Goal: Task Accomplishment & Management: Contribute content

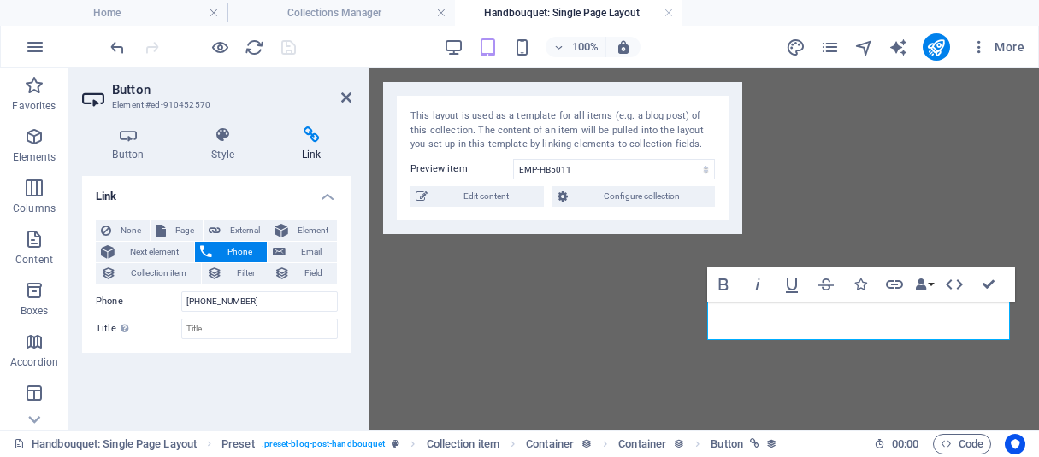
select select "68bbafcab5476f9b3104af15"
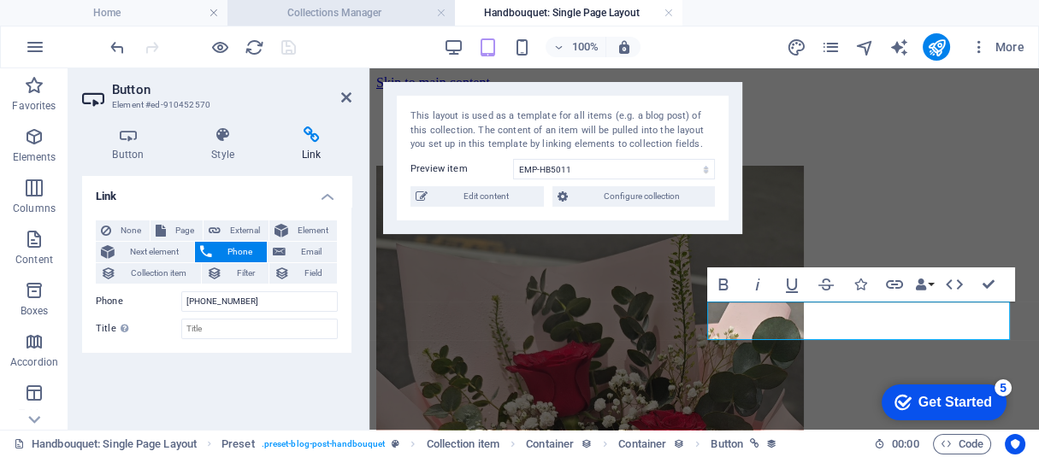
scroll to position [527, 0]
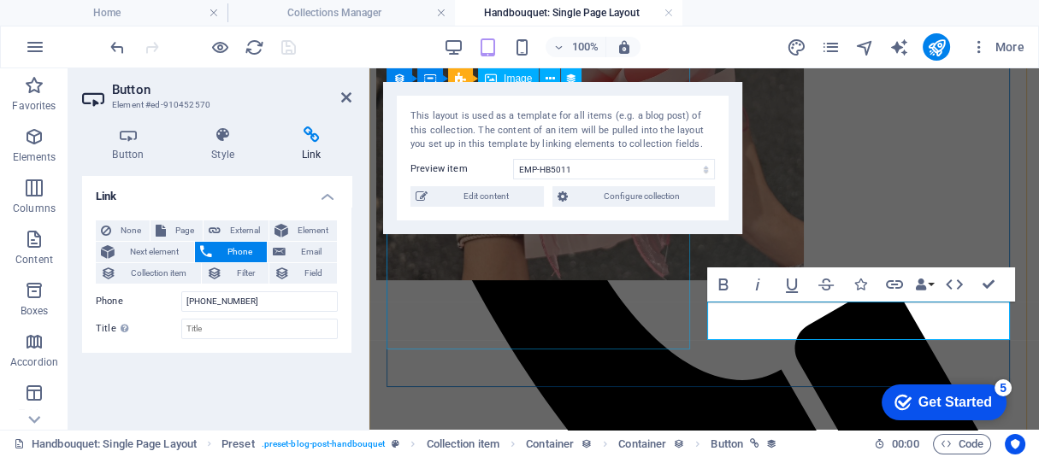
click at [863, 309] on div "All products HB-5013 Bouquet description 3 stalk Roses & Fillers Note: Images a…" at bounding box center [704, 200] width 656 height 1186
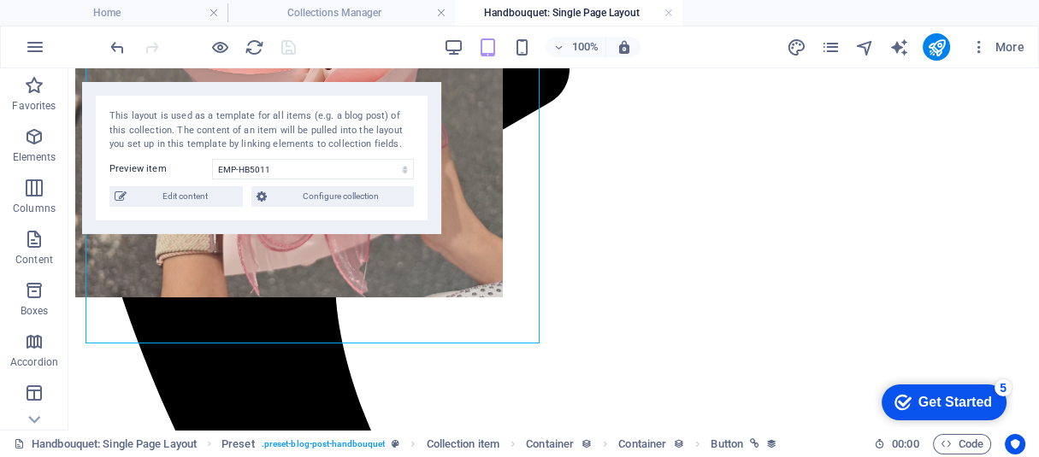
scroll to position [544, 0]
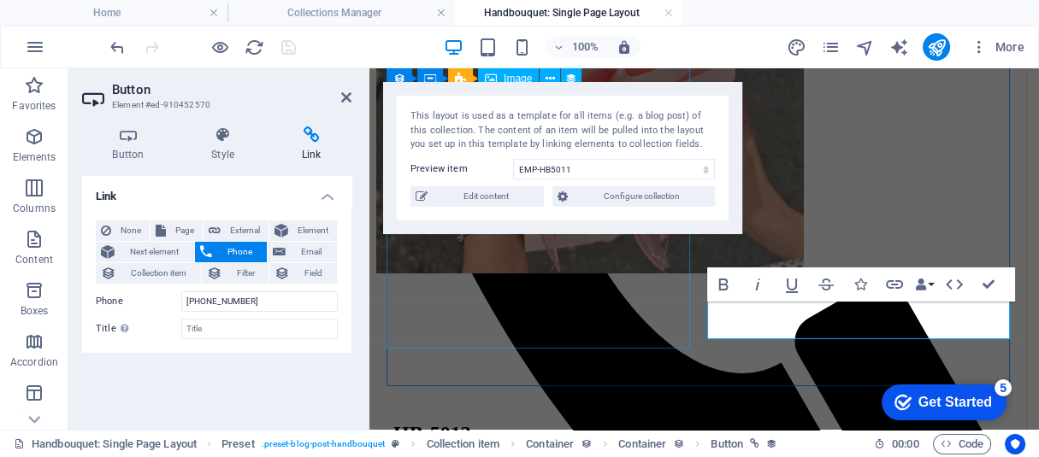
scroll to position [527, 0]
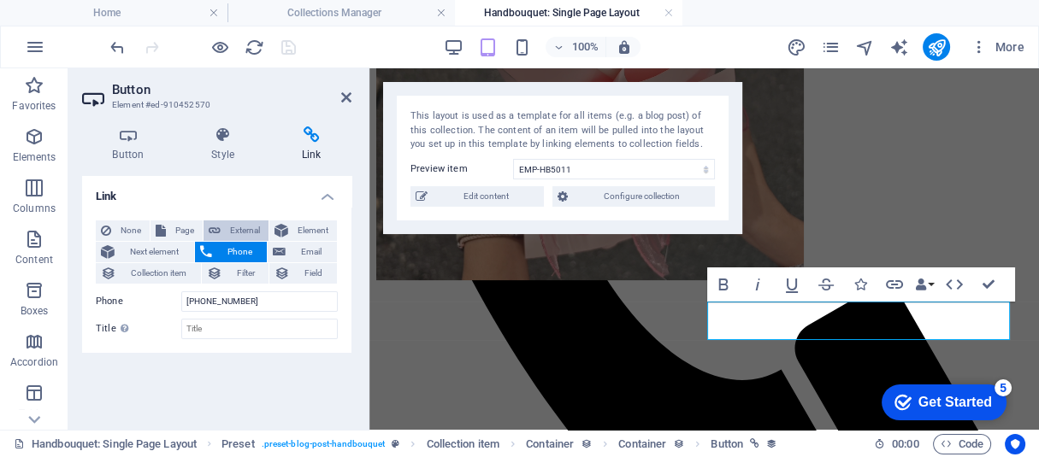
click at [226, 234] on span "External" at bounding box center [245, 231] width 38 height 21
select select "blank"
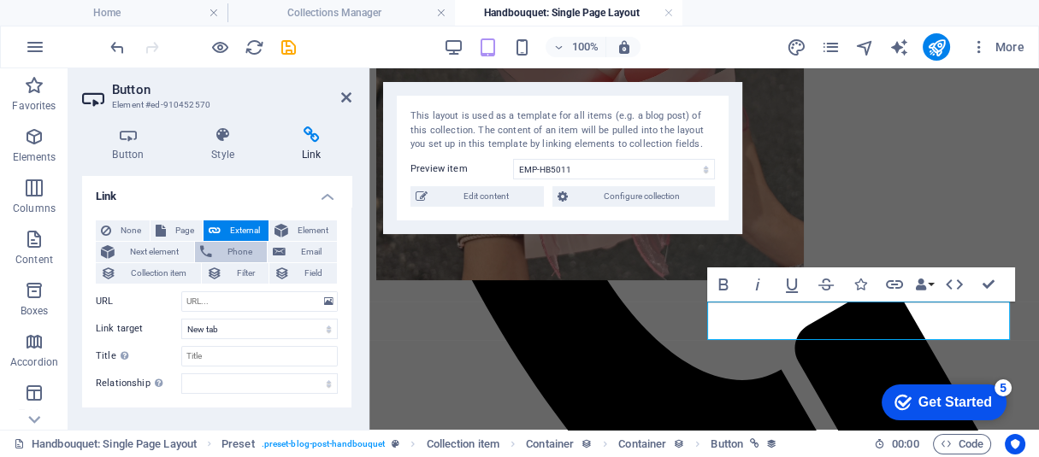
click at [236, 246] on span "Phone" at bounding box center [239, 252] width 45 height 21
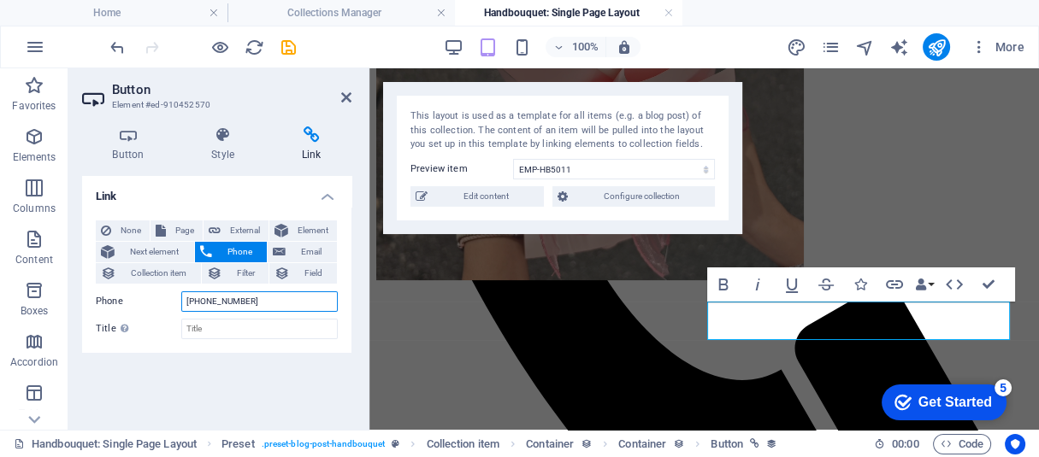
drag, startPoint x: 261, startPoint y: 300, endPoint x: 157, endPoint y: 292, distance: 103.7
click at [157, 292] on div "Phone 011-3617-2216" at bounding box center [217, 302] width 242 height 21
click at [295, 252] on span "Email" at bounding box center [311, 252] width 41 height 21
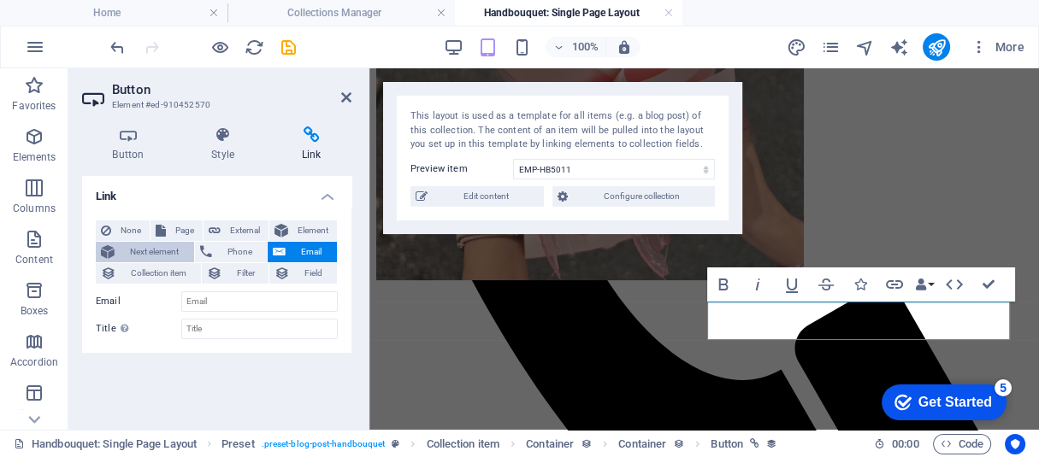
click at [156, 251] on span "Next element" at bounding box center [154, 252] width 69 height 21
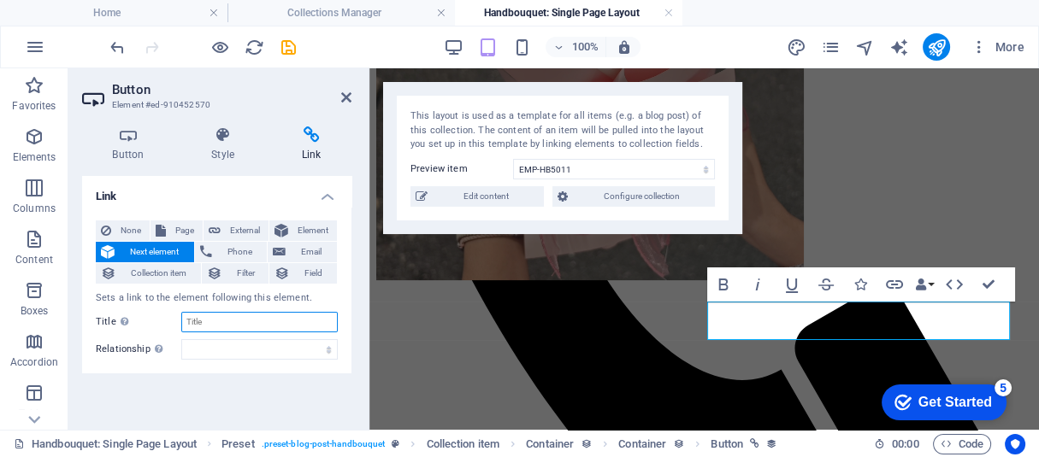
click at [217, 319] on input "Title Additional link description, should not be the same as the link text. The…" at bounding box center [259, 322] width 156 height 21
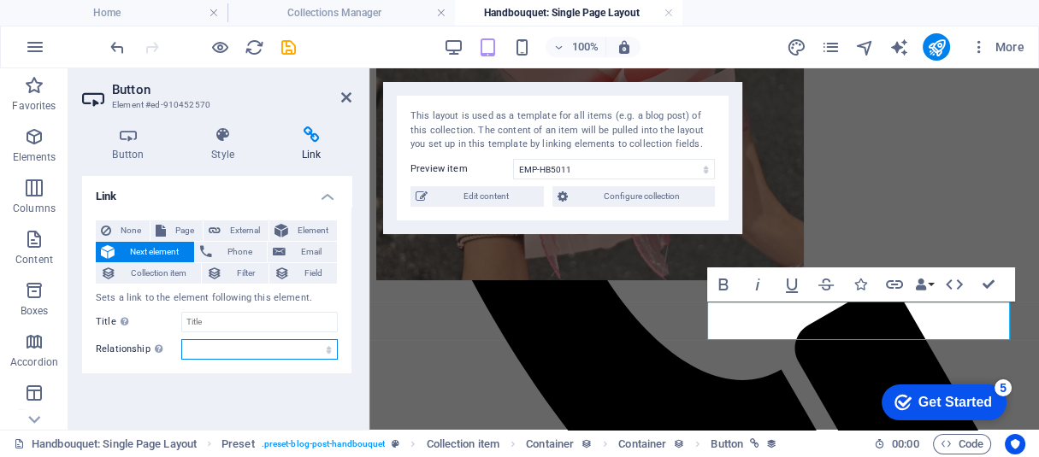
click at [251, 349] on select "alternate author bookmark external help license next nofollow noreferrer noopen…" at bounding box center [259, 349] width 156 height 21
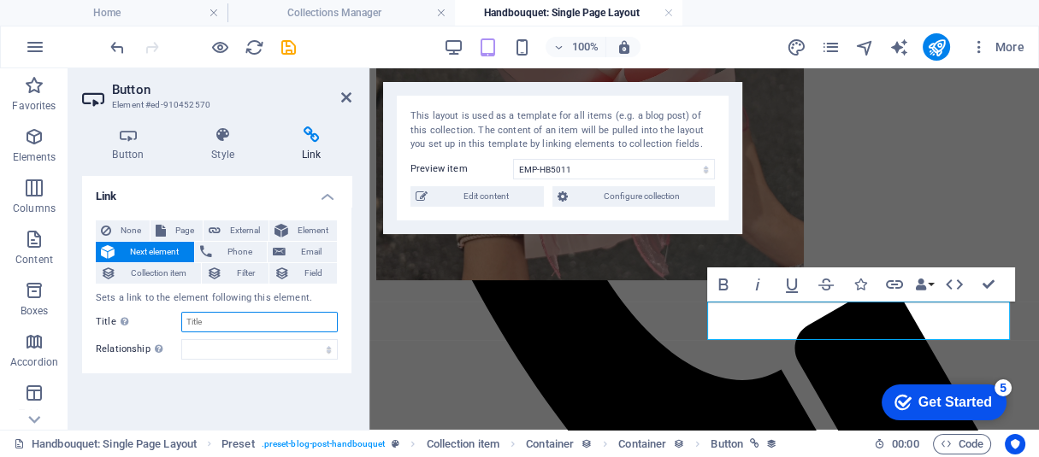
click at [239, 317] on input "Title Additional link description, should not be the same as the link text. The…" at bounding box center [259, 322] width 156 height 21
click at [298, 230] on span "Element" at bounding box center [312, 231] width 38 height 21
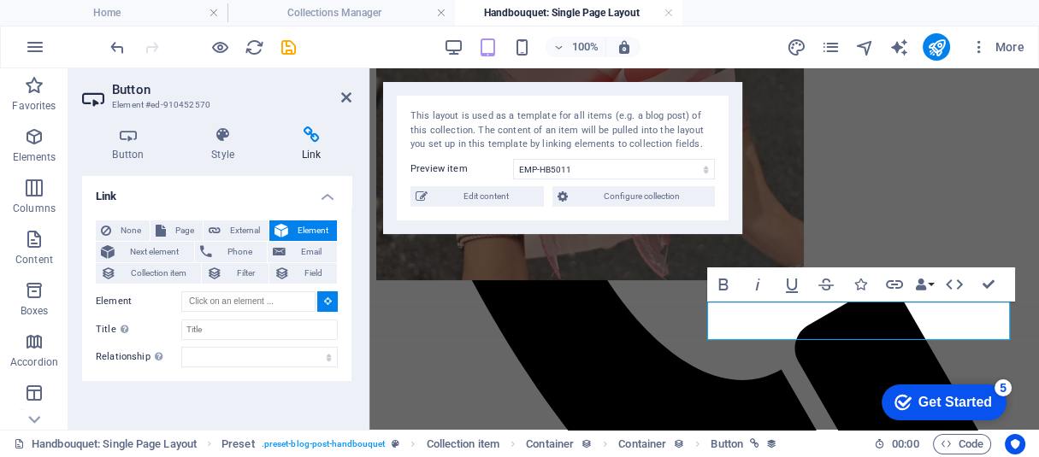
click at [324, 305] on icon at bounding box center [328, 301] width 8 height 9
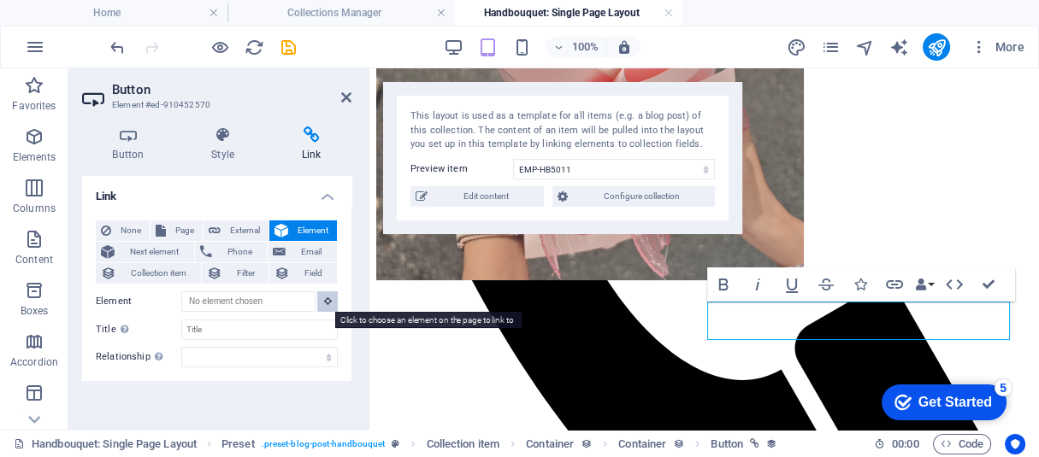
click at [324, 305] on icon at bounding box center [328, 301] width 8 height 9
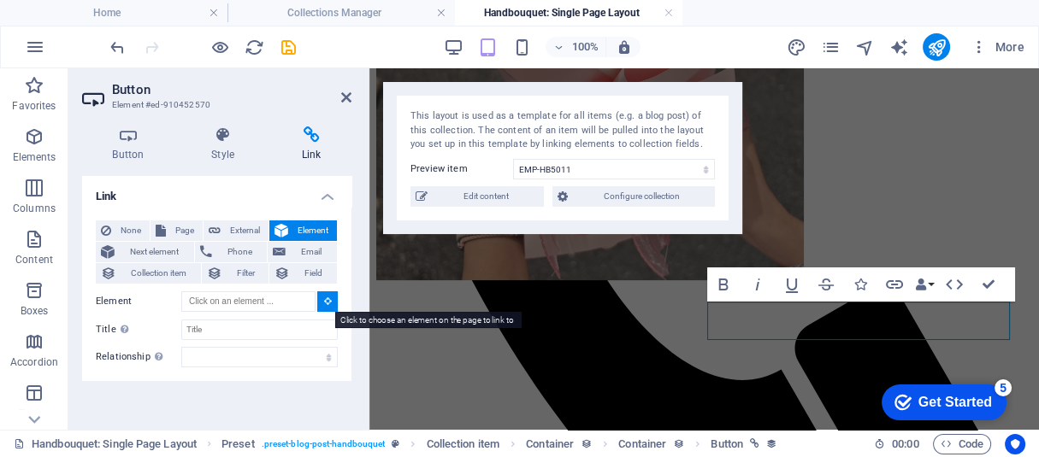
click at [324, 305] on icon at bounding box center [328, 301] width 8 height 9
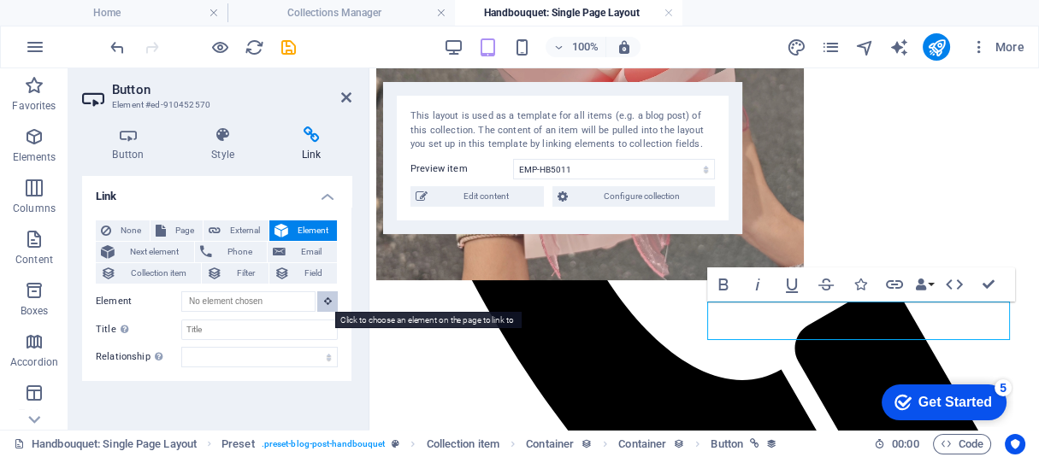
click at [324, 305] on icon at bounding box center [328, 301] width 8 height 9
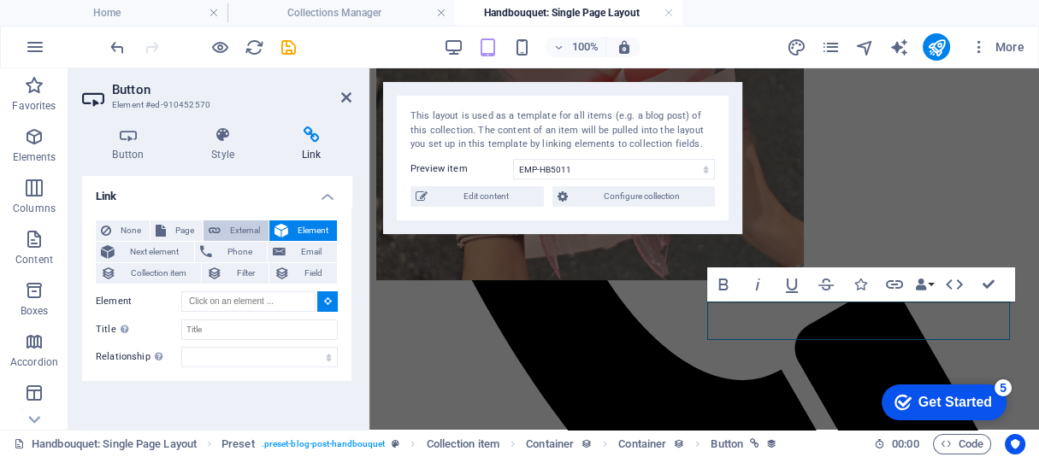
click at [219, 231] on button "External" at bounding box center [235, 231] width 65 height 21
select select "blank"
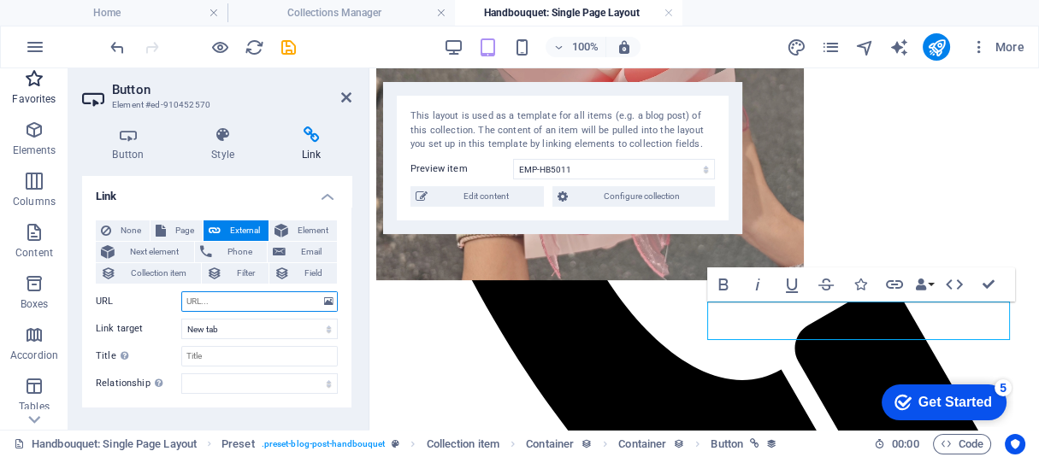
scroll to position [0, 0]
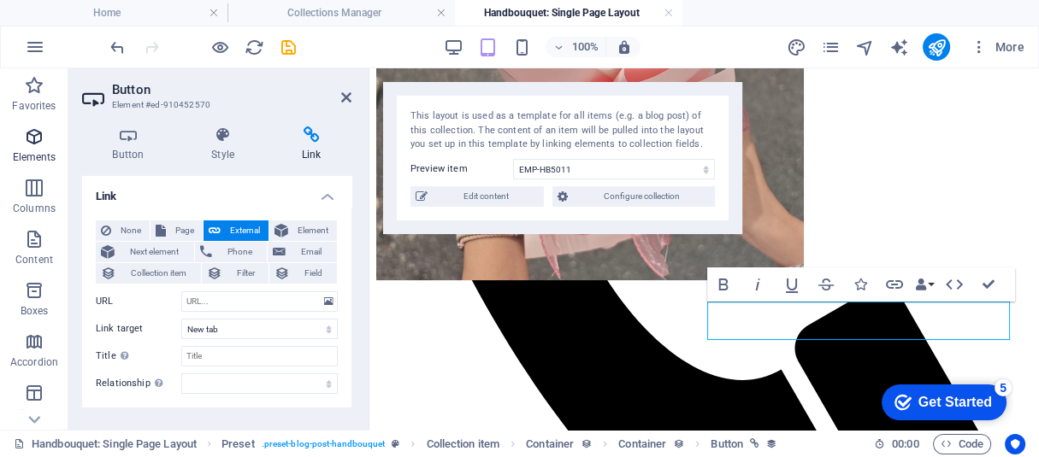
click at [26, 150] on p "Elements" at bounding box center [35, 157] width 44 height 14
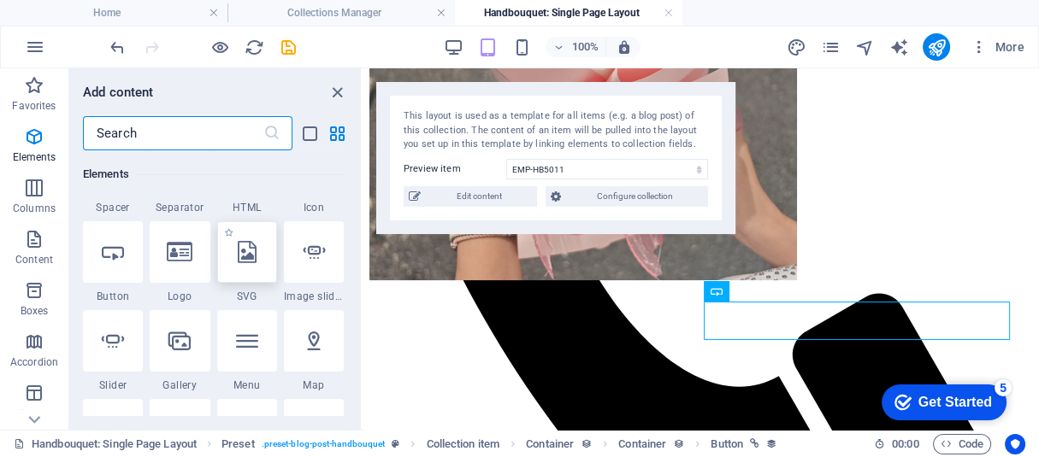
scroll to position [399, 0]
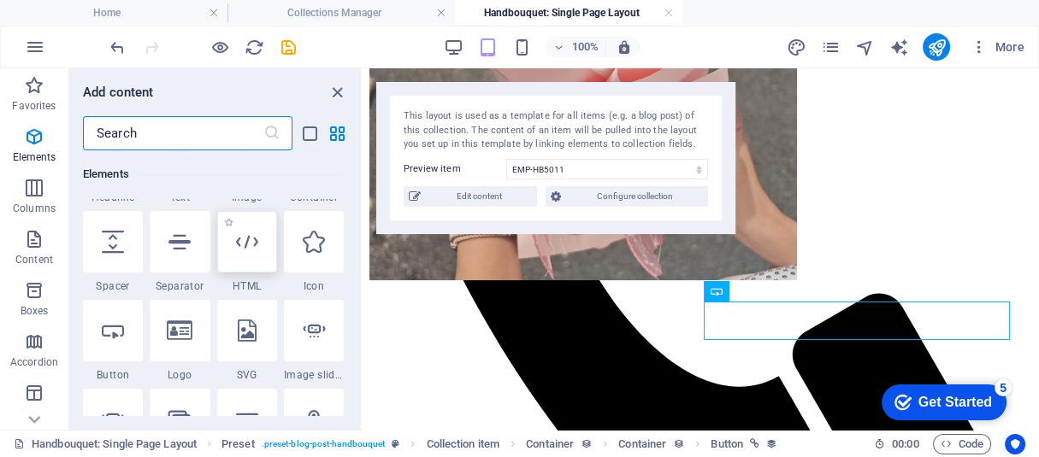
click at [254, 235] on icon at bounding box center [247, 242] width 22 height 22
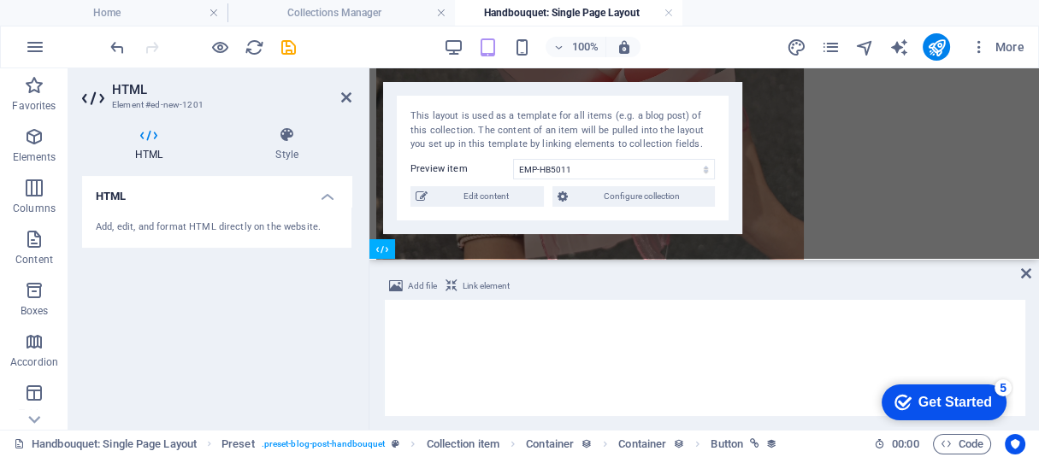
scroll to position [740, 0]
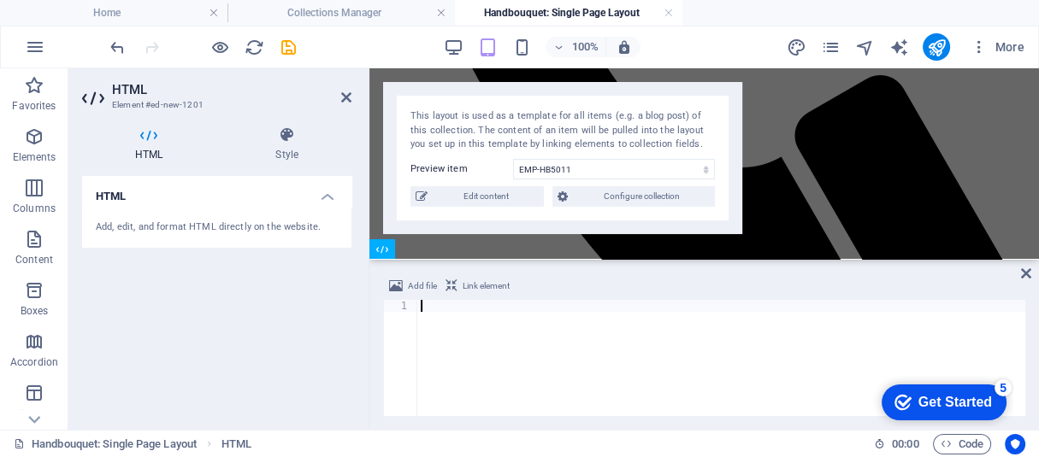
click at [473, 288] on span "Link element" at bounding box center [486, 286] width 47 height 21
click at [419, 287] on span "Add file" at bounding box center [422, 286] width 29 height 21
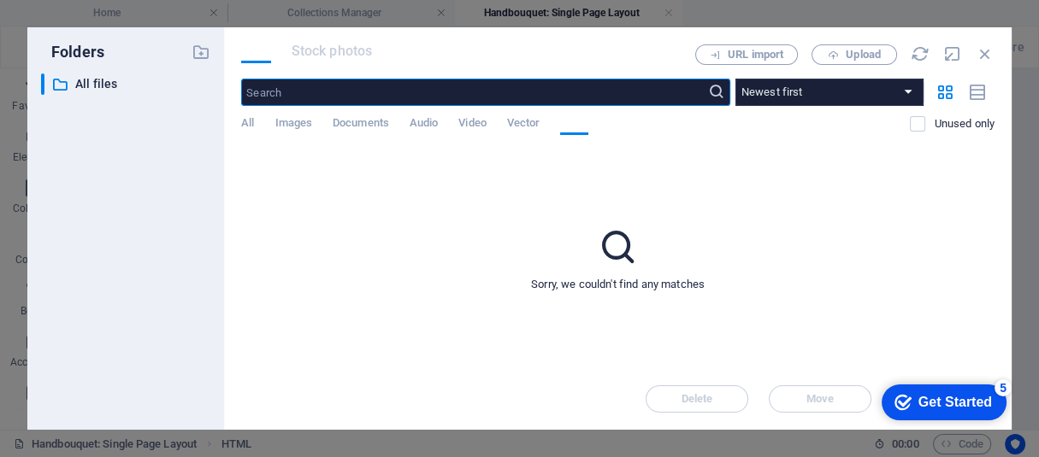
scroll to position [1188, 0]
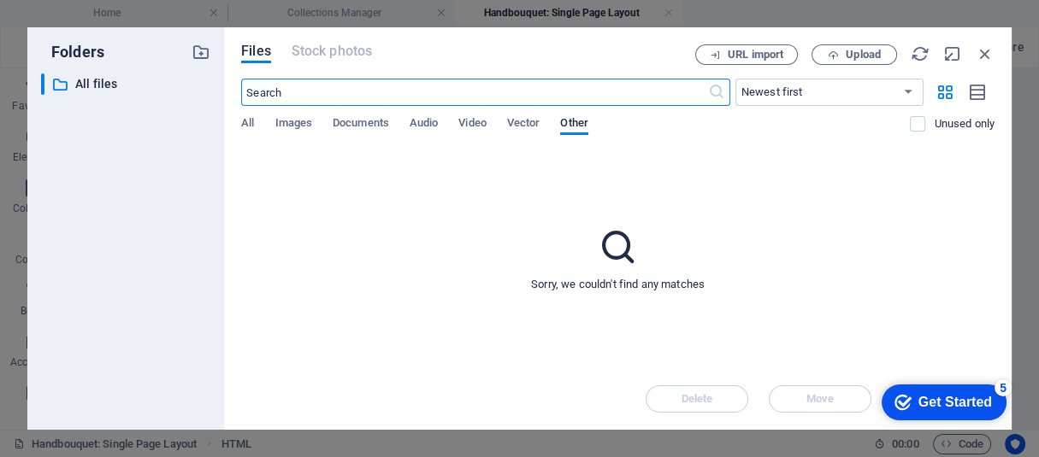
click at [245, 115] on span "All" at bounding box center [247, 125] width 13 height 24
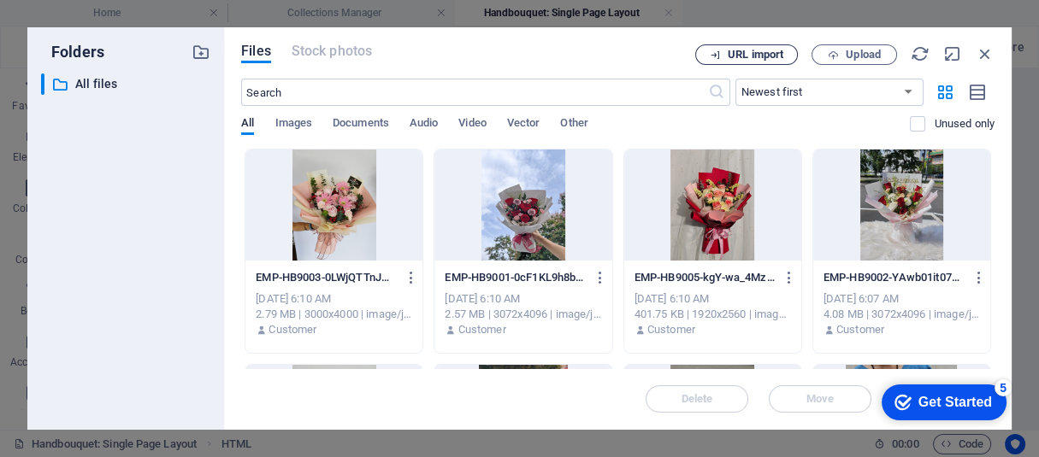
click at [723, 55] on span "URL import" at bounding box center [746, 55] width 87 height 11
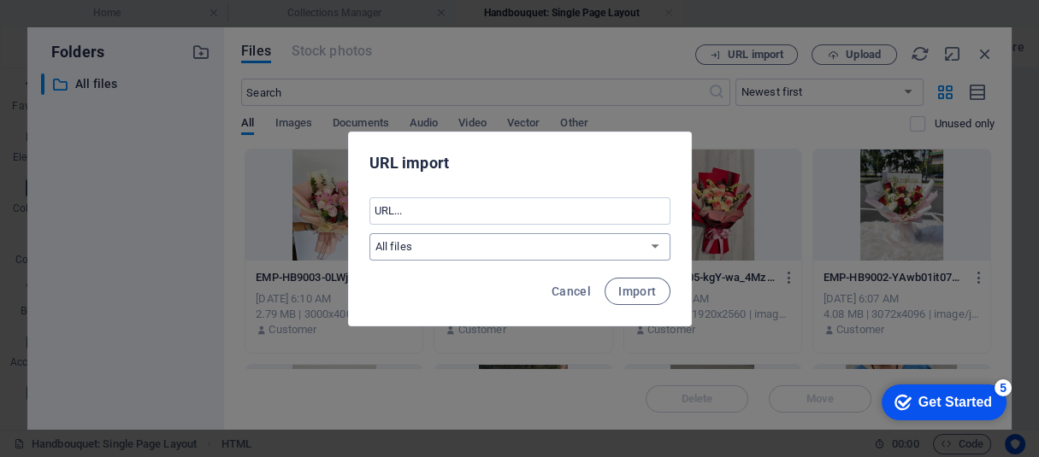
click at [642, 236] on select "All files" at bounding box center [519, 246] width 301 height 27
click at [628, 211] on input "text" at bounding box center [519, 210] width 301 height 27
click at [576, 286] on span "Cancel" at bounding box center [570, 292] width 39 height 14
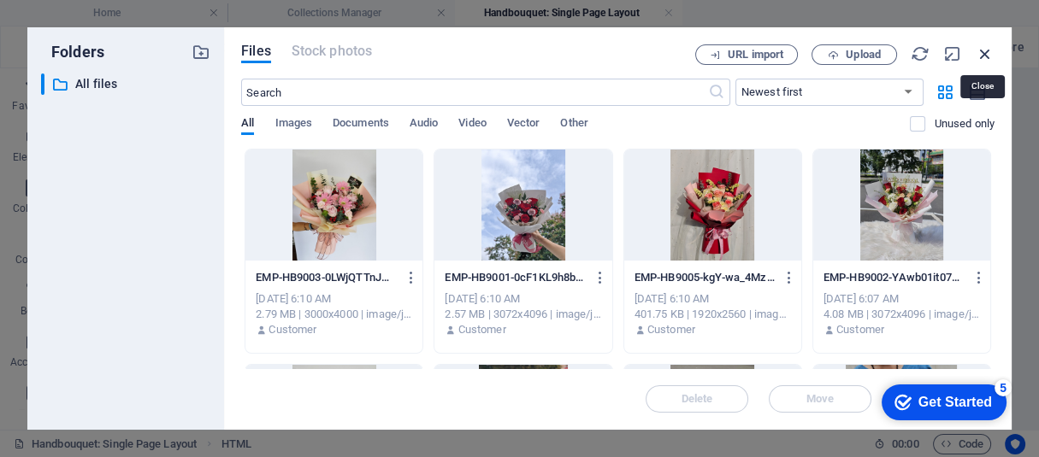
click at [981, 52] on icon "button" at bounding box center [985, 53] width 19 height 19
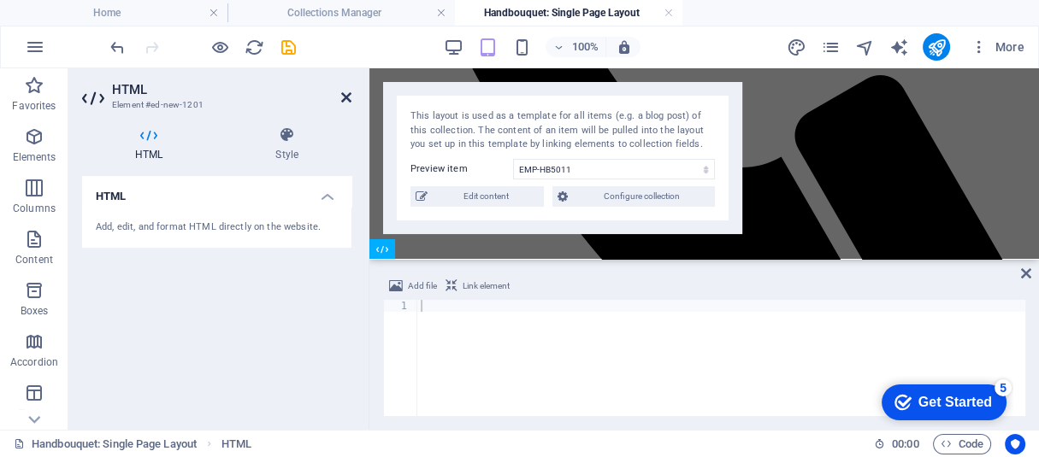
click at [348, 99] on icon at bounding box center [346, 98] width 10 height 14
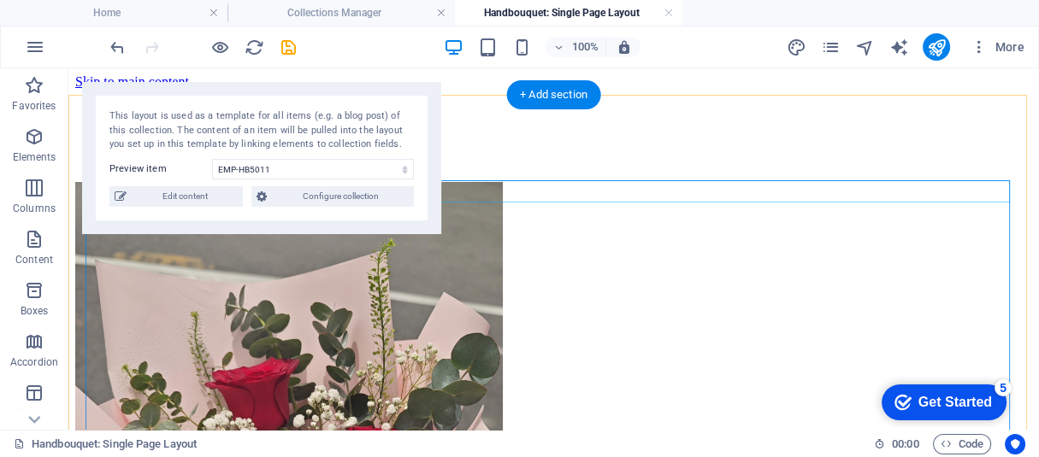
scroll to position [0, 0]
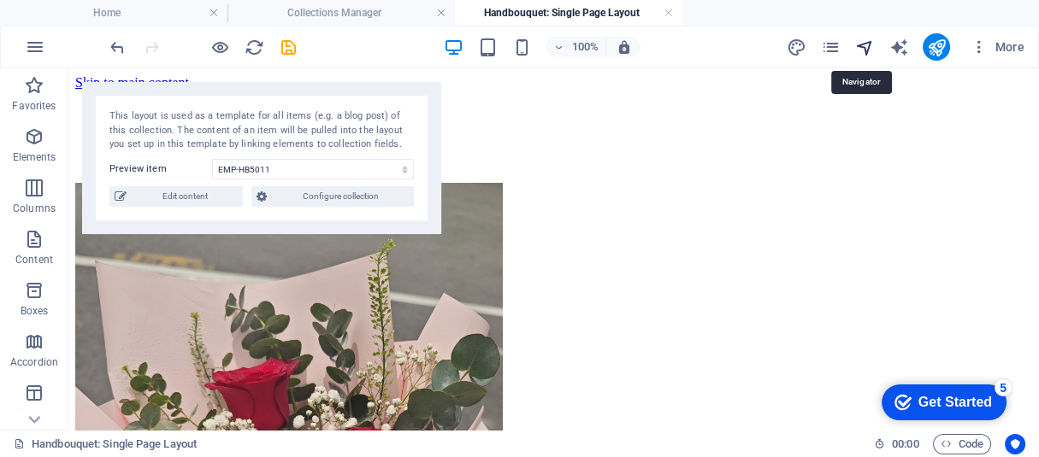
click at [873, 52] on icon "navigator" at bounding box center [864, 48] width 20 height 20
select select "17049114-en"
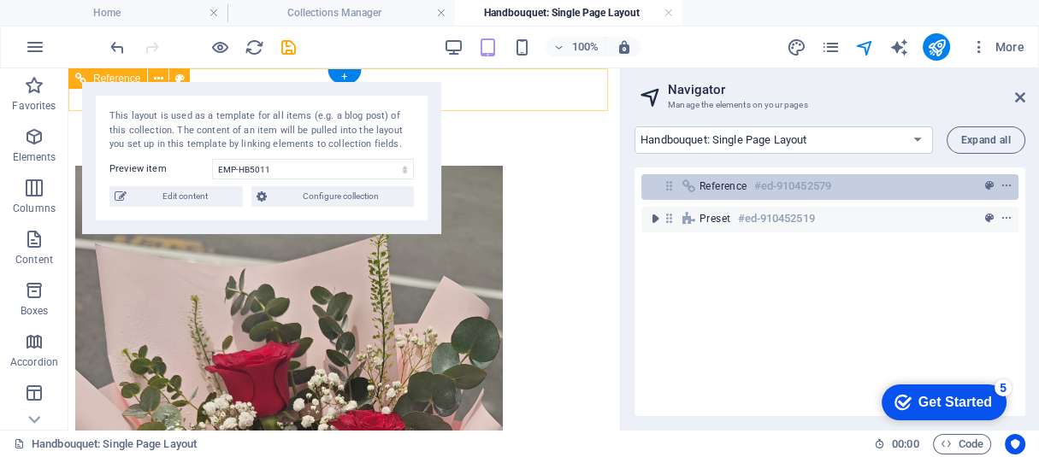
click at [790, 191] on h6 "#ed-910452579" at bounding box center [792, 186] width 77 height 21
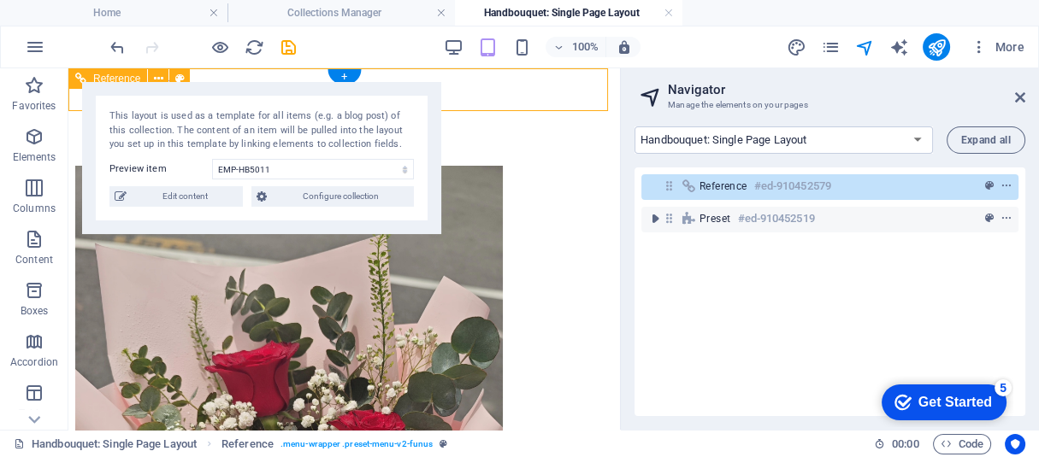
click at [790, 191] on h6 "#ed-910452579" at bounding box center [792, 186] width 77 height 21
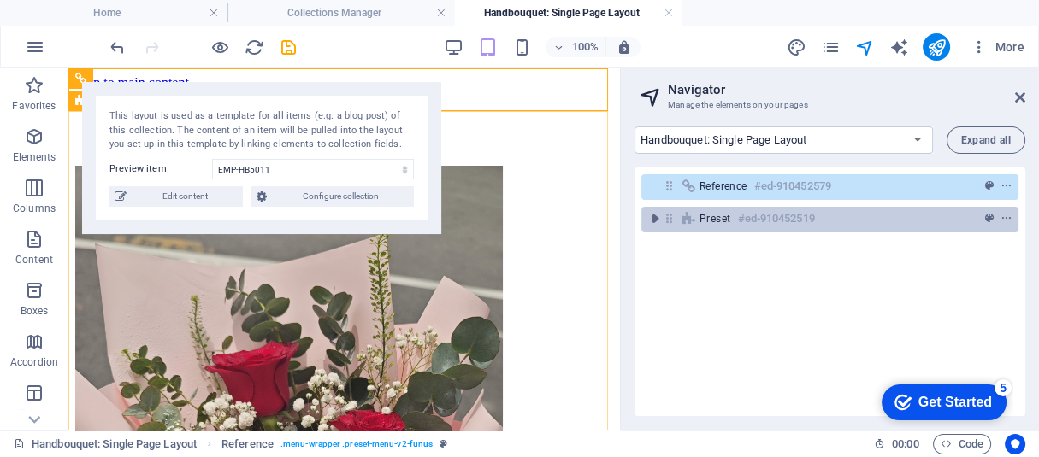
click at [713, 216] on span "Preset" at bounding box center [714, 219] width 31 height 14
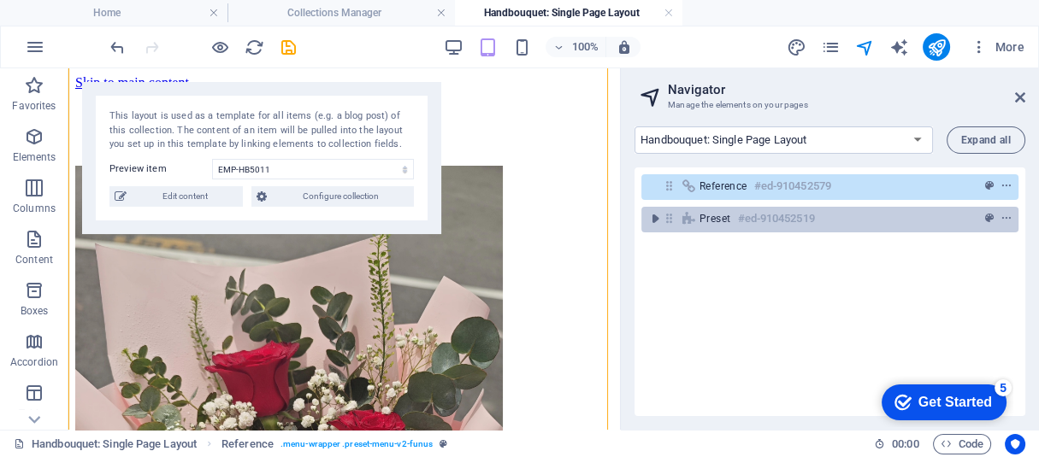
scroll to position [288, 0]
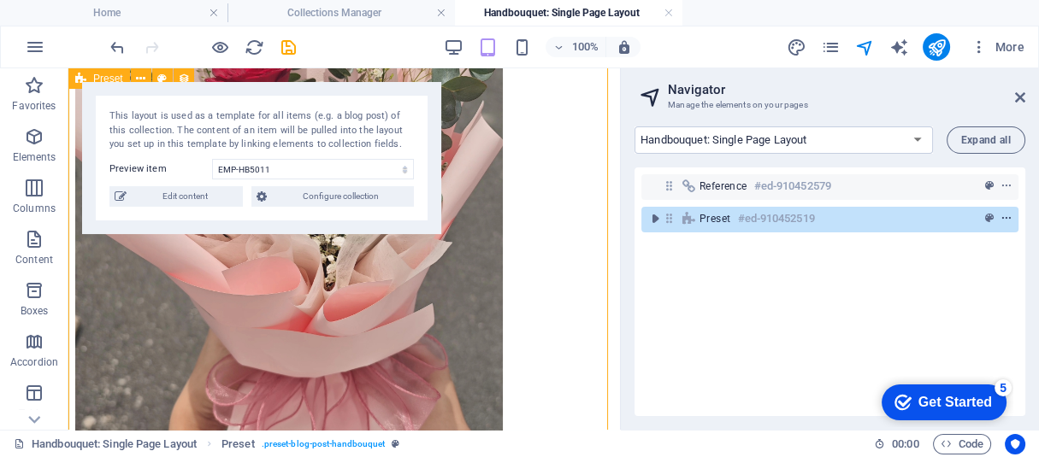
click at [1004, 222] on icon "context-menu" at bounding box center [1006, 219] width 12 height 12
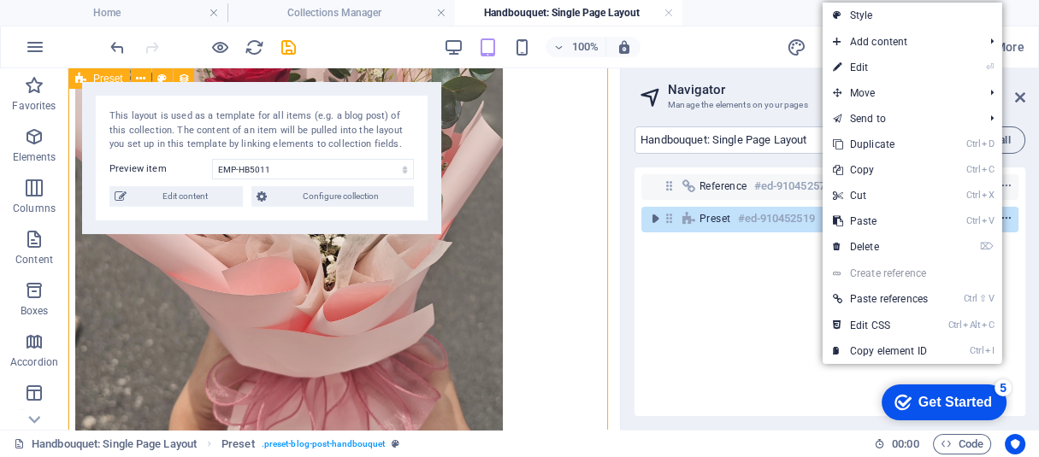
click at [1004, 222] on icon "context-menu" at bounding box center [1006, 219] width 12 height 12
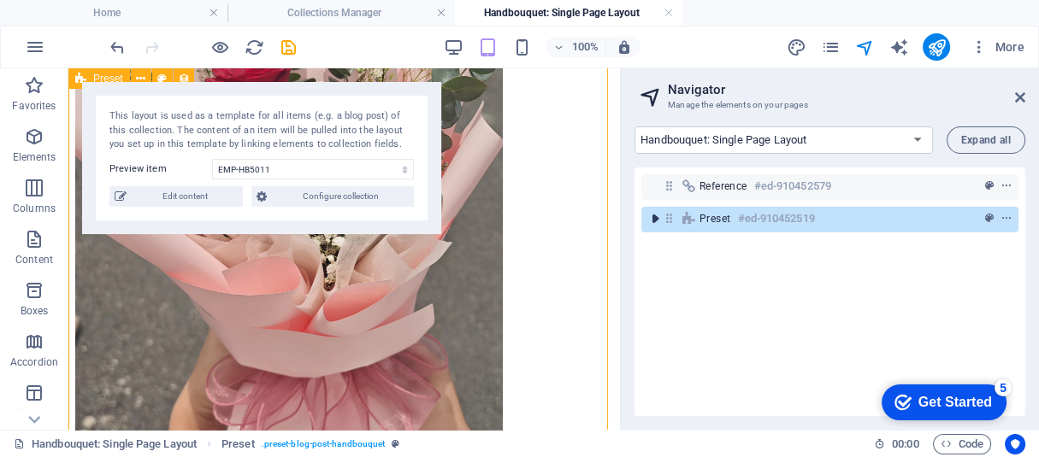
click at [655, 215] on icon "toggle-expand" at bounding box center [654, 218] width 17 height 17
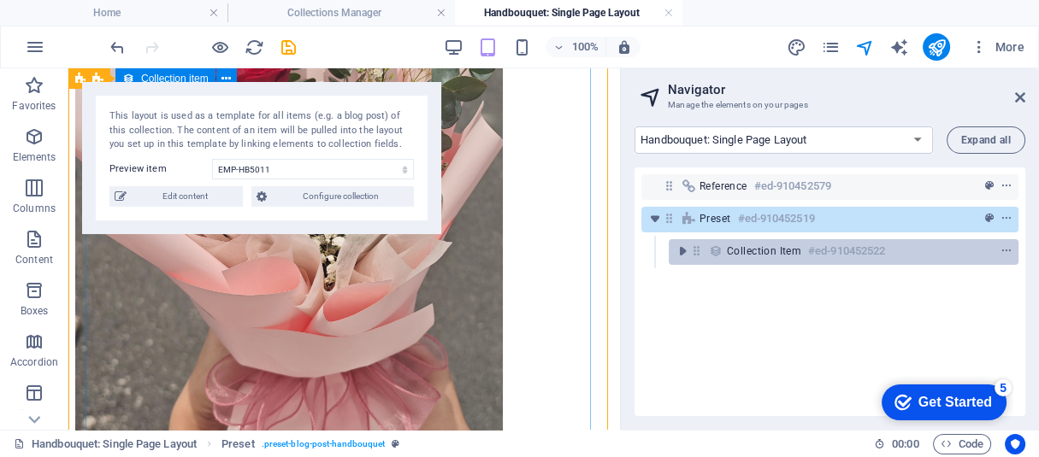
click at [716, 250] on icon at bounding box center [715, 252] width 19 height 14
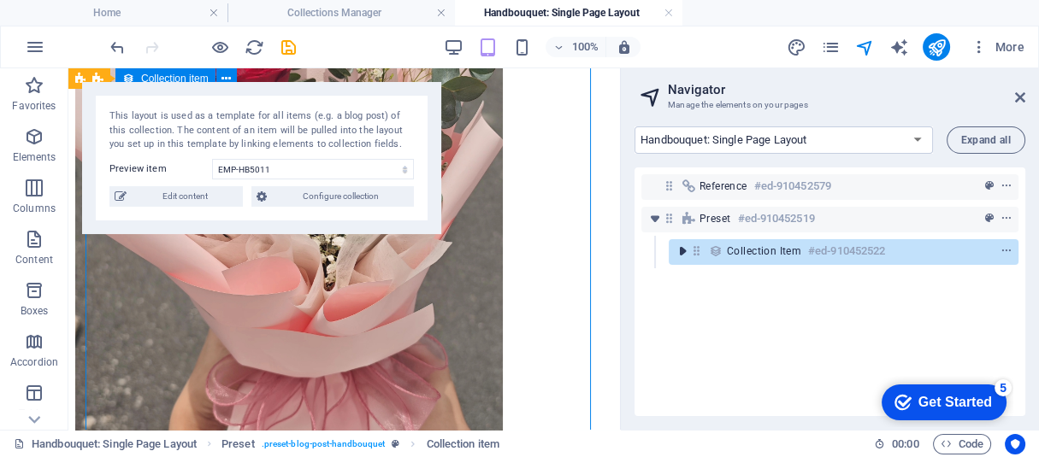
click at [677, 246] on icon "toggle-expand" at bounding box center [682, 251] width 17 height 17
click at [684, 249] on icon "toggle-expand" at bounding box center [682, 251] width 17 height 17
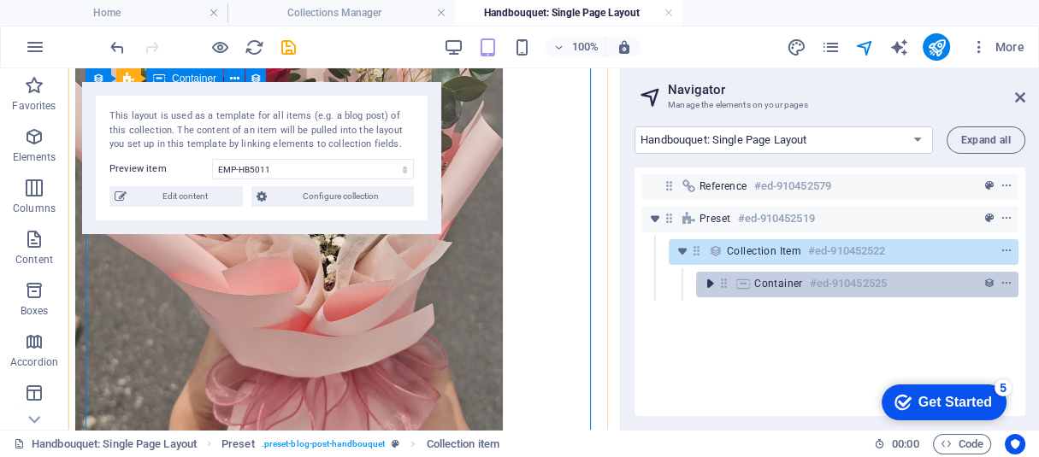
click at [708, 275] on icon "toggle-expand" at bounding box center [709, 283] width 17 height 17
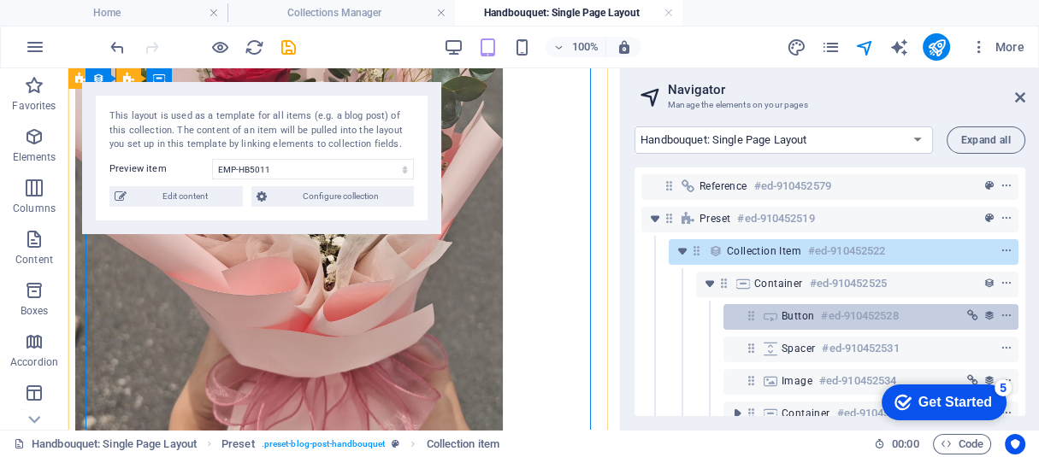
scroll to position [78, 0]
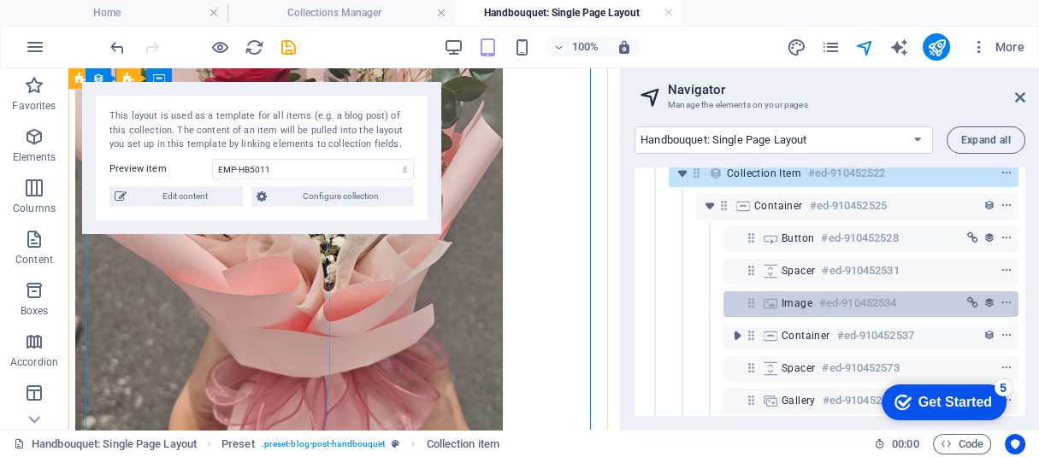
click at [799, 307] on span "Image" at bounding box center [796, 304] width 31 height 14
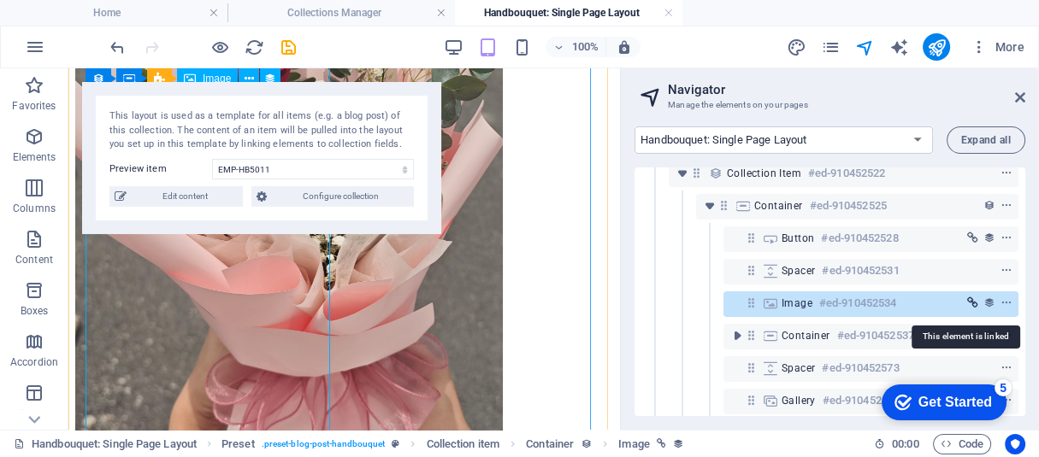
click at [969, 305] on icon "link" at bounding box center [972, 304] width 11 height 12
select select
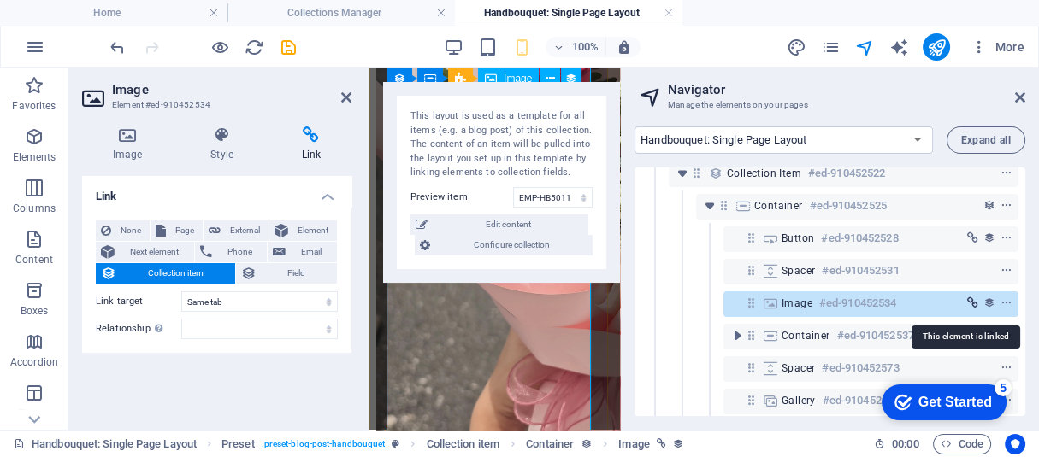
click at [969, 305] on icon "link" at bounding box center [972, 304] width 11 height 12
click at [1002, 303] on icon "context-menu" at bounding box center [1006, 304] width 12 height 12
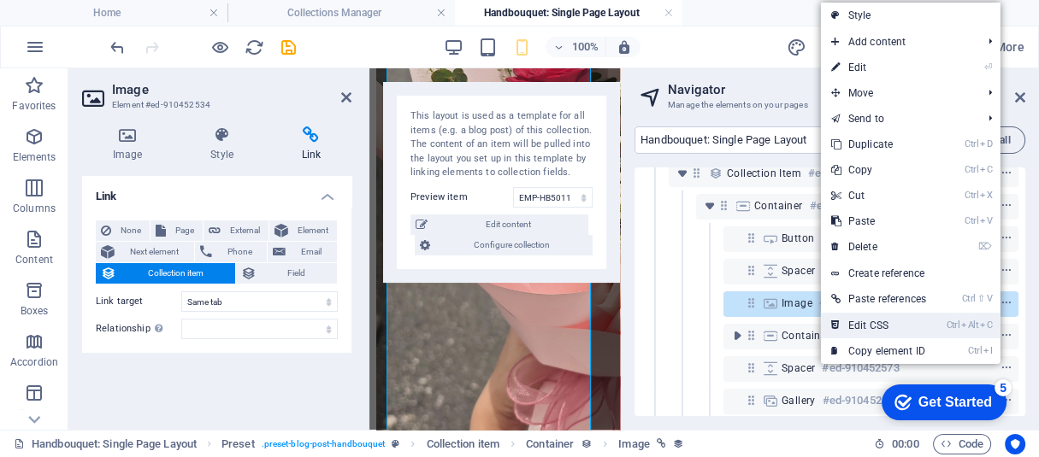
click at [963, 329] on icon "Alt" at bounding box center [969, 325] width 17 height 11
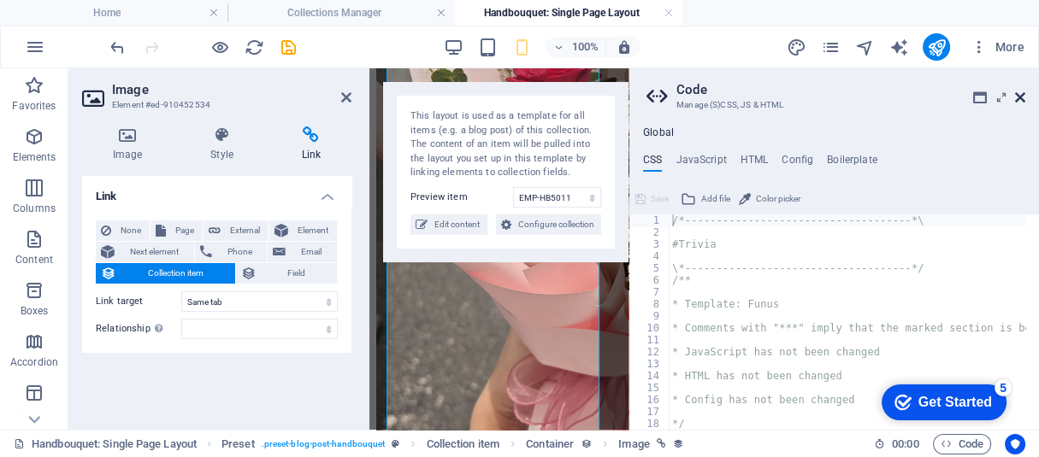
click at [1017, 94] on icon at bounding box center [1020, 98] width 10 height 14
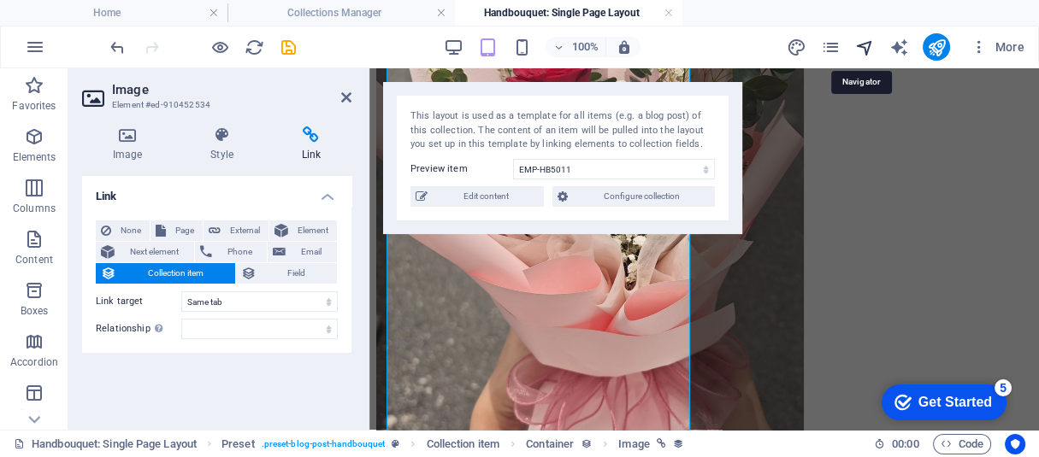
click at [862, 53] on icon "navigator" at bounding box center [864, 48] width 20 height 20
select select "17049114-en"
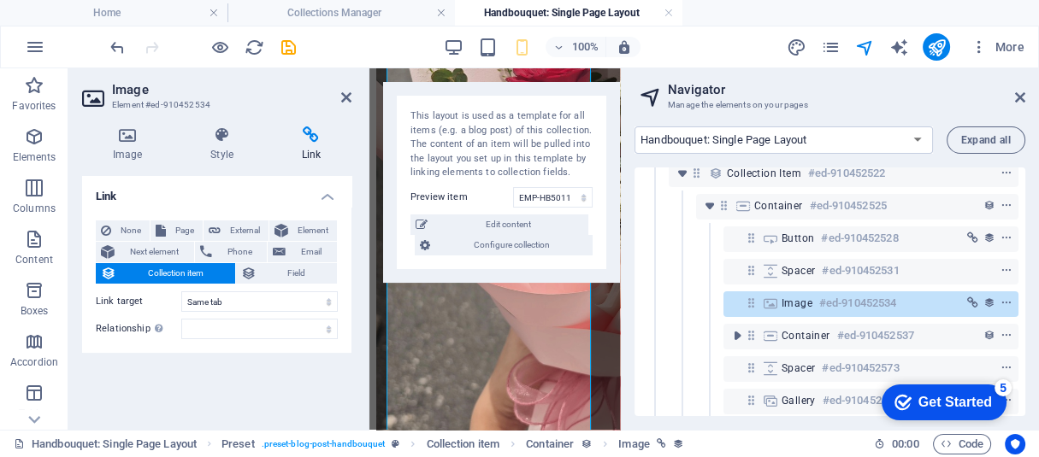
scroll to position [94, 0]
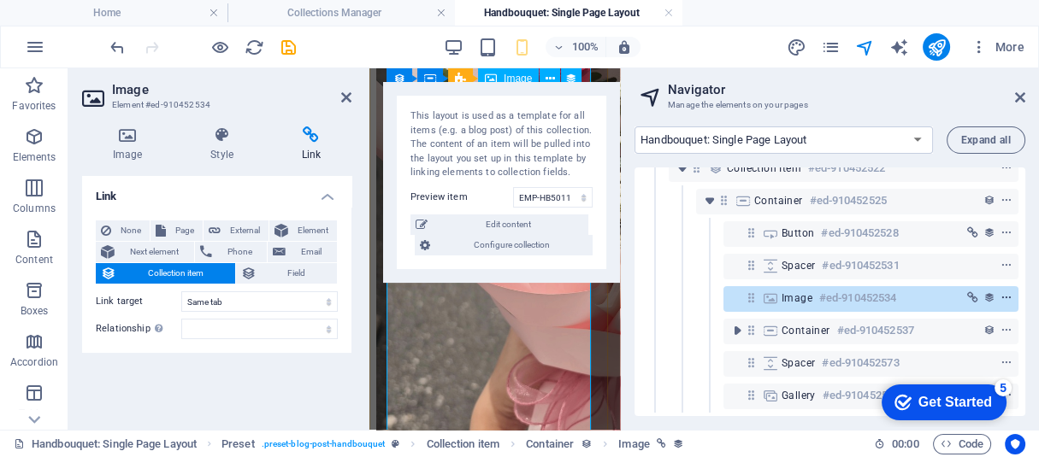
click at [1004, 292] on icon "context-menu" at bounding box center [1006, 298] width 12 height 12
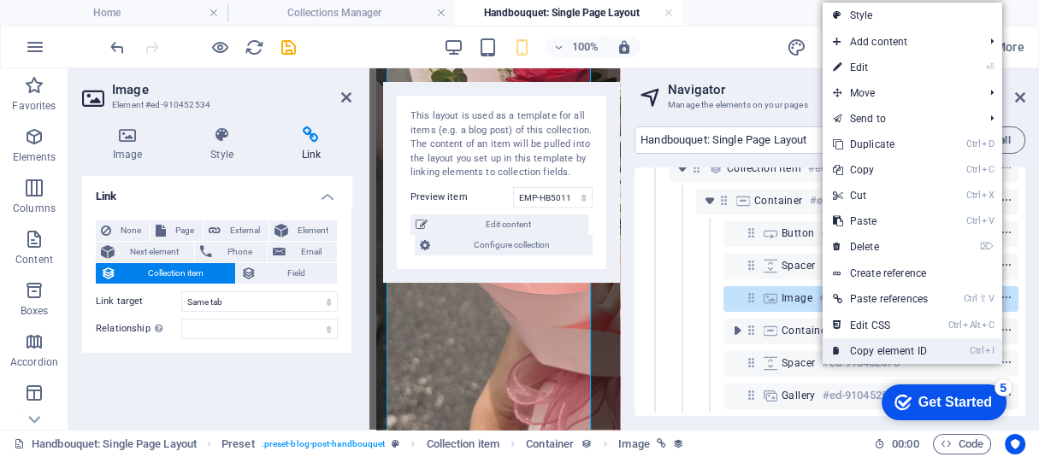
click at [945, 351] on li "Ctrl I Copy element ID" at bounding box center [912, 352] width 180 height 26
click at [909, 353] on link "Ctrl I Copy element ID" at bounding box center [879, 352] width 115 height 26
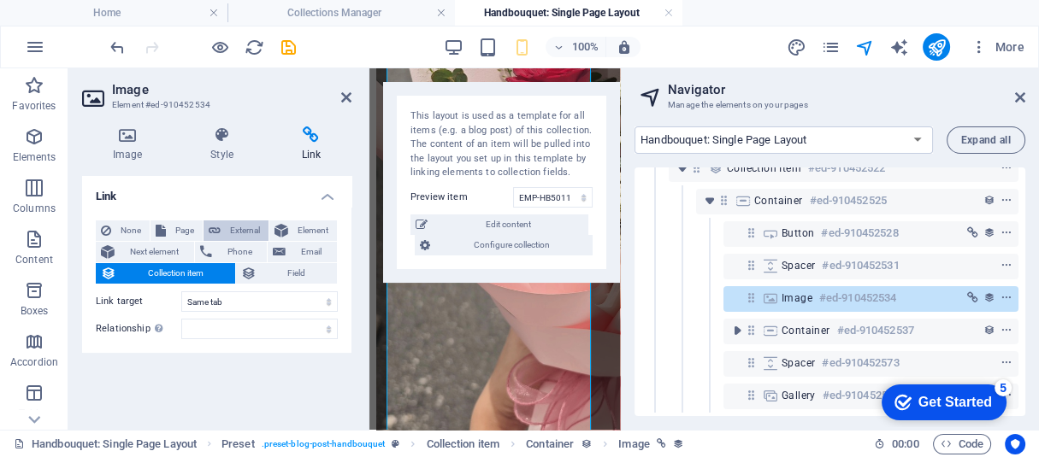
click at [215, 230] on icon at bounding box center [215, 231] width 12 height 21
select select "blank"
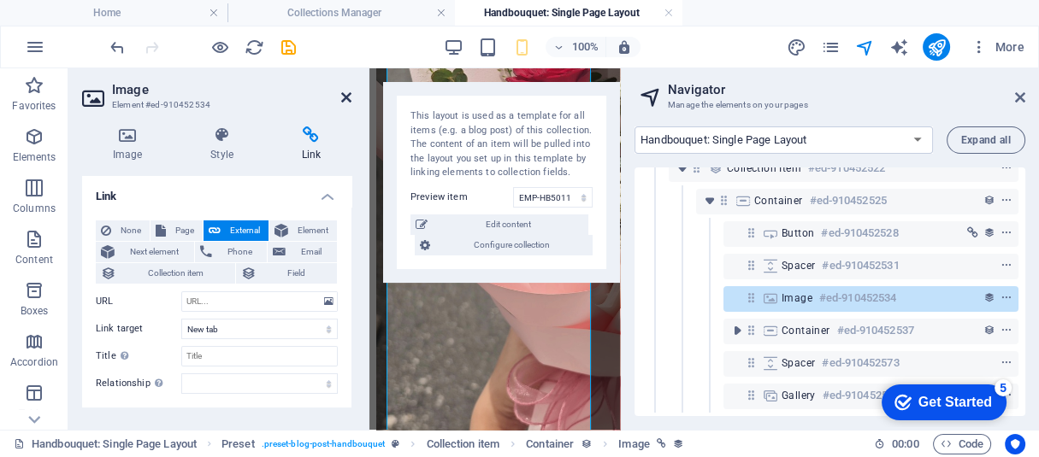
click at [346, 101] on icon at bounding box center [346, 98] width 10 height 14
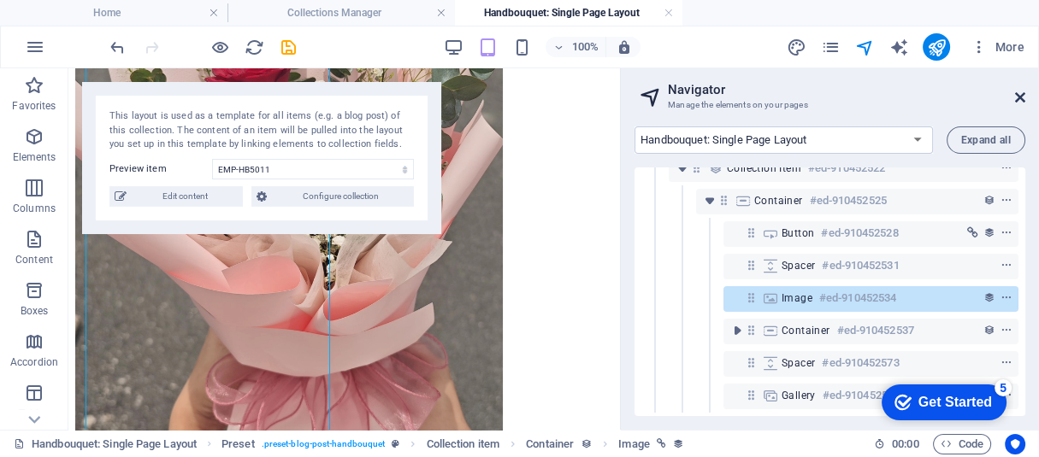
click at [1019, 94] on icon at bounding box center [1020, 98] width 10 height 14
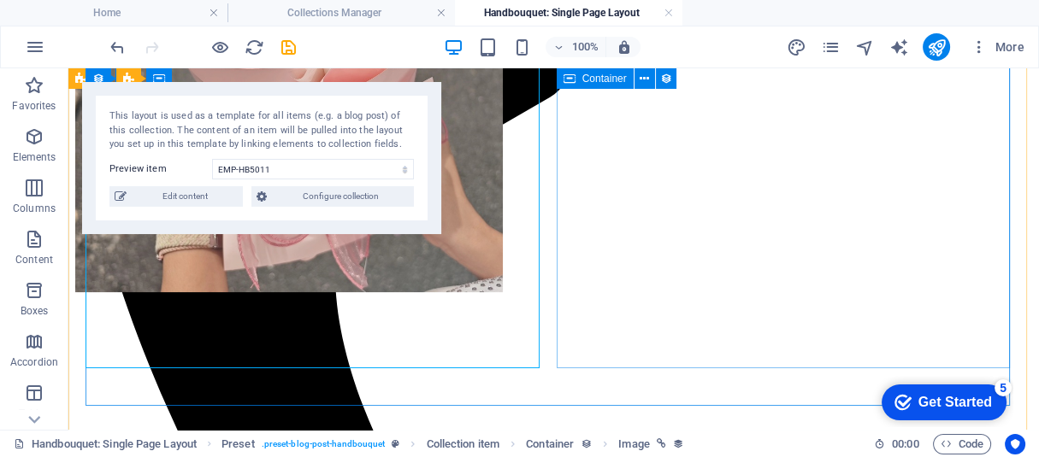
scroll to position [539, 0]
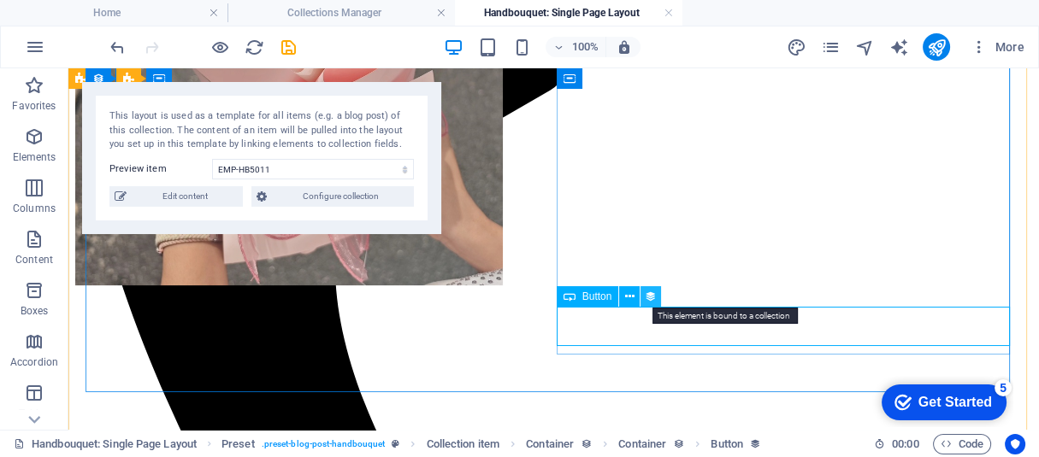
click at [651, 292] on icon at bounding box center [651, 297] width 12 height 18
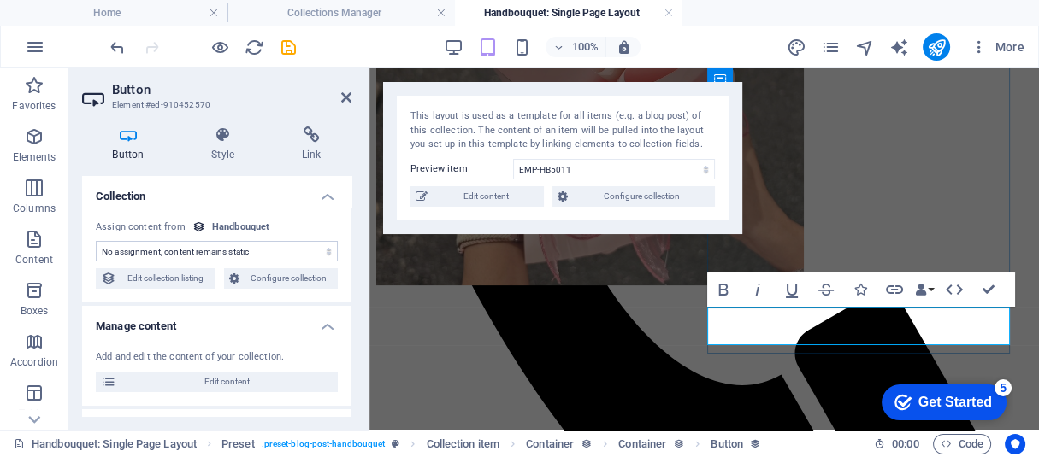
scroll to position [78, 0]
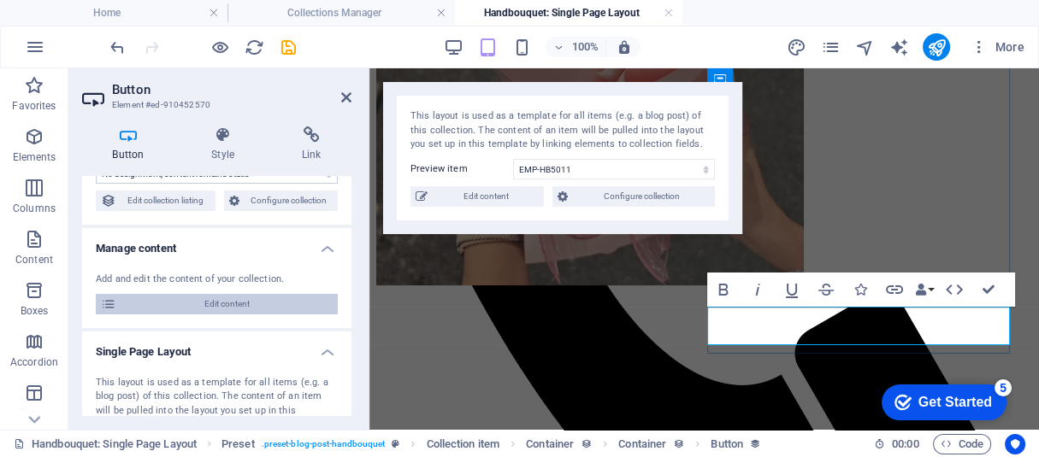
click at [256, 301] on span "Edit content" at bounding box center [226, 304] width 211 height 21
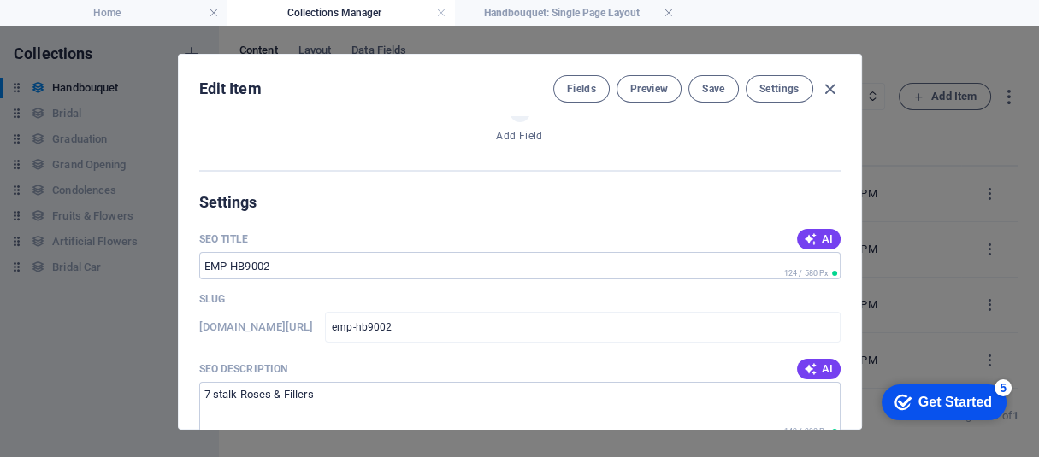
scroll to position [566, 0]
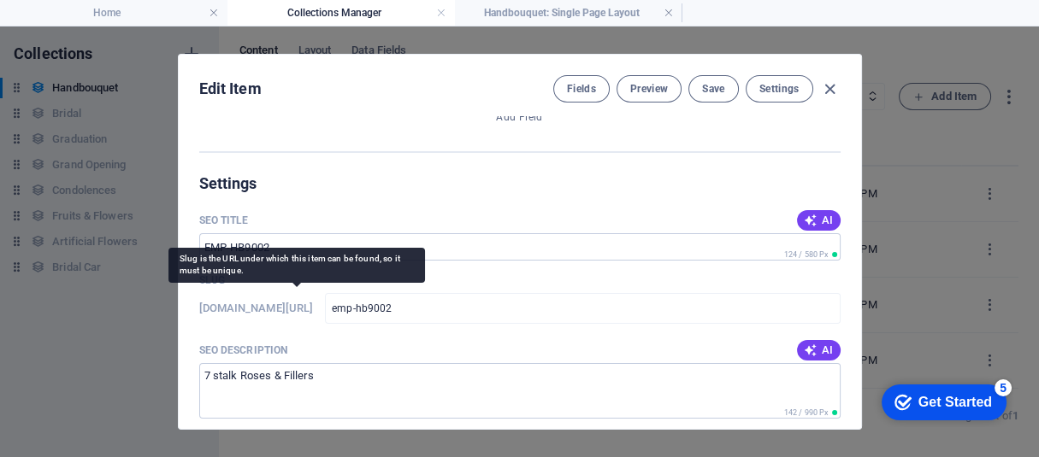
click at [213, 307] on h6 "[DOMAIN_NAME][URL]" at bounding box center [256, 308] width 115 height 21
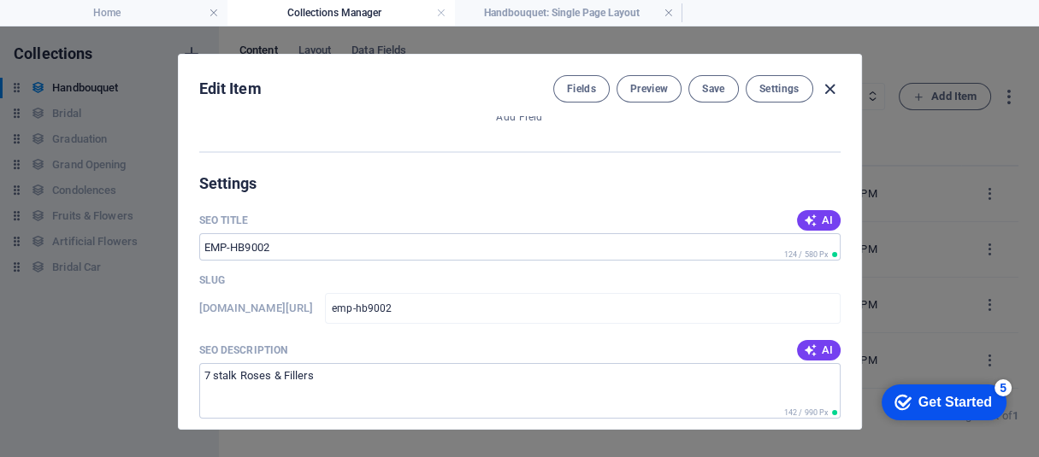
click at [827, 86] on icon "button" at bounding box center [830, 90] width 20 height 20
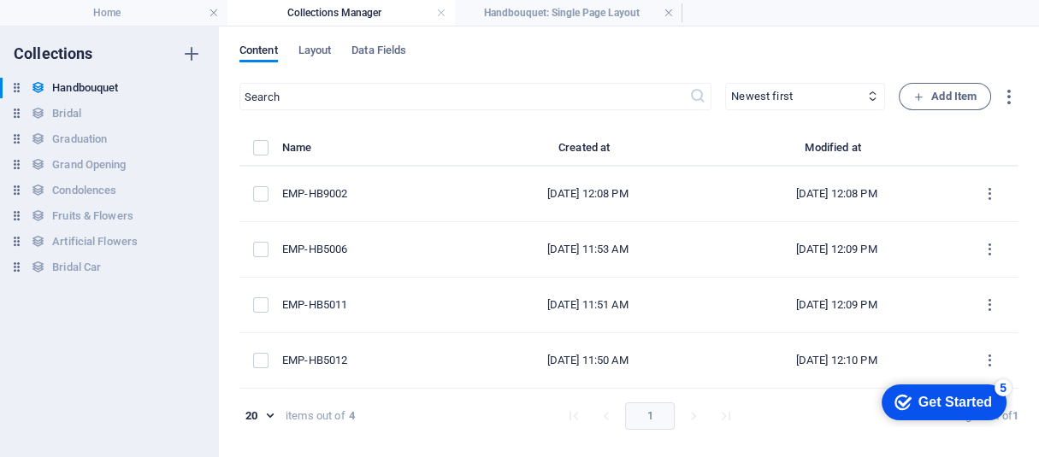
type input "emp-hb9002"
click at [538, 13] on h4 "Handbouquet: Single Page Layout" at bounding box center [568, 12] width 227 height 19
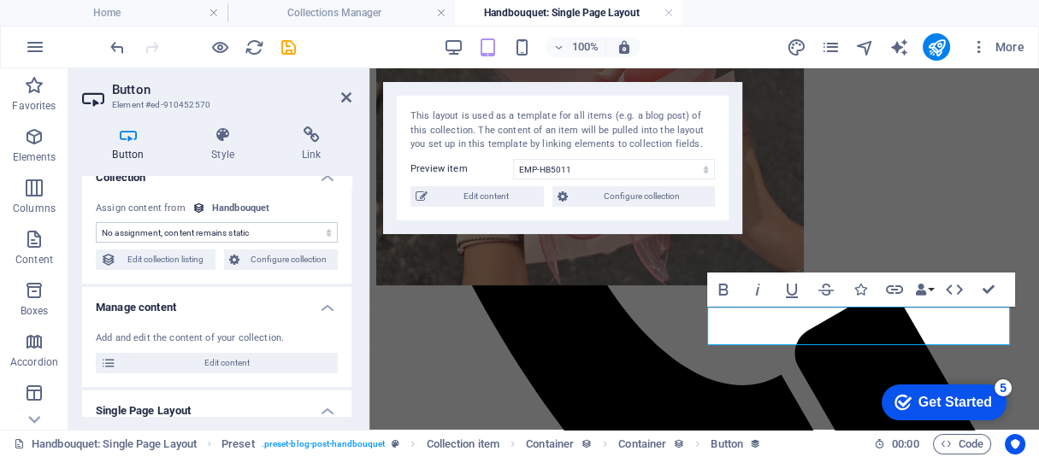
scroll to position [0, 0]
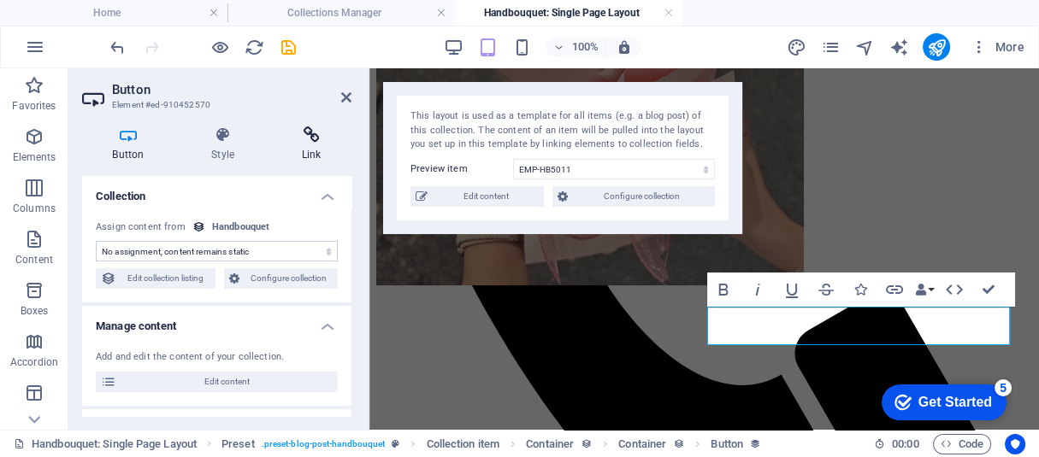
click at [311, 135] on icon at bounding box center [311, 135] width 80 height 17
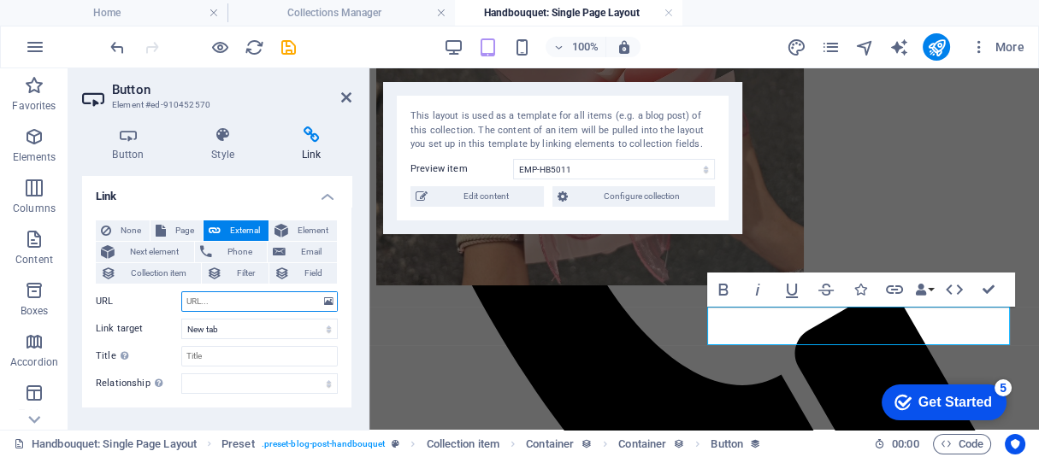
click at [239, 305] on input "URL" at bounding box center [259, 302] width 156 height 21
click at [53, 143] on span "Elements" at bounding box center [34, 147] width 68 height 41
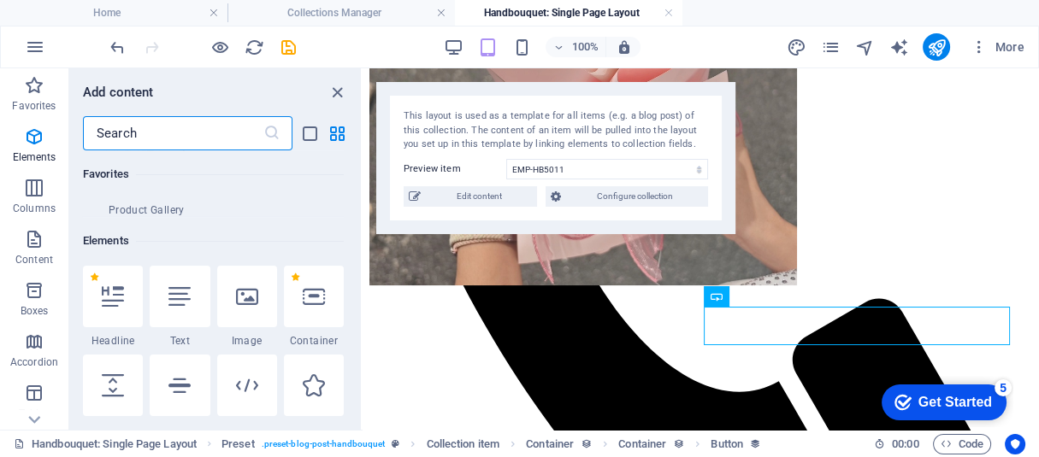
scroll to position [321, 0]
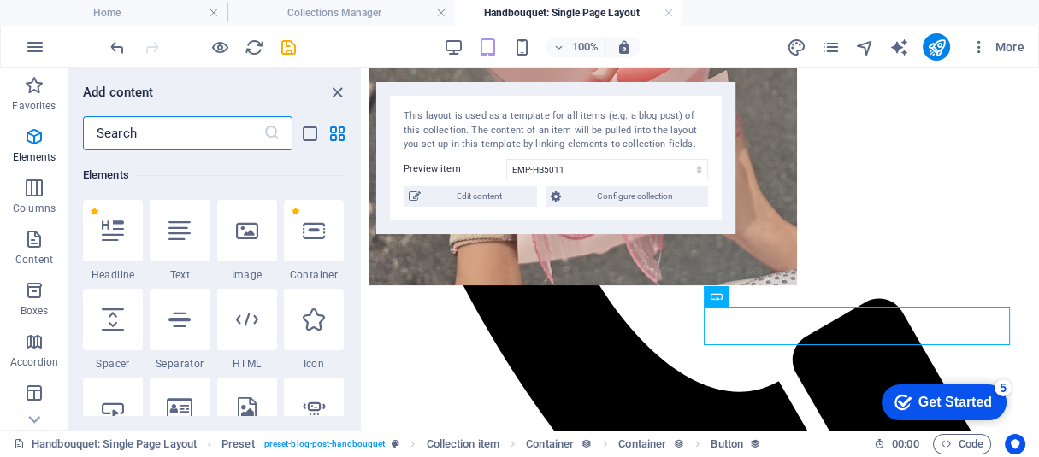
click at [259, 327] on div at bounding box center [247, 320] width 60 height 62
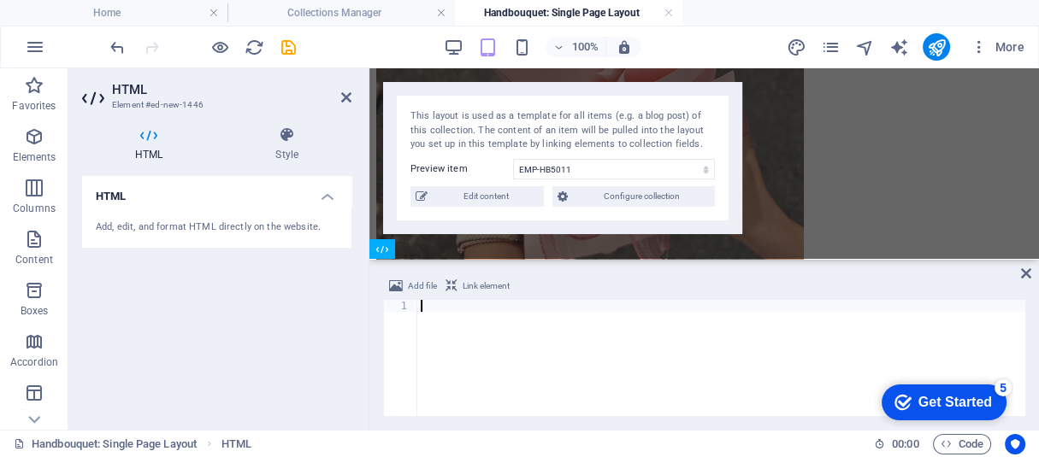
scroll to position [740, 0]
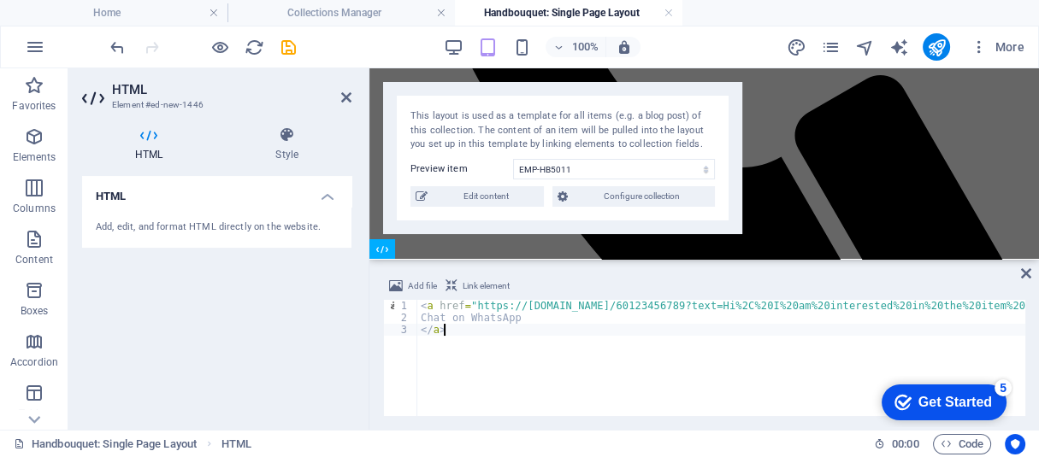
click at [562, 345] on div "< a href = "https://wa.me/60123456789?text=Hi%2C%20I%20am%20interested%20in%20t…" at bounding box center [721, 370] width 608 height 140
click at [564, 333] on div "< a href = "https://wa.me/60123456789?text=Hi%2C%20I%20am%20interested%20in%20t…" at bounding box center [721, 370] width 608 height 140
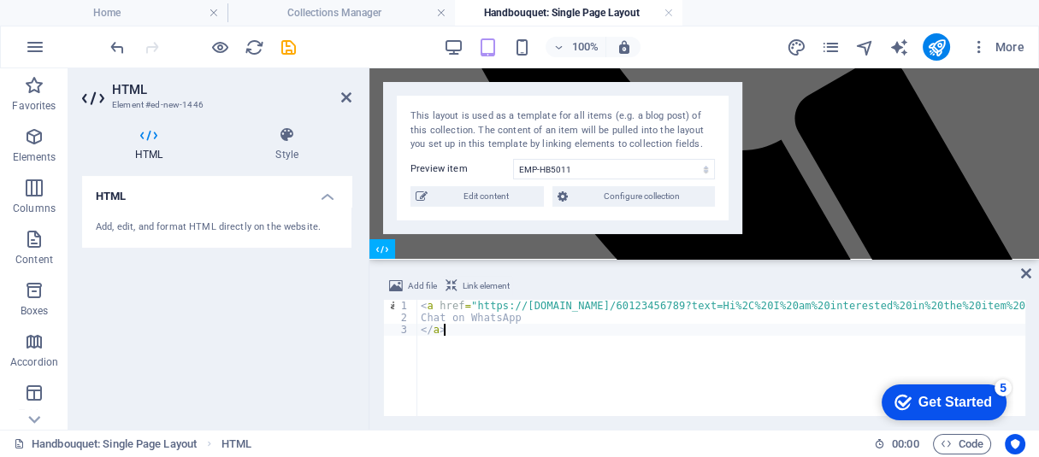
click at [482, 278] on span "Link element" at bounding box center [486, 286] width 47 height 21
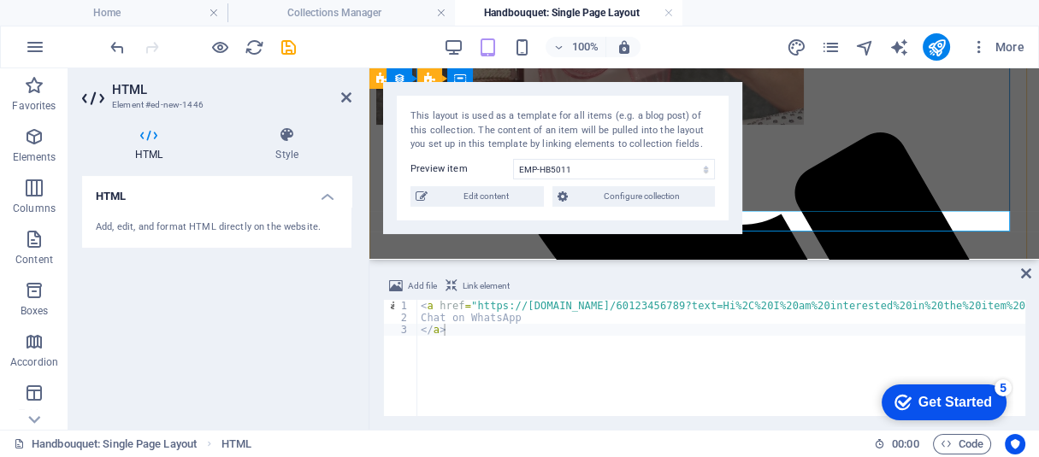
scroll to position [604, 0]
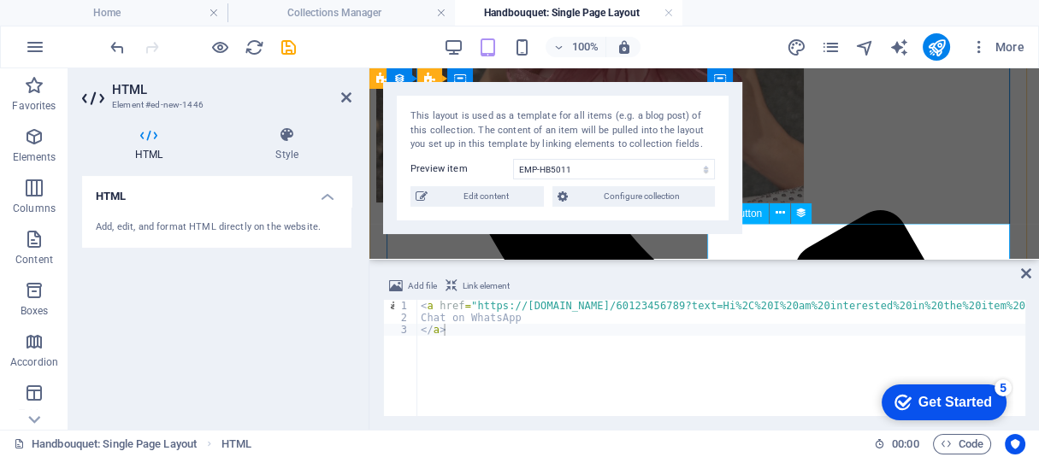
type textarea "</a><a href="#ed-910452570" class="wv-link-elm"></a>"
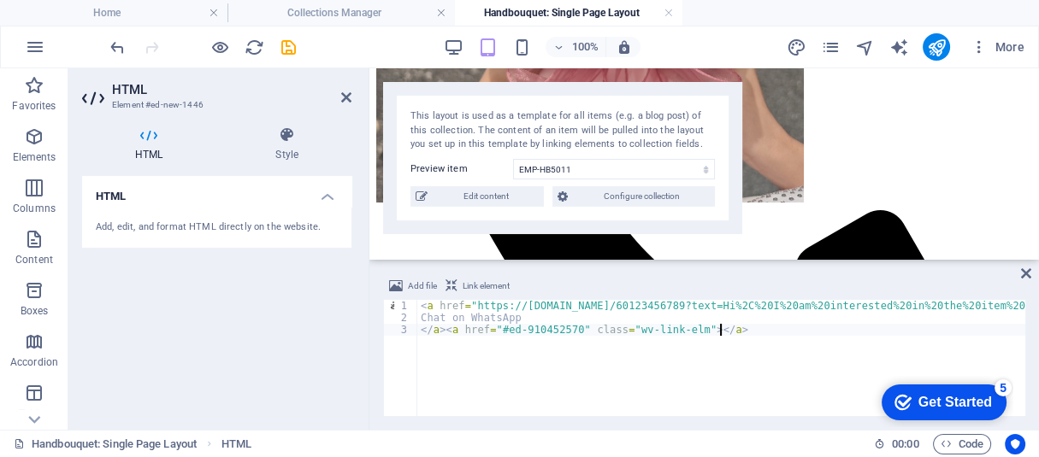
click at [564, 345] on div "< a href = "https://wa.me/60123456789?text=Hi%2C%20I%20am%20interested%20in%20t…" at bounding box center [721, 370] width 608 height 140
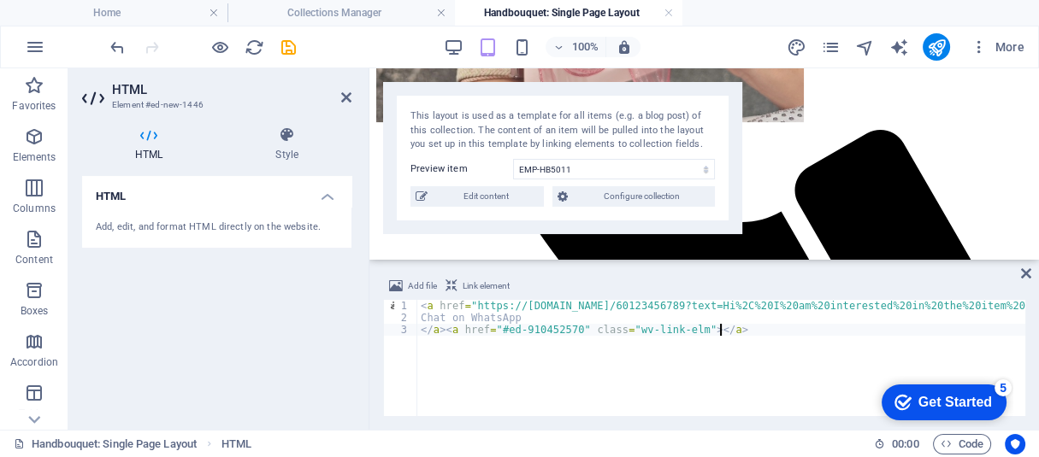
click at [252, 231] on div "Add, edit, and format HTML directly on the website." at bounding box center [217, 228] width 242 height 15
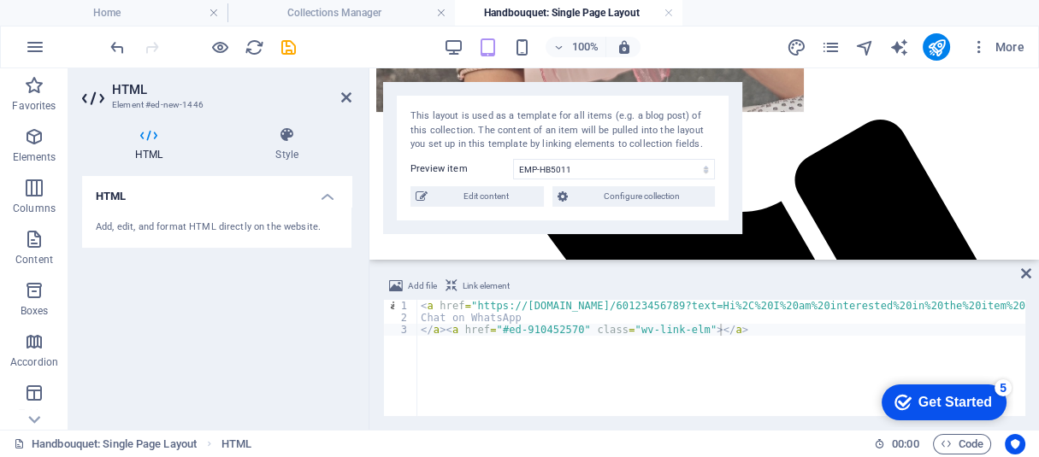
scroll to position [760, 0]
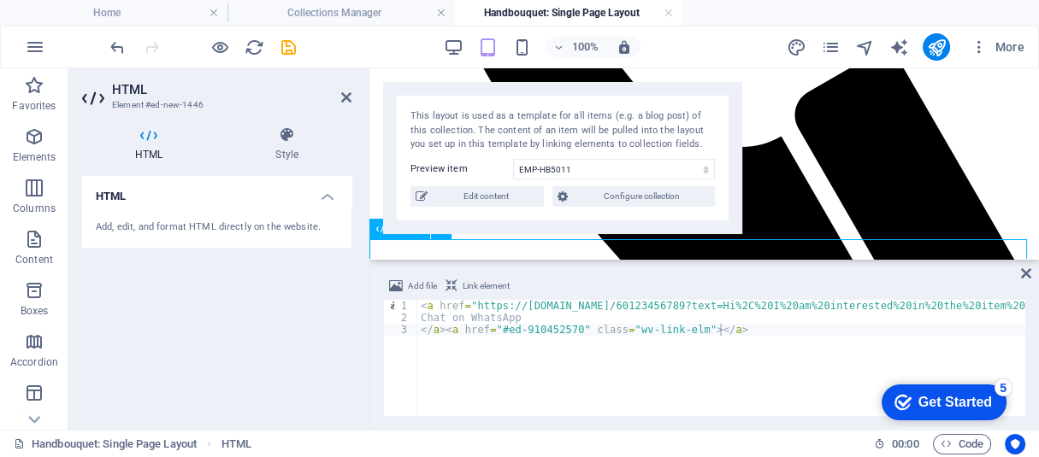
click at [1026, 273] on icon at bounding box center [1026, 274] width 10 height 14
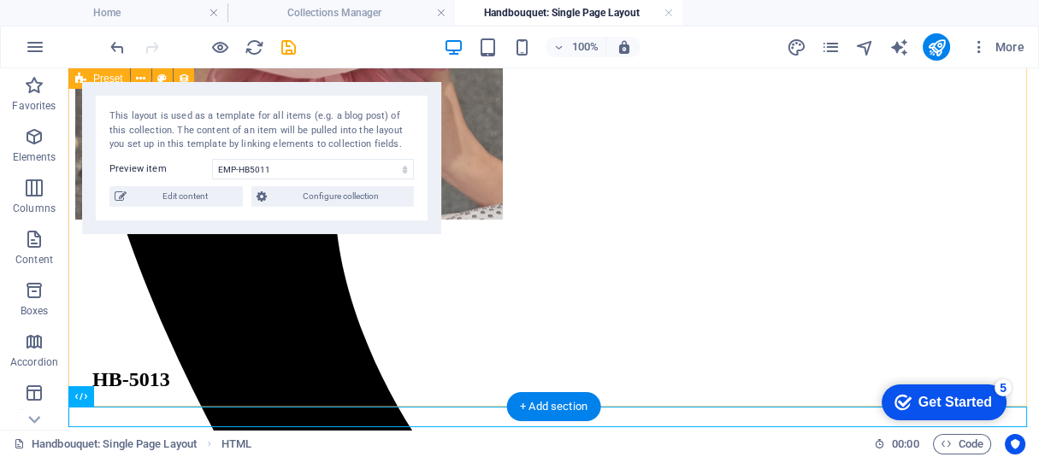
scroll to position [606, 0]
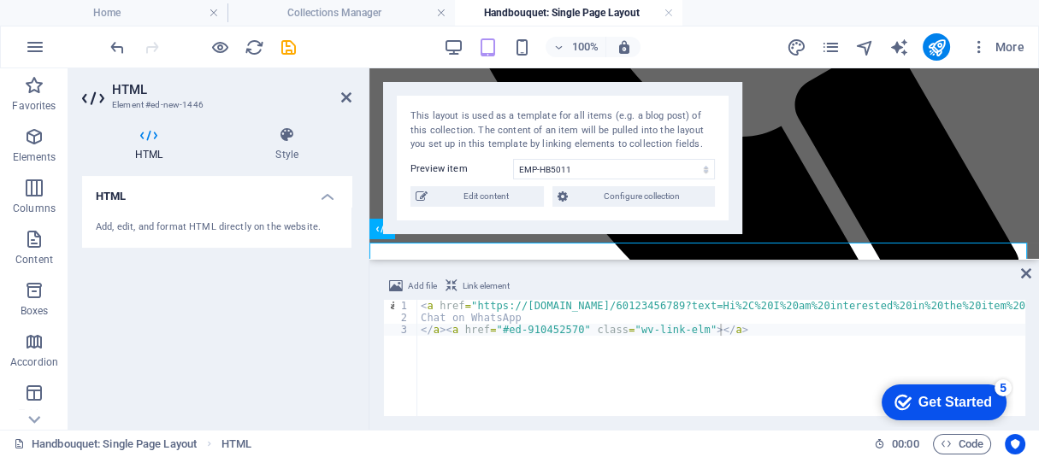
click at [123, 421] on div "HTML Style HTML Add, edit, and format HTML directly on the website. Preset Elem…" at bounding box center [216, 271] width 297 height 317
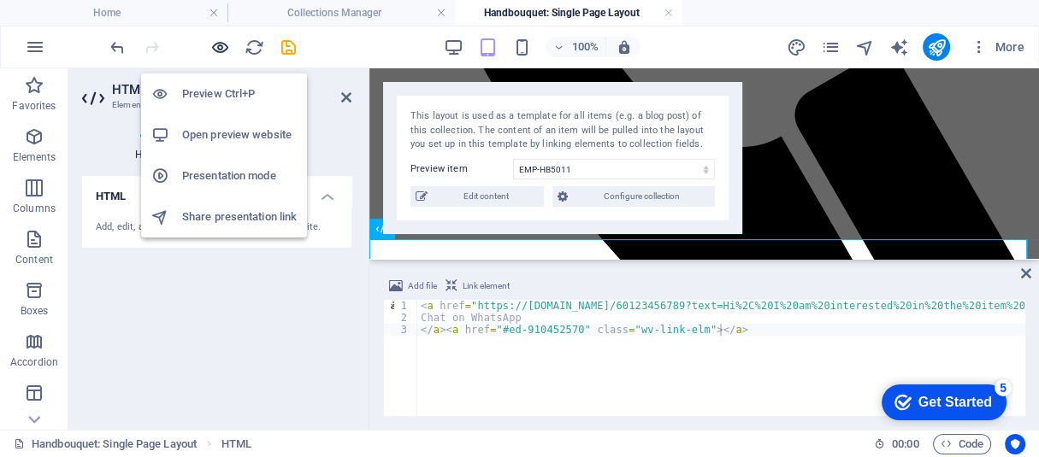
click at [224, 50] on icon "button" at bounding box center [220, 48] width 20 height 20
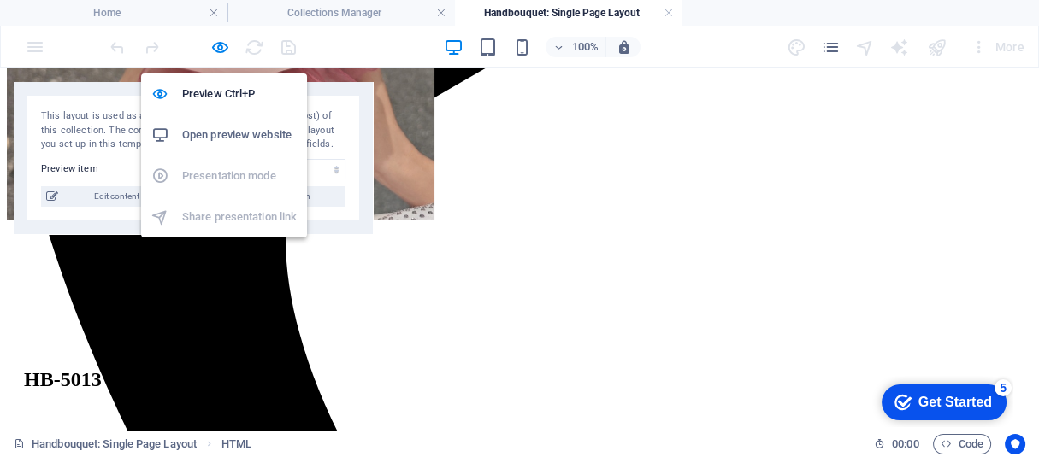
scroll to position [606, 0]
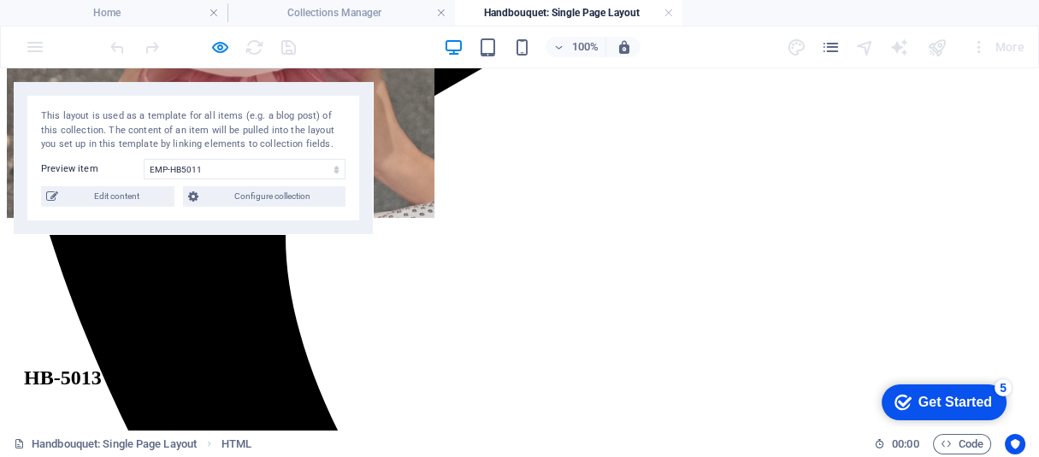
click at [247, 444] on span "HTML" at bounding box center [236, 444] width 30 height 21
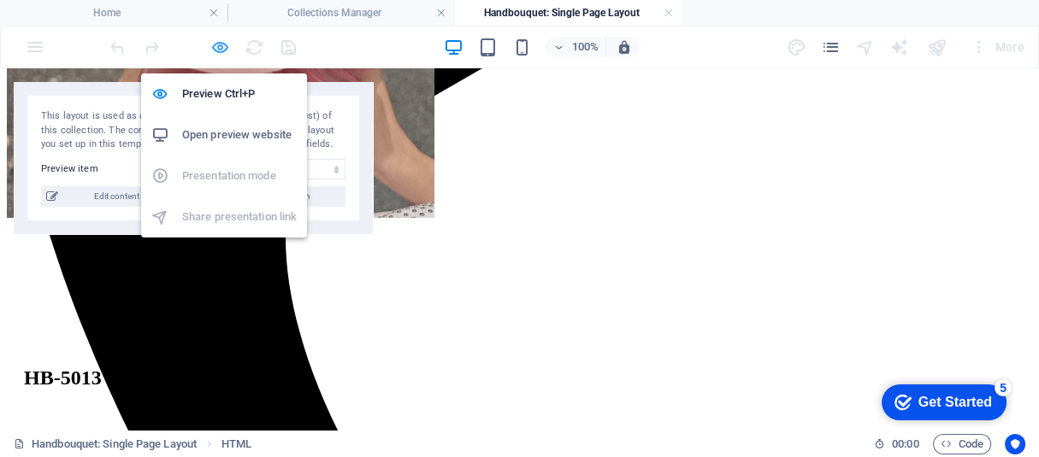
click at [223, 47] on icon "button" at bounding box center [220, 48] width 20 height 20
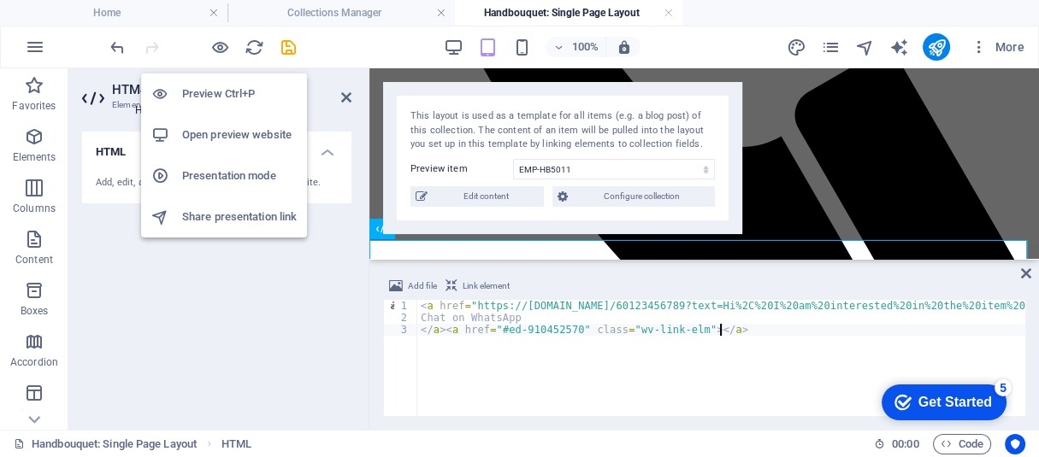
scroll to position [760, 0]
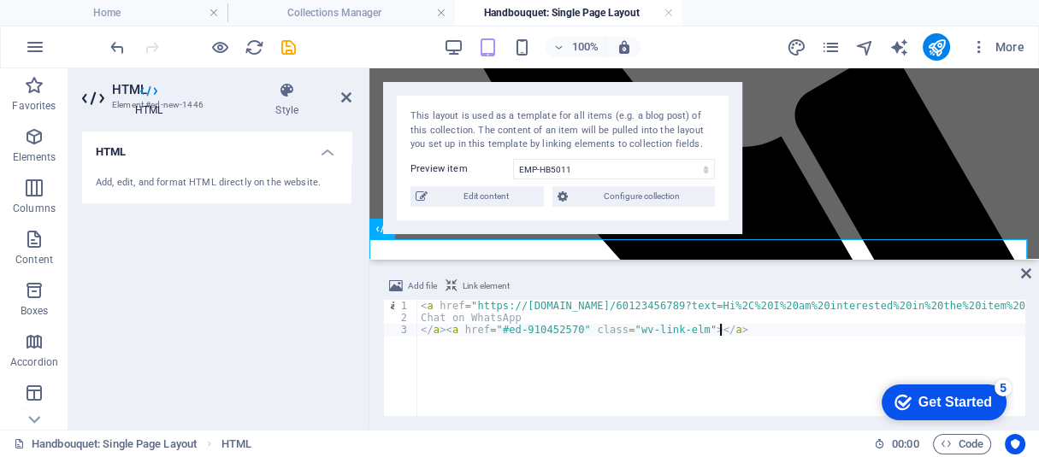
click at [139, 170] on div "Add, edit, and format HTML directly on the website." at bounding box center [216, 183] width 269 height 42
click at [318, 144] on h4 "HTML" at bounding box center [216, 147] width 269 height 31
click at [318, 144] on h4 "HTML" at bounding box center [216, 152] width 269 height 41
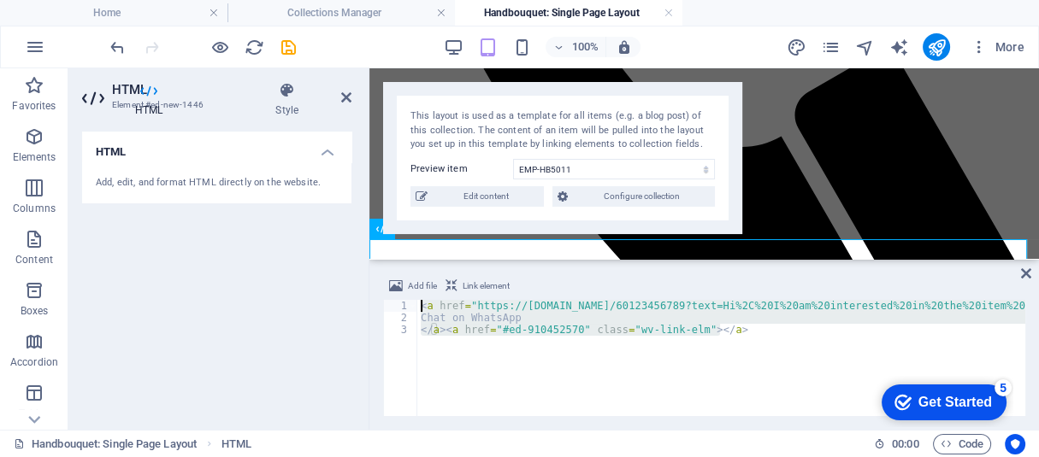
drag, startPoint x: 791, startPoint y: 331, endPoint x: 351, endPoint y: 285, distance: 441.9
click at [351, 285] on div "HTML Element #ed-new-1446 HTML Style HTML Add, edit, and format HTML directly o…" at bounding box center [553, 249] width 970 height 362
type textarea "<a href="https://wa.me/60123456789?text=Hi%2C%20I%20am%20interested%20in%20the%…"
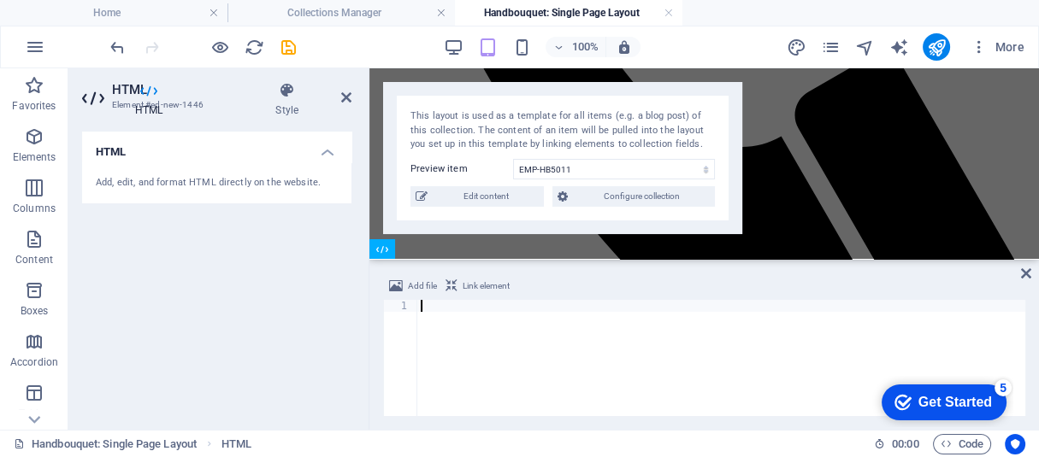
scroll to position [740, 0]
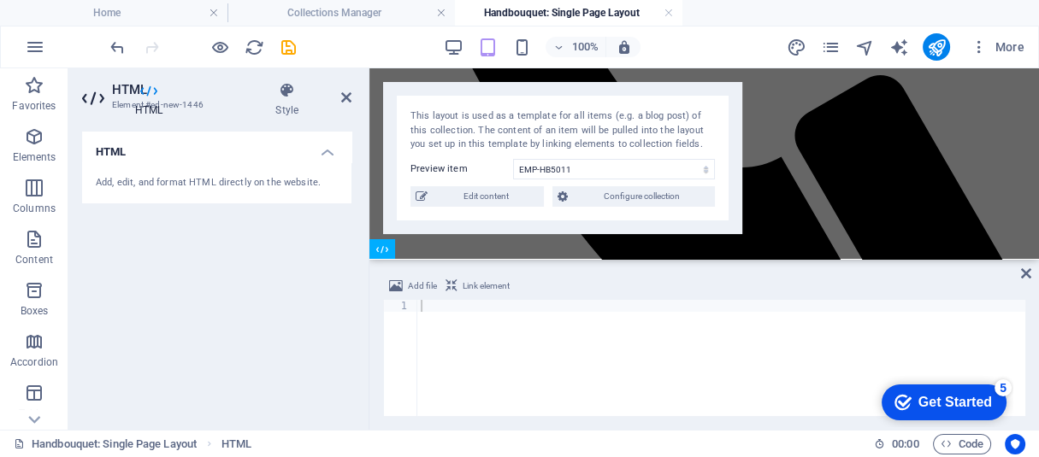
click at [1017, 270] on div "Add file Link element 1 ההההההההההההההההההההההההההההההההההההההההההההההההההההההה…" at bounding box center [703, 346] width 669 height 168
click at [1019, 270] on div "Add file Link element 1 ההההההההההההההההההההההההההההההההההההההההההההההההההההההה…" at bounding box center [703, 346] width 669 height 168
click at [1021, 274] on icon at bounding box center [1026, 274] width 10 height 14
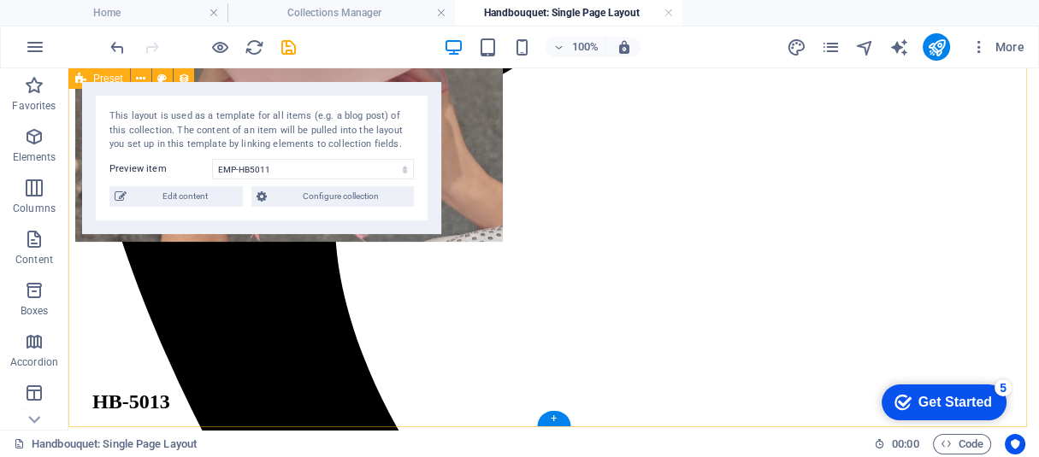
scroll to position [586, 0]
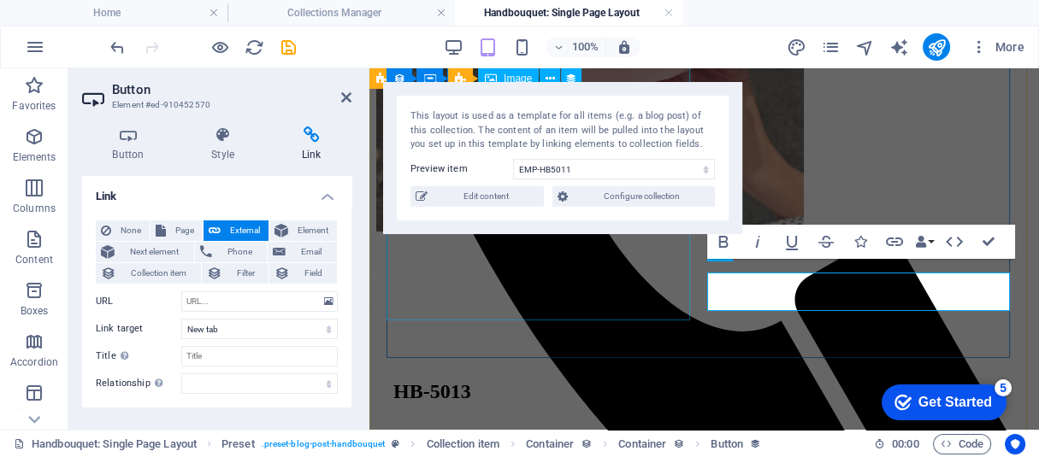
scroll to position [569, 0]
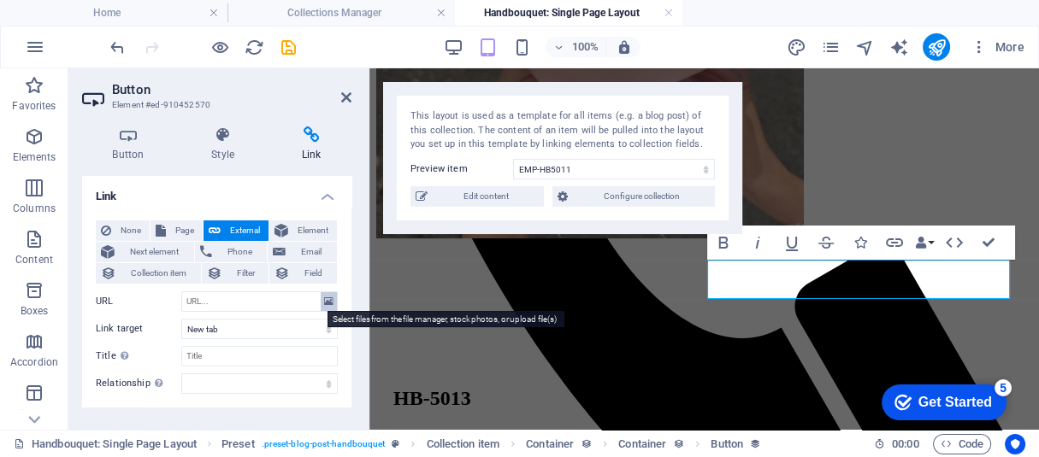
click at [324, 303] on icon at bounding box center [328, 301] width 9 height 19
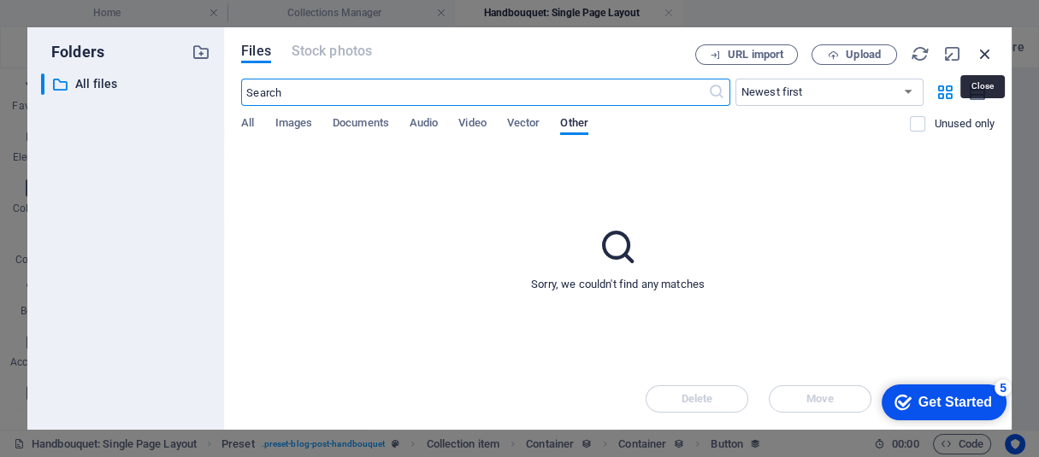
click at [979, 45] on icon "button" at bounding box center [985, 53] width 19 height 19
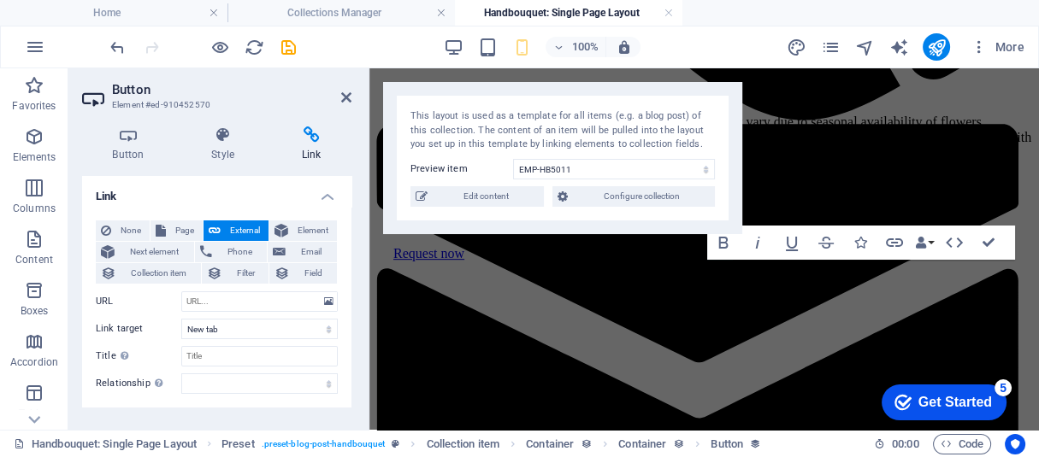
scroll to position [569, 0]
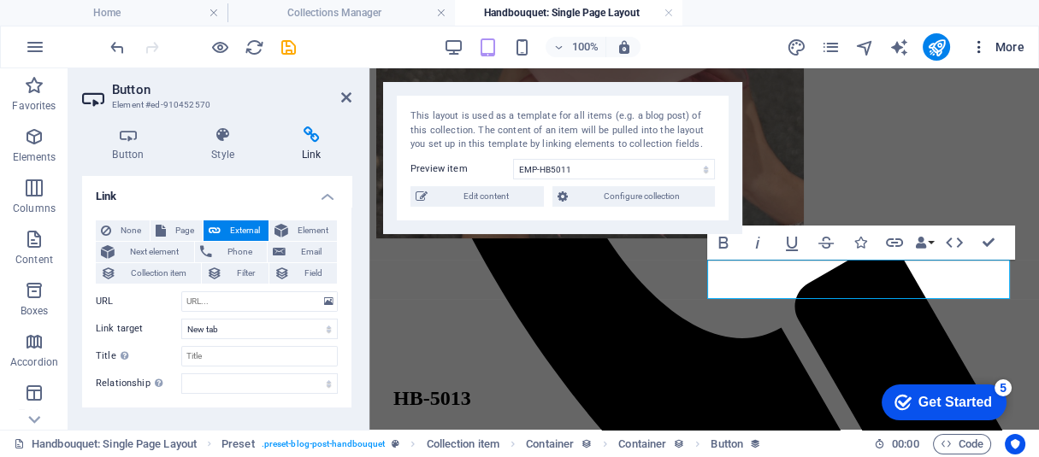
click at [985, 54] on icon "button" at bounding box center [978, 46] width 17 height 17
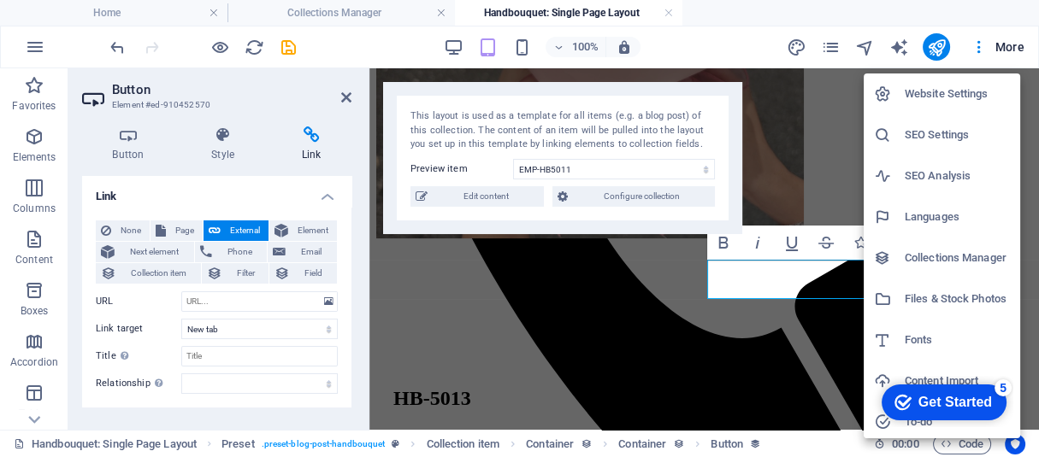
click at [1017, 49] on div at bounding box center [519, 228] width 1039 height 457
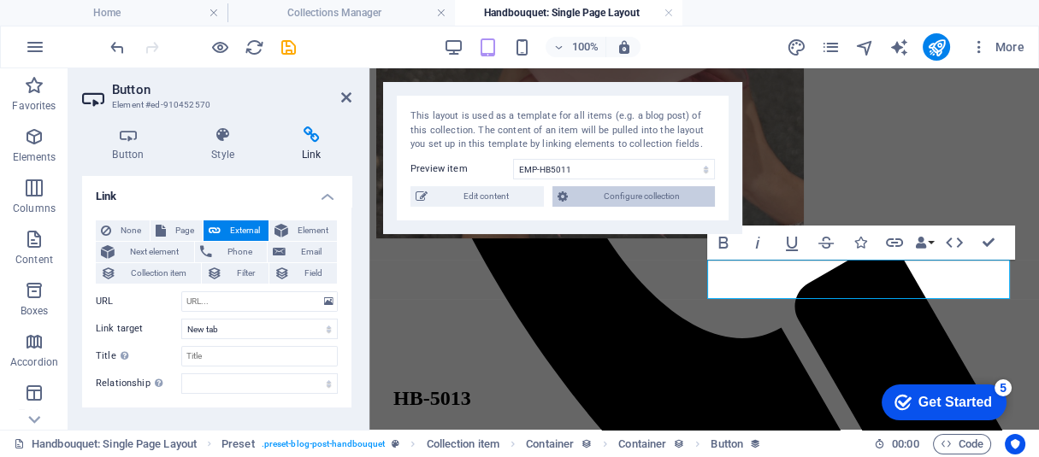
click at [685, 207] on span "Configure collection" at bounding box center [641, 196] width 137 height 21
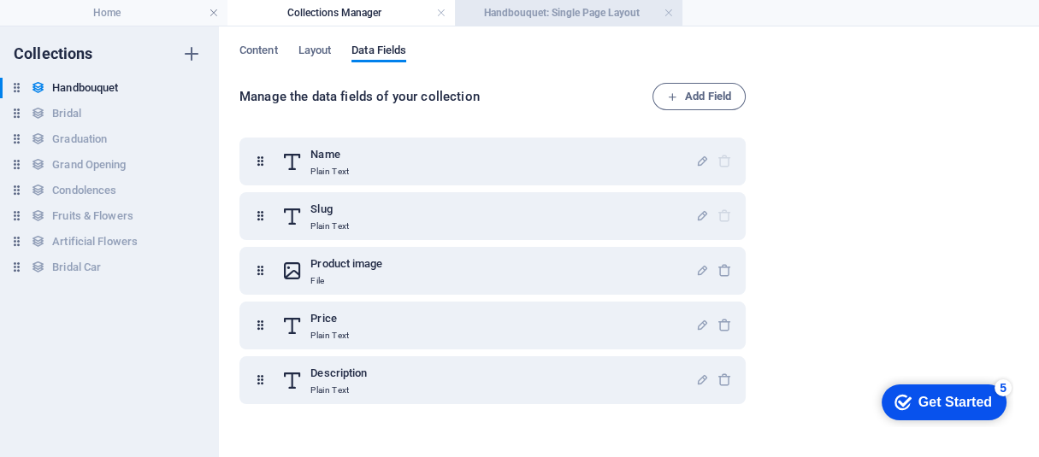
click at [480, 10] on h4 "Handbouquet: Single Page Layout" at bounding box center [568, 12] width 227 height 19
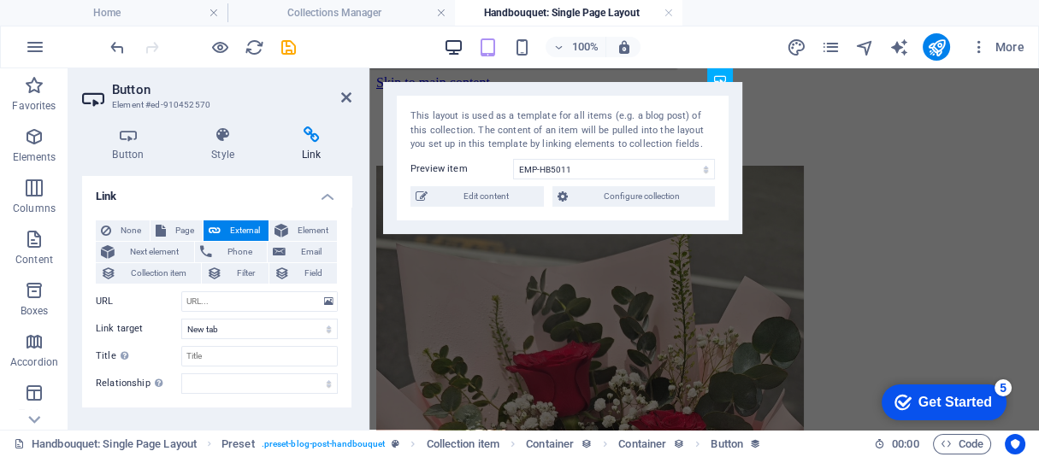
scroll to position [569, 0]
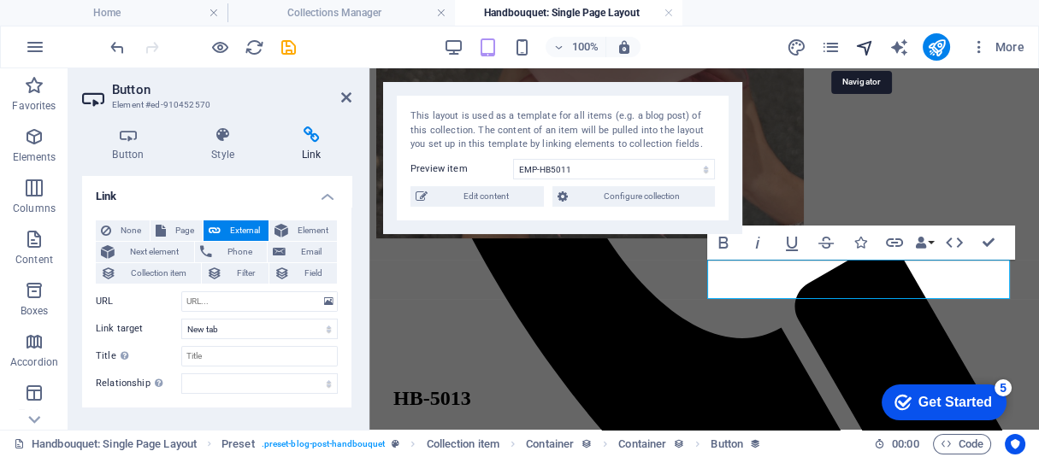
click at [865, 57] on icon "navigator" at bounding box center [864, 48] width 20 height 20
select select "17049114-en"
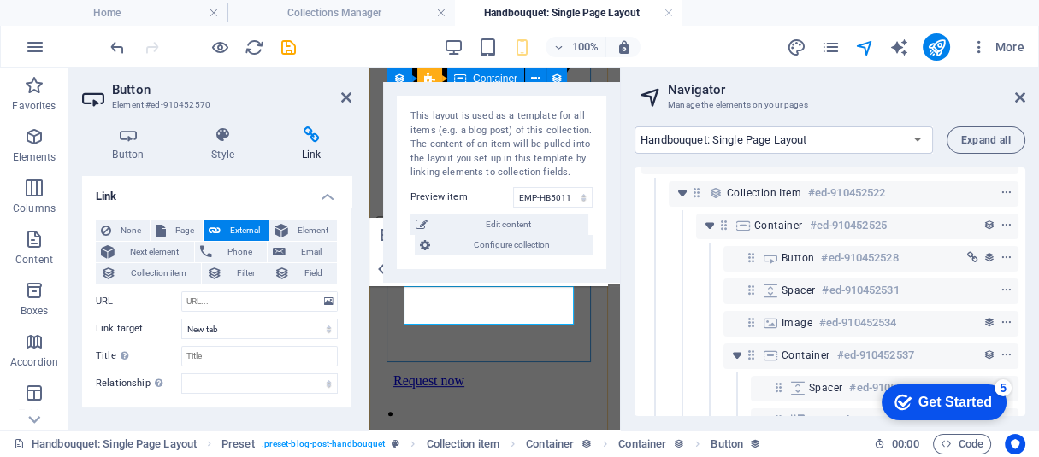
scroll to position [78, 0]
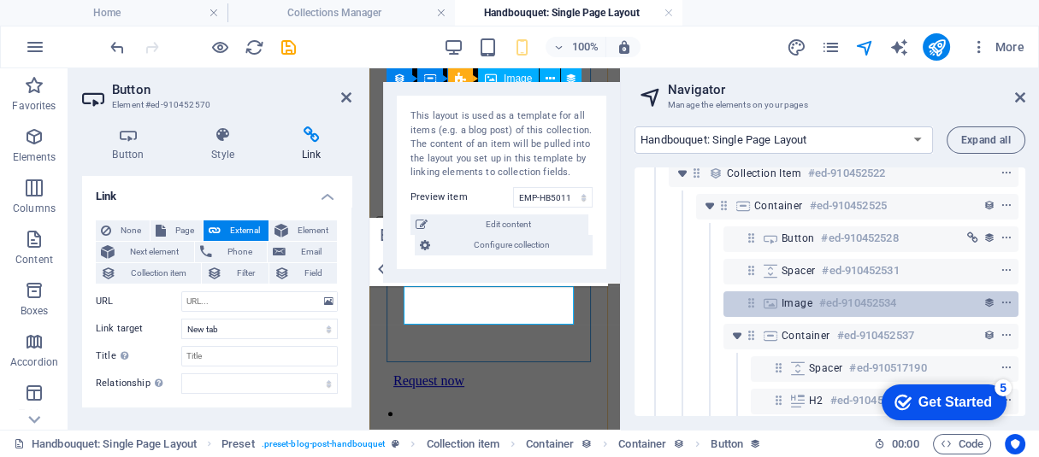
click at [809, 305] on span "Image" at bounding box center [796, 304] width 31 height 14
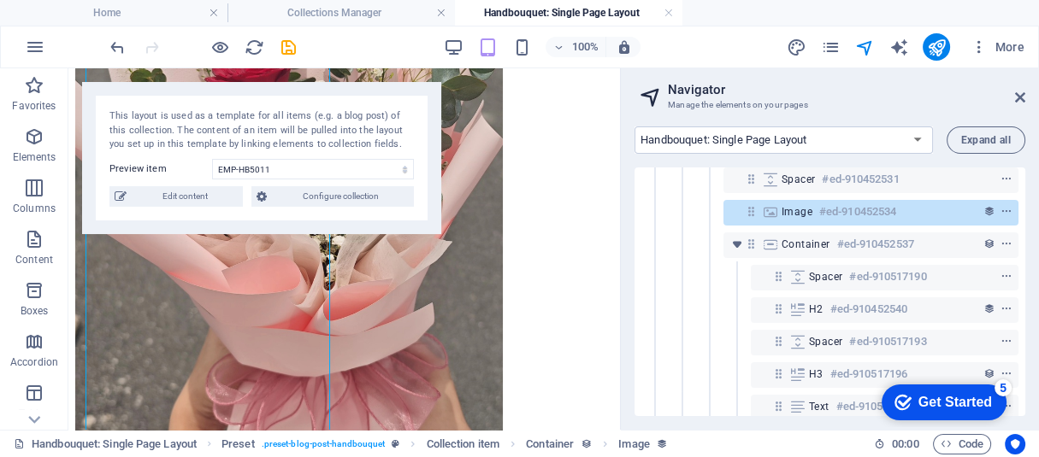
scroll to position [152, 0]
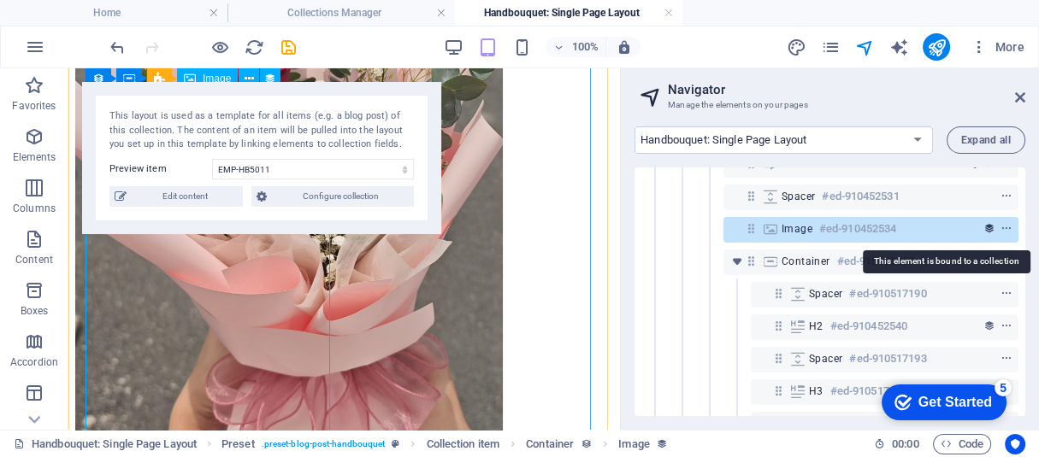
click at [983, 228] on icon "collection-bound" at bounding box center [989, 229] width 12 height 12
select select "image"
select select "px"
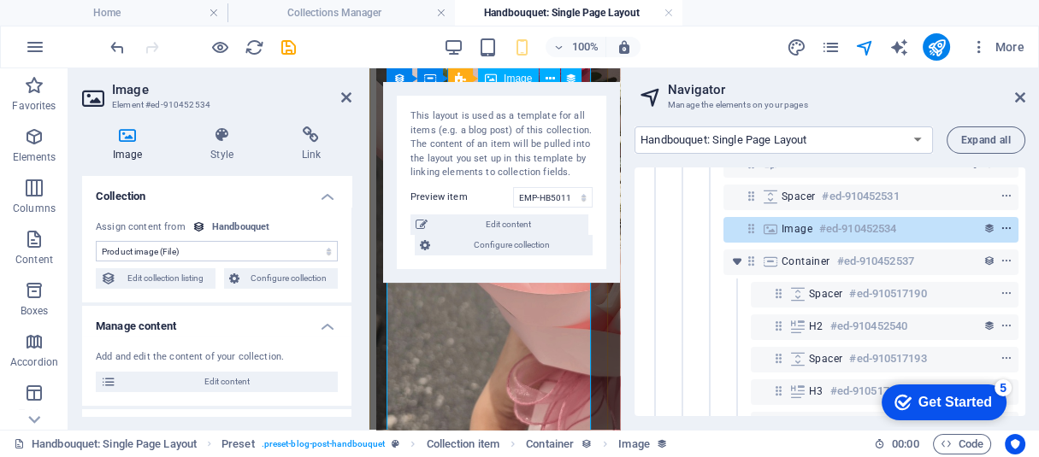
click at [1005, 227] on icon "context-menu" at bounding box center [1006, 229] width 12 height 12
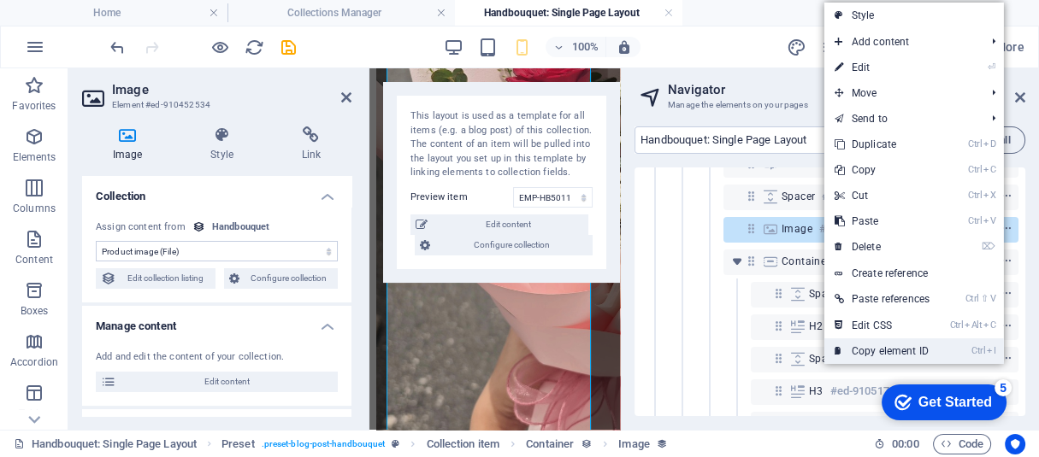
click at [897, 351] on link "Ctrl I Copy element ID" at bounding box center [881, 352] width 115 height 26
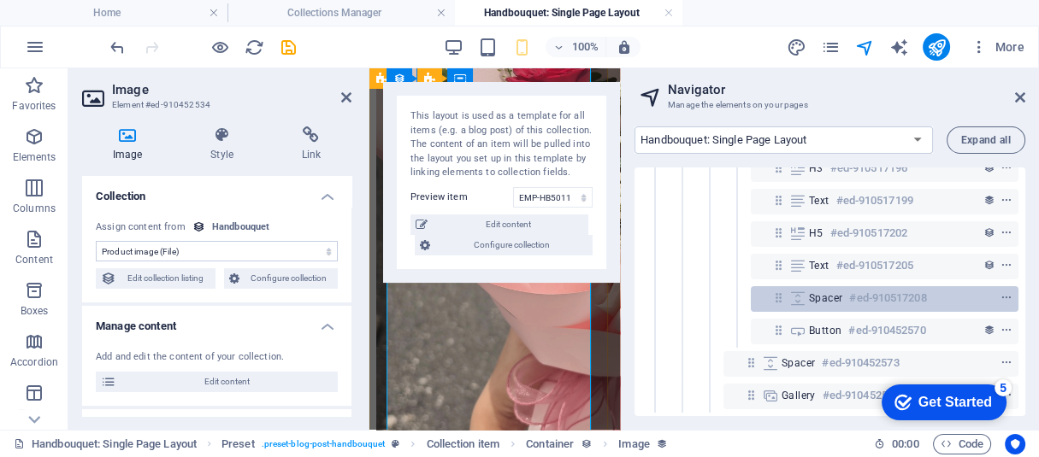
scroll to position [386, 0]
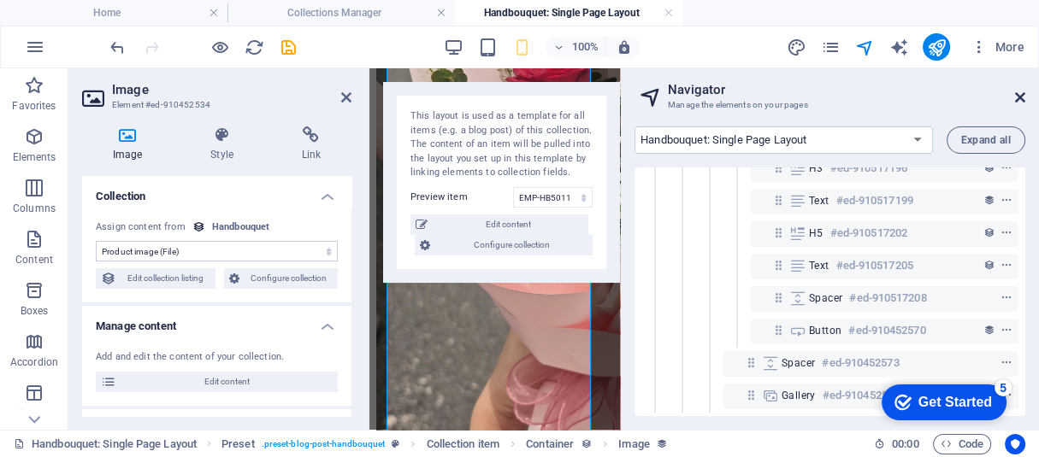
click at [1017, 97] on icon at bounding box center [1020, 98] width 10 height 14
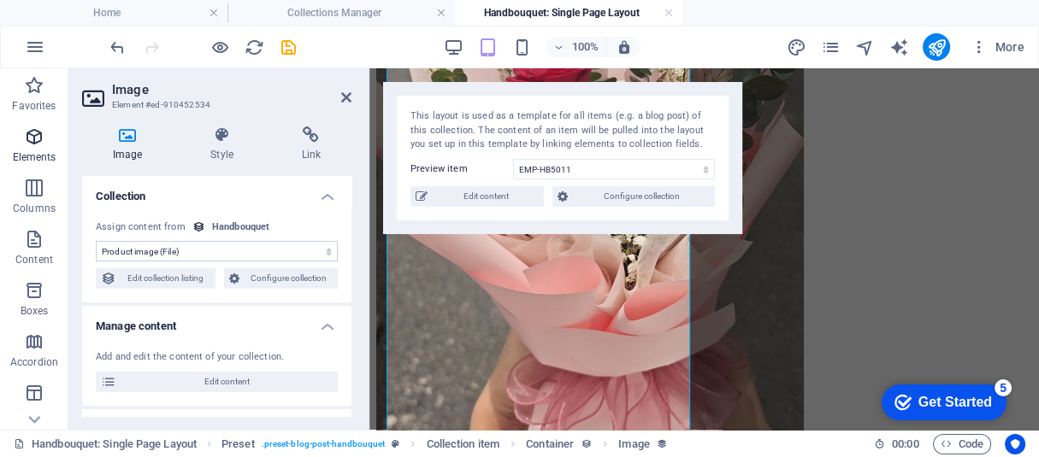
click at [35, 147] on span "Elements" at bounding box center [34, 147] width 68 height 41
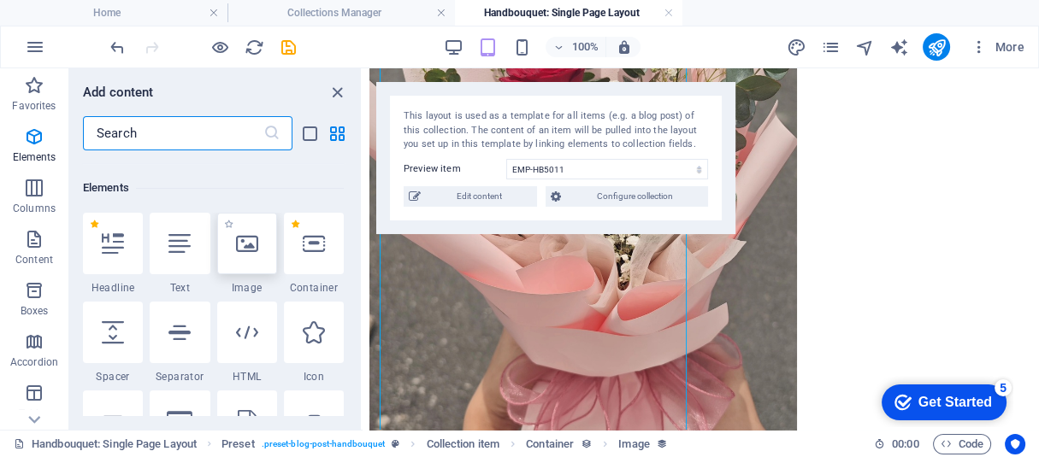
scroll to position [321, 0]
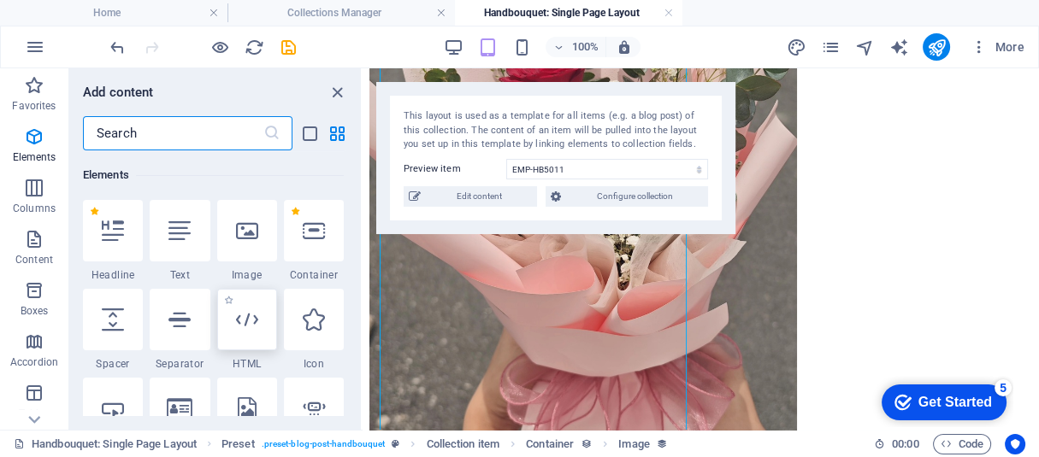
click at [248, 327] on icon at bounding box center [247, 320] width 22 height 22
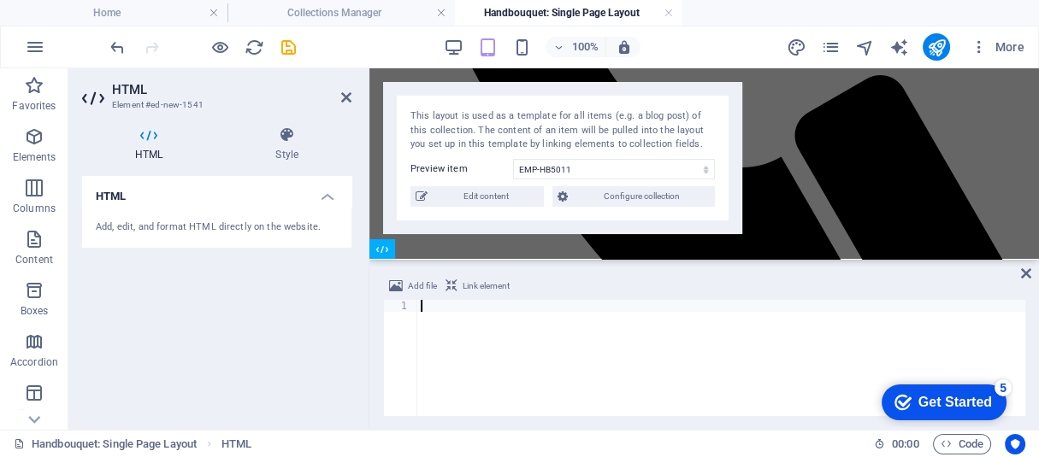
type textarea "</script>"
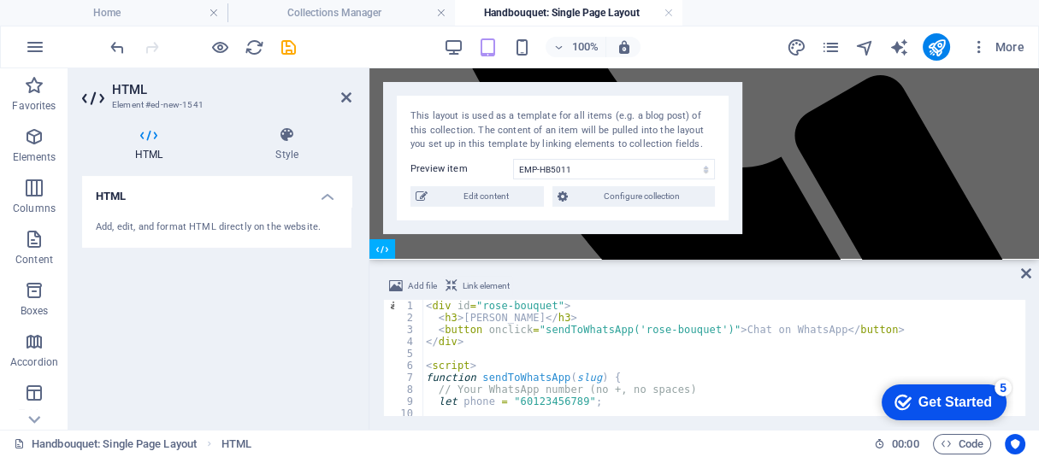
scroll to position [808, 0]
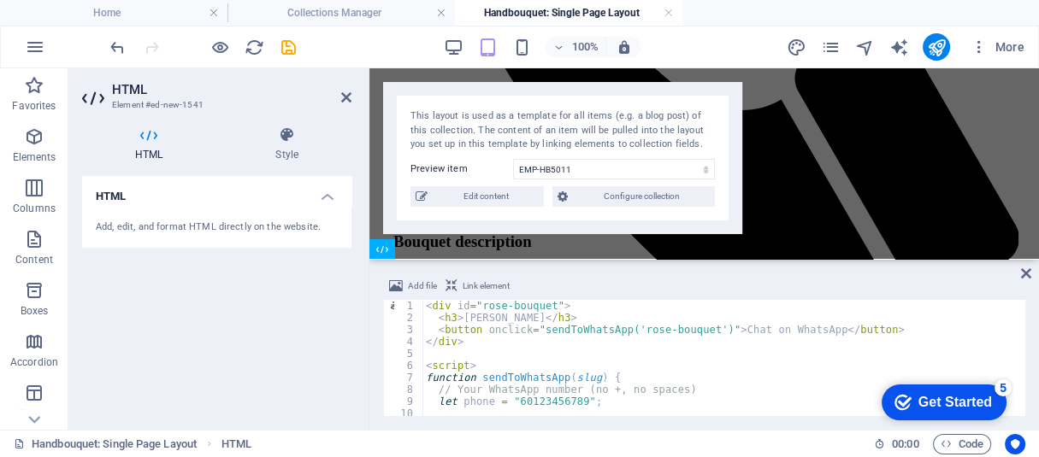
click at [491, 292] on span "Link element" at bounding box center [486, 286] width 47 height 21
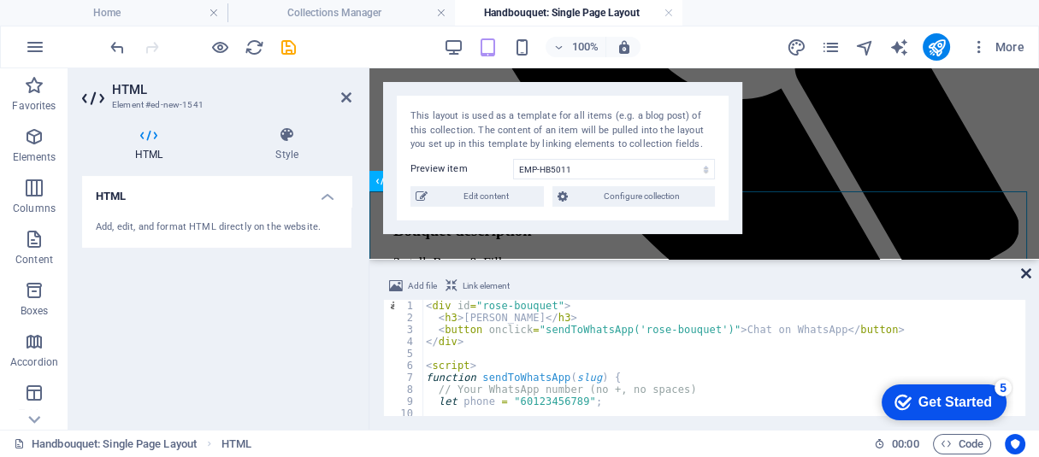
click at [1025, 268] on icon at bounding box center [1026, 274] width 10 height 14
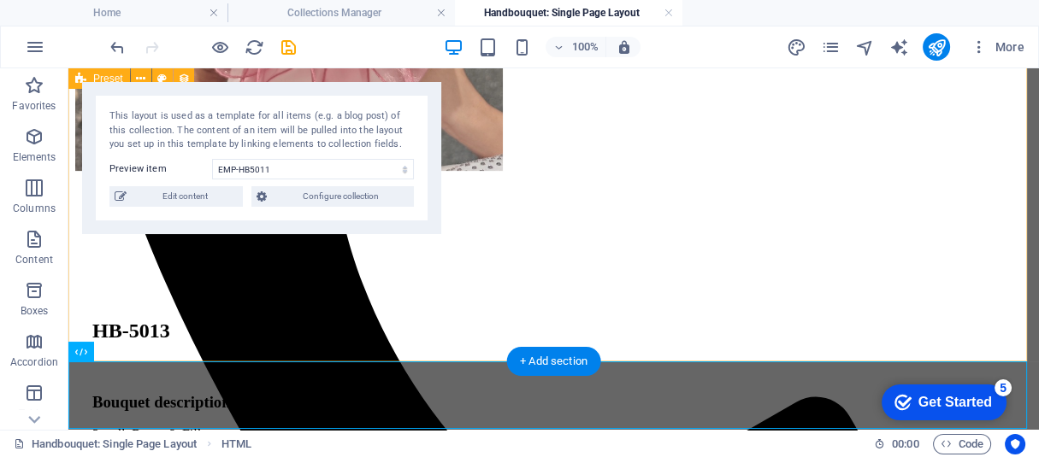
scroll to position [654, 0]
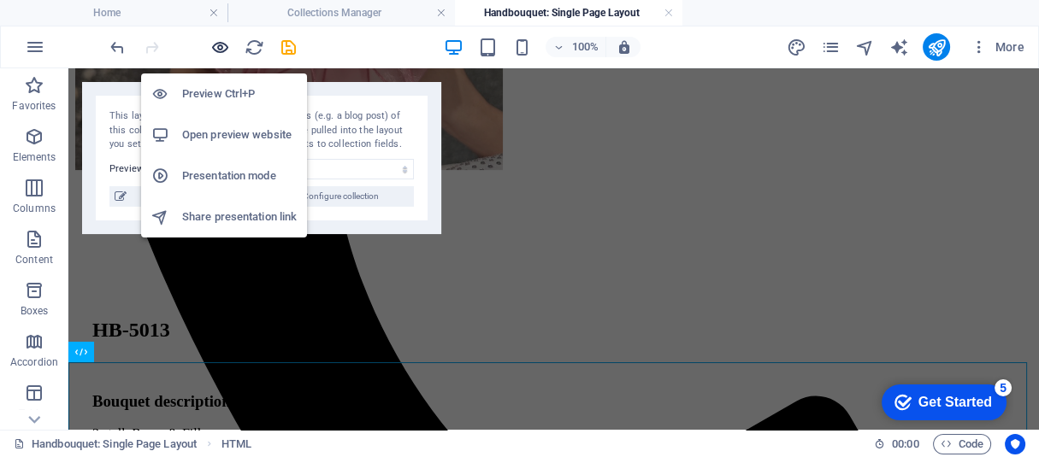
click at [215, 44] on icon "button" at bounding box center [220, 48] width 20 height 20
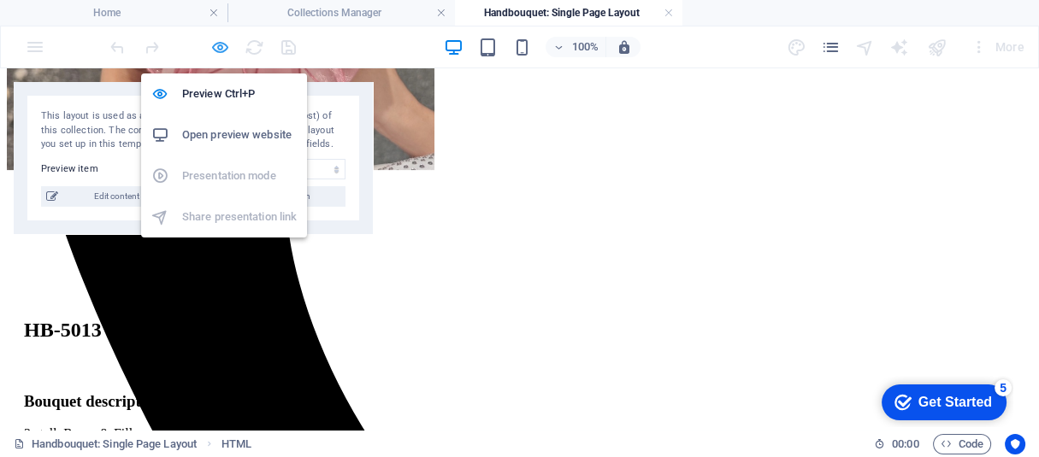
scroll to position [631, 0]
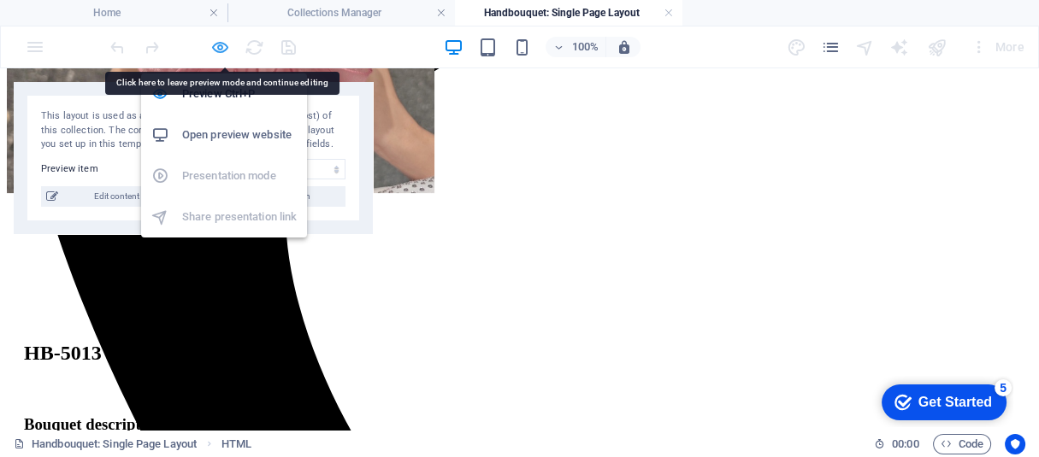
click at [216, 51] on icon "button" at bounding box center [220, 48] width 20 height 20
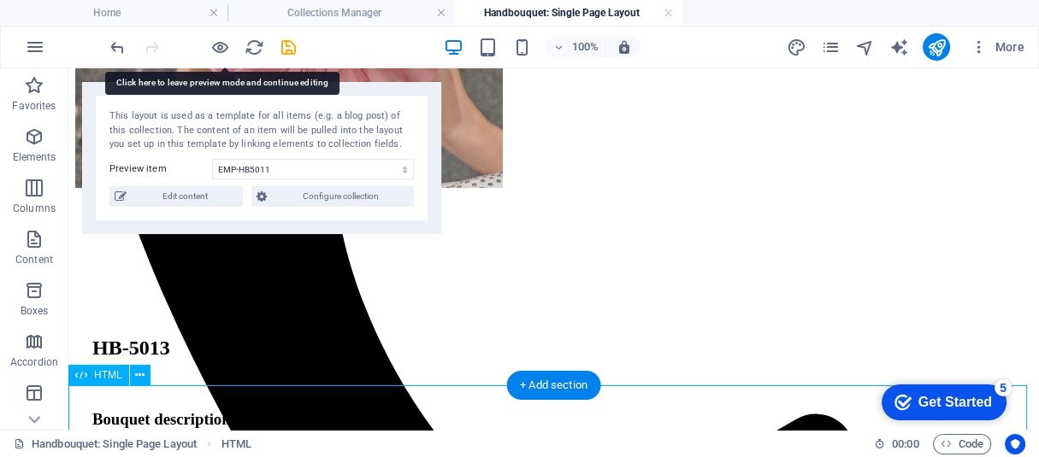
scroll to position [654, 0]
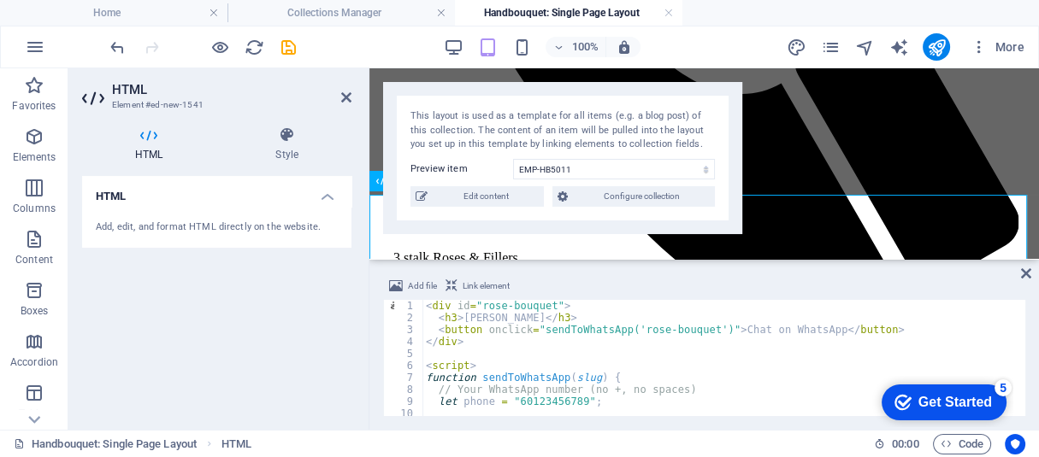
scroll to position [808, 0]
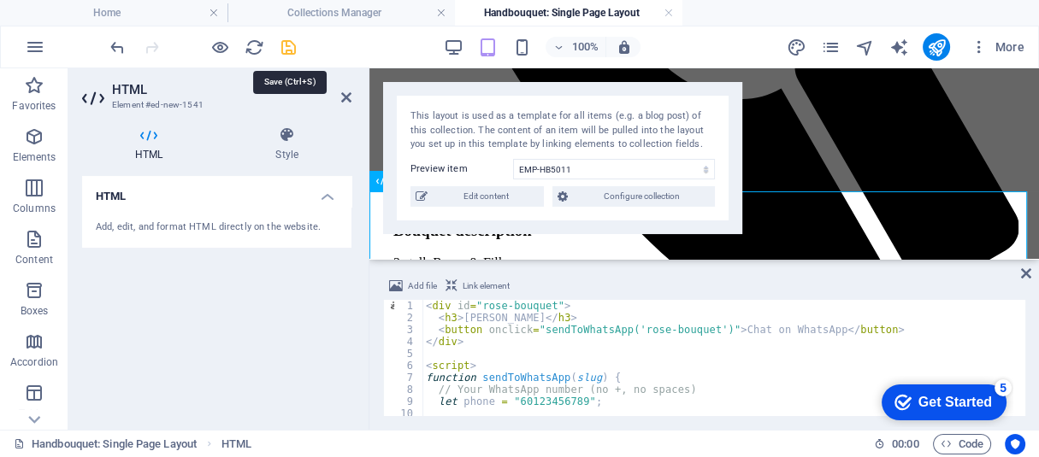
click at [292, 54] on icon "save" at bounding box center [289, 48] width 20 height 20
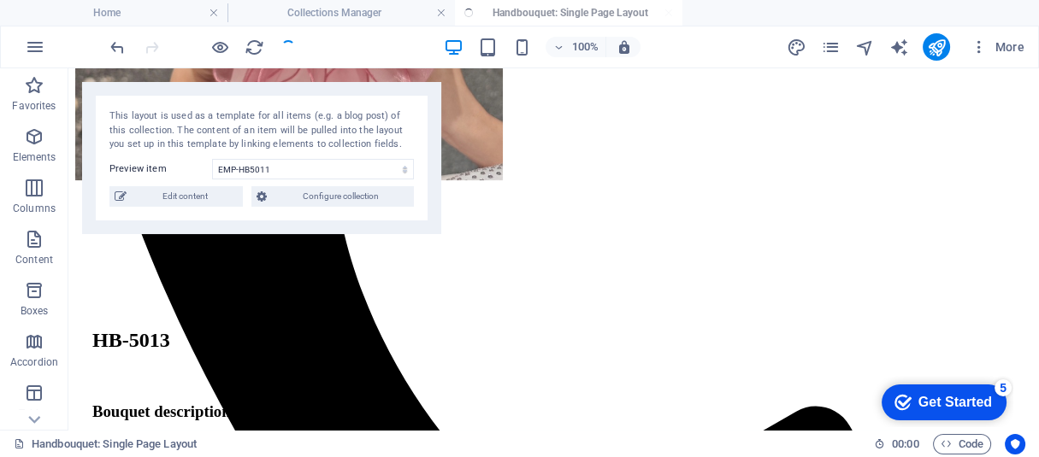
scroll to position [654, 0]
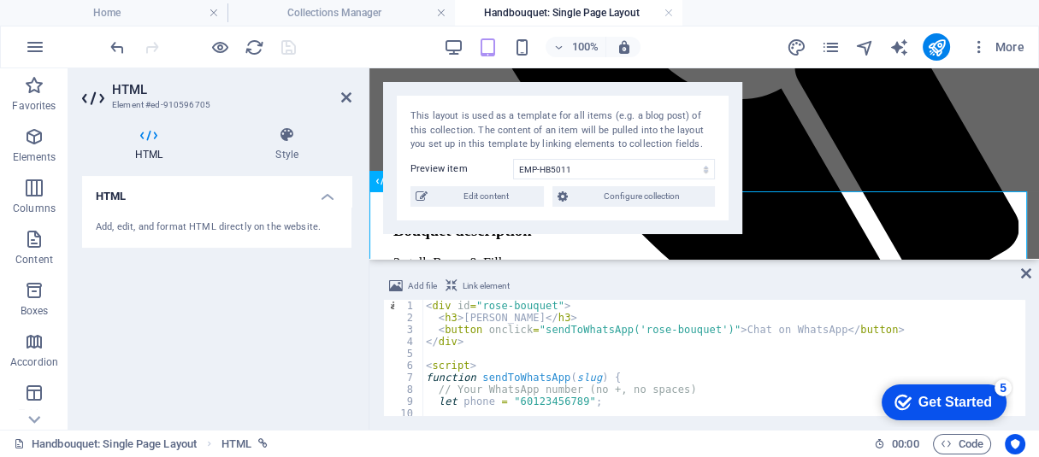
click at [336, 91] on h2 "HTML" at bounding box center [231, 89] width 239 height 15
drag, startPoint x: 357, startPoint y: 105, endPoint x: 349, endPoint y: 98, distance: 10.3
click at [357, 105] on aside "HTML Element #ed-910596705 HTML Style HTML Add, edit, and format HTML directly …" at bounding box center [218, 249] width 301 height 362
click at [342, 91] on icon at bounding box center [346, 98] width 10 height 14
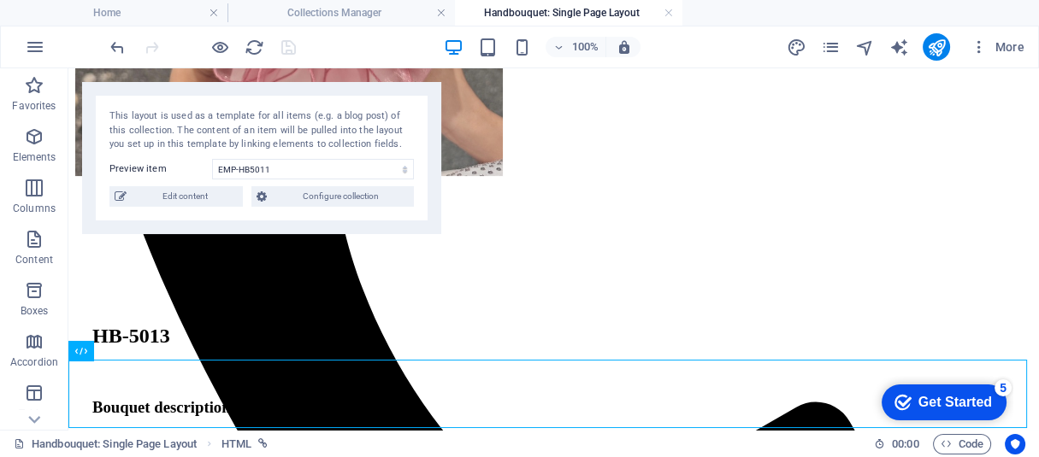
scroll to position [654, 0]
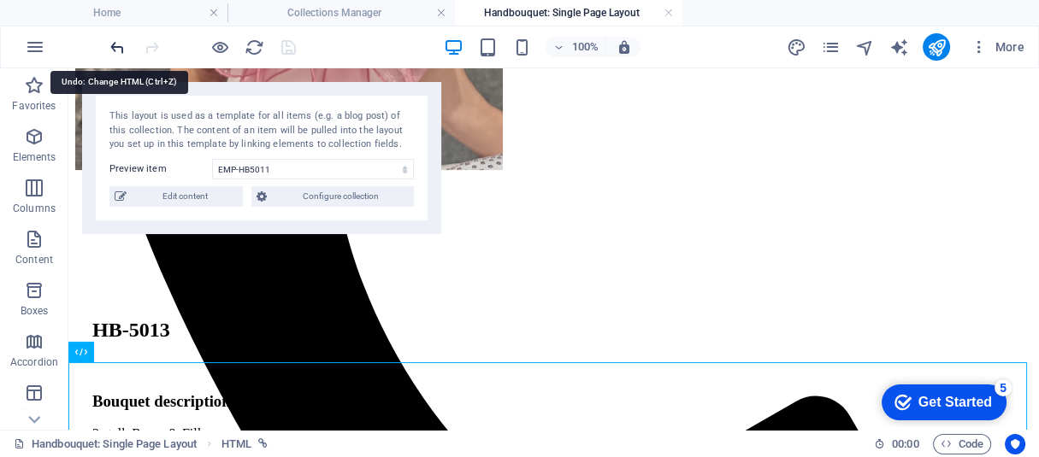
click at [117, 47] on icon "undo" at bounding box center [118, 48] width 20 height 20
click at [116, 47] on icon "undo" at bounding box center [118, 48] width 20 height 20
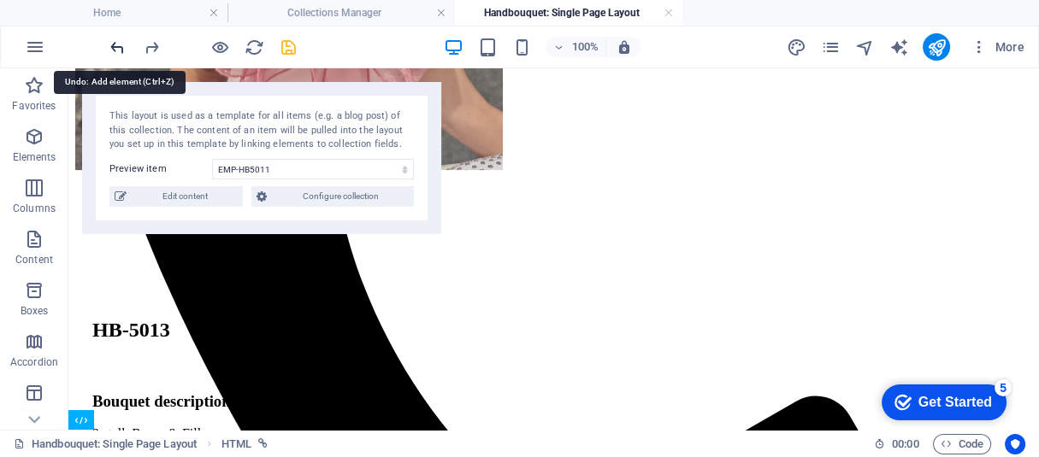
scroll to position [586, 0]
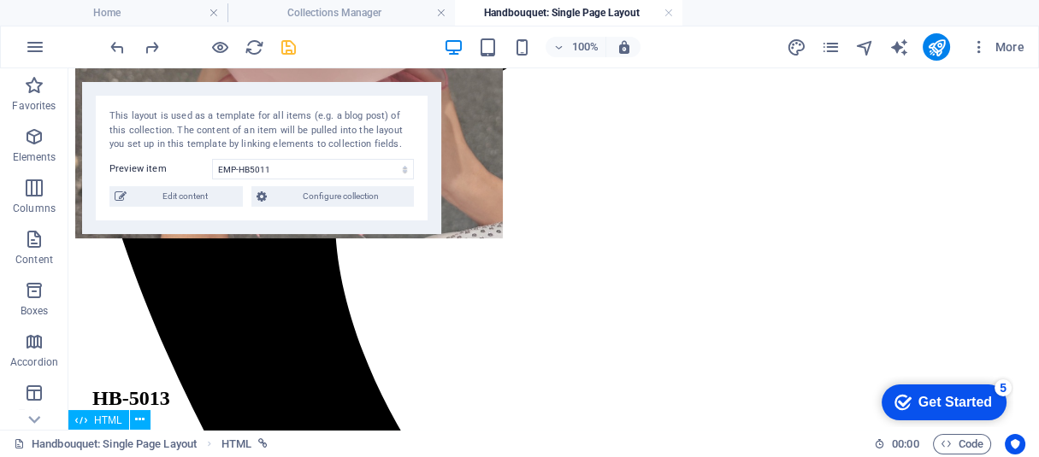
click at [94, 423] on span "HTML" at bounding box center [108, 421] width 28 height 10
click at [94, 422] on span "HTML" at bounding box center [108, 421] width 28 height 10
click at [94, 421] on span "HTML" at bounding box center [108, 421] width 28 height 10
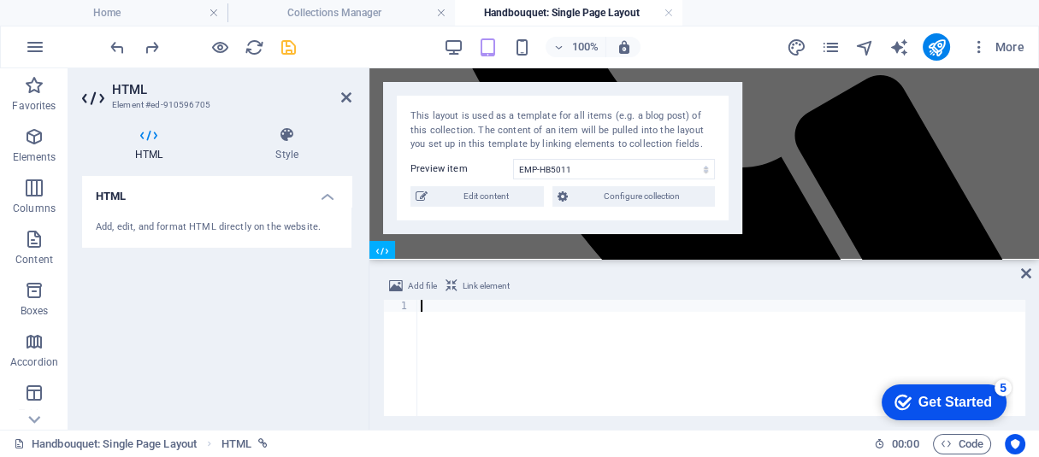
scroll to position [740, 0]
click at [1025, 272] on icon at bounding box center [1026, 274] width 10 height 14
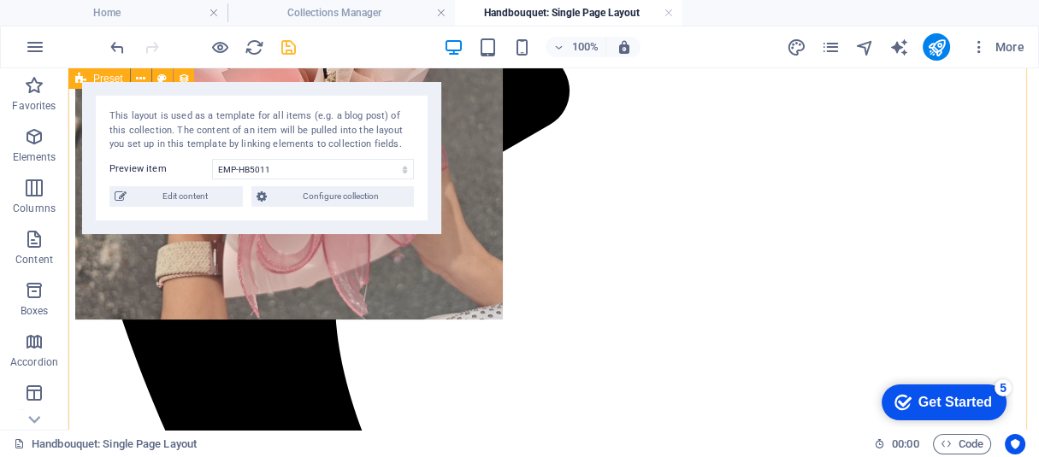
scroll to position [431, 0]
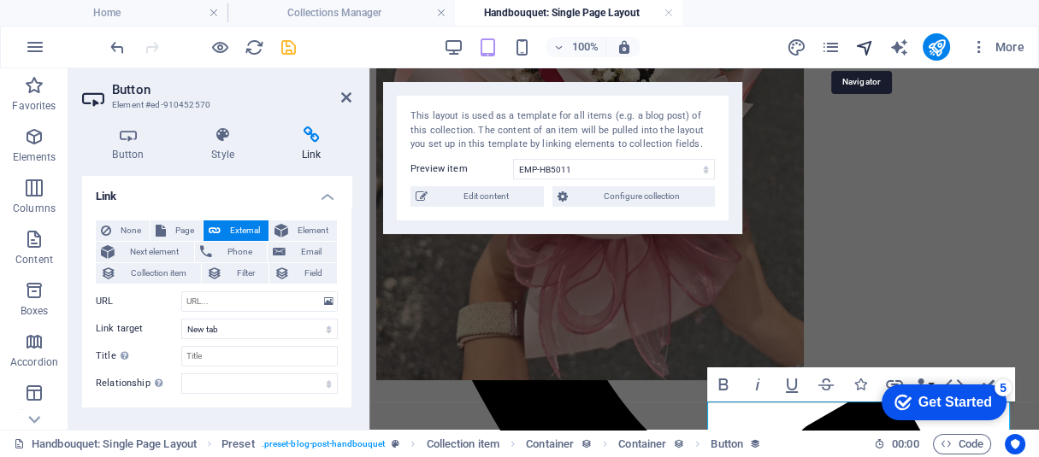
click at [869, 45] on icon "navigator" at bounding box center [864, 48] width 20 height 20
select select "17049114-en"
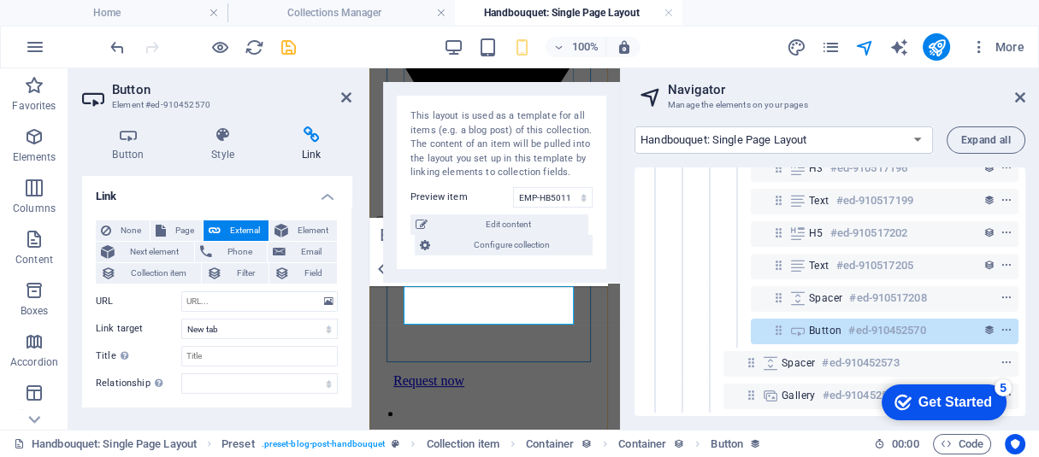
scroll to position [231, 0]
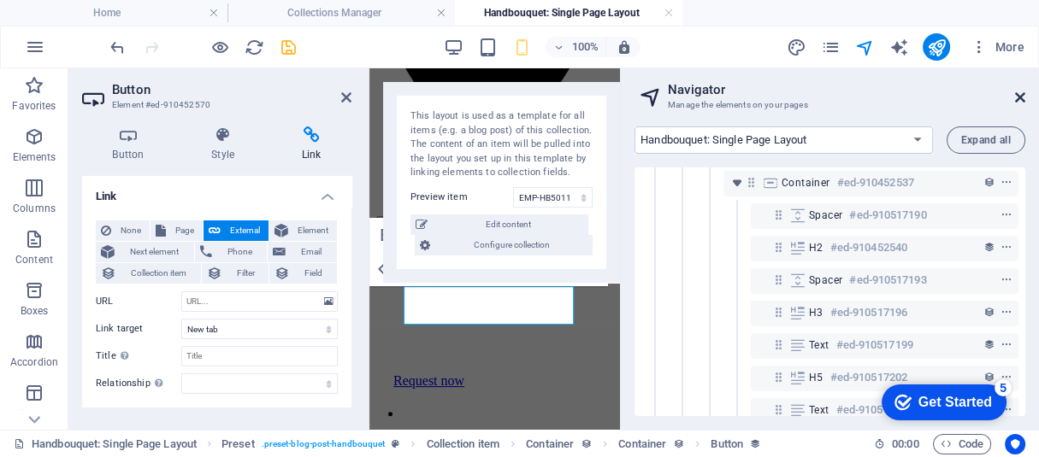
click at [1017, 100] on icon at bounding box center [1020, 98] width 10 height 14
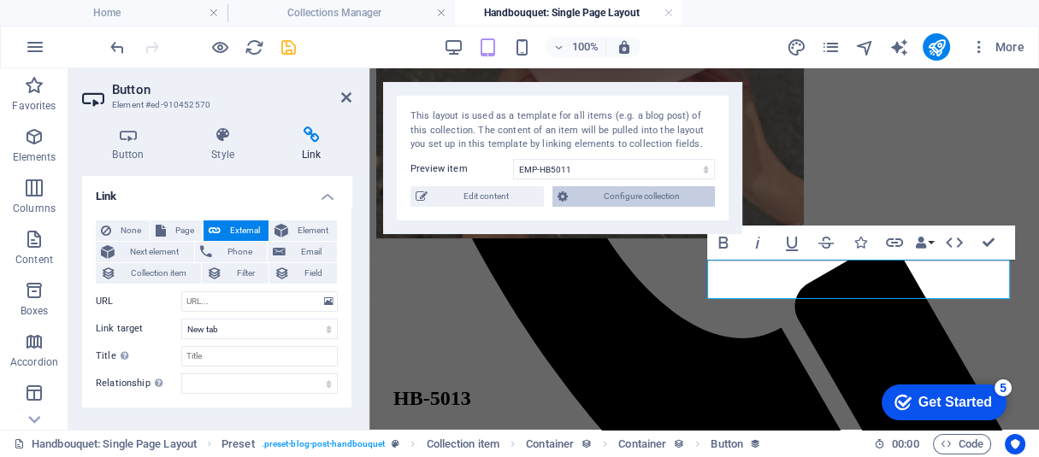
click at [640, 201] on span "Configure collection" at bounding box center [641, 196] width 137 height 21
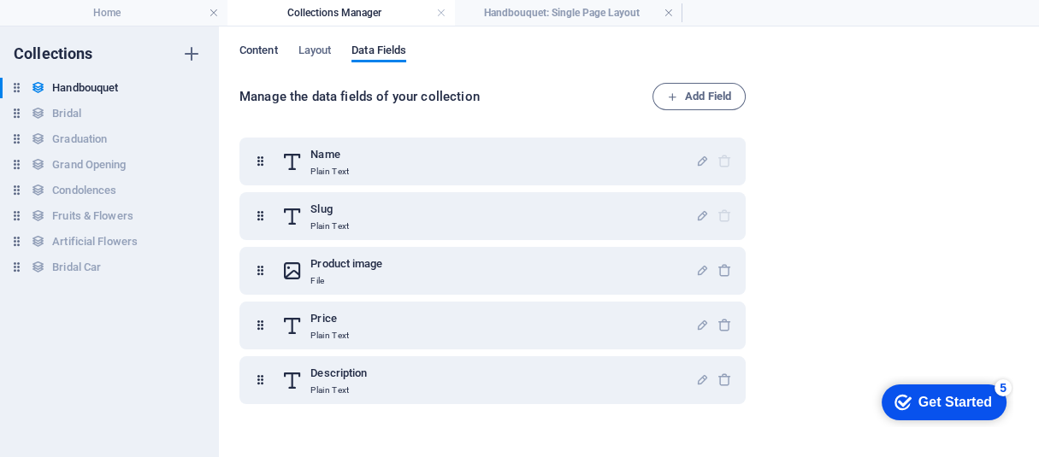
click at [244, 60] on button "Content" at bounding box center [258, 53] width 38 height 19
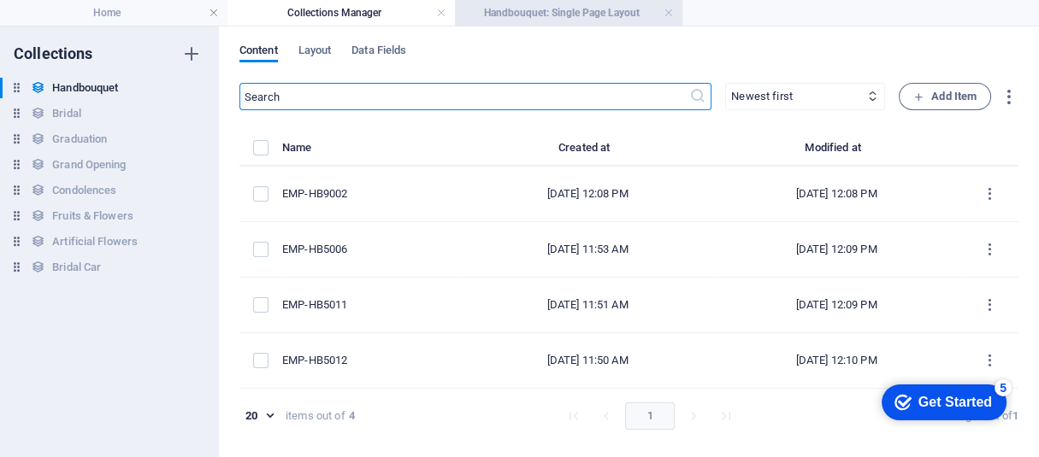
click at [538, 21] on h4 "Handbouquet: Single Page Layout" at bounding box center [568, 12] width 227 height 19
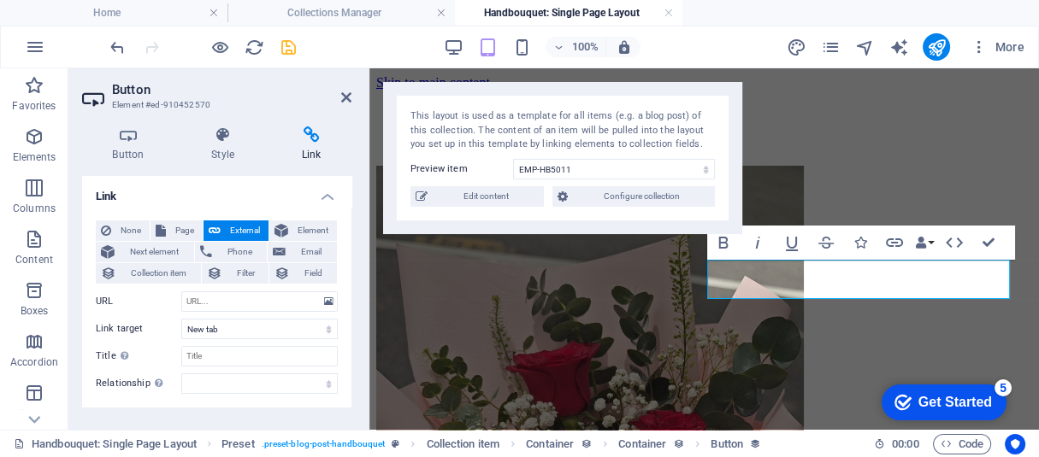
scroll to position [569, 0]
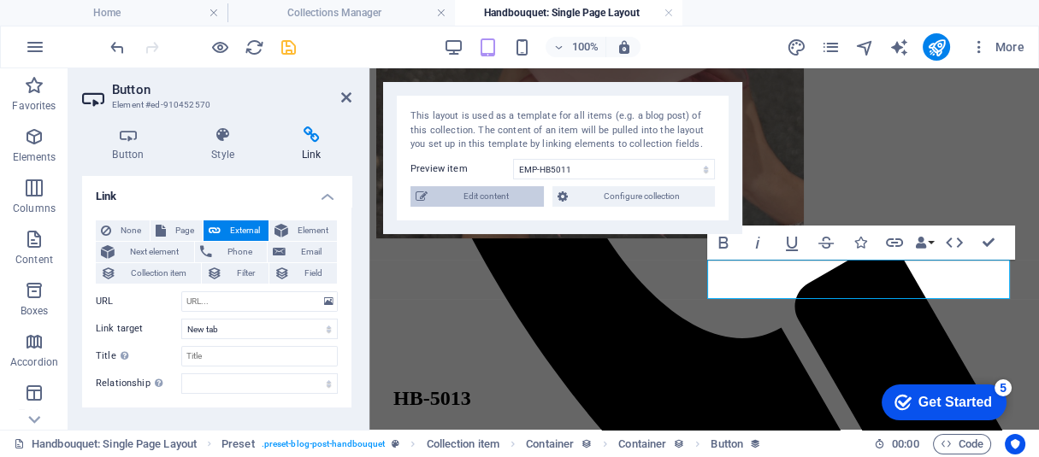
click at [493, 201] on span "Edit content" at bounding box center [486, 196] width 106 height 21
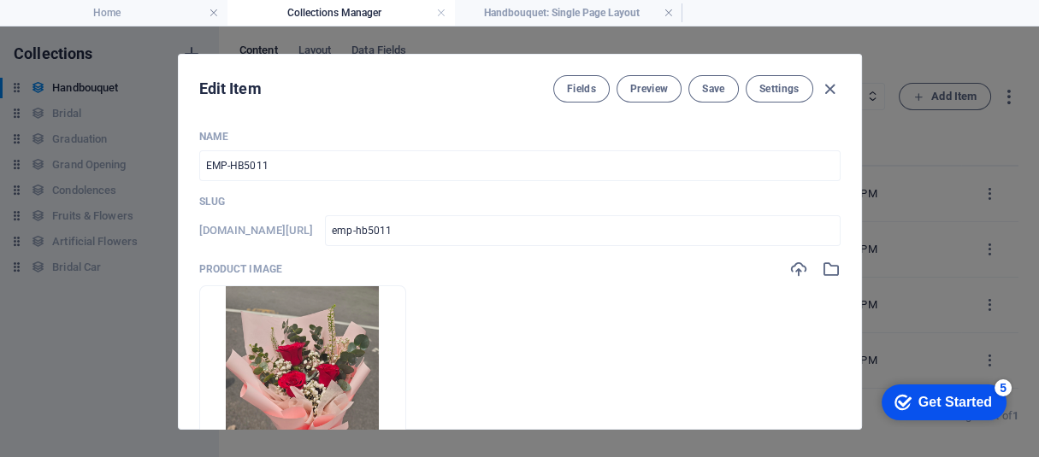
scroll to position [0, 0]
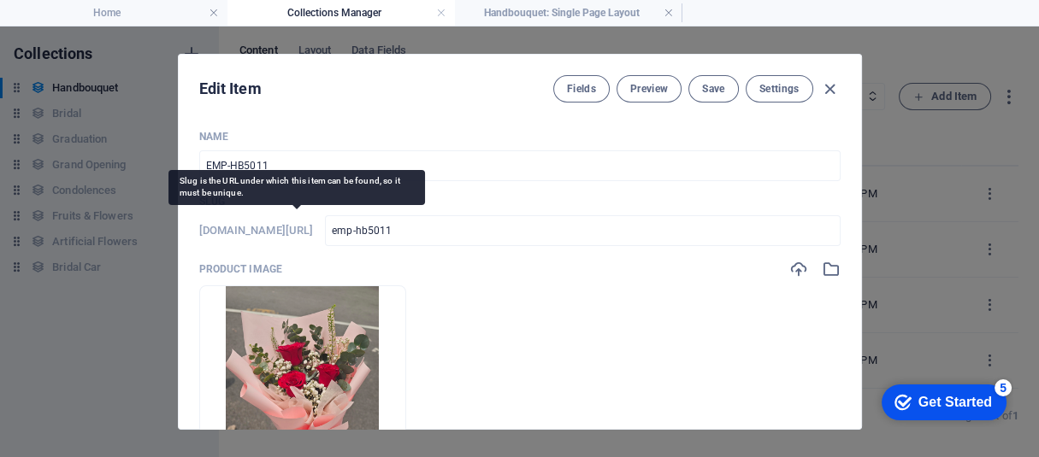
click at [314, 231] on h6 "[DOMAIN_NAME][URL]" at bounding box center [256, 231] width 115 height 21
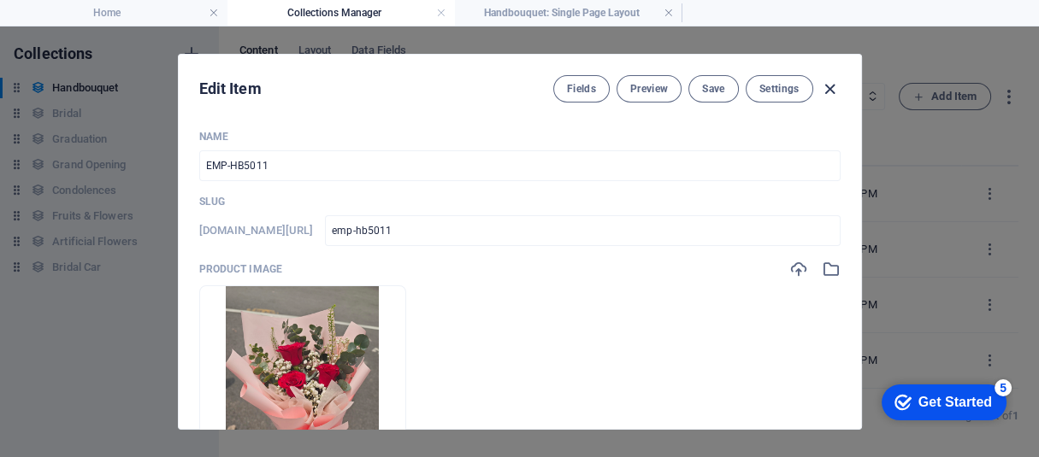
click at [834, 91] on icon "button" at bounding box center [830, 90] width 20 height 20
type input "emp-hb5011"
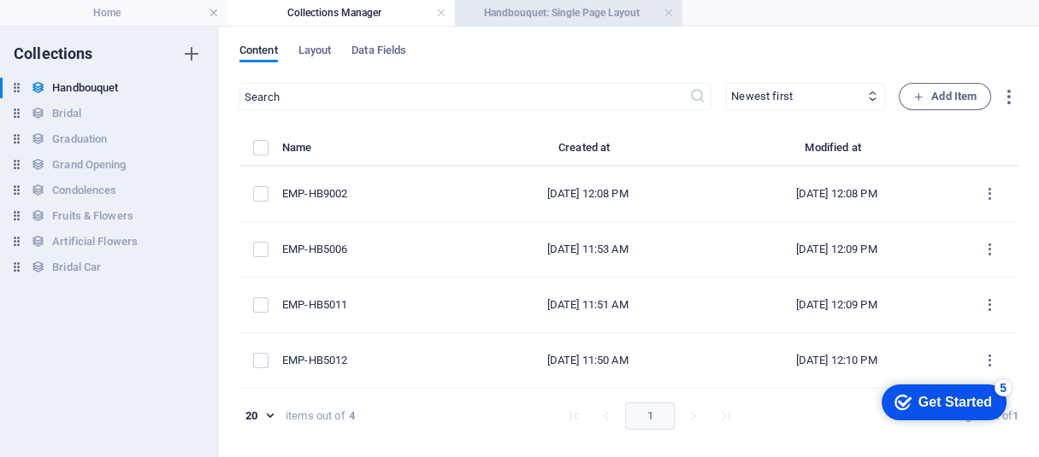
click at [614, 7] on h4 "Handbouquet: Single Page Layout" at bounding box center [568, 12] width 227 height 19
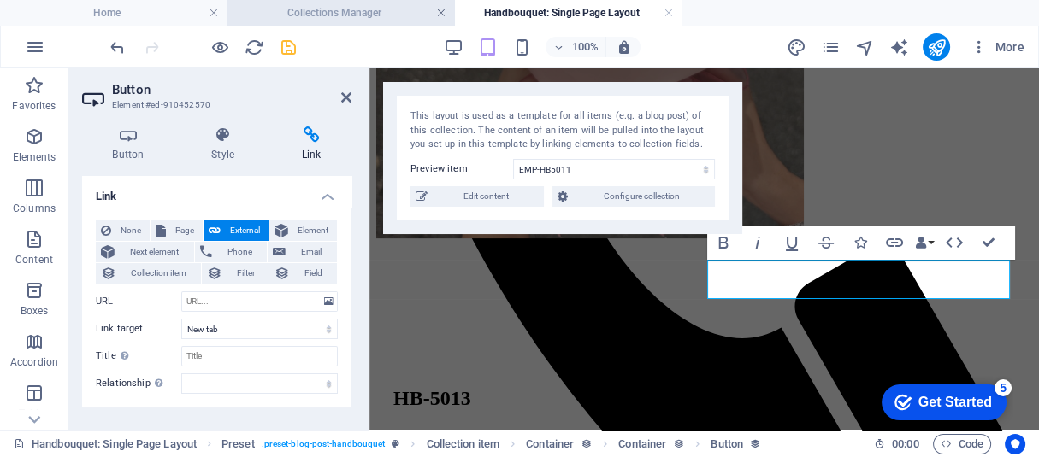
click at [442, 14] on link at bounding box center [441, 13] width 10 height 16
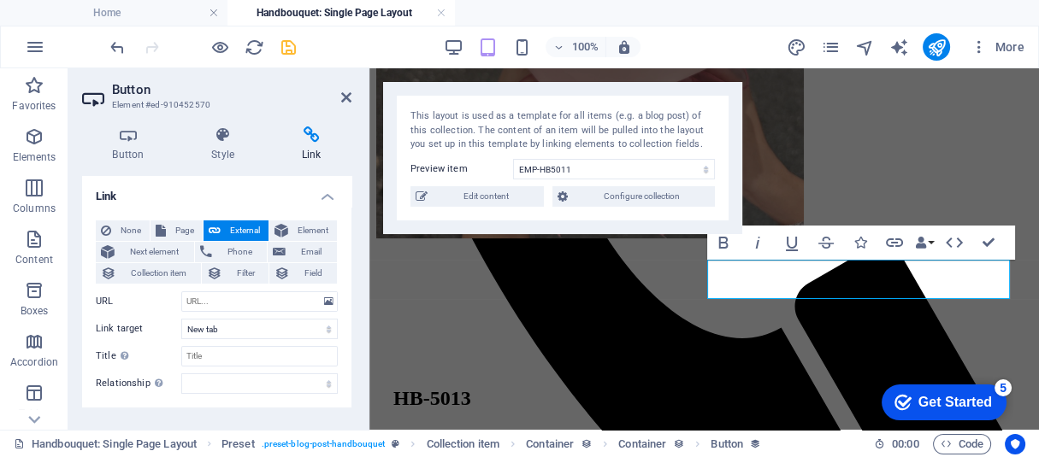
click at [442, 14] on link at bounding box center [441, 13] width 10 height 16
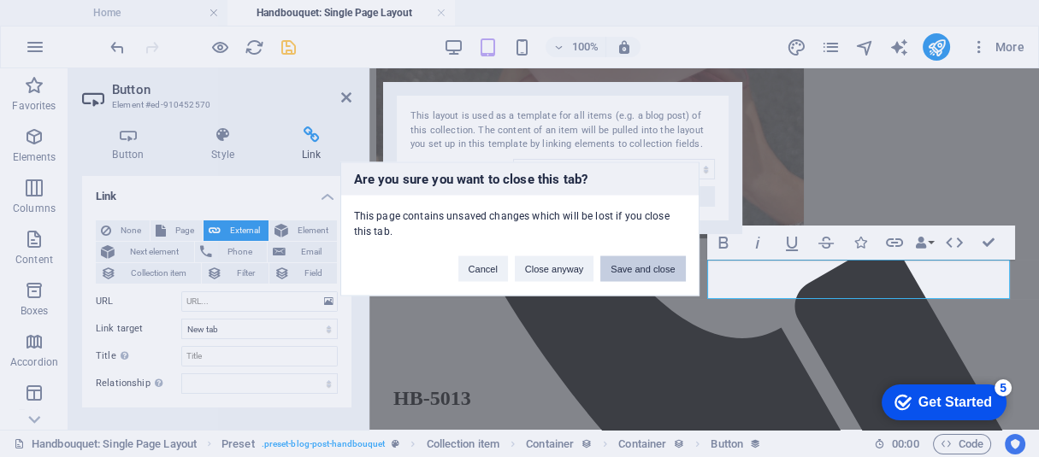
click at [622, 266] on button "Save and close" at bounding box center [642, 269] width 85 height 26
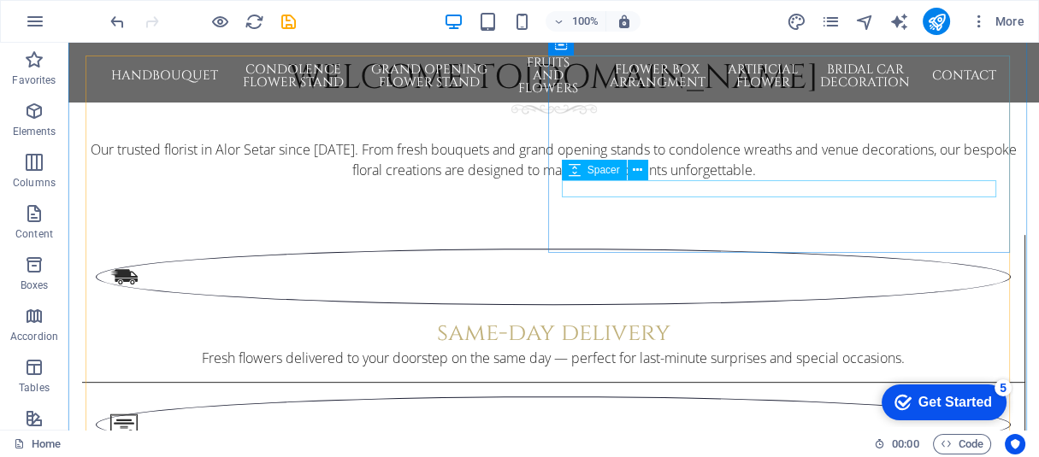
scroll to position [676, 0]
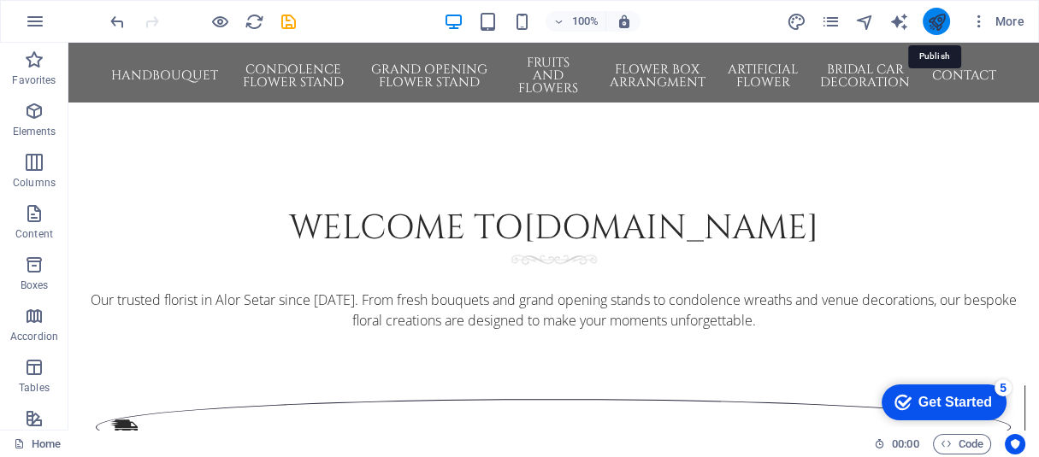
click at [938, 32] on icon "publish" at bounding box center [936, 22] width 20 height 20
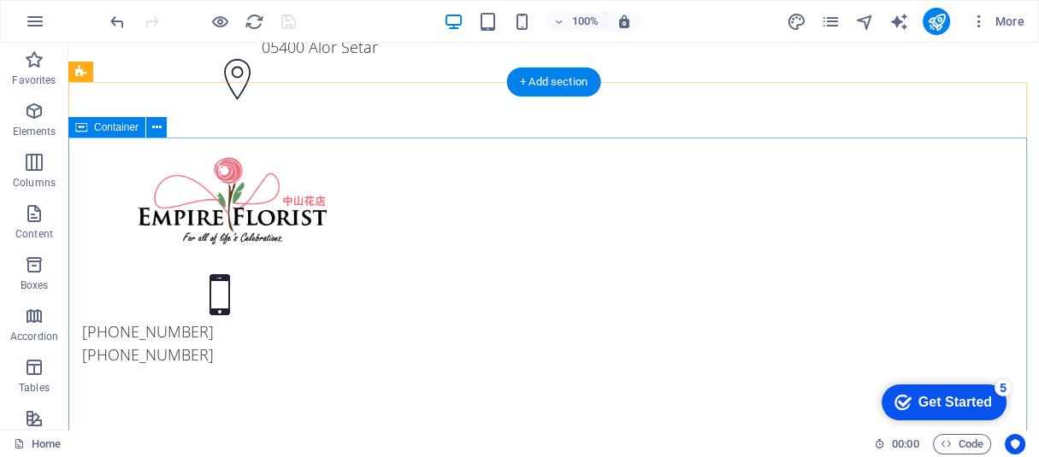
scroll to position [0, 0]
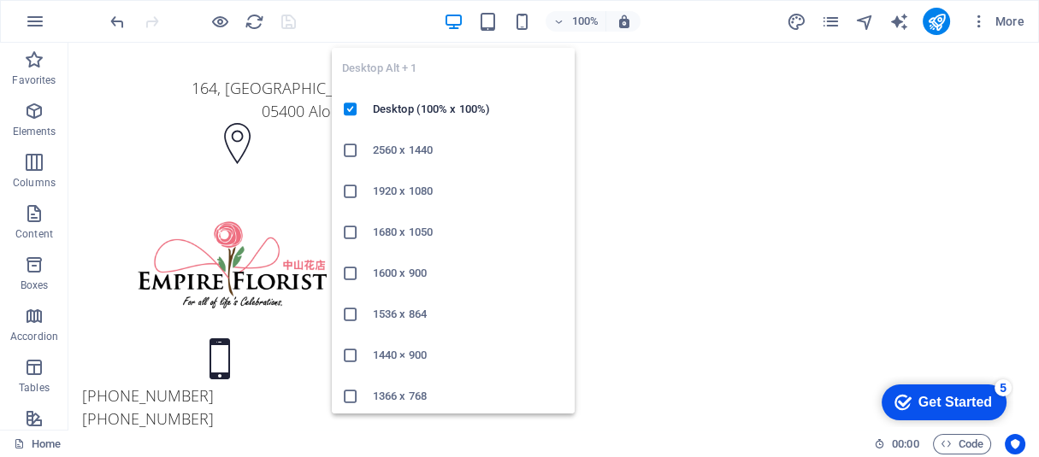
click at [455, 29] on icon "button" at bounding box center [454, 22] width 20 height 20
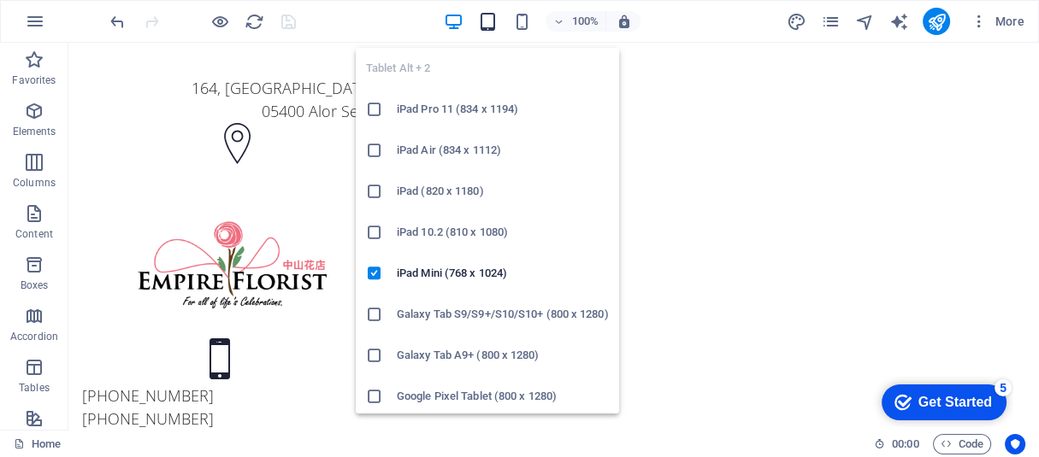
click at [492, 27] on icon "button" at bounding box center [488, 22] width 20 height 20
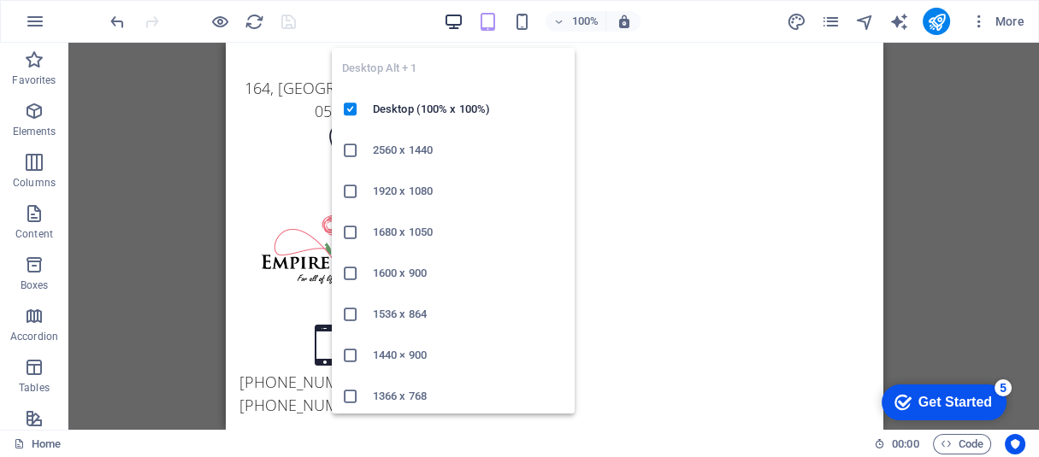
click at [450, 21] on icon "button" at bounding box center [454, 22] width 20 height 20
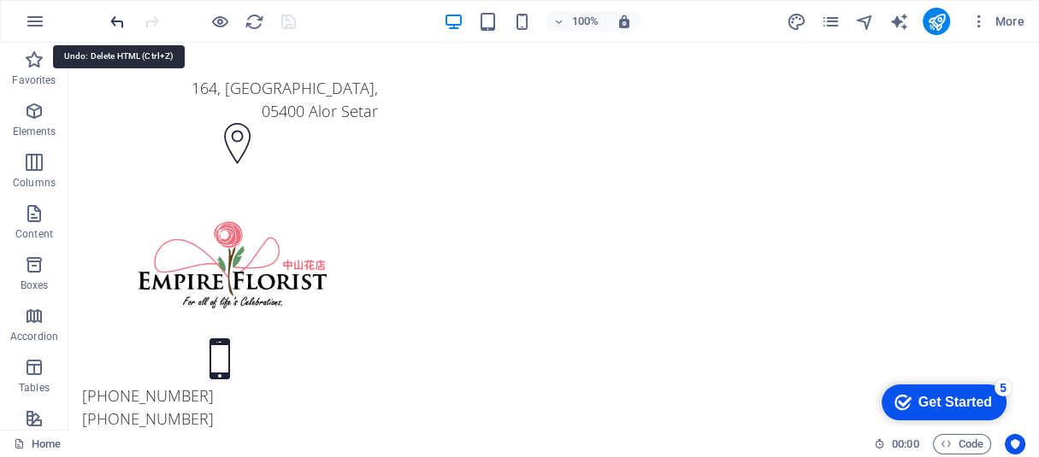
click at [127, 29] on icon "undo" at bounding box center [118, 22] width 20 height 20
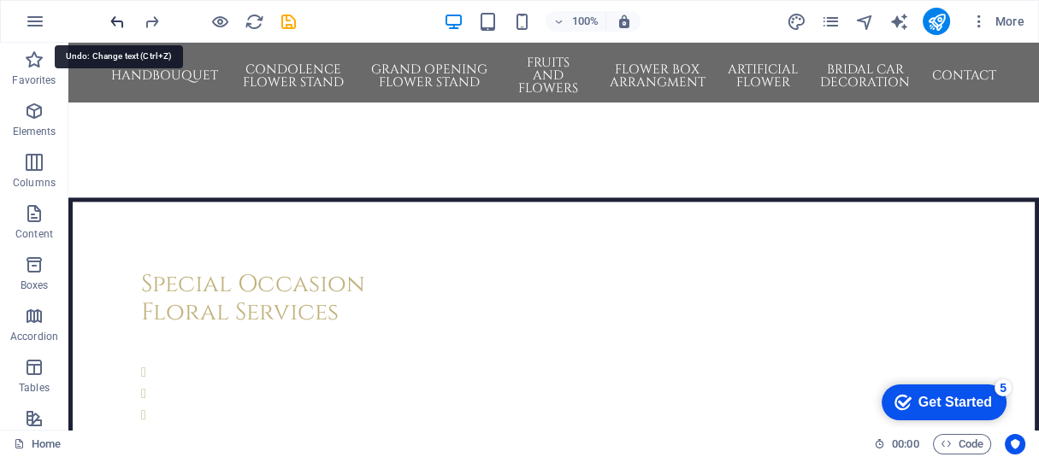
scroll to position [3334, 0]
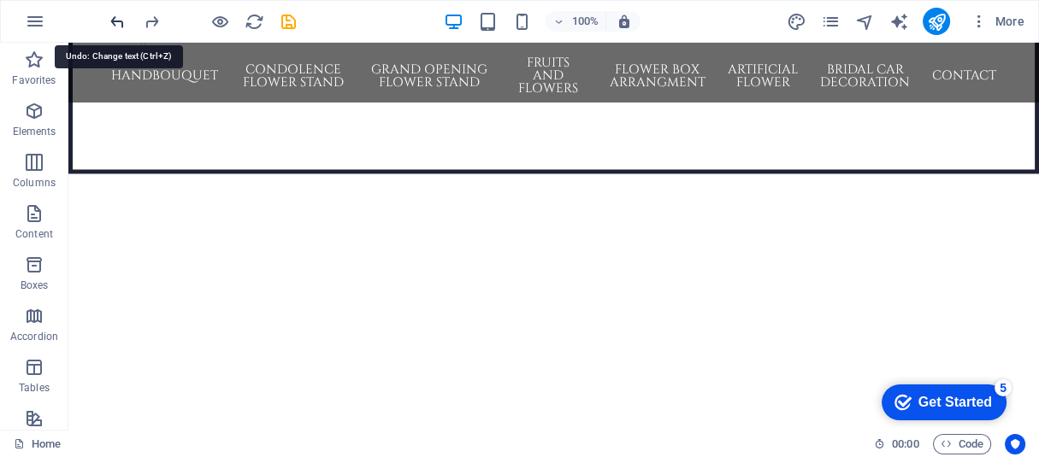
click at [127, 29] on icon "undo" at bounding box center [118, 22] width 20 height 20
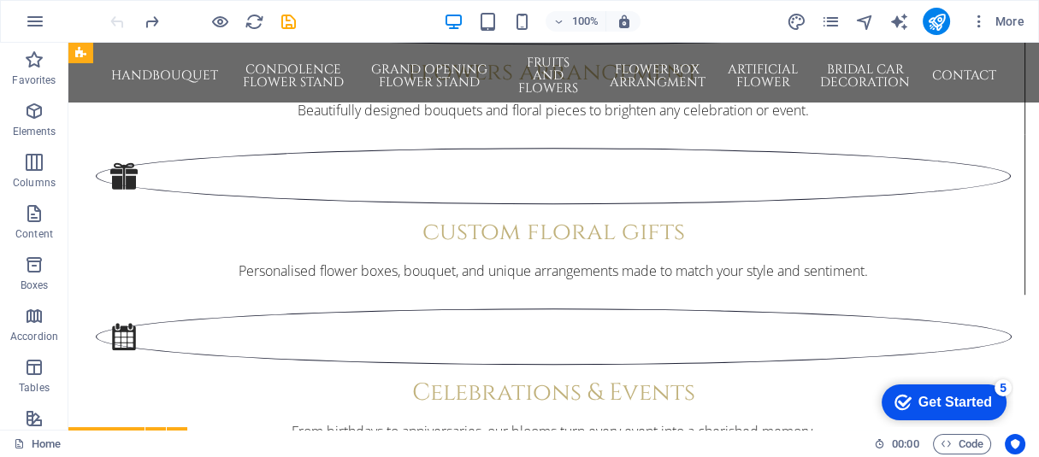
scroll to position [1547, 0]
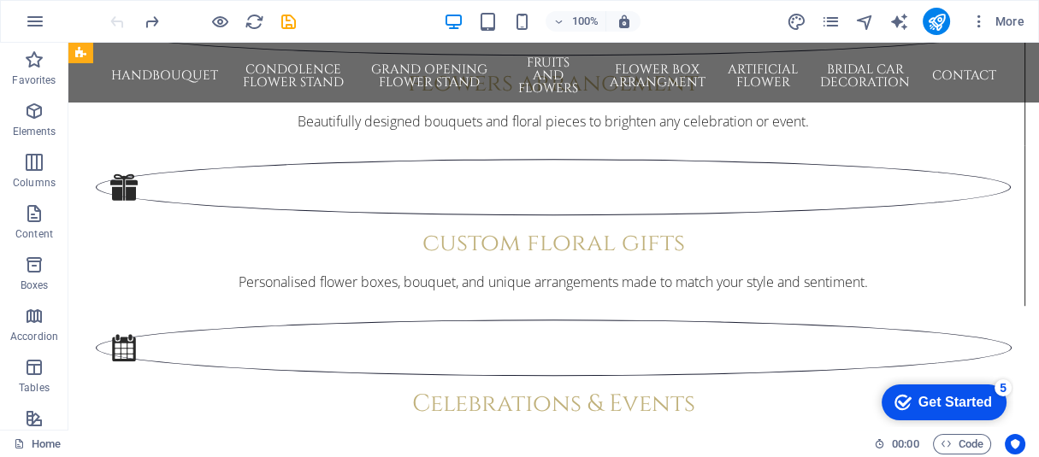
click at [480, 88] on div "HandBouquet Bridal Graduation Condolence Flower Stand Grand Opening Flower Stan…" at bounding box center [553, 73] width 970 height 60
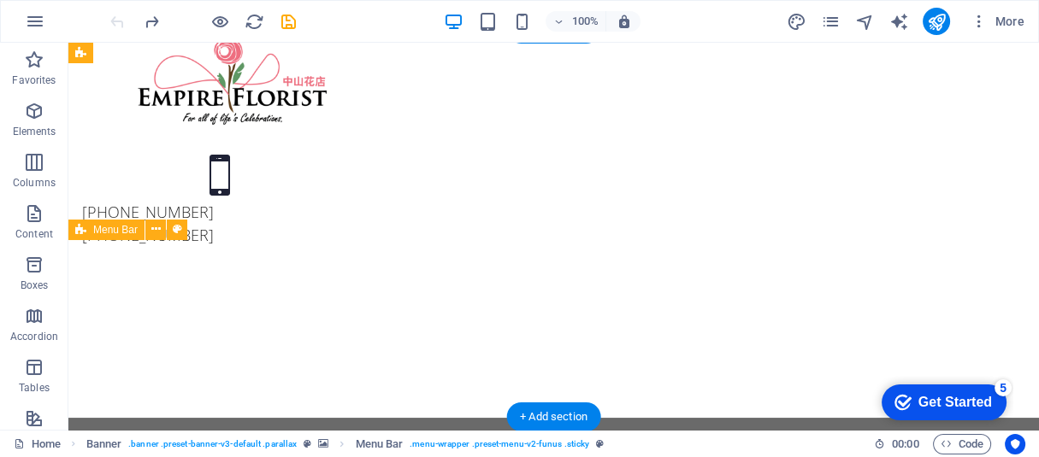
scroll to position [0, 0]
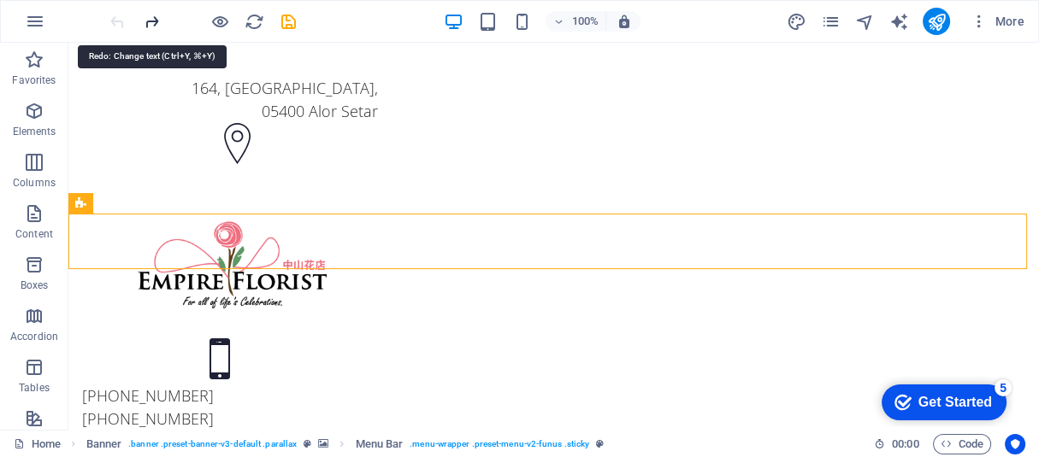
click at [161, 20] on icon "redo" at bounding box center [152, 22] width 20 height 20
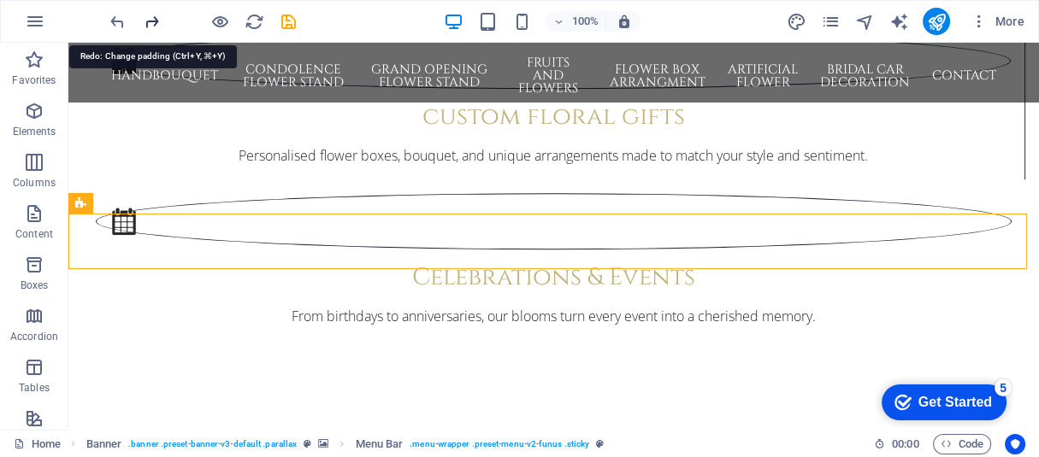
click at [161, 20] on icon "redo" at bounding box center [152, 22] width 20 height 20
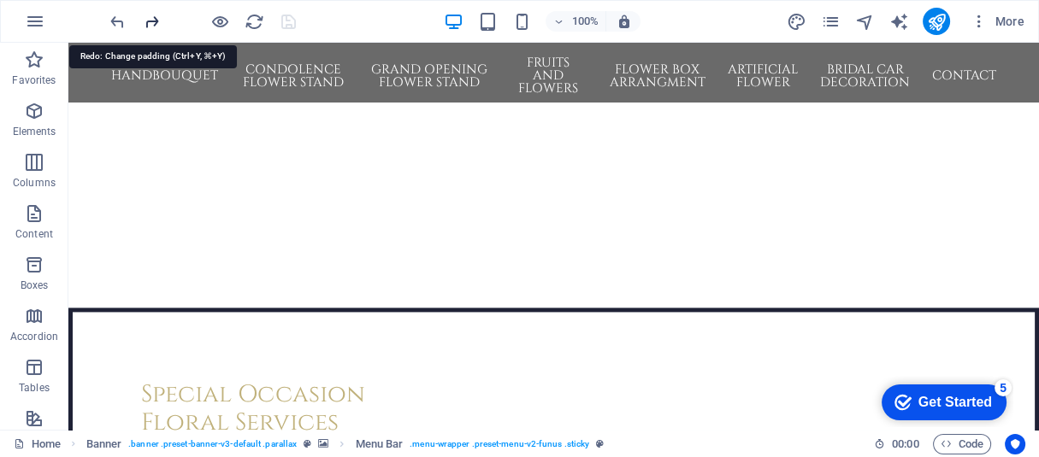
click at [161, 20] on icon "redo" at bounding box center [152, 22] width 20 height 20
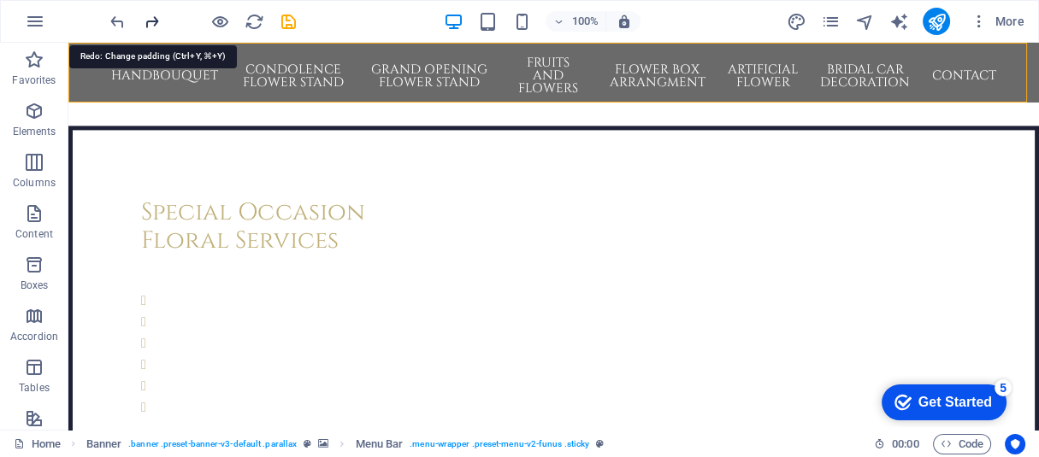
click at [161, 20] on icon "redo" at bounding box center [152, 22] width 20 height 20
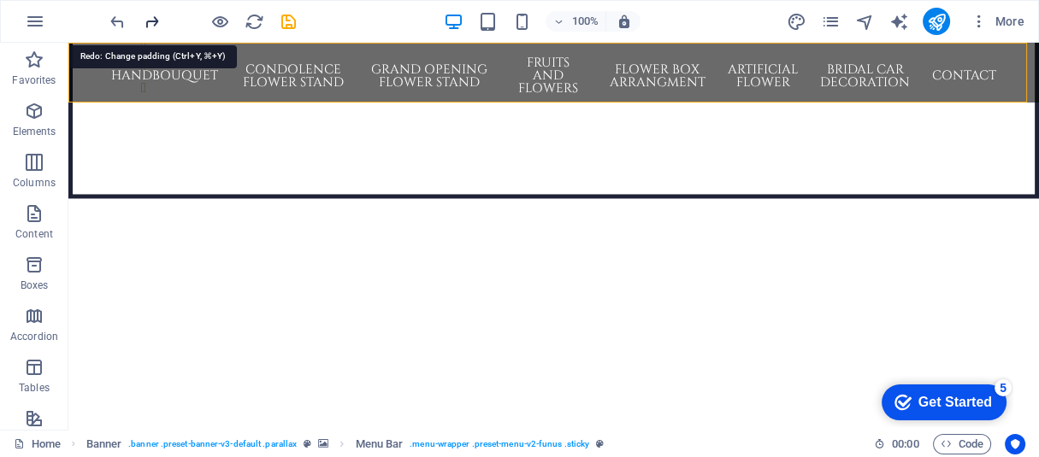
click at [161, 20] on icon "redo" at bounding box center [152, 22] width 20 height 20
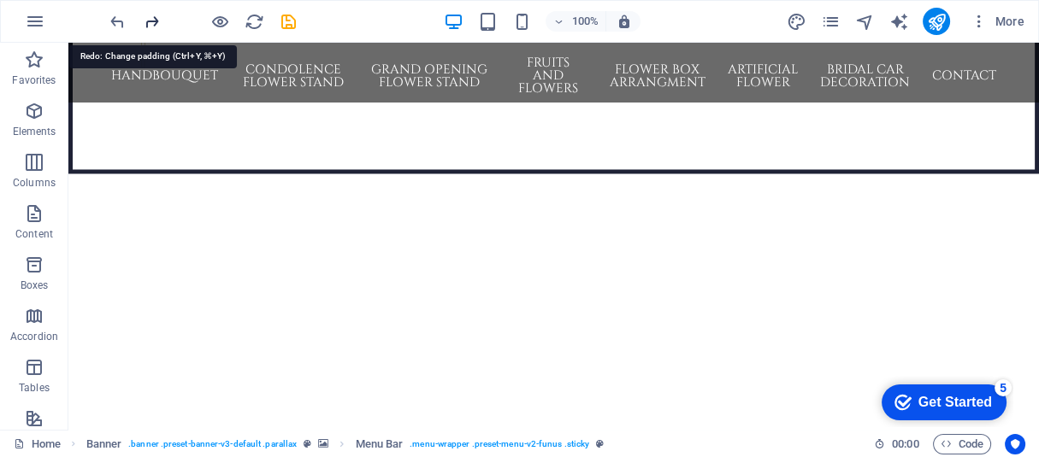
click at [161, 20] on icon "redo" at bounding box center [152, 22] width 20 height 20
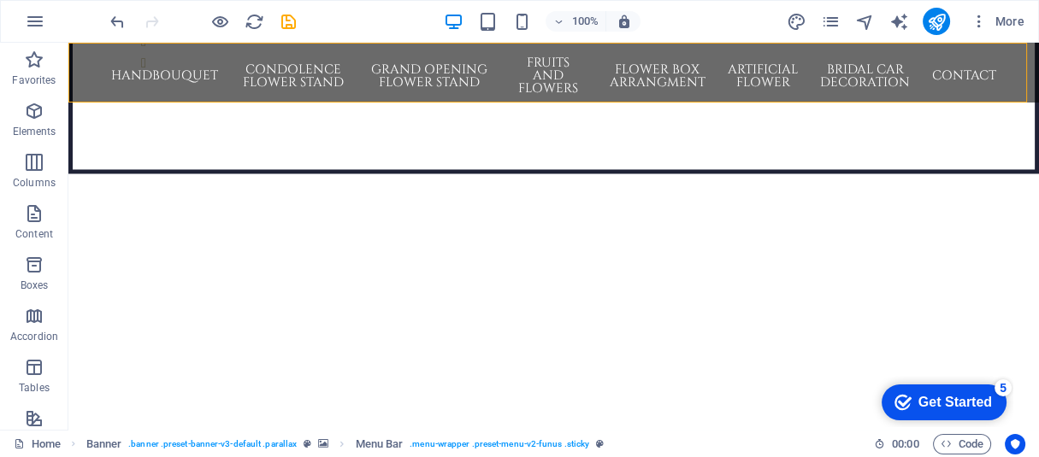
click at [161, 20] on div at bounding box center [203, 21] width 192 height 27
click at [119, 17] on icon "undo" at bounding box center [118, 22] width 20 height 20
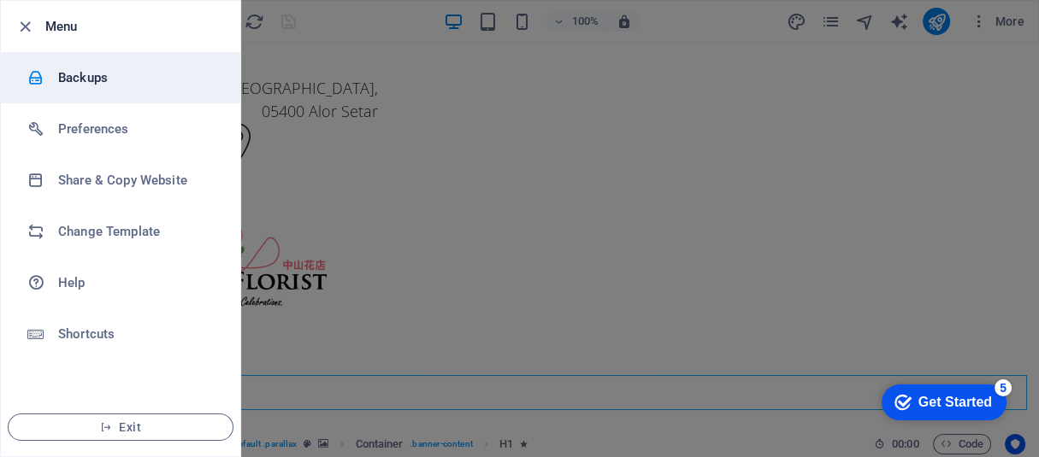
click at [62, 81] on h6 "Backups" at bounding box center [137, 78] width 158 height 21
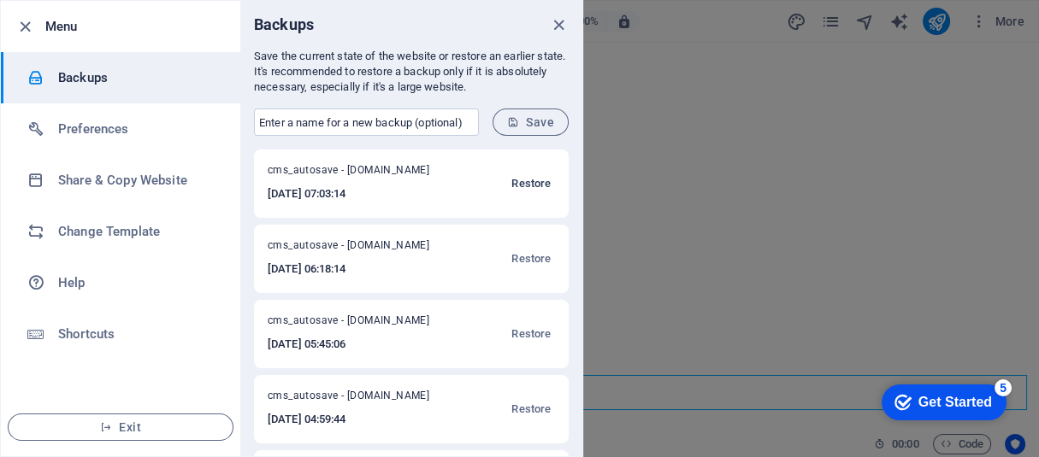
click at [548, 191] on button "Restore" at bounding box center [531, 183] width 48 height 41
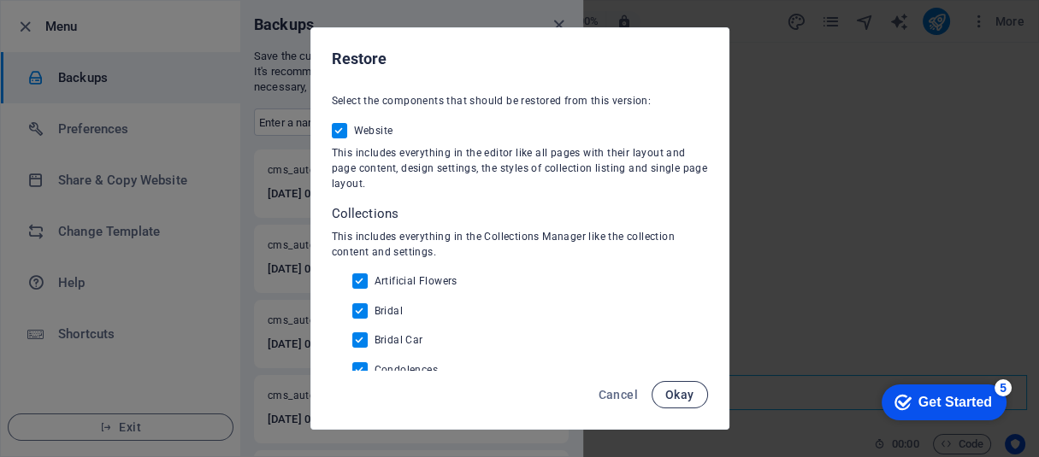
click at [689, 392] on span "Okay" at bounding box center [679, 395] width 29 height 14
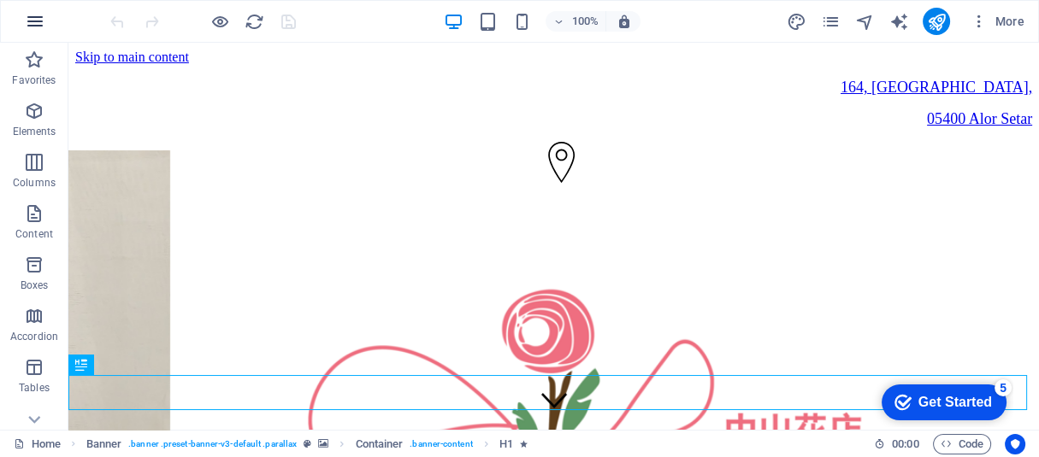
click at [35, 21] on icon "button" at bounding box center [35, 21] width 21 height 21
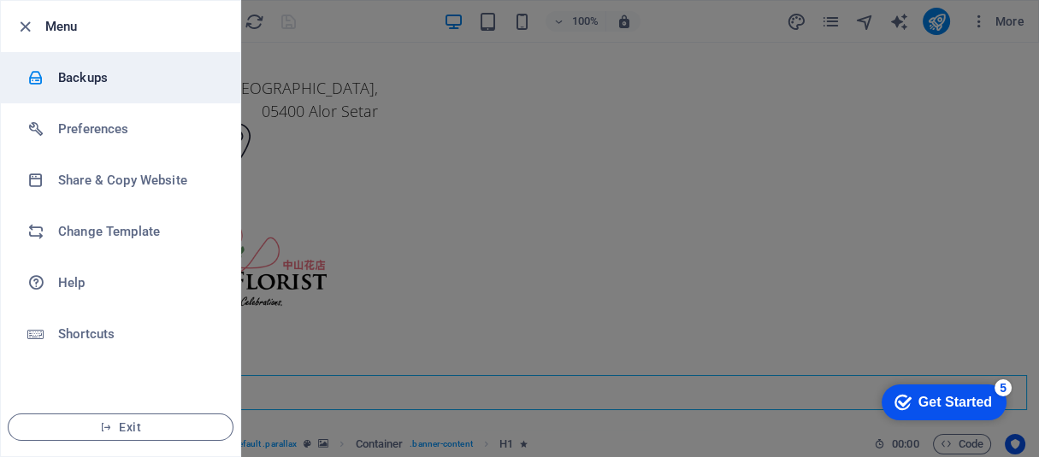
click at [121, 92] on li "Backups" at bounding box center [120, 77] width 239 height 51
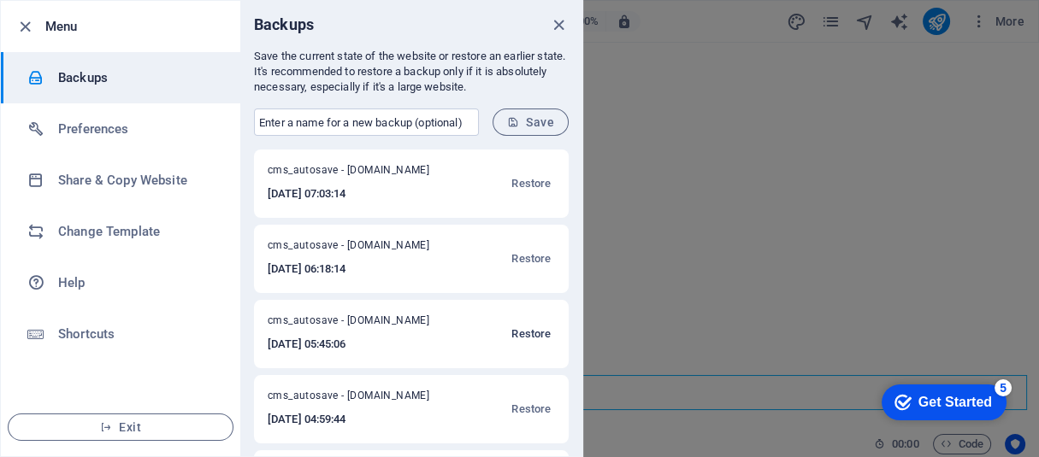
click at [511, 331] on span "Restore" at bounding box center [530, 334] width 39 height 21
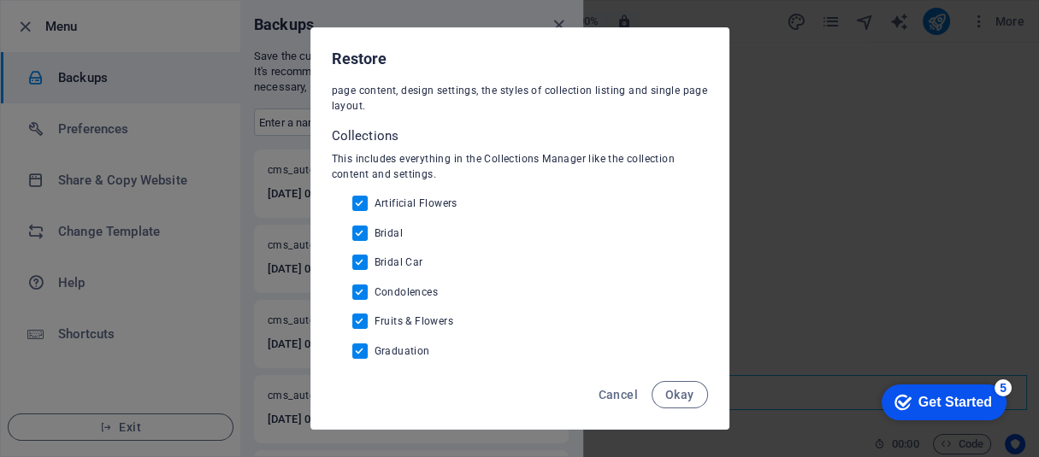
scroll to position [139, 0]
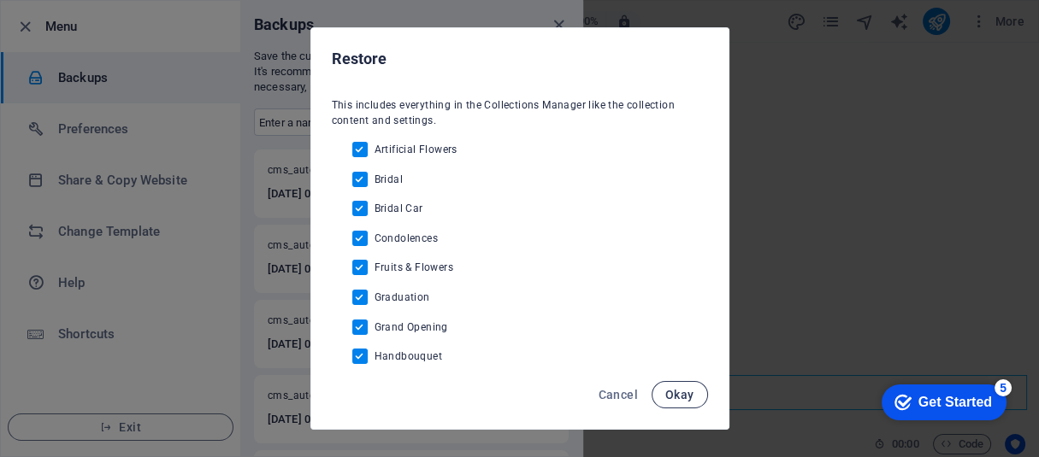
click at [695, 397] on button "Okay" at bounding box center [679, 394] width 56 height 27
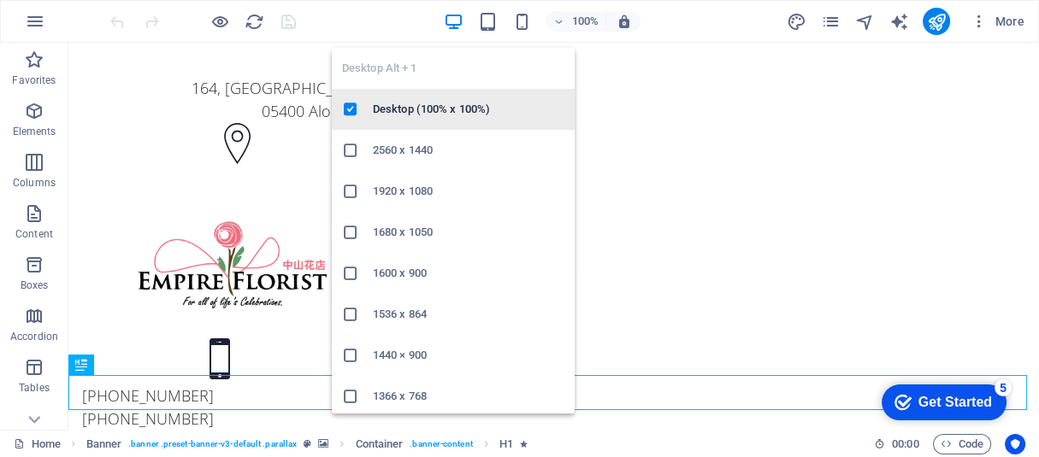
click at [345, 110] on icon at bounding box center [350, 109] width 17 height 17
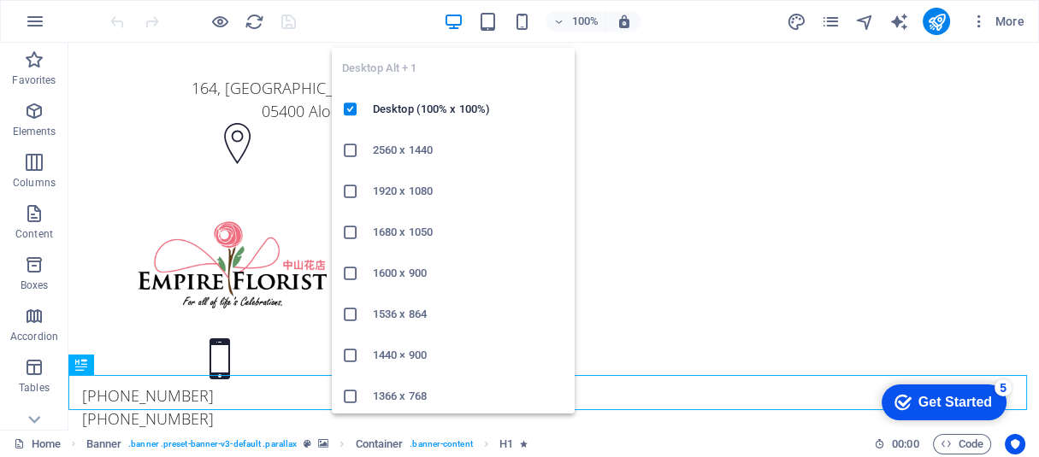
click at [421, 153] on h6 "2560 x 1440" at bounding box center [469, 150] width 192 height 21
click at [0, 0] on icon "button" at bounding box center [0, 0] width 0 height 0
click at [414, 104] on h6 "Desktop (100% x 100%)" at bounding box center [469, 109] width 192 height 21
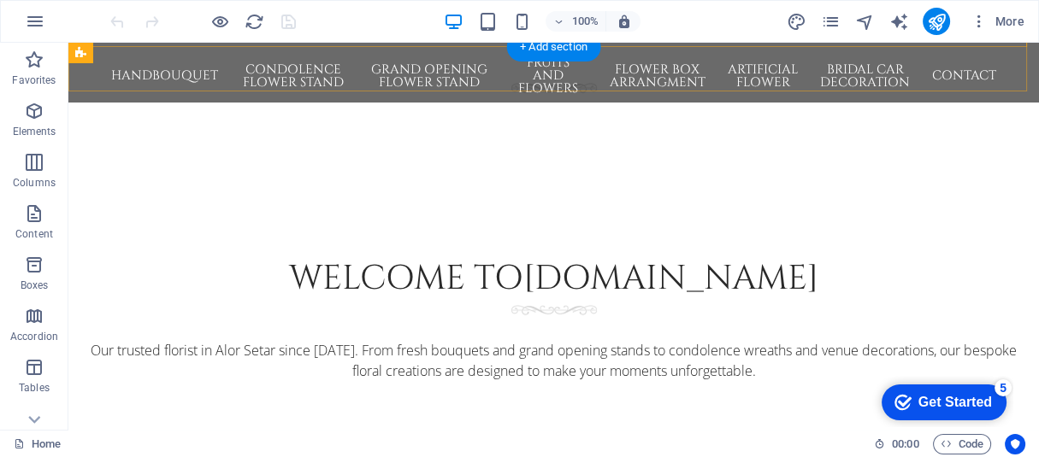
scroll to position [699, 0]
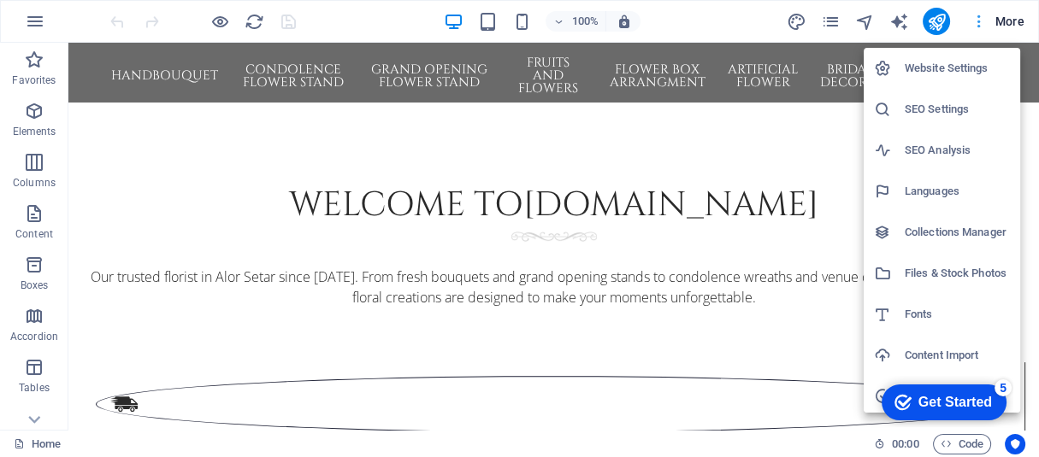
click at [1011, 34] on div at bounding box center [519, 228] width 1039 height 457
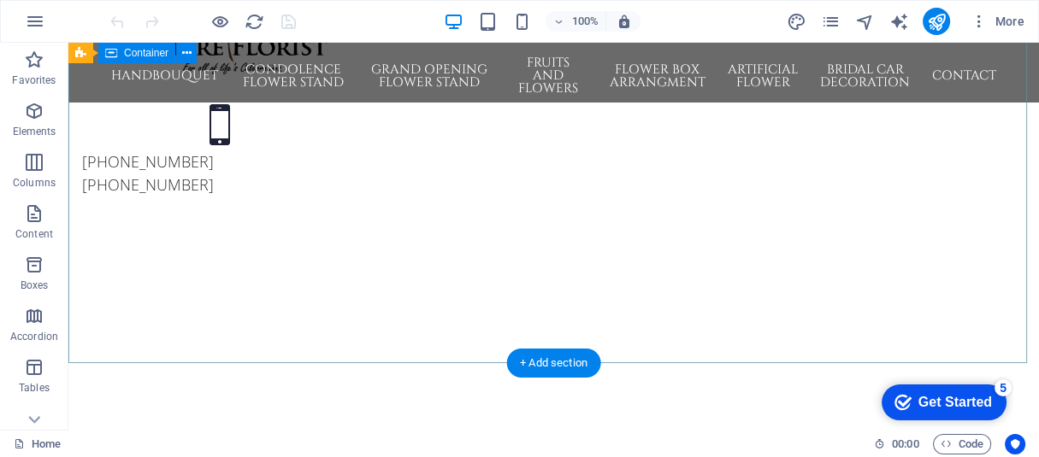
scroll to position [233, 0]
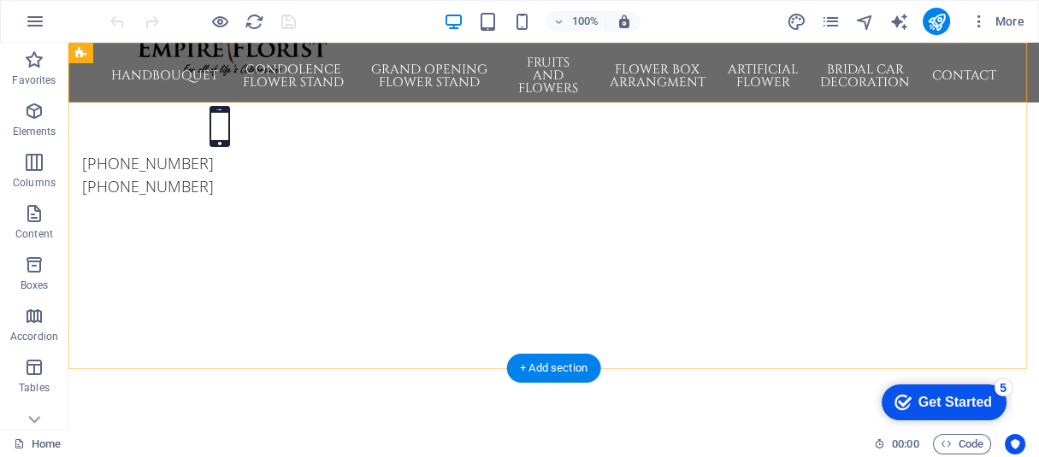
click at [280, 90] on div "HandBouquet Bridal Graduation Condolence Flower Stand Grand Opening Flower Stan…" at bounding box center [553, 73] width 970 height 60
select select "px"
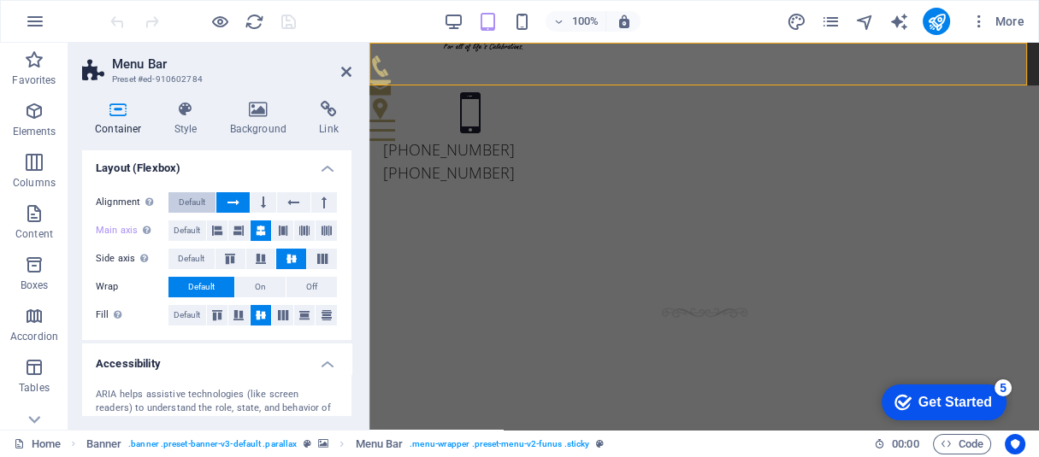
click at [199, 200] on span "Default" at bounding box center [192, 202] width 27 height 21
drag, startPoint x: 342, startPoint y: 74, endPoint x: 274, endPoint y: 32, distance: 79.5
click at [343, 75] on icon at bounding box center [346, 72] width 10 height 14
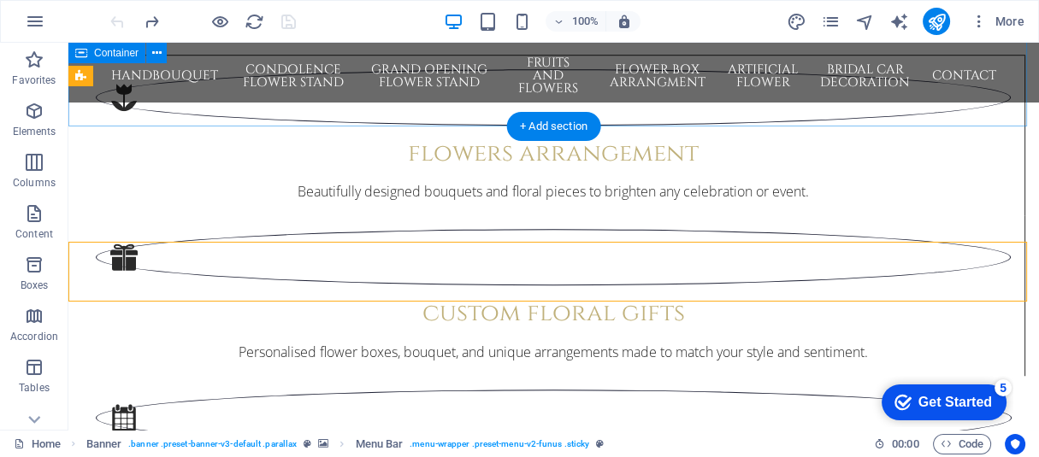
scroll to position [932, 0]
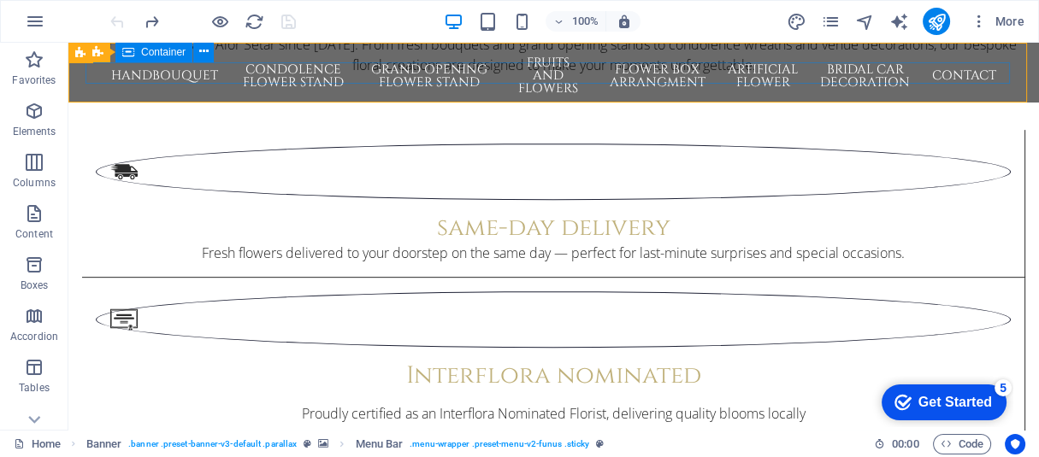
click at [68, 43] on div at bounding box center [68, 43] width 0 height 0
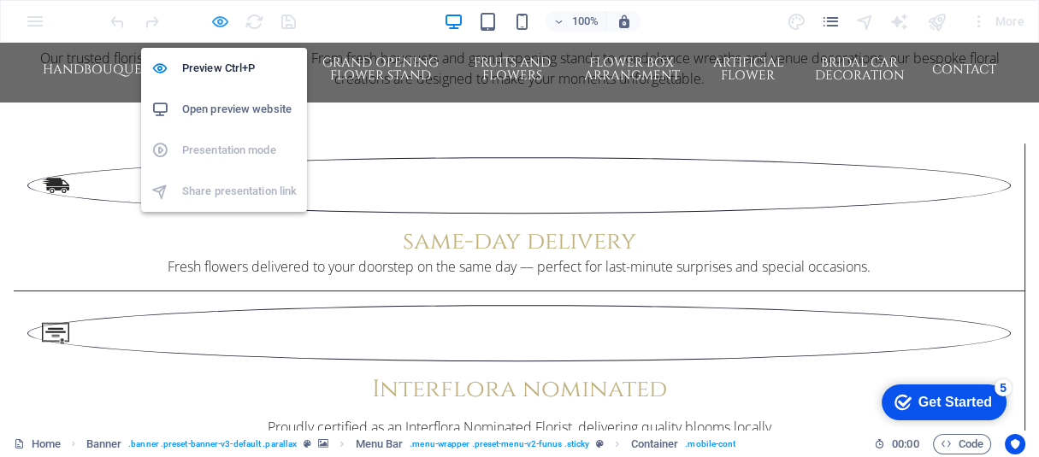
scroll to position [960, 0]
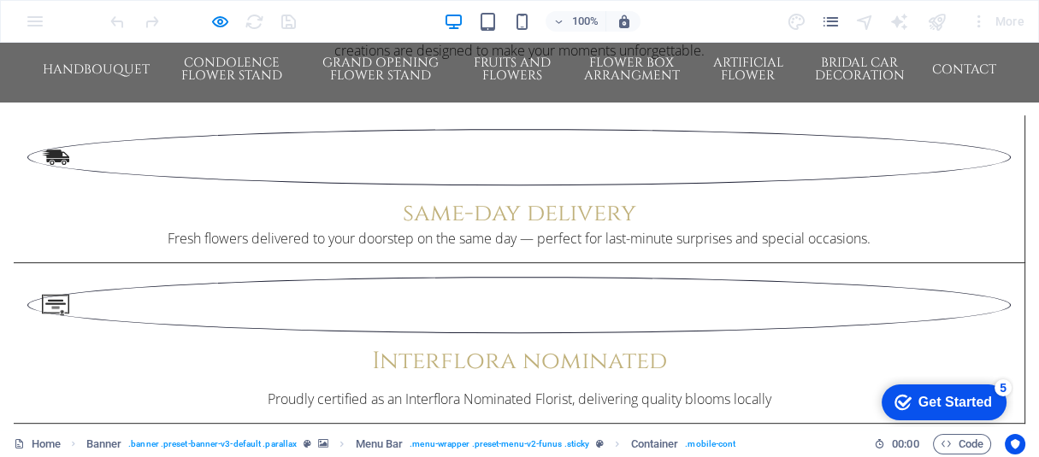
click at [0, 43] on div at bounding box center [0, 43] width 0 height 0
click at [992, 68] on nav "HandBouquet Bridal Graduation Condolence Flower Stand Grand Opening Flower Stan…" at bounding box center [519, 69] width 1039 height 53
click at [0, 43] on div at bounding box center [0, 43] width 0 height 0
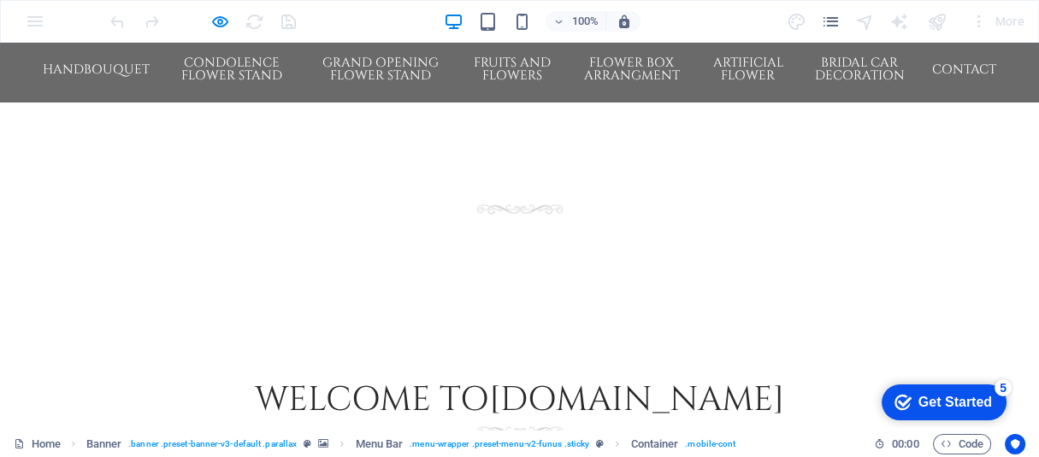
scroll to position [494, 0]
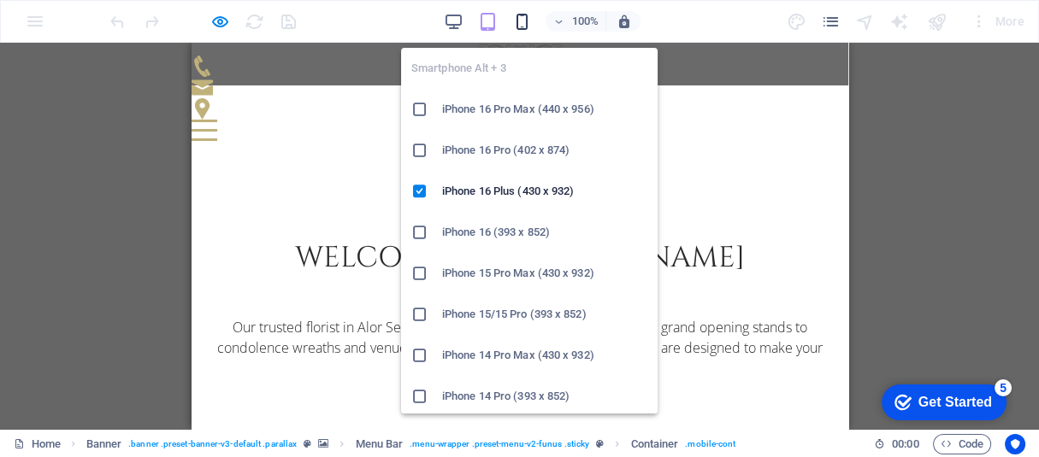
click at [522, 27] on icon "button" at bounding box center [522, 22] width 20 height 20
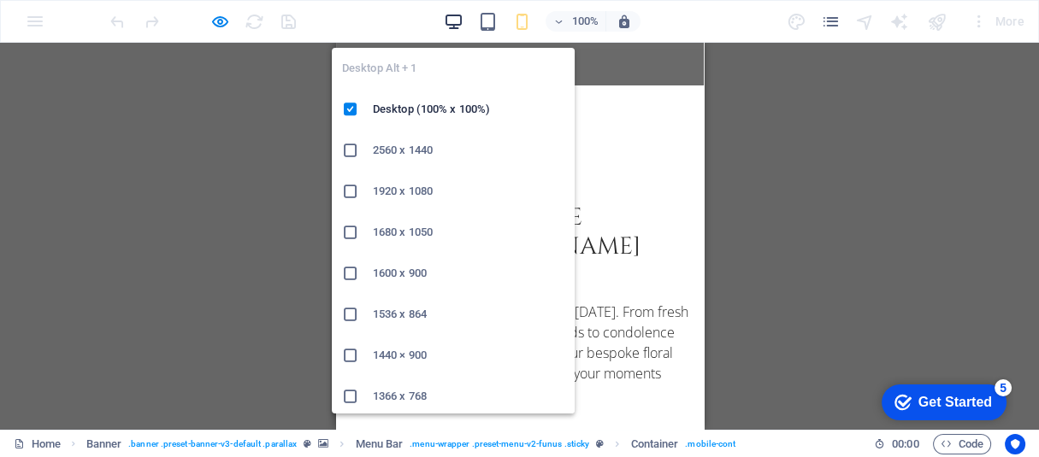
click at [0, 0] on icon "button" at bounding box center [0, 0] width 0 height 0
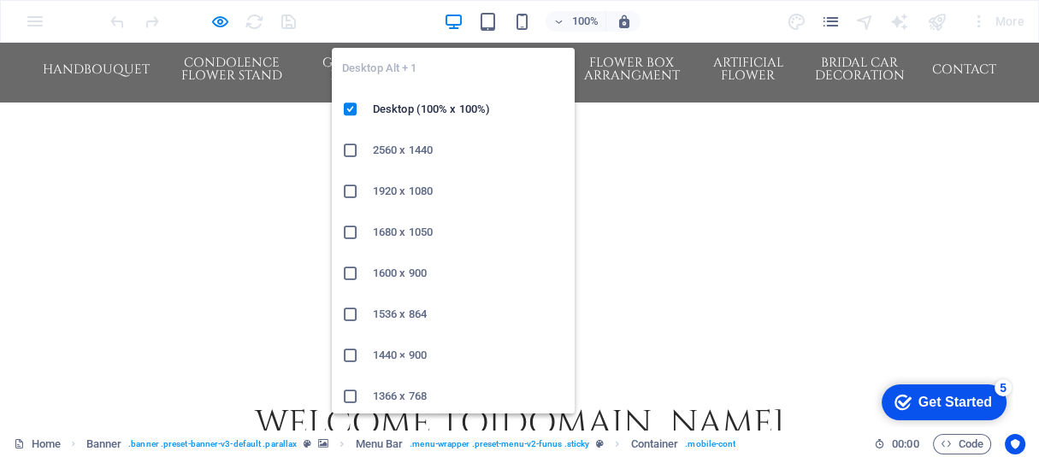
click at [0, 0] on icon "button" at bounding box center [0, 0] width 0 height 0
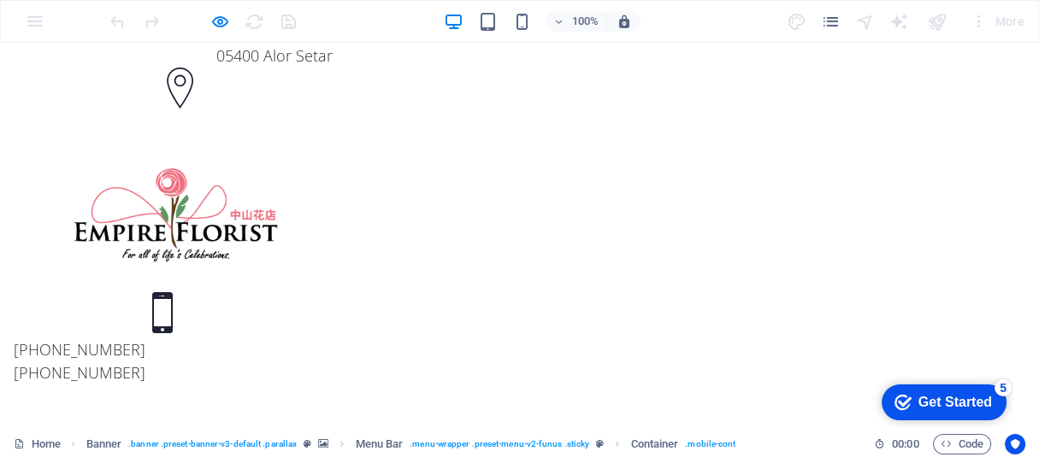
scroll to position [0, 0]
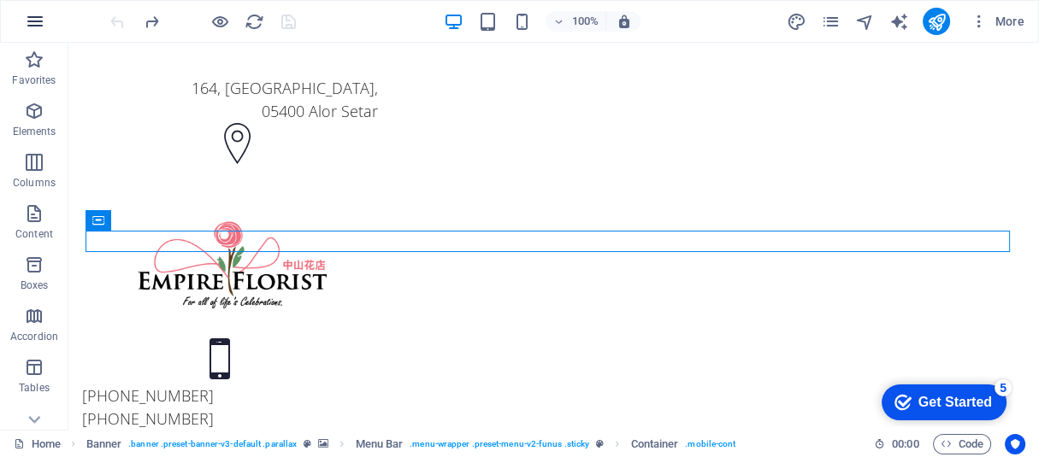
click at [45, 32] on icon "button" at bounding box center [35, 21] width 21 height 21
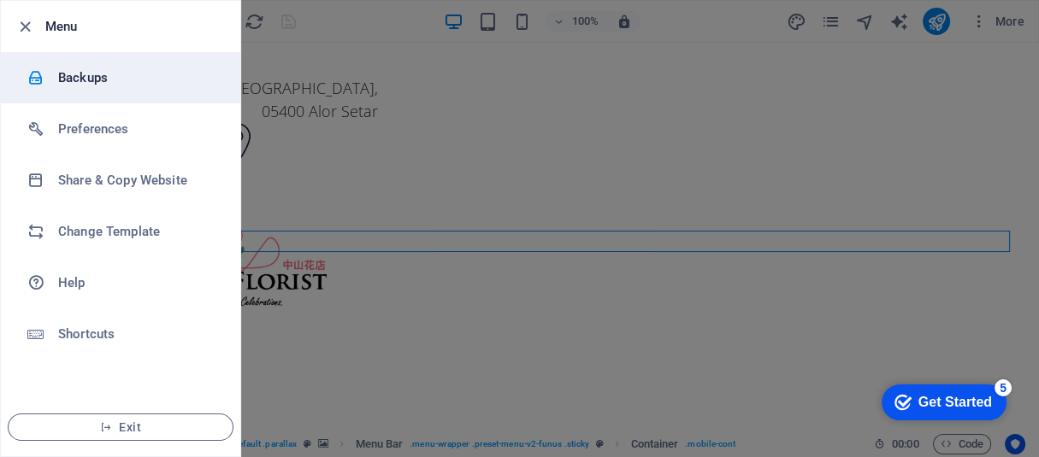
click at [90, 79] on h6 "Backups" at bounding box center [137, 78] width 158 height 21
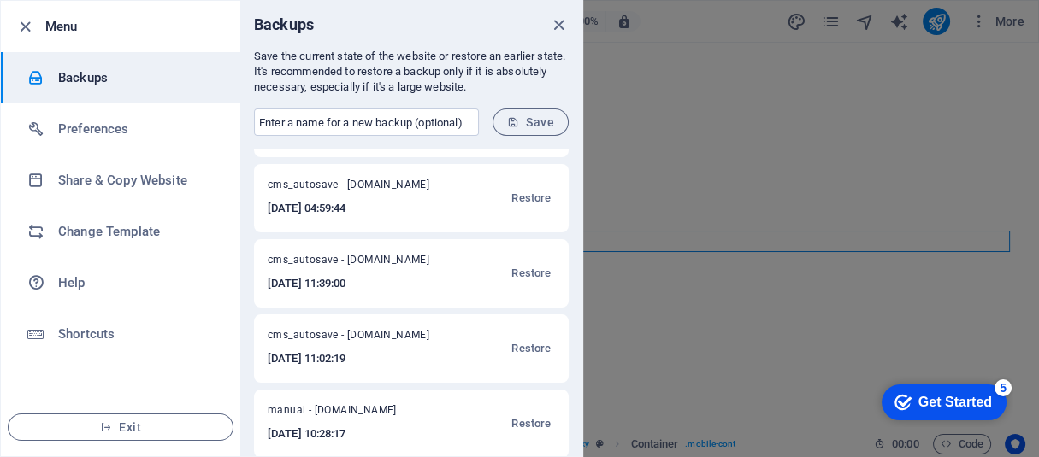
scroll to position [233, 0]
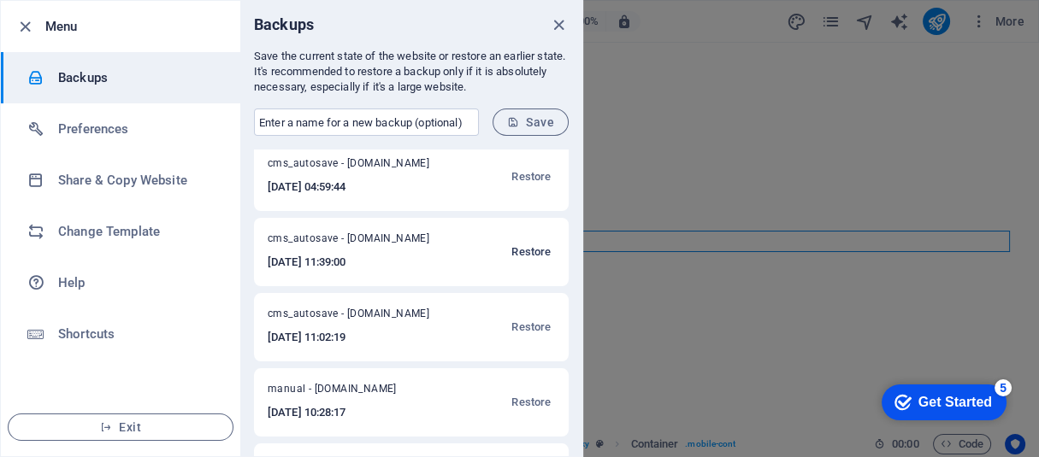
click at [528, 251] on span "Restore" at bounding box center [530, 252] width 39 height 21
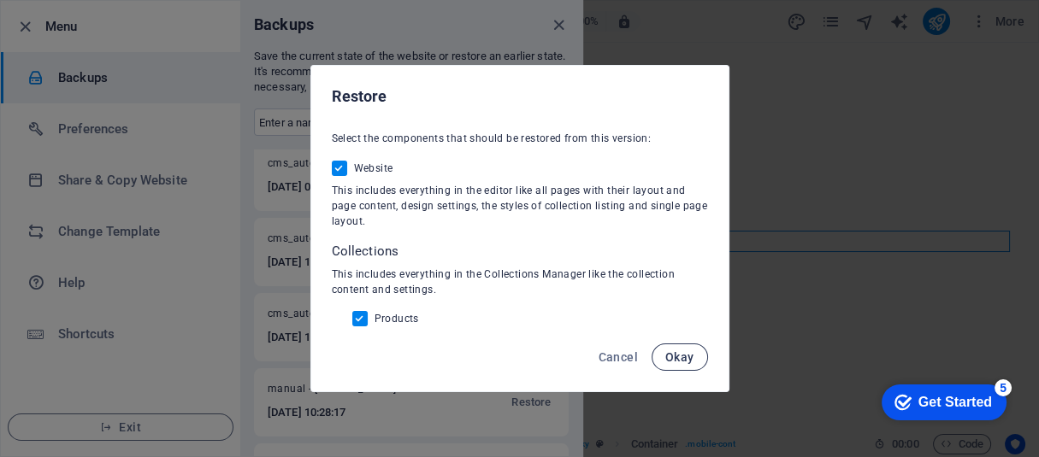
click at [665, 360] on button "Okay" at bounding box center [679, 357] width 56 height 27
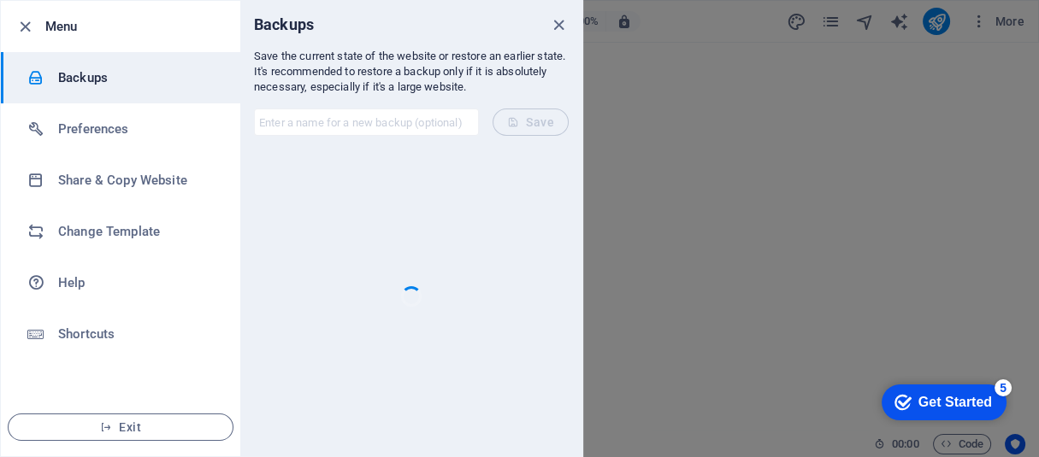
scroll to position [0, 0]
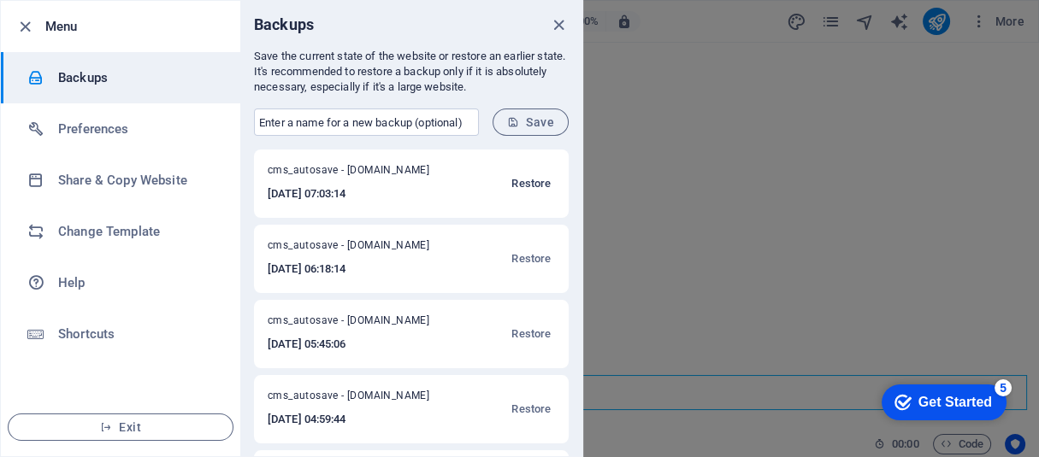
click at [535, 182] on span "Restore" at bounding box center [530, 184] width 39 height 21
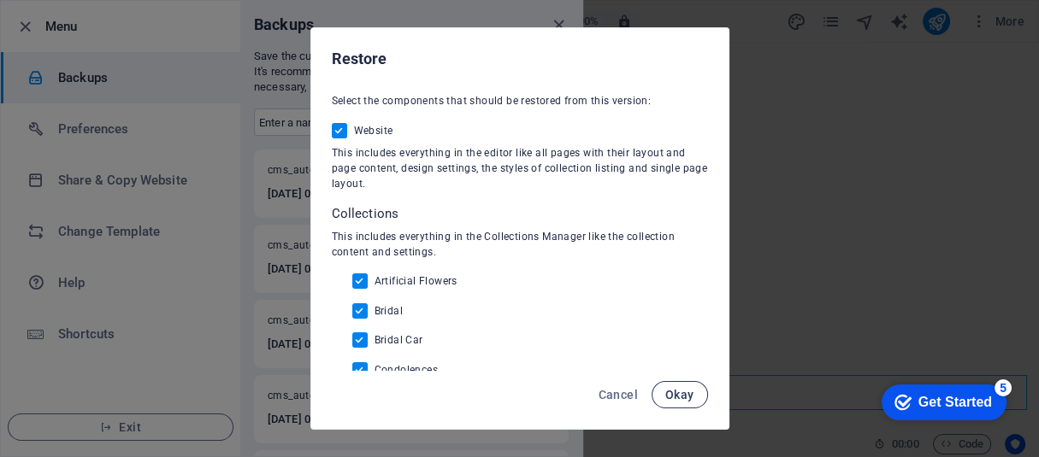
click at [683, 401] on span "Okay" at bounding box center [679, 395] width 29 height 14
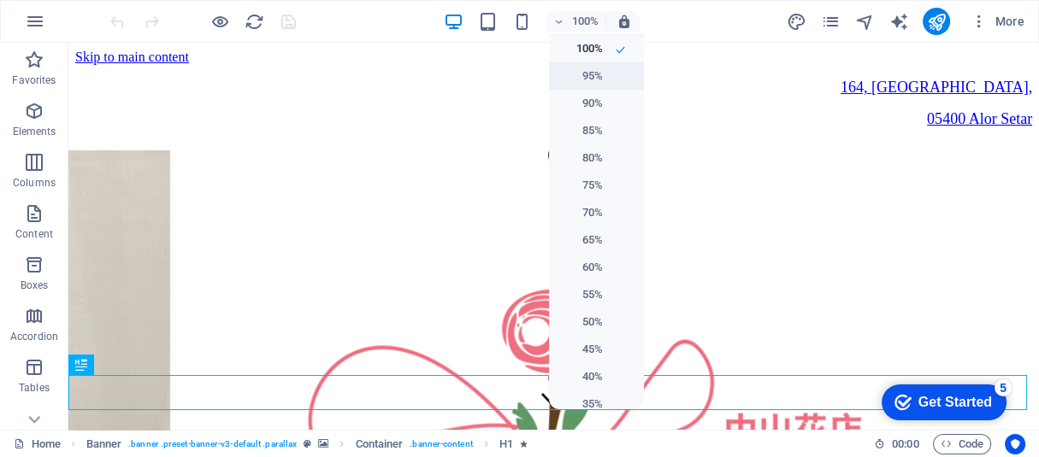
click at [591, 66] on h6 "95%" at bounding box center [581, 76] width 44 height 21
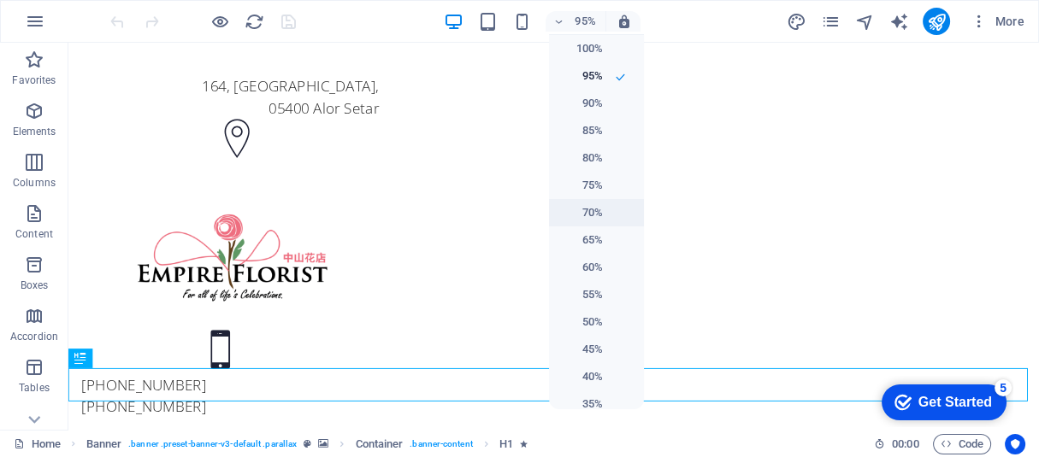
click at [601, 208] on li "70%" at bounding box center [596, 212] width 95 height 27
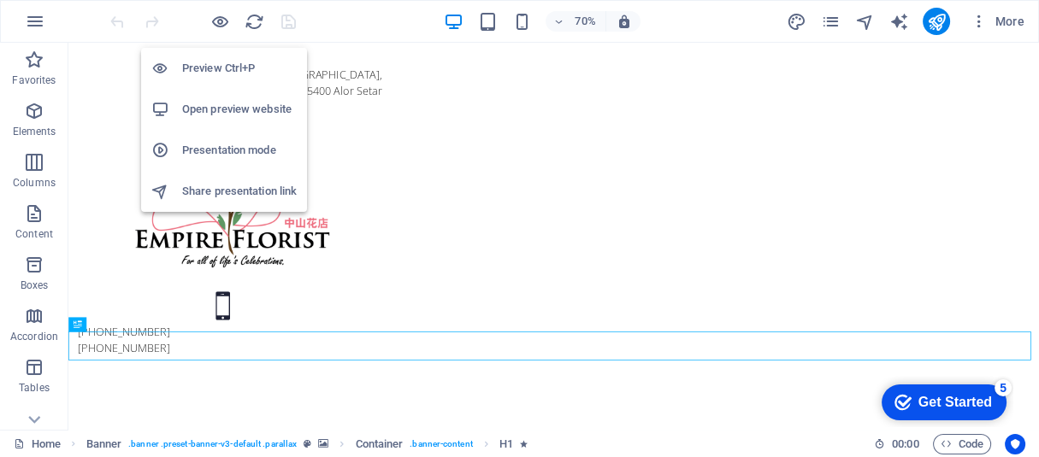
click at [242, 110] on h6 "Open preview website" at bounding box center [239, 109] width 115 height 21
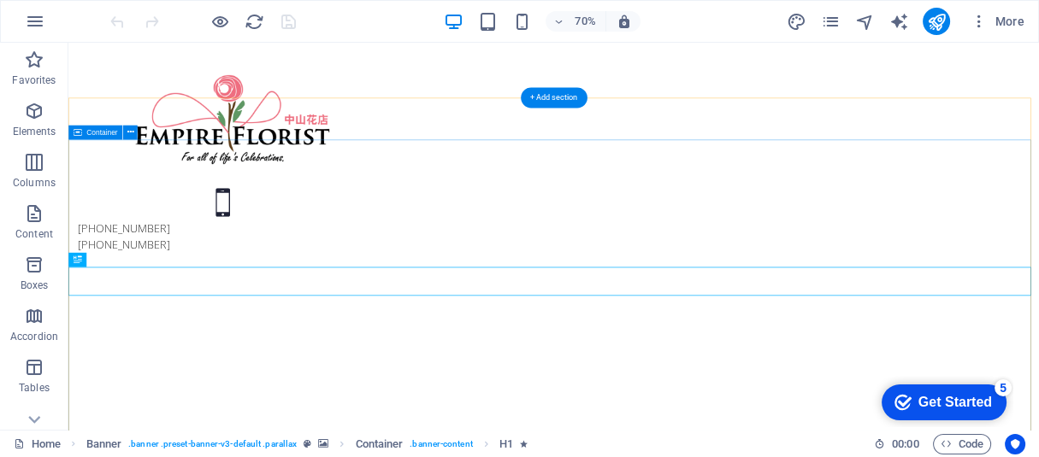
scroll to position [156, 0]
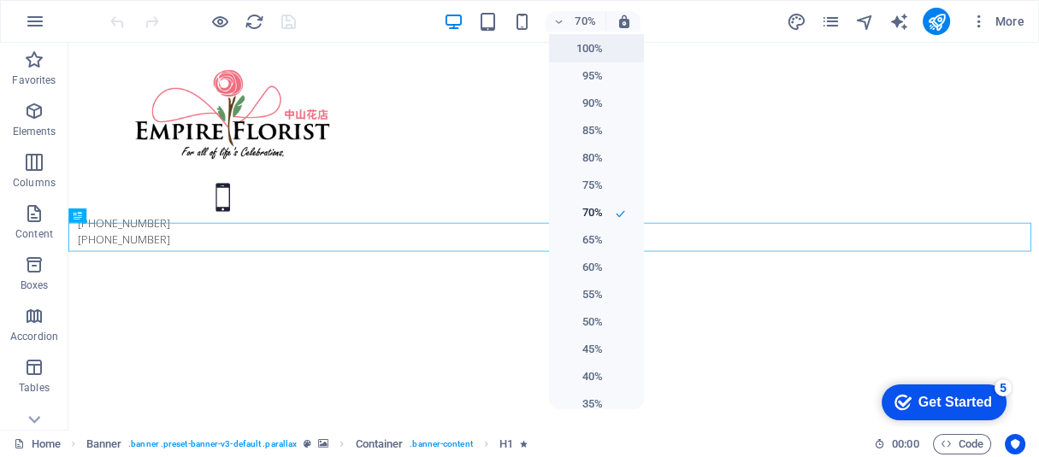
click at [579, 48] on h6 "100%" at bounding box center [581, 48] width 44 height 21
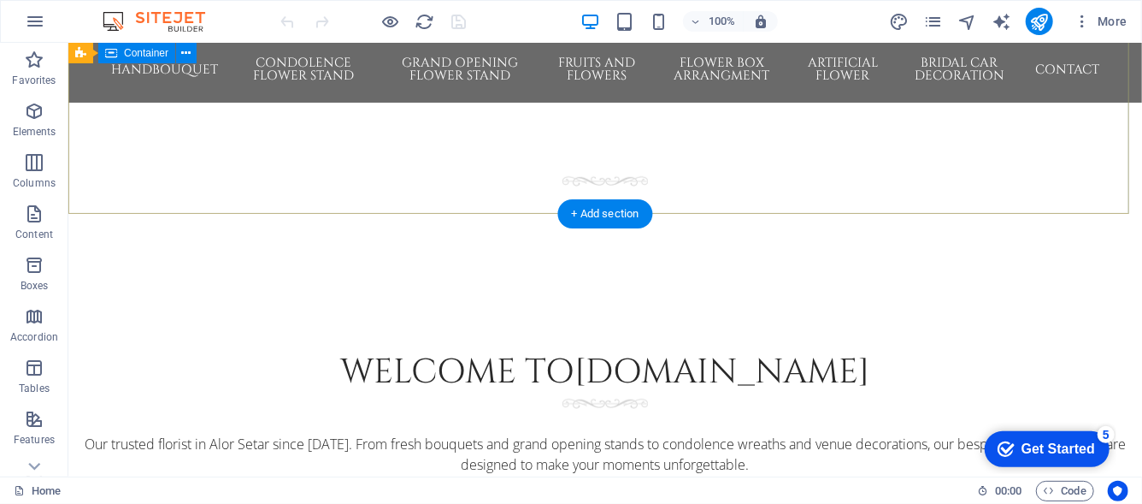
scroll to position [768, 0]
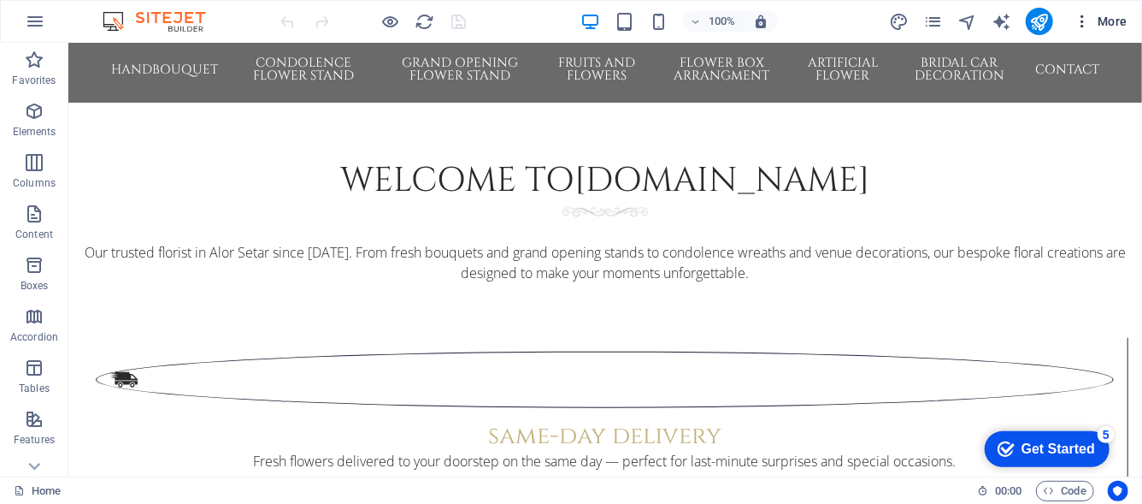
click at [1038, 14] on button "More" at bounding box center [1101, 21] width 68 height 27
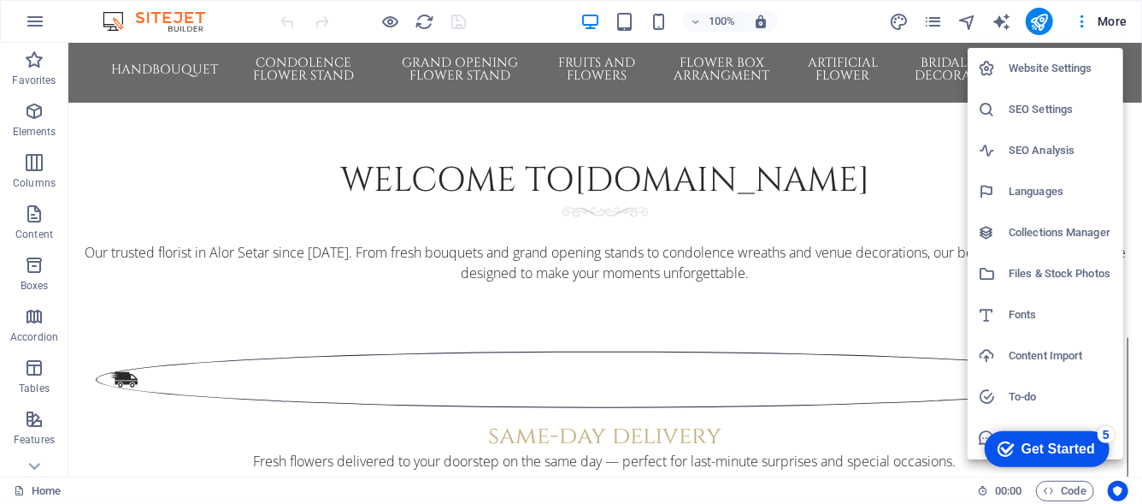
click at [1038, 244] on li "Collections Manager" at bounding box center [1046, 232] width 156 height 41
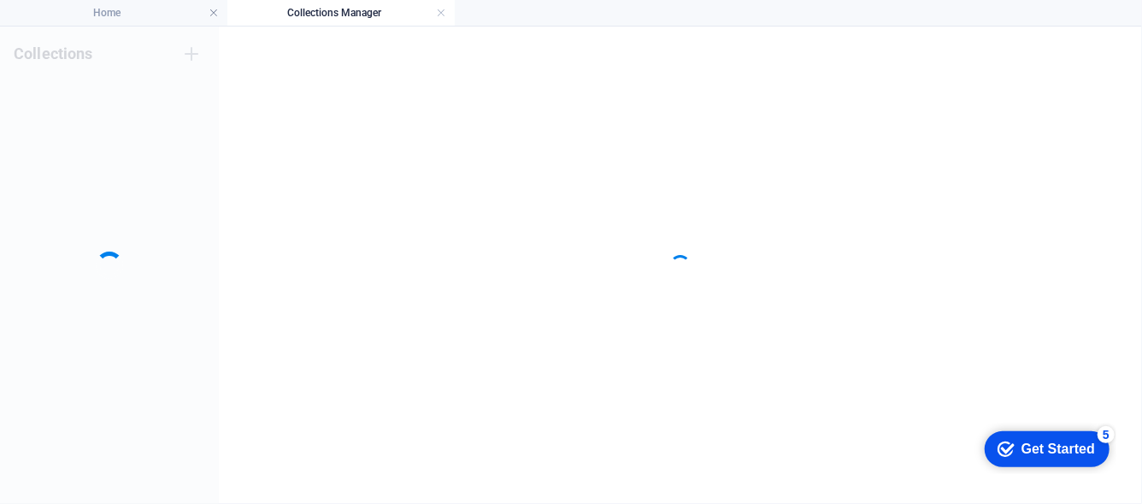
scroll to position [0, 0]
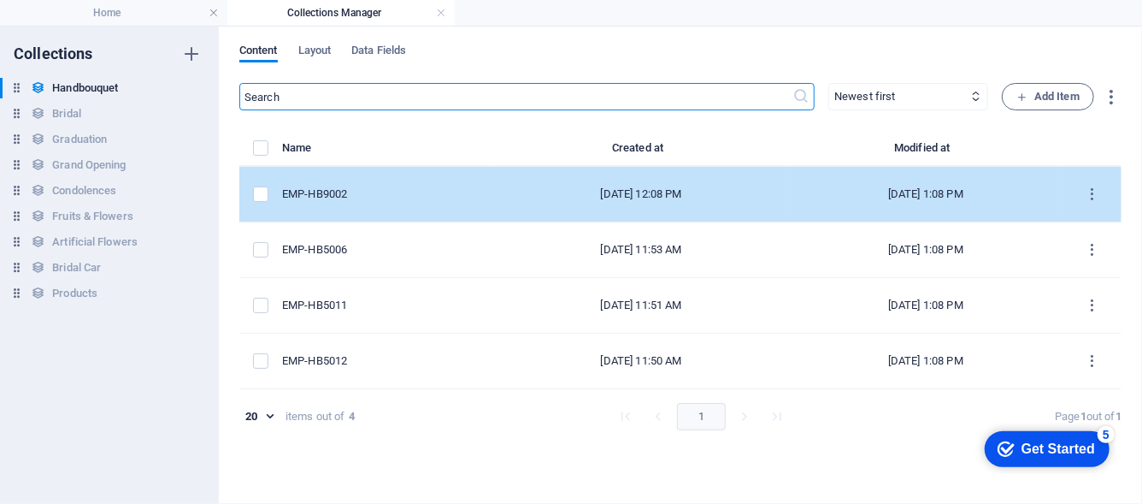
click at [399, 202] on div "EMP-HB9002" at bounding box center [381, 193] width 199 height 15
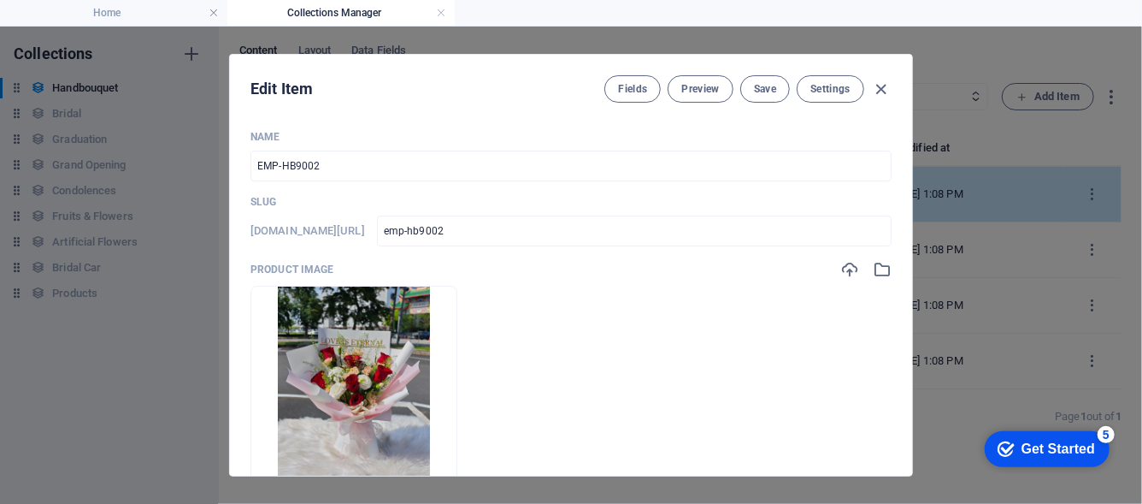
click at [399, 204] on p "Slug" at bounding box center [571, 202] width 641 height 14
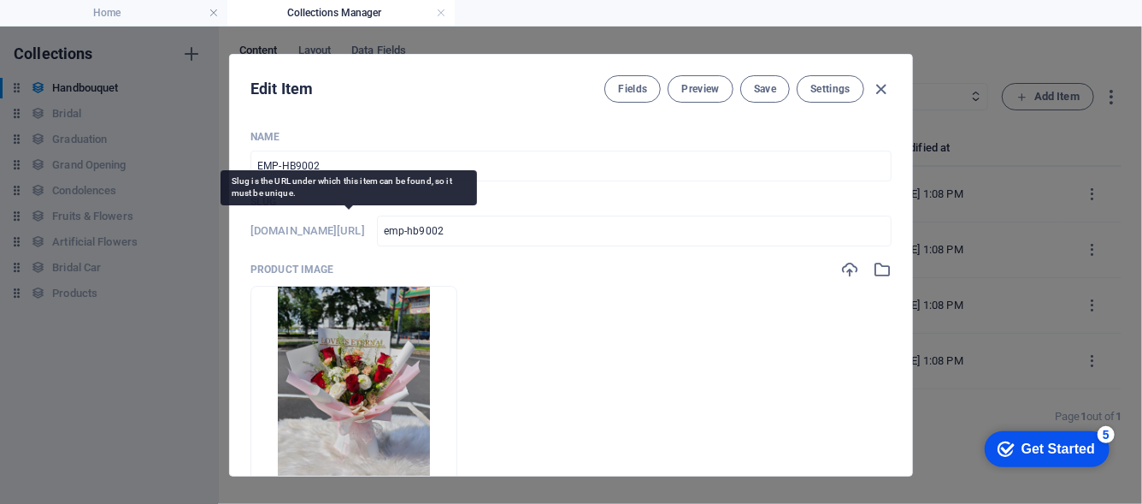
drag, startPoint x: 370, startPoint y: 225, endPoint x: 352, endPoint y: 234, distance: 20.3
click at [352, 234] on h6 "[DOMAIN_NAME][URL]" at bounding box center [308, 231] width 115 height 21
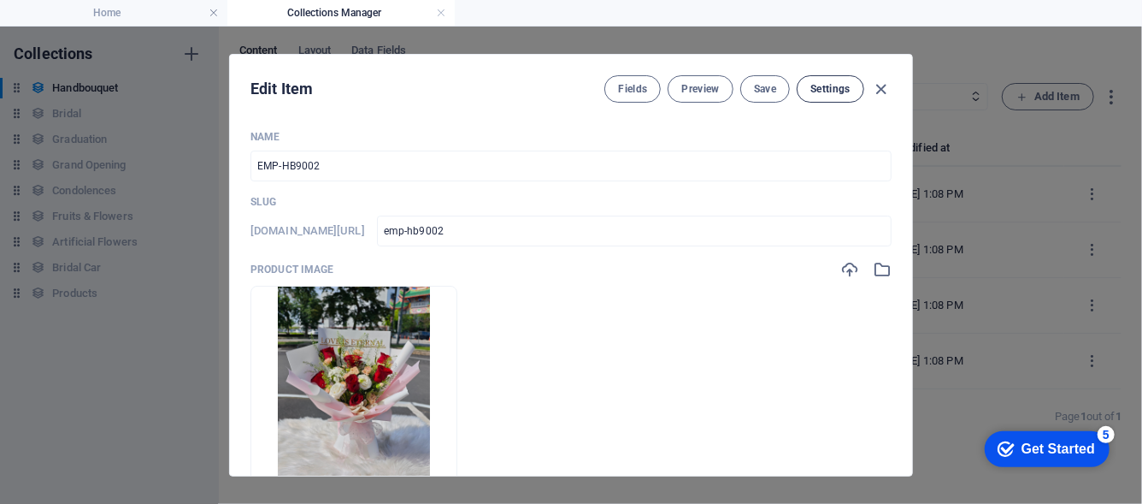
click at [845, 91] on span "Settings" at bounding box center [831, 89] width 40 height 14
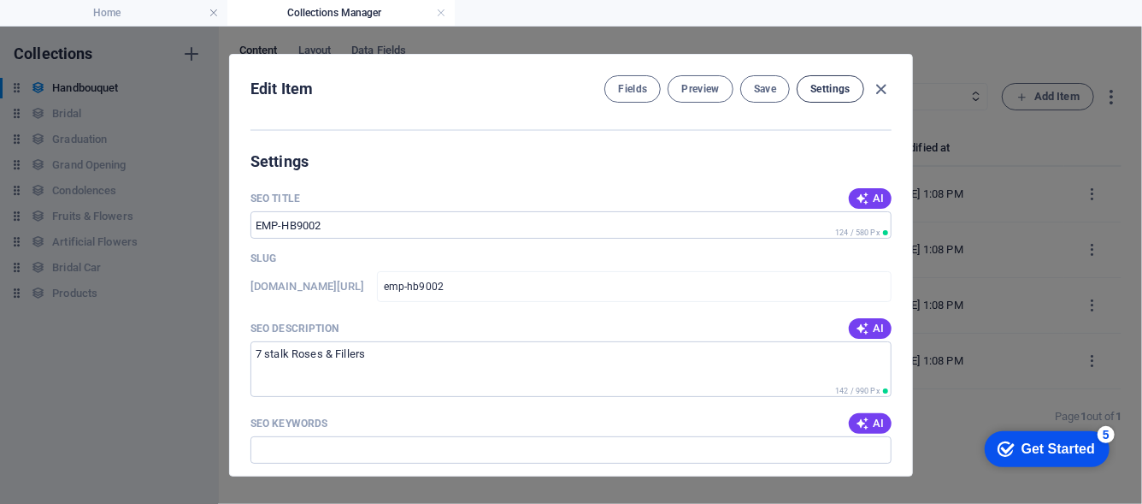
scroll to position [623, 0]
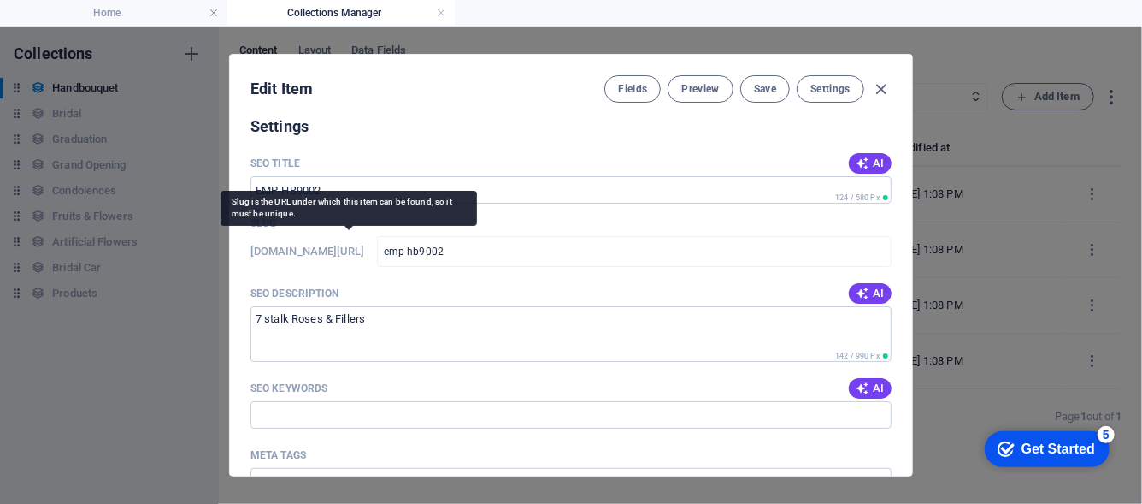
click at [365, 254] on h6 "[DOMAIN_NAME][URL]" at bounding box center [308, 251] width 115 height 21
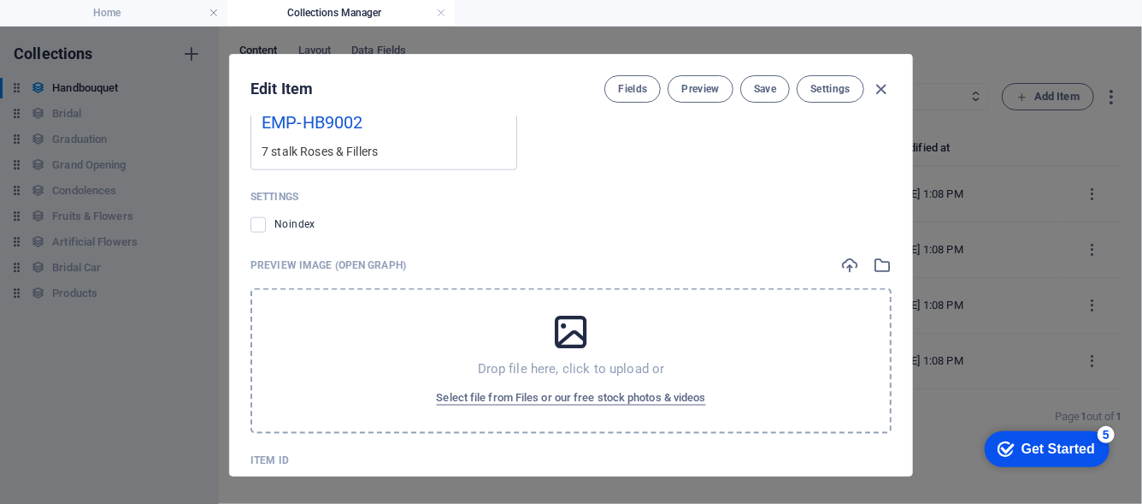
scroll to position [1220, 0]
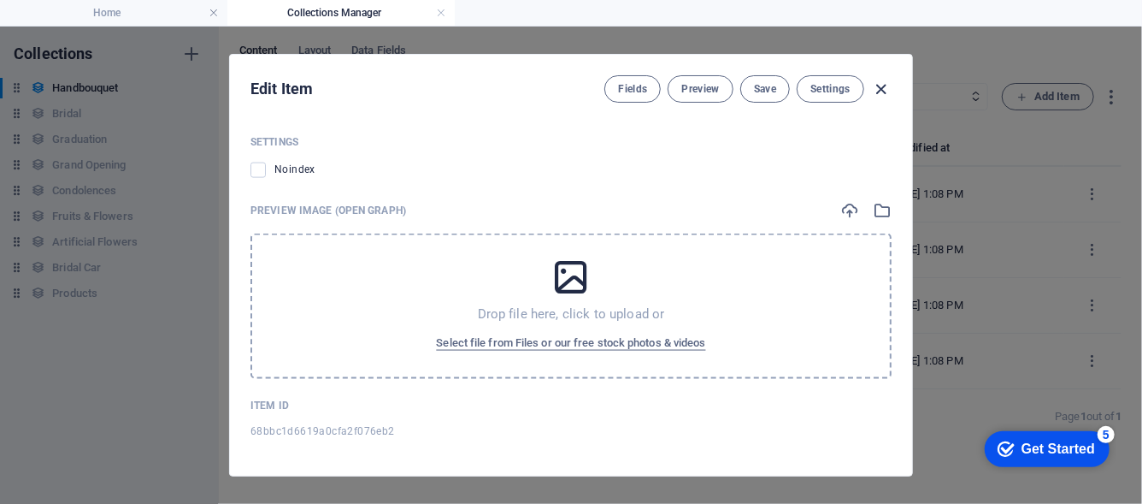
click at [879, 93] on icon "button" at bounding box center [882, 90] width 20 height 20
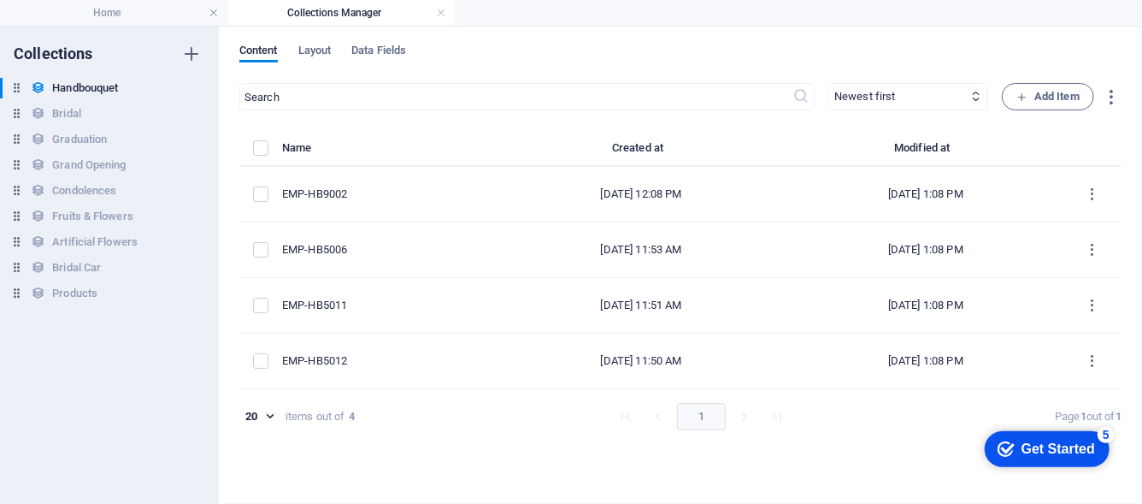
type input "emp-hb9002"
click at [168, 17] on h4 "Home" at bounding box center [113, 12] width 227 height 19
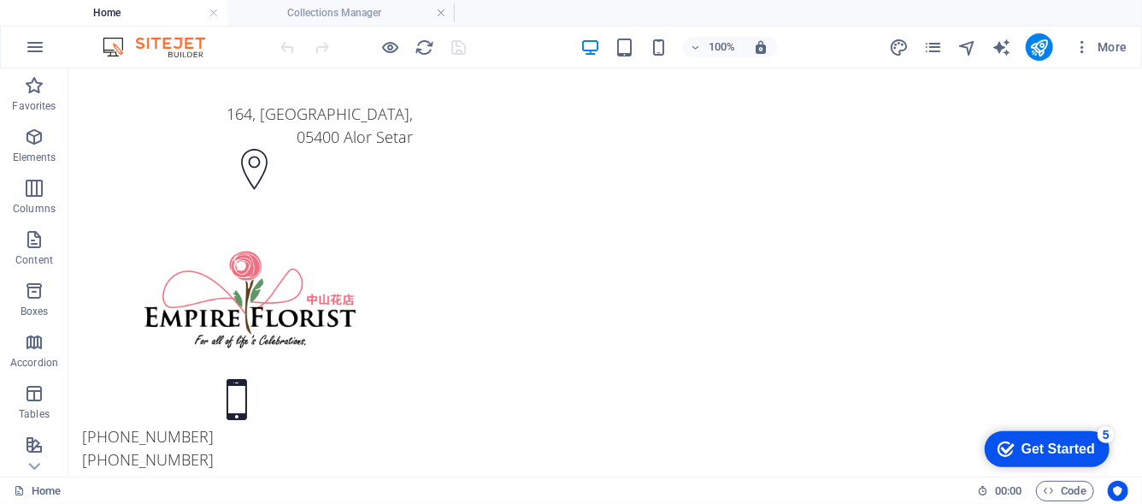
scroll to position [768, 0]
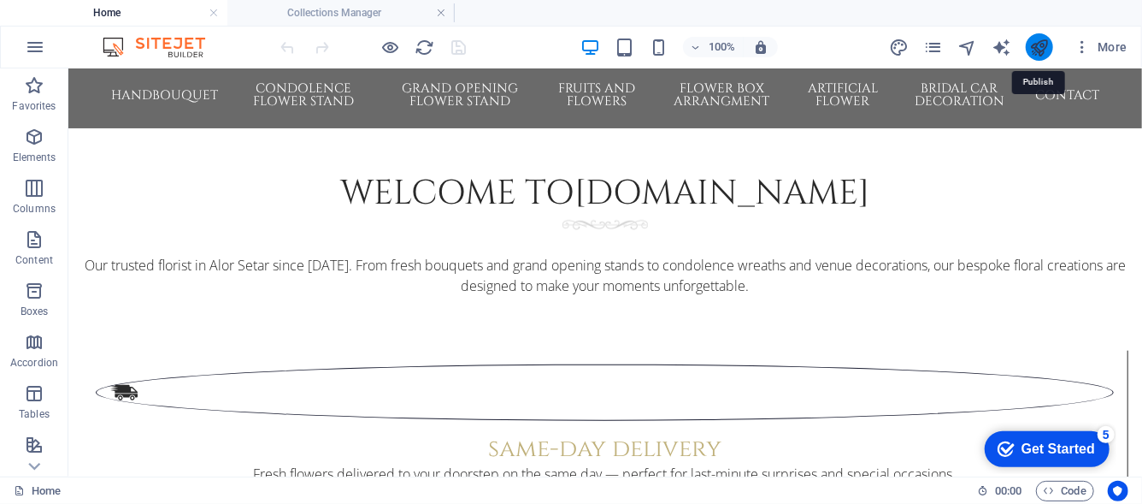
click at [1038, 49] on icon "publish" at bounding box center [1039, 48] width 20 height 20
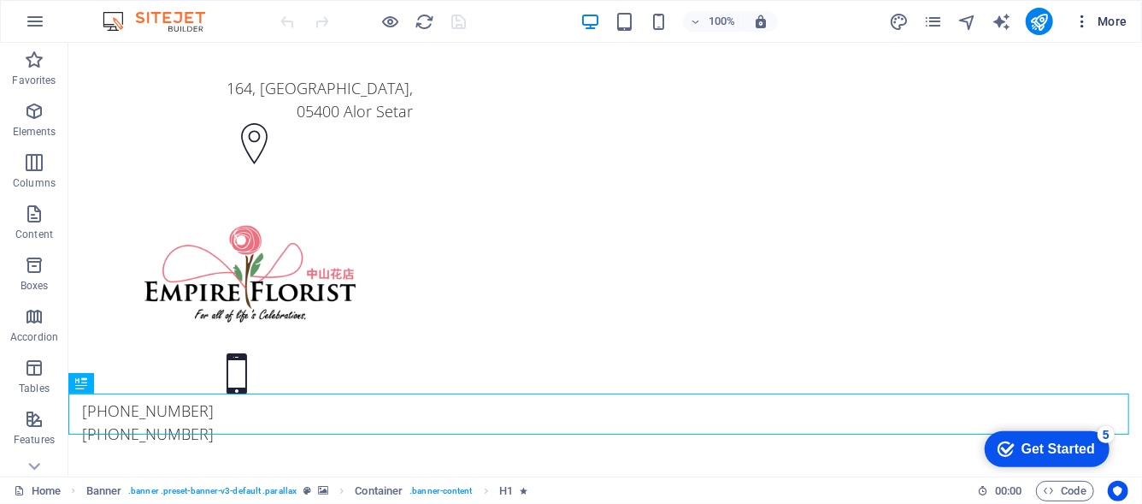
click at [1083, 26] on icon "button" at bounding box center [1082, 21] width 17 height 17
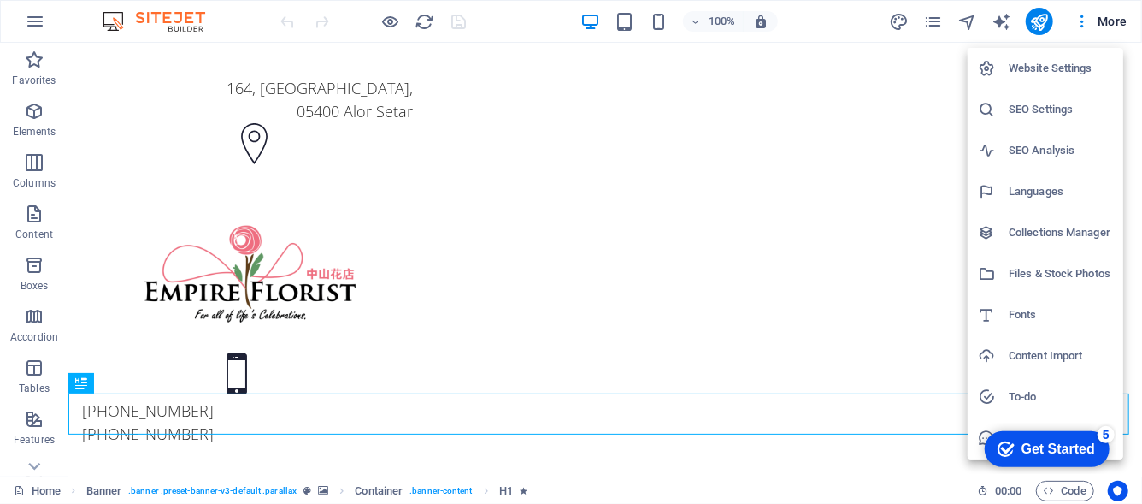
click at [1046, 236] on h6 "Collections Manager" at bounding box center [1061, 232] width 104 height 21
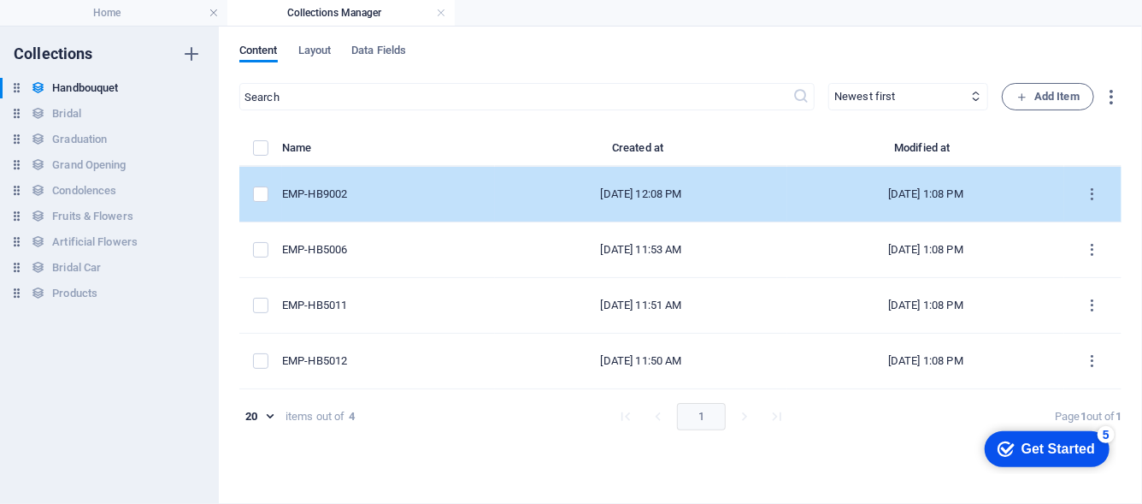
click at [459, 209] on td "EMP-HB9002" at bounding box center [388, 195] width 213 height 56
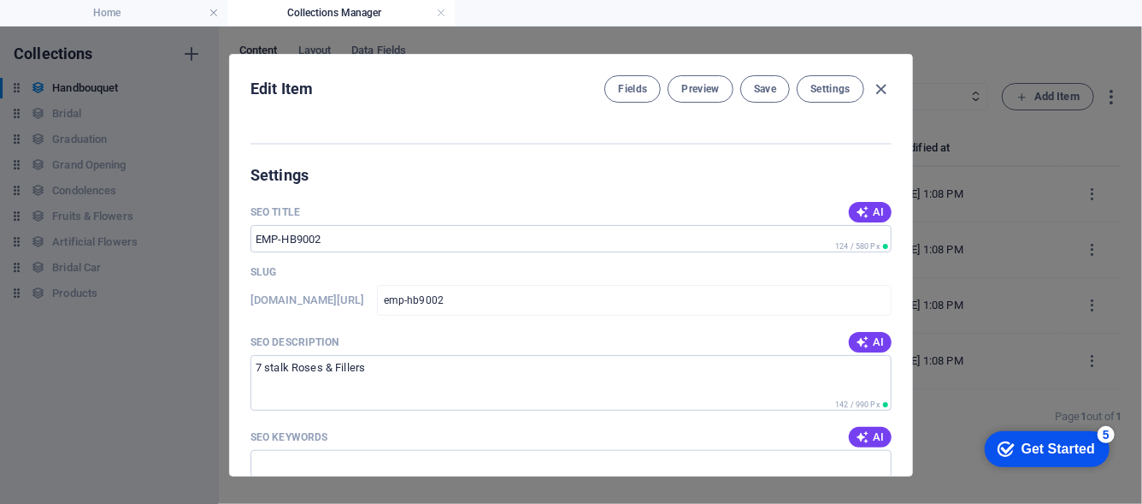
scroll to position [598, 0]
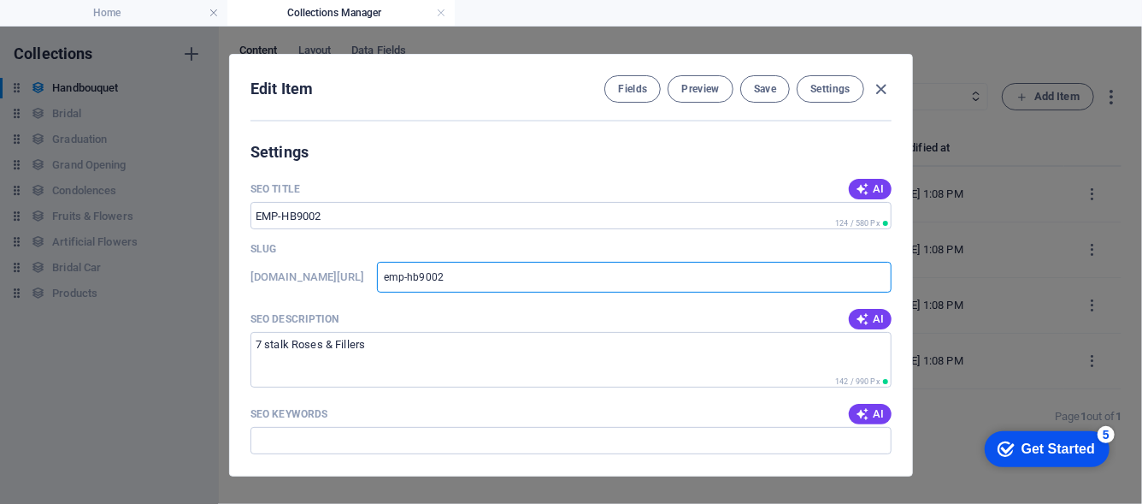
drag, startPoint x: 552, startPoint y: 276, endPoint x: 253, endPoint y: 274, distance: 299.2
click at [253, 274] on div "www.example.com/handbouquet-item/ emp-hb9002 ​" at bounding box center [571, 277] width 641 height 31
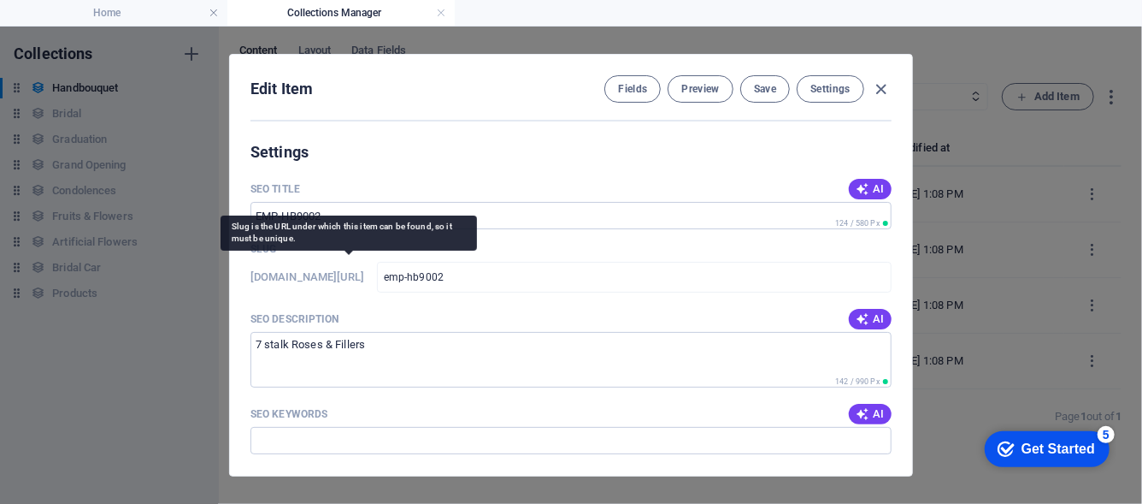
click at [252, 274] on h6 "[DOMAIN_NAME][URL]" at bounding box center [308, 277] width 115 height 21
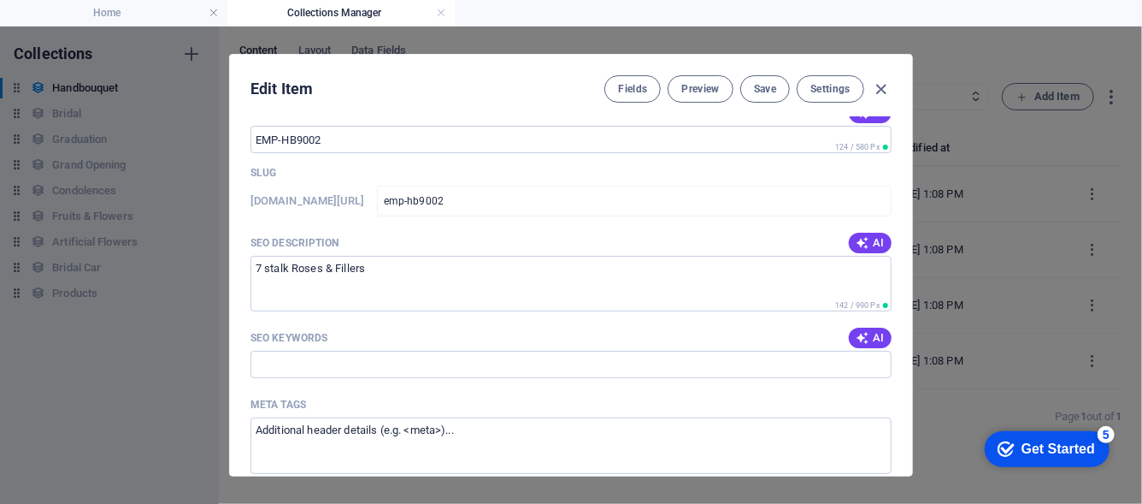
scroll to position [451, 0]
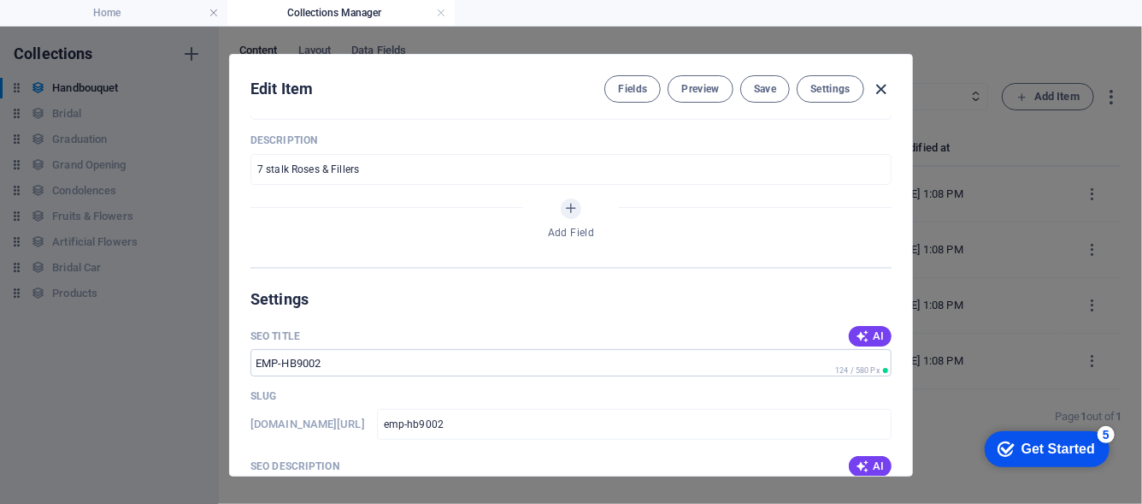
click at [887, 92] on icon "button" at bounding box center [882, 90] width 20 height 20
type input "emp-hb9002"
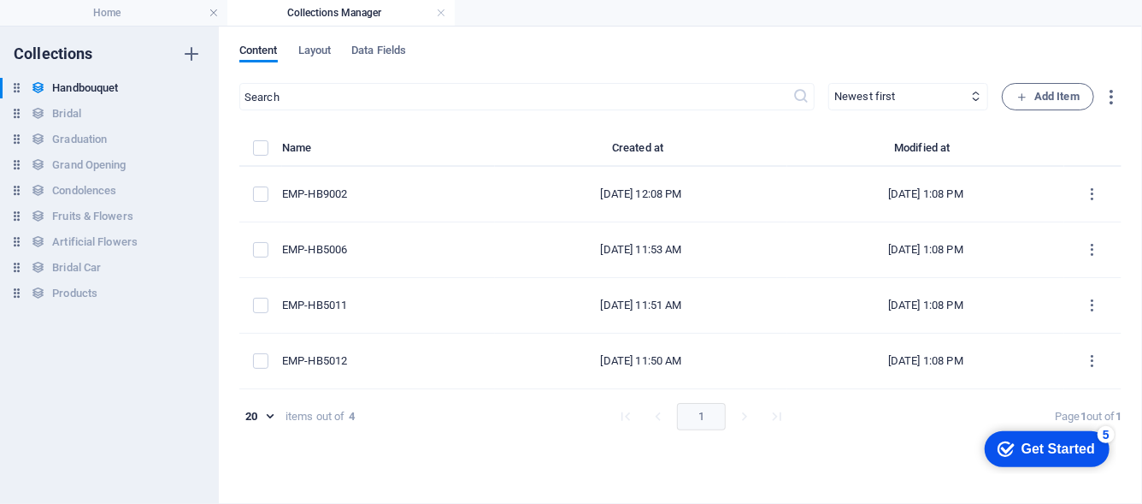
scroll to position [0, 0]
click at [80, 18] on h4 "Home" at bounding box center [113, 12] width 227 height 19
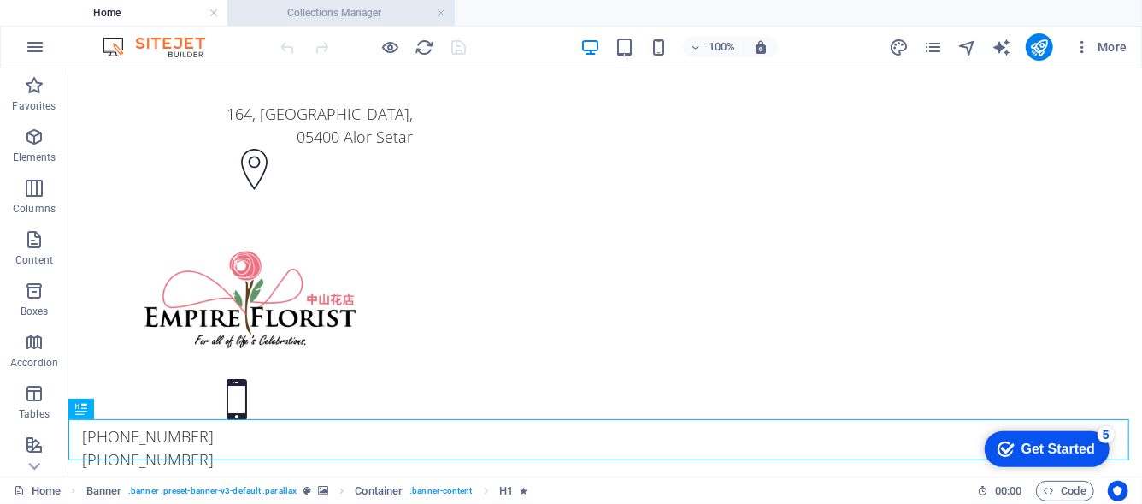
click at [385, 13] on h4 "Collections Manager" at bounding box center [340, 12] width 227 height 19
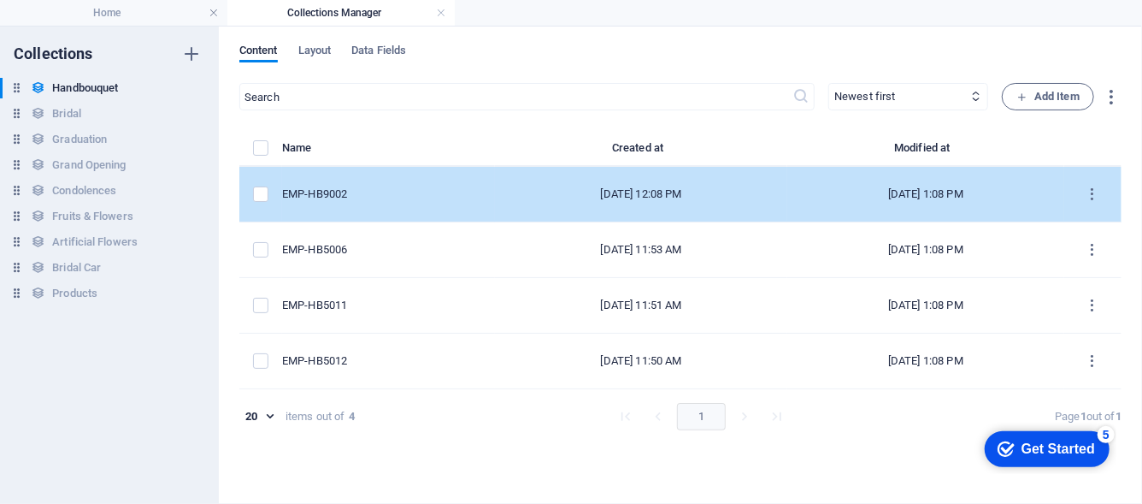
click at [360, 209] on td "EMP-HB9002" at bounding box center [388, 195] width 213 height 56
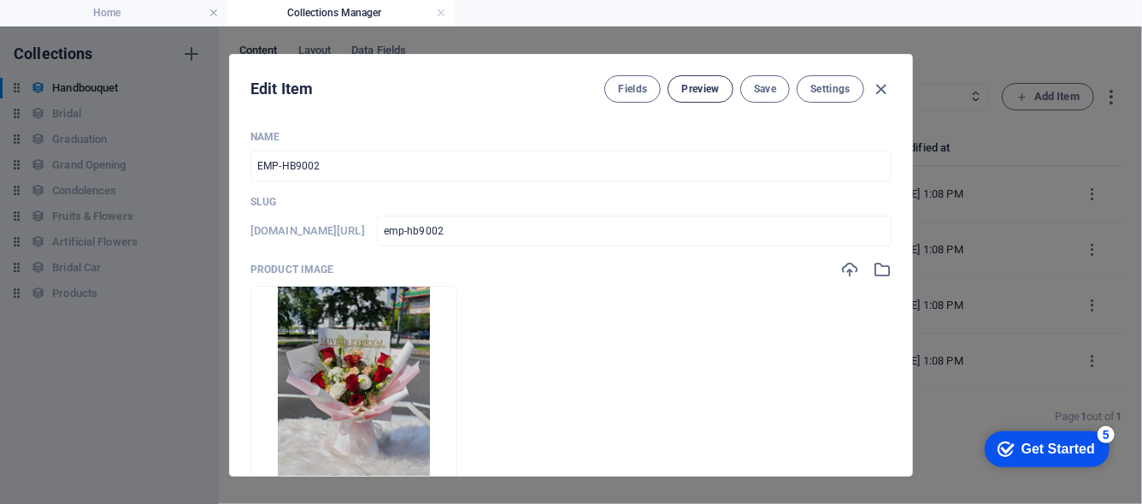
click at [690, 88] on span "Preview" at bounding box center [700, 89] width 38 height 14
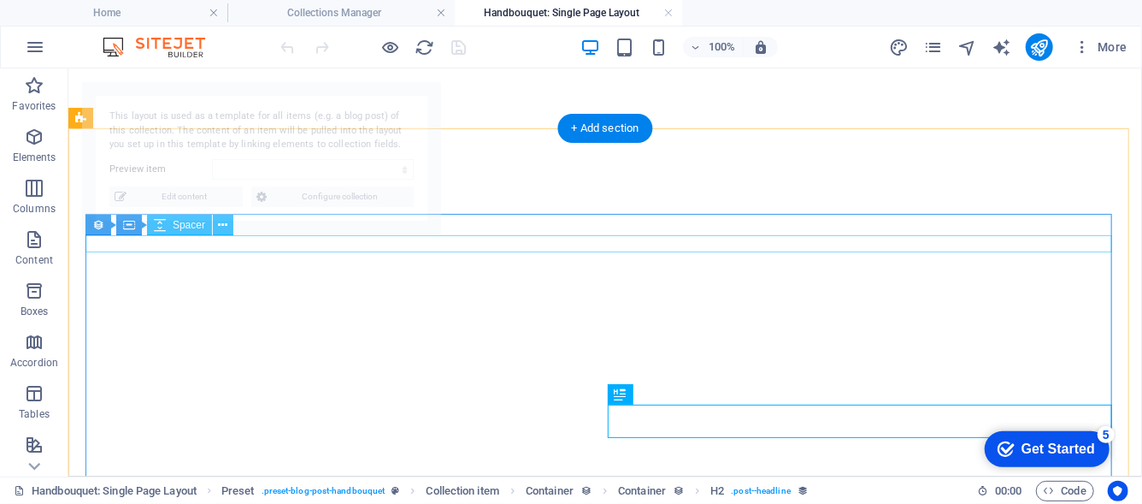
select select "68bbc1d6619a0cfa2f076eb2"
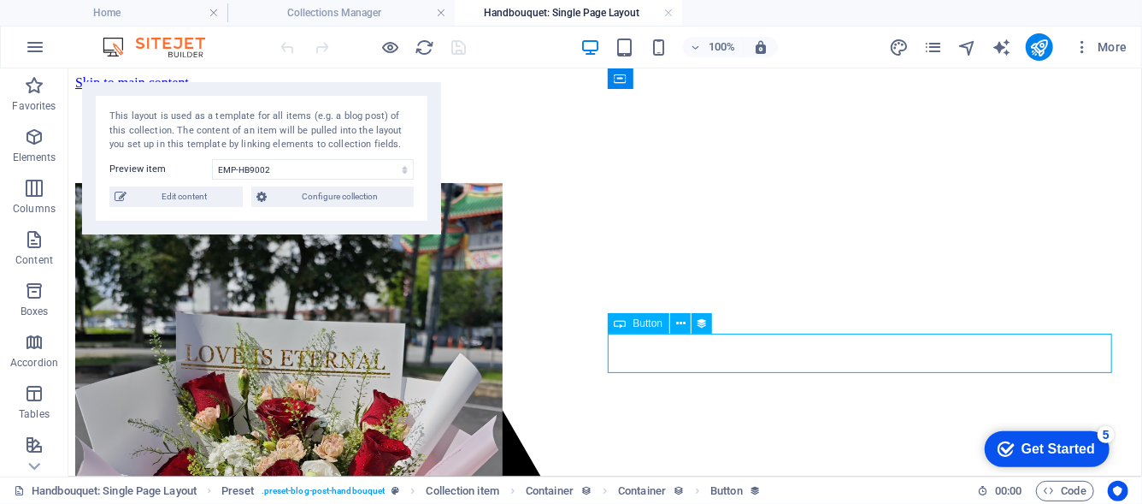
scroll to position [513, 0]
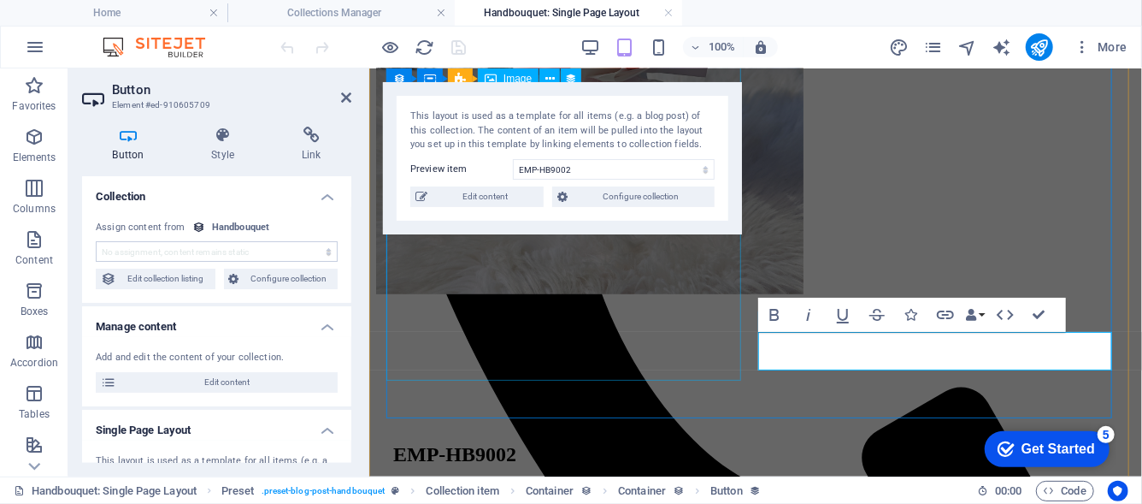
scroll to position [496, 0]
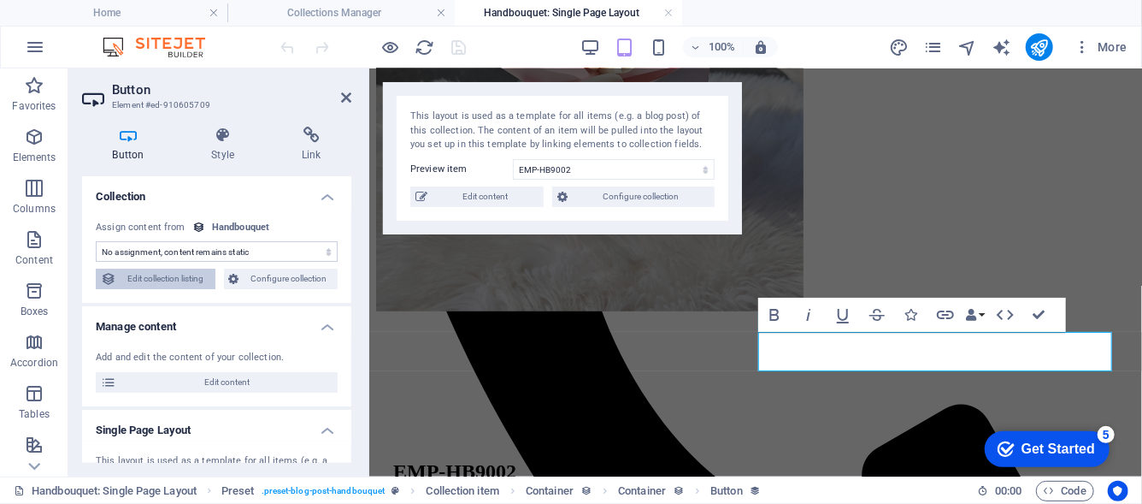
click at [190, 275] on span "Edit collection listing" at bounding box center [165, 278] width 89 height 21
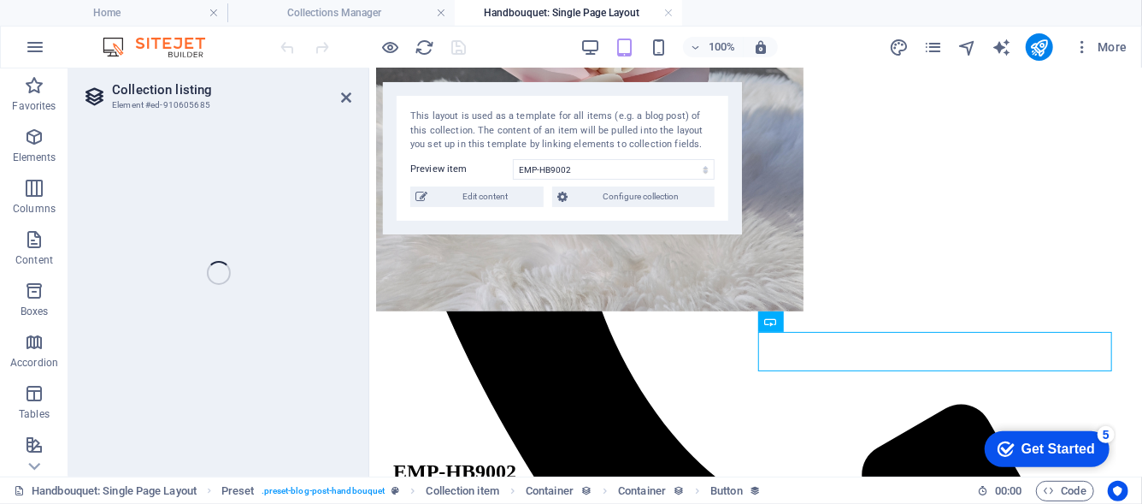
select select "68bb9ca4712243cda7056a9f"
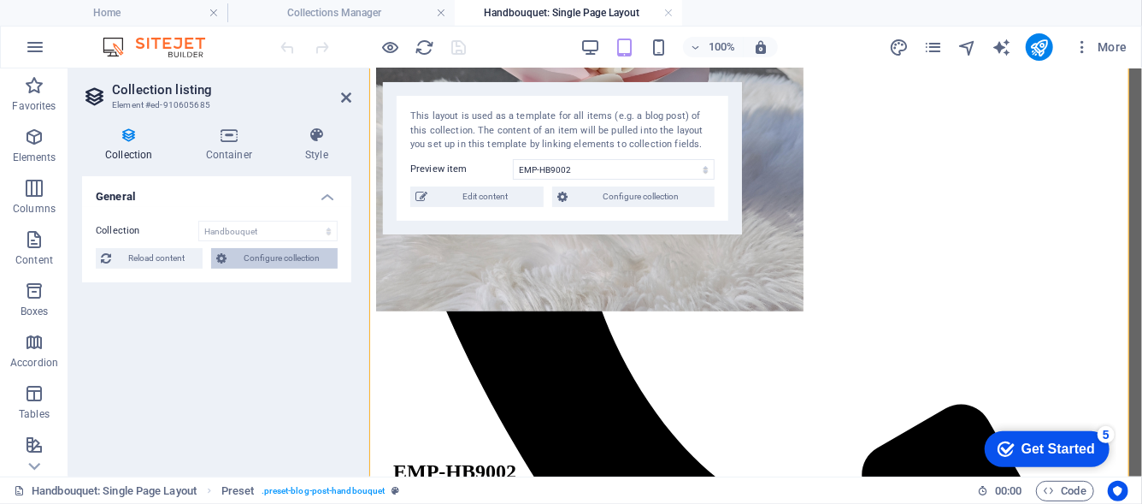
click at [273, 252] on span "Configure collection" at bounding box center [282, 258] width 101 height 21
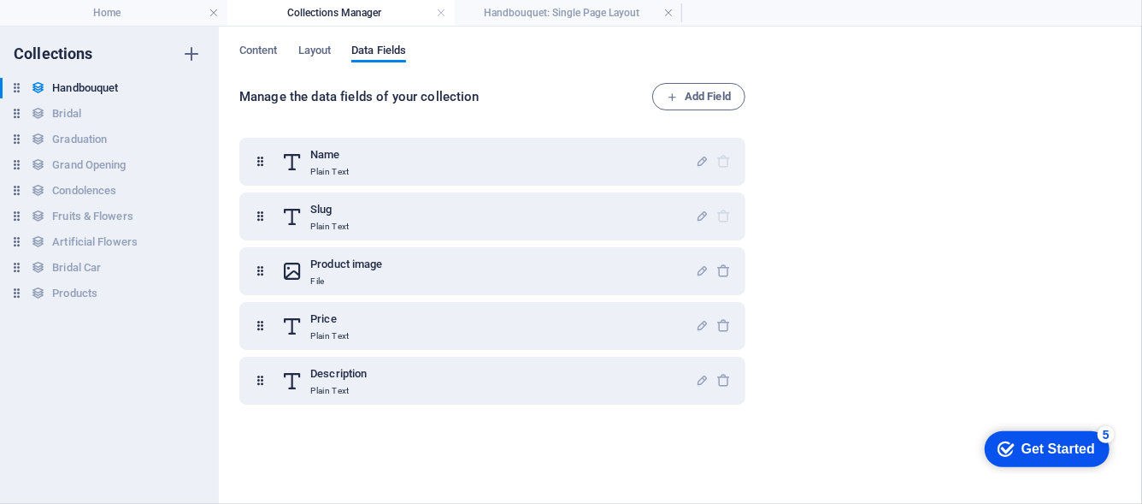
scroll to position [0, 0]
click at [256, 55] on span "Content" at bounding box center [258, 52] width 38 height 24
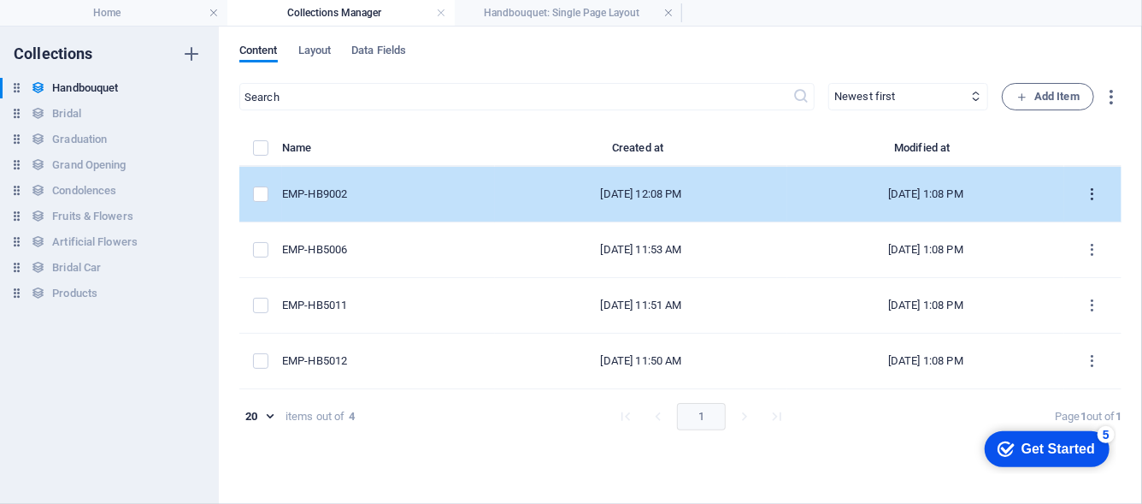
click at [1099, 197] on icon "items list" at bounding box center [1093, 194] width 16 height 16
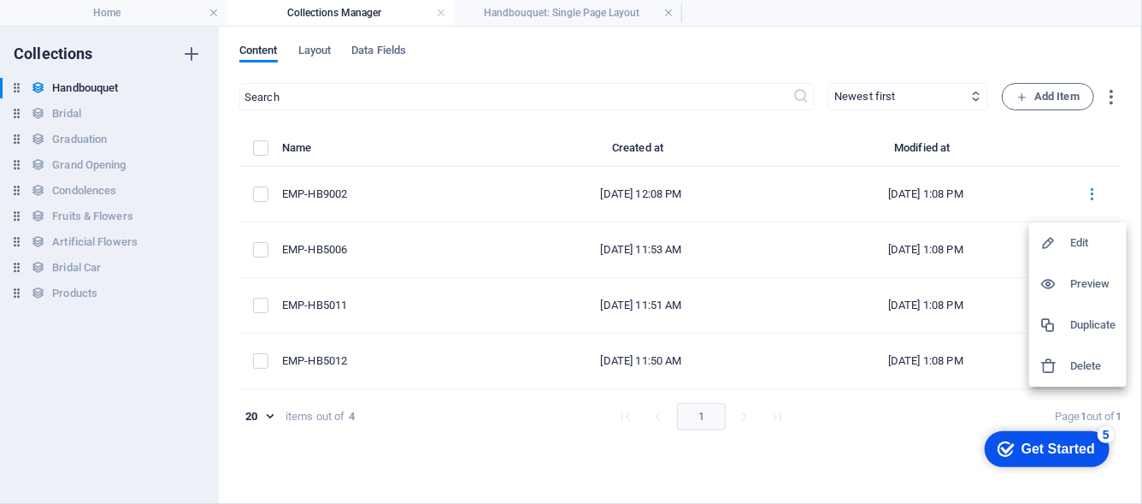
click at [592, 15] on div at bounding box center [571, 252] width 1142 height 504
click at [592, 15] on h4 "Handbouquet: Single Page Layout" at bounding box center [568, 12] width 227 height 19
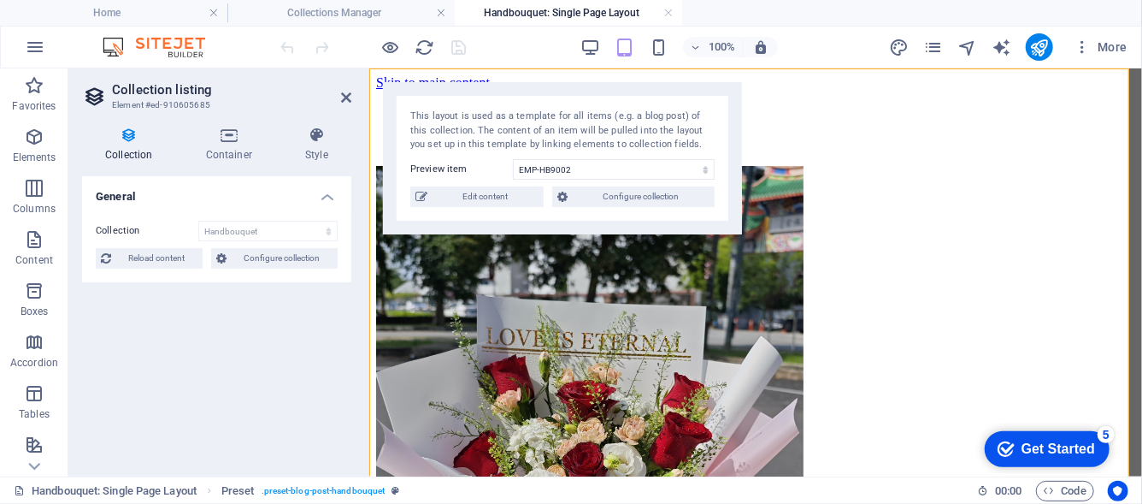
scroll to position [496, 0]
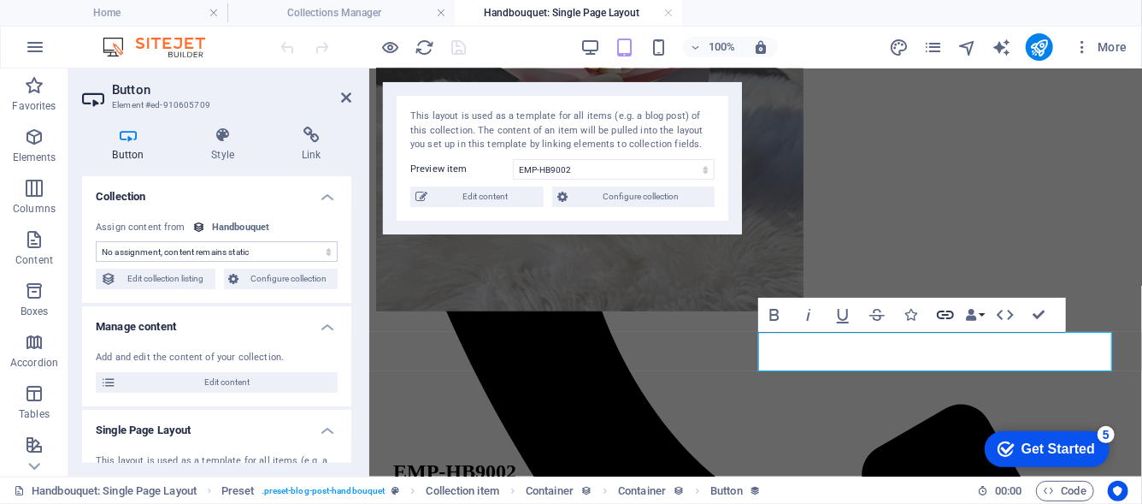
click at [938, 320] on icon "button" at bounding box center [945, 314] width 21 height 21
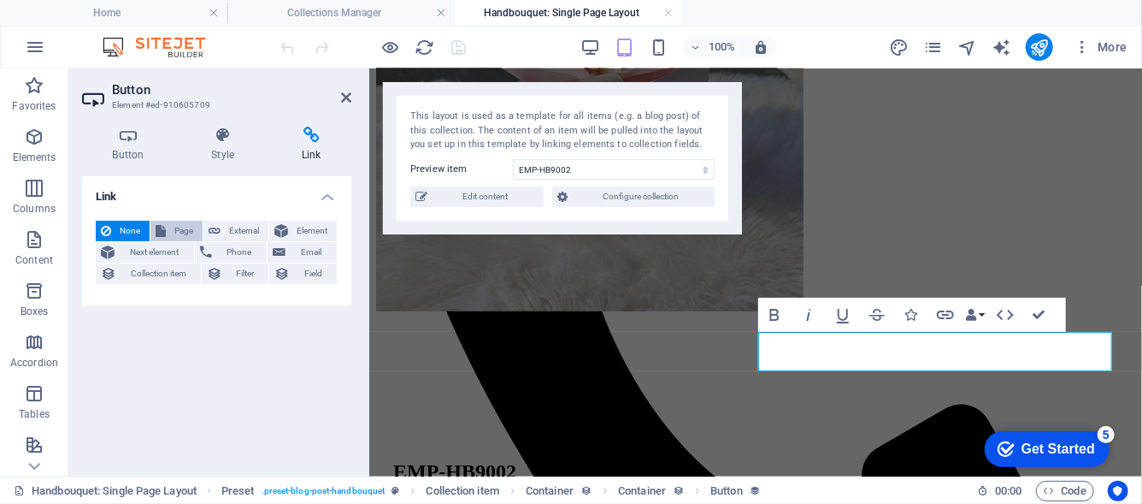
click at [185, 224] on span "Page" at bounding box center [184, 231] width 27 height 21
select select
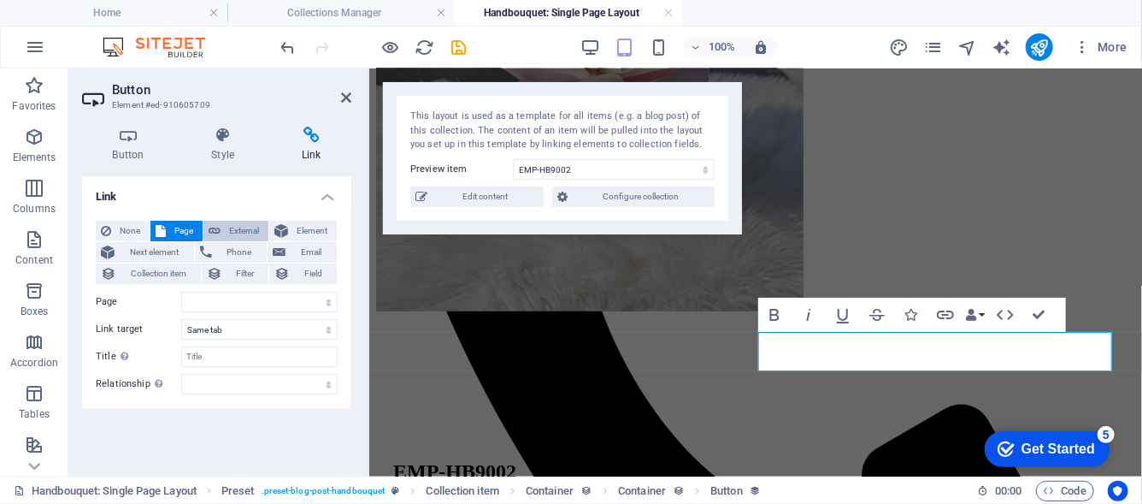
click at [230, 230] on span "External" at bounding box center [245, 231] width 38 height 21
select select "blank"
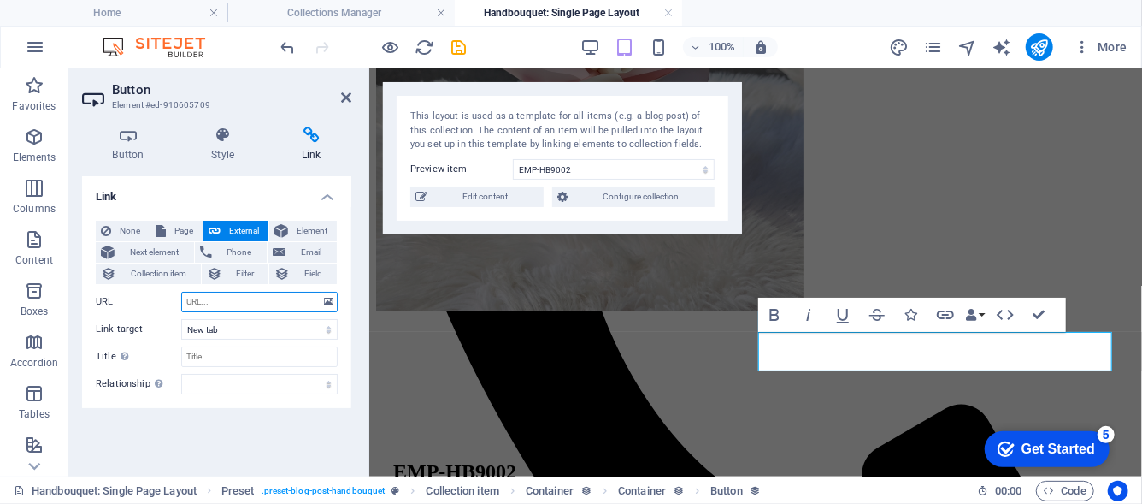
paste input "javascript:window.open('https://wa.me/60123456789?text=Hi%20I%20am%20interested…"
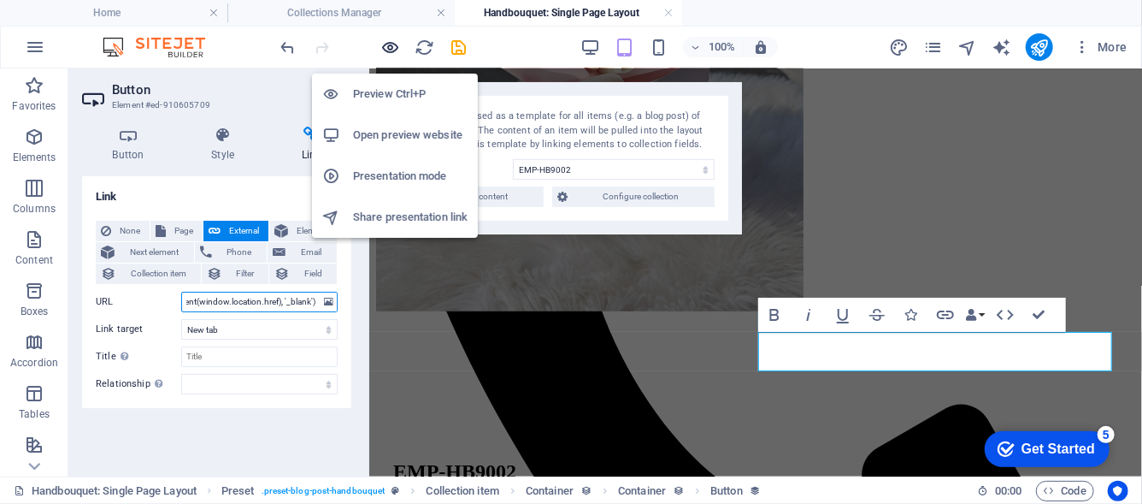
type input "javascript:window.open('https://wa.me/60123456789?text=Hi%20I%20am%20interested…"
click at [401, 55] on span "button" at bounding box center [390, 48] width 21 height 20
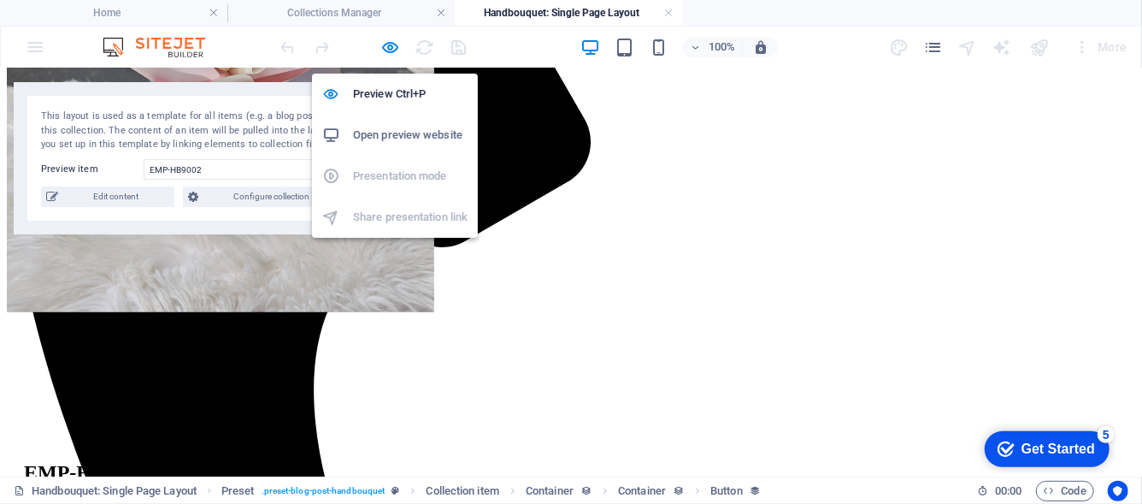
scroll to position [513, 0]
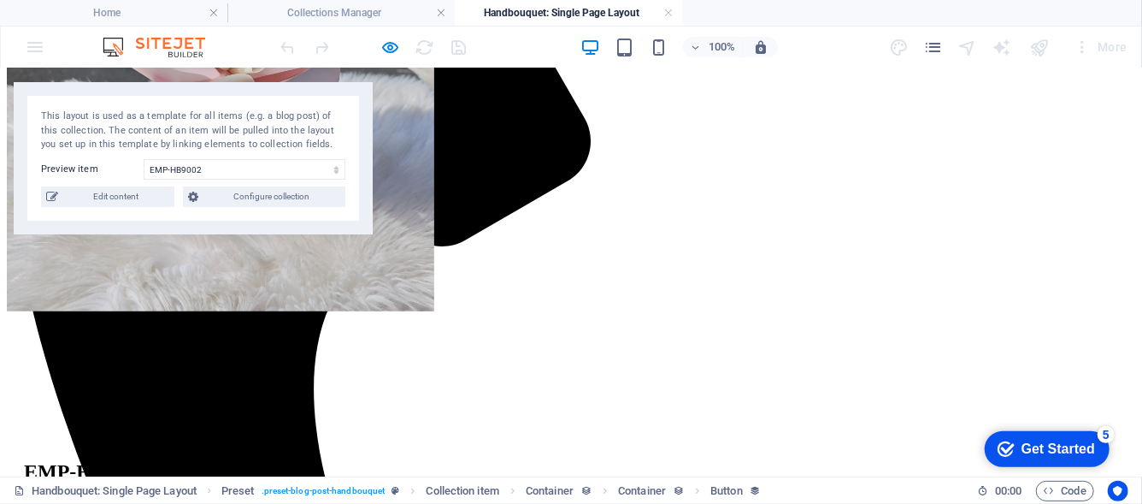
click at [307, 14] on h4 "Collections Manager" at bounding box center [340, 12] width 227 height 19
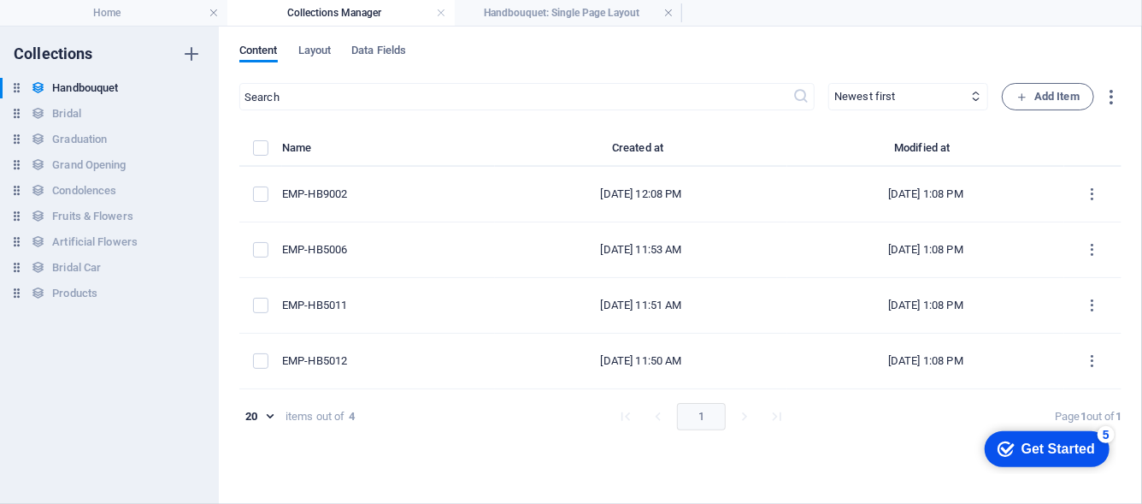
scroll to position [0, 0]
click at [496, 11] on h4 "Handbouquet: Single Page Layout" at bounding box center [568, 12] width 227 height 19
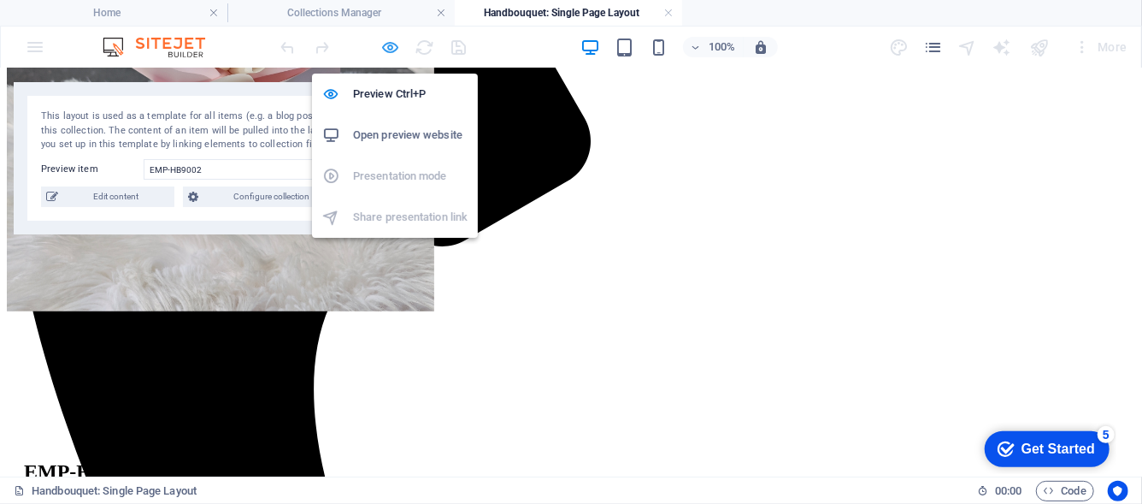
click at [392, 47] on icon "button" at bounding box center [391, 48] width 20 height 20
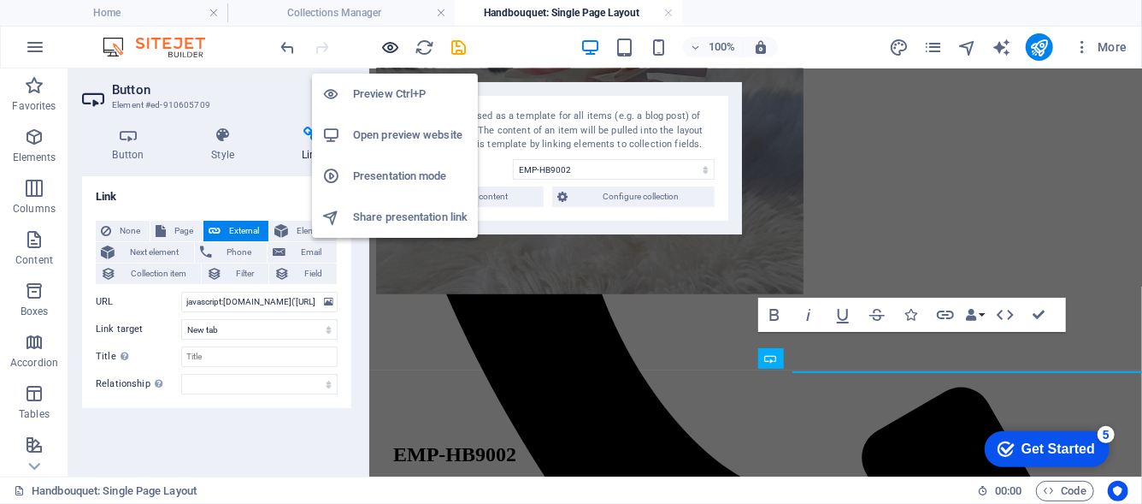
scroll to position [496, 0]
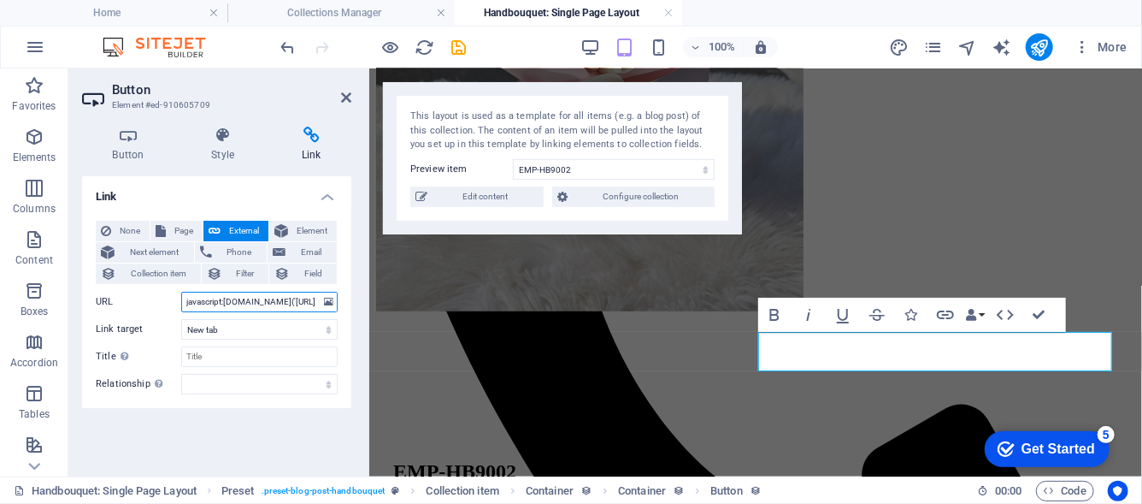
click at [274, 307] on input "javascript:window.open('https://wa.me/60123456789?text=Hi%20I%20am%20interested…" at bounding box center [259, 302] width 156 height 21
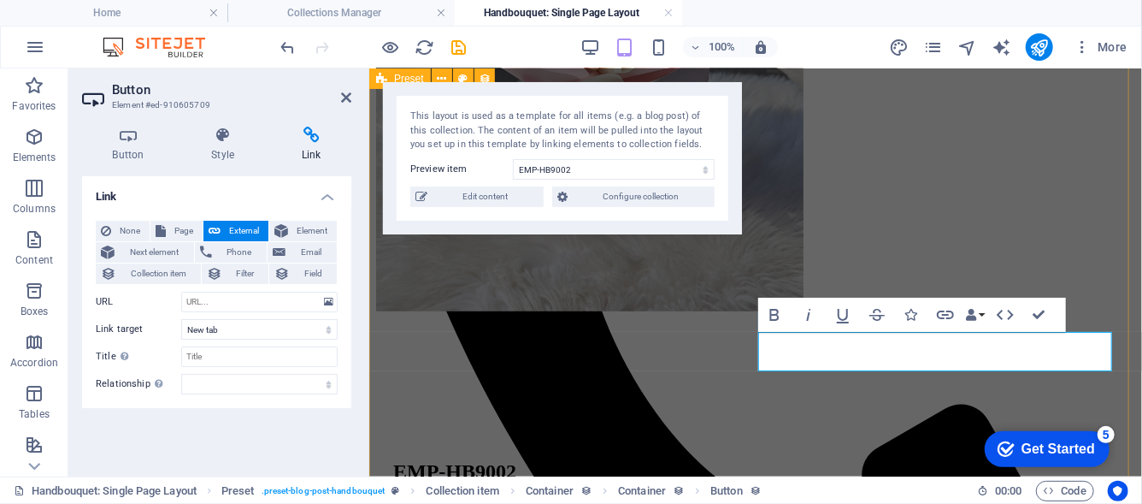
click at [791, 436] on div "All products EMP-HB9002 Bouquet description 7 stalk Roses & Fillers Note: Image…" at bounding box center [754, 230] width 759 height 1186
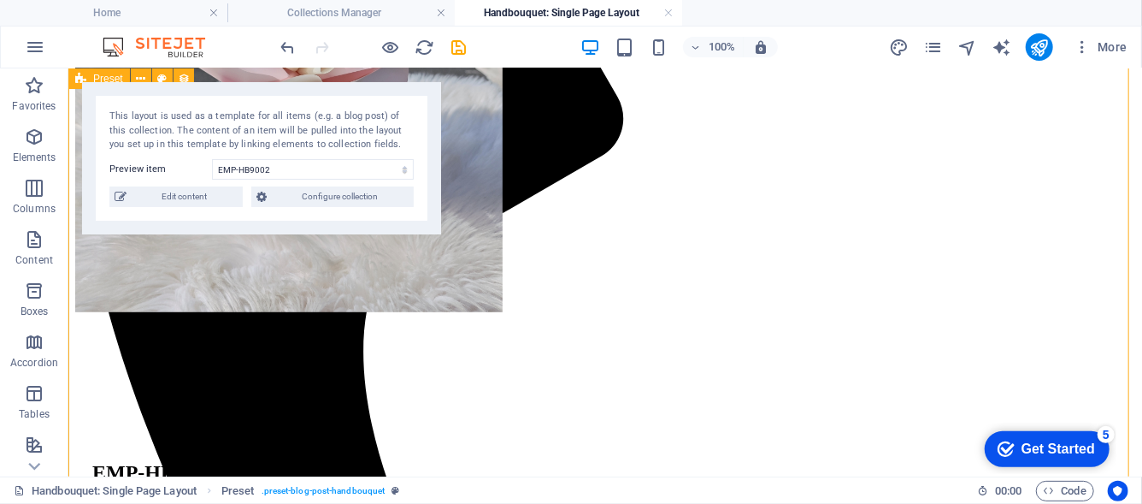
scroll to position [513, 0]
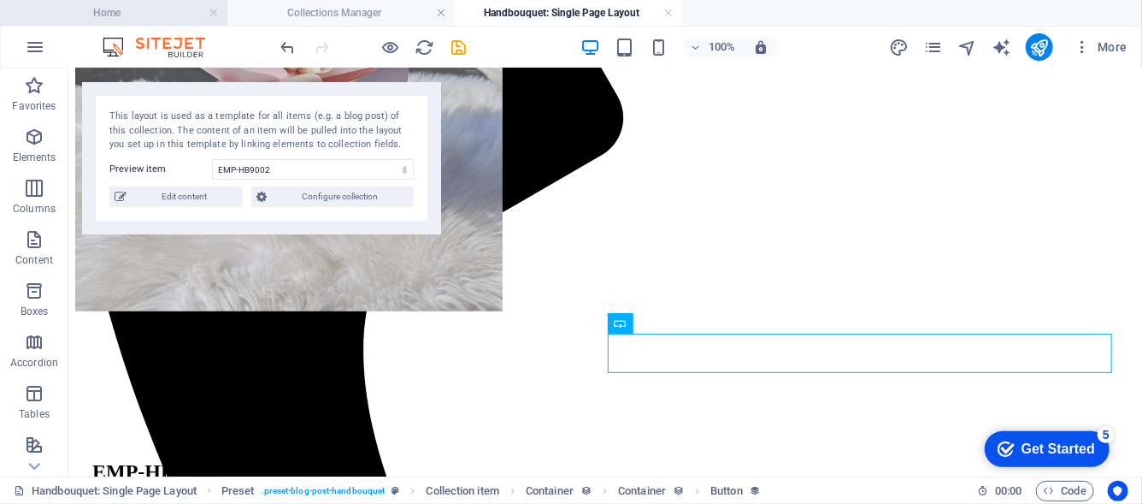
click at [144, 3] on h4 "Home" at bounding box center [113, 12] width 227 height 19
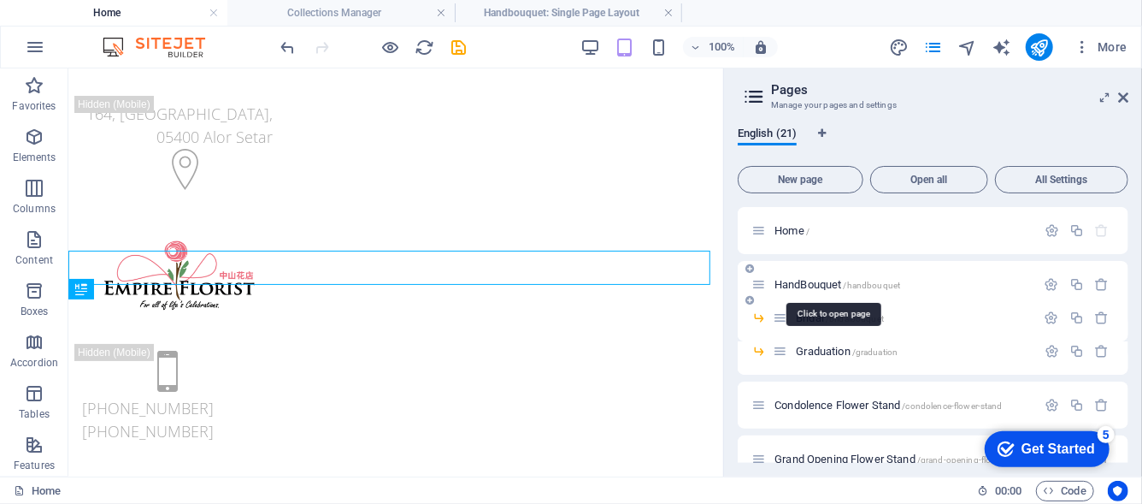
click at [833, 280] on span "HandBouquet /handbouquet" at bounding box center [838, 284] width 126 height 13
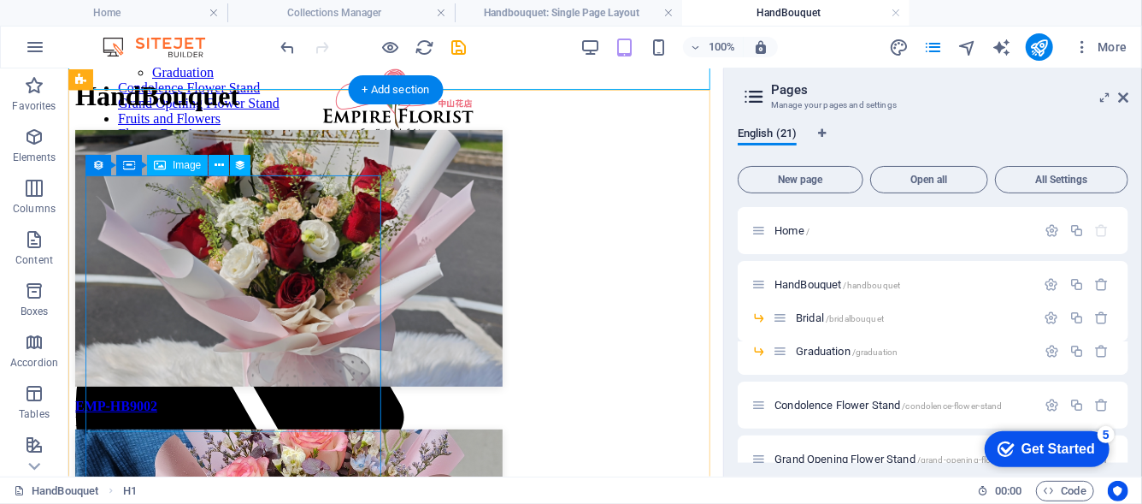
scroll to position [171, 0]
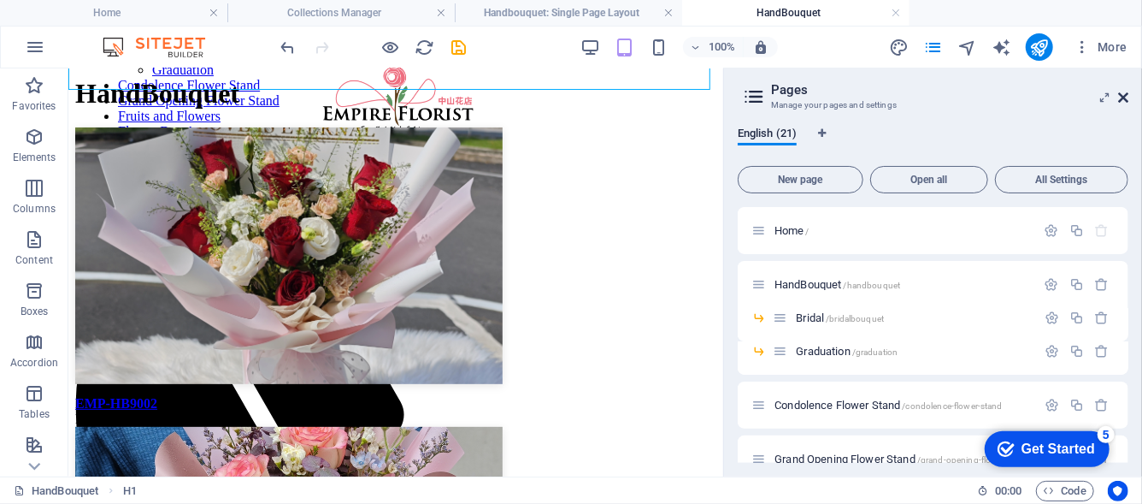
click at [1125, 99] on icon at bounding box center [1123, 98] width 10 height 14
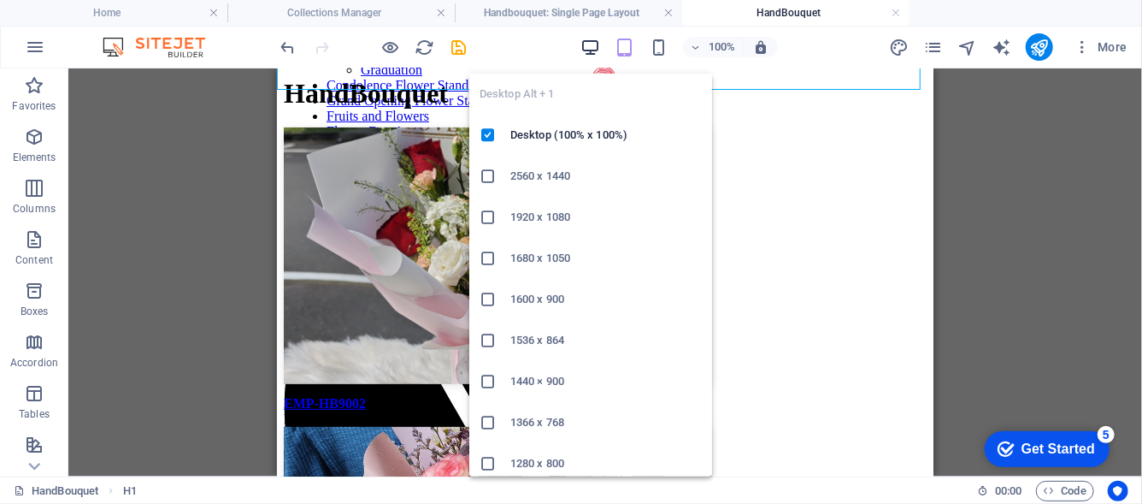
click at [592, 51] on icon "button" at bounding box center [591, 48] width 20 height 20
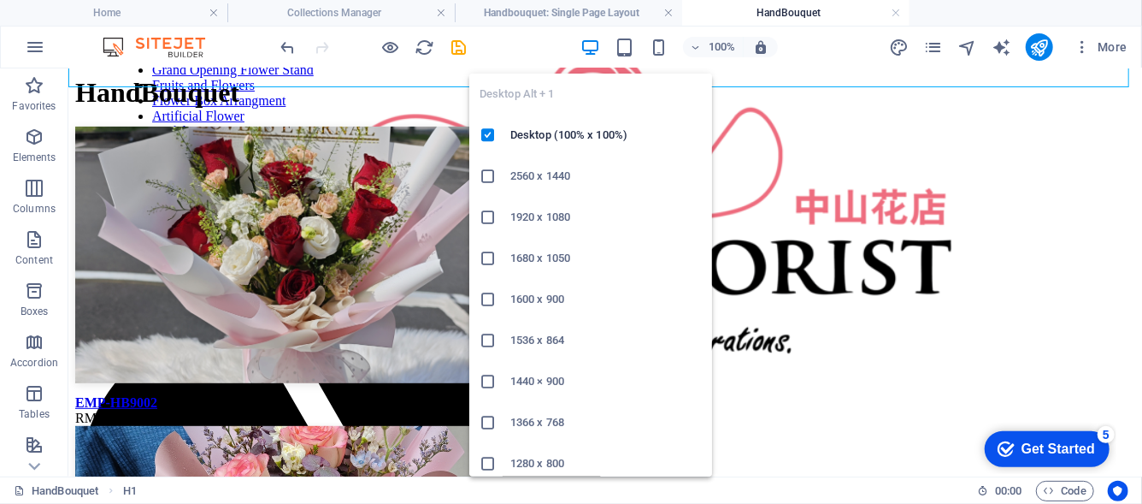
scroll to position [278, 0]
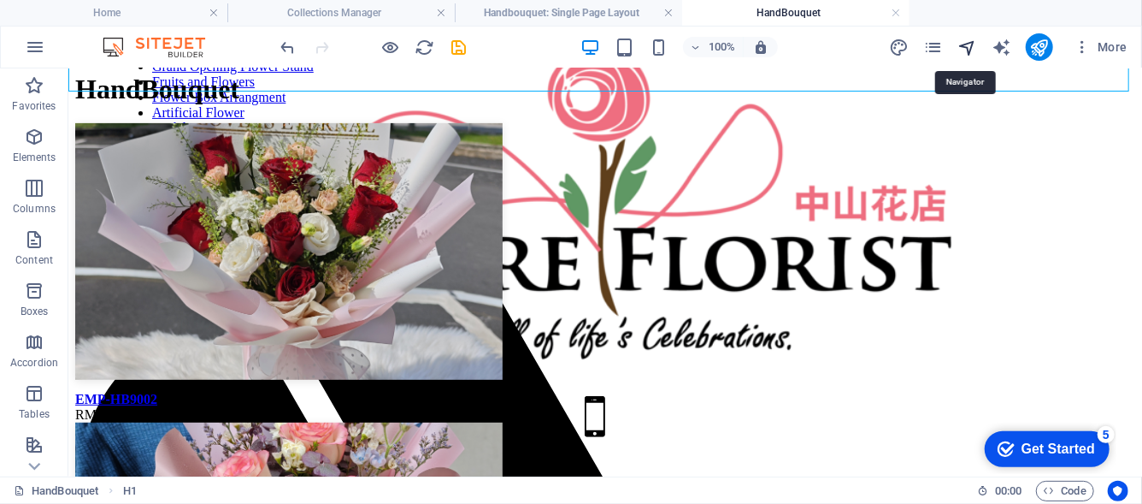
click at [975, 54] on icon "navigator" at bounding box center [968, 48] width 20 height 20
select select "17051143-en"
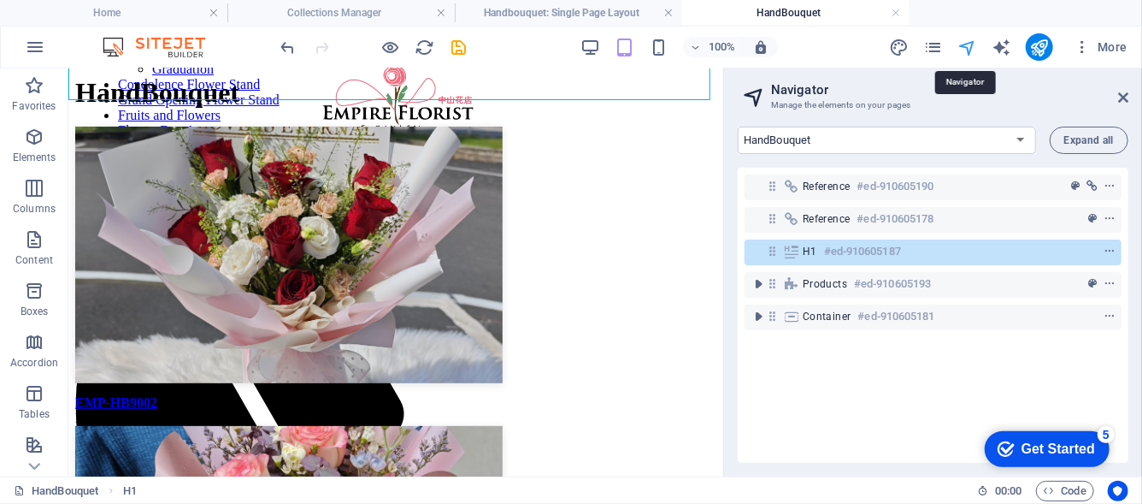
scroll to position [171, 0]
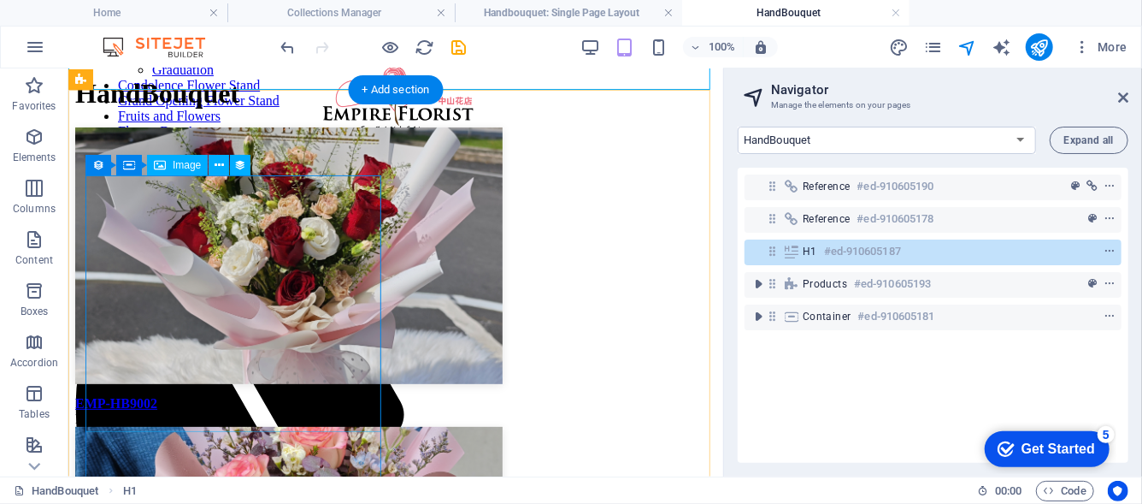
click at [256, 253] on figure at bounding box center [394, 257] width 641 height 260
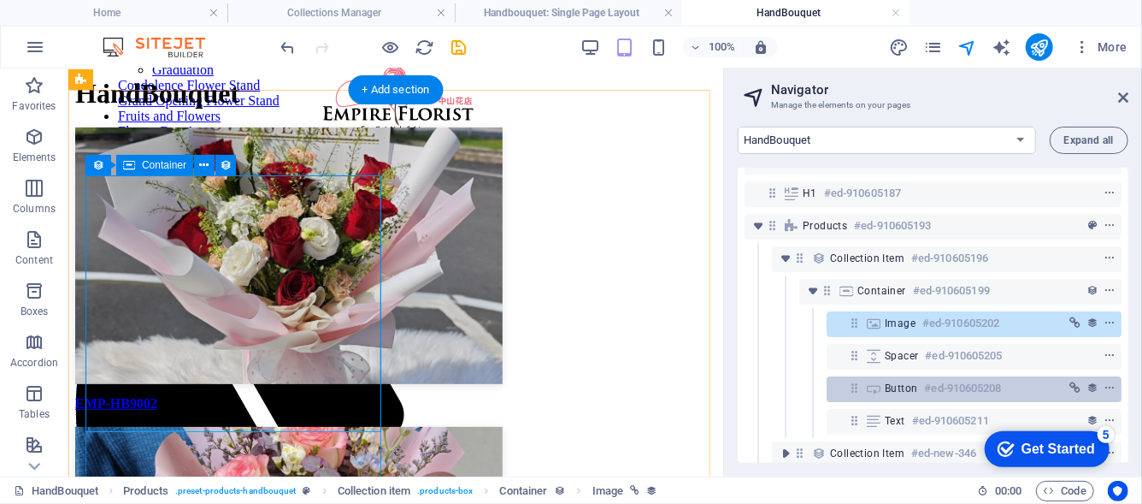
scroll to position [85, 0]
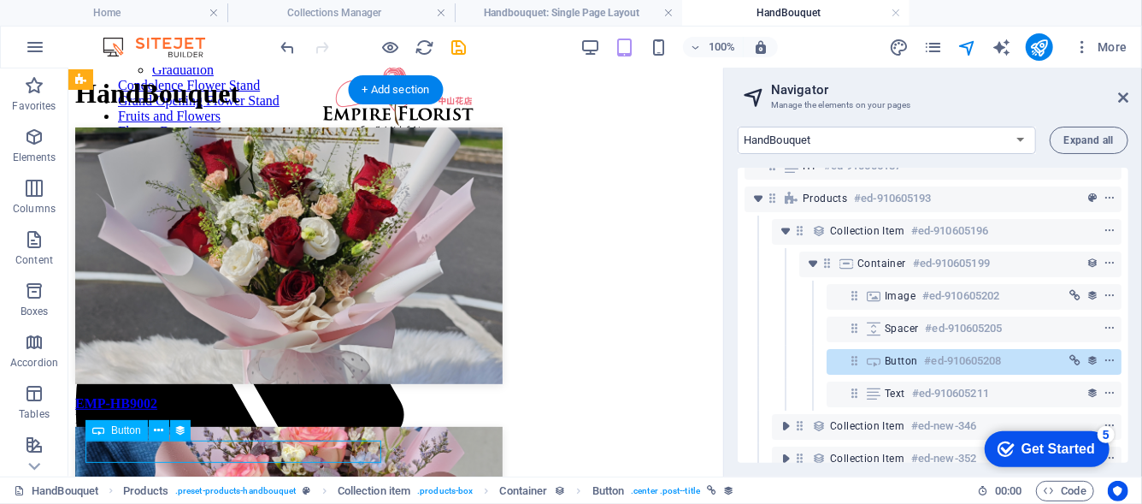
click at [847, 366] on icon at bounding box center [854, 360] width 15 height 15
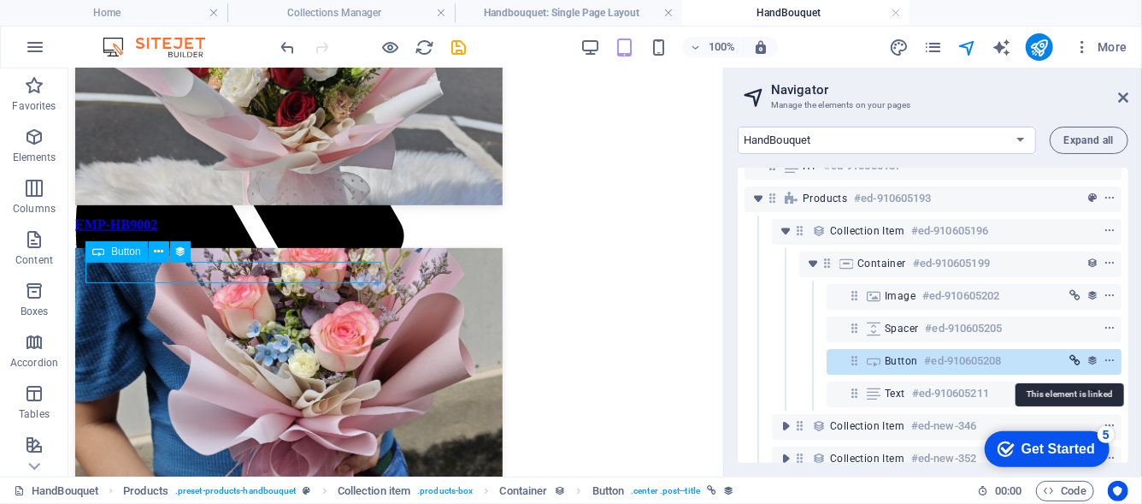
click at [1070, 359] on icon "link" at bounding box center [1075, 361] width 11 height 12
select select
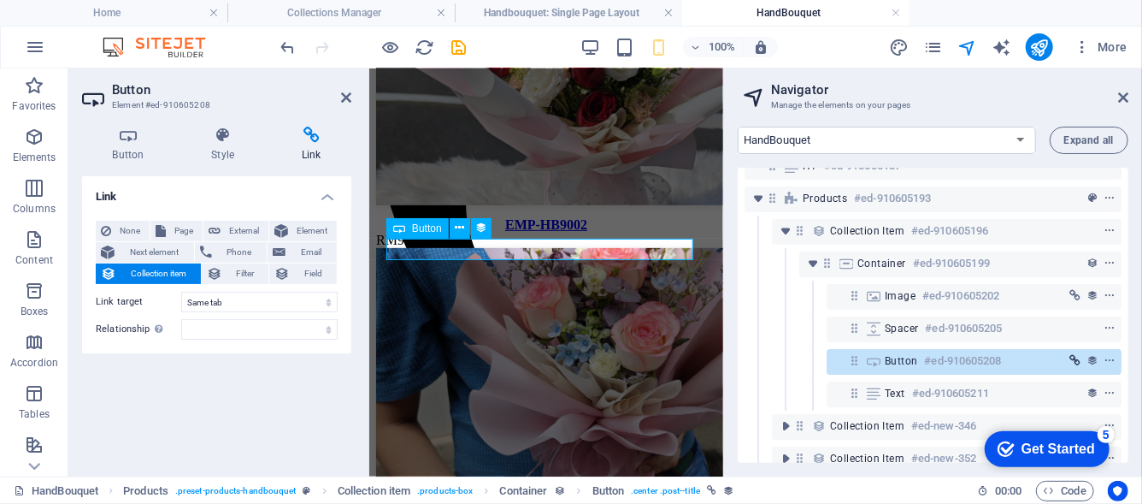
click at [1070, 359] on icon "link" at bounding box center [1075, 361] width 11 height 12
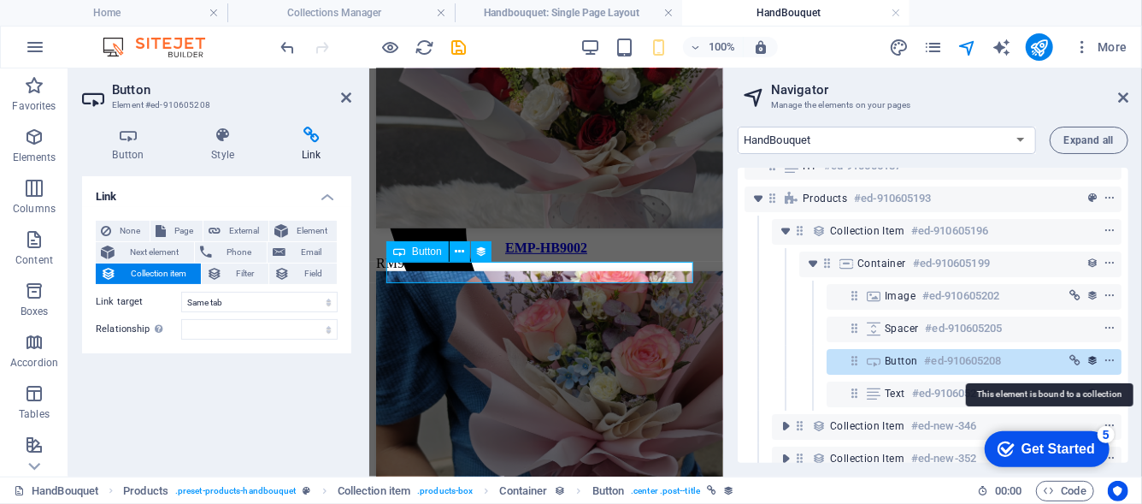
click at [1087, 358] on icon "collection-bound" at bounding box center [1093, 361] width 12 height 12
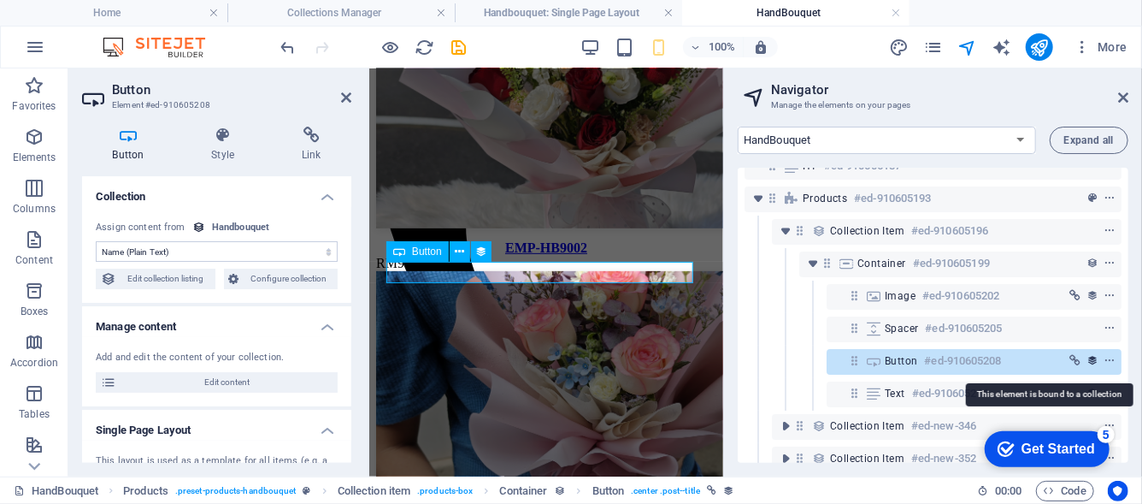
click at [1087, 358] on icon "collection-bound" at bounding box center [1093, 361] width 12 height 12
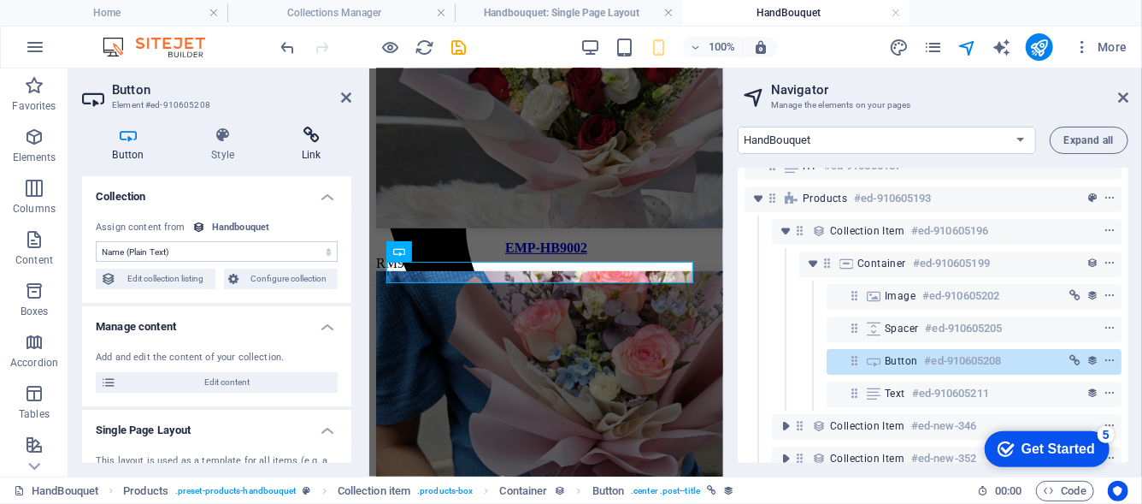
click at [326, 152] on h4 "Link" at bounding box center [311, 145] width 80 height 36
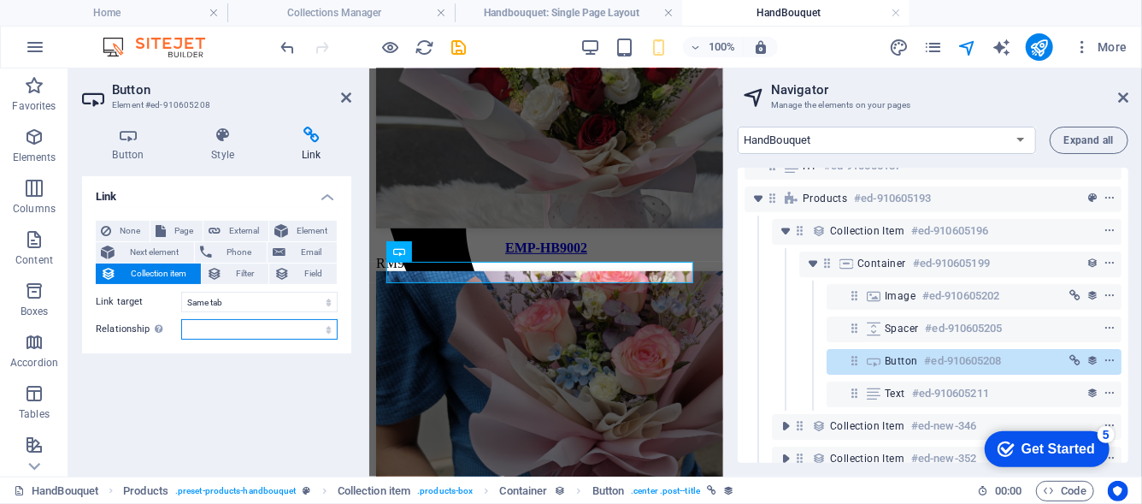
click at [197, 327] on select "alternate author bookmark external help license next nofollow noreferrer noopen…" at bounding box center [259, 329] width 156 height 21
select select "external"
click at [181, 319] on select "alternate author bookmark external help license next nofollow noreferrer noopen…" at bounding box center [259, 329] width 156 height 21
click at [203, 334] on select "alternate author bookmark external help license next nofollow noreferrer noopen…" at bounding box center [259, 329] width 156 height 21
select select
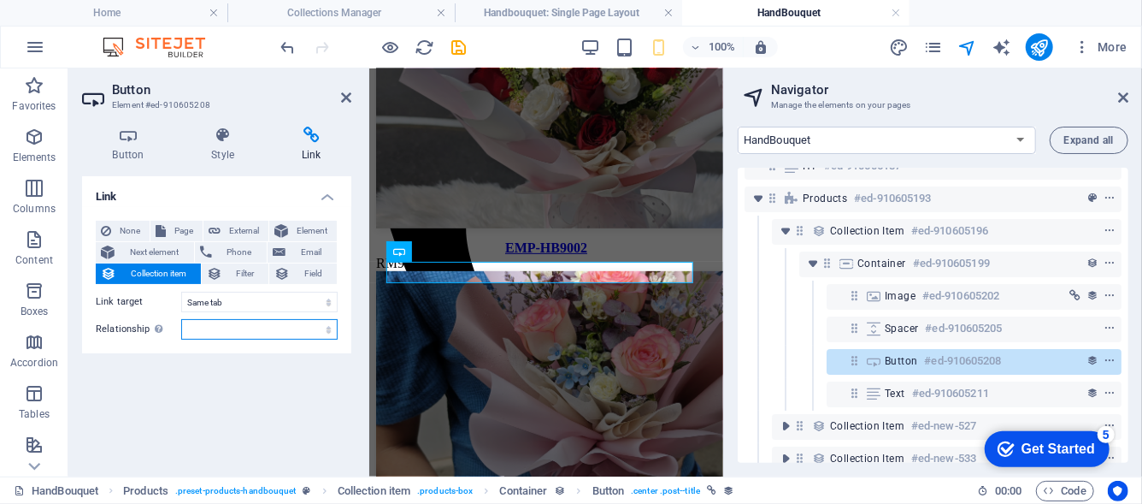
click at [181, 319] on select "alternate author bookmark external help license next nofollow noreferrer noopen…" at bounding box center [259, 329] width 156 height 21
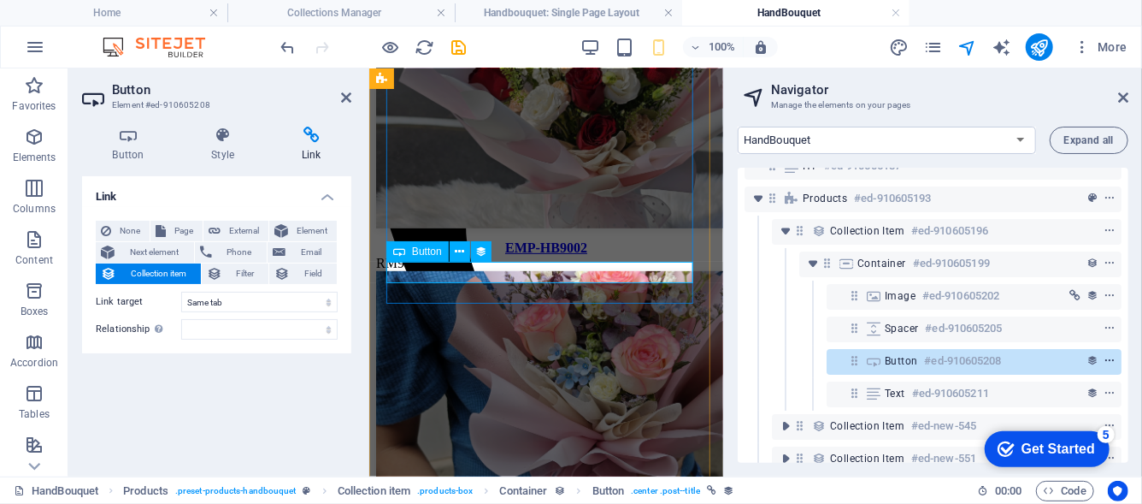
click at [1104, 357] on icon "context-menu" at bounding box center [1110, 361] width 12 height 12
click at [1129, 98] on aside "Navigator Manage the elements on your pages Home HandBouquet Condolence Flower …" at bounding box center [932, 272] width 419 height 408
click at [460, 255] on icon at bounding box center [459, 252] width 9 height 18
click at [1119, 97] on icon at bounding box center [1123, 98] width 10 height 14
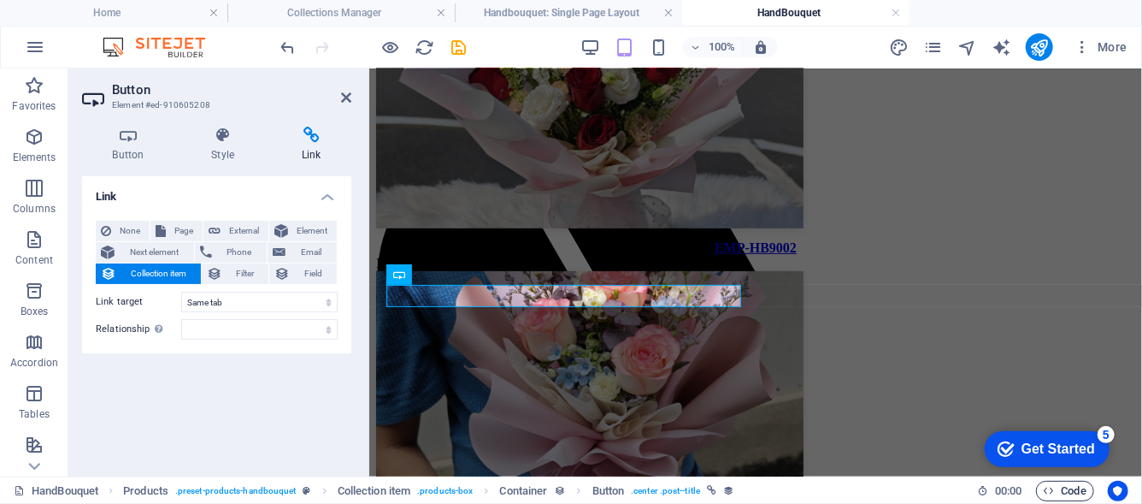
click at [1076, 489] on span "Code" at bounding box center [1065, 490] width 43 height 21
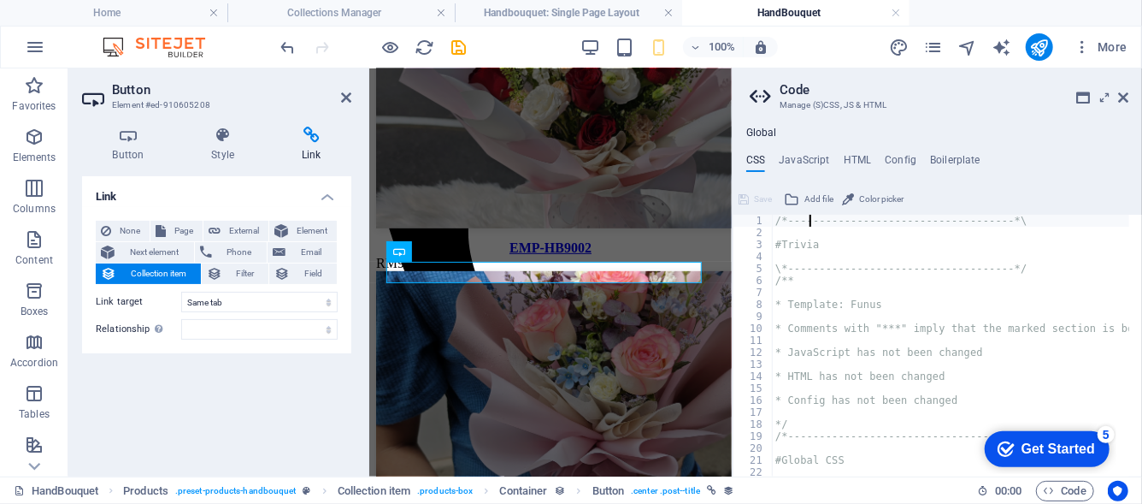
click at [812, 219] on div "/*------------------------------------*\ #Trivia \*----------------------------…" at bounding box center [1118, 352] width 693 height 274
click at [811, 246] on div "/*------------------------------------*\ #Trivia \*----------------------------…" at bounding box center [1118, 352] width 693 height 274
type textarea "#Trivia"
click at [811, 246] on div "/*------------------------------------*\ #Trivia \*----------------------------…" at bounding box center [1118, 352] width 693 height 274
click at [811, 246] on div "/*------------------------------------*\ #Trivia \*----------------------------…" at bounding box center [950, 346] width 357 height 262
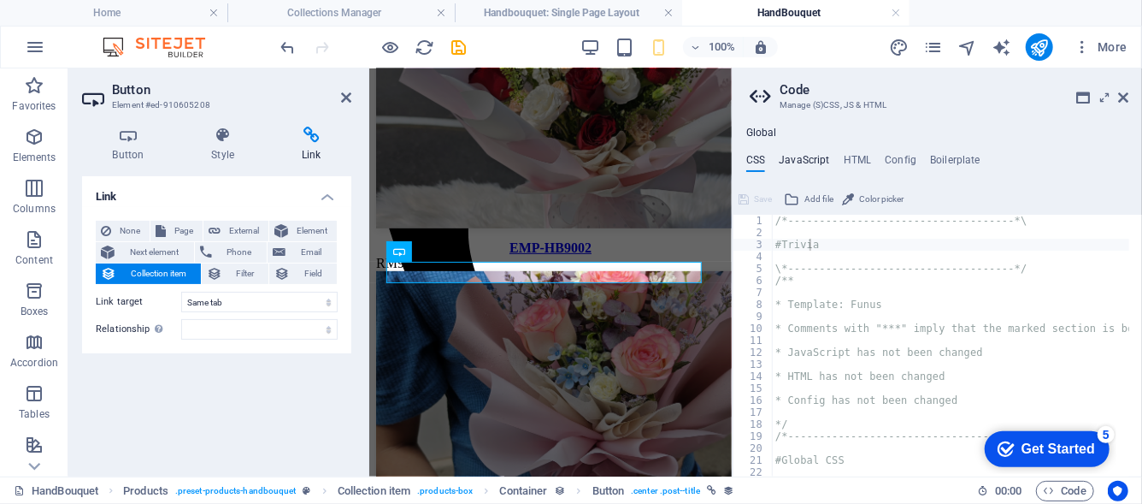
click at [809, 156] on h4 "JavaScript" at bounding box center [804, 163] width 50 height 19
type textarea "/* JS for preset "Menu V2" */"
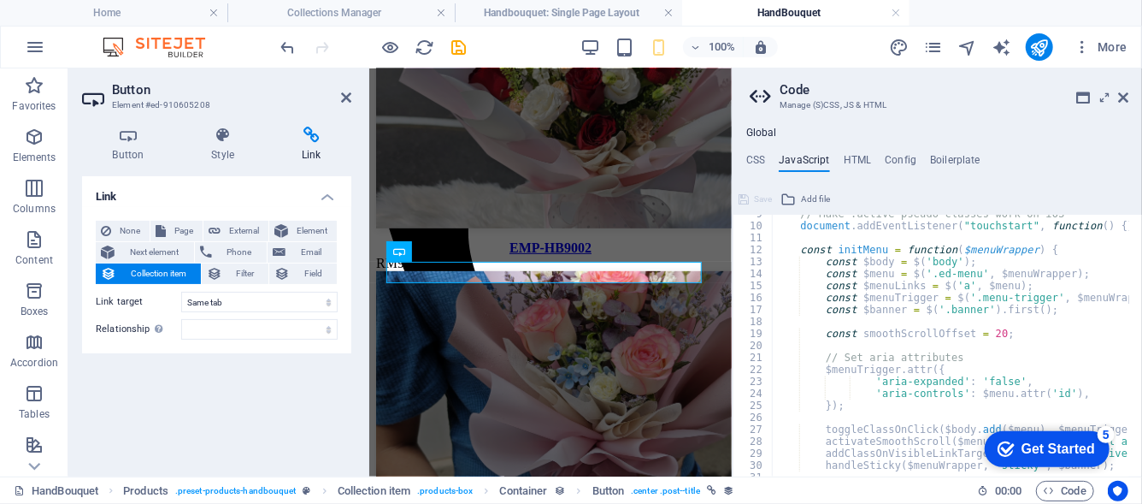
scroll to position [103, 0]
click at [852, 160] on h4 "HTML" at bounding box center [858, 163] width 28 height 19
type textarea "<a href="#main-content" class="wv-link-content button">Skip to main content</a>"
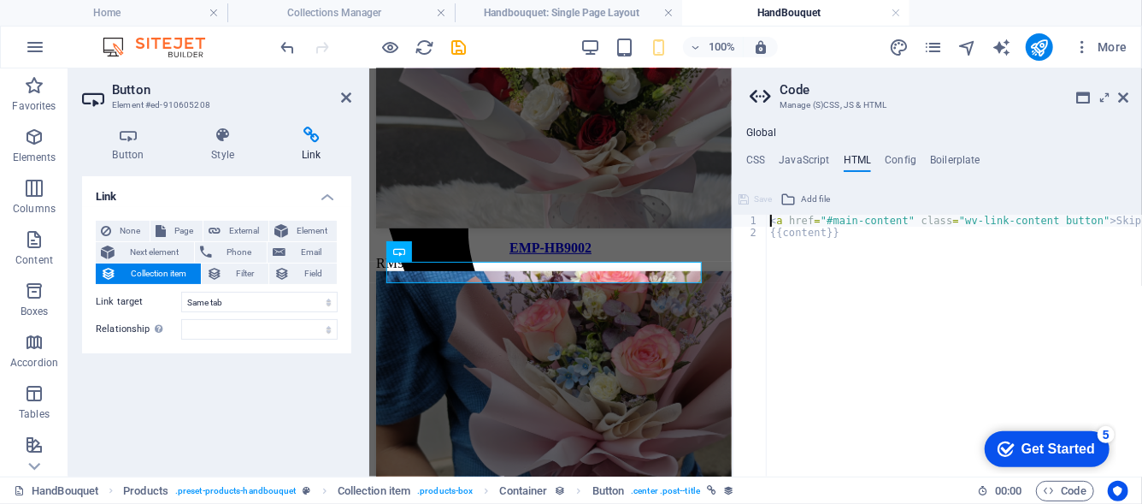
click at [938, 150] on div "Global CSS JavaScript HTML Config Boilerplate #Trivia 1 2 3 4 5 6 7 8 9 10 11 1…" at bounding box center [938, 302] width 410 height 350
click at [938, 164] on h4 "Boilerplate" at bounding box center [955, 163] width 50 height 19
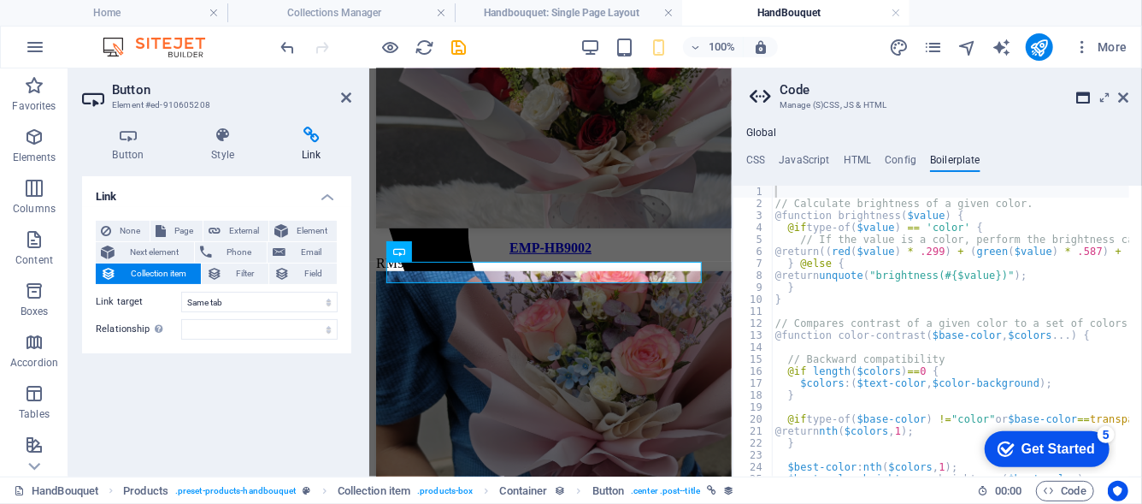
click at [1088, 93] on icon at bounding box center [1083, 98] width 14 height 14
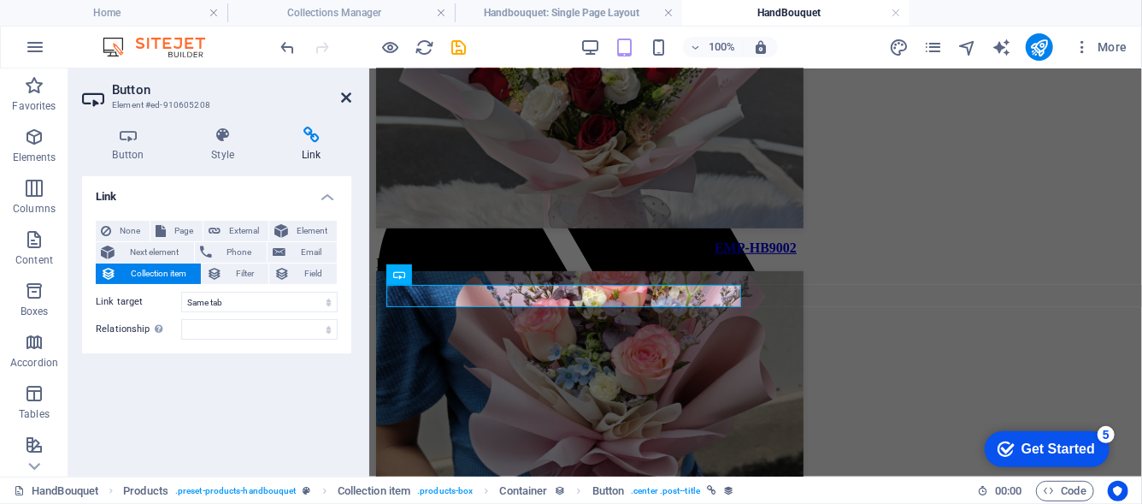
click at [351, 93] on icon at bounding box center [346, 98] width 10 height 14
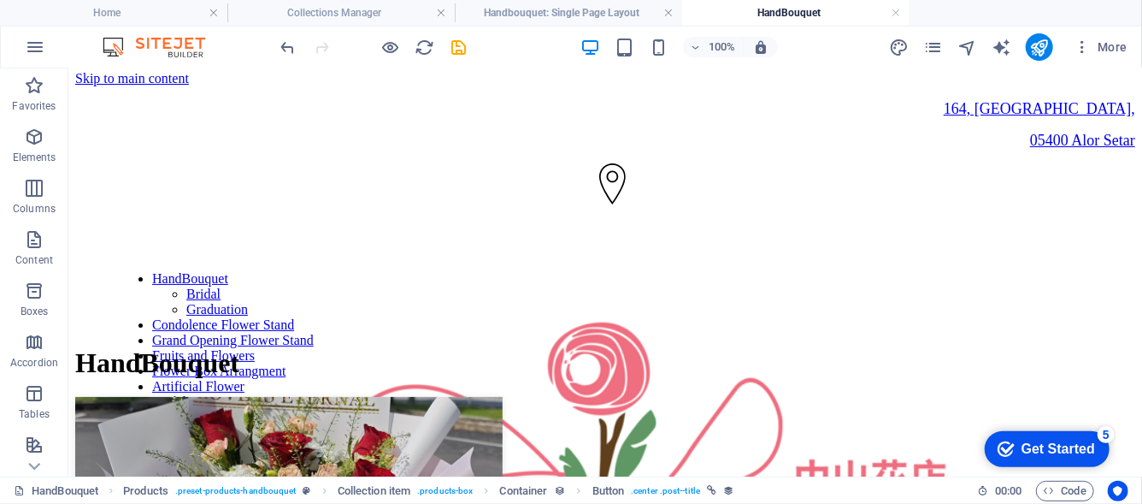
scroll to position [0, 0]
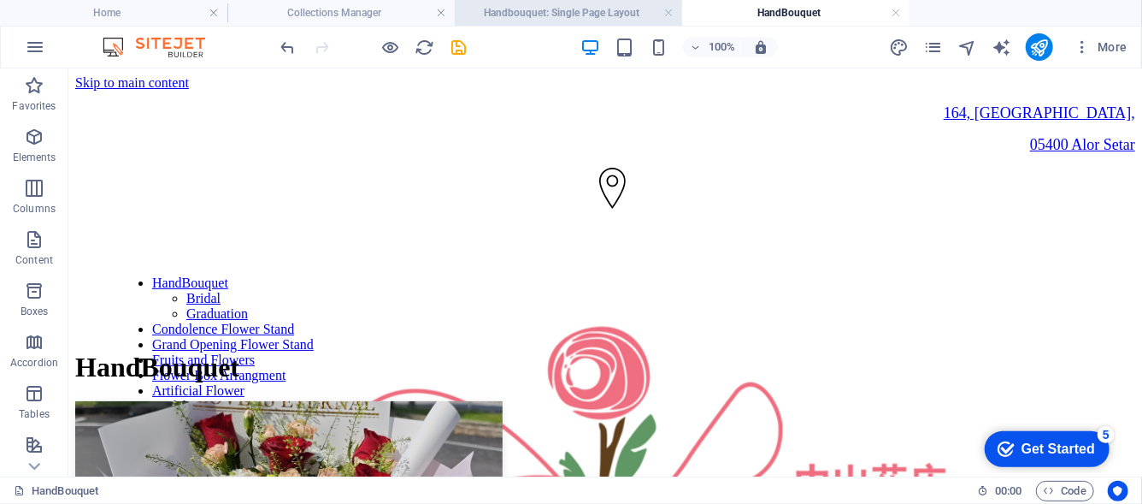
click at [530, 6] on h4 "Handbouquet: Single Page Layout" at bounding box center [568, 12] width 227 height 19
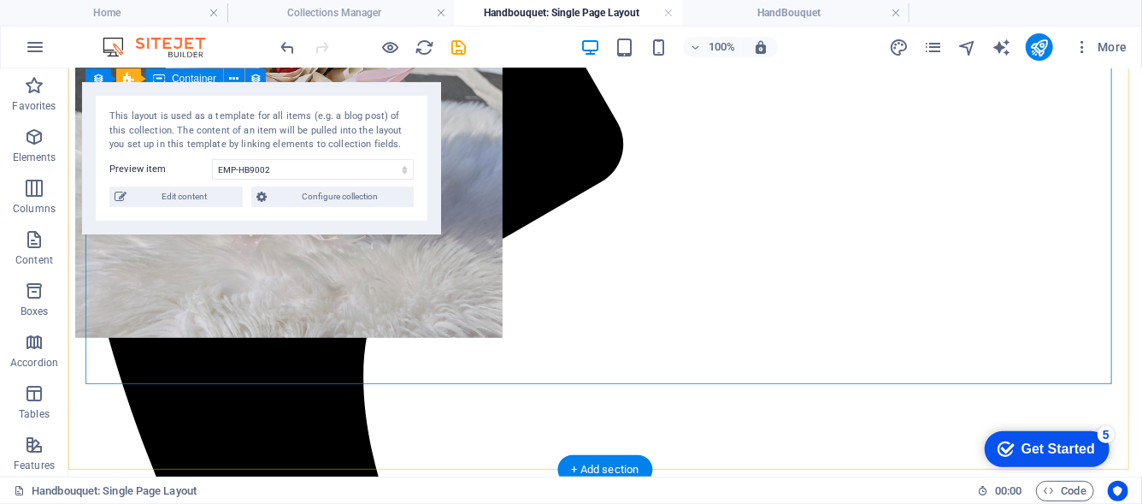
scroll to position [256, 0]
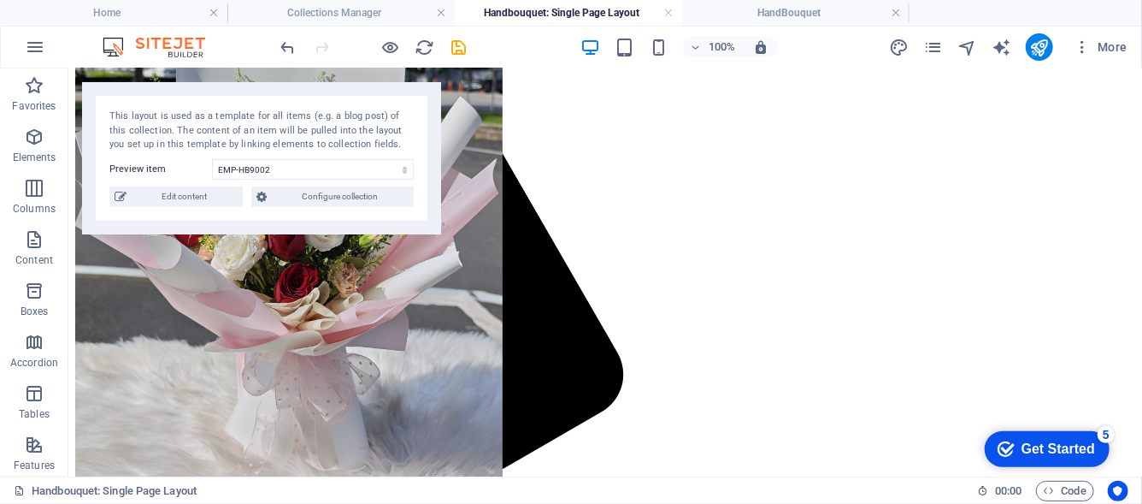
click at [366, 13] on h4 "Collections Manager" at bounding box center [340, 12] width 227 height 19
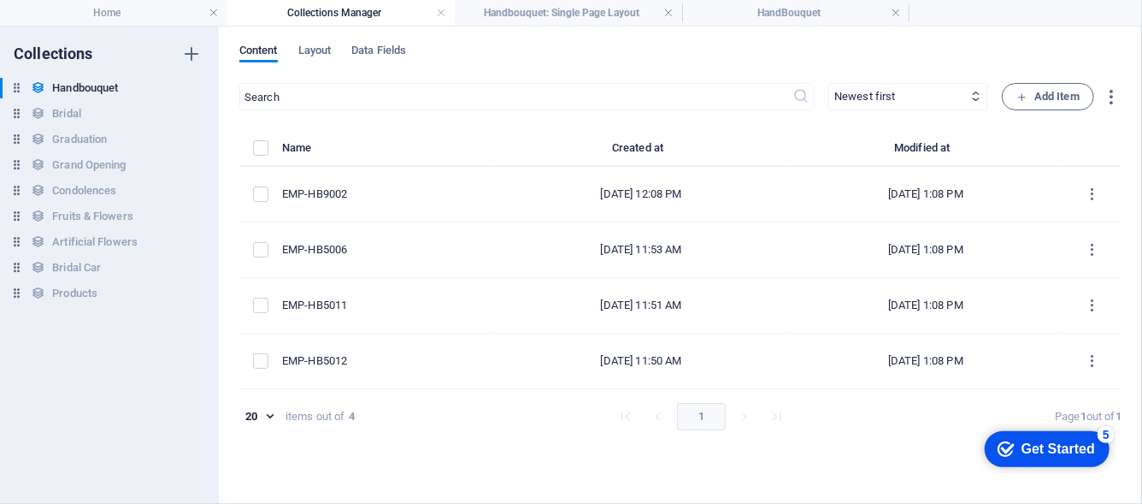
scroll to position [0, 0]
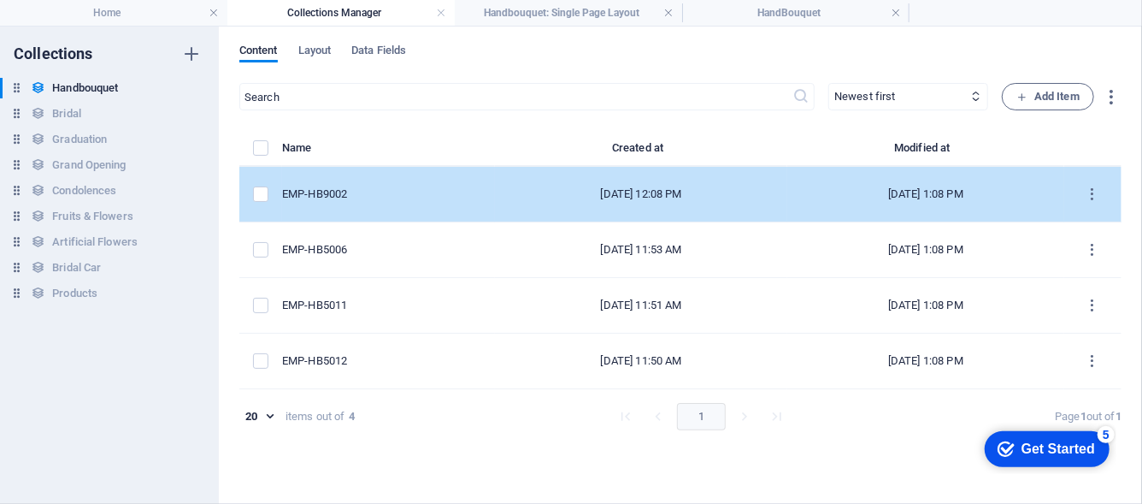
click at [369, 195] on div "EMP-HB9002" at bounding box center [381, 193] width 199 height 15
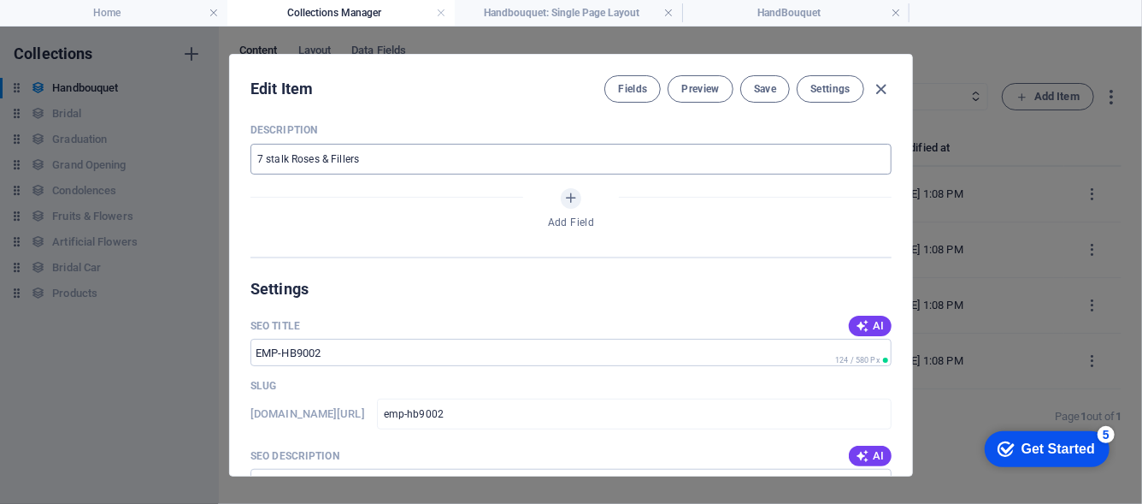
scroll to position [451, 0]
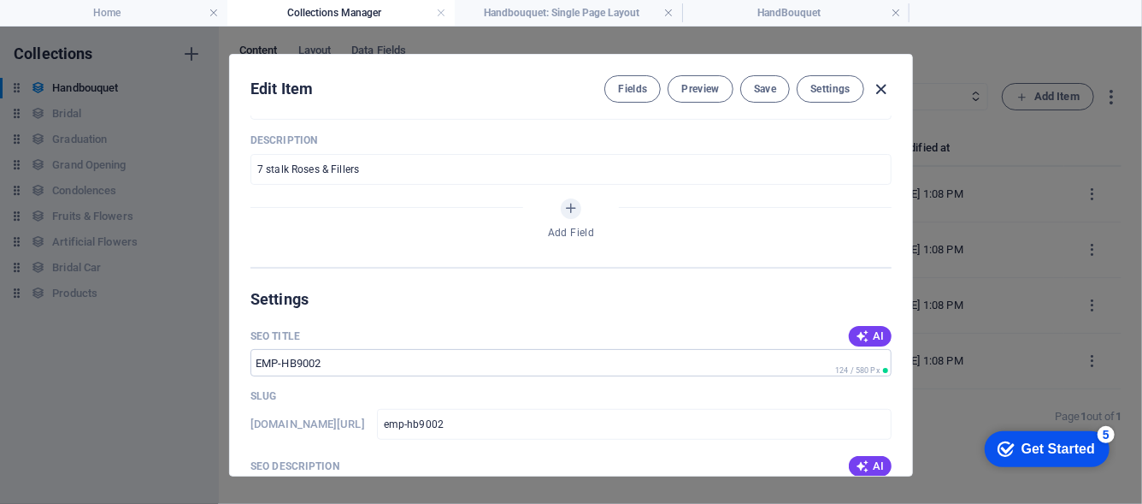
click at [885, 91] on icon "button" at bounding box center [882, 90] width 20 height 20
type input "emp-hb9002"
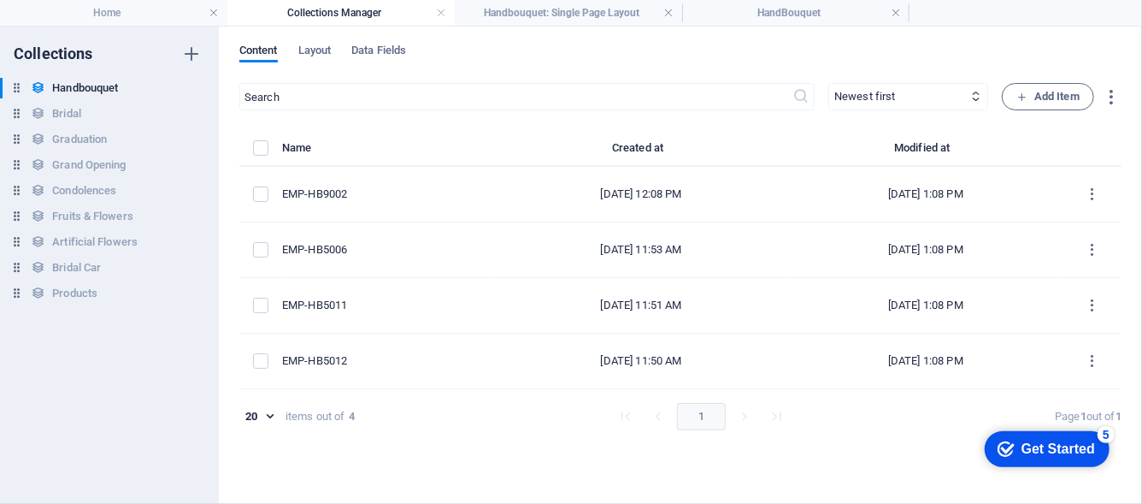
scroll to position [383, 0]
click at [543, 22] on li "Handbouquet: Single Page Layout" at bounding box center [568, 13] width 227 height 26
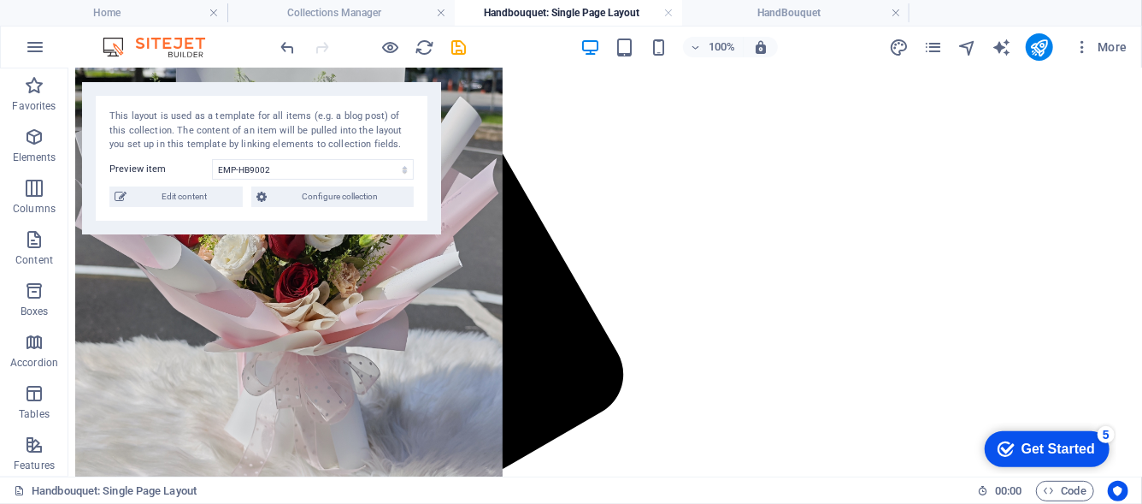
click at [674, 8] on h4 "Handbouquet: Single Page Layout" at bounding box center [568, 12] width 227 height 19
click at [667, 9] on link at bounding box center [668, 13] width 10 height 16
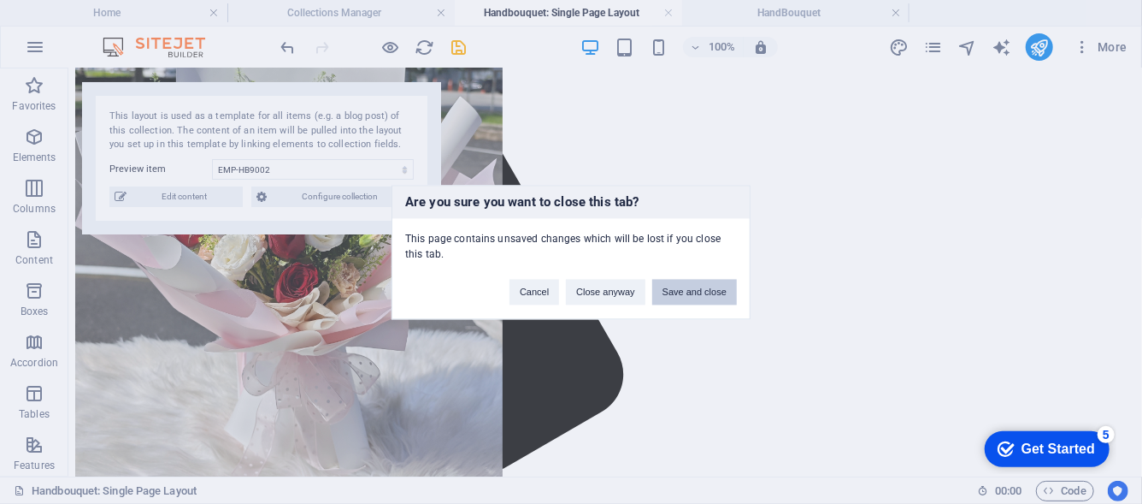
click at [701, 289] on button "Save and close" at bounding box center [694, 292] width 85 height 26
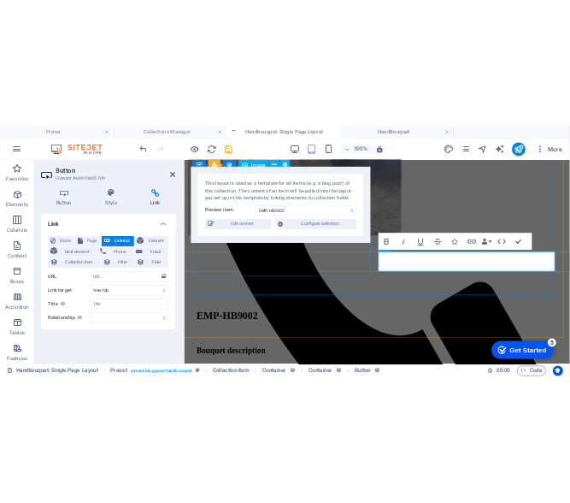
scroll to position [575, 0]
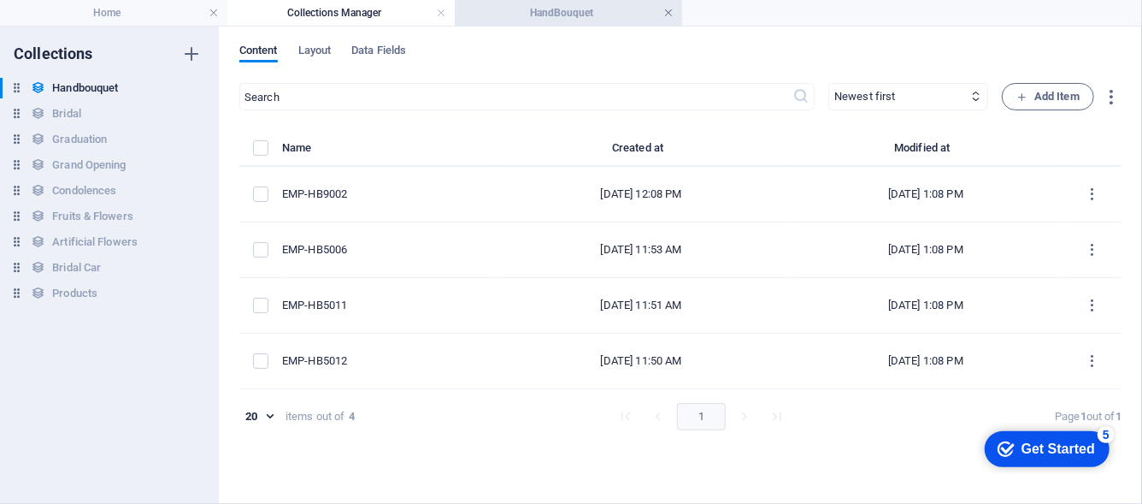
click at [668, 11] on link at bounding box center [668, 13] width 10 height 16
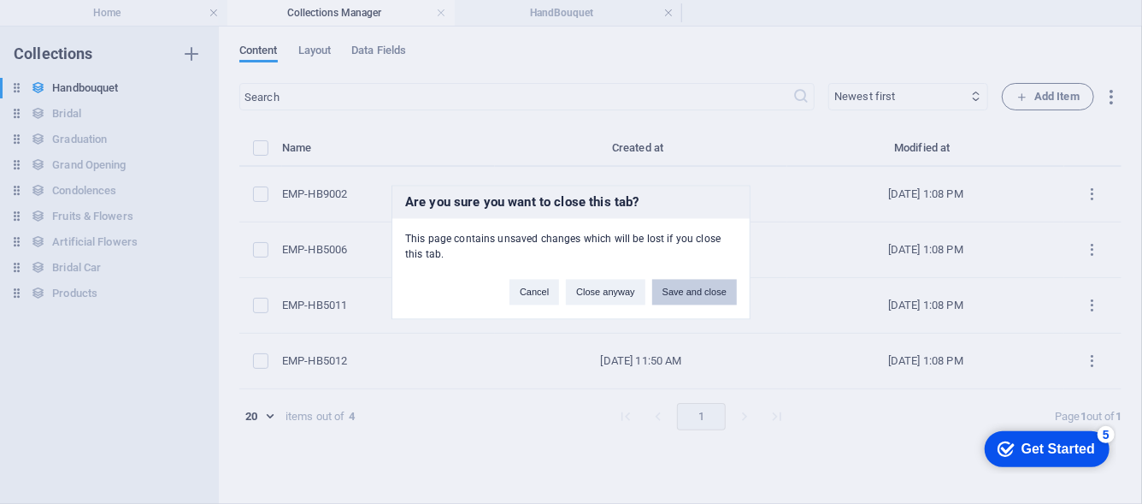
click at [715, 295] on button "Save and close" at bounding box center [694, 292] width 85 height 26
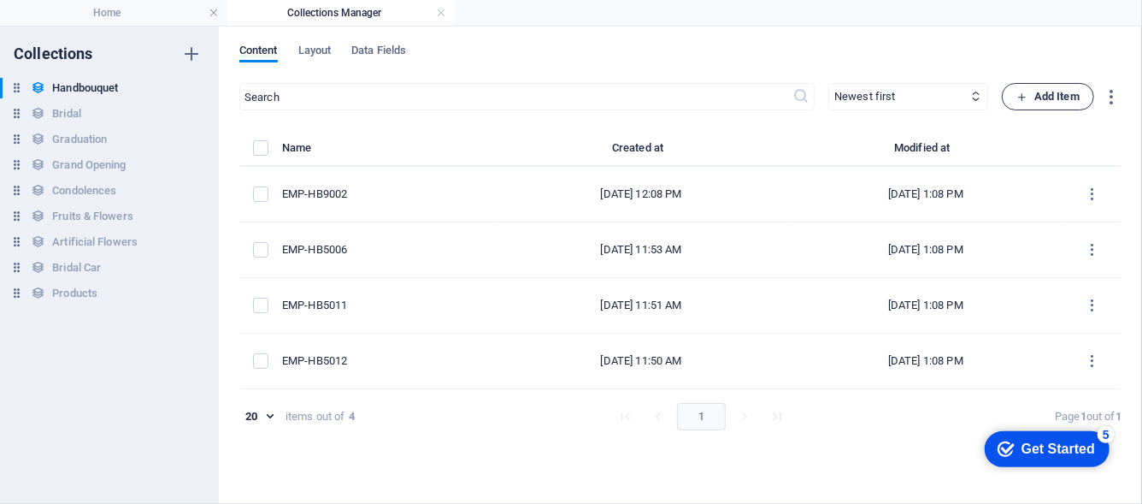
click at [1042, 91] on span "Add Item" at bounding box center [1048, 96] width 63 height 21
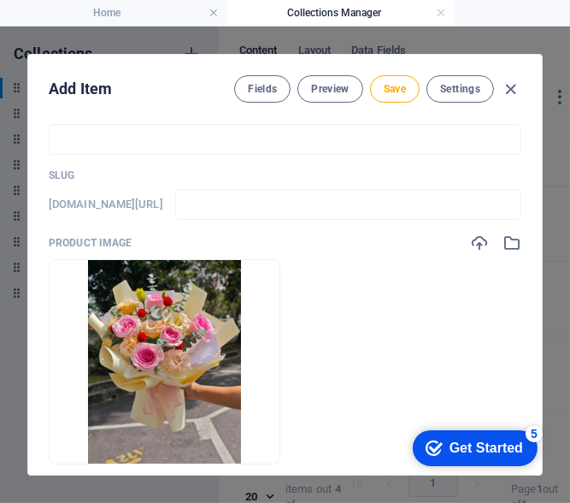
scroll to position [0, 0]
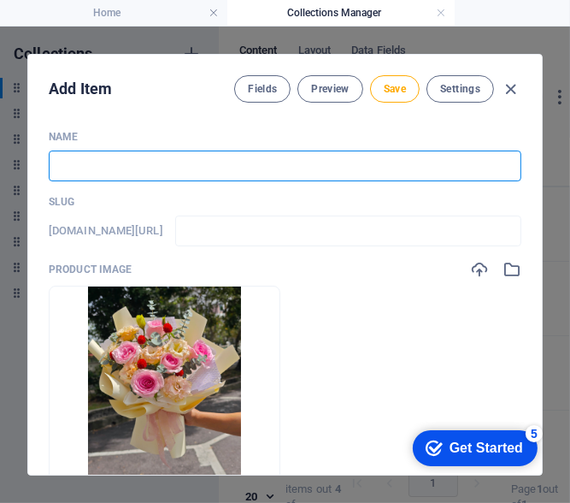
click at [97, 165] on input "text" at bounding box center [285, 165] width 473 height 31
type input "e"
type input "E"
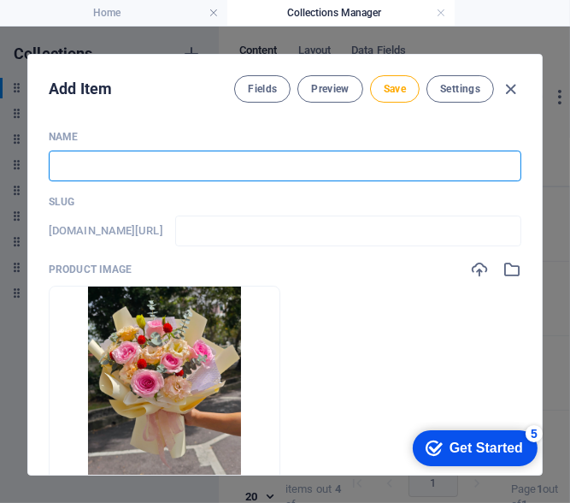
type input "e"
type input "EM"
type input "em"
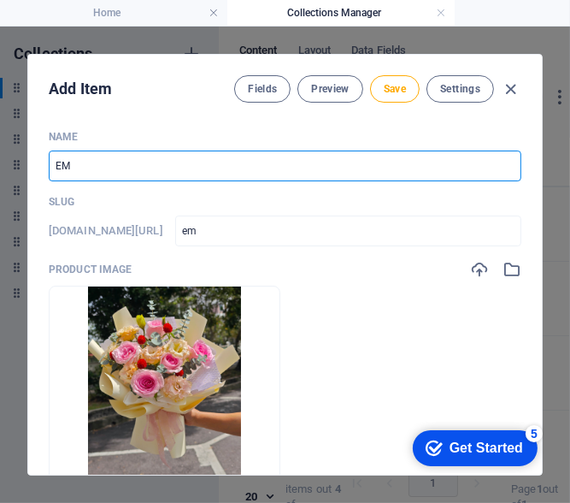
type input "EMP"
type input "emp"
type input "EMP-H"
type input "emp-h"
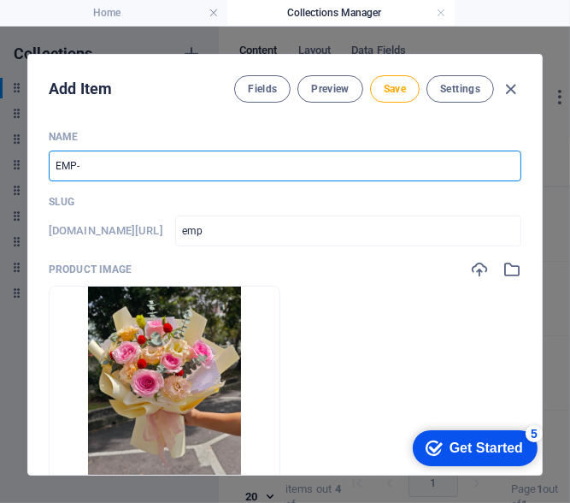
type input "emp-h"
type input "EMP-HB"
type input "emp-hb"
type input "EMP-HB8"
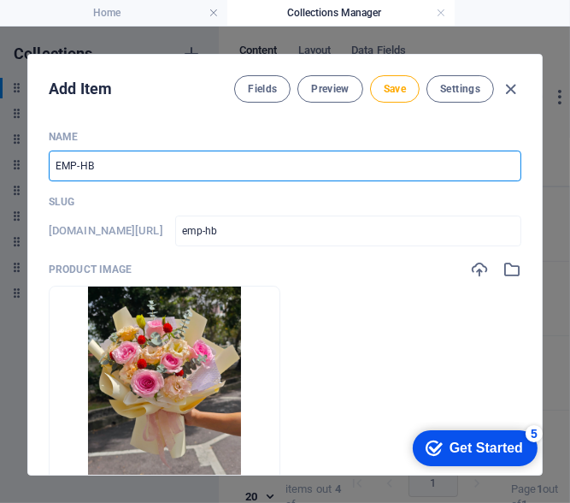
type input "emp-hb8"
type input "EMP-HB80"
type input "emp-hb80"
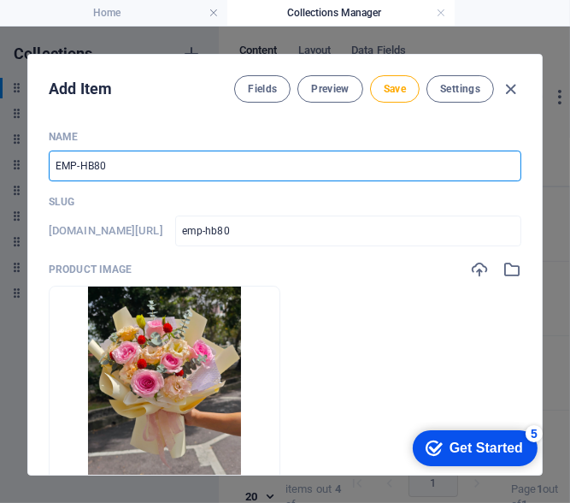
type input "EMP-HB800"
type input "emp-hb800"
type input "EMP-HB8008"
type input "emp-hb8008"
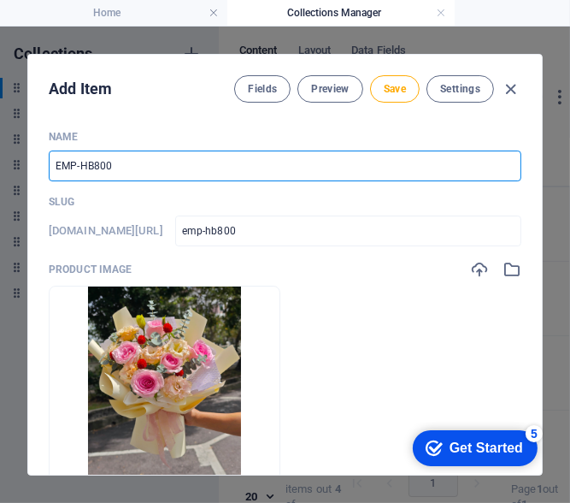
type input "emp-hb8008"
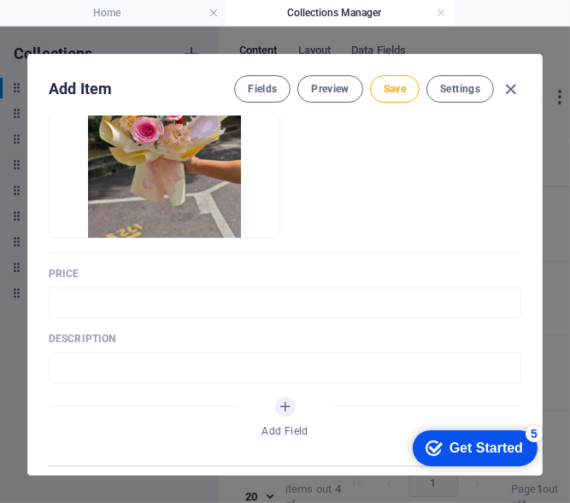
scroll to position [256, 0]
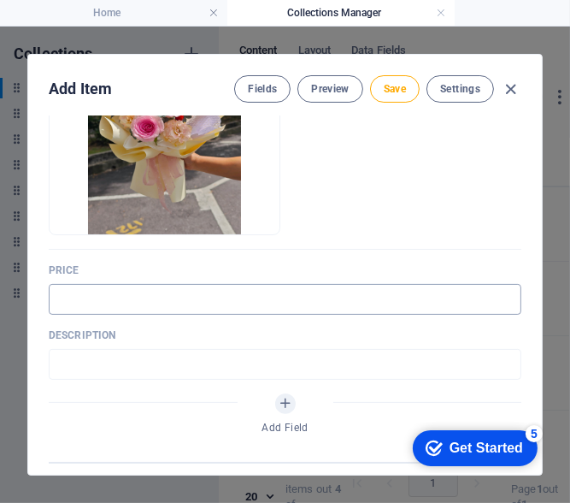
type input "EMP-HB8008"
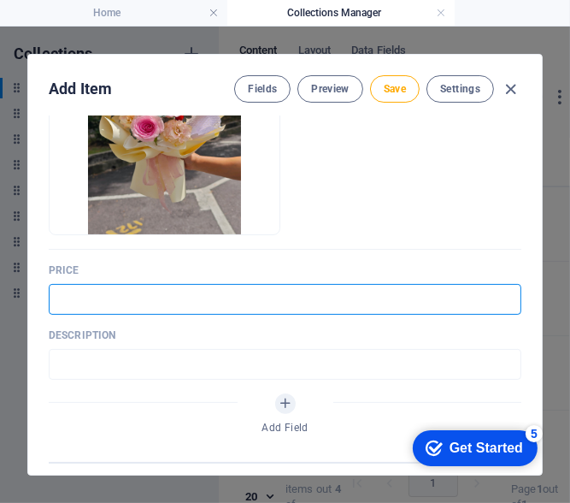
click at [205, 298] on input "text" at bounding box center [285, 299] width 473 height 31
type input "RM80.00"
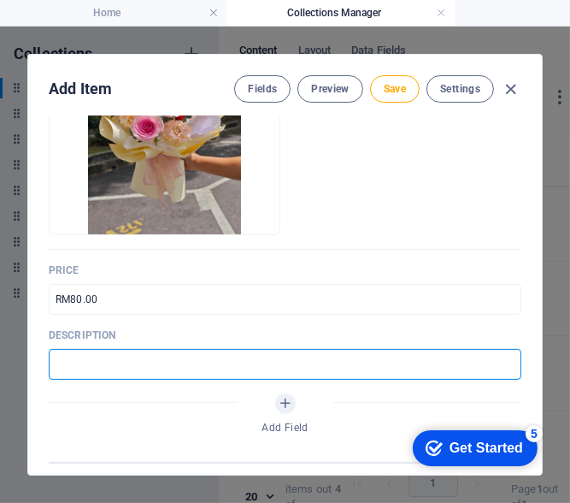
click at [232, 363] on input "text" at bounding box center [285, 364] width 473 height 31
click at [62, 366] on input "7 stalk Roses & Fillers" at bounding box center [285, 364] width 473 height 31
click at [209, 368] on input "6 stalk Roses & Fillers" at bounding box center [285, 364] width 473 height 31
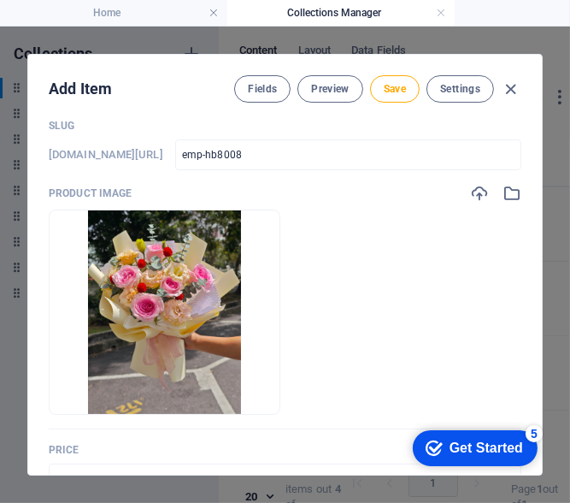
scroll to position [171, 0]
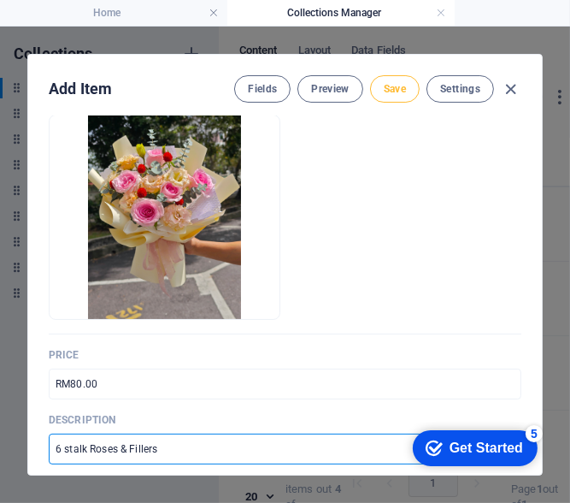
type input "6 stalk Roses & Fillers"
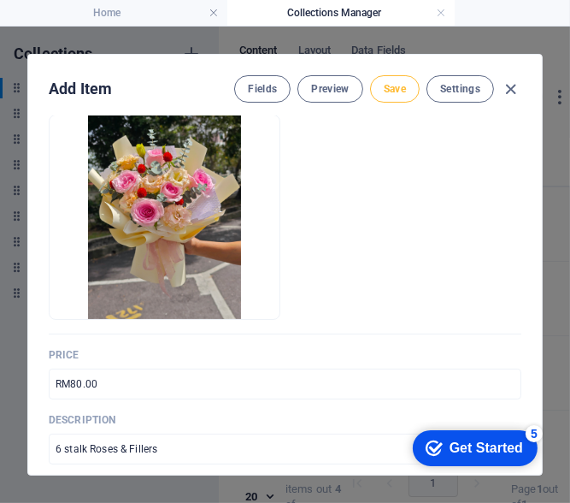
click at [404, 84] on button "Save" at bounding box center [395, 88] width 50 height 27
click at [513, 91] on icon "button" at bounding box center [512, 90] width 20 height 20
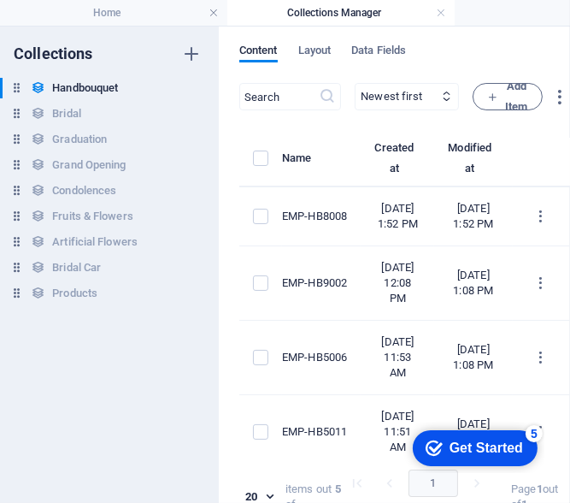
type input "emp-hb8008"
click at [498, 91] on icon "button" at bounding box center [492, 96] width 11 height 11
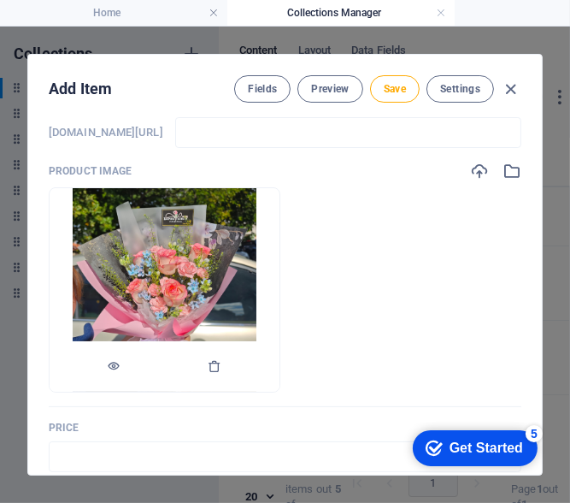
scroll to position [0, 0]
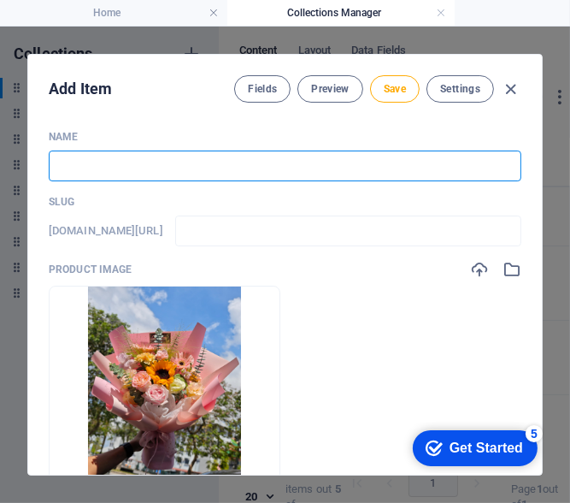
click at [239, 156] on input "text" at bounding box center [285, 165] width 473 height 31
type input "E"
type input "e"
type input "EM"
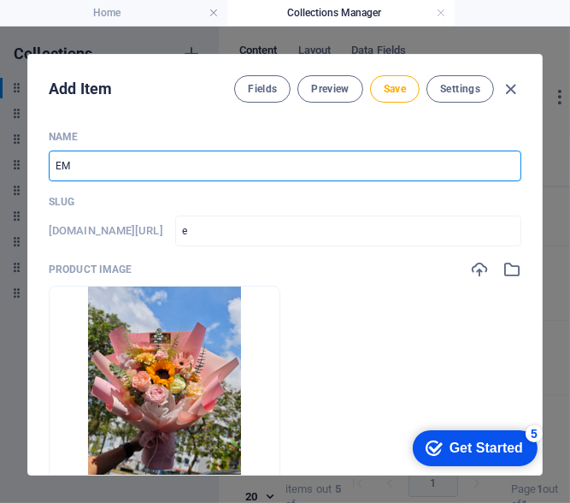
type input "em"
type input "EMP"
type input "emp"
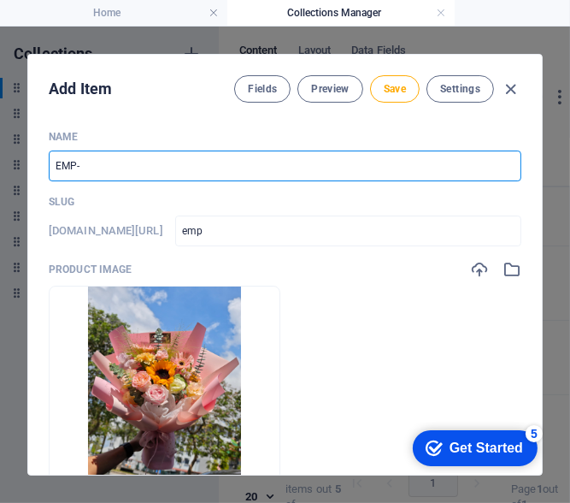
type input "EMP-H"
type input "emp-h"
type input "EMP-HB"
type input "emp-hb"
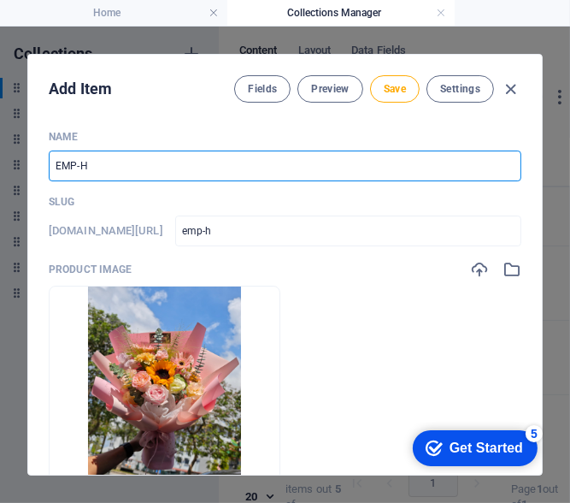
type input "emp-hb"
type input "EMP-HB1"
type input "emp-hb1"
type input "EMP-HB10"
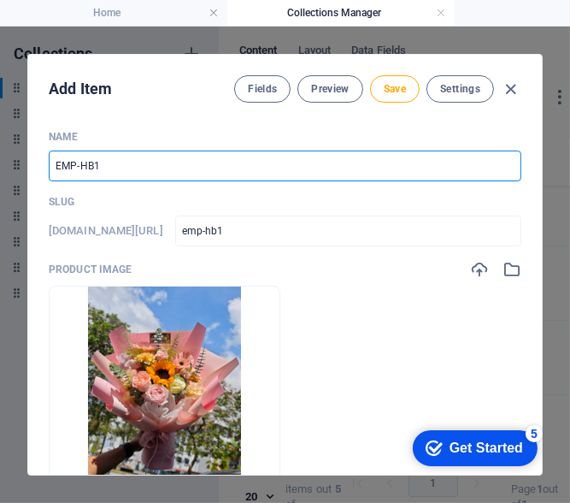
type input "emp-hb10"
type input "EMP-HB100"
type input "emp-hb100"
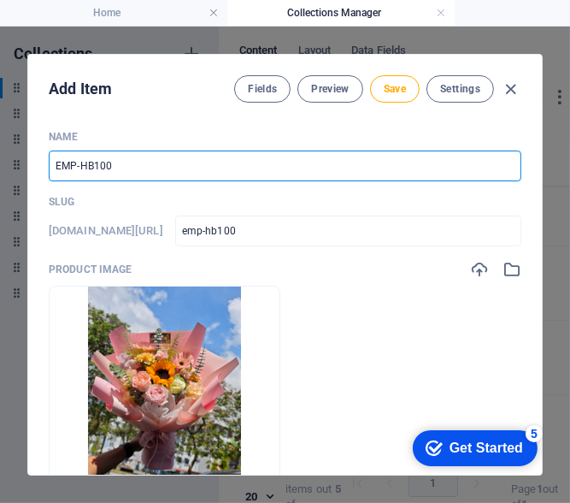
type input "EMP-HB1000"
type input "emp-hb1000"
type input "EMP-HB10005"
type input "emp-hb10005"
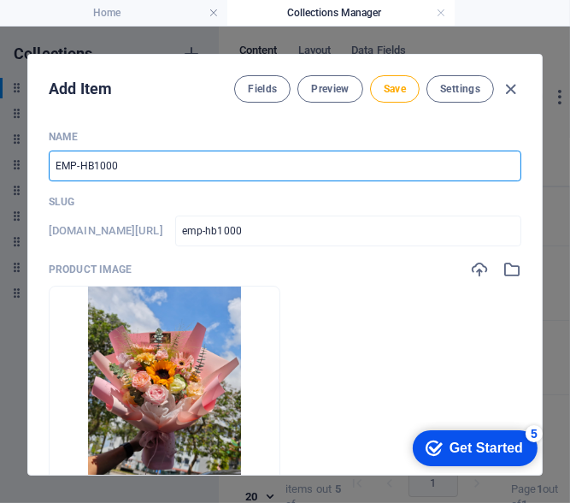
type input "emp-hb10005"
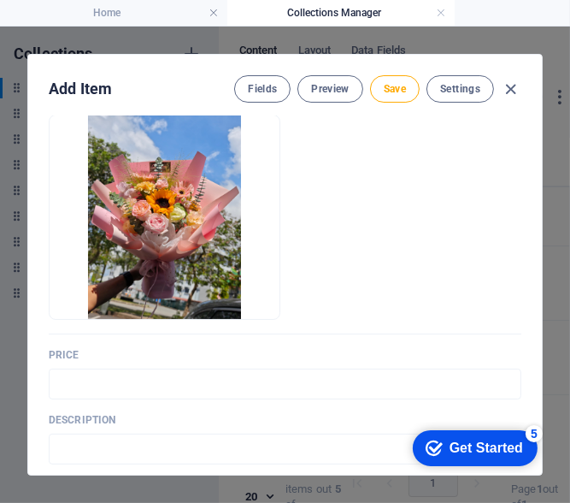
scroll to position [256, 0]
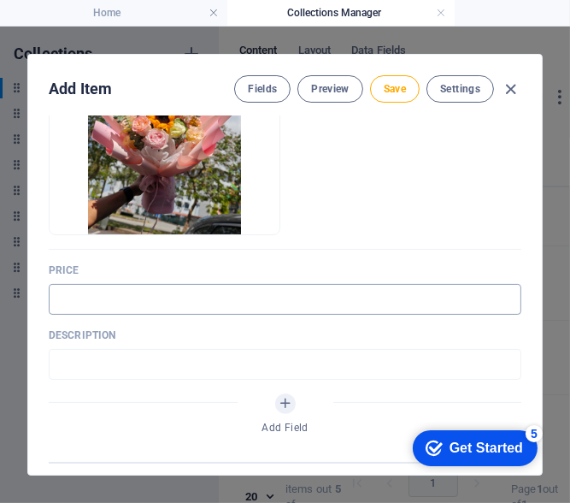
type input "EMP-HB10005"
click at [230, 289] on input "text" at bounding box center [285, 299] width 473 height 31
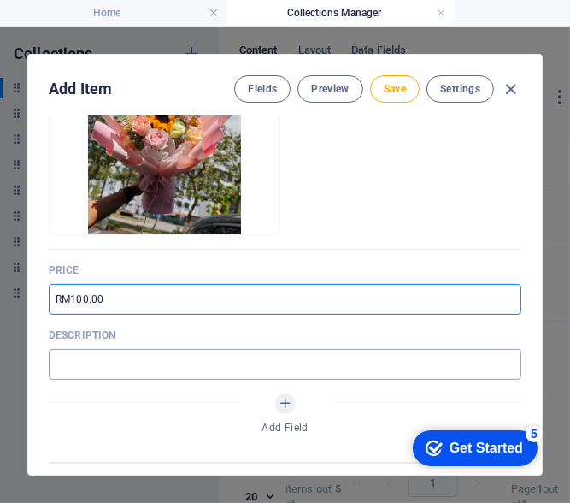
type input "RM100.00"
click at [98, 359] on input "text" at bounding box center [285, 364] width 473 height 31
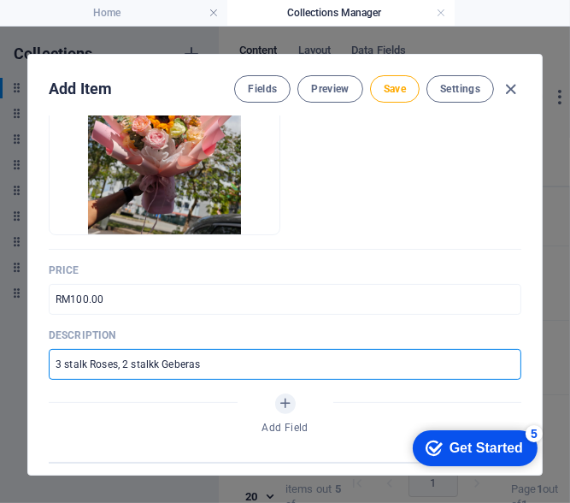
click at [156, 363] on input "3 stalk Roses, 2 stalkk Geberas" at bounding box center [285, 364] width 473 height 31
drag, startPoint x: 204, startPoint y: 366, endPoint x: 162, endPoint y: 369, distance: 42.9
click at [161, 371] on input "3 stalk Roses, 2 stalk Geberas" at bounding box center [285, 364] width 473 height 31
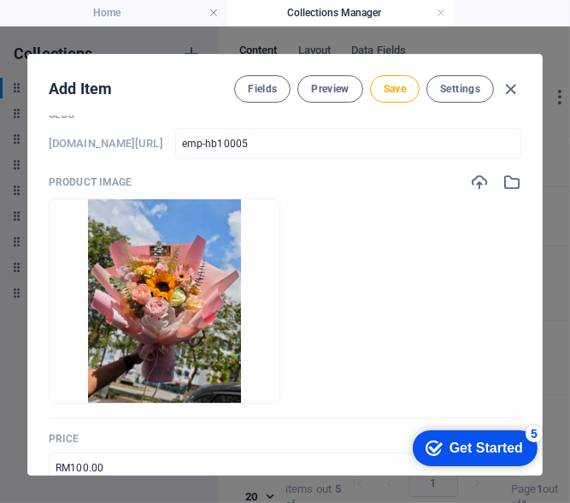
scroll to position [85, 0]
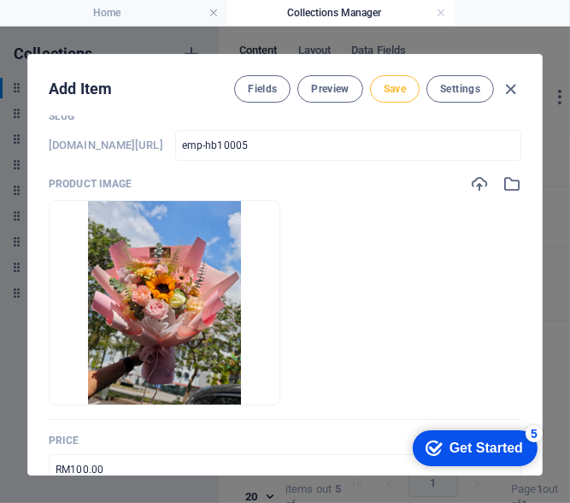
type input "3 stalk Roses, 2 stalk Daisy, 1 stalk Sunflower & Fillers"
click at [388, 85] on span "Save" at bounding box center [395, 89] width 22 height 14
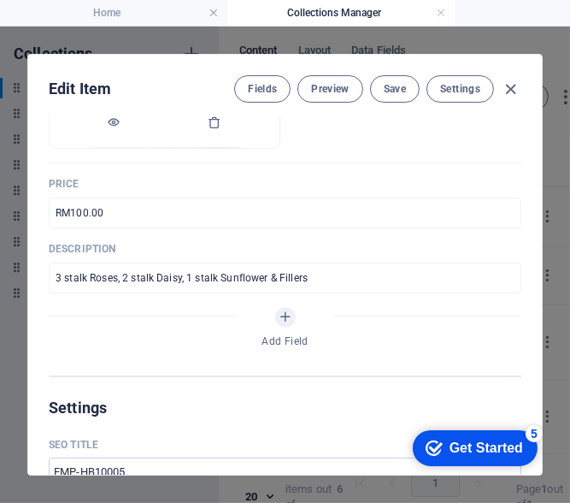
scroll to position [427, 0]
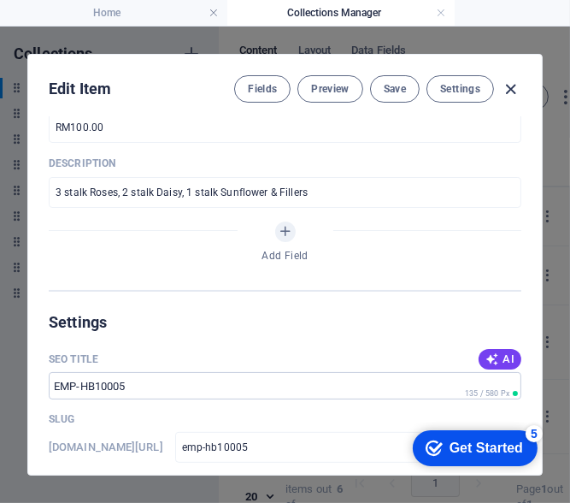
click at [514, 90] on icon "button" at bounding box center [512, 90] width 20 height 20
type input "emp-hb10005"
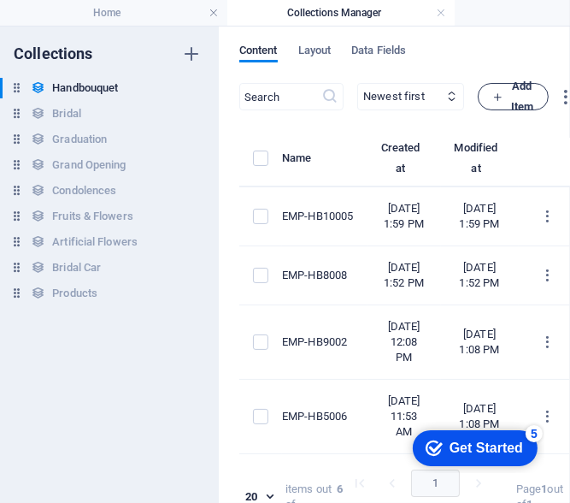
click at [534, 97] on button "Add Item" at bounding box center [513, 96] width 71 height 27
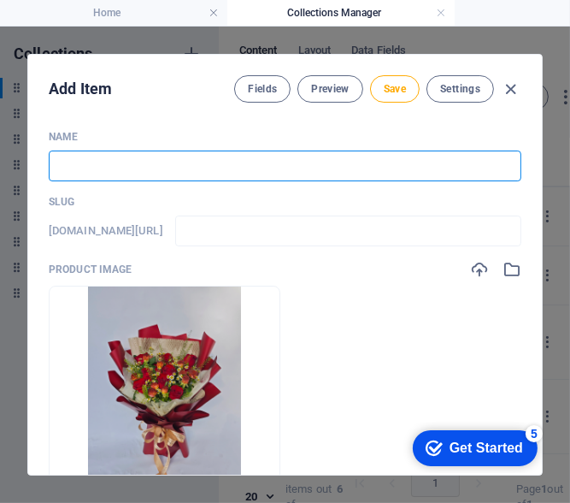
click at [174, 178] on input "text" at bounding box center [285, 165] width 473 height 31
type input "e"
type input "em"
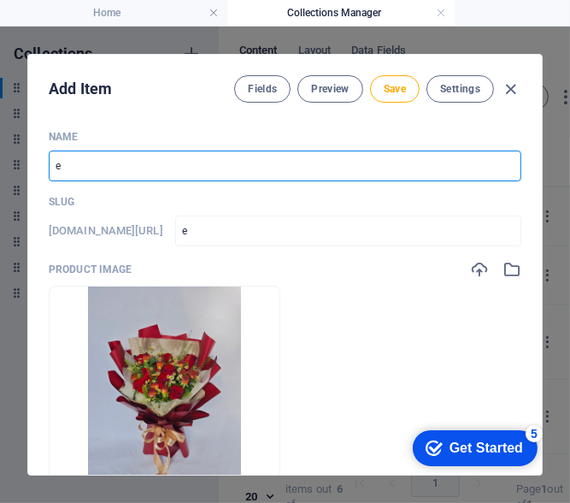
type input "em"
type input "emp"
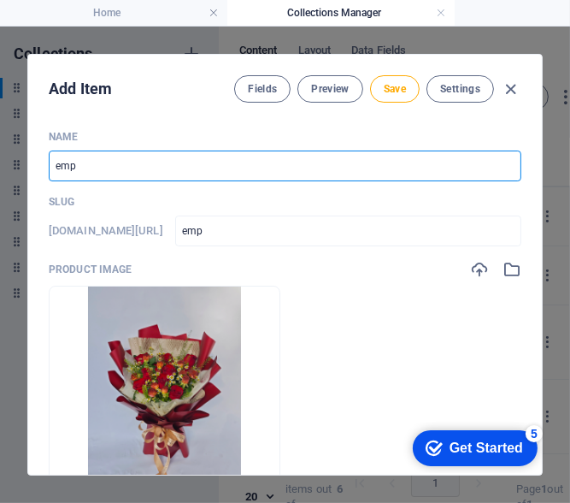
type input "em"
type input "e"
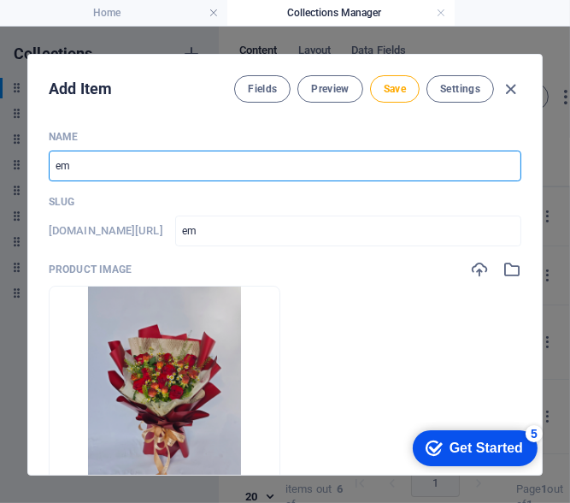
type input "e"
type input "E"
type input "e"
type input "EM"
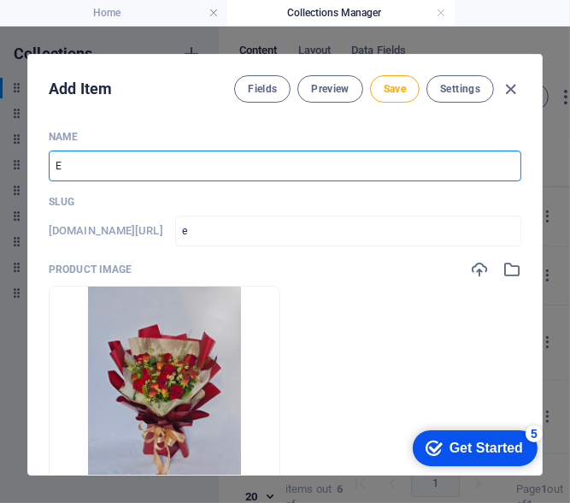
type input "em"
type input "EMP"
type input "emp"
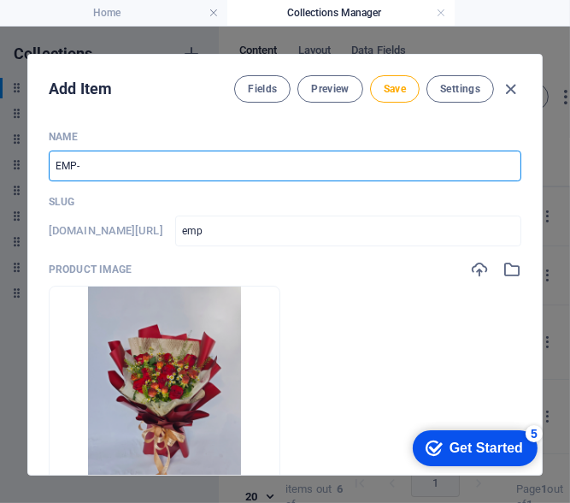
type input "EMP-H"
type input "emp-h"
type input "EMP-HB"
type input "emp-hb"
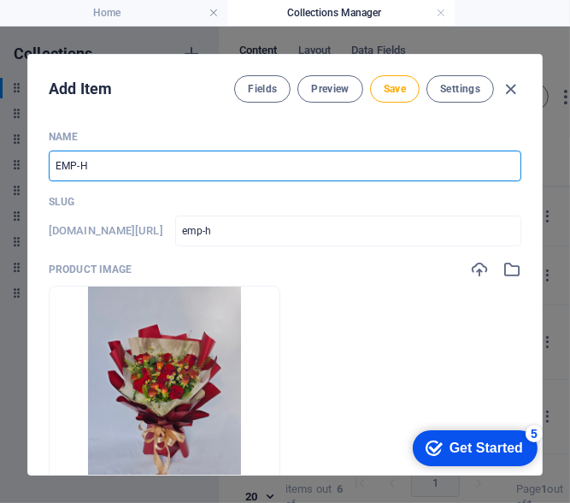
type input "emp-hb"
type input "EMP-HB1"
type input "emp-hb1"
type input "EMP-HB10"
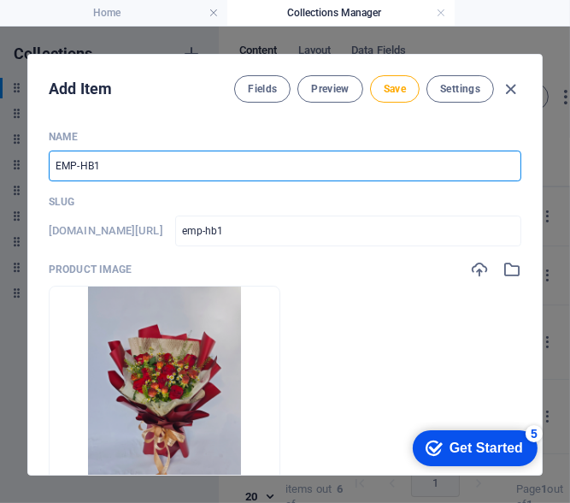
type input "emp-hb10"
type input "EMP-HB100"
type input "emp-hb100"
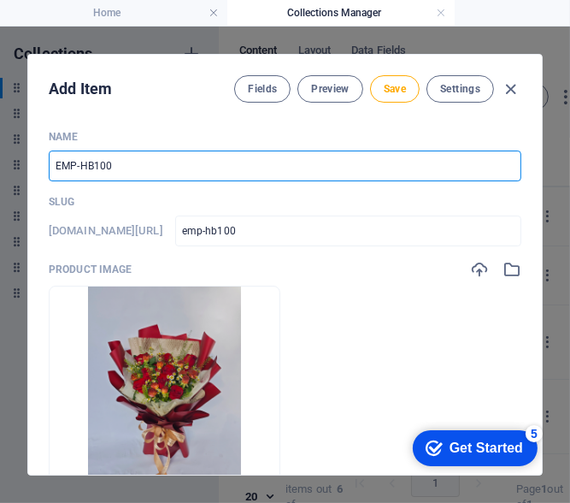
type input "EMP-HB1000"
type input "emp-hb1000"
type input "EMP-HB10006"
type input "emp-hb10006"
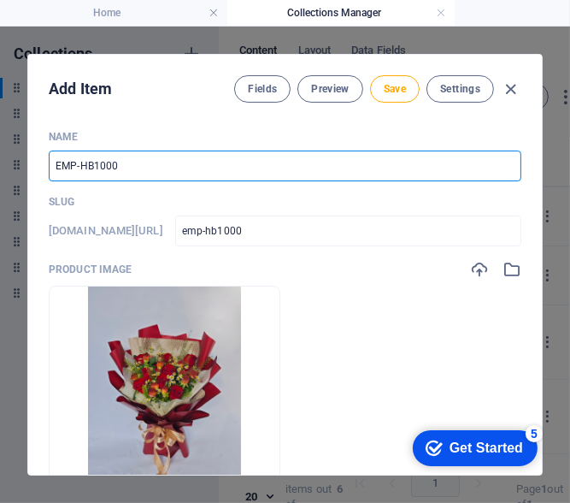
type input "emp-hb10006"
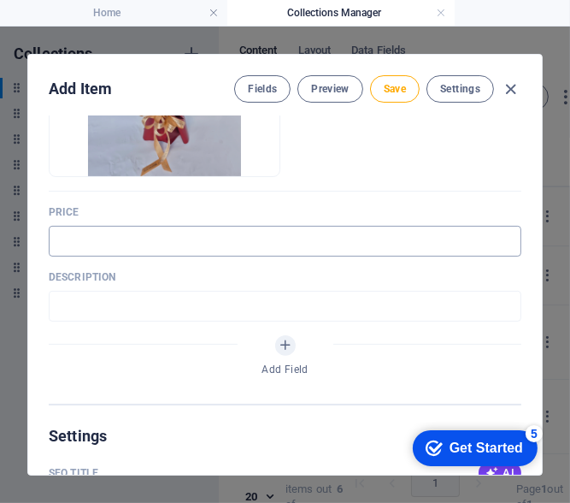
scroll to position [342, 0]
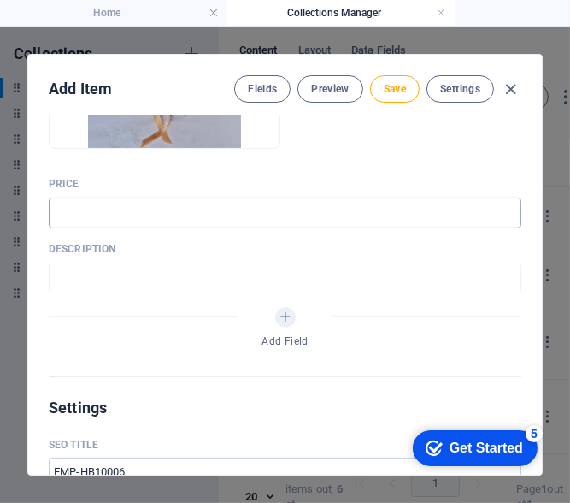
type input "EMP-HB10006"
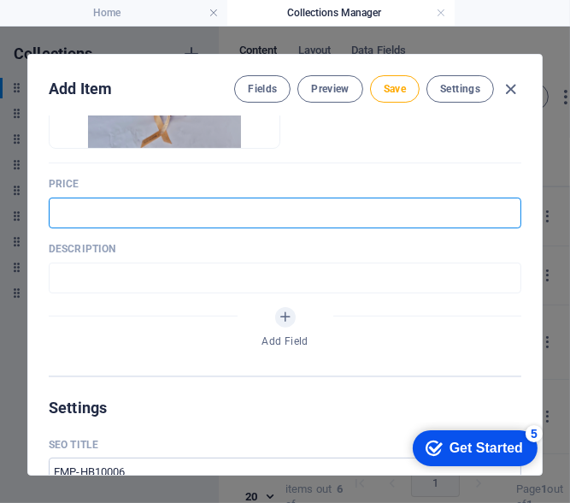
click at [171, 219] on input "text" at bounding box center [285, 212] width 473 height 31
type input "RM100.00"
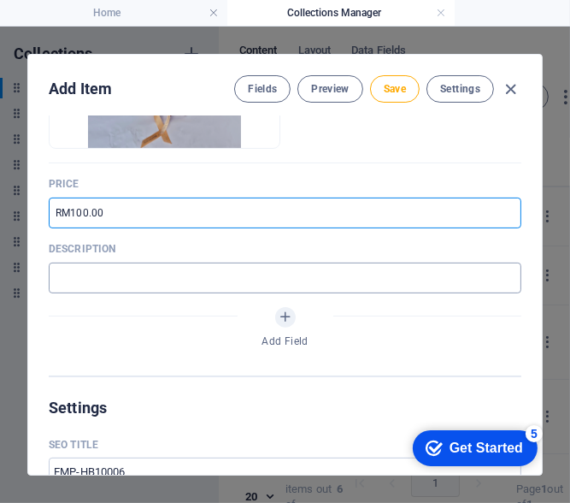
click at [170, 282] on input "text" at bounding box center [285, 277] width 473 height 31
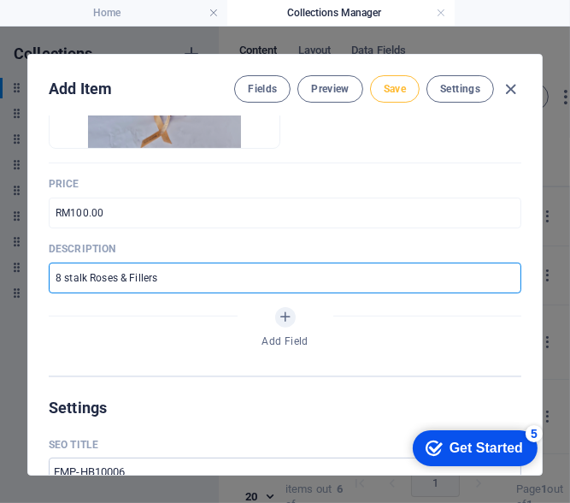
type input "8 stalk Roses & Fillers"
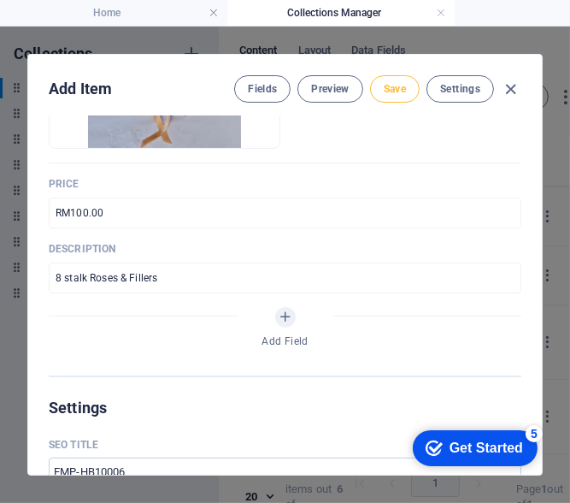
click at [396, 93] on span "Save" at bounding box center [395, 89] width 22 height 14
click at [516, 83] on icon "button" at bounding box center [512, 90] width 20 height 20
type input "emp-hb10006"
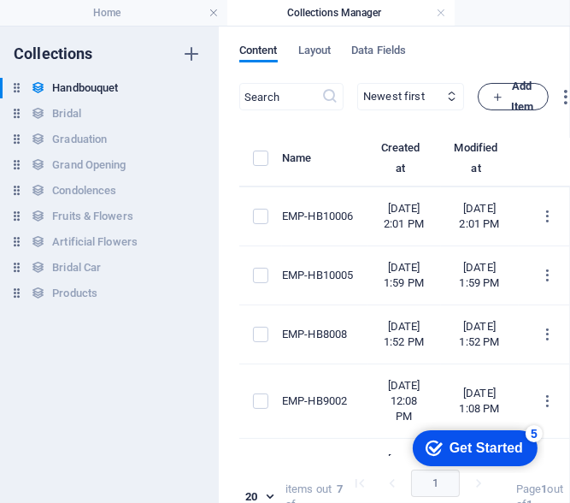
click at [504, 91] on icon "button" at bounding box center [497, 96] width 11 height 11
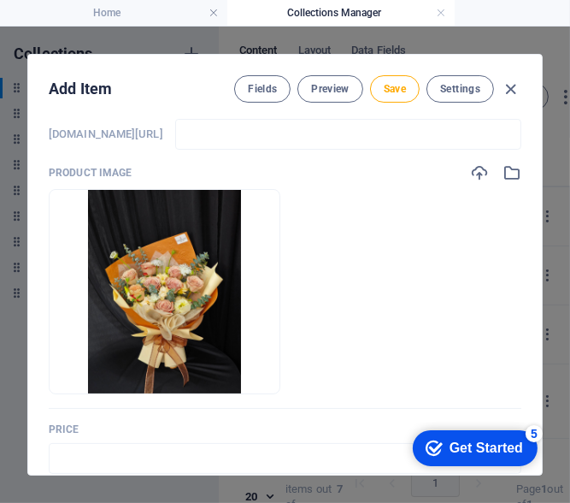
scroll to position [0, 0]
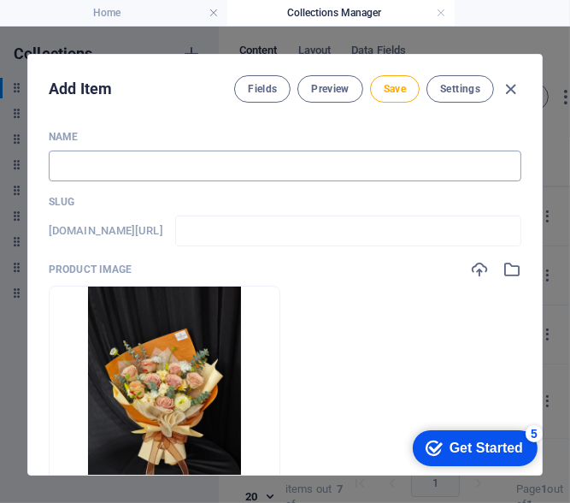
click at [150, 172] on input "text" at bounding box center [285, 165] width 473 height 31
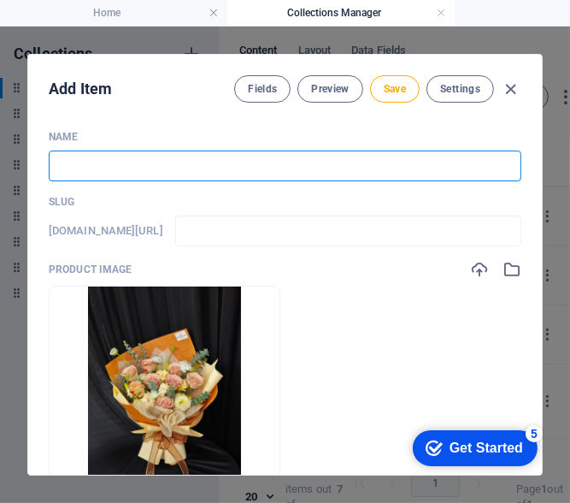
type input "E"
type input "e"
type input "EM"
type input "em"
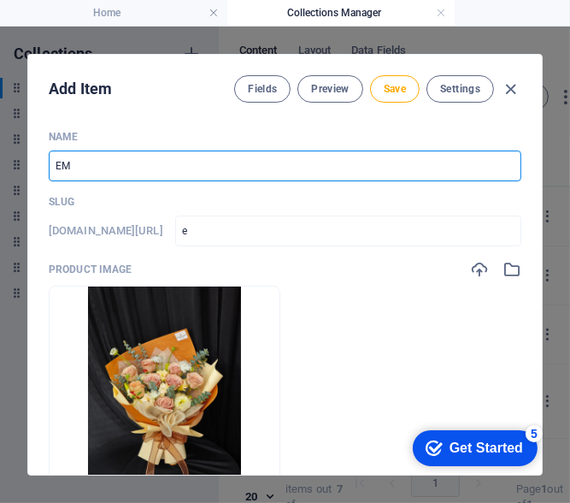
type input "em"
type input "EMP"
type input "emp"
type input "EMP-H"
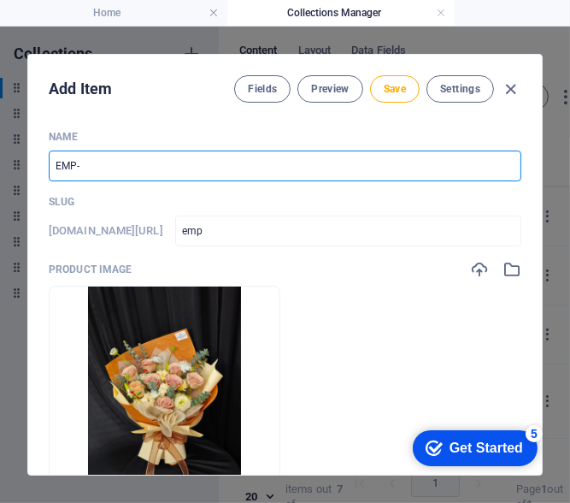
type input "emp-h"
type input "EMP-HB"
type input "emp-hb"
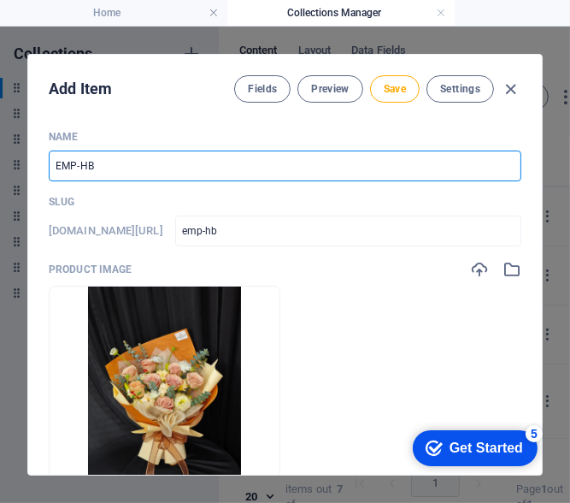
type input "EMP-HB1"
type input "emp-hb1"
type input "EMP-HB10"
type input "emp-hb10"
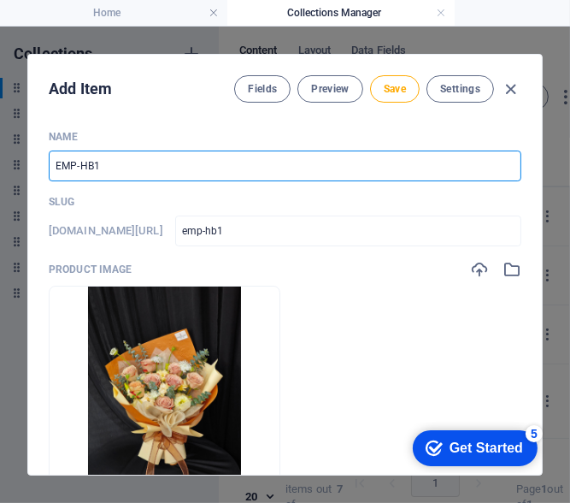
type input "emp-hb10"
type input "EMP-HB100"
type input "emp-hb100"
type input "EMP-HB1001"
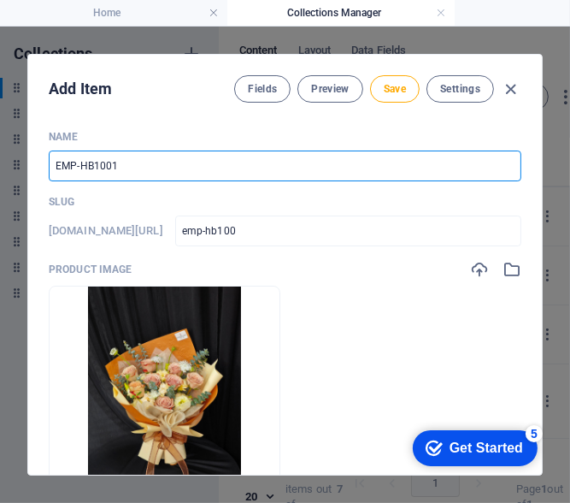
type input "emp-hb1001"
type input "EMP-HB10013"
type input "emp-hb10013"
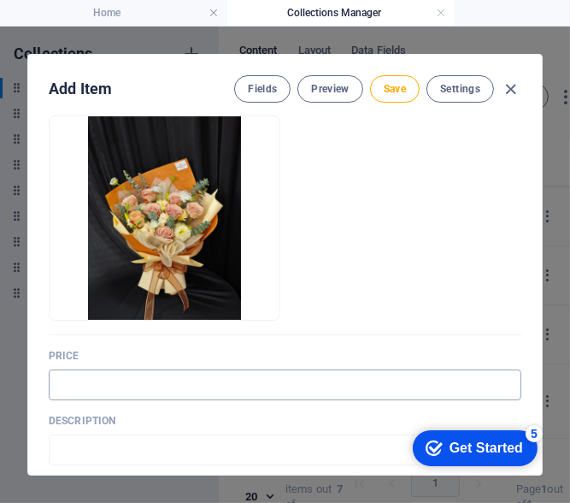
scroll to position [342, 0]
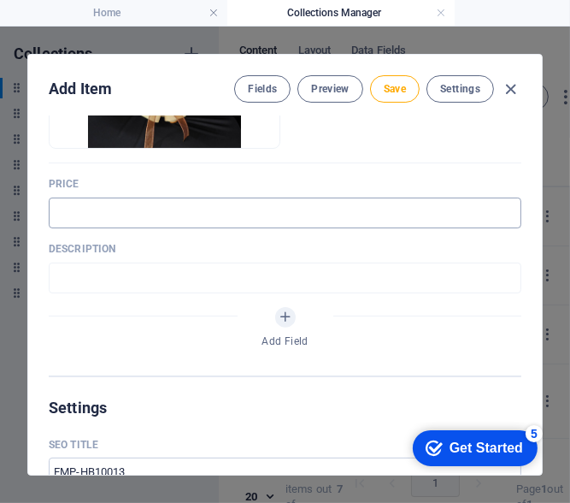
type input "EMP-HB10013"
click at [167, 202] on input "text" at bounding box center [285, 212] width 473 height 31
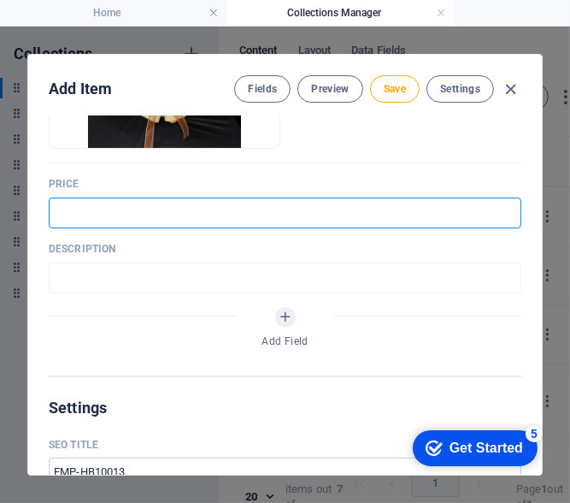
type input "RM100.00"
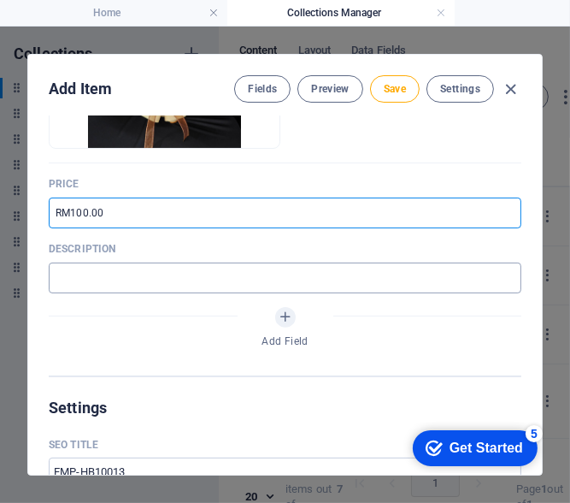
click at [145, 274] on input "text" at bounding box center [285, 277] width 473 height 31
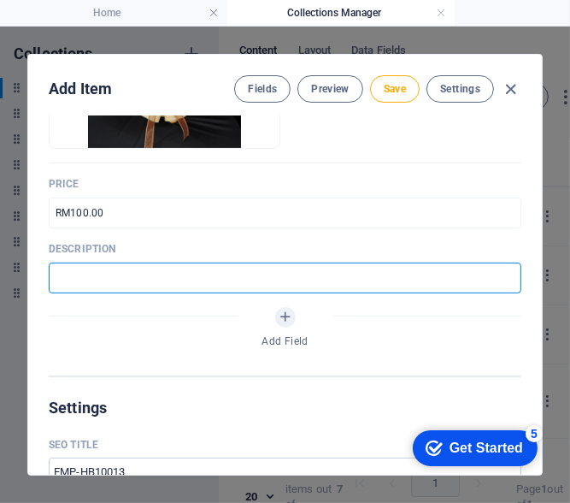
type input "8 stalk Roses & Fillers"
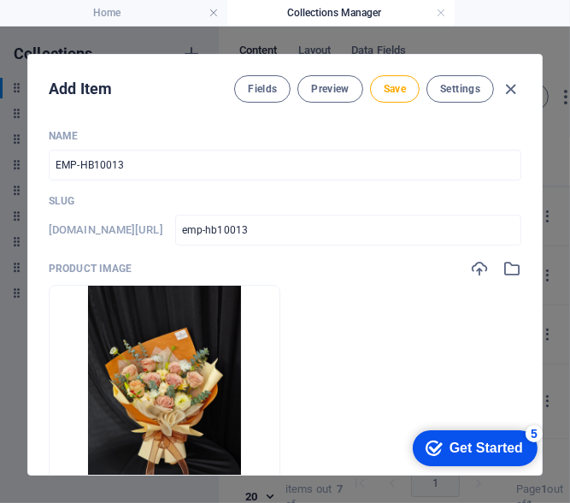
scroll to position [0, 0]
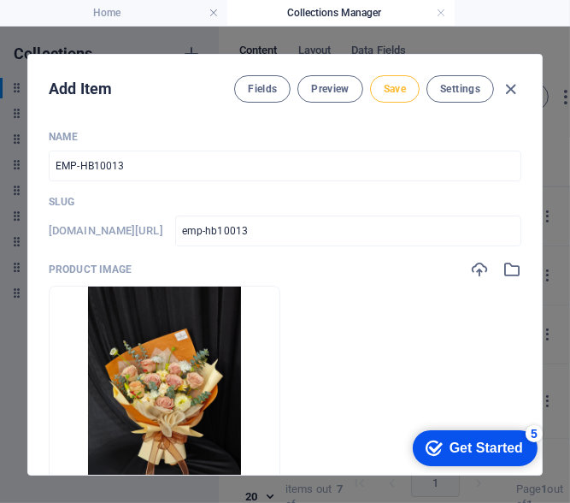
click at [406, 98] on button "Save" at bounding box center [395, 88] width 50 height 27
click at [516, 87] on icon "button" at bounding box center [512, 90] width 20 height 20
type input "emp-hb10013"
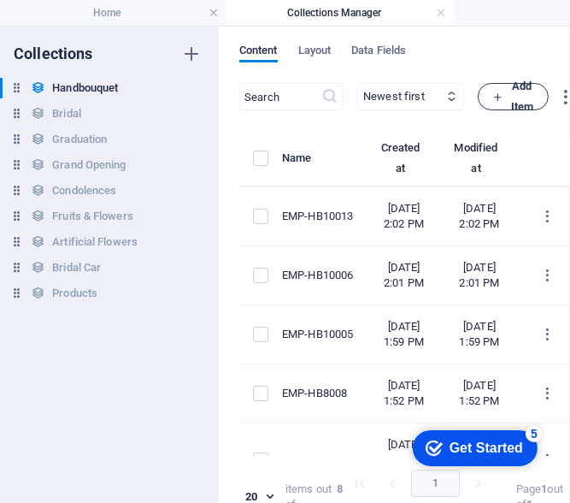
click at [538, 93] on button "Add Item" at bounding box center [513, 96] width 71 height 27
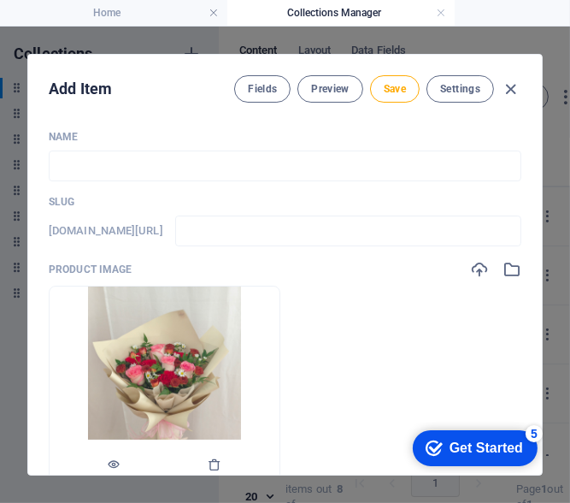
click at [190, 346] on img at bounding box center [164, 387] width 153 height 203
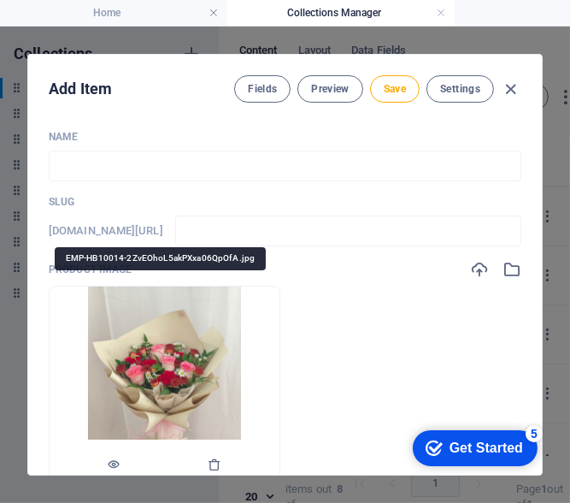
click at [190, 346] on img at bounding box center [164, 387] width 153 height 203
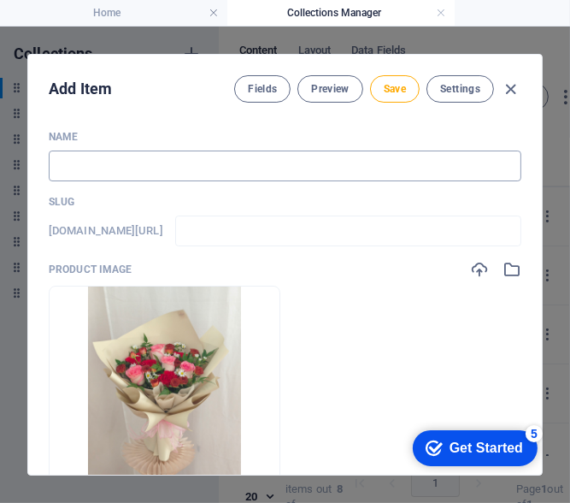
click at [190, 174] on input "text" at bounding box center [285, 165] width 473 height 31
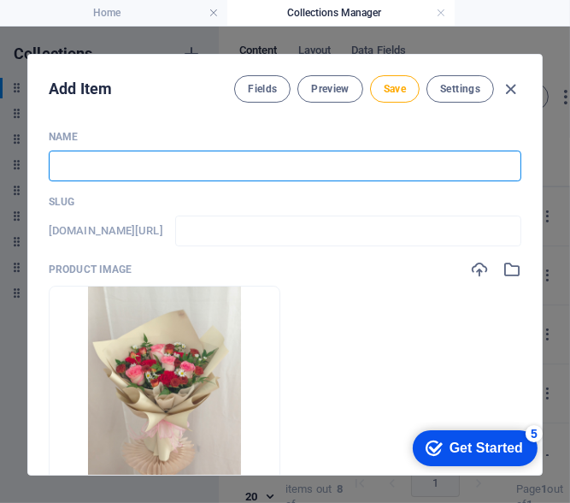
type input "E"
type input "e"
type input "EM"
type input "em"
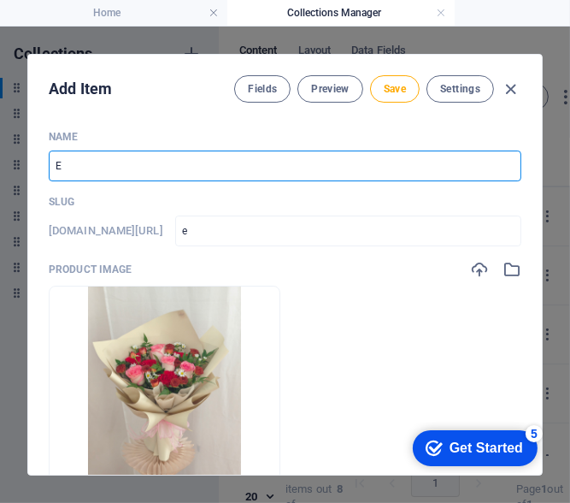
type input "em"
type input "EMP"
type input "emp"
type input "EMP-H"
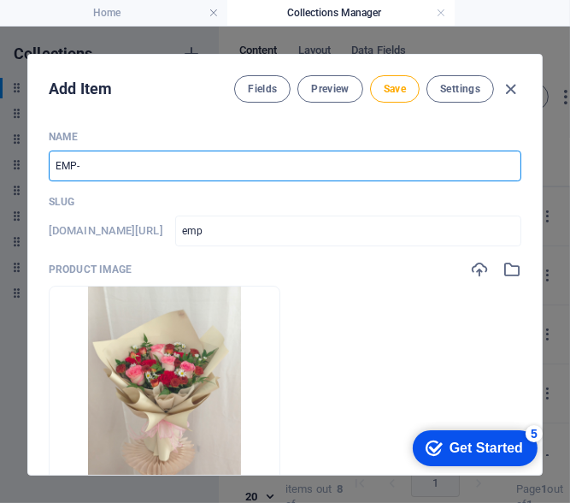
type input "emp-h"
type input "EMP-HB"
type input "emp-hb"
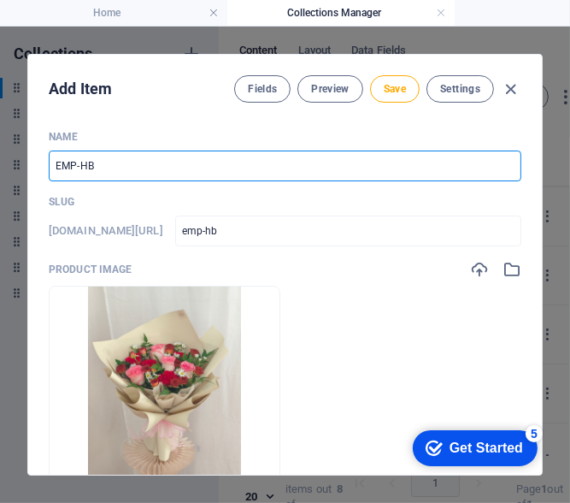
type input "EMP-HB1"
type input "emp-hb1"
type input "EMP-HB10"
type input "emp-hb10"
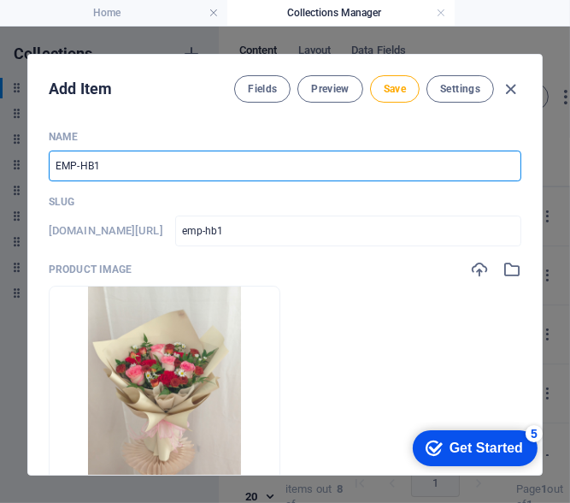
type input "emp-hb10"
type input "EMP-HB100"
type input "emp-hb100"
type input "EMP-HB1001"
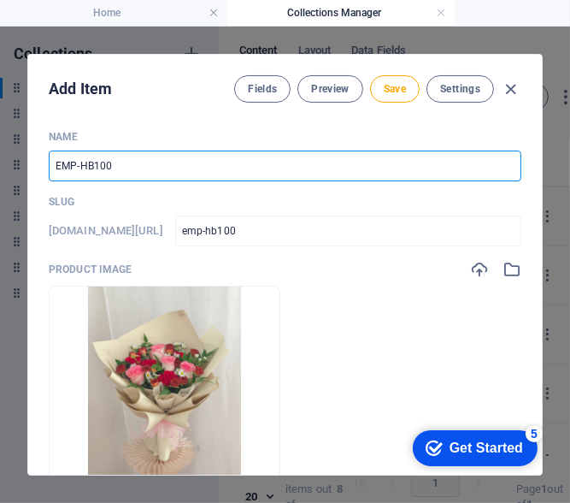
type input "emp-hb1001"
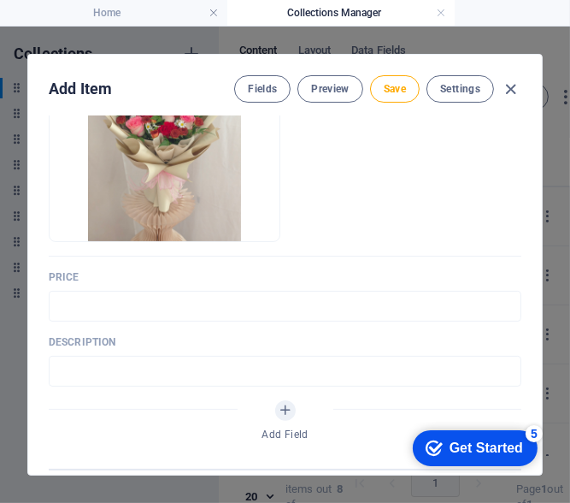
scroll to position [256, 0]
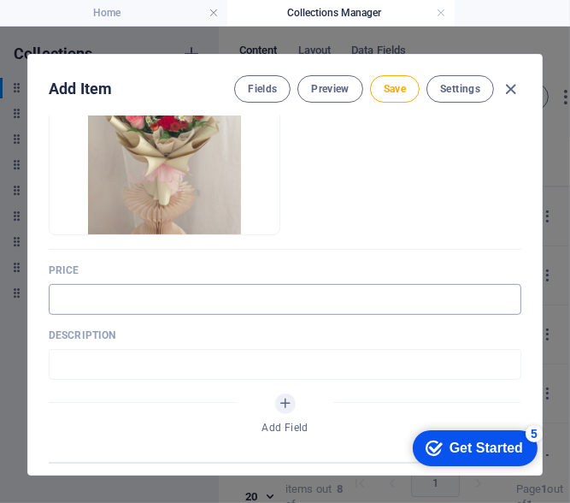
click at [137, 281] on div "Price ​" at bounding box center [285, 288] width 473 height 51
click at [125, 303] on input "text" at bounding box center [285, 299] width 473 height 31
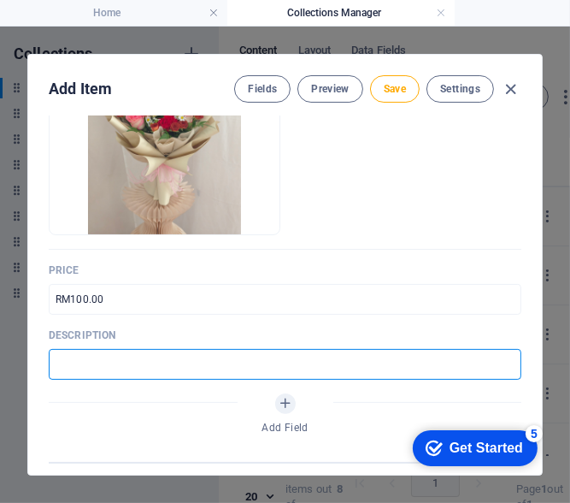
click at [128, 362] on input "text" at bounding box center [285, 364] width 473 height 31
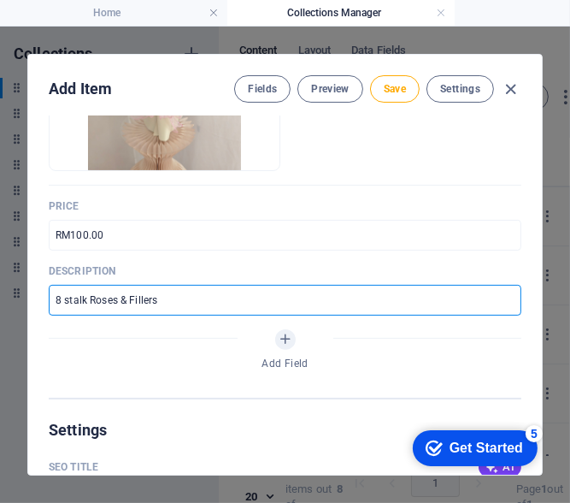
scroll to position [342, 0]
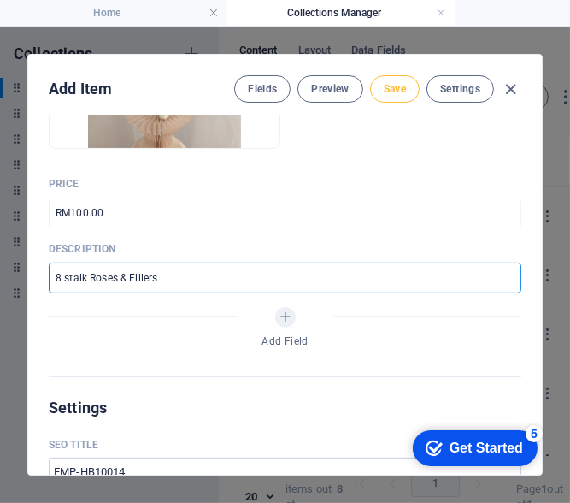
click at [384, 89] on span "Save" at bounding box center [395, 89] width 22 height 14
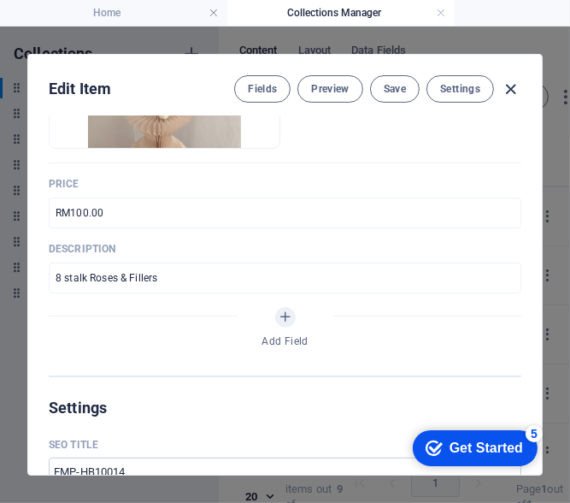
click at [510, 91] on icon "button" at bounding box center [512, 90] width 20 height 20
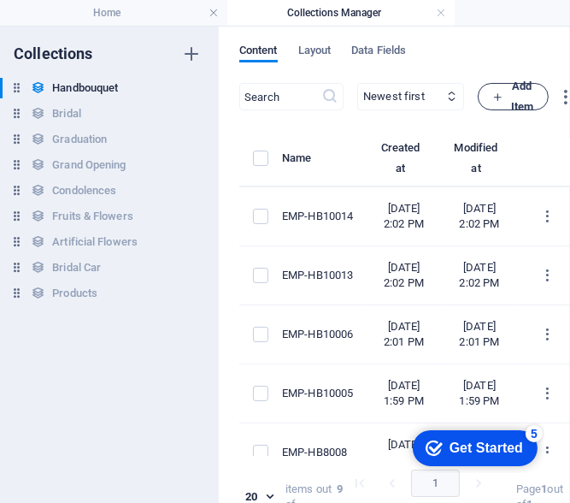
click at [534, 93] on span "Add Item" at bounding box center [513, 96] width 42 height 41
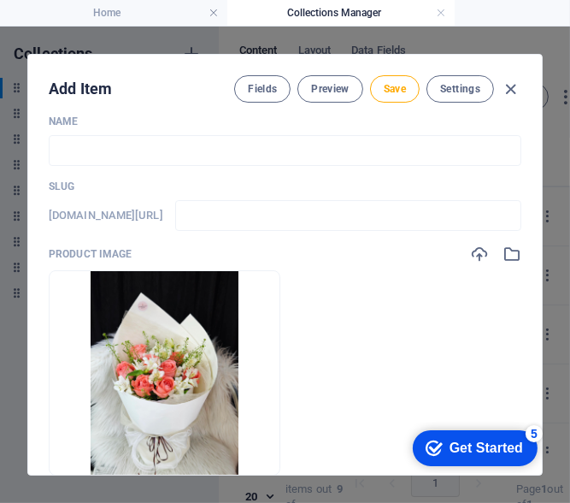
scroll to position [0, 0]
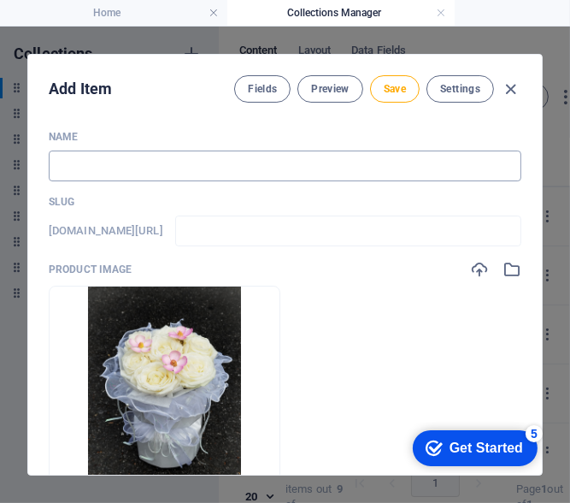
click at [261, 177] on input "text" at bounding box center [285, 165] width 473 height 31
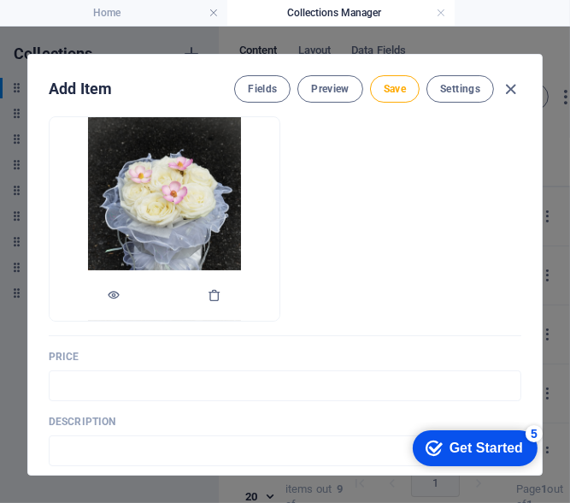
scroll to position [171, 0]
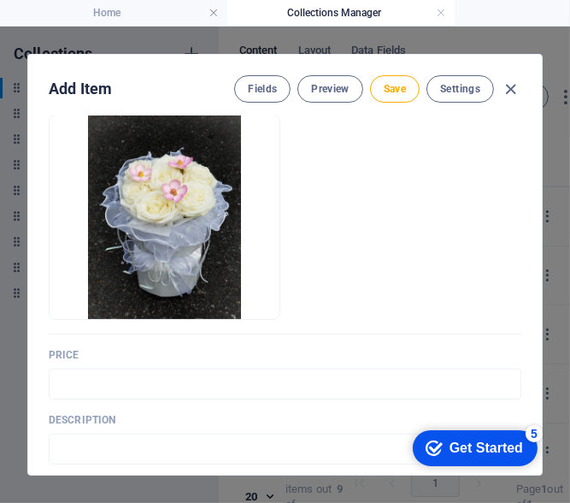
click at [195, 348] on p "Price" at bounding box center [285, 355] width 473 height 14
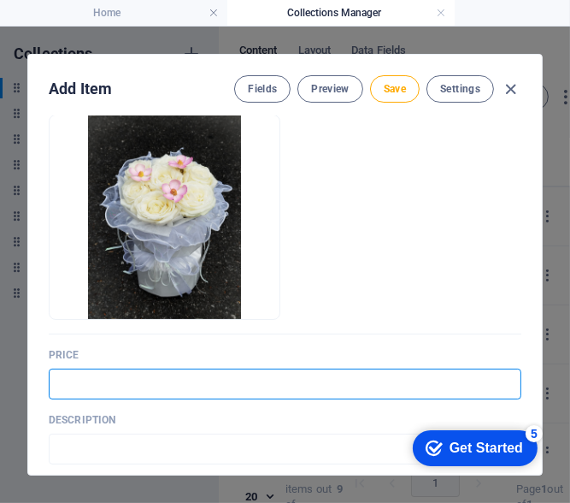
click at [119, 379] on input "text" at bounding box center [285, 383] width 473 height 31
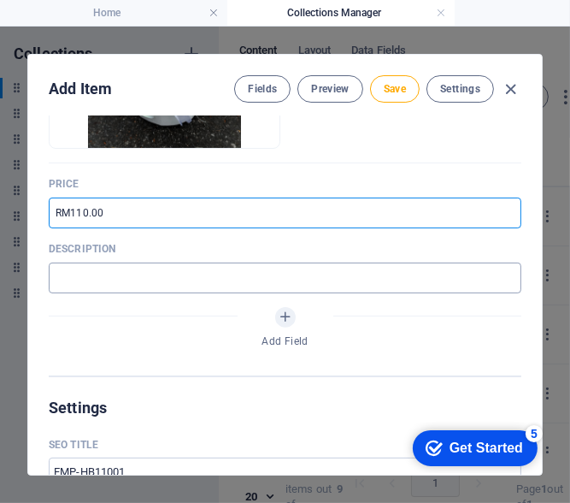
click at [144, 282] on input "text" at bounding box center [285, 277] width 473 height 31
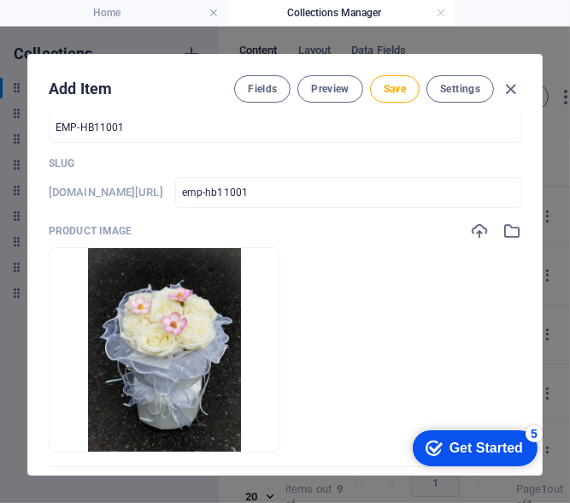
scroll to position [0, 0]
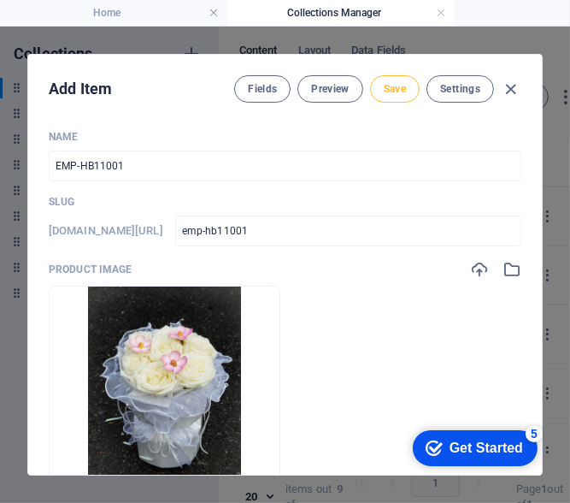
click at [392, 80] on button "Save" at bounding box center [395, 88] width 50 height 27
click at [505, 94] on icon "button" at bounding box center [512, 90] width 20 height 20
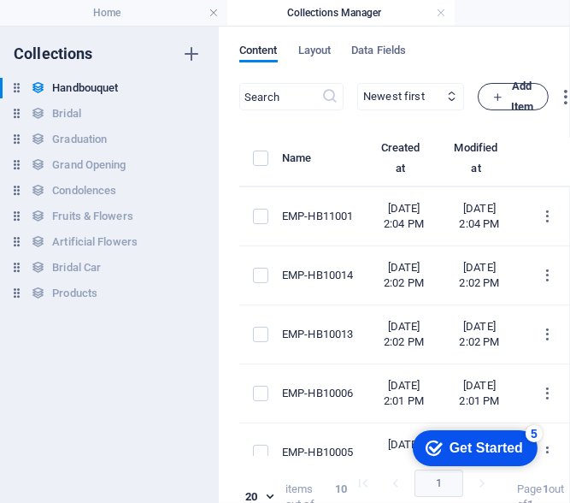
click at [536, 100] on button "Add Item" at bounding box center [513, 96] width 71 height 27
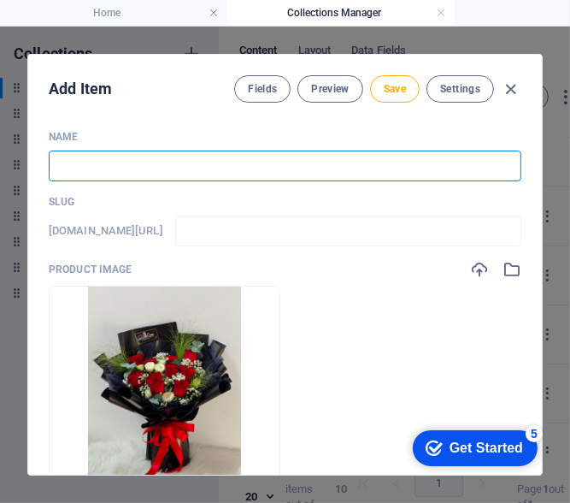
click at [180, 174] on input "text" at bounding box center [285, 165] width 473 height 31
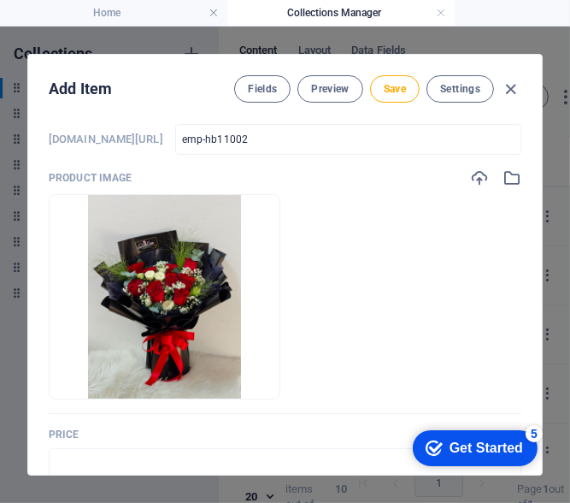
scroll to position [256, 0]
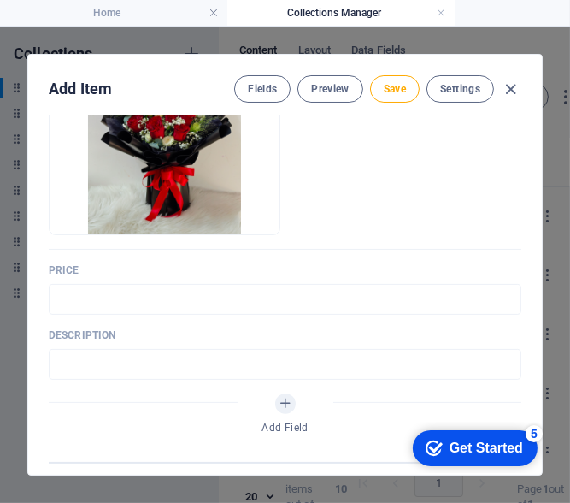
click at [175, 313] on div "Name EMP-HB11002 ​ Slug www.example.com/handbouquet-item/ emp-hb11002 ​ Product…" at bounding box center [285, 167] width 473 height 587
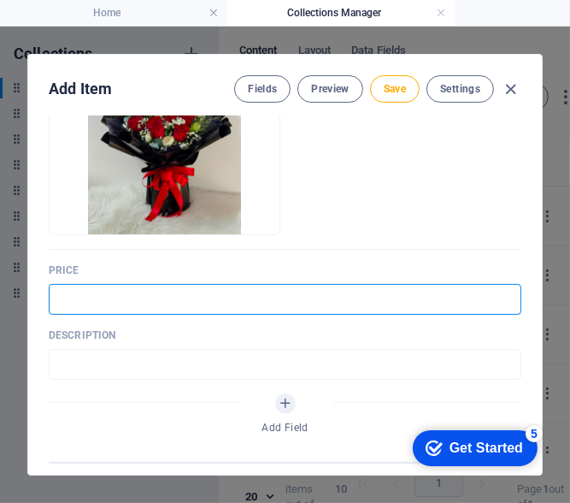
click at [180, 303] on input "text" at bounding box center [285, 299] width 473 height 31
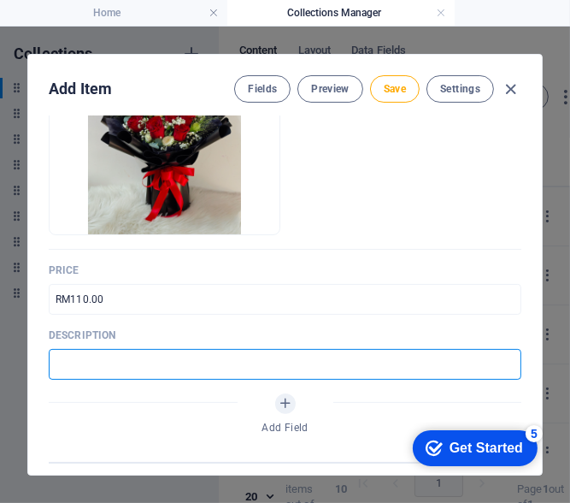
click at [111, 368] on input "text" at bounding box center [285, 364] width 473 height 31
click at [57, 363] on input "6 stalk Roses & Fillers" at bounding box center [285, 364] width 473 height 31
click at [62, 366] on input "6 stalk Roses & Fillers" at bounding box center [285, 364] width 473 height 31
click at [397, 79] on button "Save" at bounding box center [395, 88] width 50 height 27
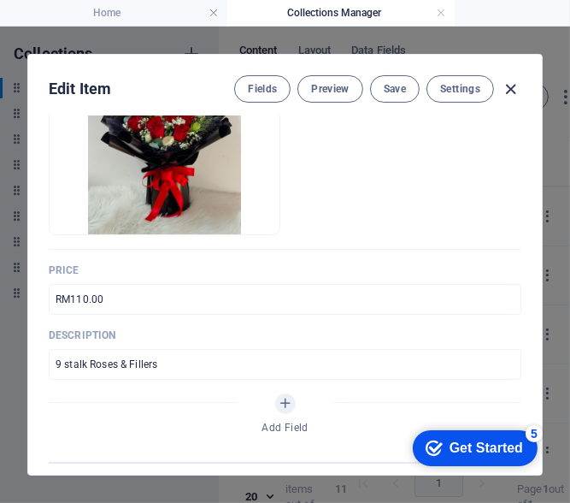
click at [502, 88] on icon "button" at bounding box center [512, 90] width 20 height 20
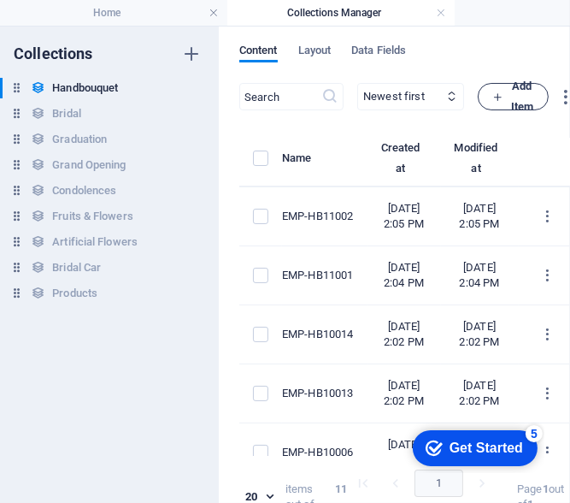
click at [534, 97] on button "Add Item" at bounding box center [513, 96] width 71 height 27
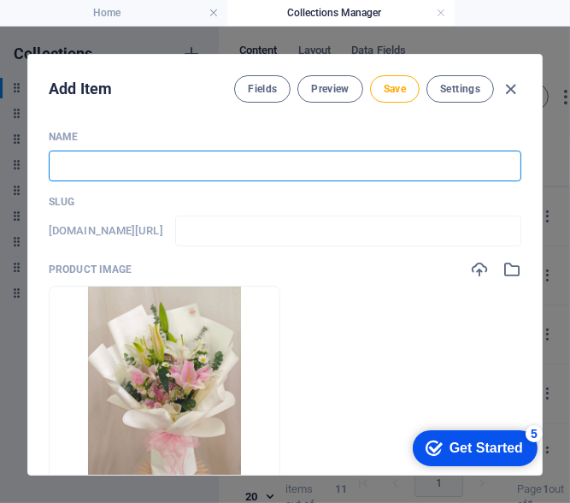
click at [228, 167] on input "text" at bounding box center [285, 165] width 473 height 31
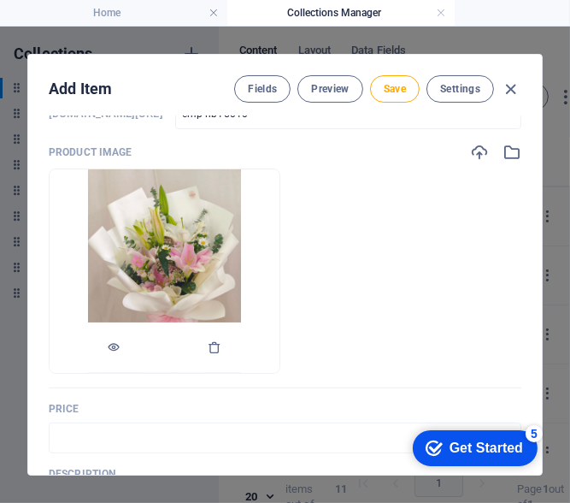
scroll to position [171, 0]
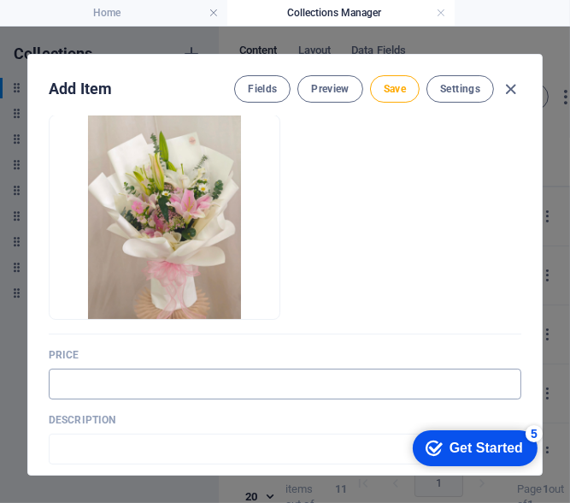
click at [180, 368] on input "text" at bounding box center [285, 383] width 473 height 31
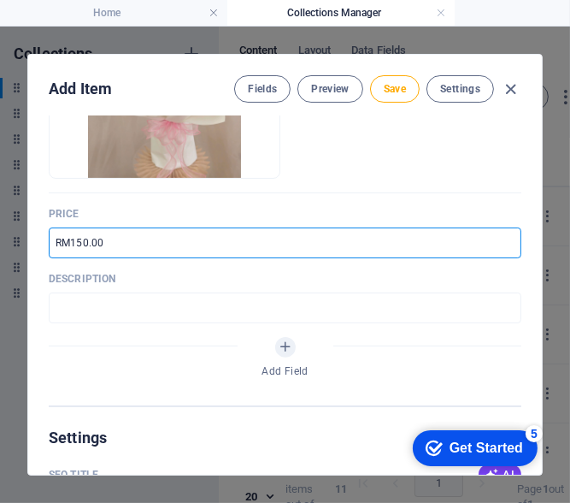
scroll to position [342, 0]
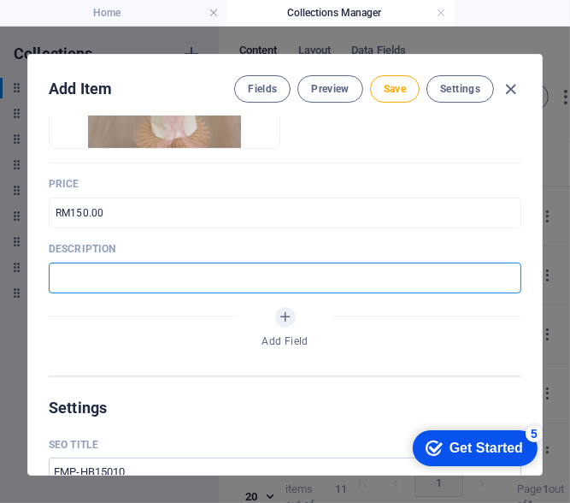
click at [207, 280] on input "text" at bounding box center [285, 277] width 473 height 31
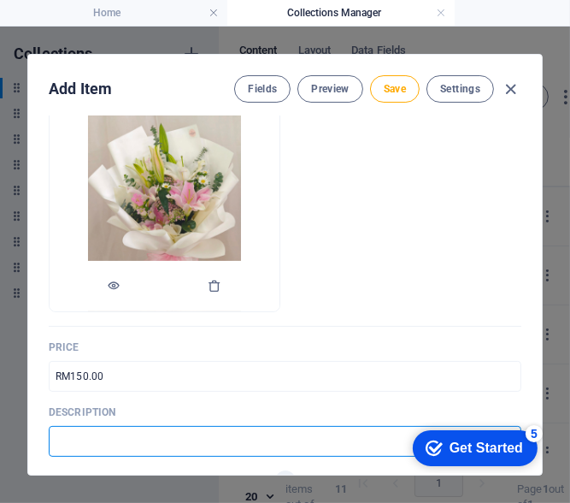
scroll to position [171, 0]
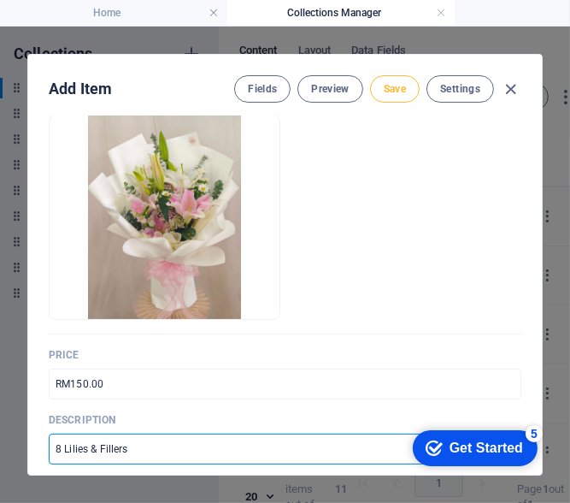
click at [404, 91] on button "Save" at bounding box center [395, 88] width 50 height 27
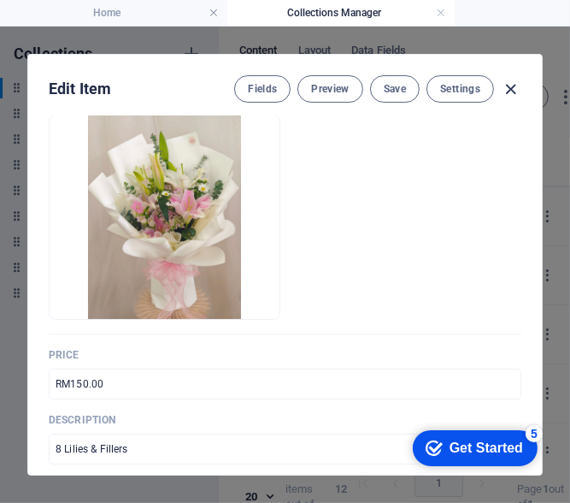
click at [513, 89] on icon "button" at bounding box center [512, 90] width 20 height 20
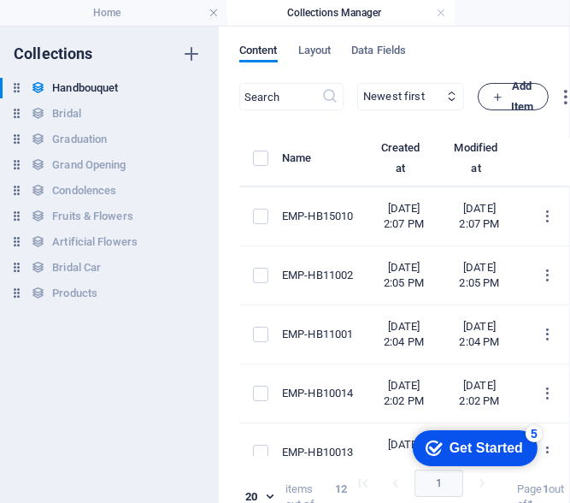
click at [534, 97] on span "Add Item" at bounding box center [513, 96] width 42 height 41
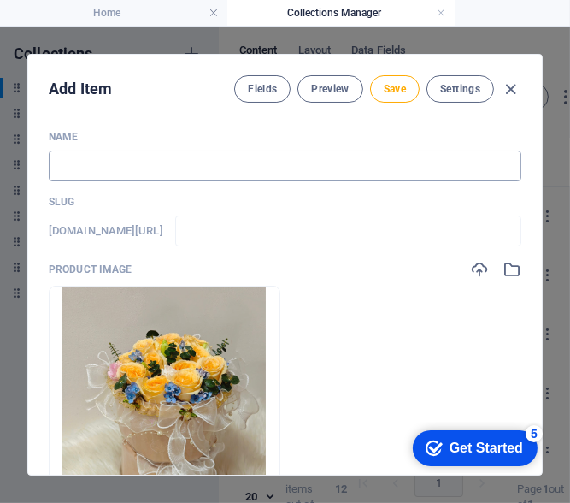
click at [193, 160] on input "text" at bounding box center [285, 165] width 473 height 31
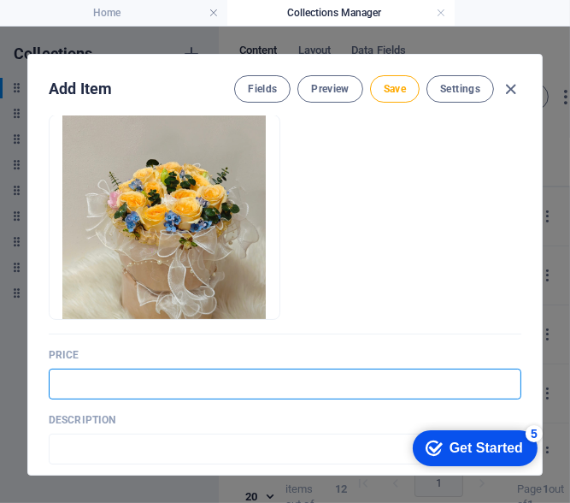
click at [186, 380] on input "text" at bounding box center [285, 383] width 473 height 31
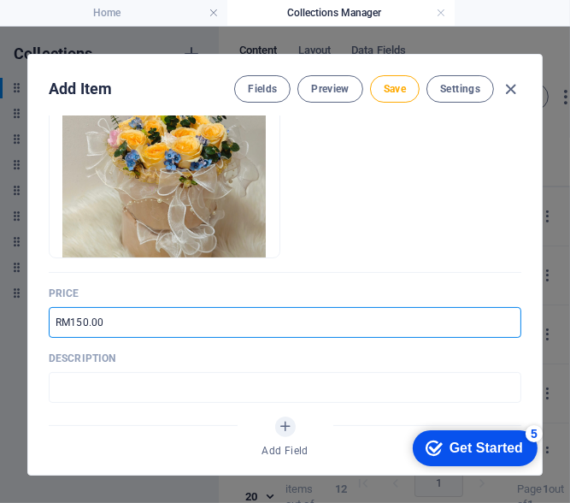
scroll to position [256, 0]
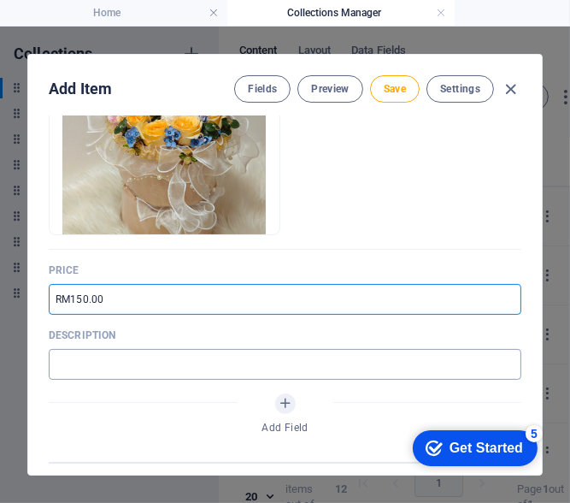
click at [181, 364] on input "text" at bounding box center [285, 364] width 473 height 31
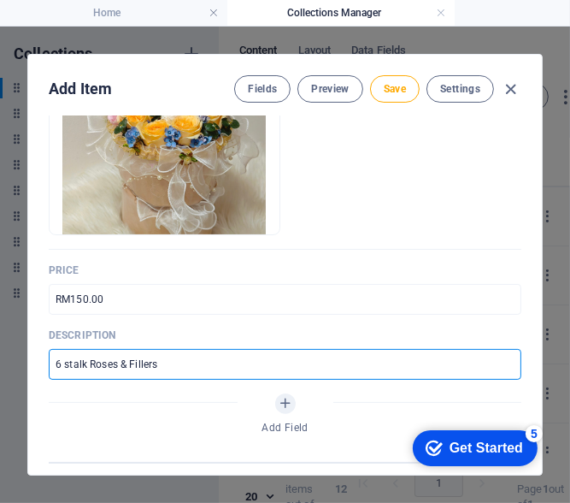
click at [62, 360] on input "6 stalk Roses & Fillers" at bounding box center [285, 364] width 473 height 31
click at [410, 92] on button "Save" at bounding box center [395, 88] width 50 height 27
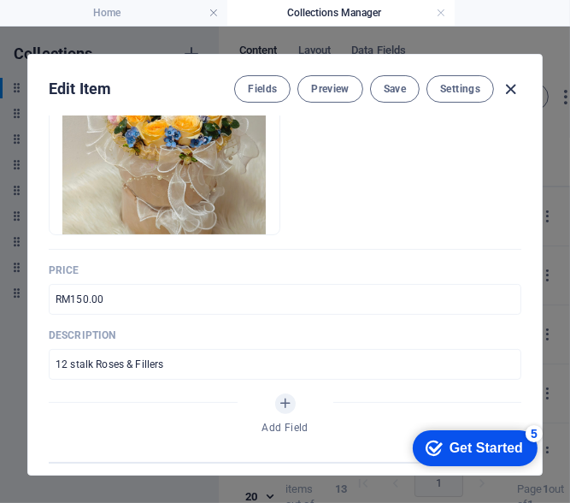
click at [507, 88] on icon "button" at bounding box center [512, 90] width 20 height 20
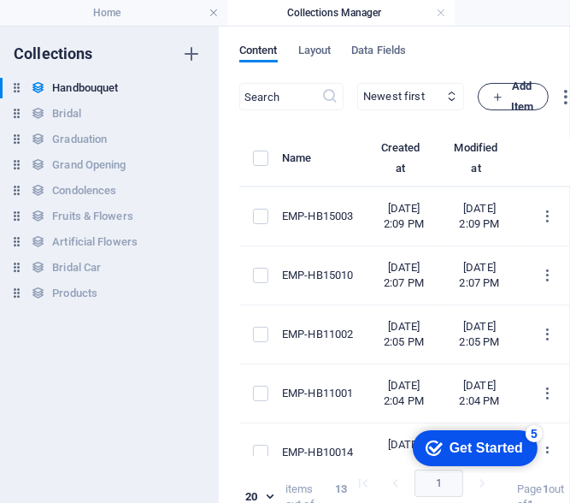
click at [504, 99] on icon "button" at bounding box center [497, 96] width 11 height 11
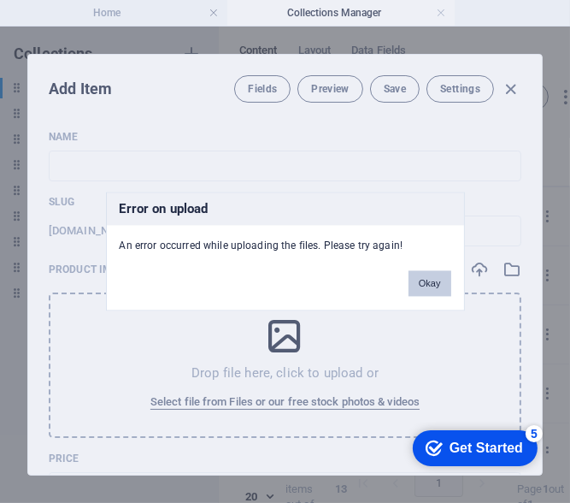
click at [431, 285] on button "Okay" at bounding box center [430, 284] width 43 height 26
click at [443, 294] on button "Okay" at bounding box center [430, 284] width 43 height 26
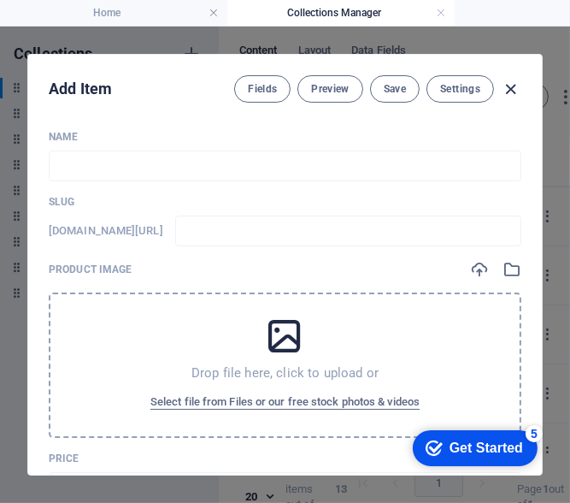
click at [504, 86] on icon "button" at bounding box center [512, 90] width 20 height 20
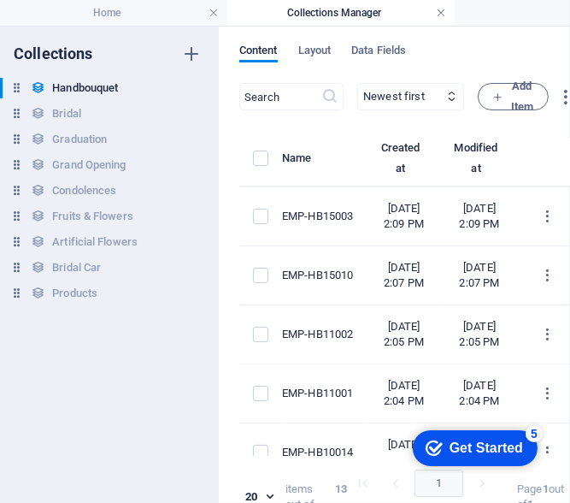
click at [443, 15] on link at bounding box center [441, 13] width 10 height 16
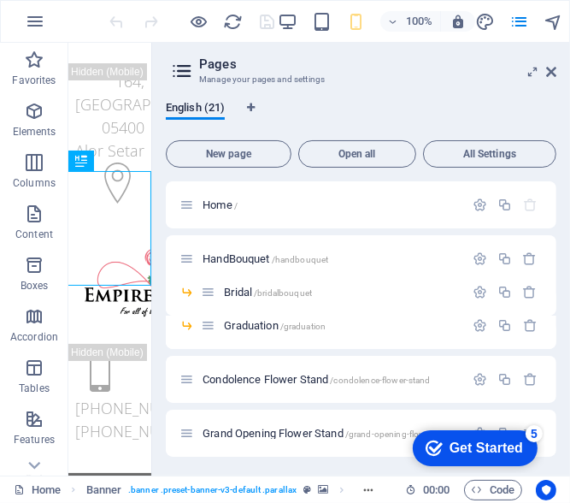
click at [545, 68] on h2 "Pages" at bounding box center [377, 63] width 357 height 15
click at [552, 71] on icon at bounding box center [551, 72] width 10 height 14
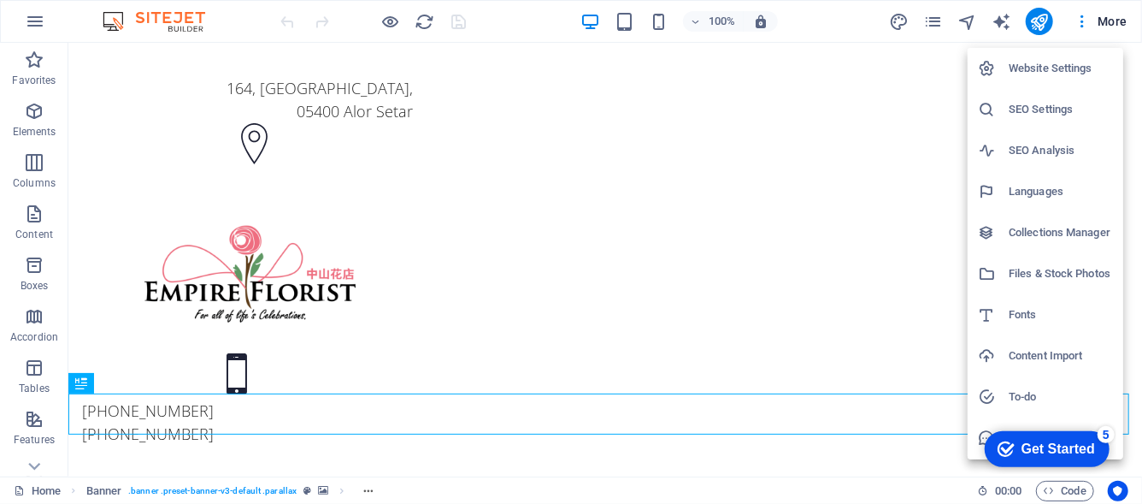
click at [569, 229] on h6 "Collections Manager" at bounding box center [1061, 232] width 104 height 21
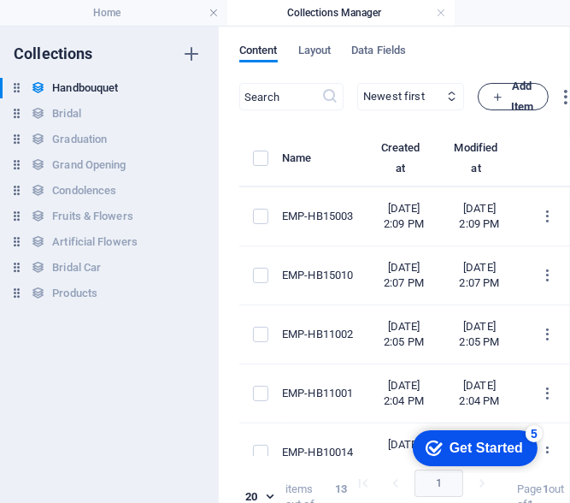
click at [504, 98] on icon "button" at bounding box center [497, 96] width 11 height 11
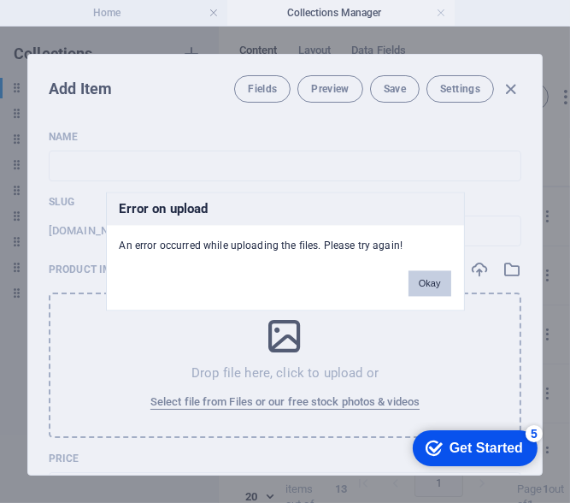
click at [421, 280] on button "Okay" at bounding box center [430, 284] width 43 height 26
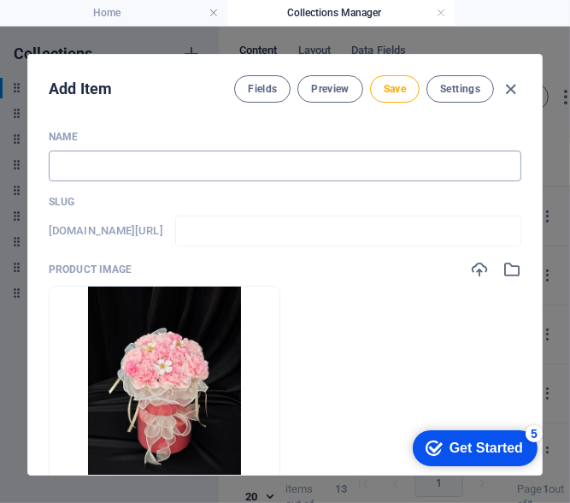
click at [164, 163] on input "text" at bounding box center [285, 165] width 473 height 31
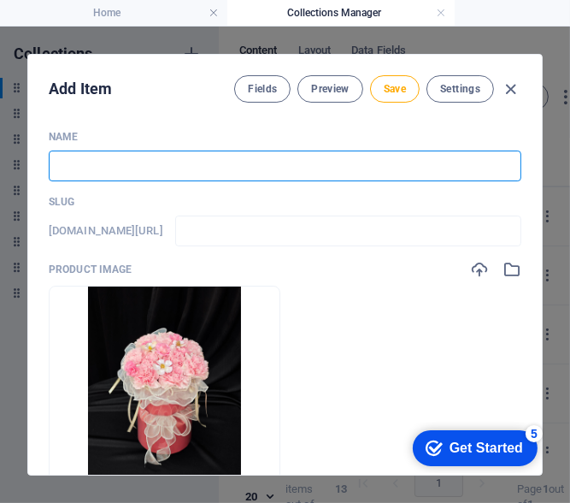
type input "E"
type input "e"
type input "EM"
type input "em"
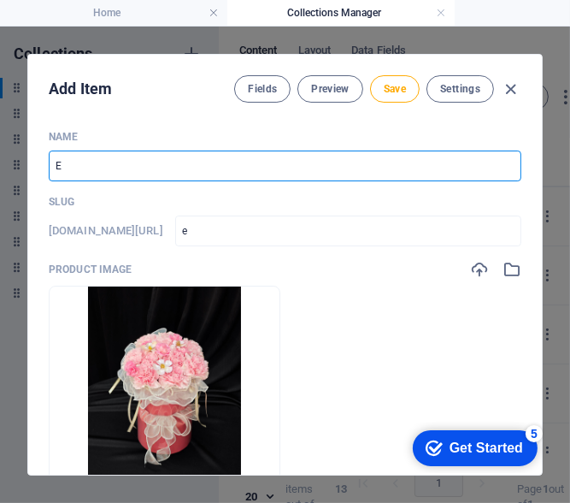
type input "em"
type input "EMP"
type input "emp"
type input "EMP-H"
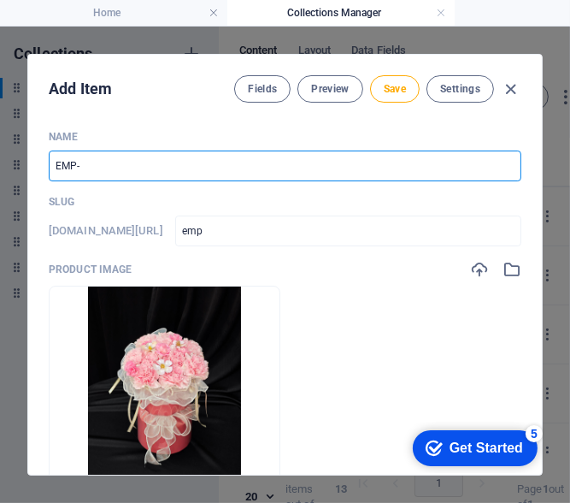
type input "emp-h"
type input "EMP-HB"
type input "emp-hb"
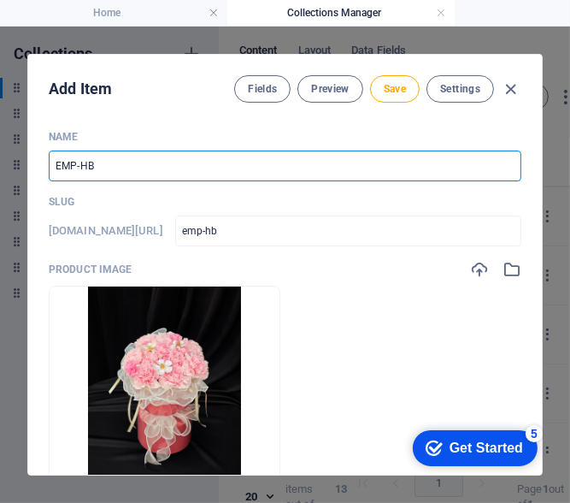
type input "EMP-HB1"
type input "emp-hb1"
type input "EMP-HB15"
type input "emp-hb15"
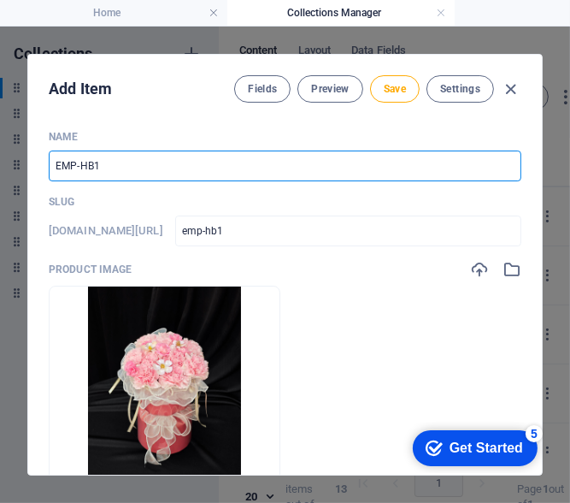
type input "emp-hb15"
type input "EMP-HB150"
type input "emp-hb150"
type input "EMP-HB1500"
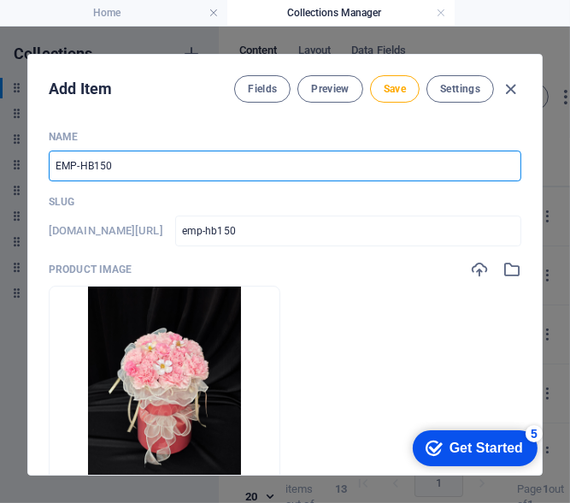
type input "emp-hb1500"
type input "EMP-HB15001"
type input "emp-hb15001"
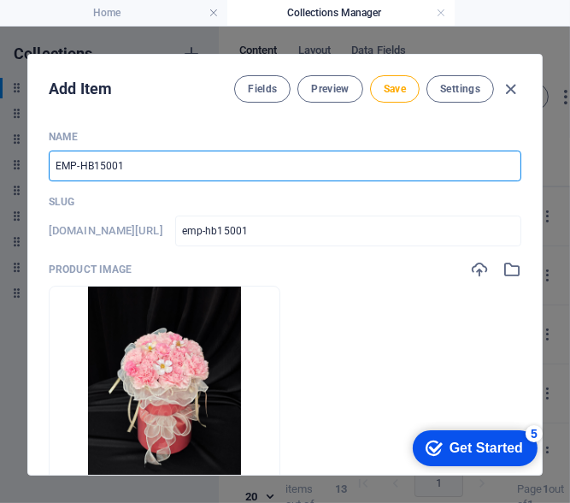
type input "EMP-HB1500"
type input "emp-hb1500"
type input "EMP-HB15007"
type input "emp-hb15007"
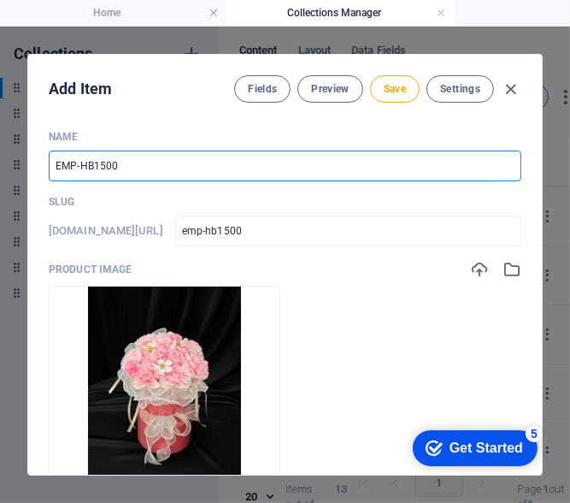
type input "emp-hb15007"
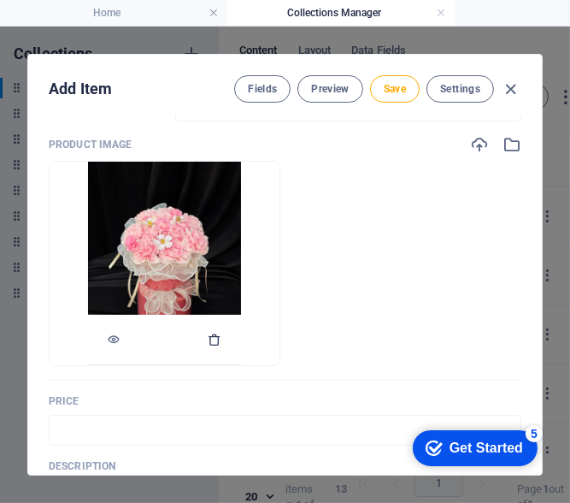
scroll to position [256, 0]
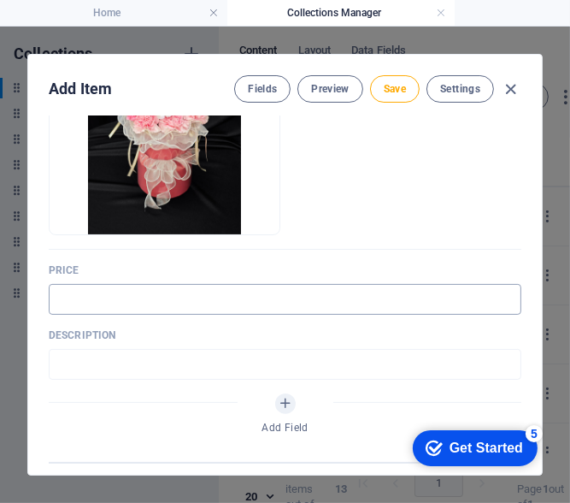
type input "EMP-HB15007"
click at [158, 301] on input "text" at bounding box center [285, 299] width 473 height 31
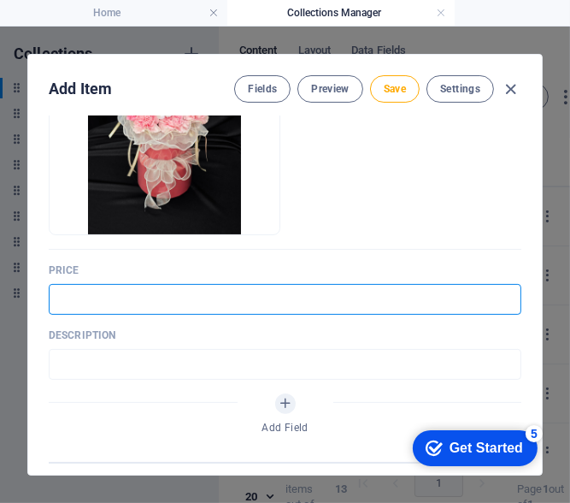
type input "RM150.00"
click at [97, 374] on input "text" at bounding box center [285, 364] width 473 height 31
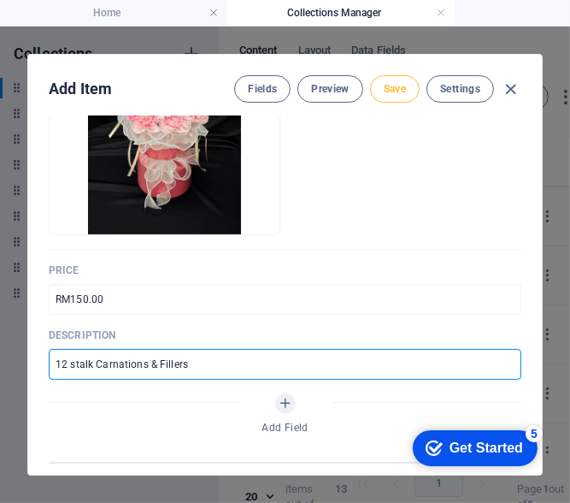
type input "12 stalk Carnations & Fillers"
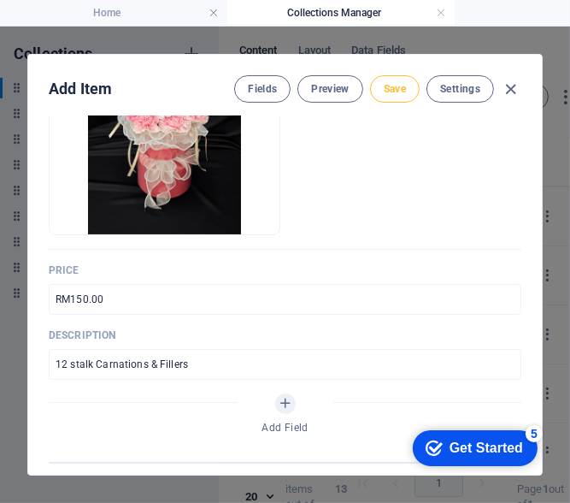
click at [384, 93] on span "Save" at bounding box center [395, 89] width 22 height 14
click at [513, 82] on icon "button" at bounding box center [512, 90] width 20 height 20
type input "emp-hb15007"
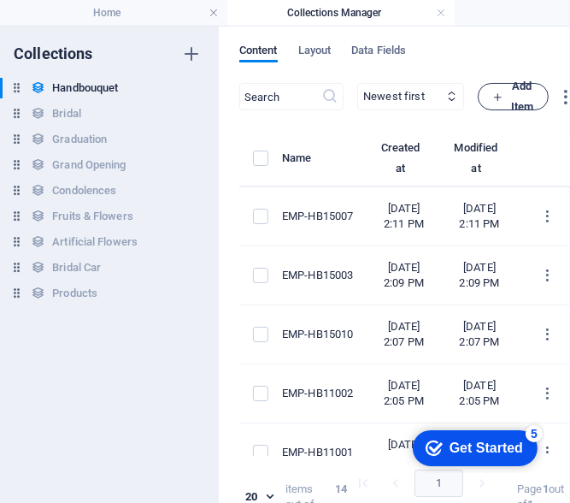
click at [504, 94] on icon "button" at bounding box center [497, 96] width 11 height 11
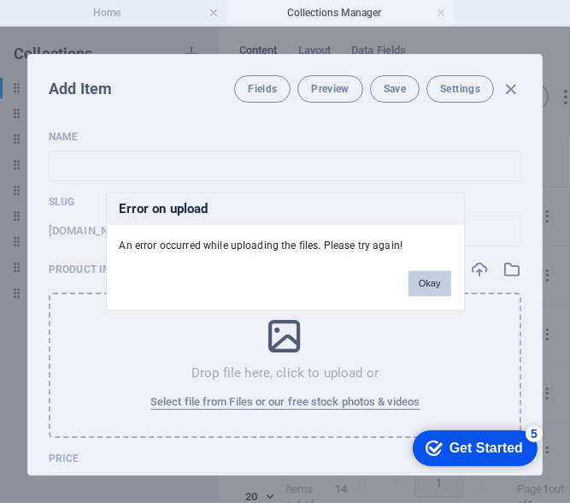
click at [429, 278] on button "Okay" at bounding box center [430, 284] width 43 height 26
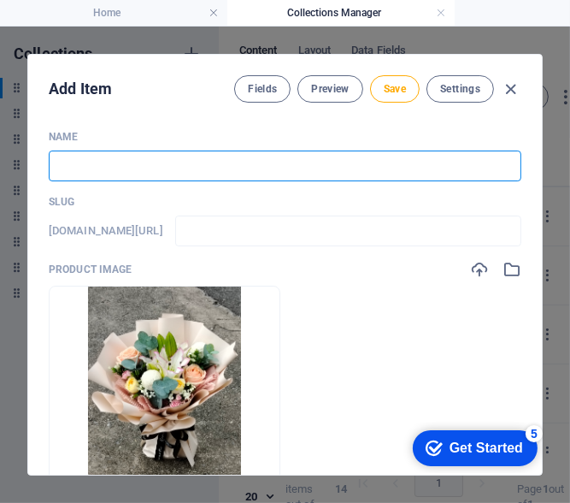
click at [145, 168] on input "text" at bounding box center [285, 165] width 473 height 31
type input "E"
type input "e"
type input "EM"
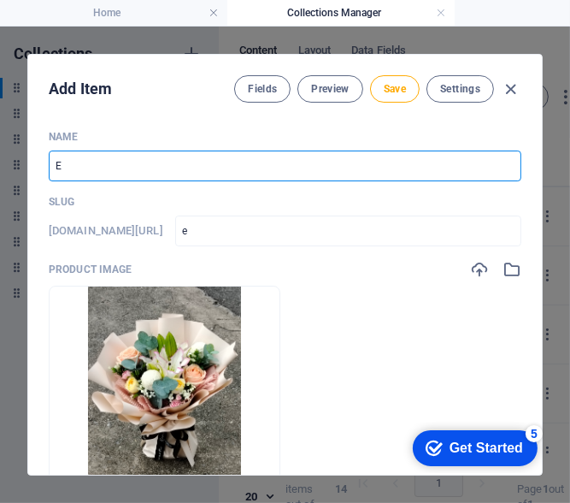
type input "em"
type input "EMP"
type input "emp"
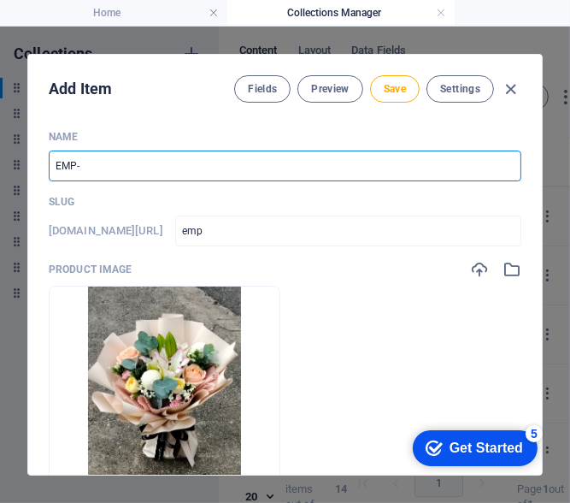
type input "EMP-H"
type input "emp-h"
type input "EMP-HB"
type input "emp-hb"
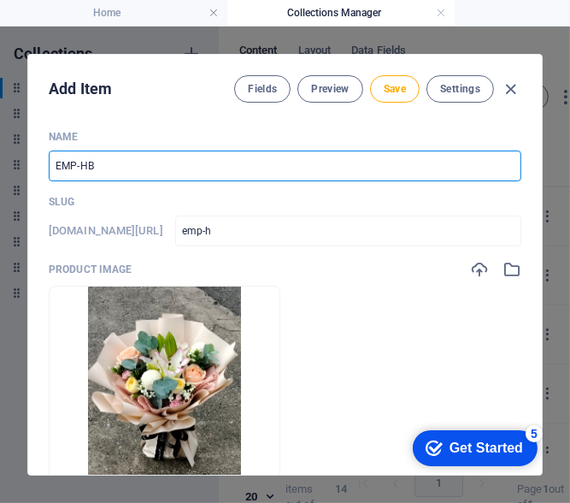
type input "emp-hb"
type input "EMP-HB1"
type input "emp-hb1"
type input "EMP-HB15"
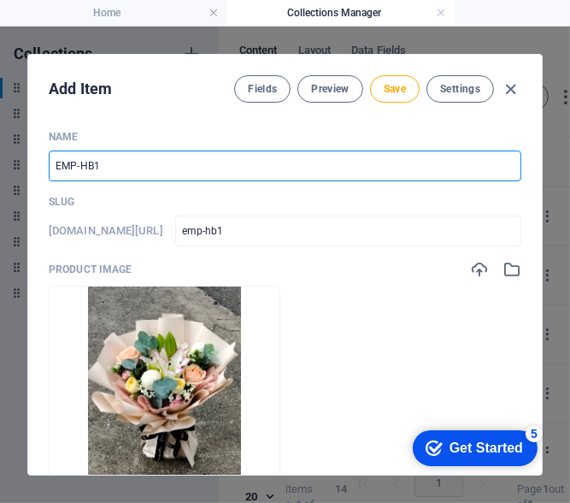
type input "emp-hb15"
type input "EMP-HB150"
type input "emp-hb150"
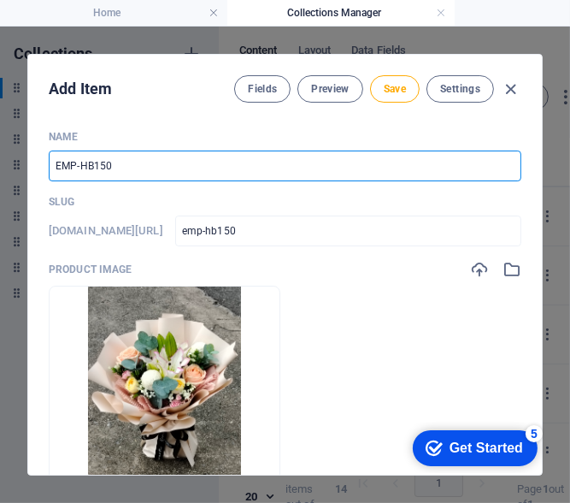
type input "EMP-HB1500"
type input "emp-hb1500"
type input "EMP-HB150"
type input "emp-hb150"
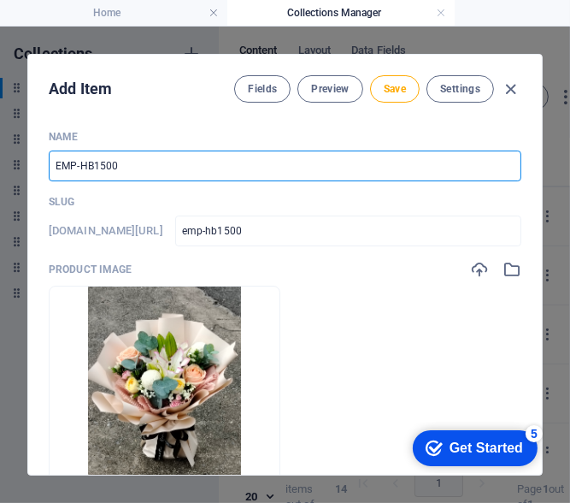
type input "emp-hb150"
type input "EMP-HB1501"
type input "emp-hb1501"
type input "EMP-HB15014"
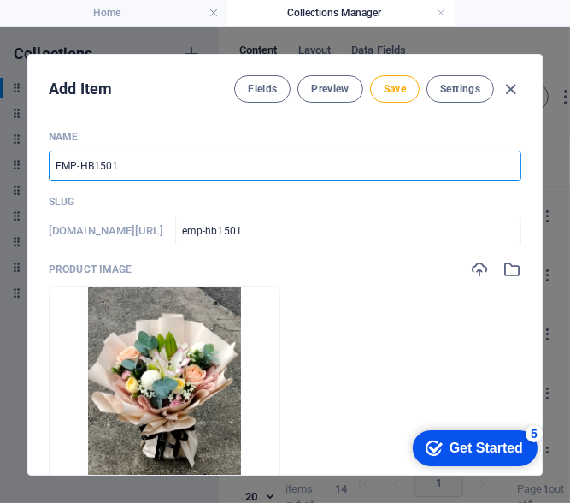
type input "emp-hb15014"
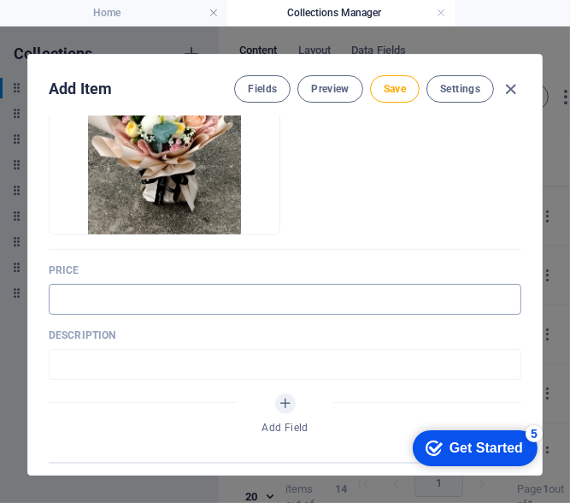
type input "EMP-HB15014"
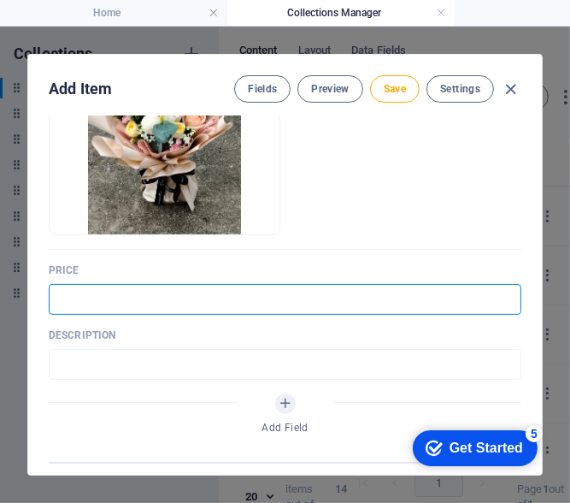
click at [139, 295] on input "text" at bounding box center [285, 299] width 473 height 31
click at [122, 306] on input "3 Lilies," at bounding box center [285, 299] width 473 height 31
type input "3 Lilies, 2 stalk Roses, 2 Ping Pong & Fillers"
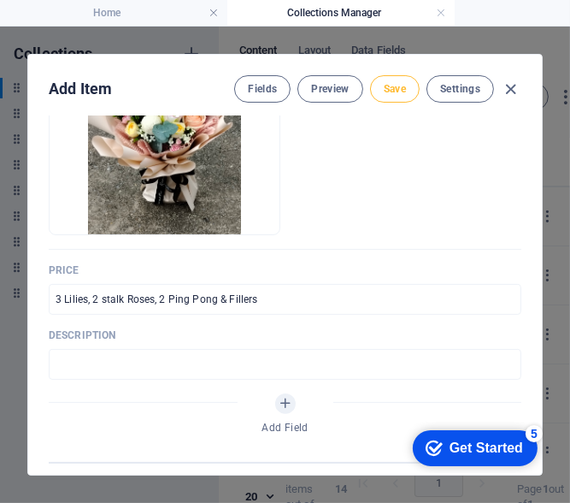
click at [397, 101] on button "Save" at bounding box center [395, 88] width 50 height 27
click at [514, 93] on icon "button" at bounding box center [512, 90] width 20 height 20
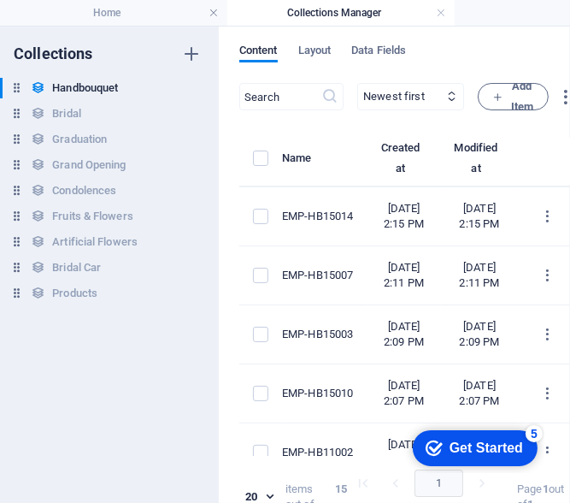
type input "emp-hb15014"
click at [504, 97] on icon "button" at bounding box center [497, 96] width 11 height 11
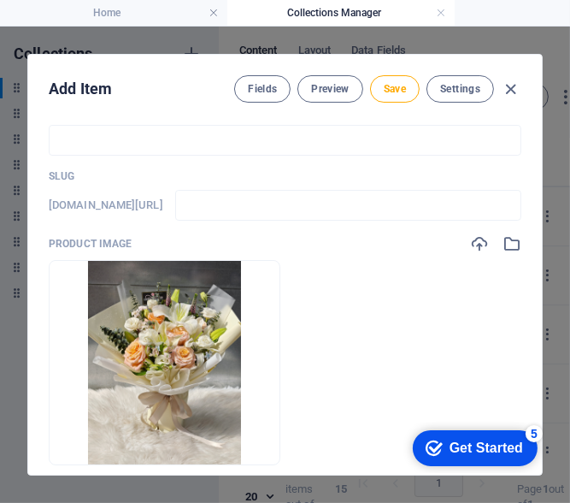
scroll to position [0, 0]
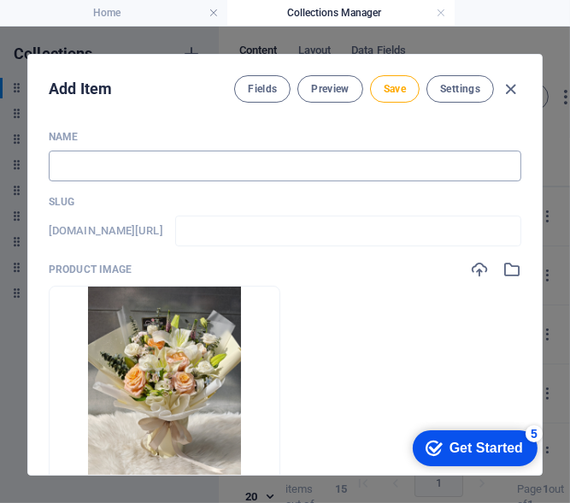
click at [116, 157] on input "text" at bounding box center [285, 165] width 473 height 31
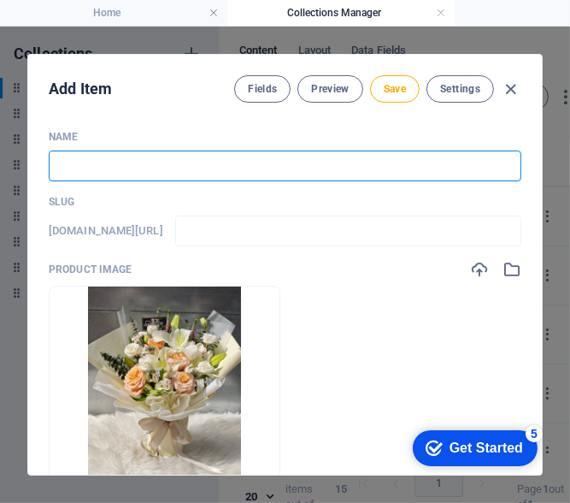
type input "E"
type input "e"
type input "EM"
type input "em"
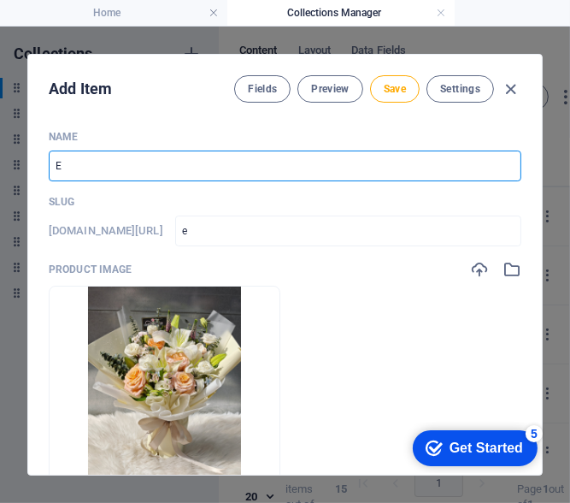
type input "em"
type input "EMP"
type input "emp"
type input "EMP-H"
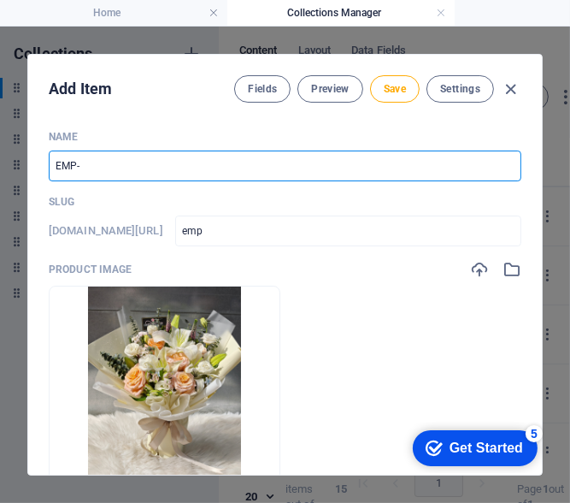
type input "emp-h"
type input "EMP-HB"
type input "emp-hb"
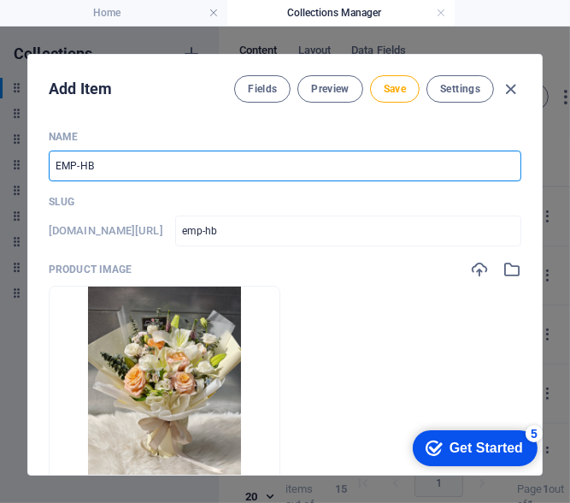
type input "EMP-HB1"
type input "emp-hb1"
type input "EMP-HB18"
type input "emp-hb18"
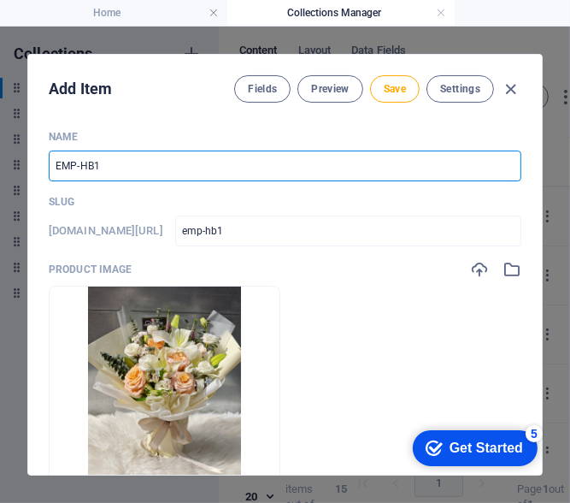
type input "emp-hb18"
type input "EMP-HB180"
type input "emp-hb180"
type input "EMP-HB1800"
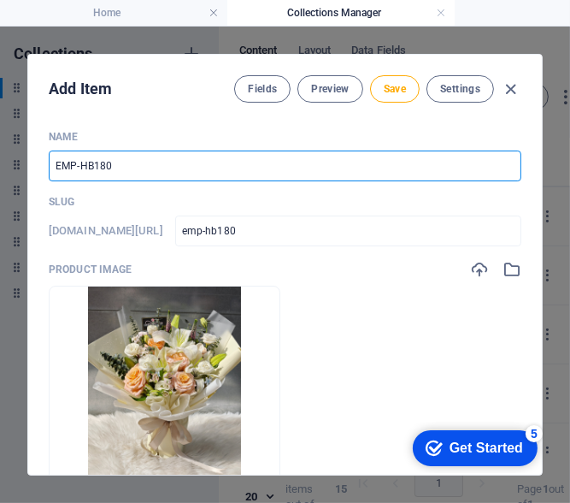
type input "emp-hb1800"
type input "EMP-HB18001"
type input "emp-hb18001"
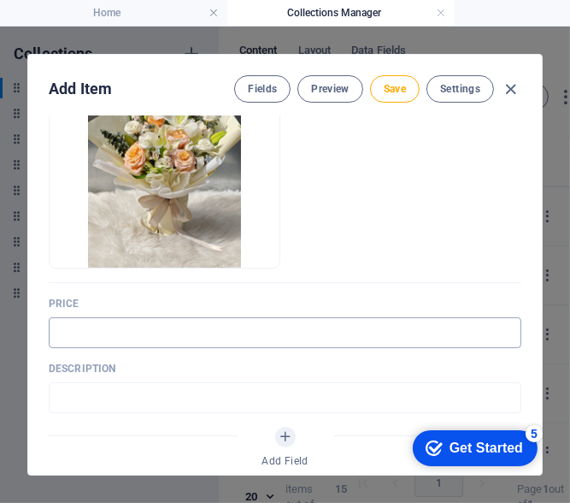
scroll to position [256, 0]
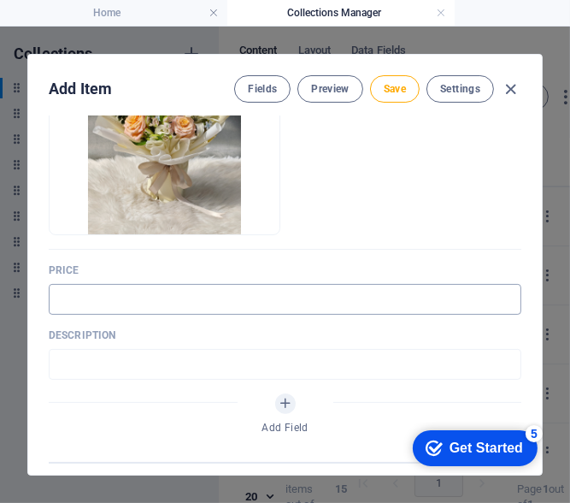
type input "EMP-HB18001"
click at [156, 297] on input "text" at bounding box center [285, 299] width 473 height 31
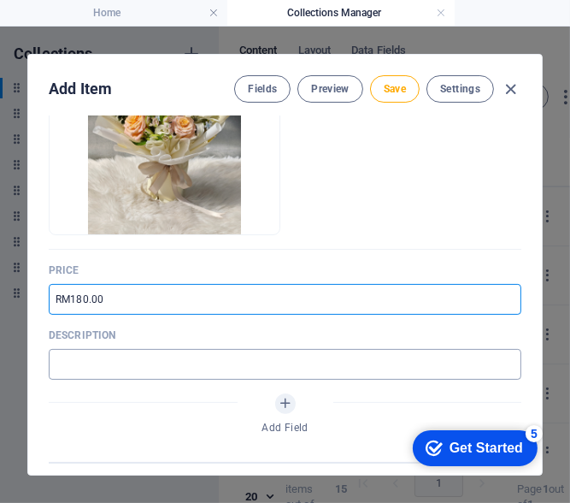
type input "RM180.00"
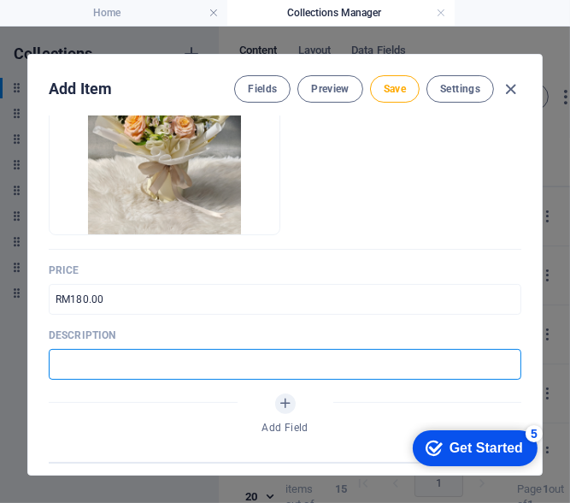
click at [132, 359] on input "text" at bounding box center [285, 364] width 473 height 31
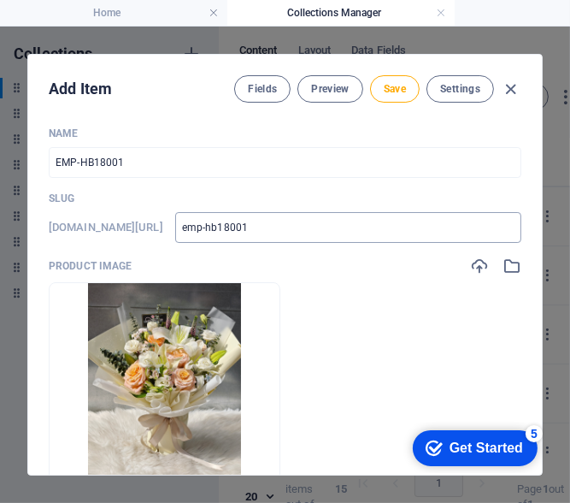
scroll to position [0, 0]
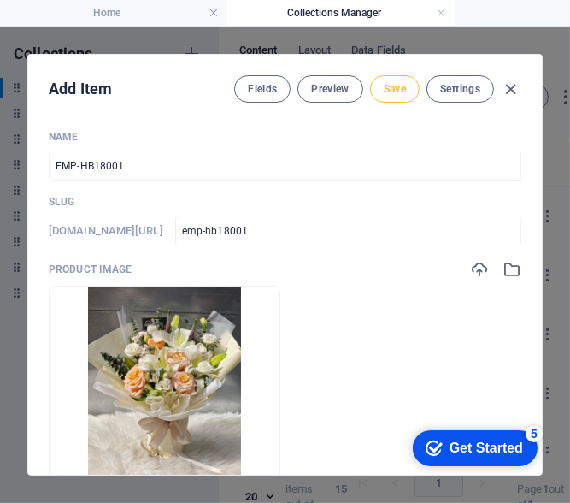
type input "4 Lilies, 4 Roses & Fillers"
click at [399, 90] on span "Save" at bounding box center [395, 89] width 22 height 14
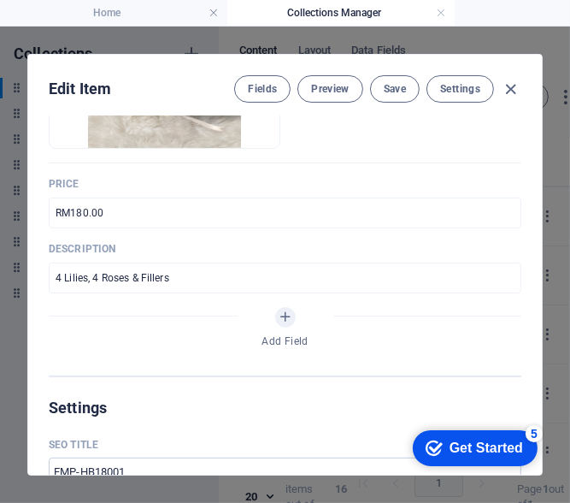
scroll to position [427, 0]
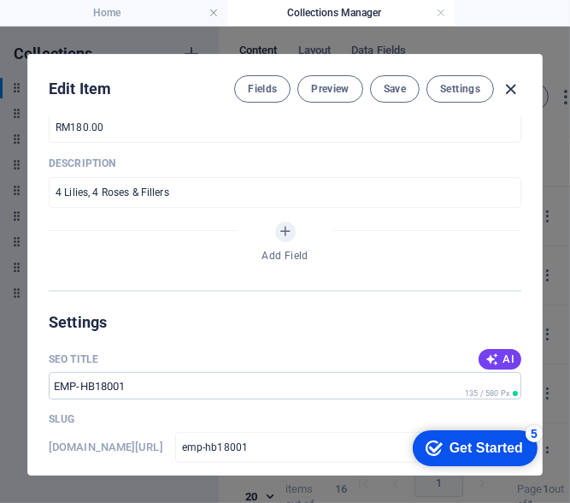
click at [505, 85] on icon "button" at bounding box center [512, 90] width 20 height 20
type input "emp-hb18001"
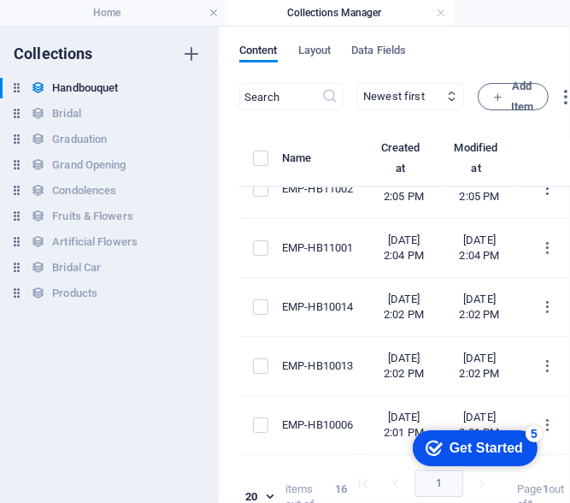
scroll to position [342, 0]
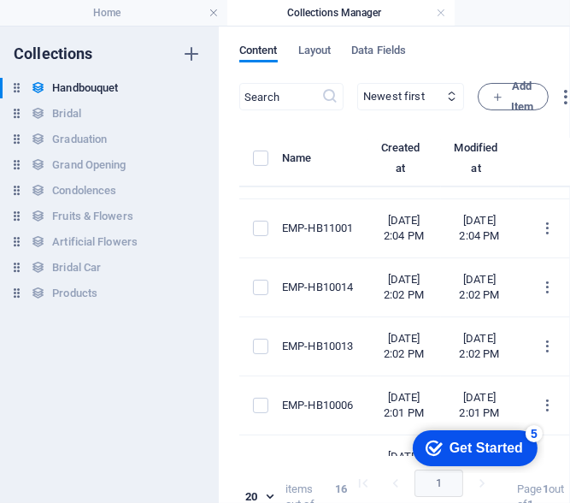
click at [368, 199] on td "EMP-HB11002" at bounding box center [324, 169] width 85 height 59
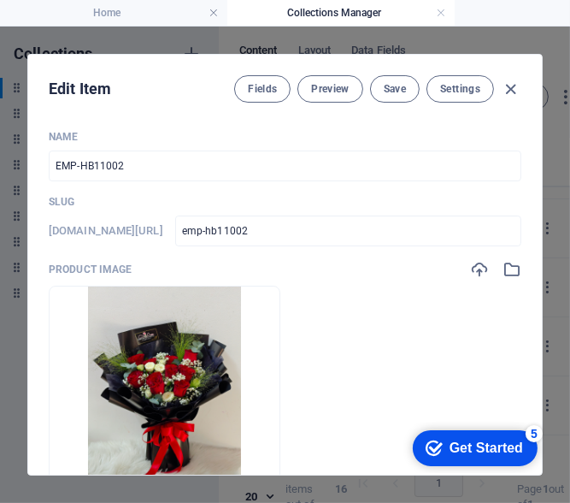
click at [398, 239] on input "emp-hb11002" at bounding box center [348, 230] width 346 height 31
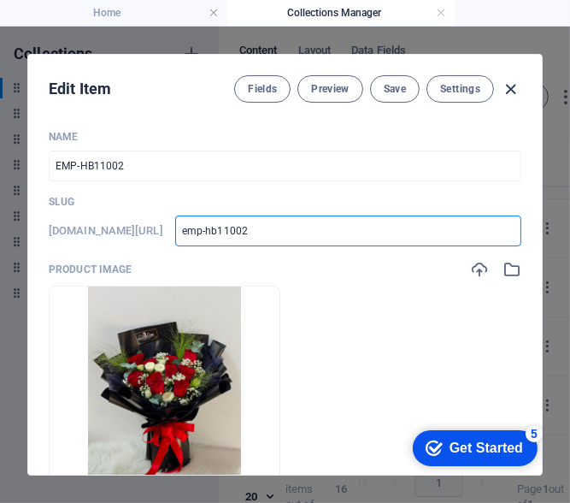
click at [510, 87] on icon "button" at bounding box center [512, 90] width 20 height 20
type input "emp-hb11002"
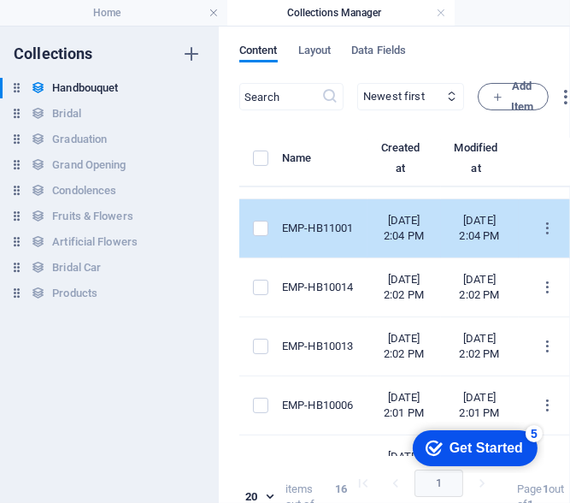
click at [347, 258] on td "EMP-HB11001" at bounding box center [324, 228] width 85 height 59
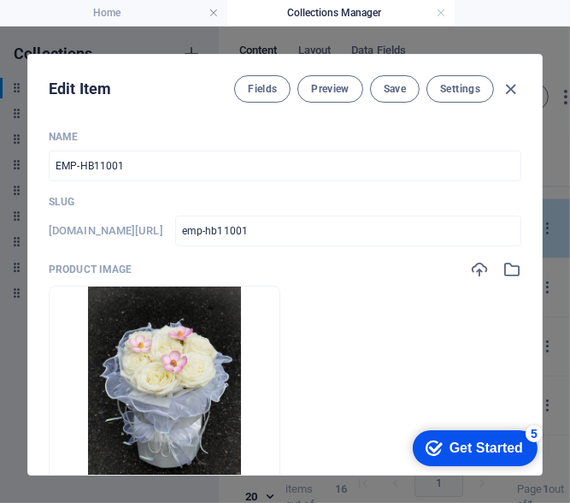
click at [347, 347] on ul "Drop files here to upload them instantly" at bounding box center [285, 388] width 473 height 205
click at [517, 85] on icon "button" at bounding box center [512, 90] width 20 height 20
type input "emp-hb11001"
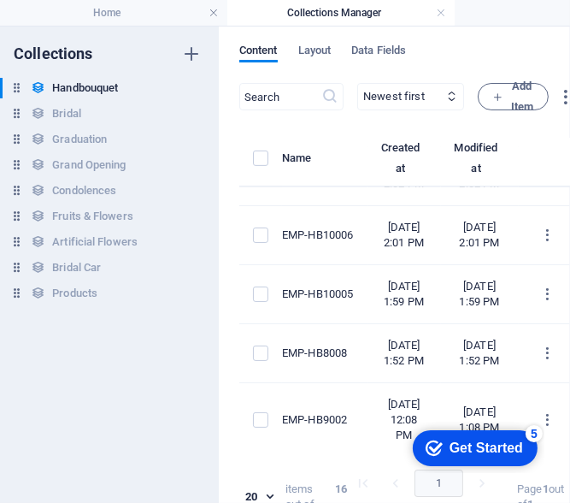
scroll to position [513, 0]
click at [368, 146] on td "EMP-HB10014" at bounding box center [324, 116] width 85 height 59
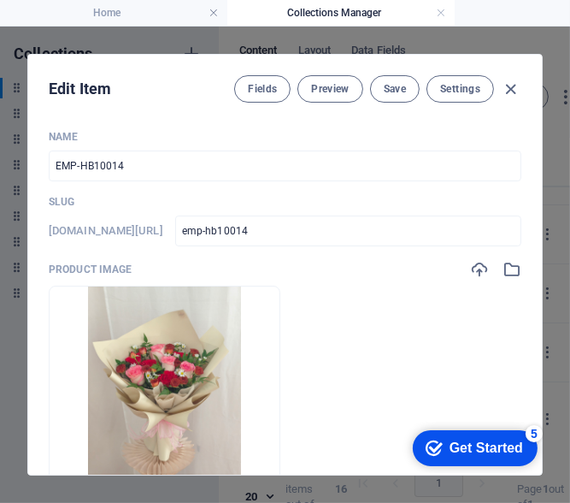
click at [404, 266] on div "Product image" at bounding box center [285, 269] width 473 height 19
click at [511, 88] on icon "button" at bounding box center [512, 90] width 20 height 20
type input "emp-hb10014"
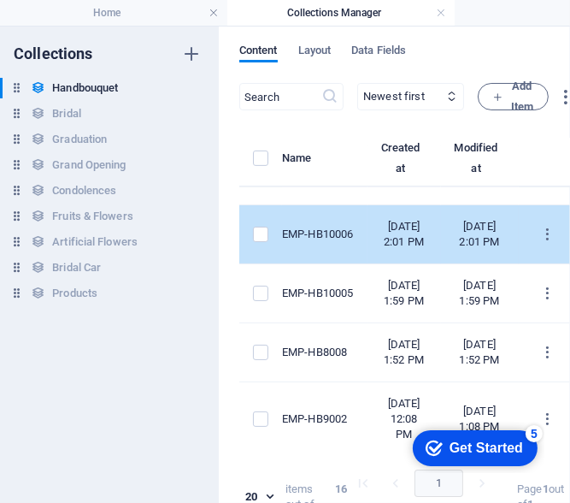
click at [429, 264] on td "[DATE] 2:01 PM" at bounding box center [405, 234] width 74 height 59
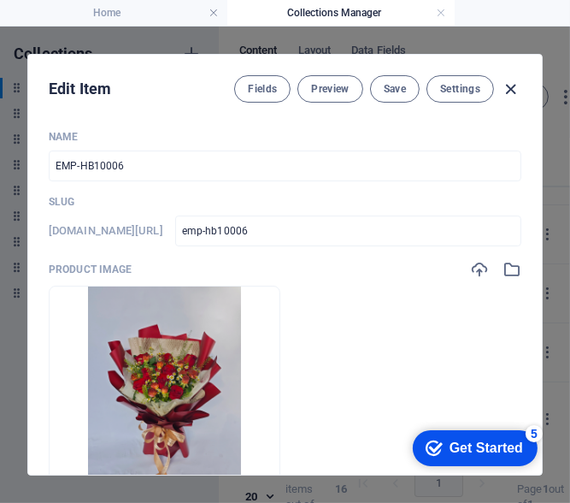
click at [512, 80] on icon "button" at bounding box center [512, 90] width 20 height 20
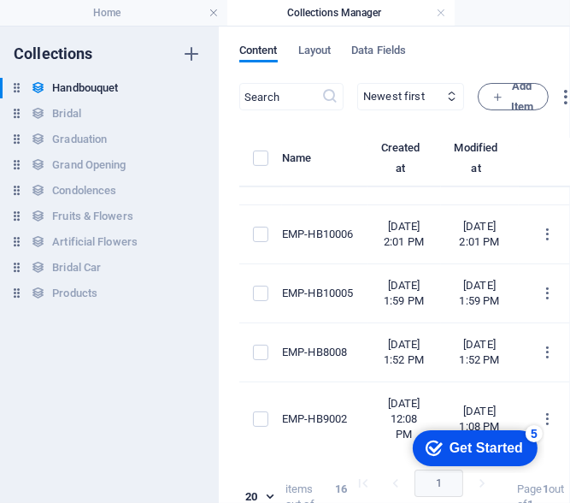
type input "emp-hb10006"
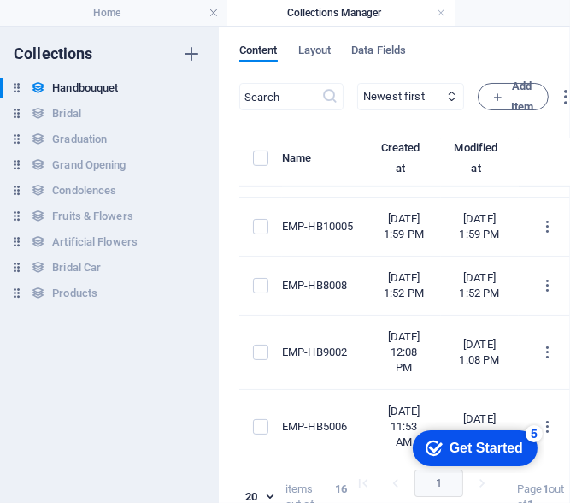
scroll to position [684, 0]
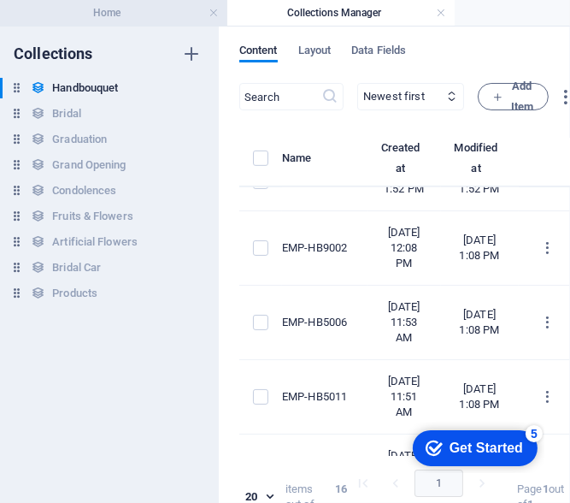
click at [147, 5] on h4 "Home" at bounding box center [113, 12] width 227 height 19
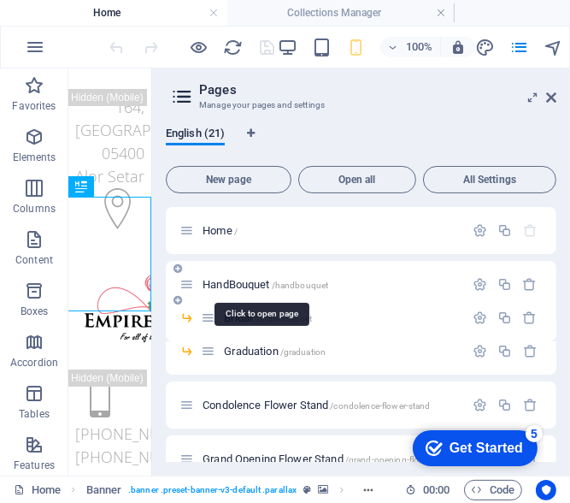
click at [246, 285] on span "HandBouquet /handbouquet" at bounding box center [266, 284] width 126 height 13
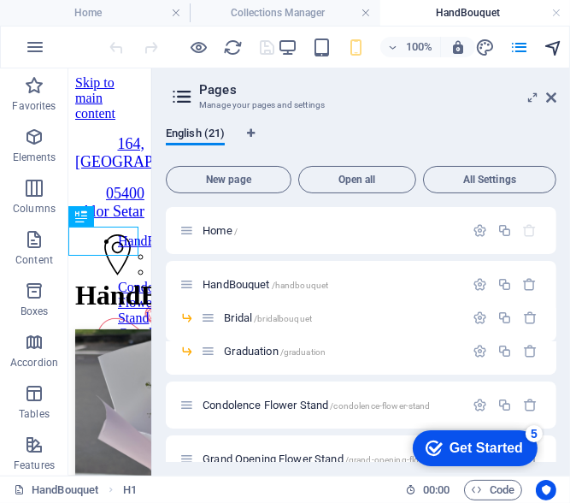
scroll to position [0, 0]
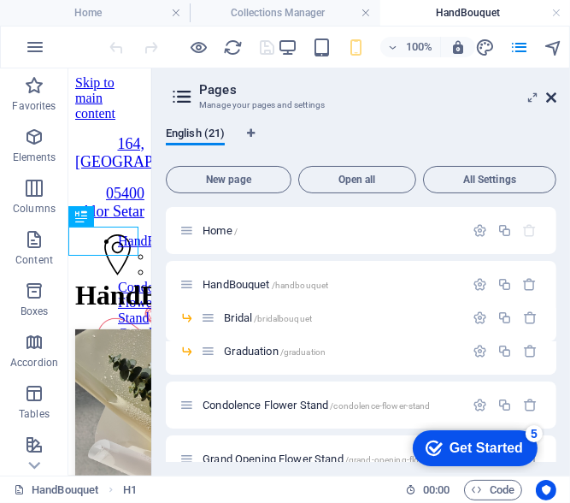
click at [552, 97] on icon at bounding box center [551, 98] width 10 height 14
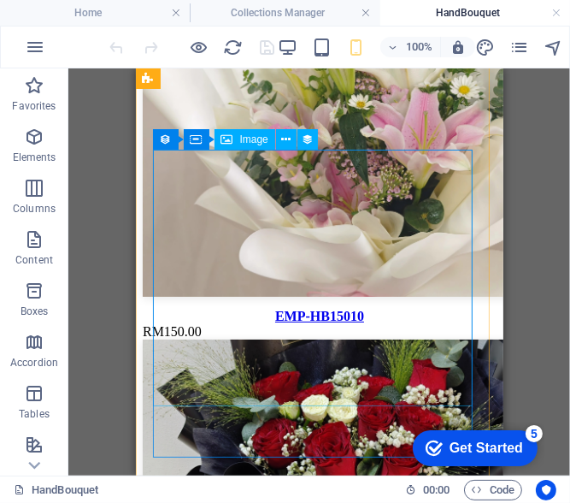
scroll to position [1453, 0]
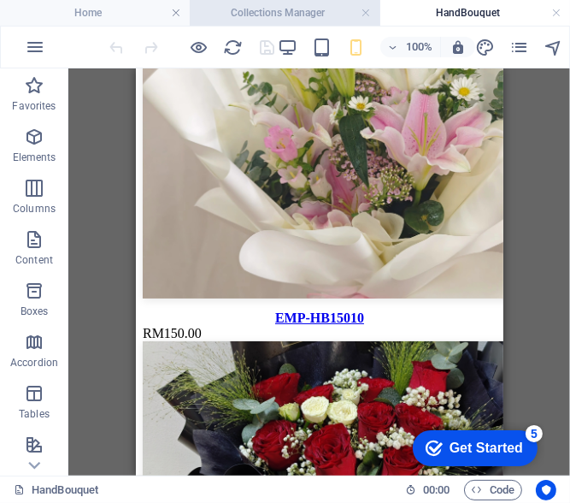
click at [251, 11] on h4 "Collections Manager" at bounding box center [285, 12] width 190 height 19
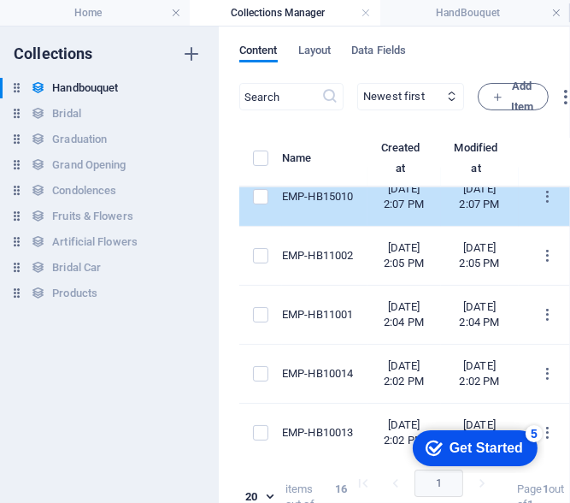
scroll to position [256, 0]
click at [368, 227] on td "EMP-HB15010" at bounding box center [324, 197] width 85 height 59
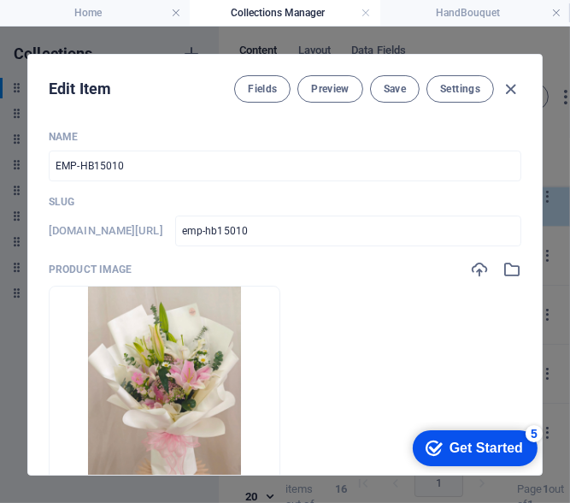
click at [405, 286] on ul "Drop files here to upload them instantly" at bounding box center [285, 388] width 473 height 205
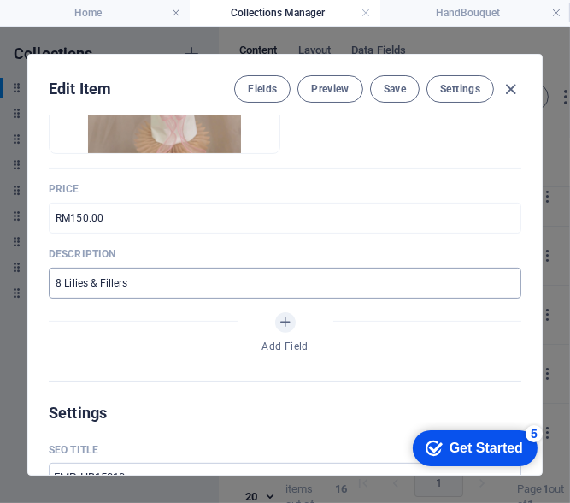
scroll to position [342, 0]
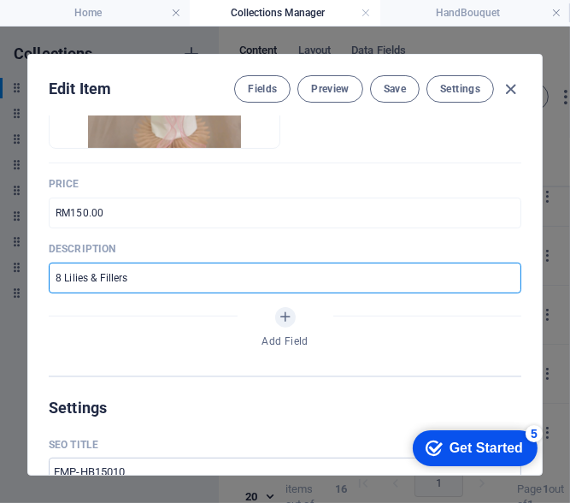
click at [51, 277] on input "8 Lilies & Fillers" at bounding box center [285, 277] width 473 height 31
type input "6 Lilies & Fillers"
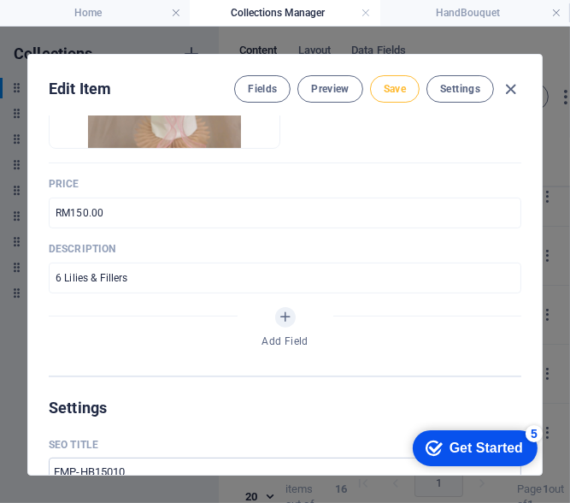
click at [396, 85] on span "Save" at bounding box center [395, 89] width 22 height 14
click at [514, 96] on icon "button" at bounding box center [512, 90] width 20 height 20
type input "emp-hb15010"
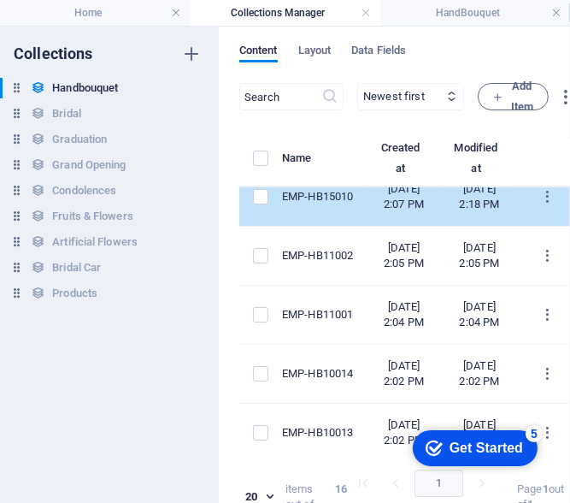
scroll to position [0, 0]
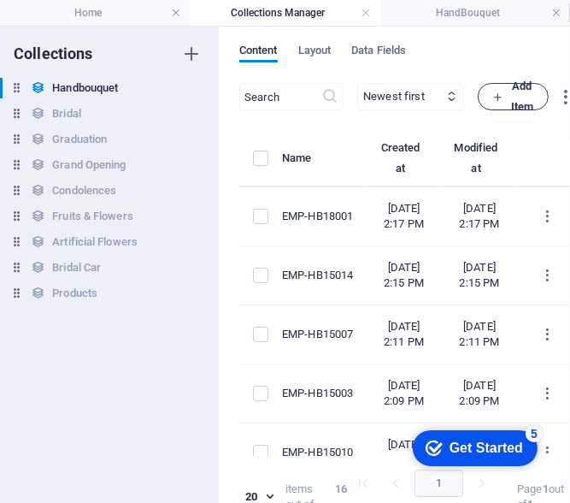
click at [504, 101] on icon "button" at bounding box center [497, 96] width 11 height 11
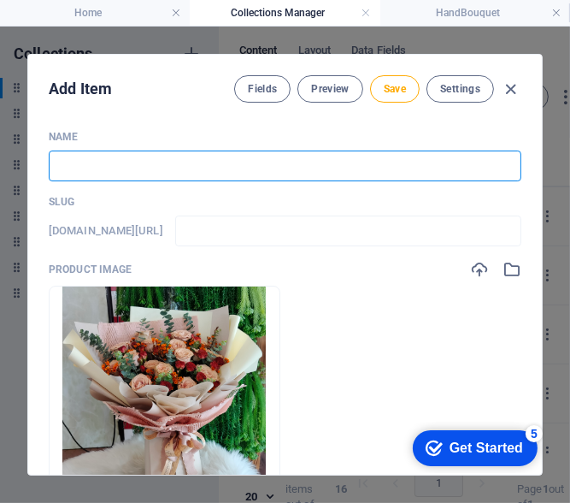
click at [246, 160] on input "text" at bounding box center [285, 165] width 473 height 31
type input "e"
type input "E"
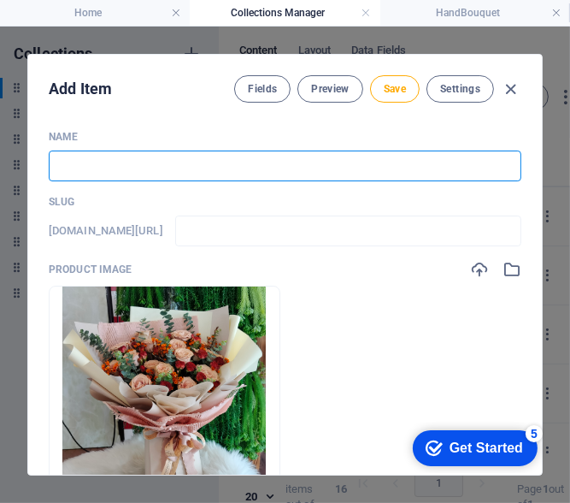
type input "e"
type input "EM"
type input "em"
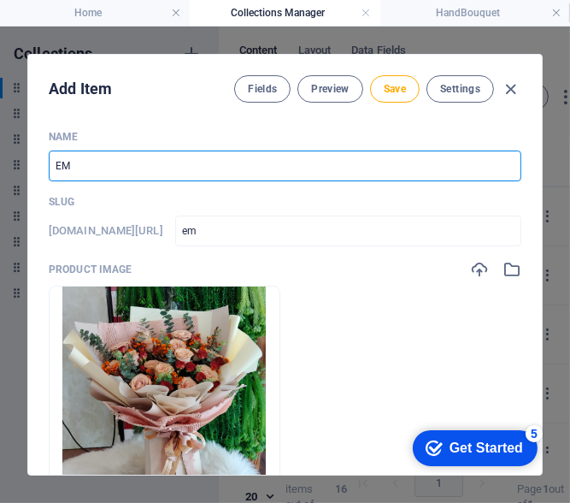
type input "EMP"
type input "emp"
type input "EMP-H"
type input "emp-h"
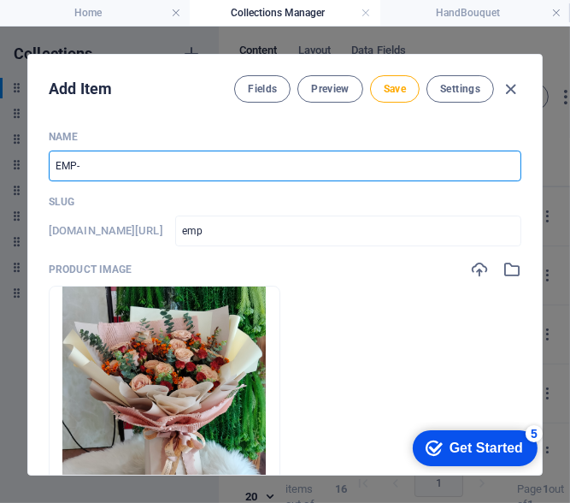
type input "emp-h"
type input "EMP-HB"
type input "emp-hb"
type input "EMP-HB1"
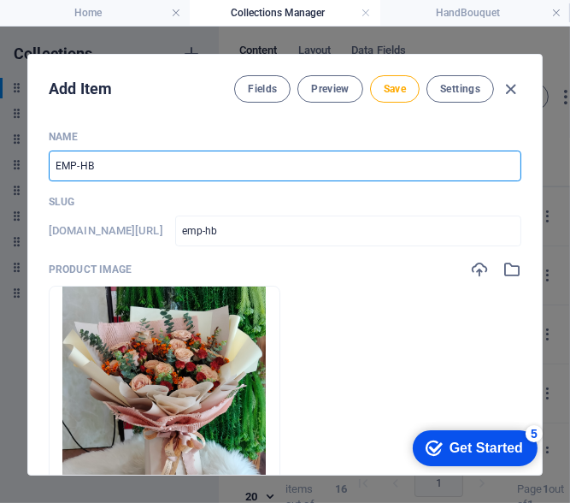
type input "emp-hb1"
type input "EMP-HB18"
type input "emp-hb18"
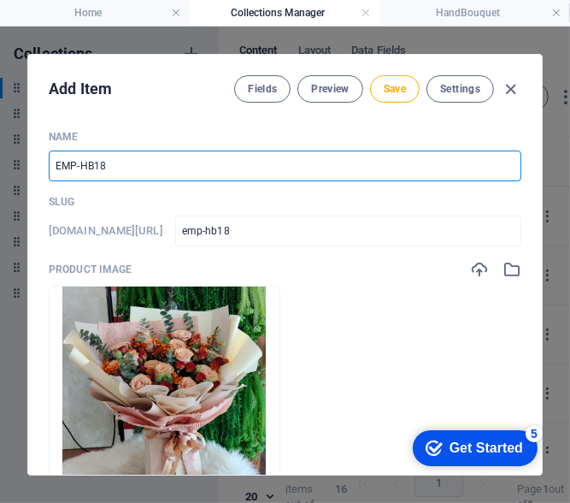
type input "EMP-HB180"
type input "emp-hb180"
type input "EMP-HB1800"
type input "emp-hb1800"
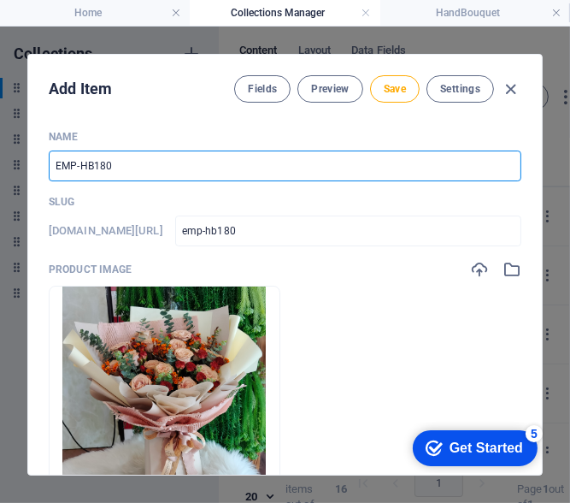
type input "emp-hb1800"
type input "EMP-HB18003"
type input "emp-hb18003"
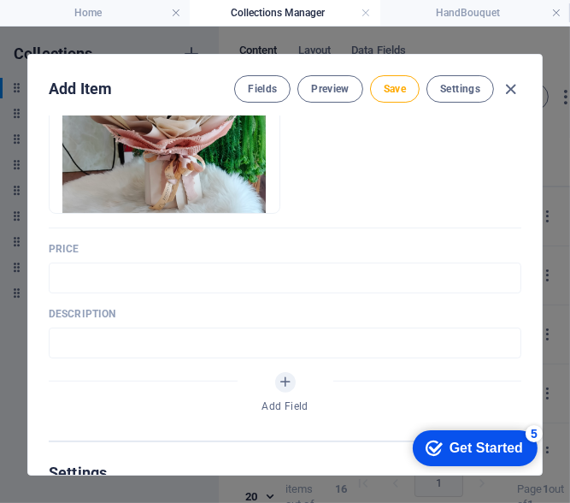
scroll to position [342, 0]
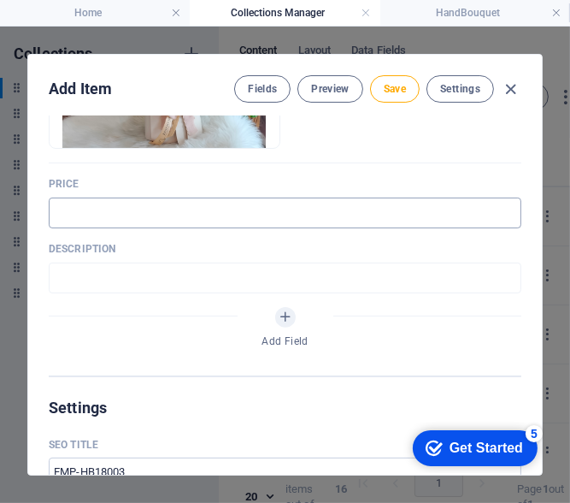
type input "EMP-HB18003"
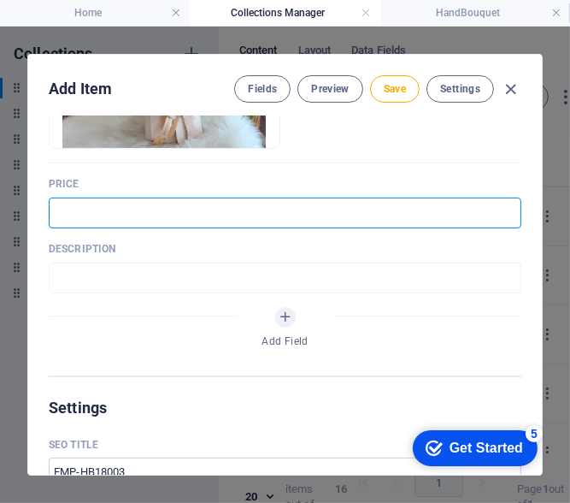
click at [197, 221] on input "text" at bounding box center [285, 212] width 473 height 31
type input "RM180.00"
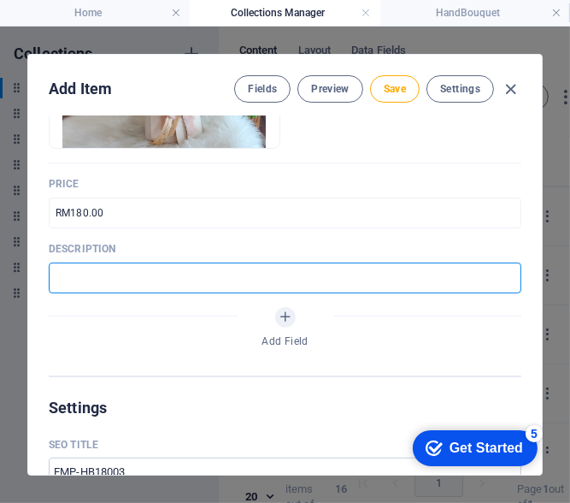
click at [178, 283] on input "text" at bounding box center [285, 277] width 473 height 31
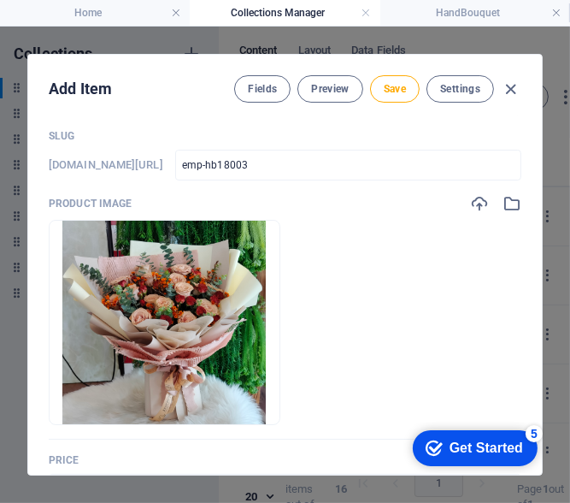
scroll to position [0, 0]
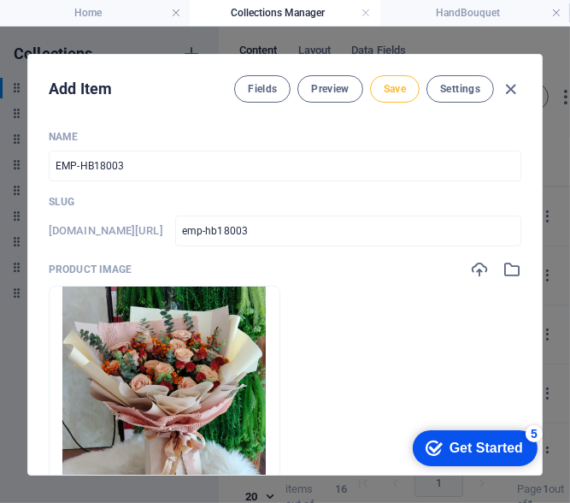
type input "16 Roses & Fillers"
click at [394, 84] on span "Save" at bounding box center [395, 89] width 22 height 14
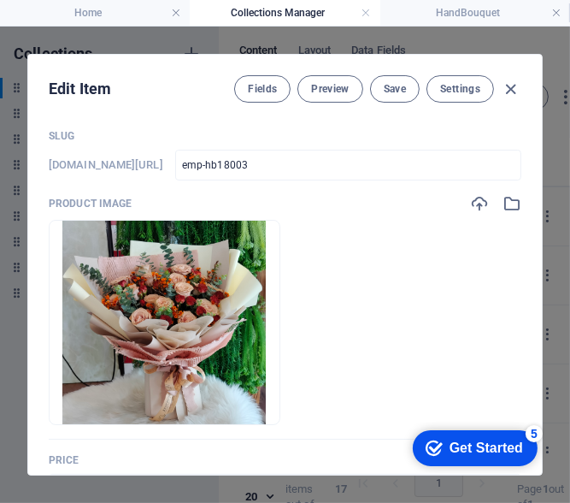
scroll to position [85, 0]
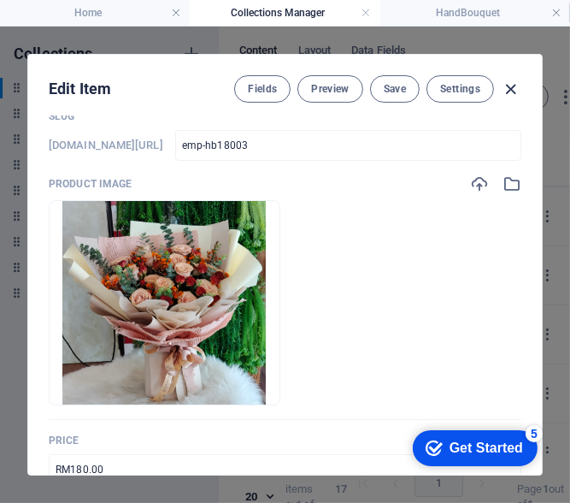
click at [506, 91] on icon "button" at bounding box center [512, 90] width 20 height 20
type input "emp-hb18003"
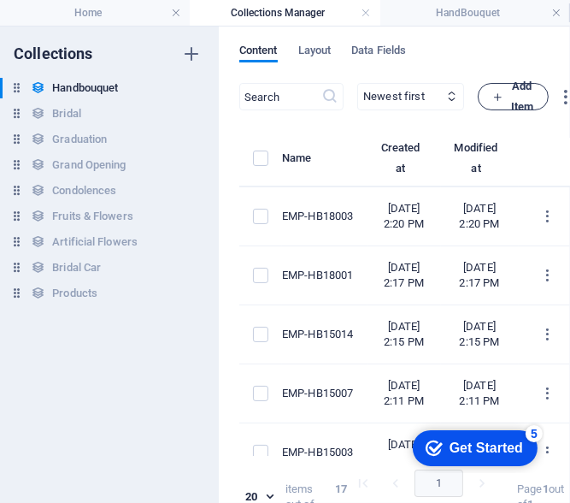
click at [504, 91] on icon "button" at bounding box center [497, 96] width 11 height 11
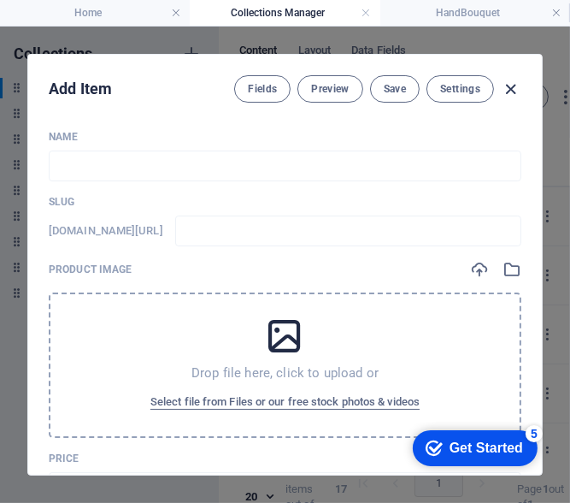
click at [517, 83] on icon "button" at bounding box center [512, 90] width 20 height 20
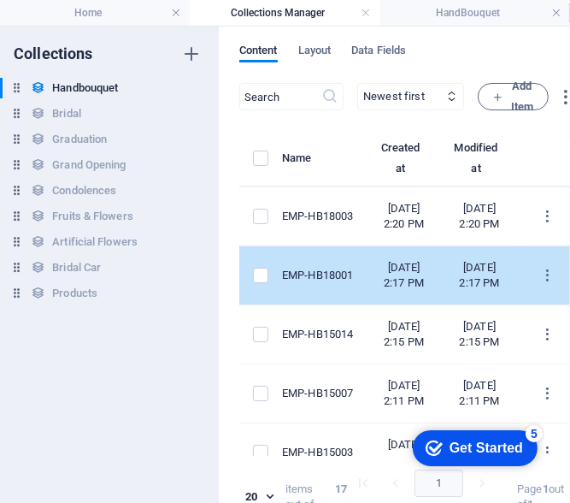
click at [356, 293] on td "EMP-HB18001" at bounding box center [324, 275] width 85 height 59
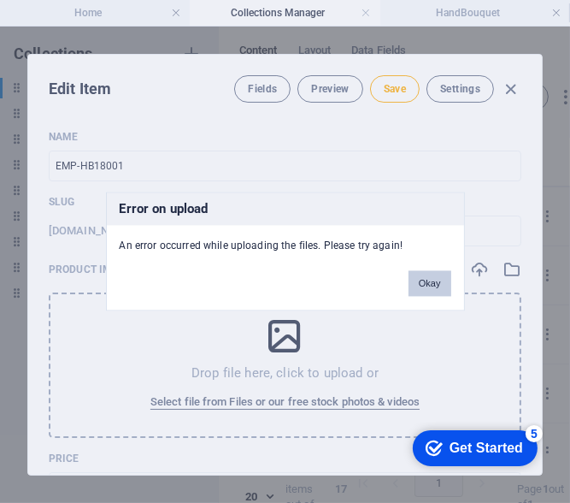
click at [435, 281] on button "Okay" at bounding box center [430, 284] width 43 height 26
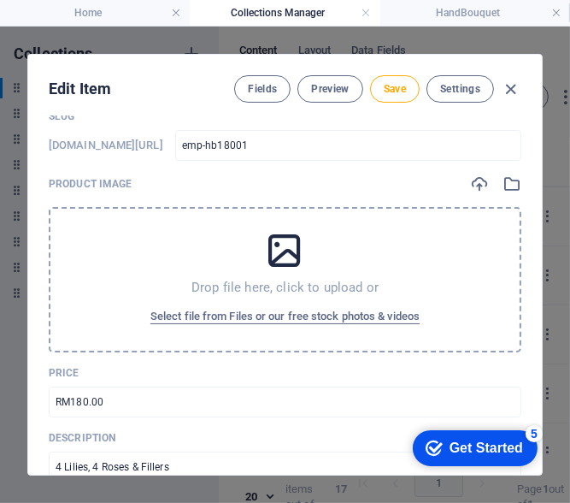
click at [156, 373] on p "Price" at bounding box center [285, 373] width 473 height 14
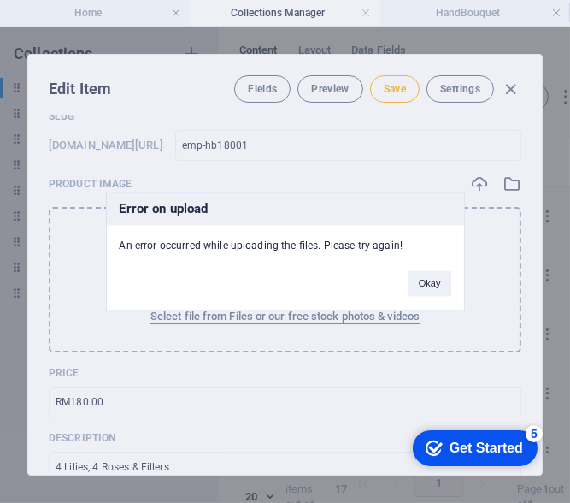
click at [214, 338] on div "Error on upload An error occurred while uploading the files. Please try again! …" at bounding box center [285, 251] width 570 height 503
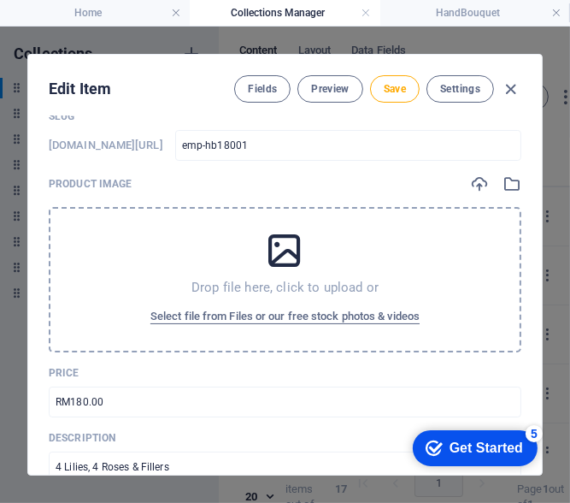
click at [219, 268] on div "Drop file here, click to upload or Select file from Files or our free stock pho…" at bounding box center [285, 279] width 473 height 145
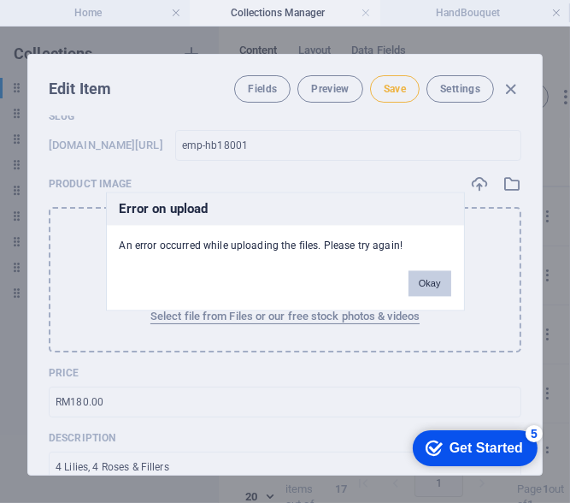
click at [447, 278] on button "Okay" at bounding box center [430, 284] width 43 height 26
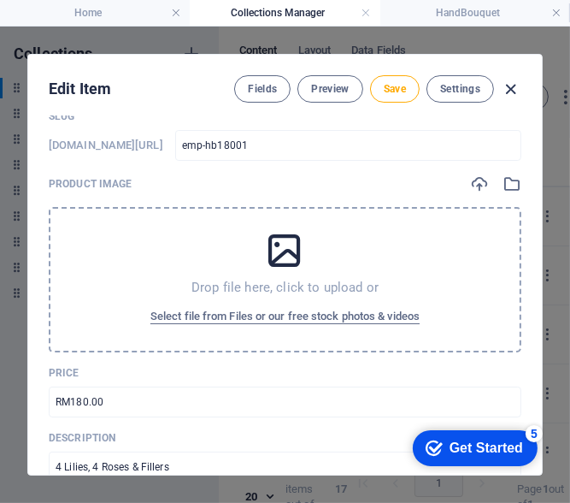
click at [510, 84] on icon "button" at bounding box center [512, 90] width 20 height 20
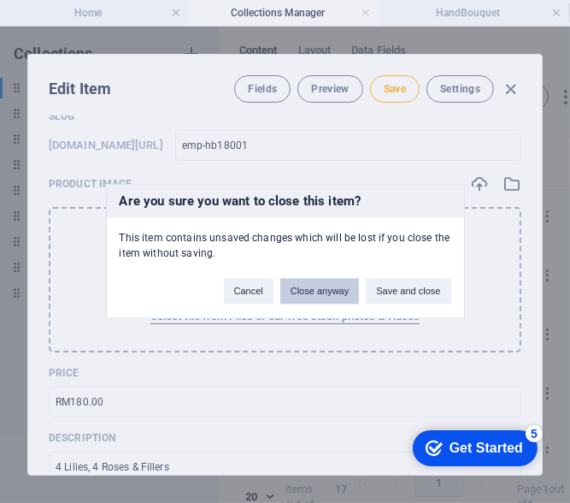
click at [334, 291] on button "Close anyway" at bounding box center [319, 292] width 79 height 26
type input "emp-hb18001"
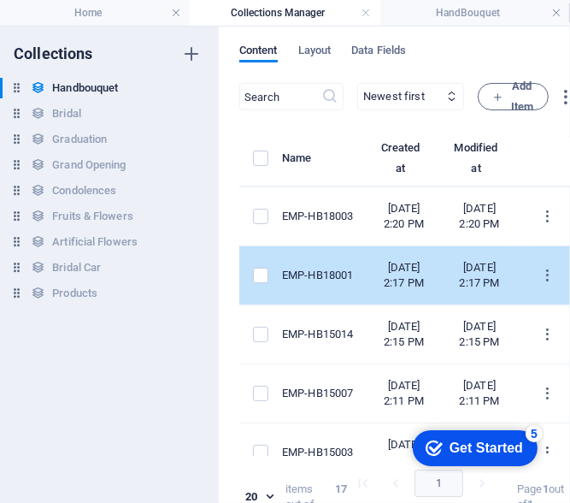
click at [368, 305] on td "EMP-HB18001" at bounding box center [324, 275] width 85 height 59
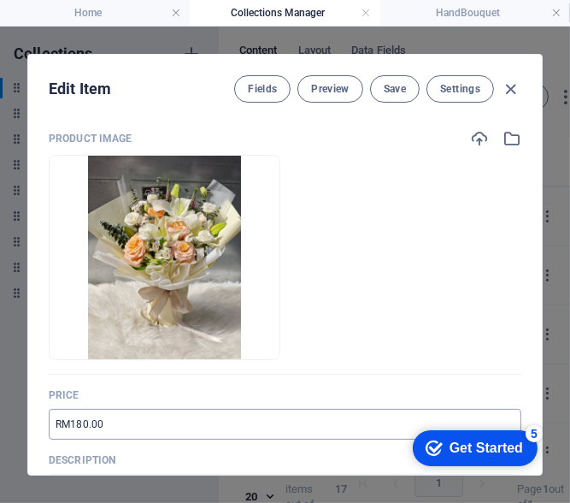
scroll to position [342, 0]
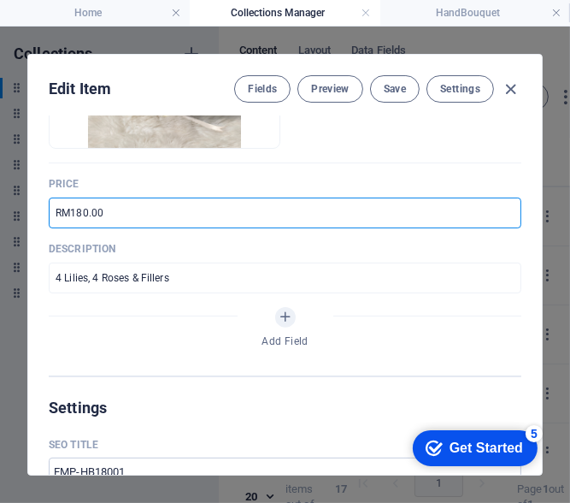
drag, startPoint x: 80, startPoint y: 212, endPoint x: 68, endPoint y: 211, distance: 11.1
click at [68, 211] on input "RM180.00" at bounding box center [285, 212] width 473 height 31
type input "RM200.00"
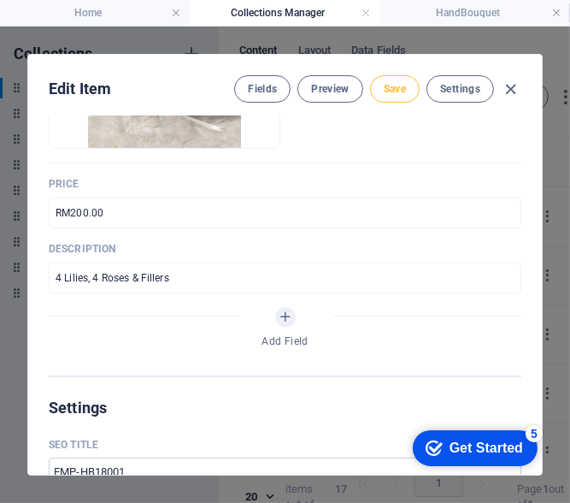
click at [402, 89] on span "Save" at bounding box center [395, 89] width 22 height 14
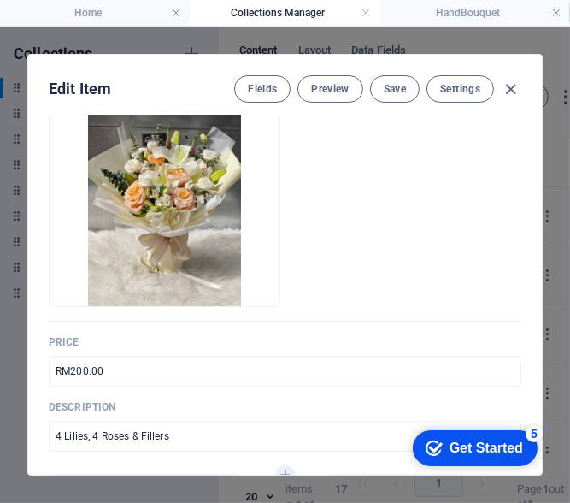
scroll to position [171, 0]
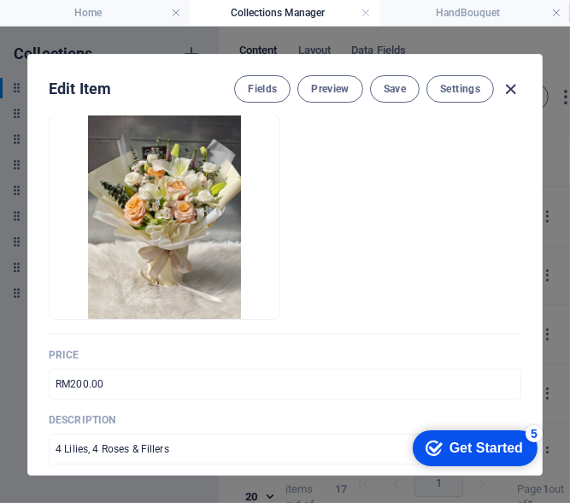
click at [510, 96] on icon "button" at bounding box center [512, 90] width 20 height 20
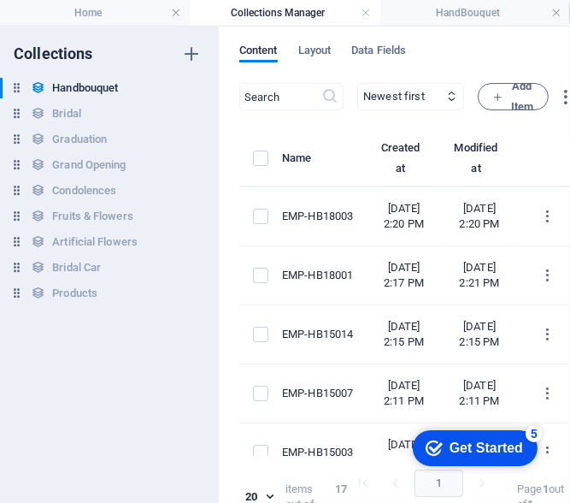
type input "emp-hb18001"
click at [504, 97] on icon "button" at bounding box center [497, 96] width 11 height 11
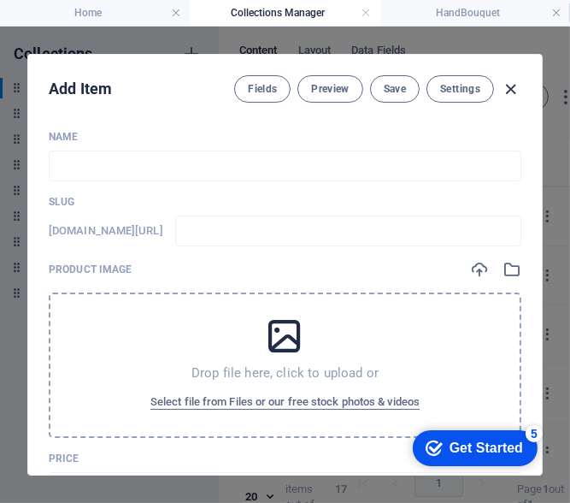
click at [514, 88] on icon "button" at bounding box center [512, 90] width 20 height 20
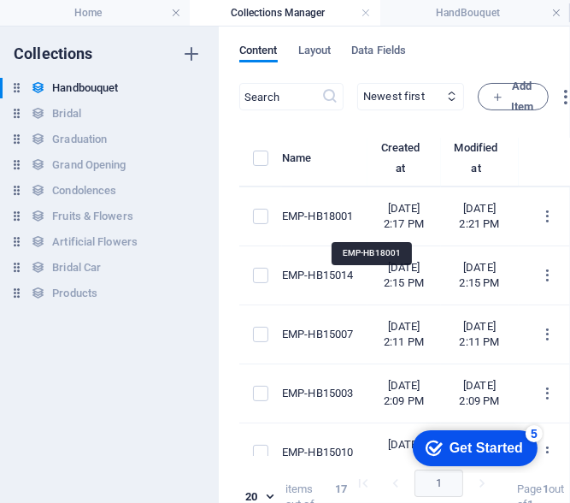
scroll to position [85, 0]
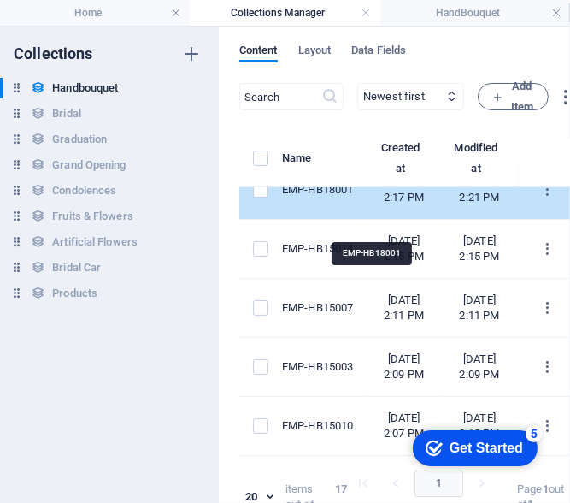
click at [354, 197] on div "EMP-HB18001" at bounding box center [318, 189] width 72 height 15
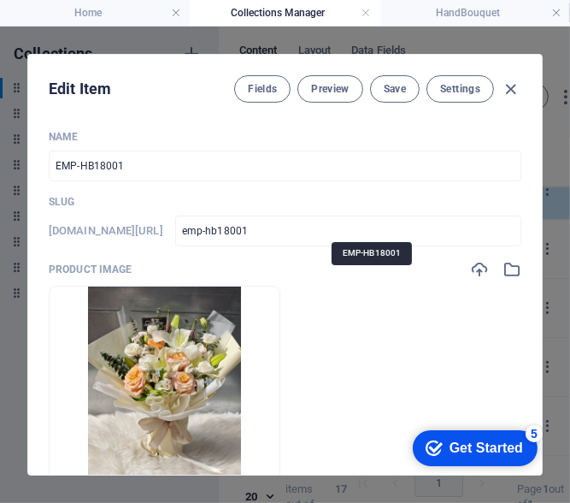
click at [392, 226] on input "emp-hb18001" at bounding box center [348, 230] width 346 height 31
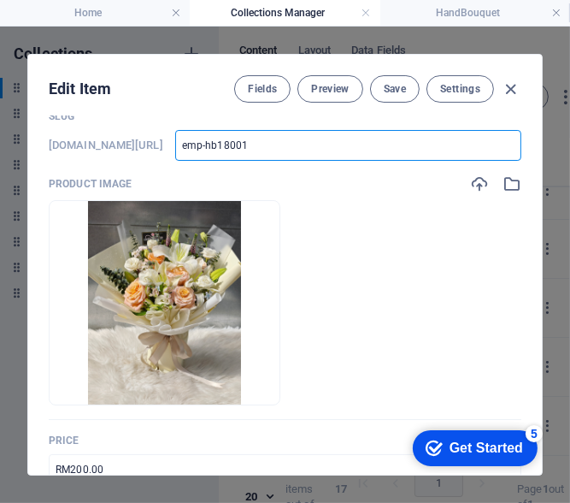
scroll to position [0, 0]
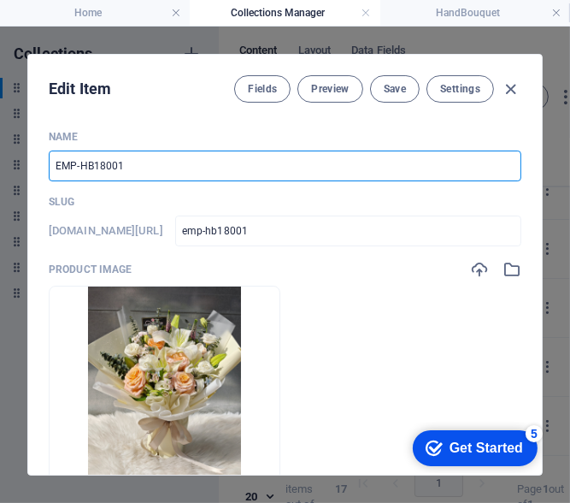
drag, startPoint x: 93, startPoint y: 165, endPoint x: 103, endPoint y: 165, distance: 10.3
click at [103, 165] on input "EMP-HB18001" at bounding box center [285, 165] width 473 height 31
type input "EMP-HB2001"
type input "emp-hb2001"
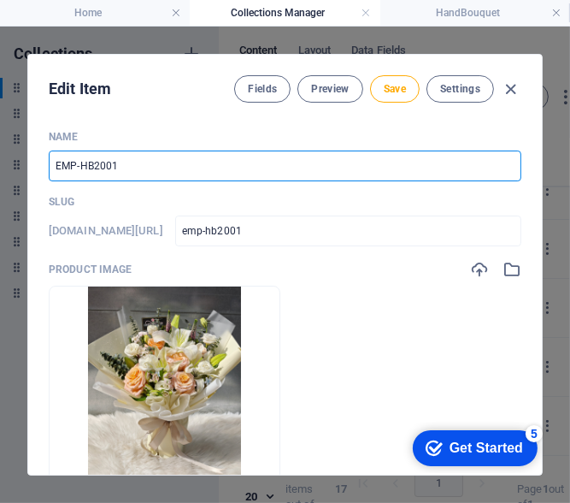
type input "EMP-HB20001"
type input "emp-hb20001"
type input "EMP-HB20001"
click at [392, 93] on span "Save" at bounding box center [395, 89] width 22 height 14
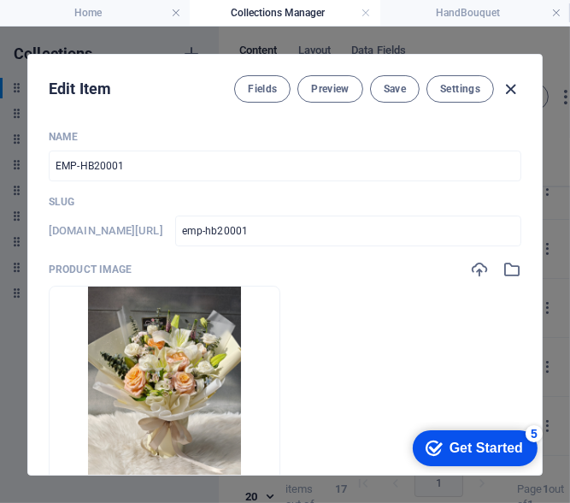
click at [508, 96] on icon "button" at bounding box center [512, 90] width 20 height 20
type input "emp-hb20001"
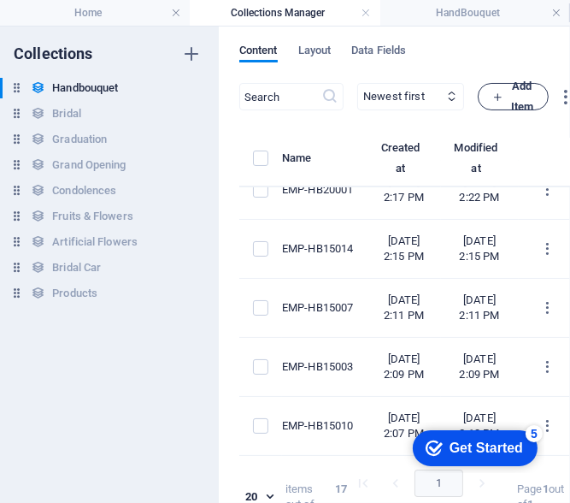
click at [539, 103] on button "Add Item" at bounding box center [513, 96] width 71 height 27
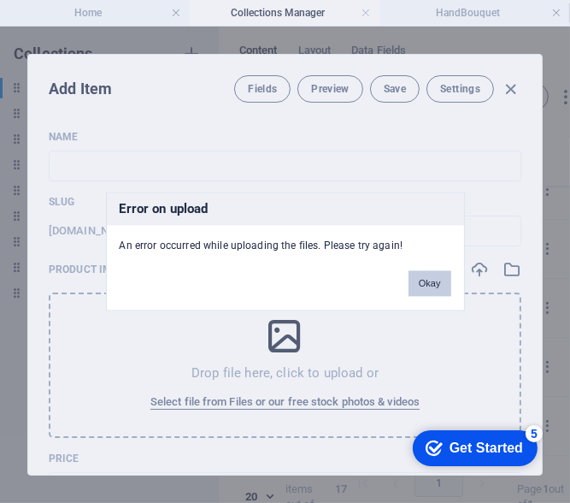
click at [438, 292] on button "Okay" at bounding box center [430, 284] width 43 height 26
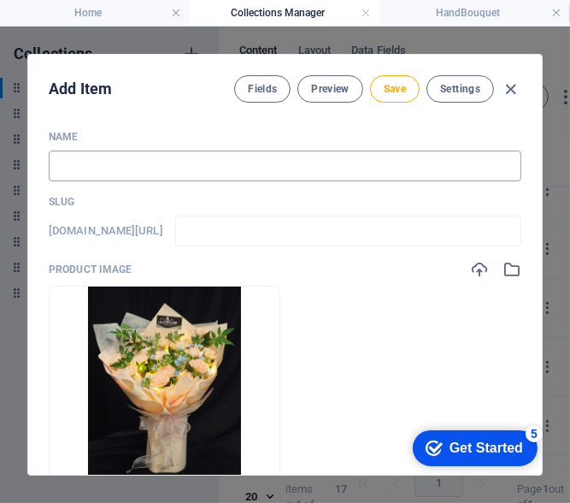
click at [152, 158] on input "text" at bounding box center [285, 165] width 473 height 31
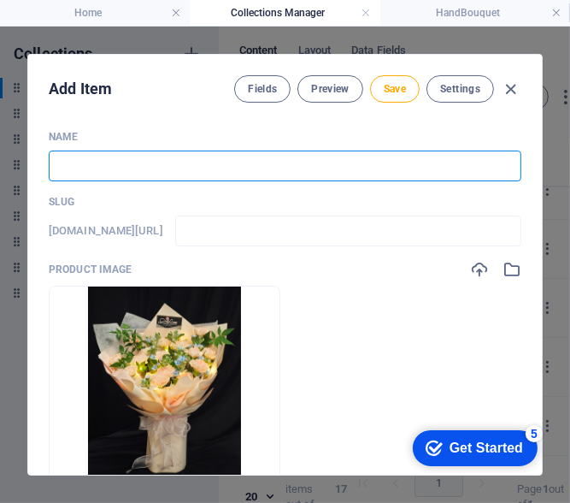
type input "e"
type input "em"
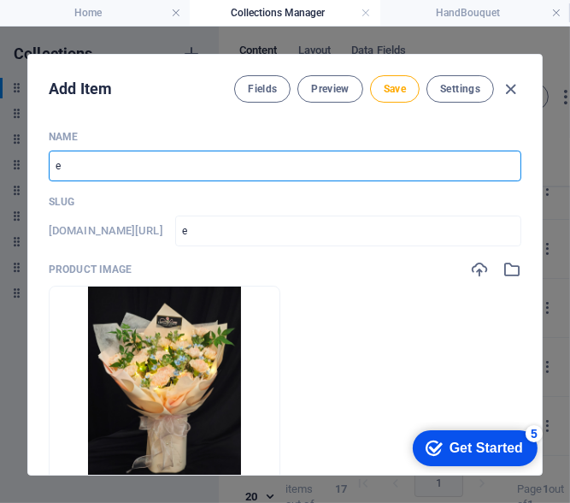
type input "em"
type input "e"
type input "E"
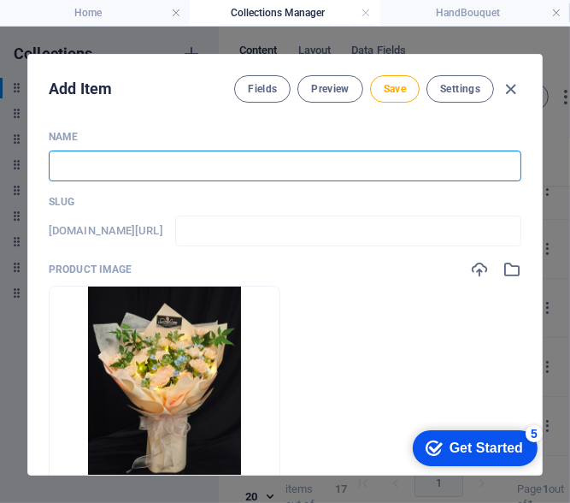
type input "e"
type input "EM"
type input "em"
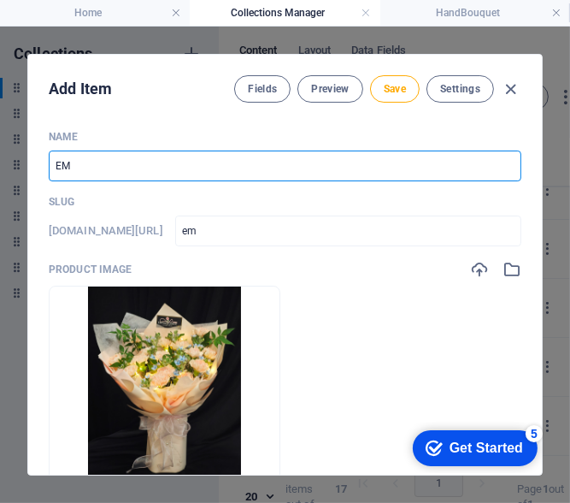
type input "EMP"
type input "emp"
type input "EMP-H"
type input "emp-h"
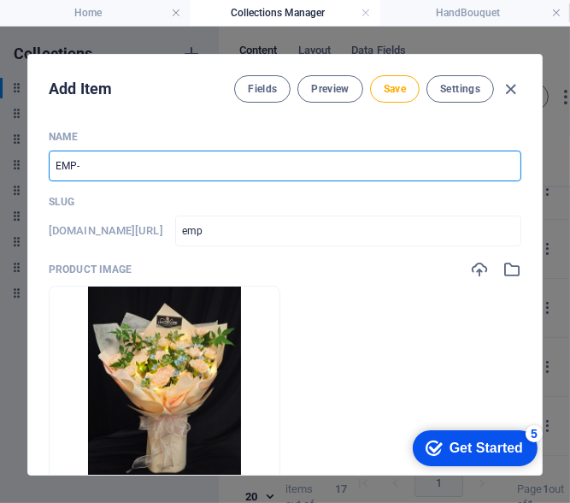
type input "emp-h"
type input "EMP-HB"
type input "emp-hb"
type input "EMP-HB2"
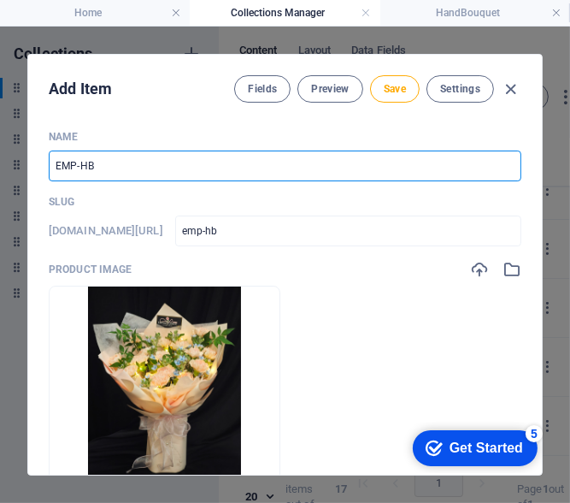
type input "emp-hb2"
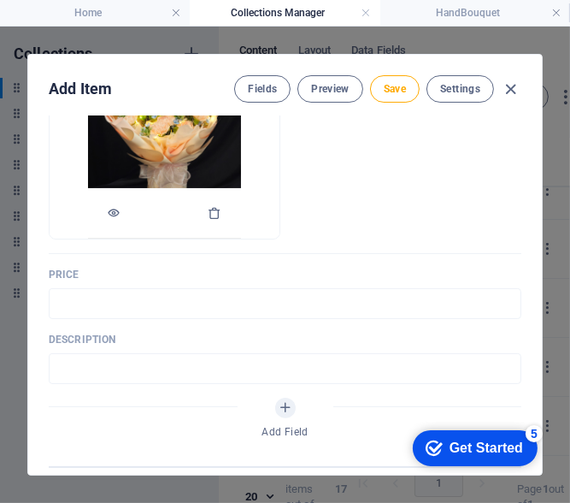
scroll to position [256, 0]
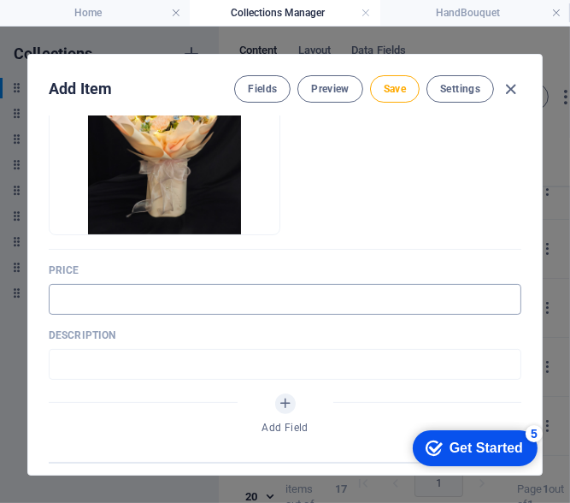
click at [106, 297] on input "text" at bounding box center [285, 299] width 473 height 31
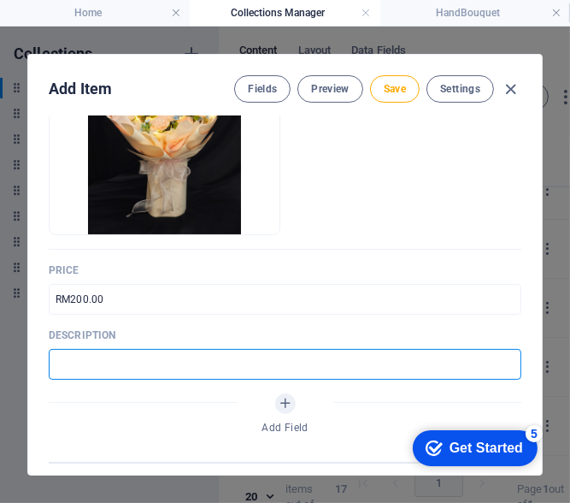
click at [158, 371] on input "text" at bounding box center [285, 364] width 473 height 31
click at [184, 359] on input "15 Carnations & Fillers with Light" at bounding box center [285, 364] width 473 height 31
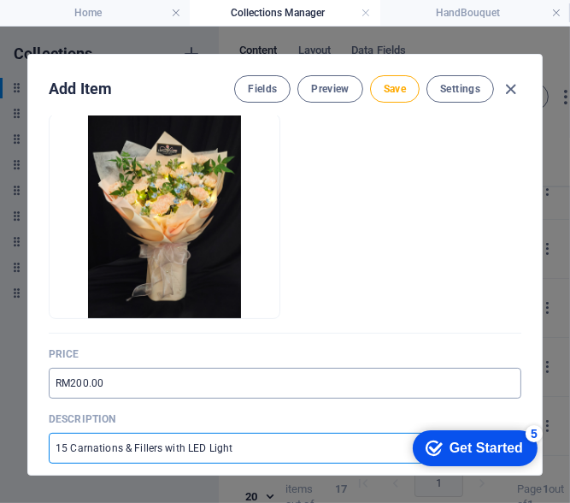
scroll to position [85, 0]
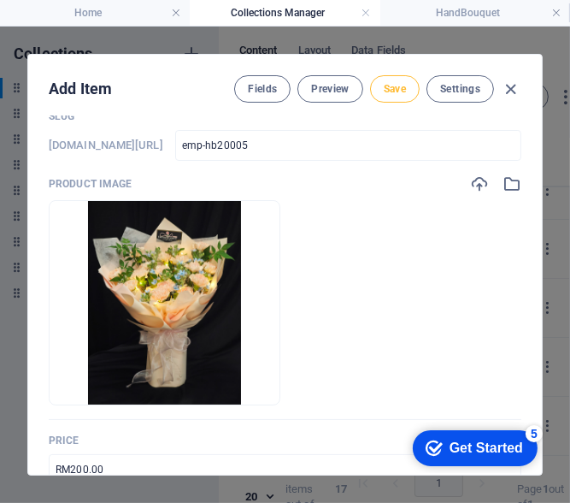
click at [404, 92] on button "Save" at bounding box center [395, 88] width 50 height 27
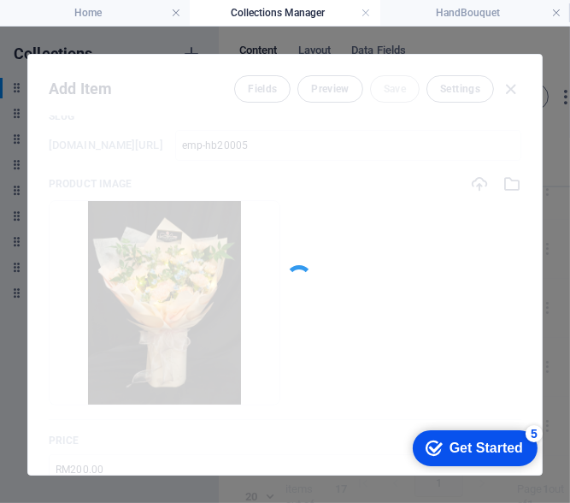
scroll to position [159, 0]
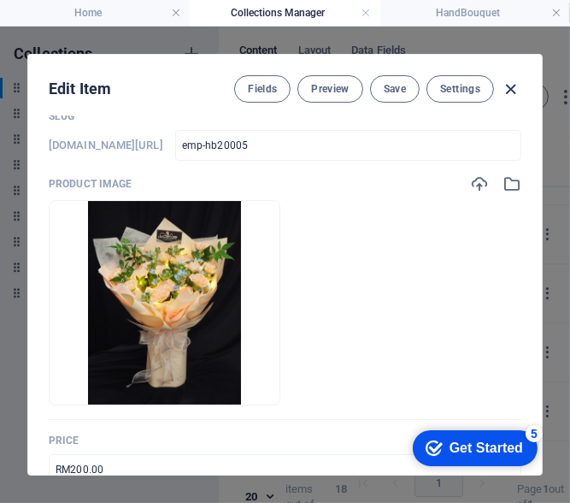
click at [510, 82] on icon "button" at bounding box center [512, 90] width 20 height 20
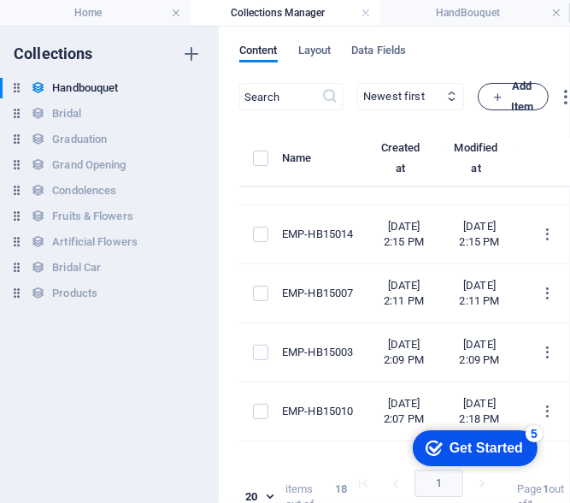
click at [538, 88] on button "Add Item" at bounding box center [513, 96] width 71 height 27
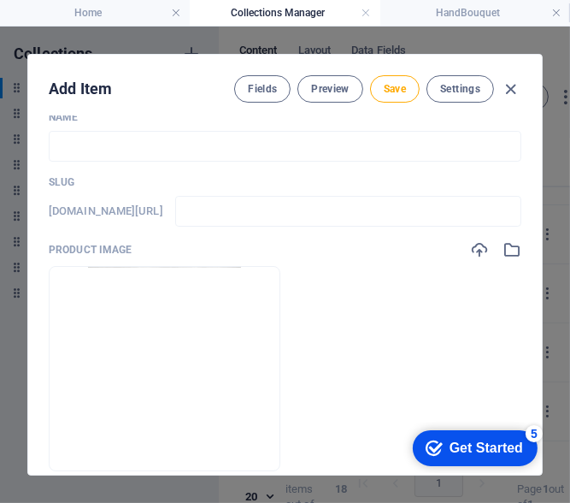
scroll to position [0, 0]
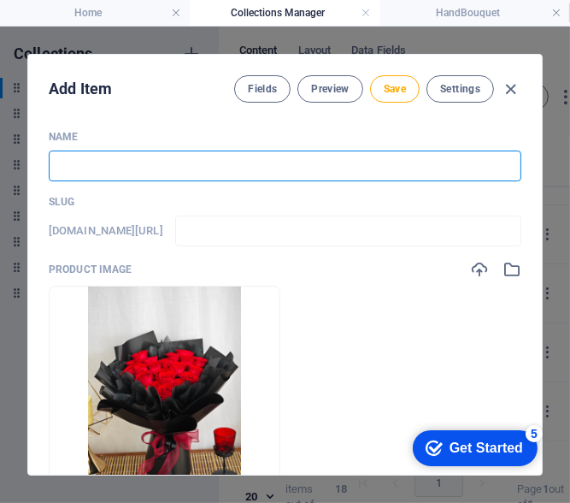
click at [131, 162] on input "text" at bounding box center [285, 165] width 473 height 31
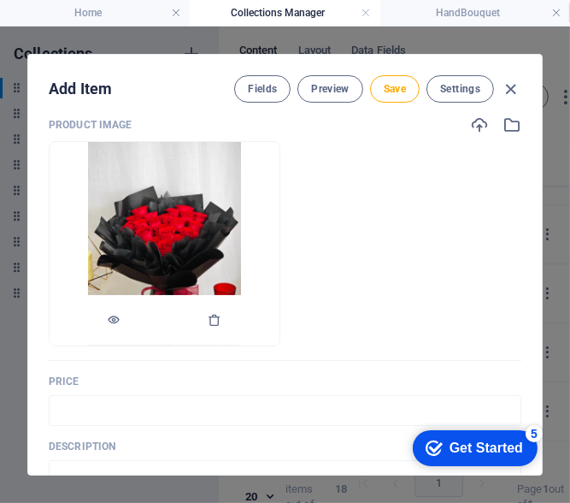
scroll to position [171, 0]
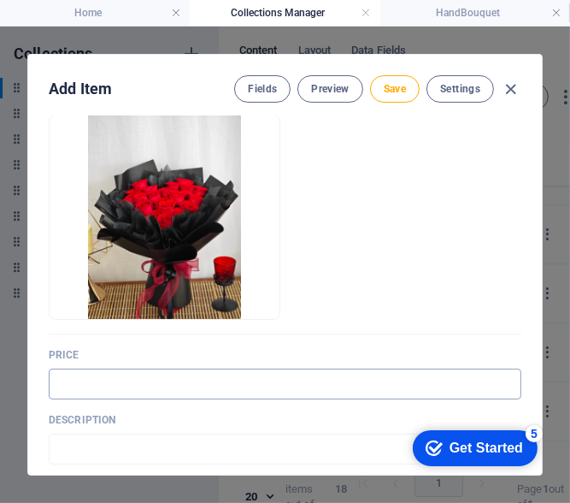
click at [101, 379] on input "text" at bounding box center [285, 383] width 473 height 31
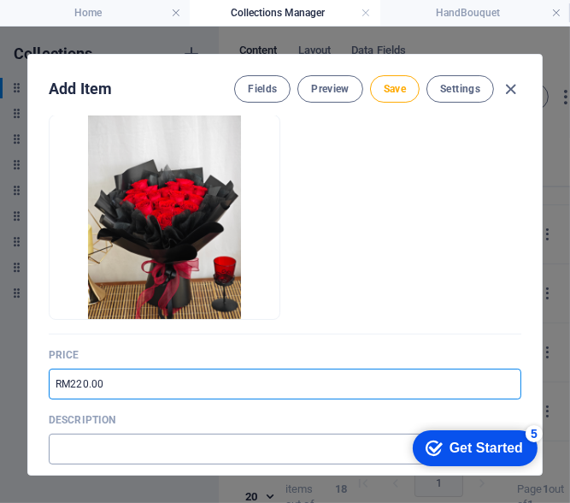
click at [74, 449] on input "text" at bounding box center [285, 448] width 473 height 31
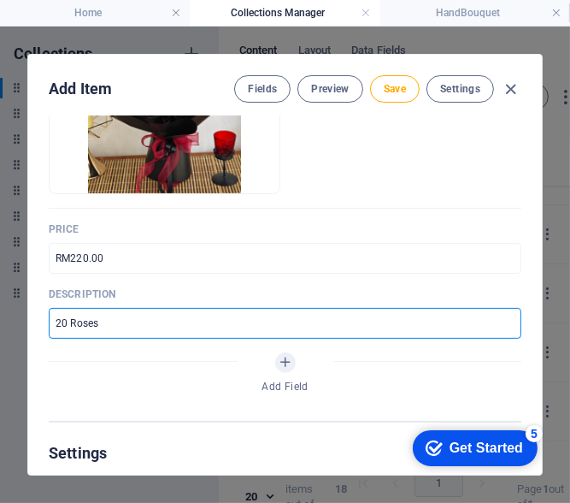
scroll to position [256, 0]
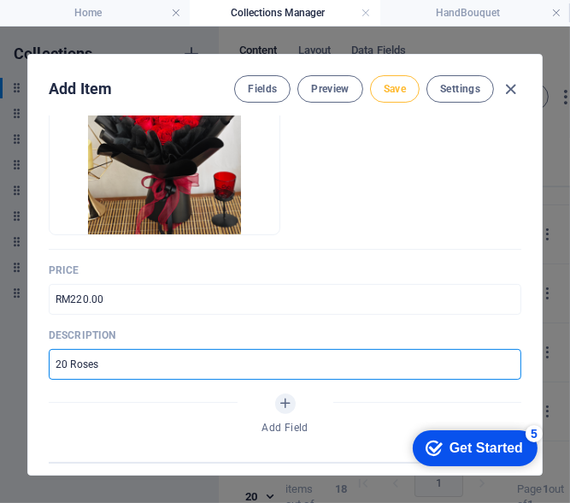
click at [379, 81] on button "Save" at bounding box center [395, 88] width 50 height 27
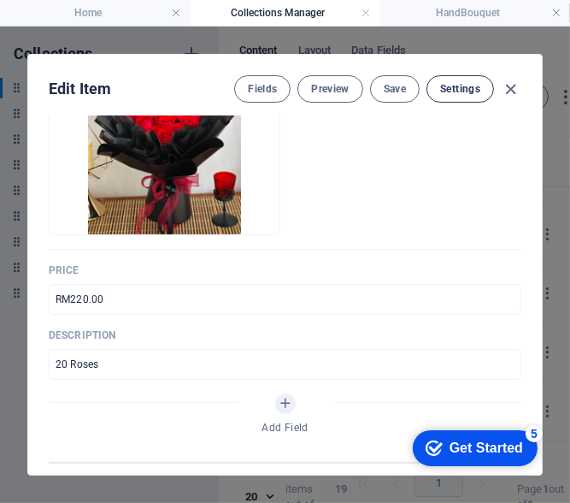
scroll to position [233, 0]
click at [503, 91] on icon "button" at bounding box center [512, 90] width 20 height 20
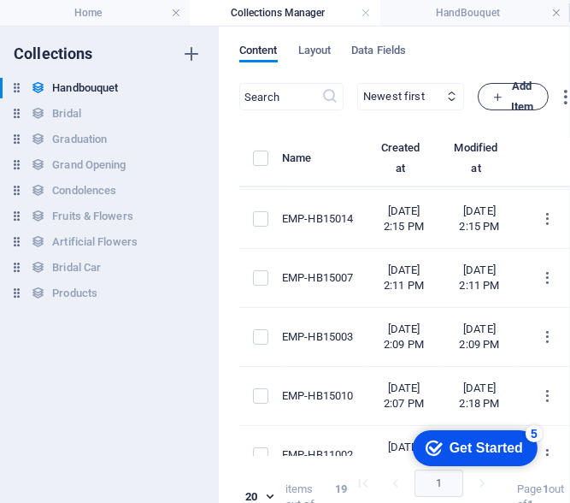
click at [504, 97] on icon "button" at bounding box center [497, 96] width 11 height 11
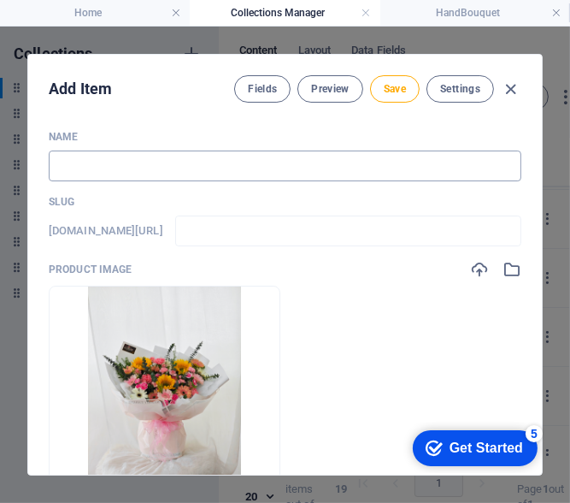
click at [268, 172] on input "text" at bounding box center [285, 165] width 473 height 31
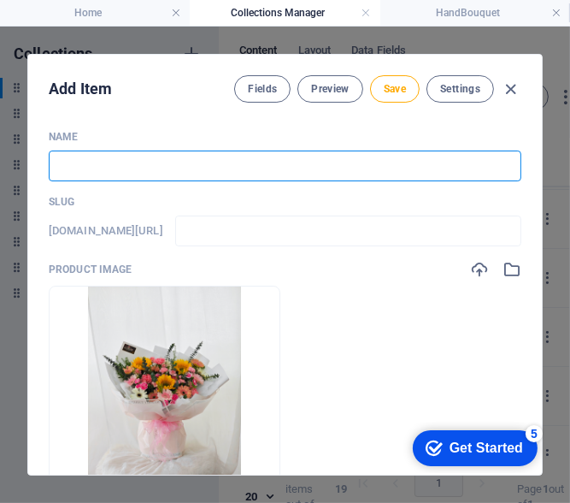
click at [197, 160] on input "text" at bounding box center [285, 165] width 473 height 31
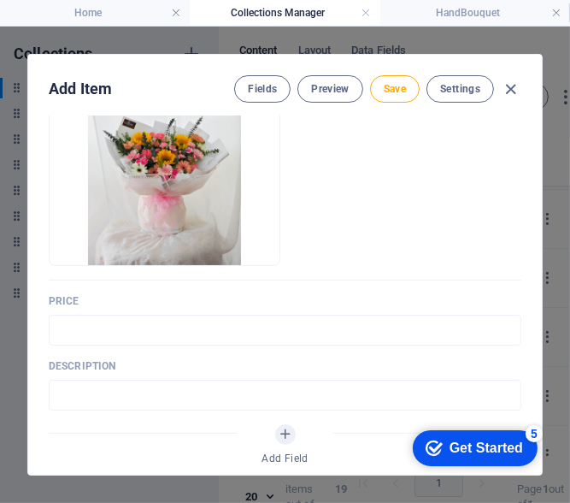
scroll to position [256, 0]
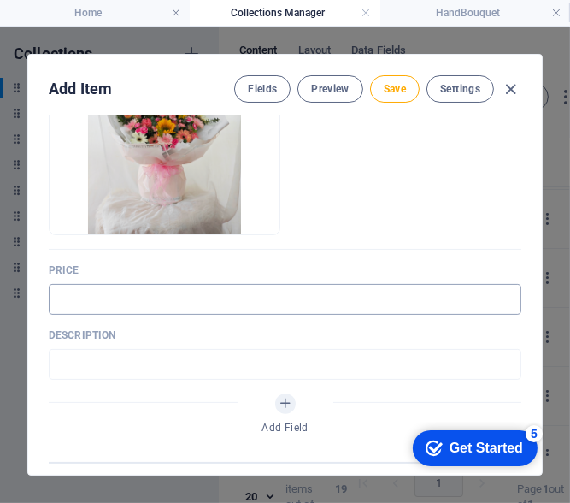
click at [163, 287] on input "text" at bounding box center [285, 299] width 473 height 31
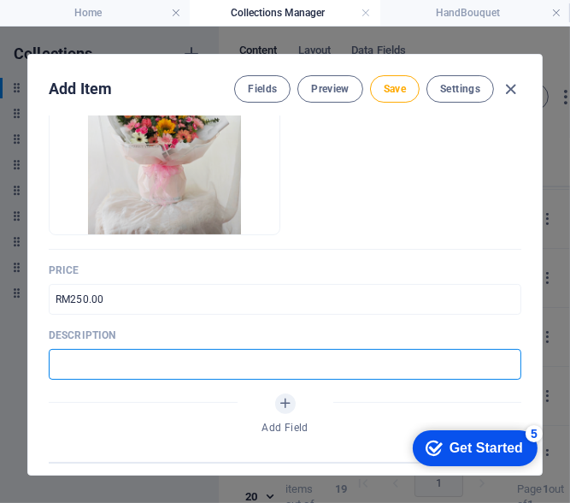
click at [106, 366] on input "text" at bounding box center [285, 364] width 473 height 31
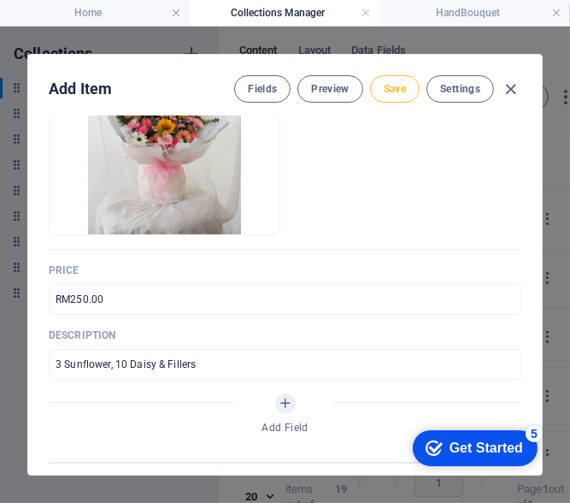
click at [385, 82] on span "Save" at bounding box center [395, 89] width 22 height 14
click at [510, 93] on icon "button" at bounding box center [512, 90] width 20 height 20
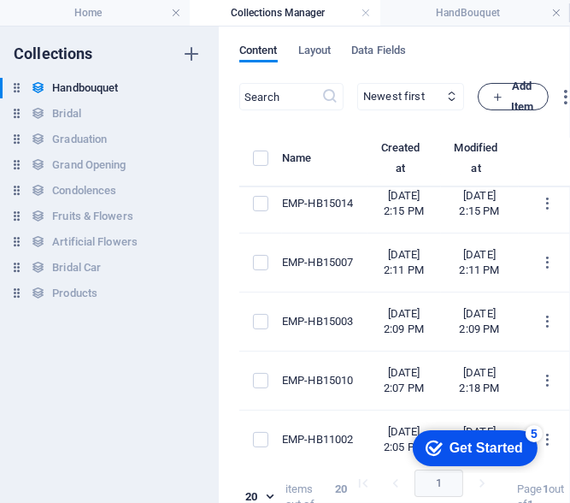
click at [534, 84] on span "Add Item" at bounding box center [513, 96] width 42 height 41
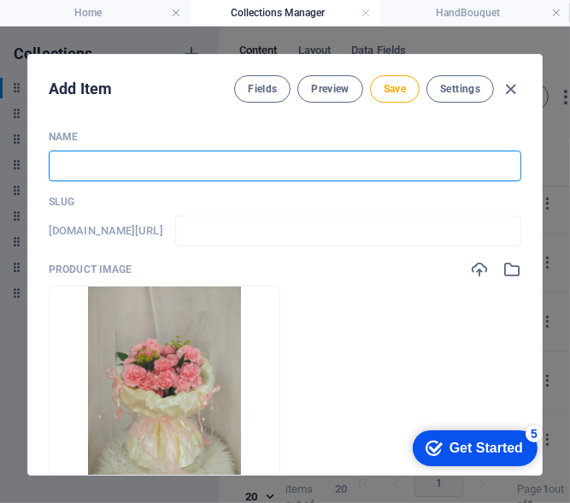
click at [146, 172] on input "text" at bounding box center [285, 165] width 473 height 31
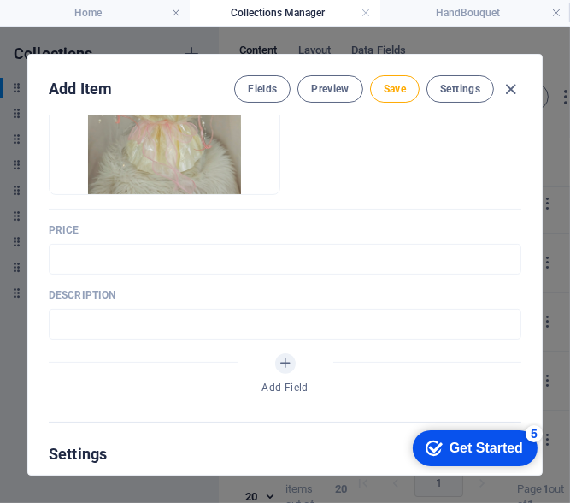
scroll to position [342, 0]
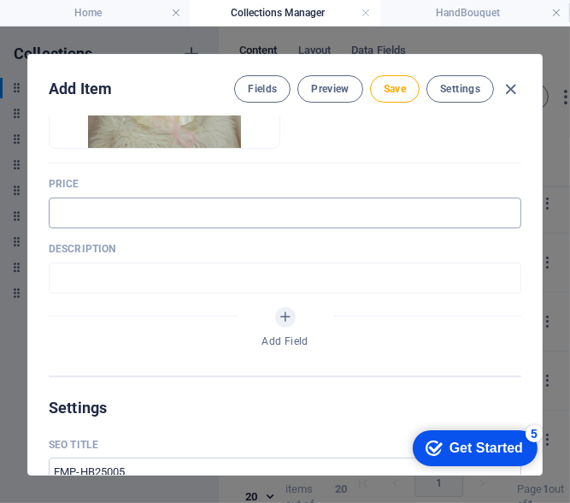
click at [91, 216] on input "text" at bounding box center [285, 212] width 473 height 31
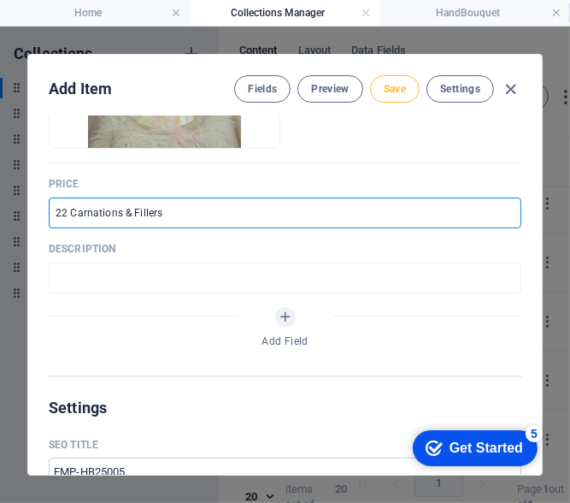
click at [392, 78] on button "Save" at bounding box center [395, 88] width 50 height 27
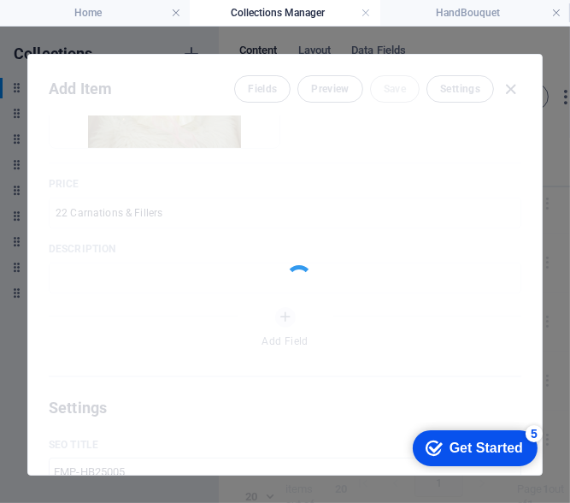
scroll to position [381, 0]
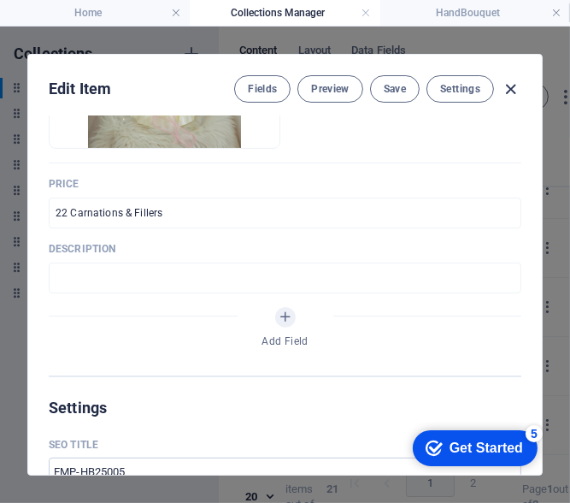
click at [513, 88] on icon "button" at bounding box center [512, 90] width 20 height 20
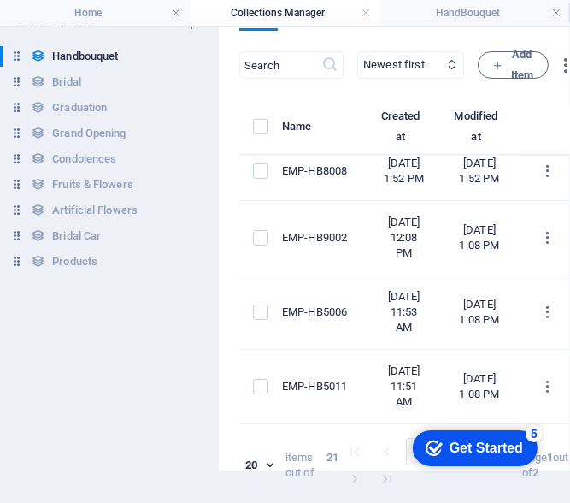
scroll to position [47, 0]
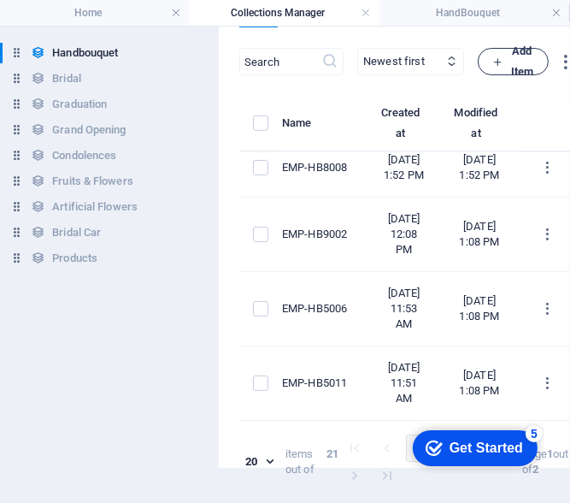
click at [534, 56] on span "Add Item" at bounding box center [513, 61] width 42 height 41
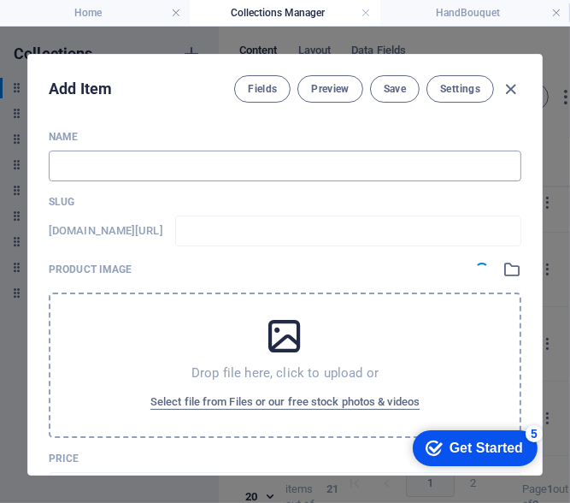
click at [161, 158] on input "text" at bounding box center [285, 165] width 473 height 31
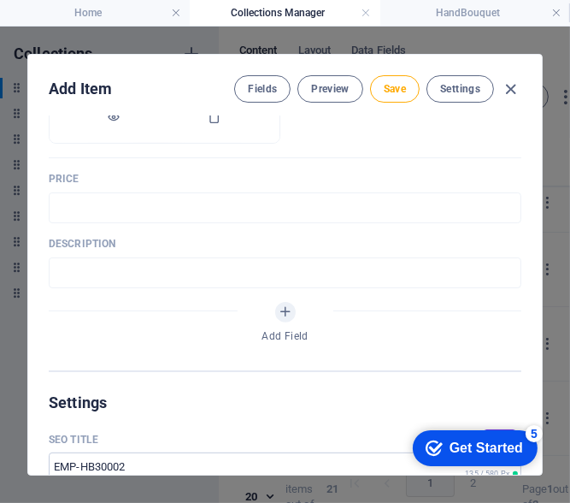
scroll to position [256, 0]
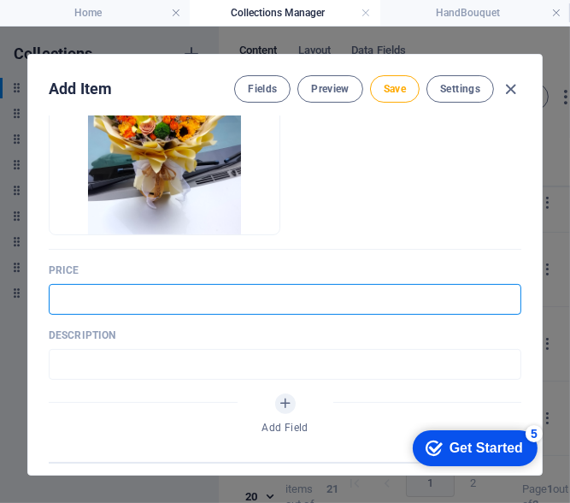
click at [101, 301] on input "text" at bounding box center [285, 299] width 473 height 31
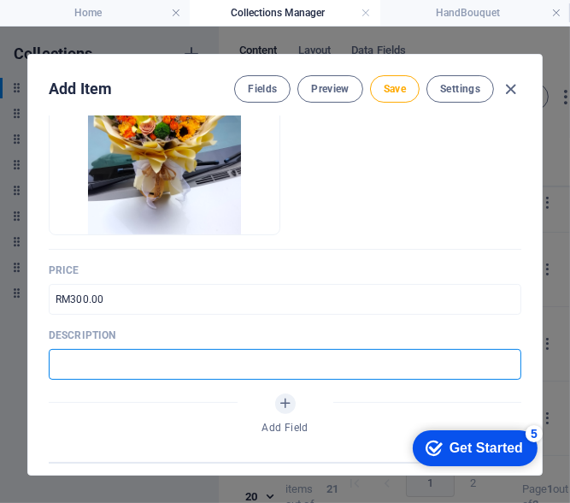
click at [205, 368] on input "text" at bounding box center [285, 364] width 473 height 31
click at [227, 370] on input "1 Hydrangea," at bounding box center [285, 364] width 473 height 31
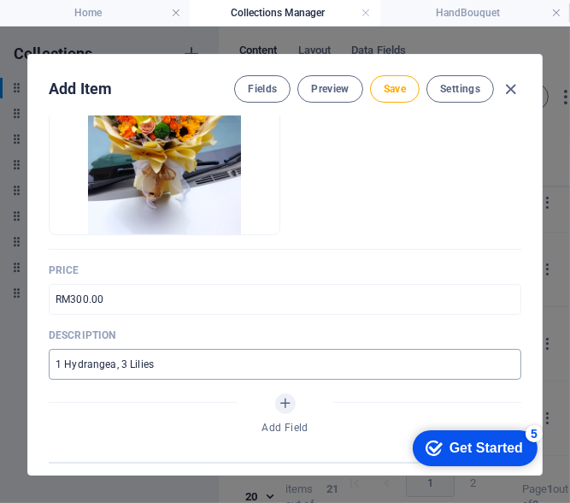
click at [224, 351] on input "1 Hydrangea, 3 Lilies" at bounding box center [285, 364] width 473 height 31
click at [117, 362] on input "1 Hydrangea, 3 Lilies, 2 Sunflower," at bounding box center [285, 364] width 473 height 31
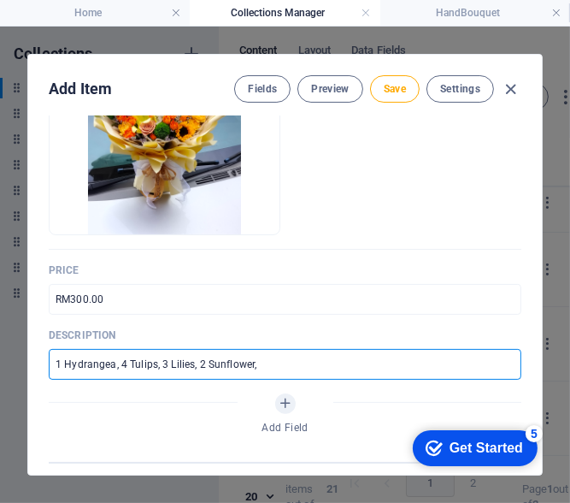
click at [253, 358] on input "1 Hydrangea, 4 Tulips, 3 Lilies, 2 Sunflower," at bounding box center [285, 364] width 473 height 31
click at [261, 365] on input "1 Hydrangea, 4 Tulips, 3 Lilies, 2 Sunflower ," at bounding box center [285, 364] width 473 height 31
click at [253, 367] on input "1 Hydrangea, 4 Tulips, 3 Lilies, 2 Sunflower ," at bounding box center [285, 364] width 473 height 31
click at [292, 369] on input "1 Hydrangea, 4 Tulips, 3 Lilies, 2 Sunflowers," at bounding box center [285, 364] width 473 height 31
click at [197, 363] on input "1 Hydrangea, 4 Tulips, 3 Lilies, 2 Sunflowers," at bounding box center [285, 364] width 473 height 31
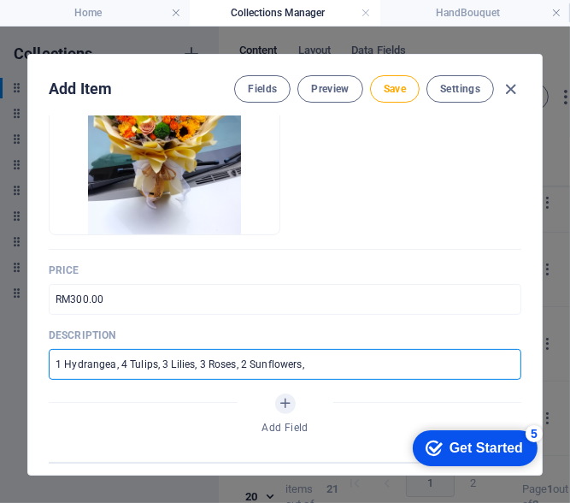
click at [304, 359] on input "1 Hydrangea, 4 Tulips, 3 Lilies, 3 Roses, 2 Sunflowers," at bounding box center [285, 364] width 473 height 31
click at [397, 355] on input "1 Hydrangea, 4 Tulips, 3 Lilies, 3 Roses, 2 Sunflowers, 2 Matthiola" at bounding box center [285, 364] width 473 height 31
click at [342, 366] on input "1 Hydrangea, 4 Tulips, 3 Lilies, 3 Roses, 2 Sunflowers, 2 Matthiola, 2 Green Tr…" at bounding box center [285, 364] width 473 height 31
drag, startPoint x: 342, startPoint y: 366, endPoint x: 333, endPoint y: 364, distance: 9.6
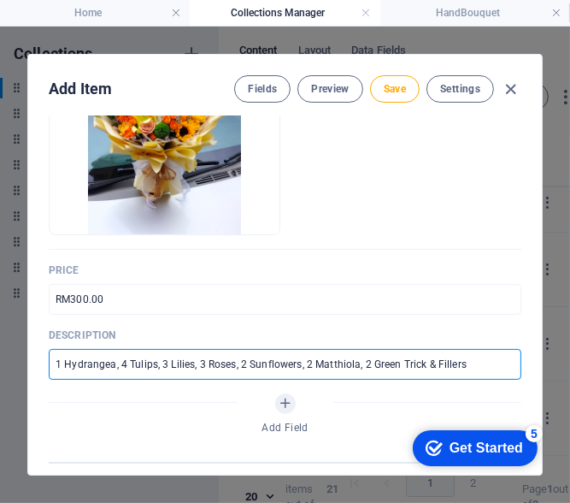
click at [333, 364] on input "1 Hydrangea, 4 Tulips, 3 Lilies, 3 Roses, 2 Sunflowers, 2 Matthiola, 2 Green Tr…" at bounding box center [285, 364] width 473 height 31
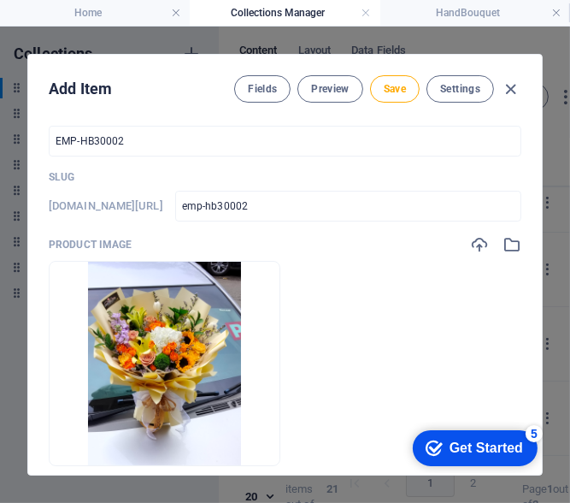
scroll to position [0, 0]
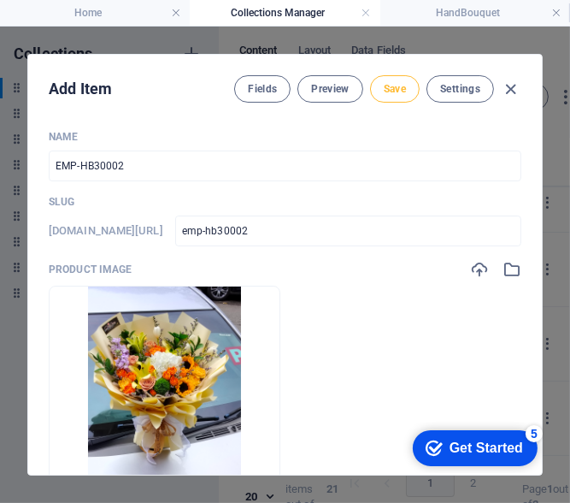
click at [391, 87] on span "Save" at bounding box center [395, 89] width 22 height 14
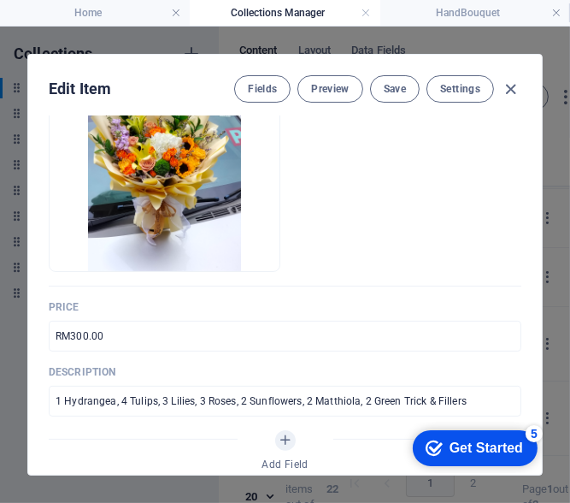
scroll to position [256, 0]
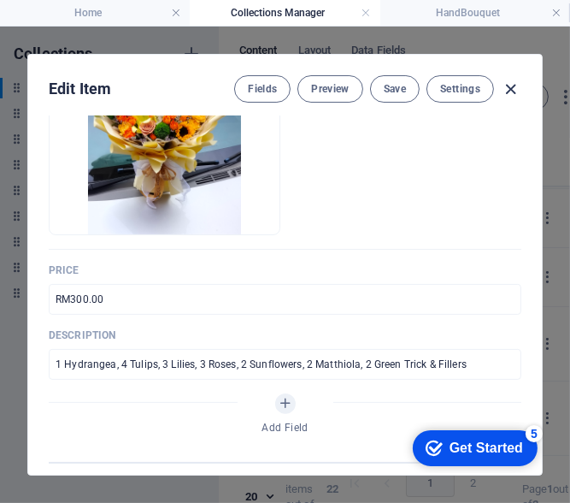
click at [510, 94] on icon "button" at bounding box center [512, 90] width 20 height 20
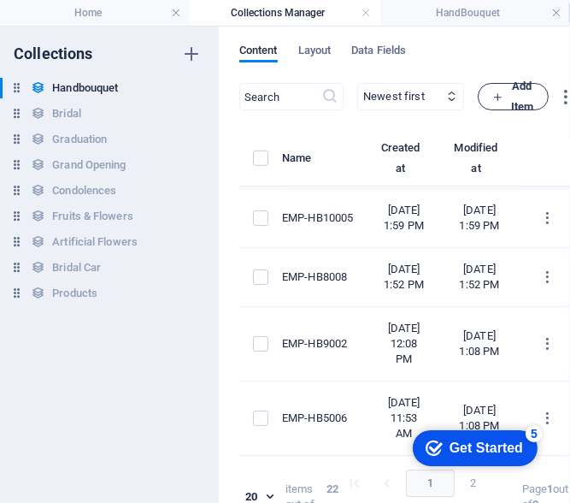
click at [534, 96] on span "Add Item" at bounding box center [513, 96] width 42 height 41
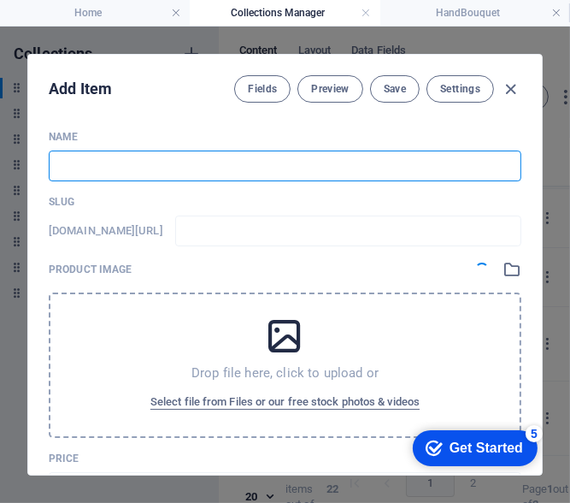
click at [105, 164] on input "text" at bounding box center [285, 165] width 473 height 31
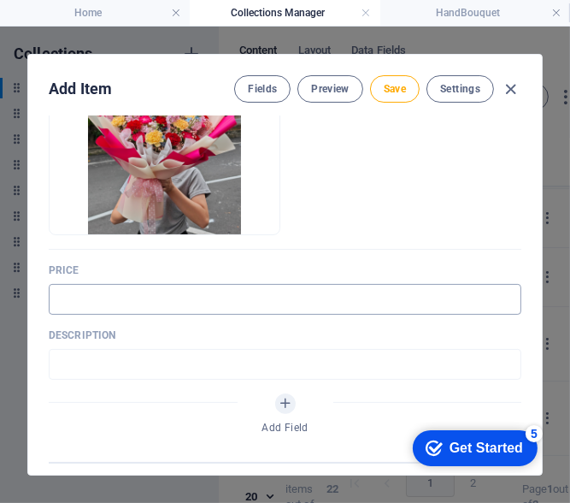
click at [108, 295] on input "text" at bounding box center [285, 299] width 473 height 31
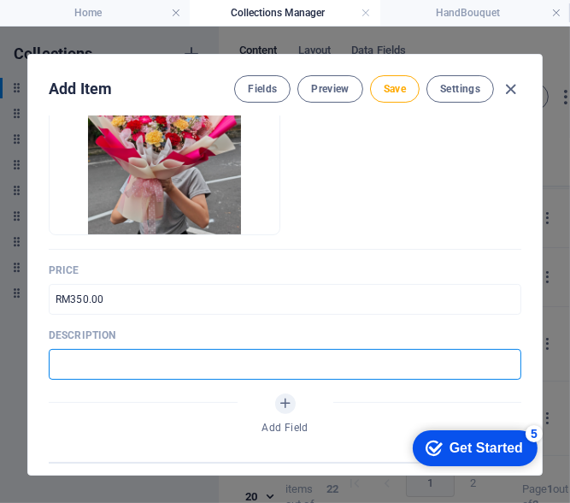
click at [107, 363] on input "text" at bounding box center [285, 364] width 473 height 31
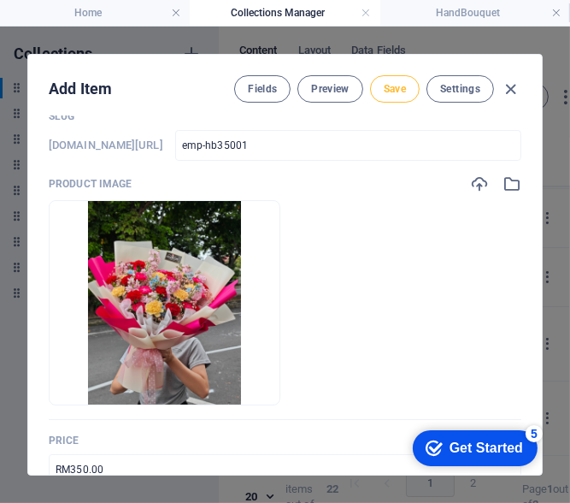
click at [409, 85] on button "Save" at bounding box center [395, 88] width 50 height 27
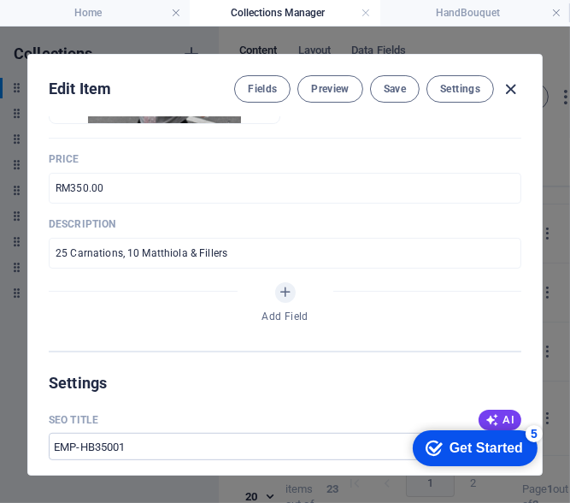
scroll to position [342, 0]
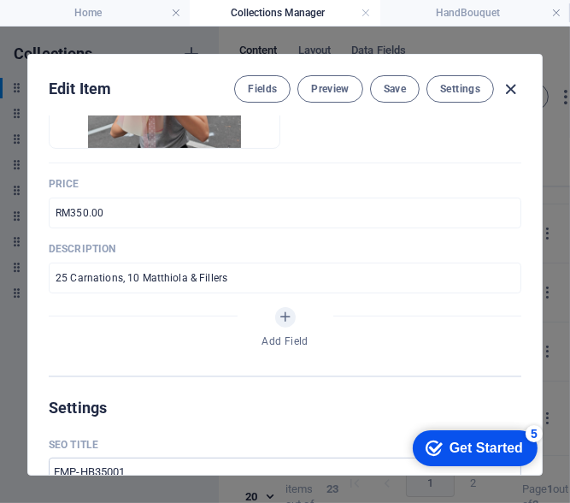
click at [502, 89] on icon "button" at bounding box center [512, 90] width 20 height 20
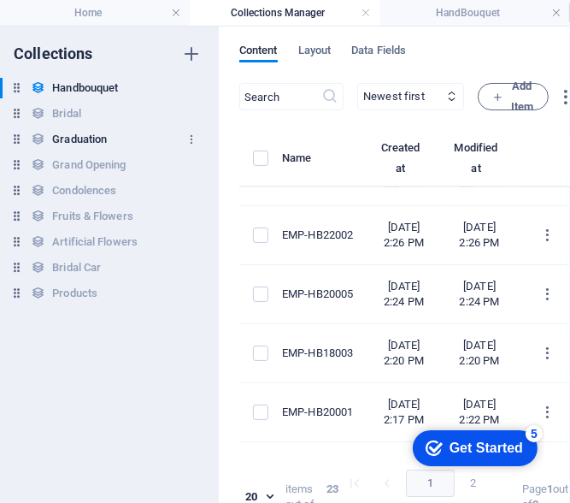
scroll to position [212, 0]
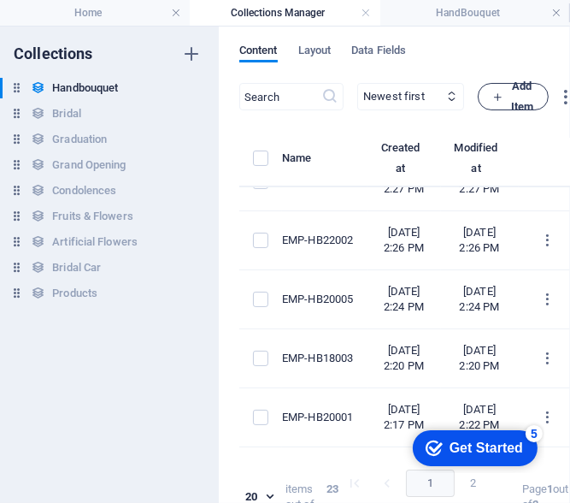
click at [534, 91] on span "Add Item" at bounding box center [513, 96] width 42 height 41
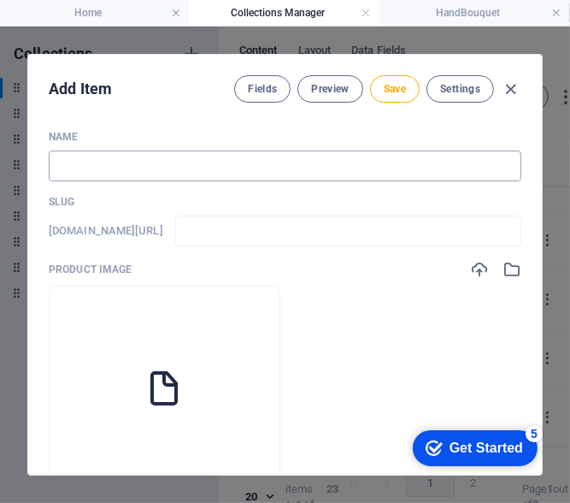
click at [86, 158] on input "text" at bounding box center [285, 165] width 473 height 31
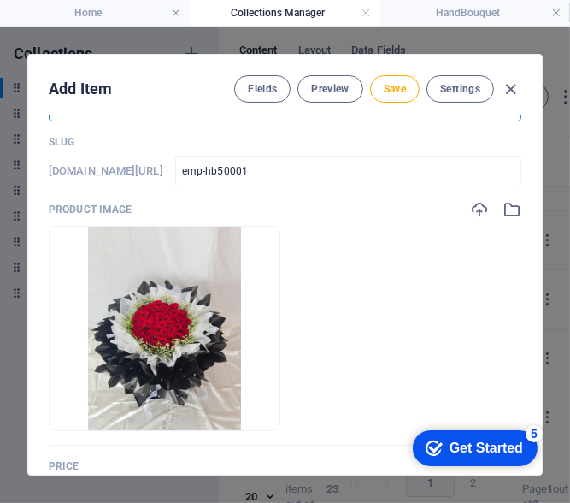
scroll to position [256, 0]
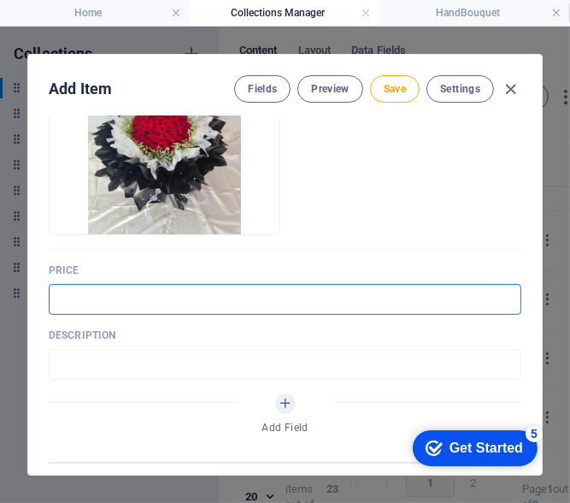
click at [150, 307] on input "text" at bounding box center [285, 299] width 473 height 31
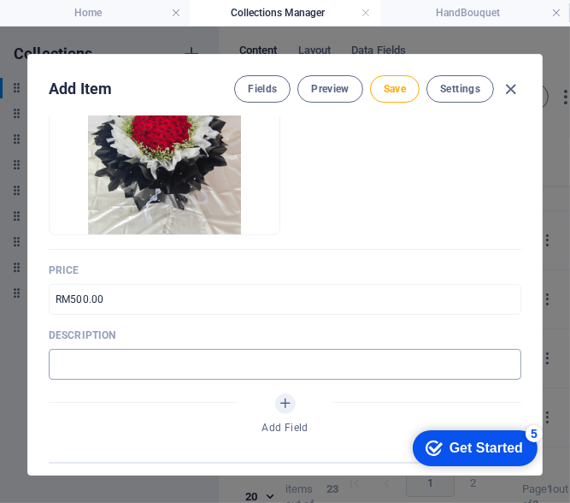
click at [215, 364] on input "text" at bounding box center [285, 364] width 473 height 31
click at [404, 91] on button "Save" at bounding box center [395, 88] width 50 height 27
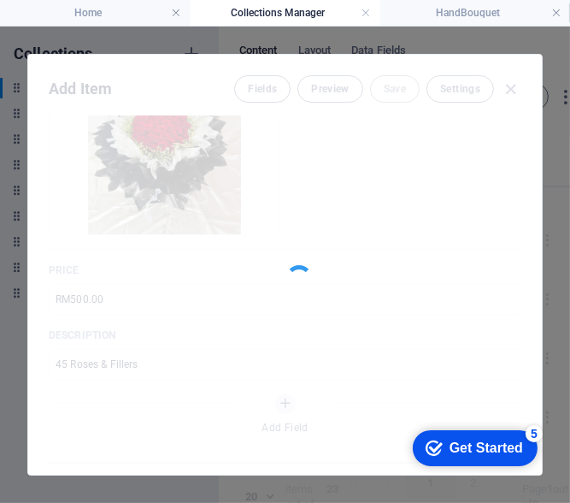
scroll to position [286, 0]
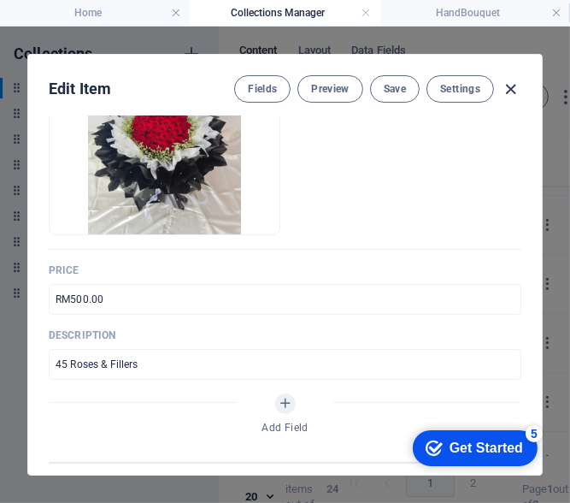
click at [516, 91] on icon "button" at bounding box center [512, 90] width 20 height 20
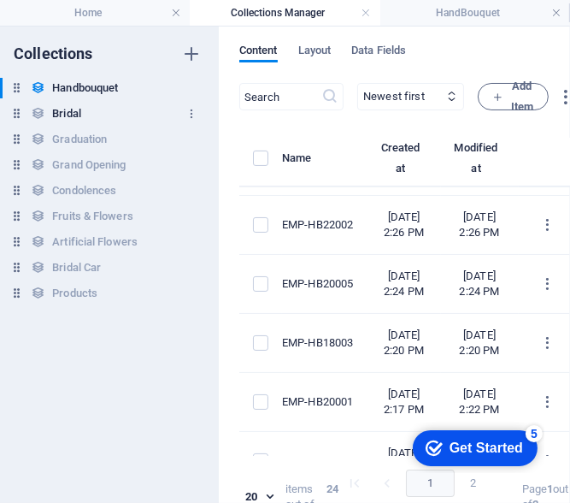
click at [111, 118] on div "Bridal Bridal" at bounding box center [101, 113] width 202 height 21
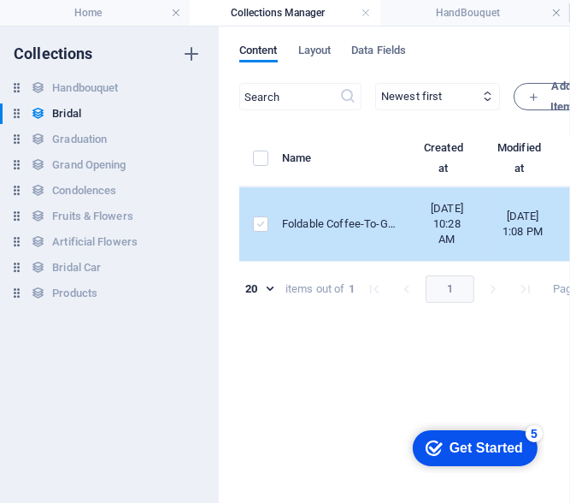
click at [253, 232] on label "items list" at bounding box center [260, 223] width 15 height 15
click at [0, 0] on input "items list" at bounding box center [0, 0] width 0 height 0
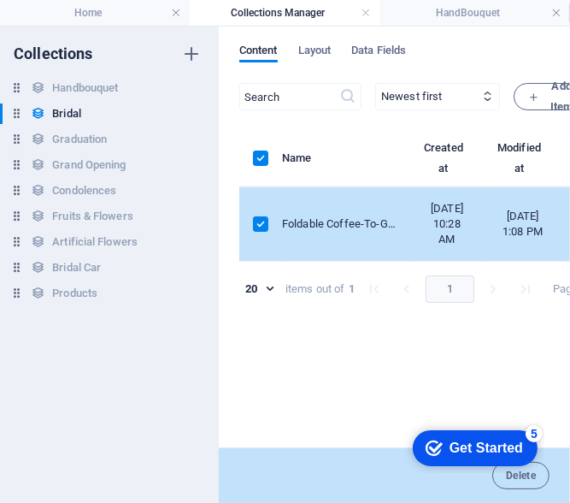
click at [541, 462] on div "checkmark Get Started 5 First Steps in the Editor Let's guide you through the t…" at bounding box center [470, 446] width 147 height 51
click at [545, 467] on button "Delete" at bounding box center [520, 475] width 57 height 27
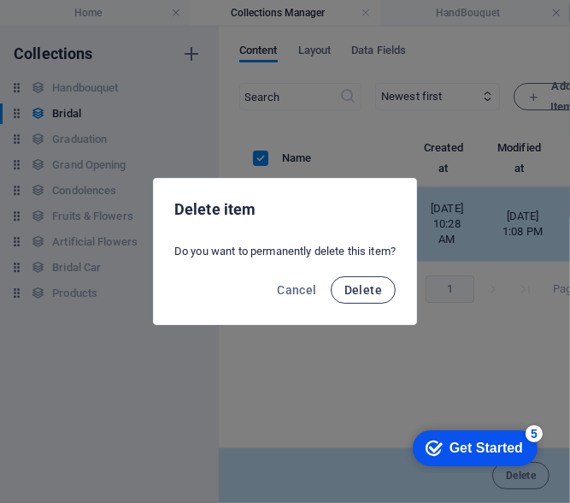
click at [362, 285] on span "Delete" at bounding box center [364, 290] width 38 height 14
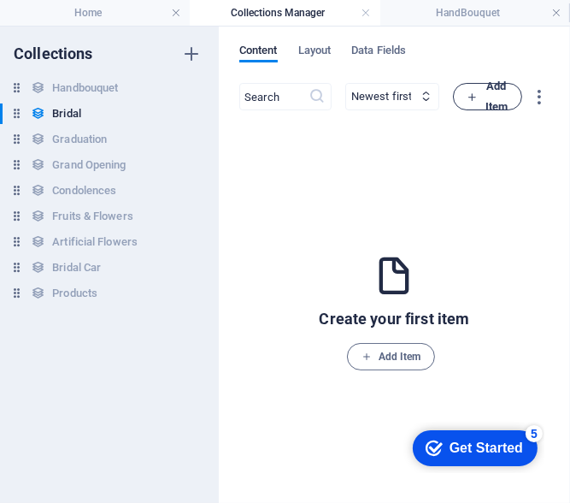
click at [480, 102] on span "Add Item" at bounding box center [488, 96] width 40 height 41
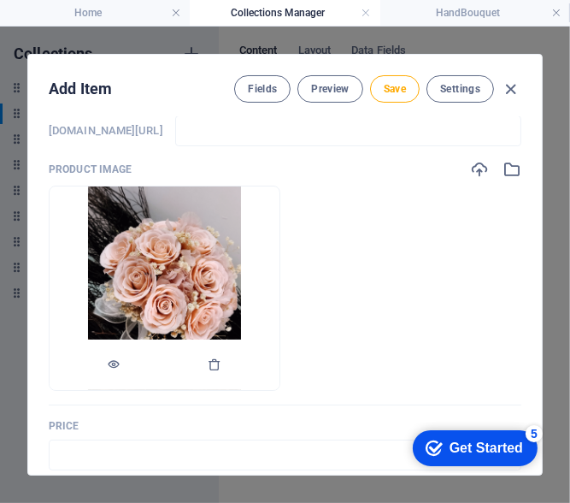
scroll to position [0, 0]
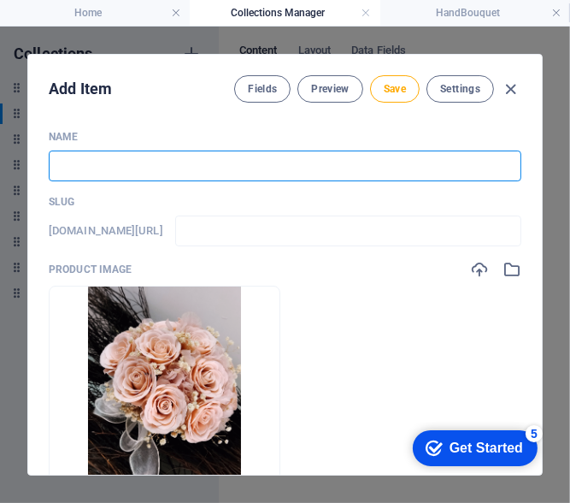
click at [175, 168] on input "text" at bounding box center [285, 165] width 473 height 31
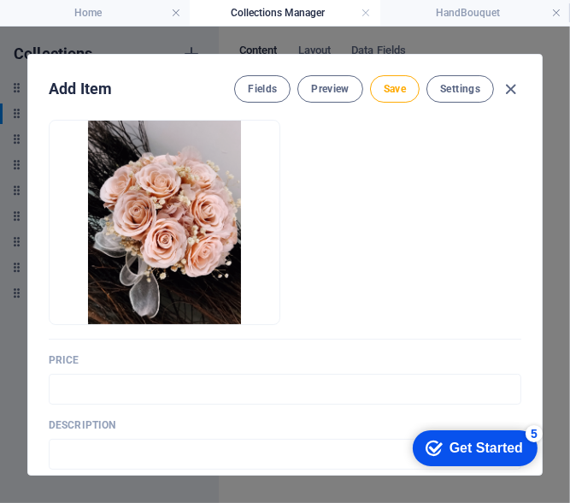
scroll to position [171, 0]
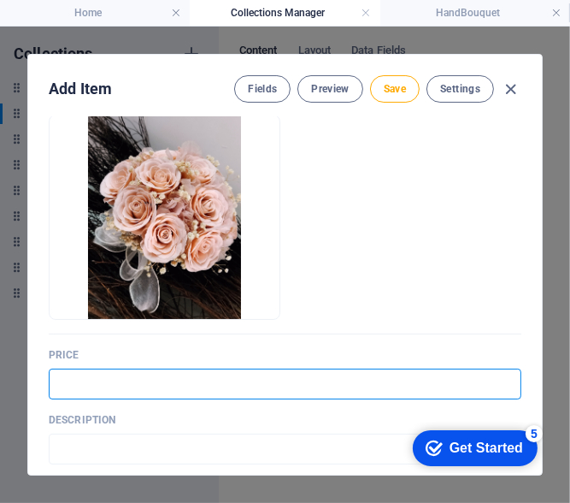
click at [104, 376] on input "text" at bounding box center [285, 383] width 473 height 31
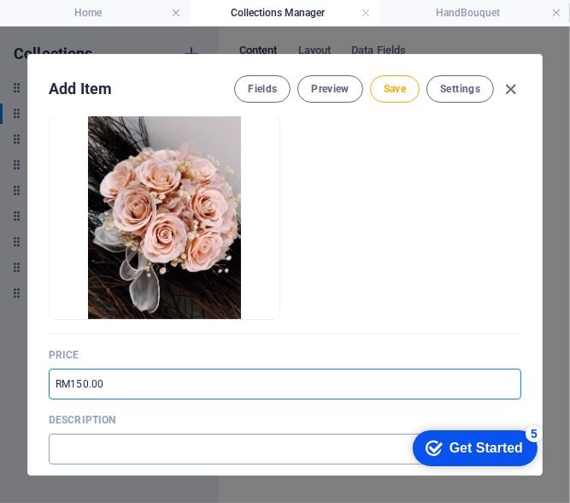
click at [172, 451] on input "text" at bounding box center [285, 448] width 473 height 31
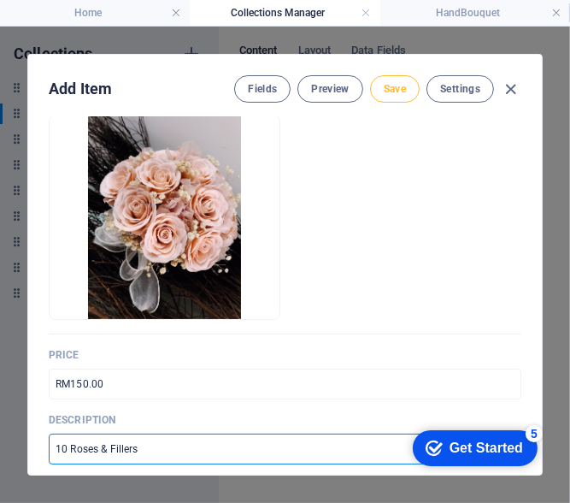
click at [406, 89] on button "Save" at bounding box center [395, 88] width 50 height 27
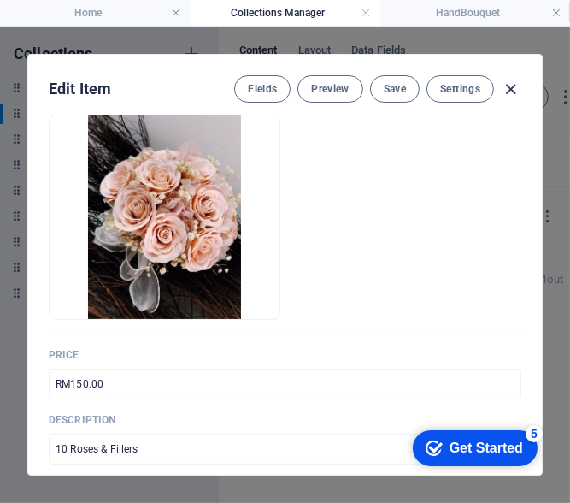
click at [512, 84] on icon "button" at bounding box center [512, 90] width 20 height 20
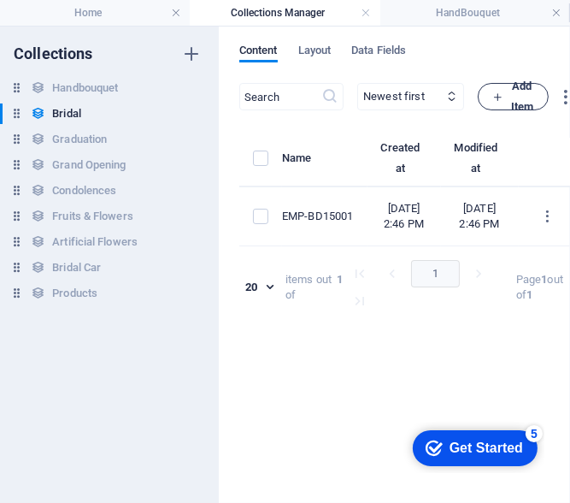
click at [504, 96] on icon "button" at bounding box center [497, 96] width 11 height 11
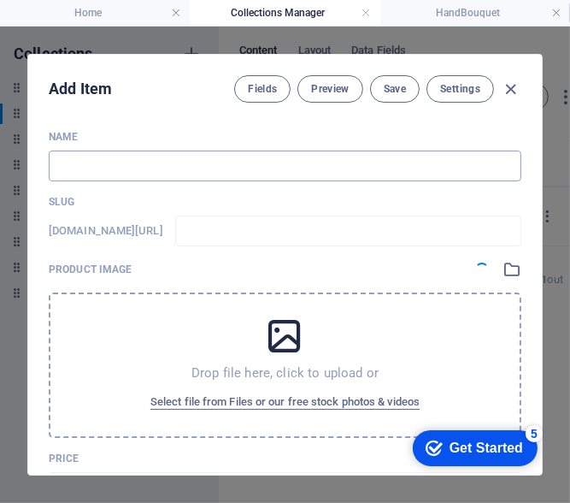
click at [156, 169] on input "text" at bounding box center [285, 165] width 473 height 31
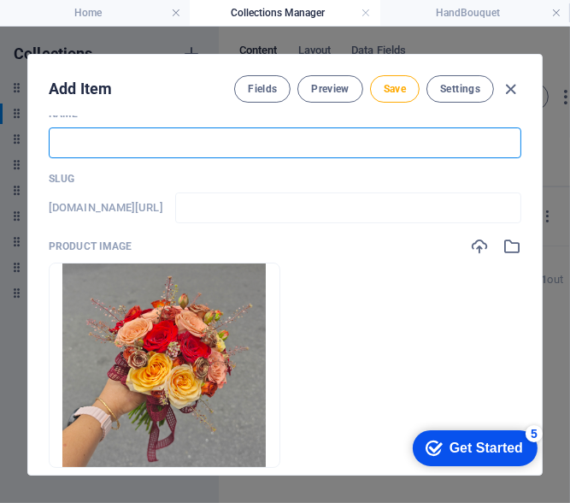
scroll to position [0, 0]
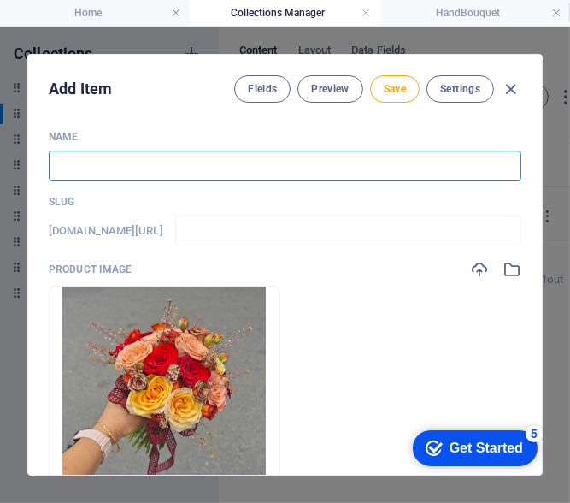
click at [292, 168] on input "text" at bounding box center [285, 165] width 473 height 31
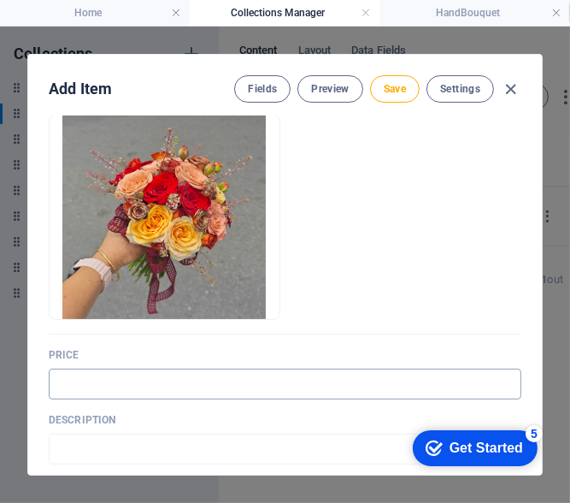
click at [68, 385] on input "text" at bounding box center [285, 383] width 473 height 31
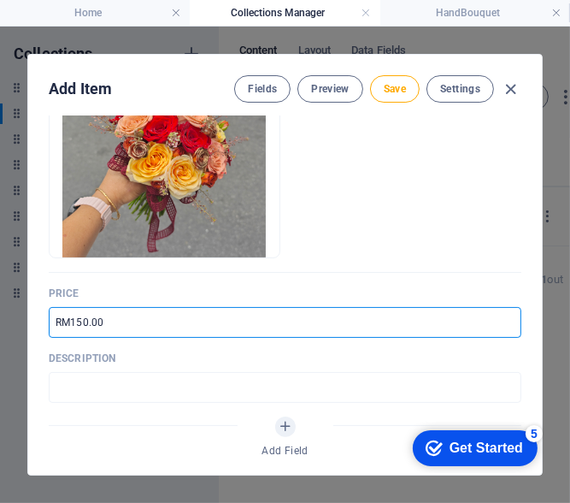
scroll to position [256, 0]
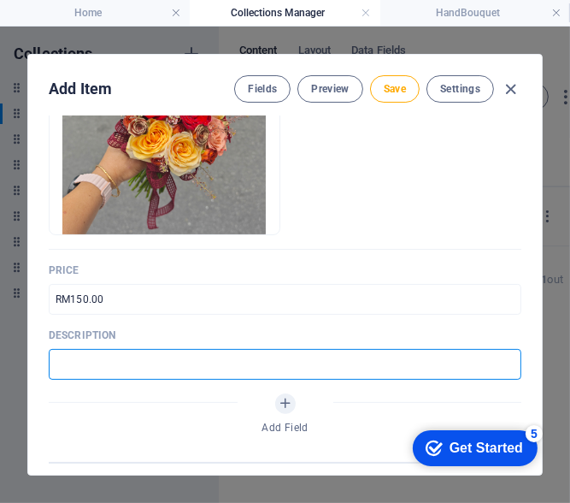
click at [115, 356] on input "text" at bounding box center [285, 364] width 473 height 31
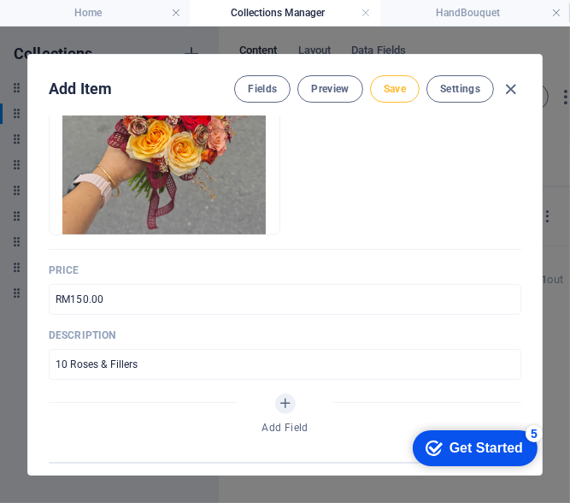
click at [379, 83] on button "Save" at bounding box center [395, 88] width 50 height 27
click at [506, 85] on icon "button" at bounding box center [512, 90] width 20 height 20
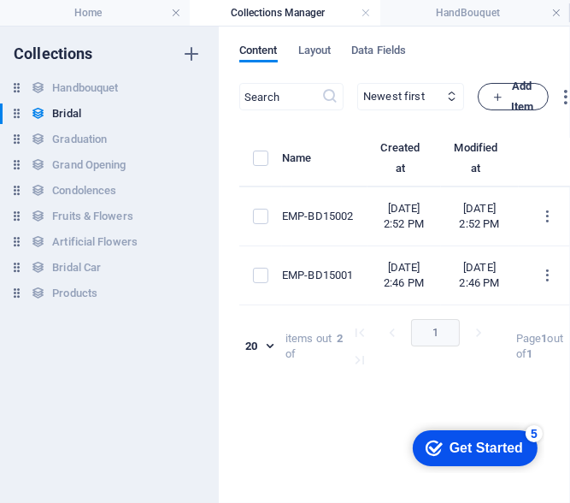
click at [533, 95] on button "Add Item" at bounding box center [513, 96] width 71 height 27
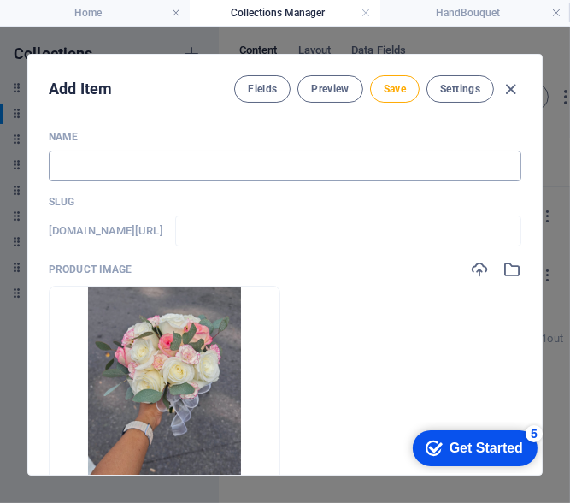
click at [113, 175] on input "text" at bounding box center [285, 165] width 473 height 31
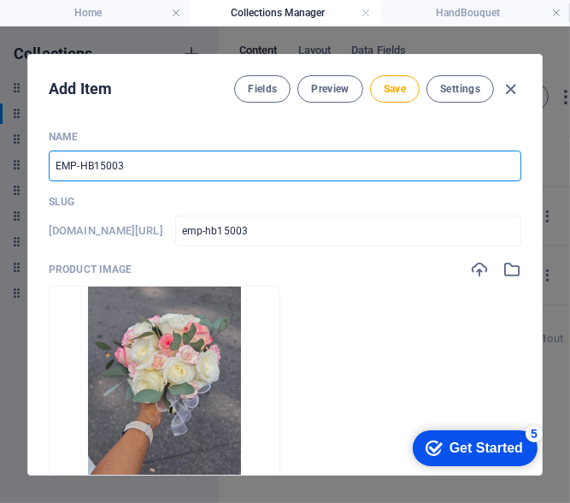
click at [92, 160] on input "EMP-HB15003" at bounding box center [285, 165] width 473 height 31
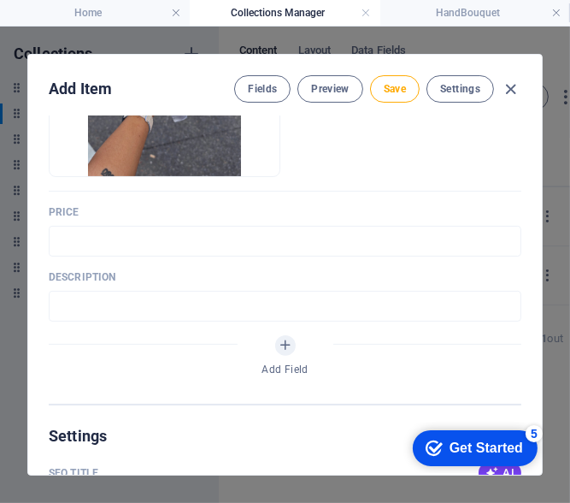
scroll to position [342, 0]
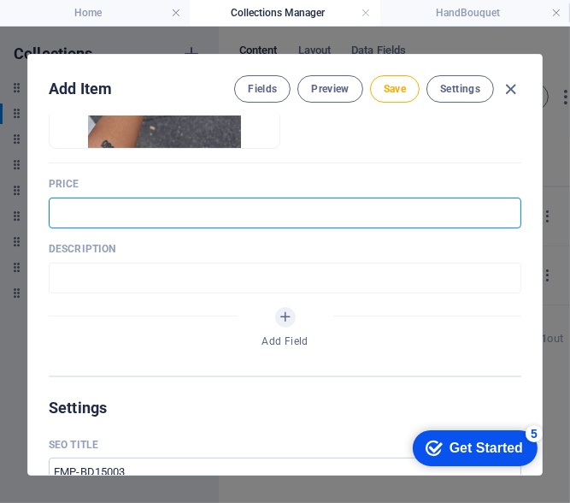
click at [174, 204] on input "text" at bounding box center [285, 212] width 473 height 31
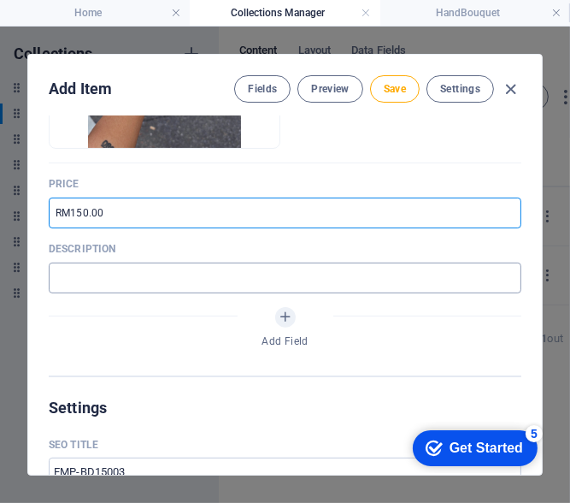
click at [116, 283] on input "text" at bounding box center [285, 277] width 473 height 31
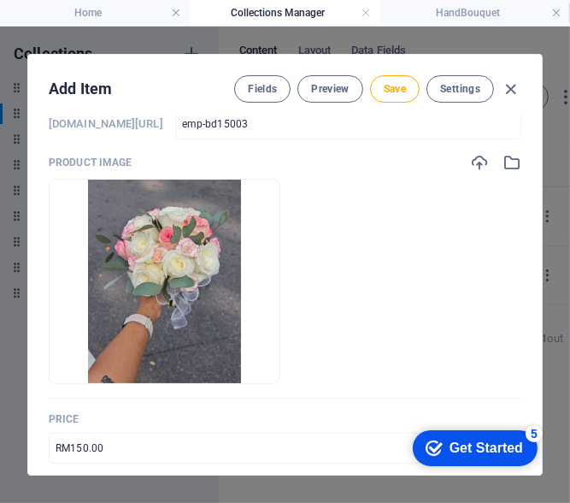
scroll to position [85, 0]
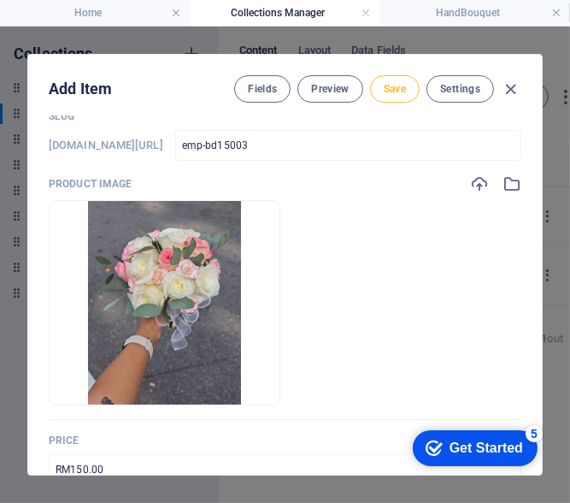
click at [410, 89] on button "Save" at bounding box center [395, 88] width 50 height 27
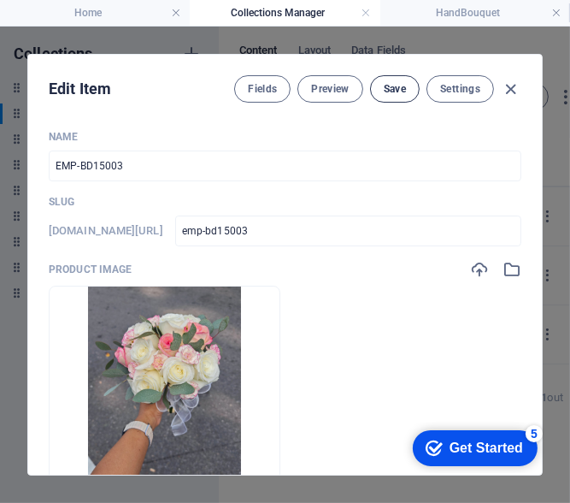
click at [416, 85] on button "Save" at bounding box center [395, 88] width 50 height 27
click at [507, 85] on icon "button" at bounding box center [512, 90] width 20 height 20
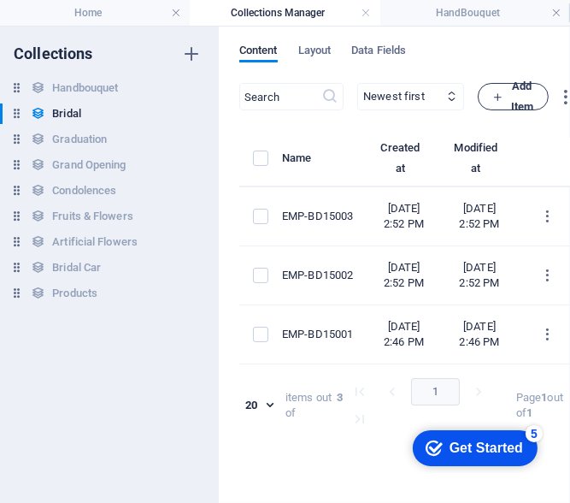
click at [533, 97] on button "Add Item" at bounding box center [513, 96] width 71 height 27
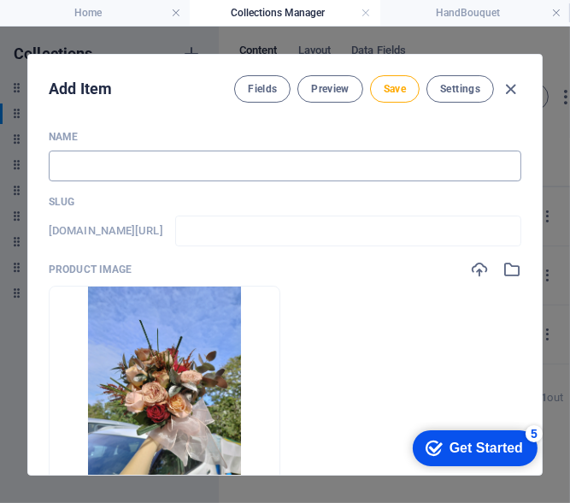
click at [162, 162] on input "text" at bounding box center [285, 165] width 473 height 31
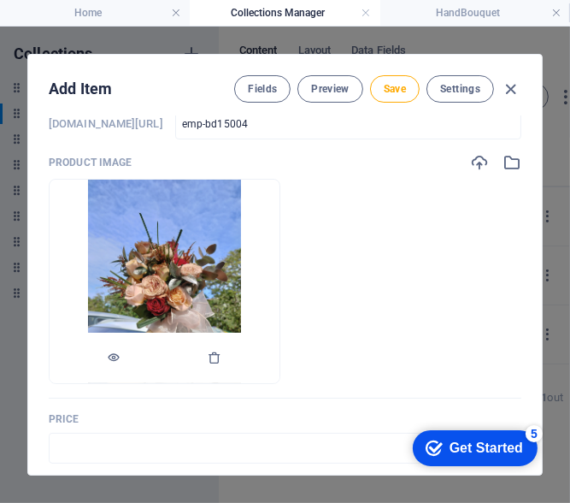
scroll to position [171, 0]
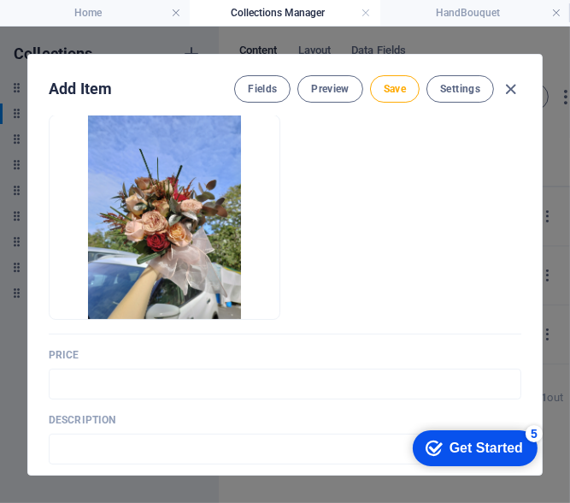
click at [76, 366] on div "Price ​" at bounding box center [285, 373] width 473 height 51
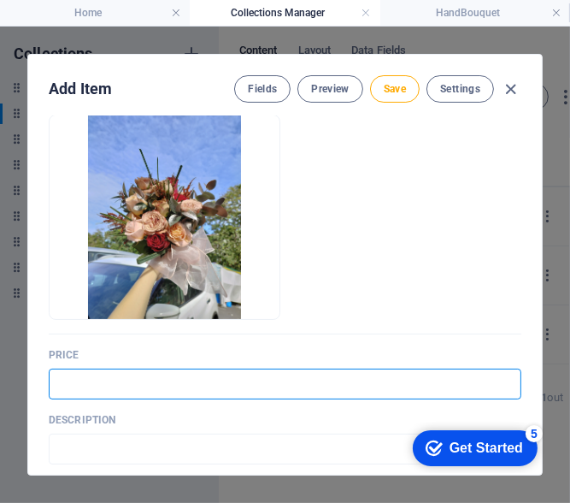
click at [72, 379] on input "text" at bounding box center [285, 383] width 473 height 31
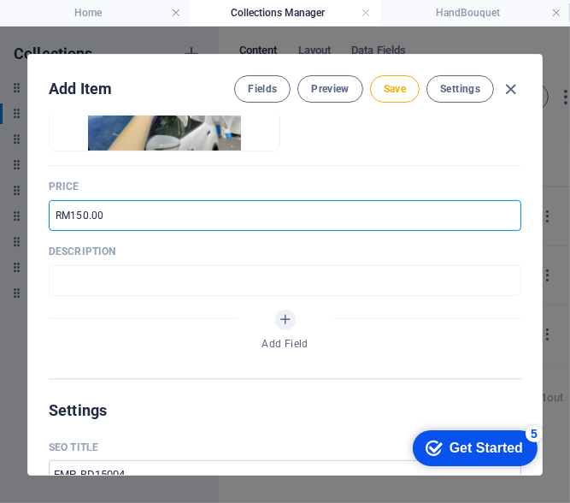
scroll to position [342, 0]
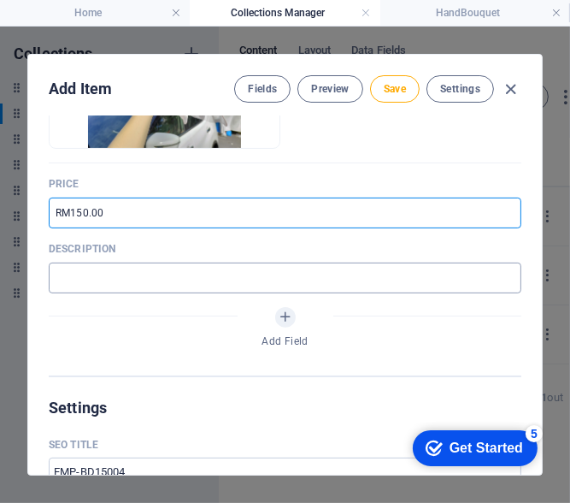
click at [169, 274] on input "text" at bounding box center [285, 277] width 473 height 31
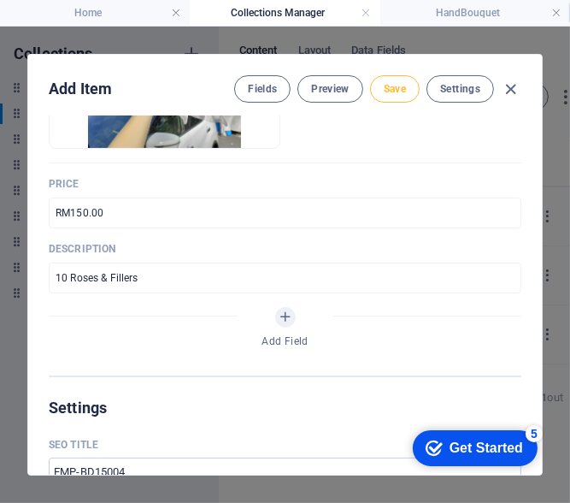
click at [395, 101] on button "Save" at bounding box center [395, 88] width 50 height 27
click at [504, 90] on icon "button" at bounding box center [512, 90] width 20 height 20
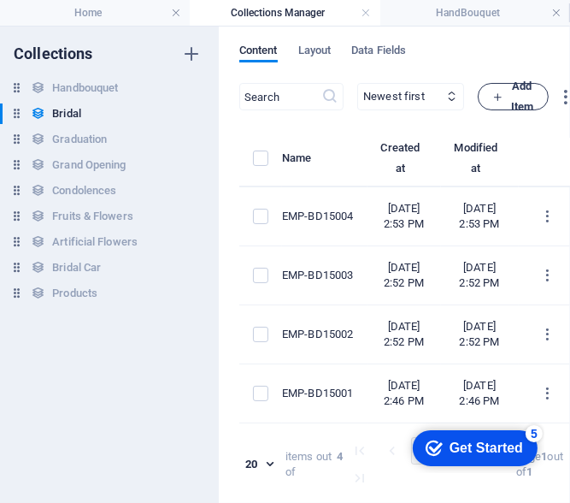
click at [539, 99] on button "Add Item" at bounding box center [513, 96] width 71 height 27
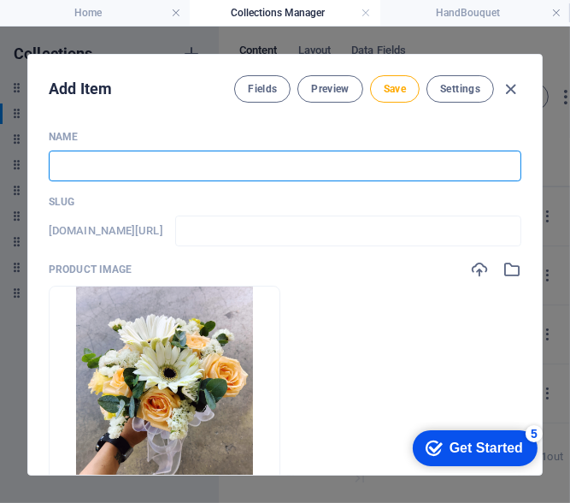
click at [202, 168] on input "text" at bounding box center [285, 165] width 473 height 31
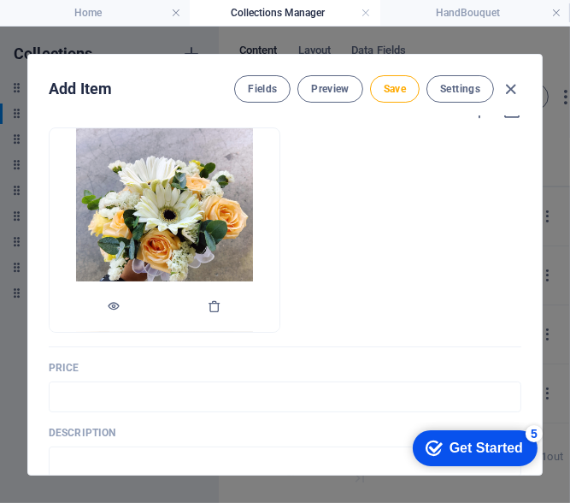
scroll to position [256, 0]
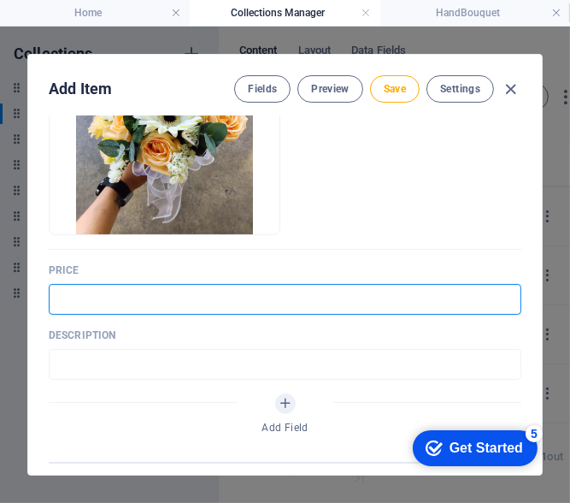
click at [156, 298] on input "text" at bounding box center [285, 299] width 473 height 31
click at [91, 374] on input "text" at bounding box center [285, 364] width 473 height 31
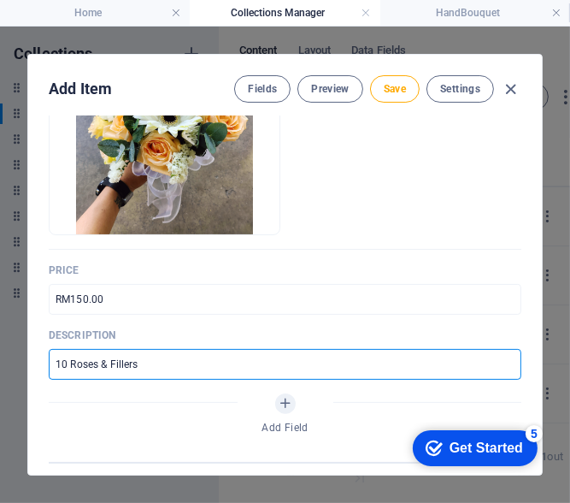
drag, startPoint x: 67, startPoint y: 359, endPoint x: 54, endPoint y: 353, distance: 14.2
click at [54, 353] on input "10 Roses & Fillers" at bounding box center [285, 364] width 473 height 31
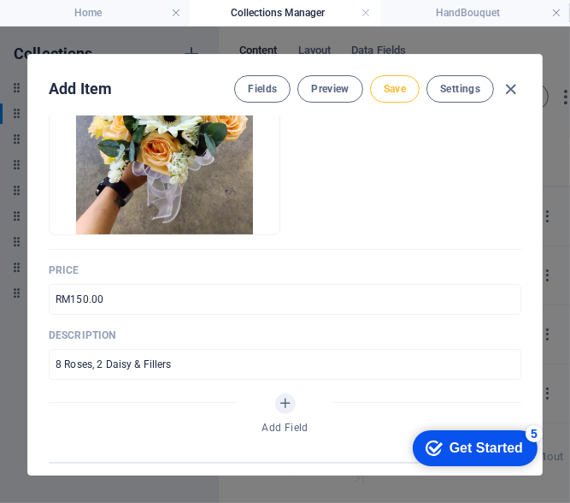
click at [404, 85] on button "Save" at bounding box center [395, 88] width 50 height 27
click at [504, 82] on icon "button" at bounding box center [512, 90] width 20 height 20
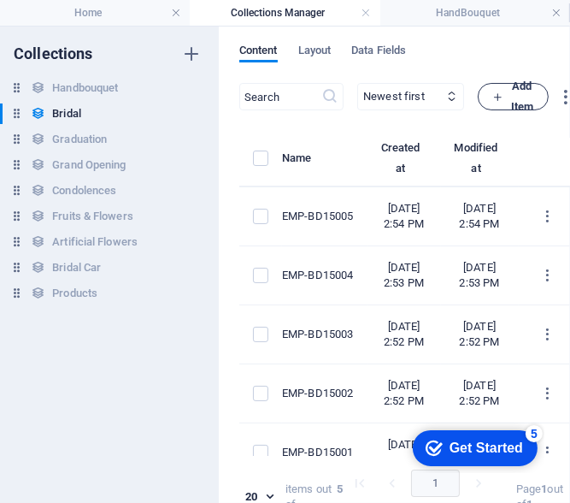
click at [534, 97] on span "Add Item" at bounding box center [513, 96] width 42 height 41
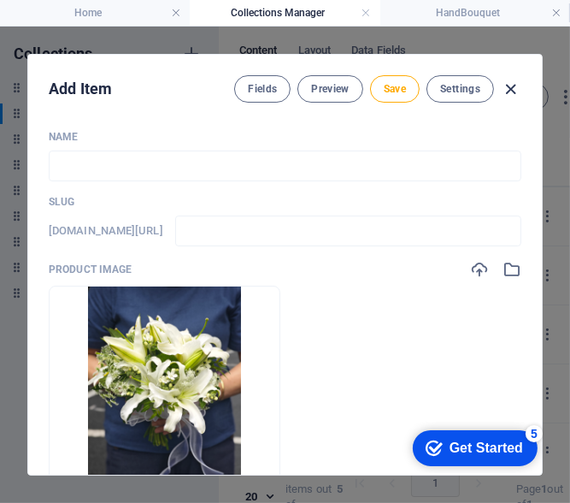
click at [504, 86] on icon "button" at bounding box center [512, 90] width 20 height 20
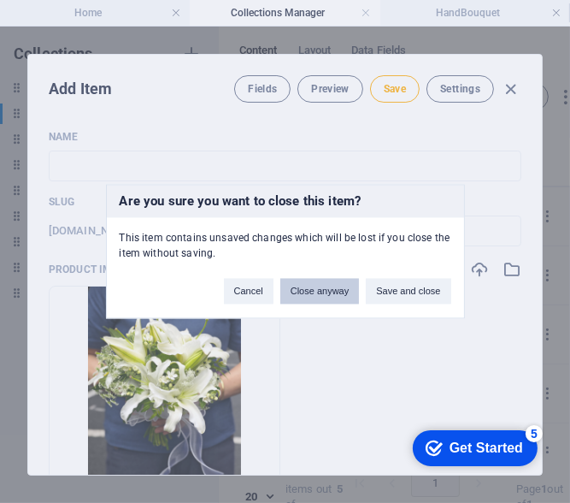
click at [330, 295] on button "Close anyway" at bounding box center [319, 292] width 79 height 26
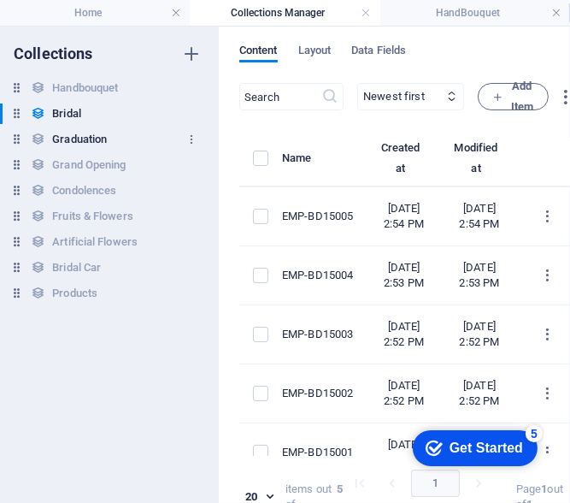
click at [108, 142] on div "Graduation Graduation" at bounding box center [101, 139] width 202 height 21
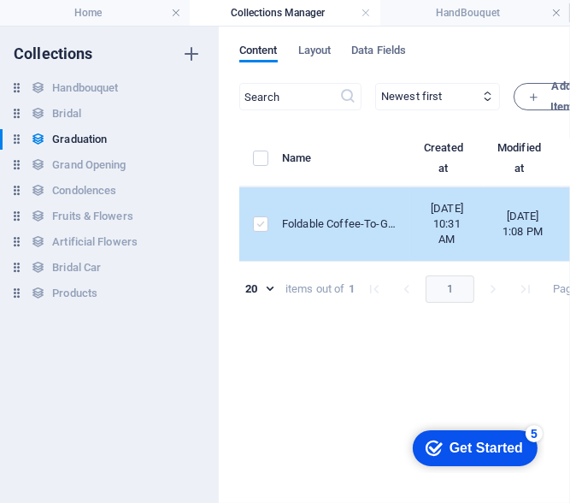
click at [262, 232] on label "items list" at bounding box center [260, 223] width 15 height 15
click at [0, 0] on input "items list" at bounding box center [0, 0] width 0 height 0
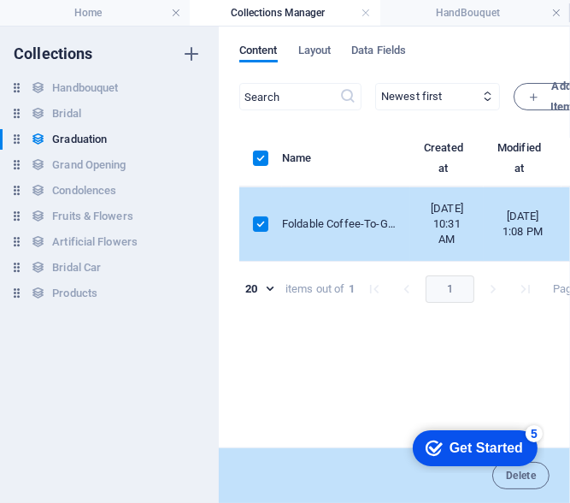
click at [542, 464] on div "checkmark Get Started 5 First Steps in the Editor Let's guide you through the t…" at bounding box center [470, 446] width 147 height 51
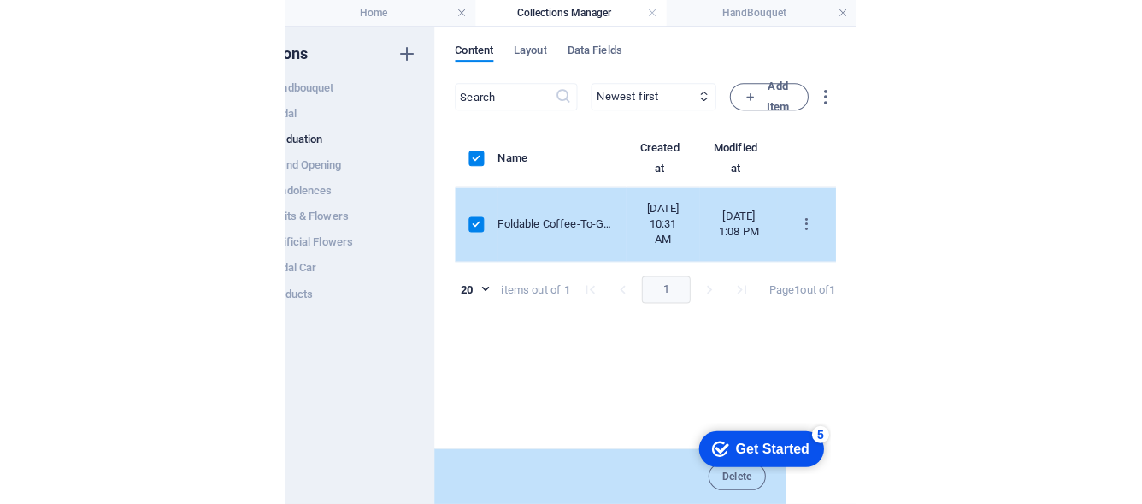
scroll to position [0, 104]
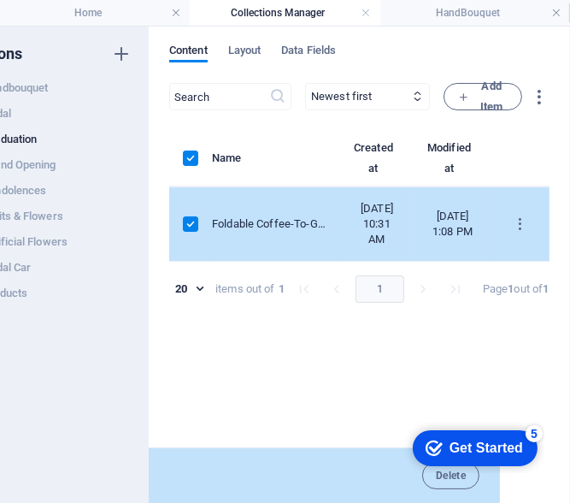
click at [403, 466] on div "checkmark Get Started 5 First Steps in the Editor Let's guide you through the t…" at bounding box center [470, 446] width 147 height 51
click at [383, 473] on div "Delete" at bounding box center [324, 475] width 351 height 56
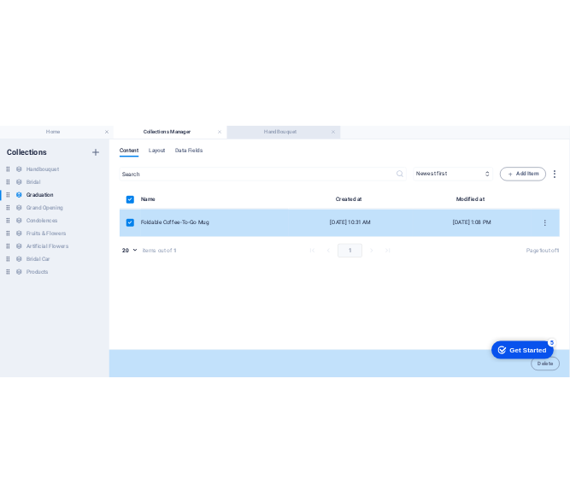
scroll to position [0, 0]
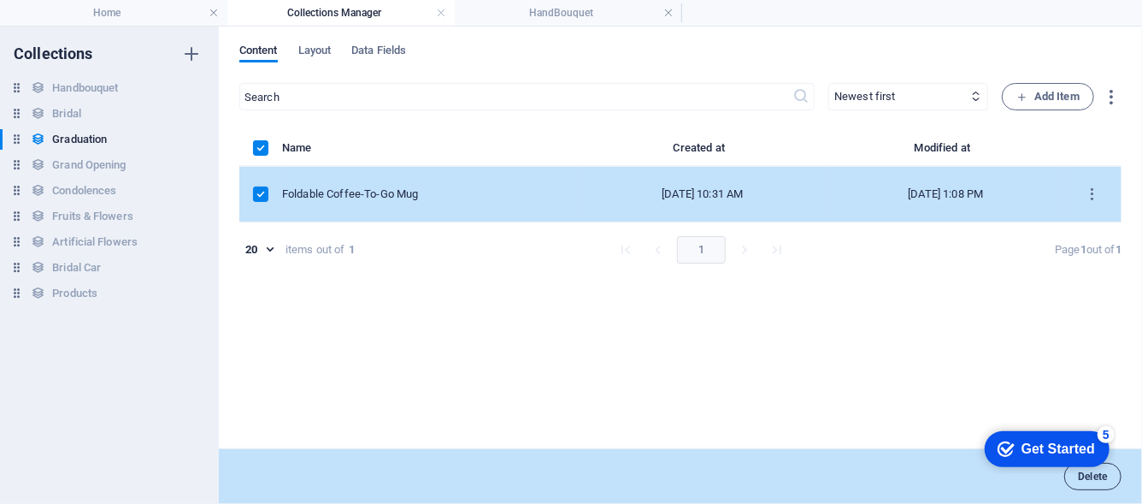
click at [569, 480] on span "Delete" at bounding box center [1093, 476] width 30 height 10
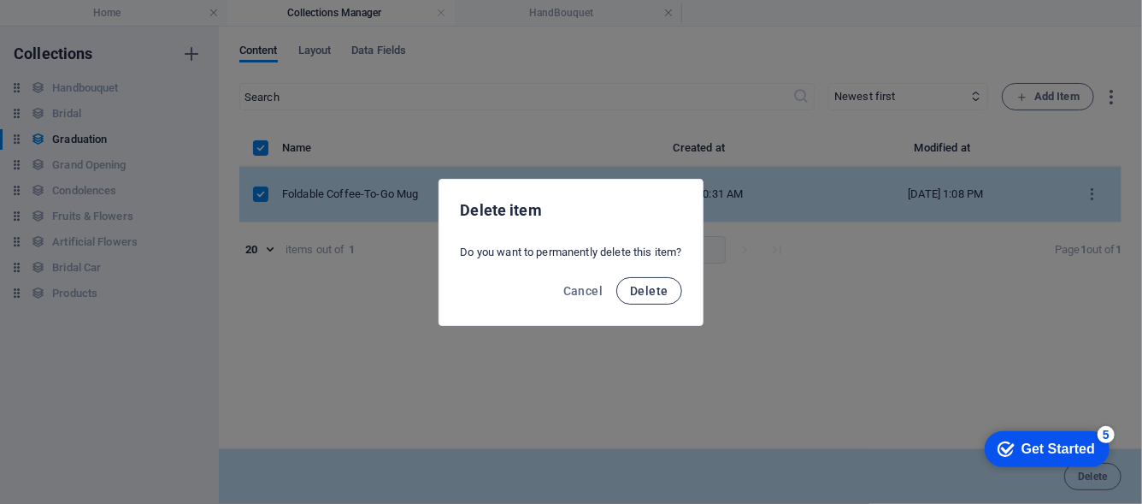
click at [569, 291] on button "Delete" at bounding box center [648, 290] width 65 height 27
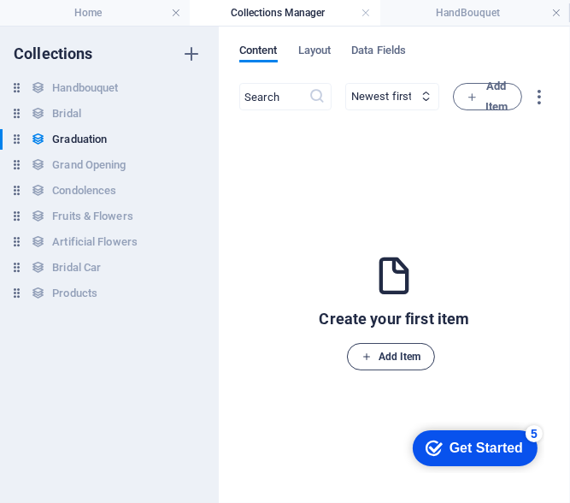
click at [356, 353] on button "Add Item" at bounding box center [391, 356] width 89 height 27
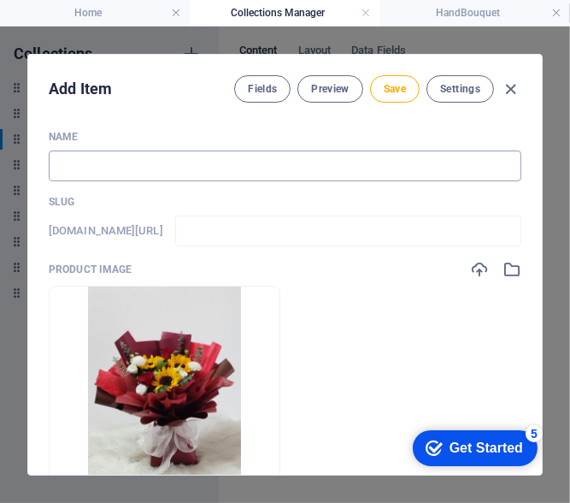
click at [99, 157] on input "text" at bounding box center [285, 165] width 473 height 31
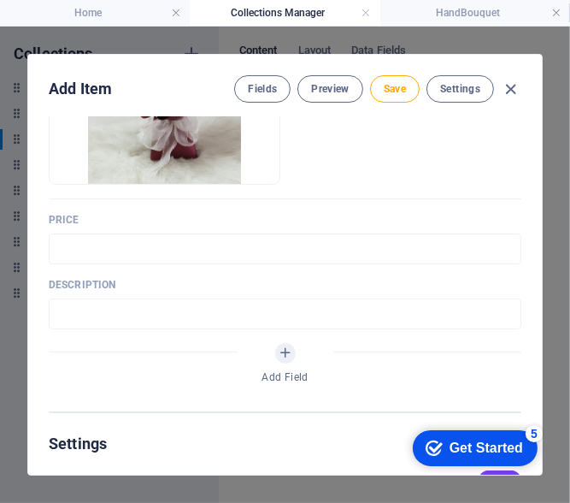
scroll to position [256, 0]
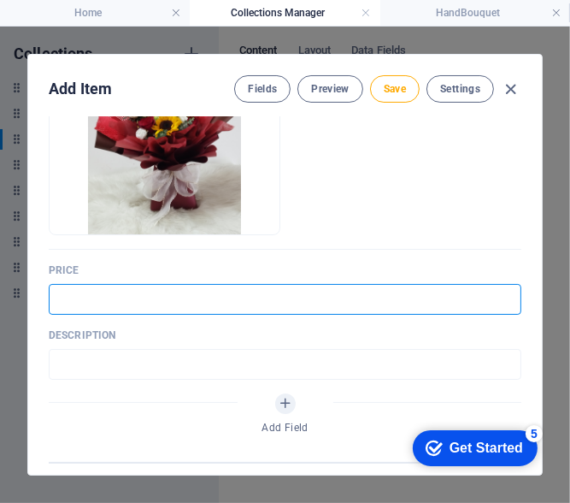
click at [97, 310] on input "text" at bounding box center [285, 299] width 473 height 31
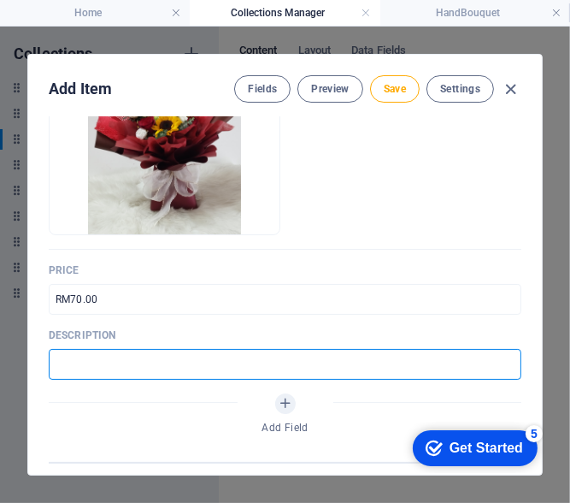
click at [100, 372] on input "text" at bounding box center [285, 364] width 473 height 31
click at [399, 97] on button "Save" at bounding box center [395, 88] width 50 height 27
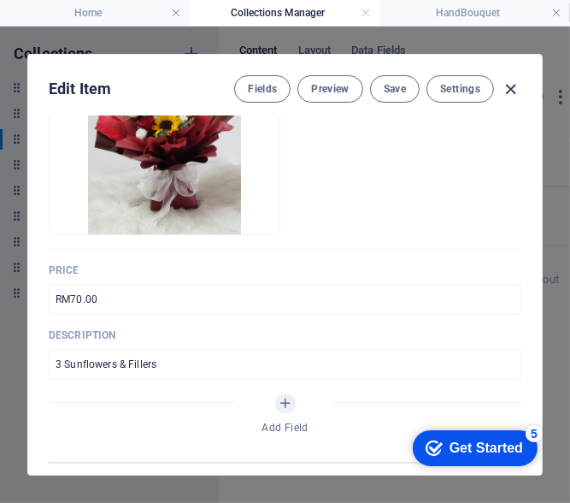
click at [504, 85] on icon "button" at bounding box center [512, 90] width 20 height 20
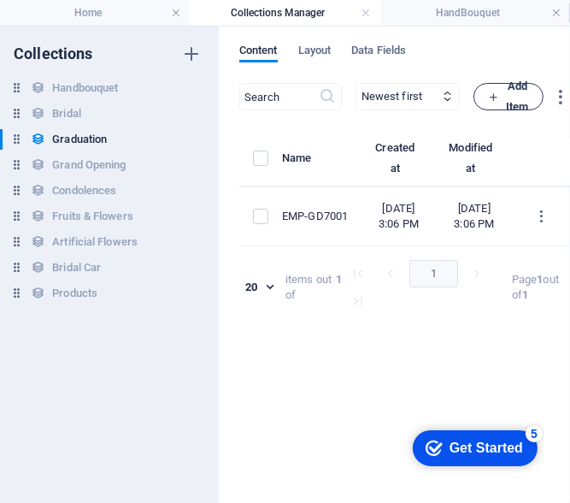
click at [529, 103] on span "Add Item" at bounding box center [508, 96] width 41 height 41
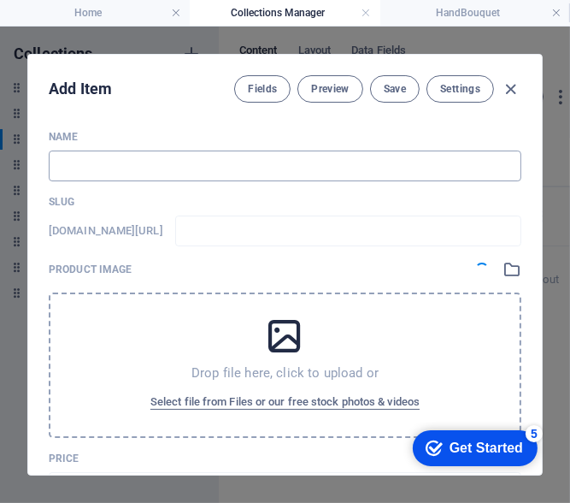
click at [162, 172] on input "text" at bounding box center [285, 165] width 473 height 31
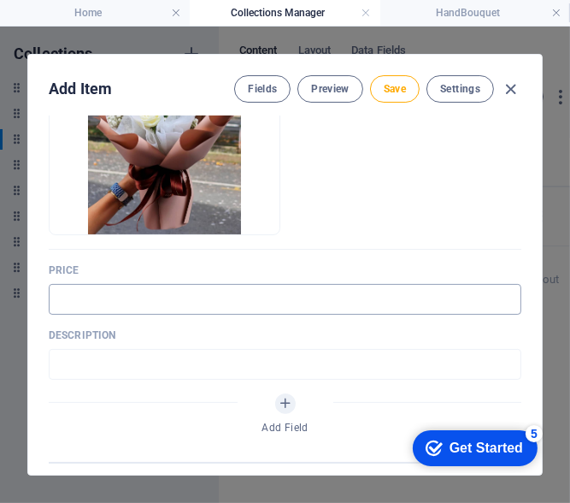
click at [88, 306] on input "text" at bounding box center [285, 299] width 473 height 31
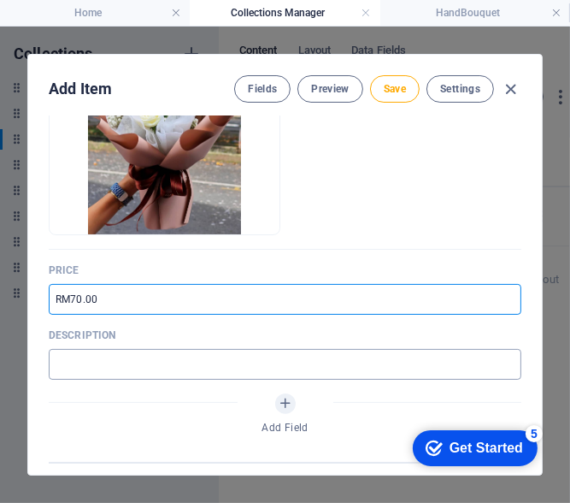
click at [60, 377] on input "text" at bounding box center [285, 364] width 473 height 31
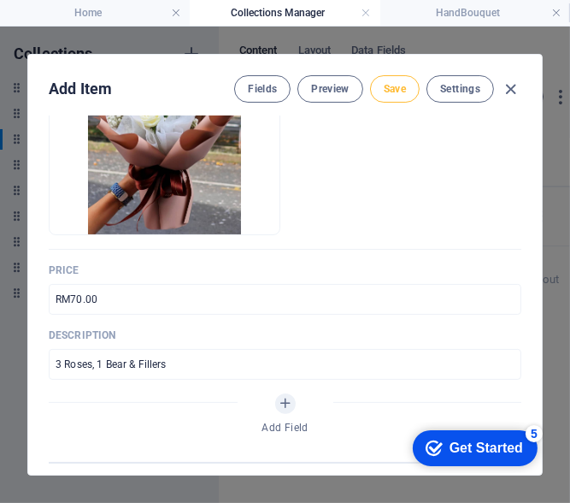
click at [400, 82] on span "Save" at bounding box center [395, 89] width 22 height 14
click at [516, 86] on icon "button" at bounding box center [512, 90] width 20 height 20
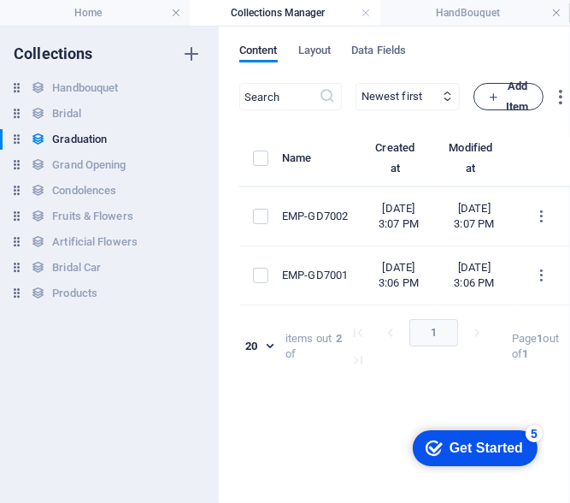
click at [499, 95] on icon "button" at bounding box center [493, 96] width 11 height 11
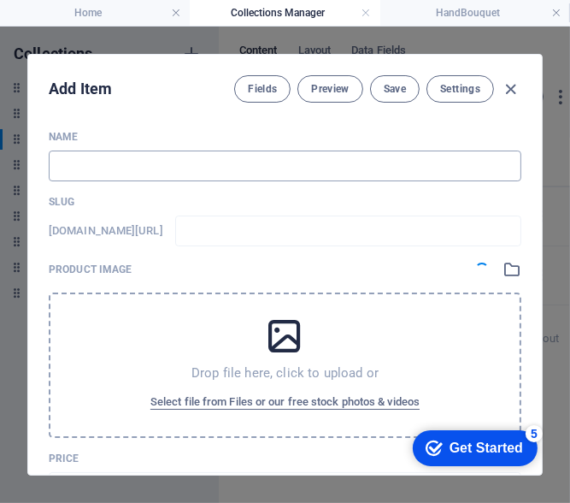
click at [123, 166] on input "text" at bounding box center [285, 165] width 473 height 31
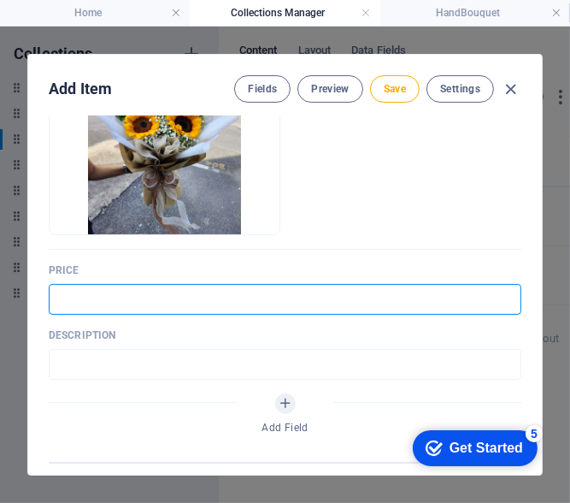
click at [178, 295] on input "text" at bounding box center [285, 299] width 473 height 31
click at [66, 371] on input "text" at bounding box center [285, 364] width 473 height 31
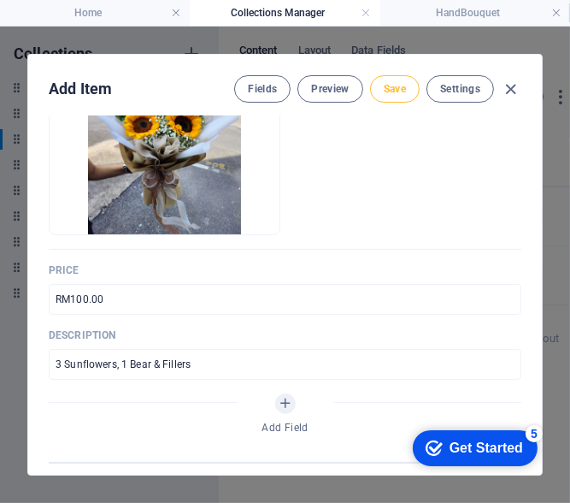
click at [404, 84] on span "Save" at bounding box center [395, 89] width 22 height 14
click at [515, 97] on icon "button" at bounding box center [512, 90] width 20 height 20
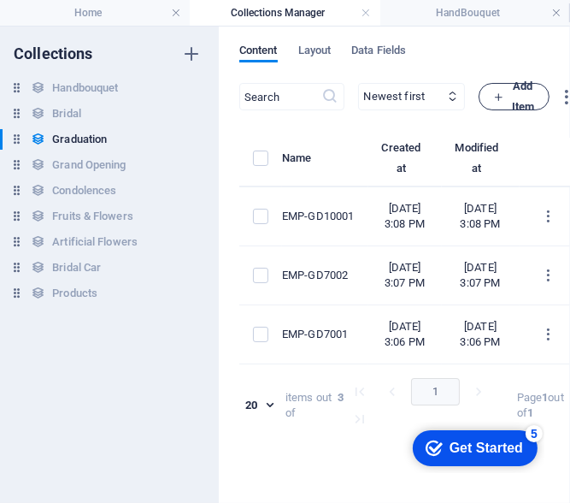
click at [535, 100] on span "Add Item" at bounding box center [514, 96] width 42 height 41
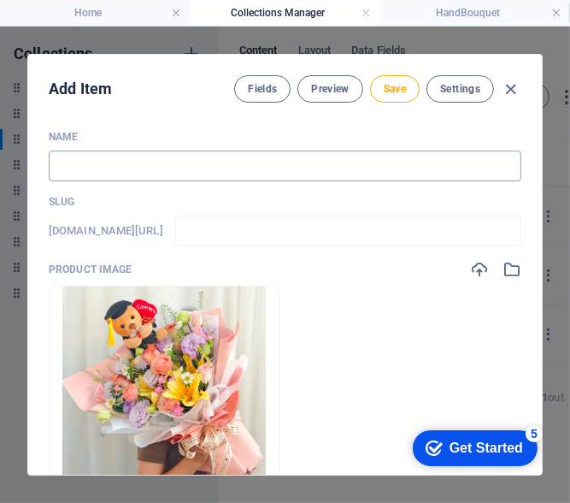
click at [80, 168] on input "text" at bounding box center [285, 165] width 473 height 31
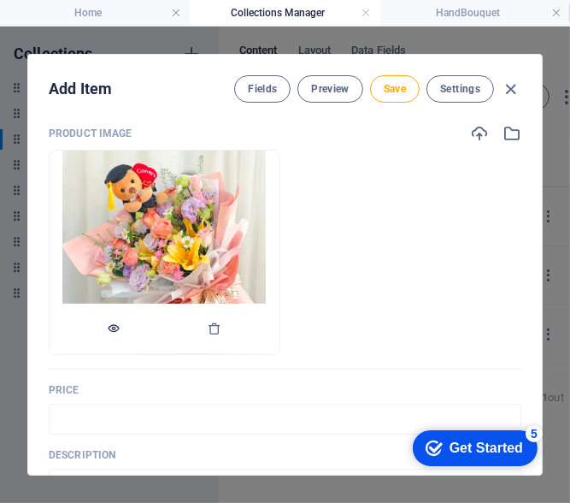
scroll to position [171, 0]
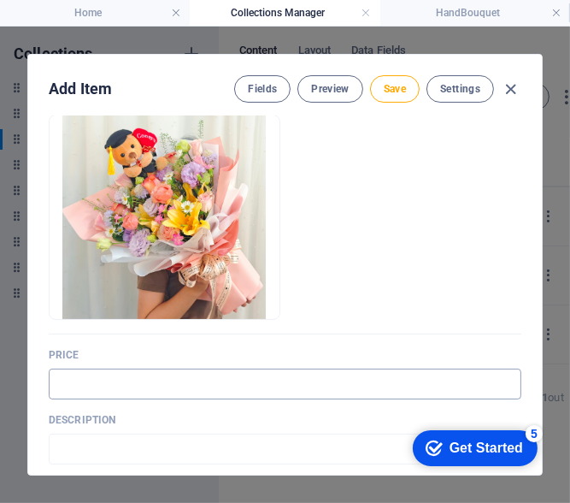
click at [101, 376] on input "text" at bounding box center [285, 383] width 473 height 31
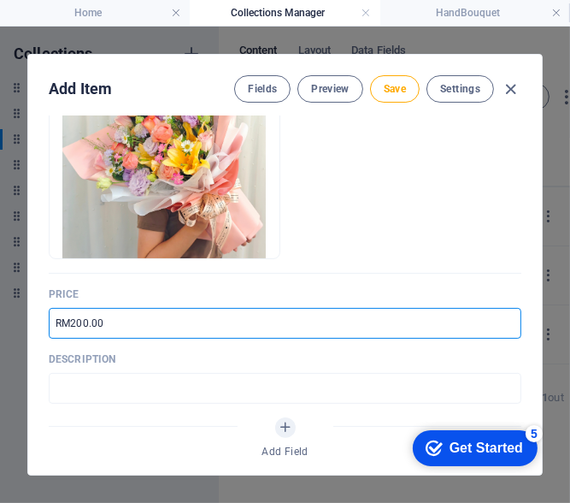
scroll to position [256, 0]
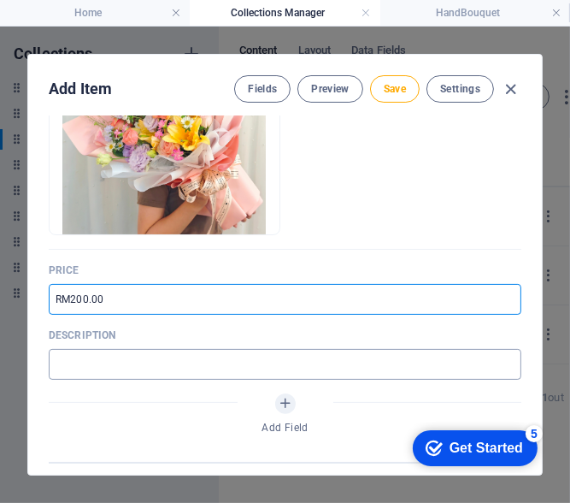
click at [103, 357] on input "text" at bounding box center [285, 364] width 473 height 31
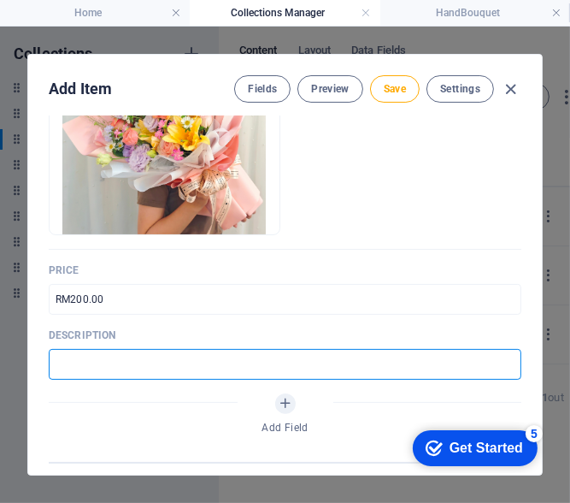
click at [144, 367] on input "text" at bounding box center [285, 364] width 473 height 31
drag, startPoint x: 144, startPoint y: 366, endPoint x: 137, endPoint y: 375, distance: 12.2
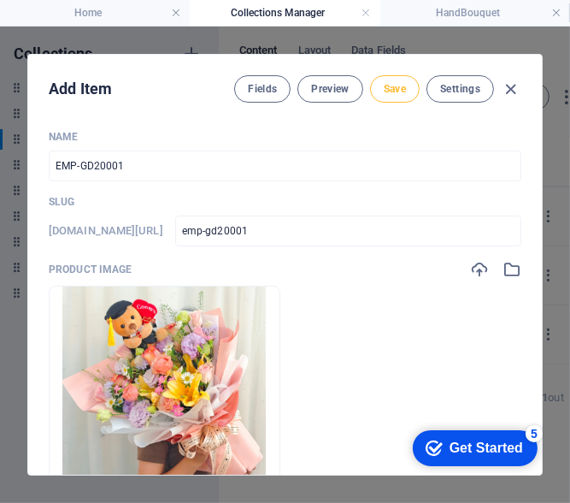
click at [384, 82] on span "Save" at bounding box center [395, 89] width 22 height 14
click at [502, 86] on icon "button" at bounding box center [512, 90] width 20 height 20
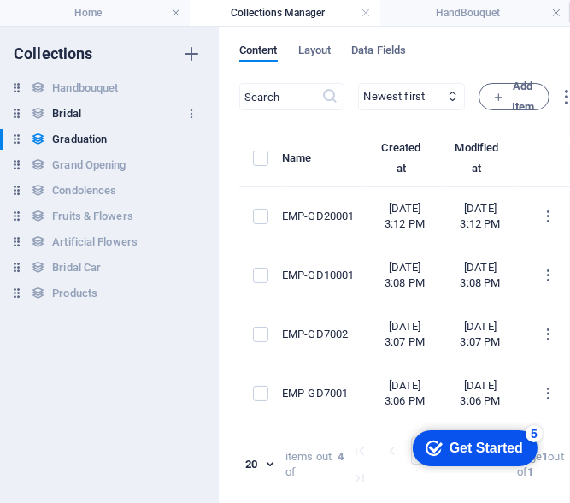
click at [111, 123] on div "Bridal Bridal" at bounding box center [101, 113] width 202 height 21
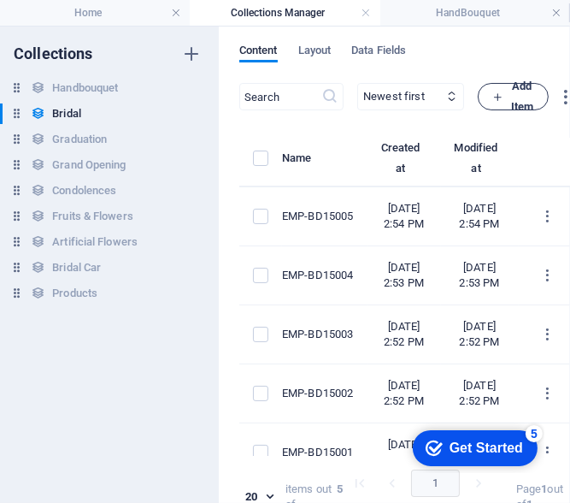
click at [539, 104] on button "Add Item" at bounding box center [513, 96] width 71 height 27
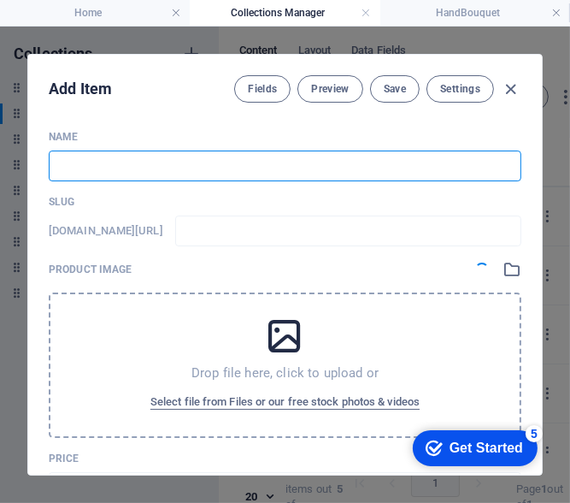
click at [118, 168] on input "text" at bounding box center [285, 165] width 473 height 31
click at [509, 93] on icon "button" at bounding box center [512, 90] width 20 height 20
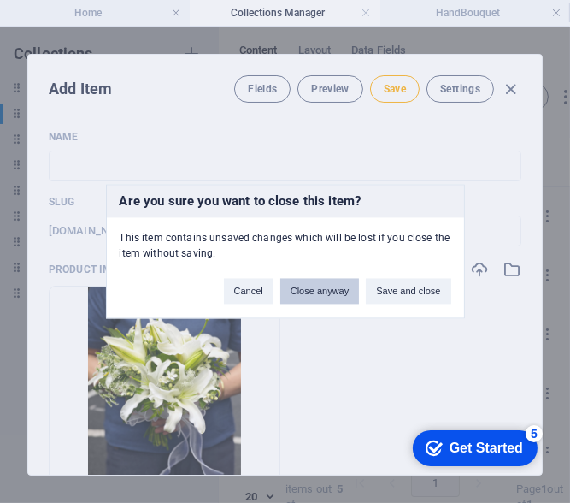
click at [321, 295] on button "Close anyway" at bounding box center [319, 292] width 79 height 26
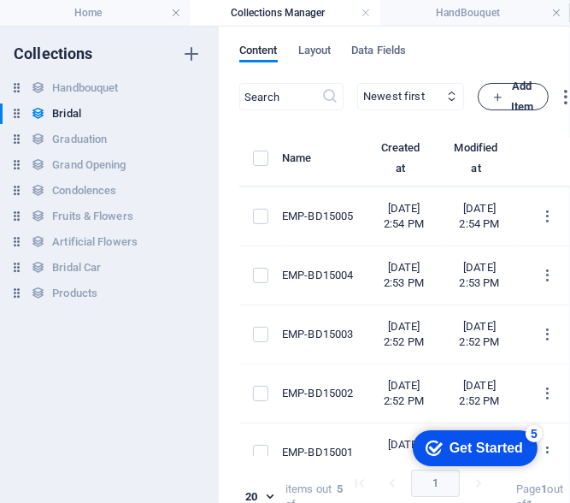
click at [534, 91] on span "Add Item" at bounding box center [513, 96] width 42 height 41
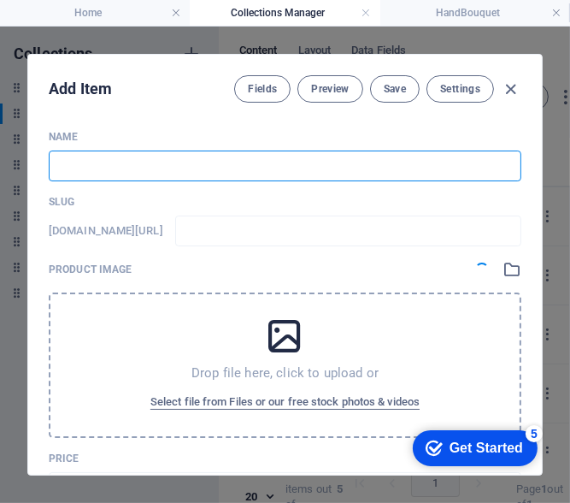
drag, startPoint x: 178, startPoint y: 174, endPoint x: 202, endPoint y: 156, distance: 29.4
click at [179, 174] on input "text" at bounding box center [285, 165] width 473 height 31
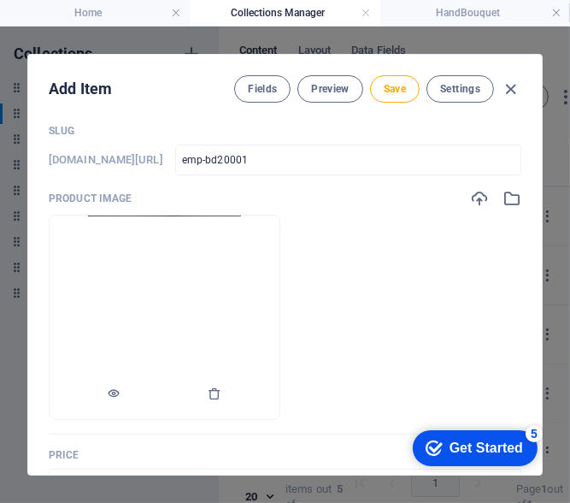
scroll to position [171, 0]
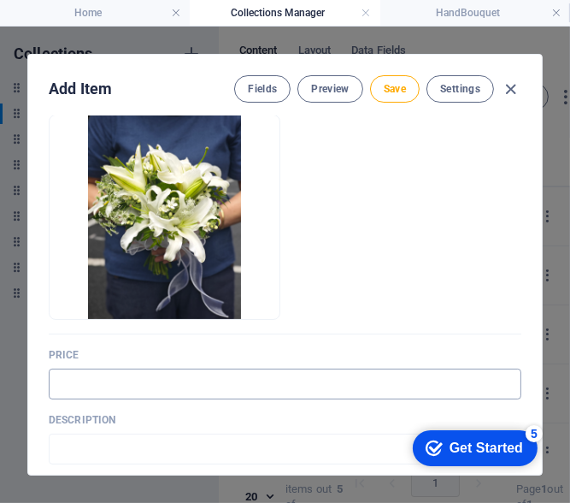
click at [103, 392] on input "text" at bounding box center [285, 383] width 473 height 31
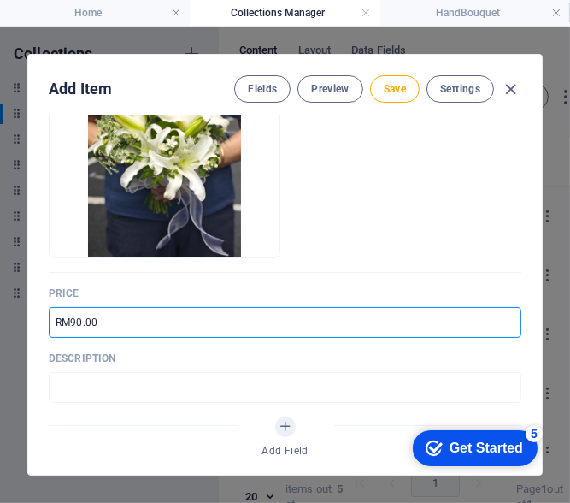
scroll to position [256, 0]
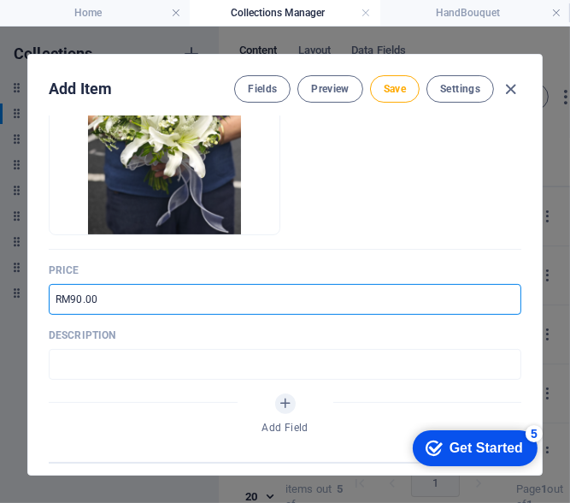
click at [199, 297] on input "RM90.00" at bounding box center [285, 299] width 473 height 31
drag, startPoint x: 199, startPoint y: 297, endPoint x: 8, endPoint y: 308, distance: 191.8
click at [8, 308] on div "Add Item Fields Preview Save Settings Name EMP-BD20001 ​ Slug [DOMAIN_NAME][URL…" at bounding box center [285, 265] width 570 height 476
click at [64, 298] on input "text" at bounding box center [285, 299] width 473 height 31
click at [77, 362] on input "text" at bounding box center [285, 364] width 473 height 31
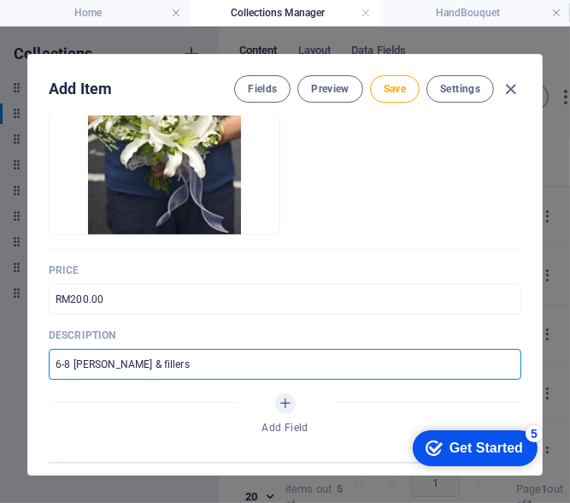
click at [112, 359] on input "6-8 [PERSON_NAME] & fillers" at bounding box center [285, 364] width 473 height 31
click at [406, 86] on button "Save" at bounding box center [395, 88] width 50 height 27
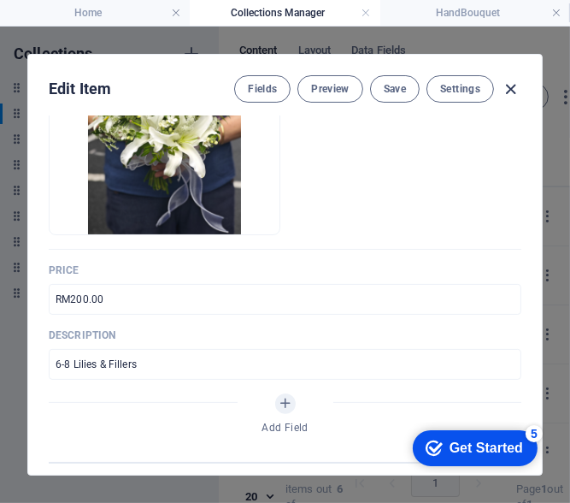
click at [504, 91] on icon "button" at bounding box center [512, 90] width 20 height 20
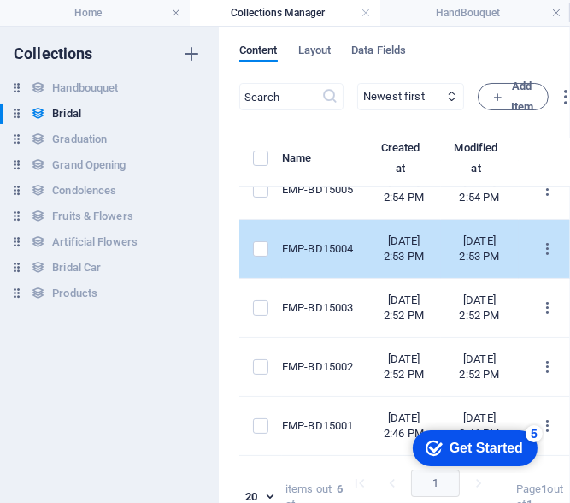
scroll to position [171, 0]
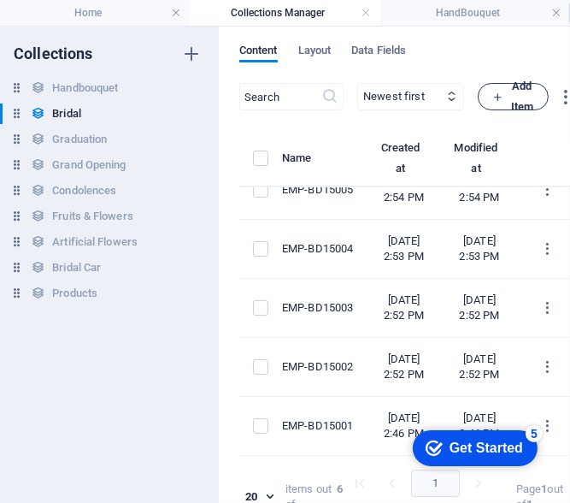
click at [537, 90] on button "Add Item" at bounding box center [513, 96] width 71 height 27
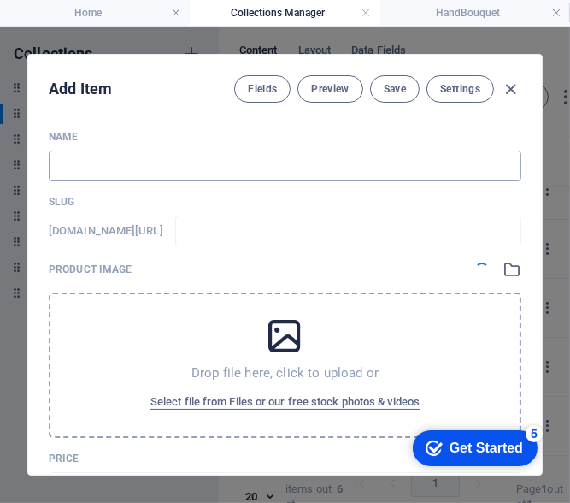
click at [134, 167] on input "text" at bounding box center [285, 165] width 473 height 31
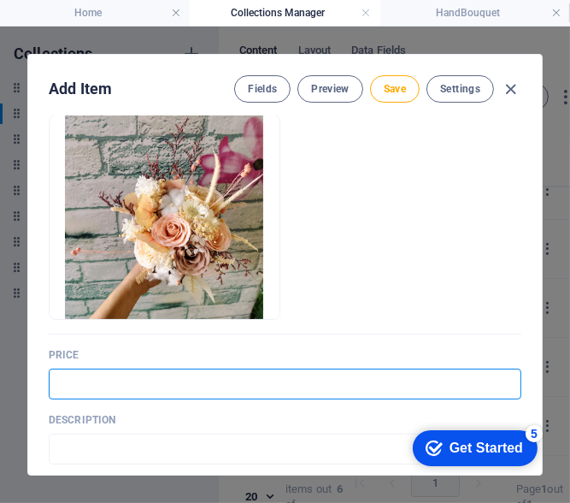
click at [107, 390] on input "text" at bounding box center [285, 383] width 473 height 31
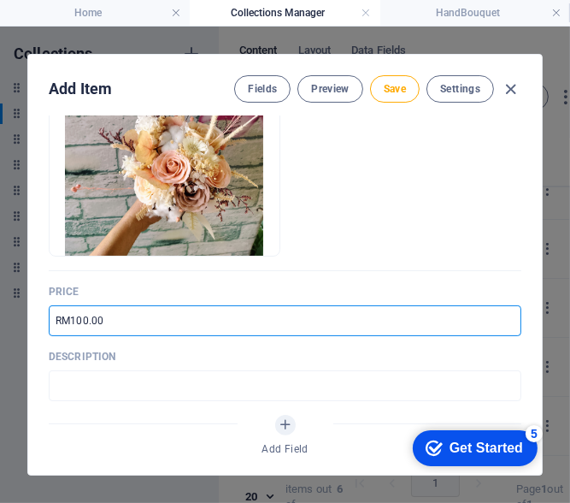
scroll to position [256, 0]
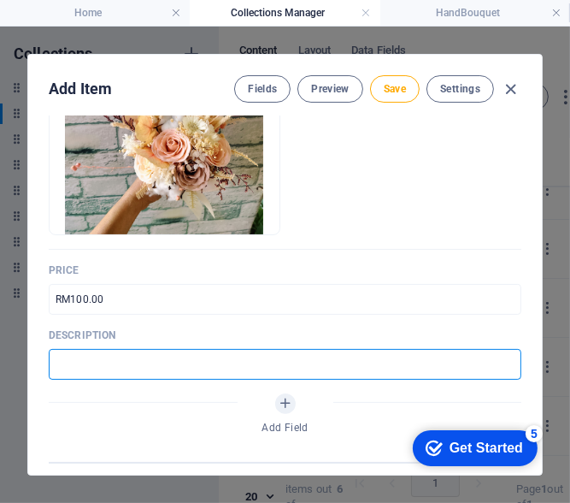
click at [156, 362] on input "text" at bounding box center [285, 364] width 473 height 31
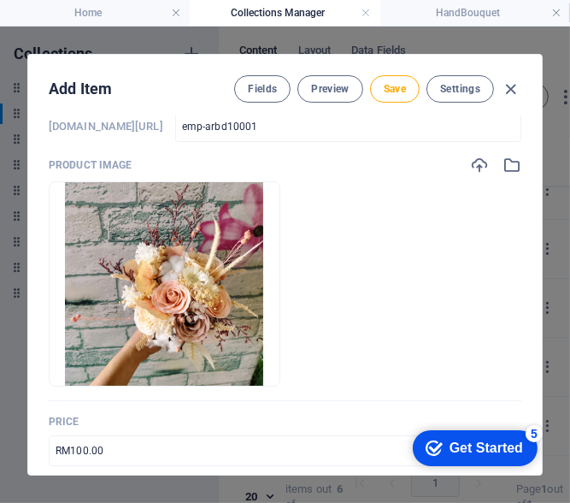
scroll to position [0, 0]
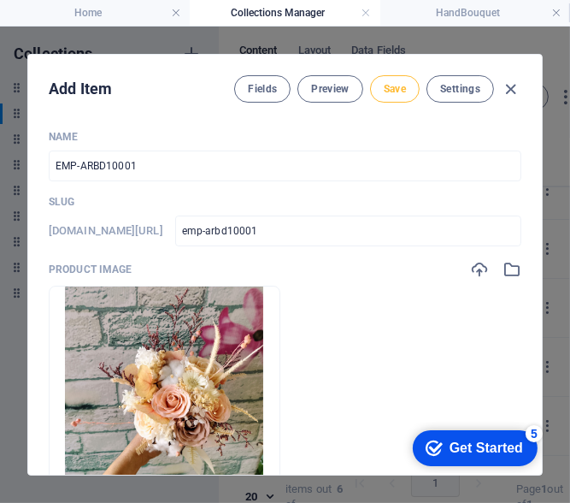
click at [400, 95] on span "Save" at bounding box center [395, 89] width 22 height 14
click at [510, 85] on icon "button" at bounding box center [512, 90] width 20 height 20
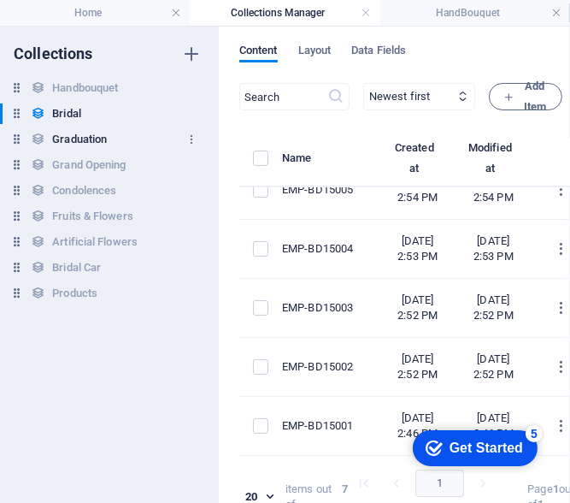
click at [119, 139] on div "Graduation Graduation" at bounding box center [101, 139] width 202 height 21
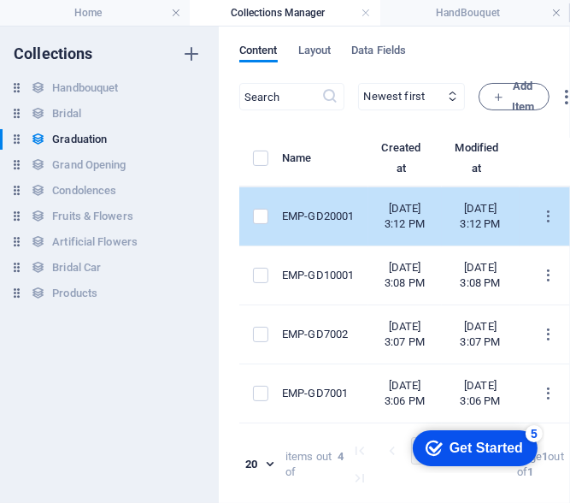
scroll to position [0, 0]
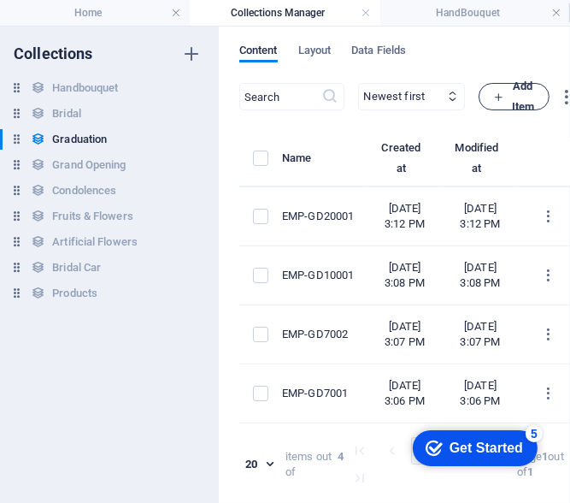
click at [504, 99] on icon "button" at bounding box center [498, 96] width 11 height 11
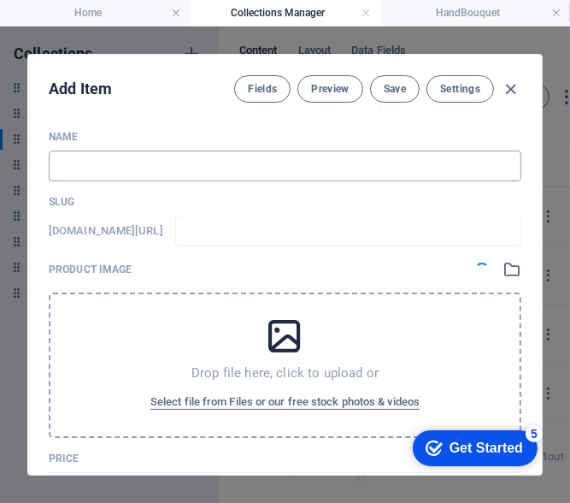
click at [115, 164] on input "text" at bounding box center [285, 165] width 473 height 31
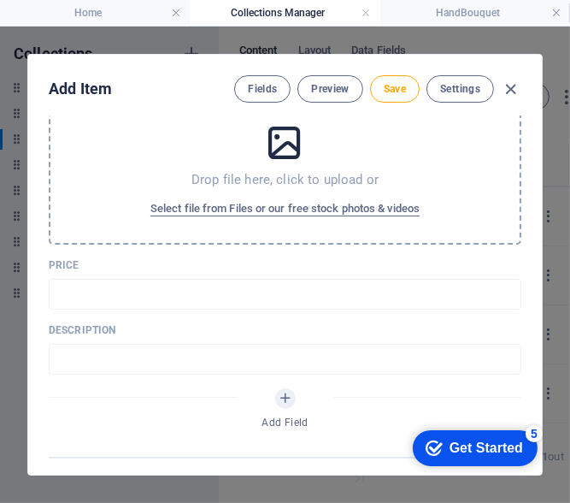
scroll to position [256, 0]
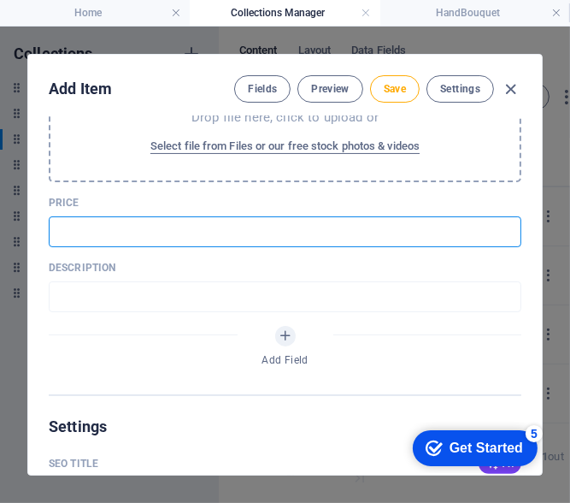
click at [127, 235] on input "text" at bounding box center [285, 231] width 473 height 31
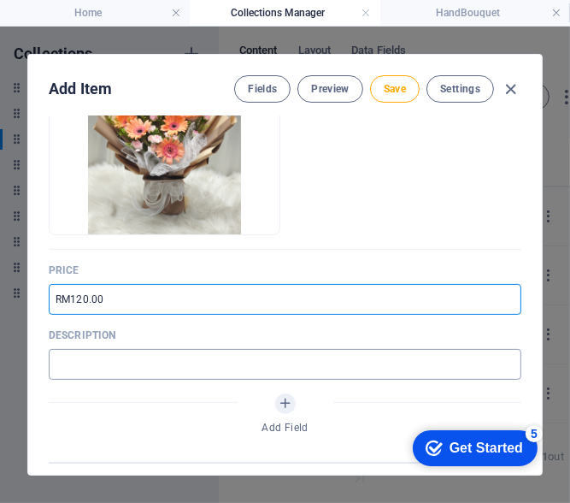
click at [111, 369] on input "text" at bounding box center [285, 364] width 473 height 31
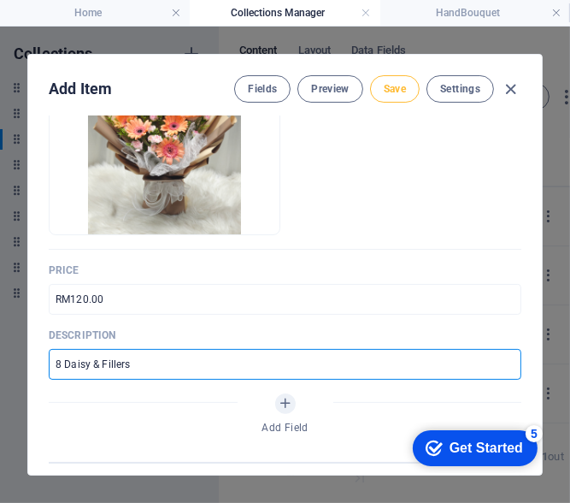
click at [392, 95] on span "Save" at bounding box center [395, 89] width 22 height 14
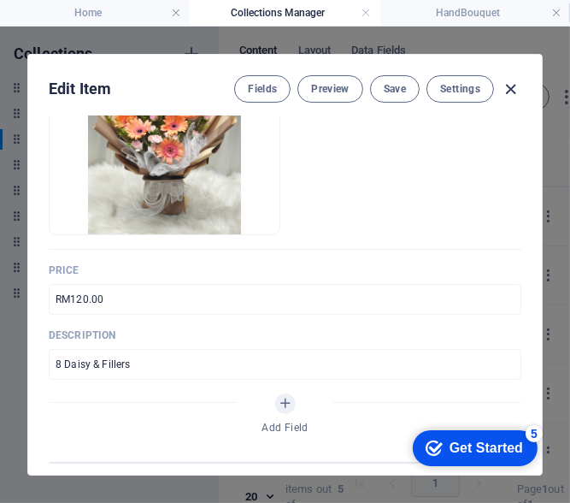
click at [506, 97] on icon "button" at bounding box center [512, 90] width 20 height 20
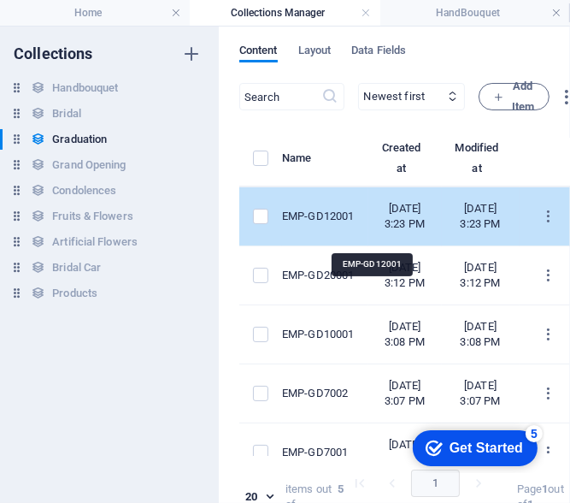
click at [355, 224] on div "EMP-GD12001" at bounding box center [318, 216] width 73 height 15
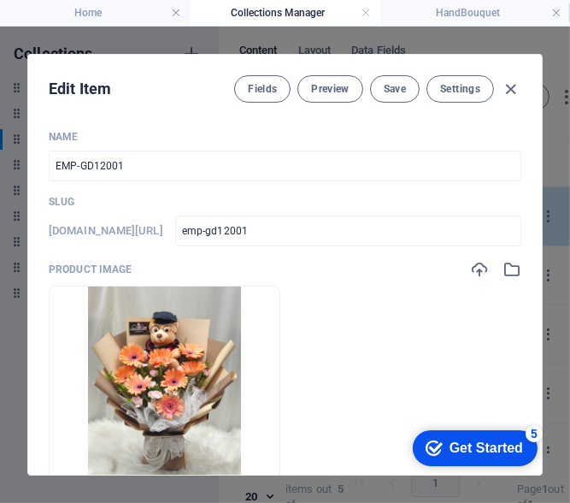
click at [374, 240] on input "emp-gd12001" at bounding box center [348, 230] width 346 height 31
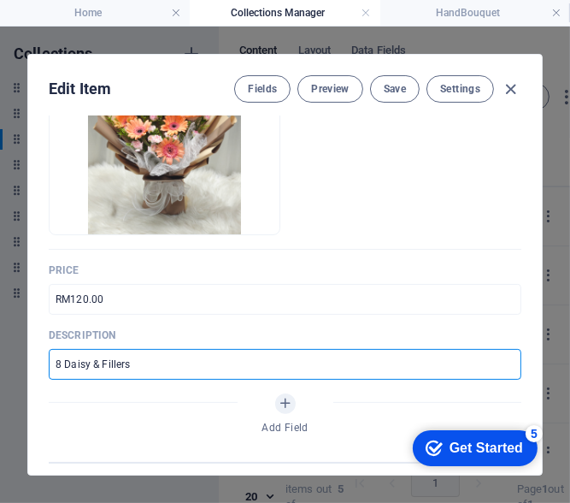
click at [90, 370] on input "8 Daisy & Fillers" at bounding box center [285, 364] width 473 height 31
click at [385, 85] on span "Save" at bounding box center [395, 89] width 22 height 14
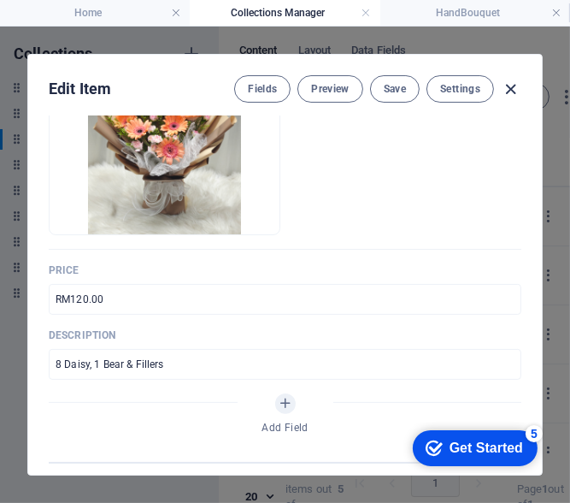
click at [508, 88] on icon "button" at bounding box center [512, 90] width 20 height 20
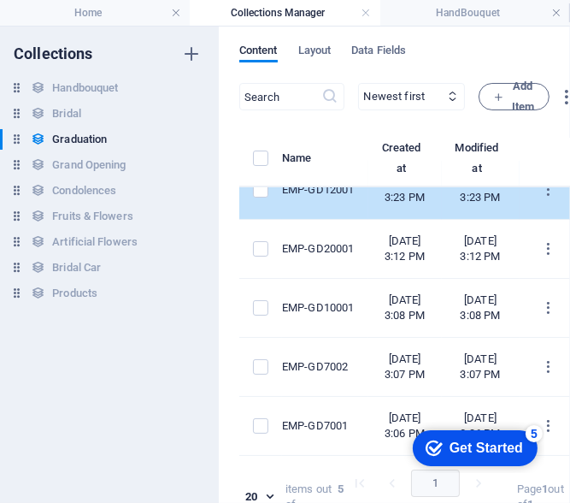
scroll to position [85, 0]
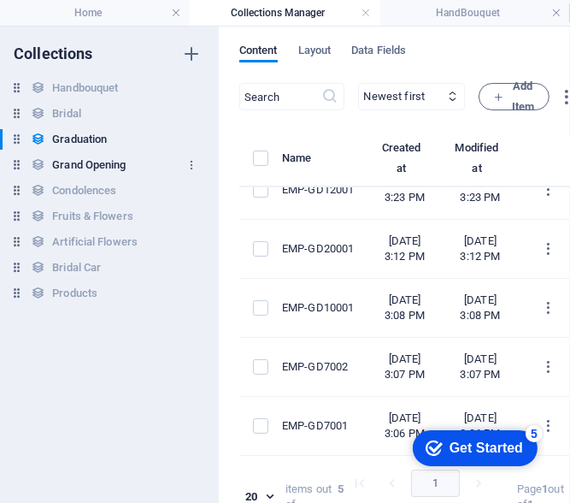
click at [123, 167] on h6 "Grand Opening" at bounding box center [89, 165] width 74 height 21
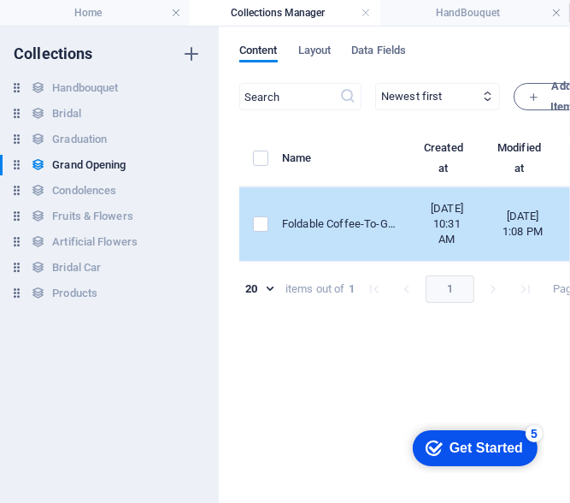
click at [261, 231] on td "items list" at bounding box center [260, 224] width 43 height 74
click at [258, 232] on label "items list" at bounding box center [260, 223] width 15 height 15
click at [0, 0] on input "items list" at bounding box center [0, 0] width 0 height 0
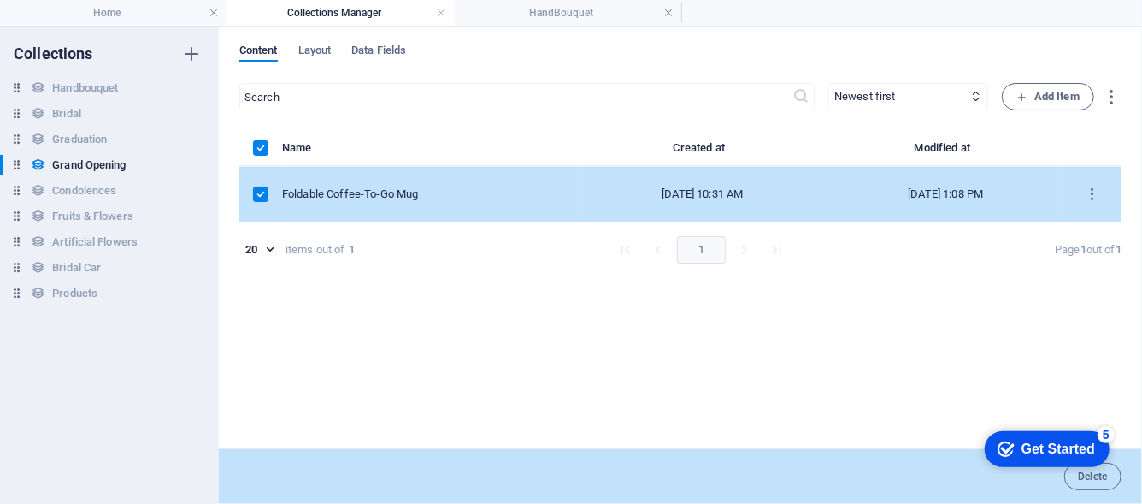
click at [0, 0] on appcues-checklist "Contextual help checklist present on screen" at bounding box center [0, 0] width 0 height 0
click at [569, 481] on button "Delete" at bounding box center [1092, 476] width 57 height 27
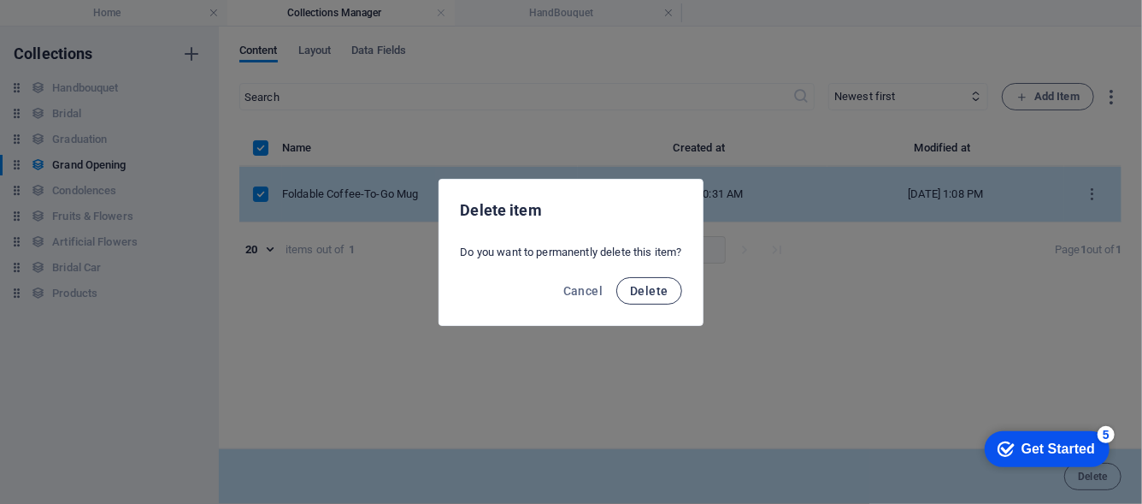
click at [569, 284] on span "Delete" at bounding box center [649, 291] width 38 height 14
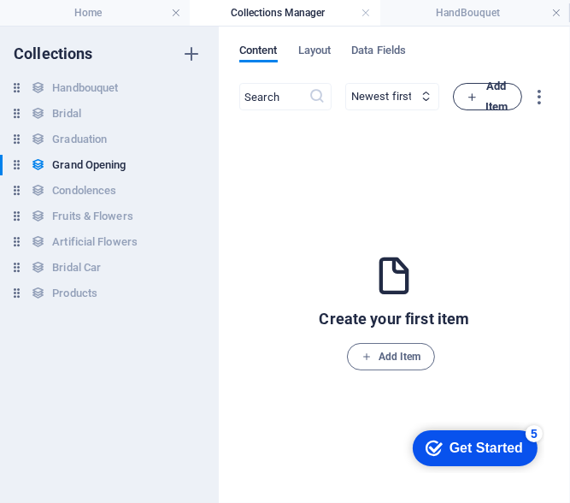
click at [479, 85] on span "Add Item" at bounding box center [488, 96] width 40 height 41
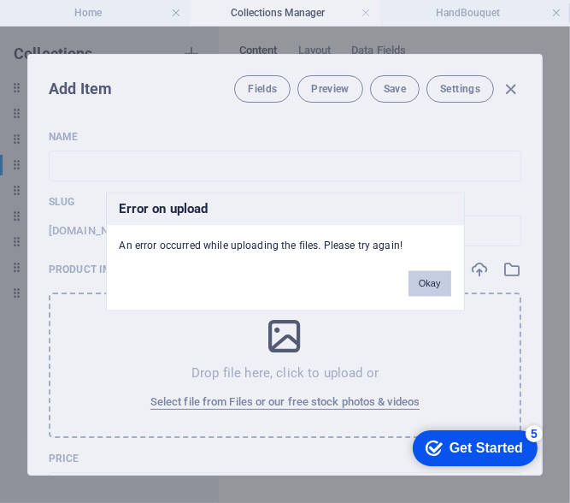
click at [435, 279] on button "Okay" at bounding box center [430, 284] width 43 height 26
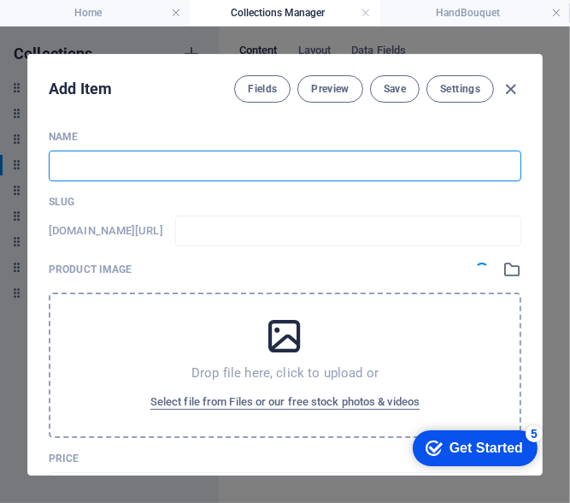
click at [156, 168] on input "text" at bounding box center [285, 165] width 473 height 31
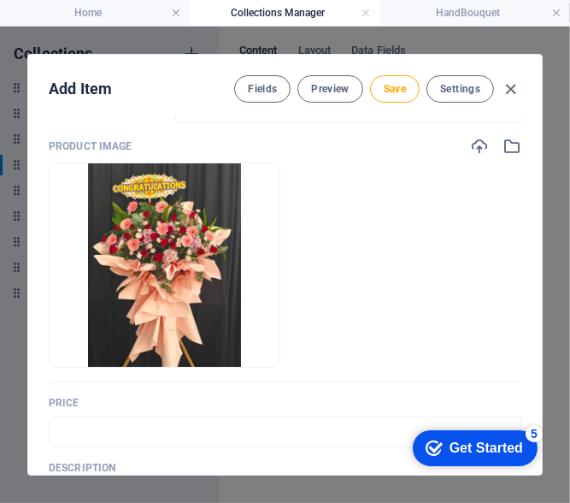
scroll to position [256, 0]
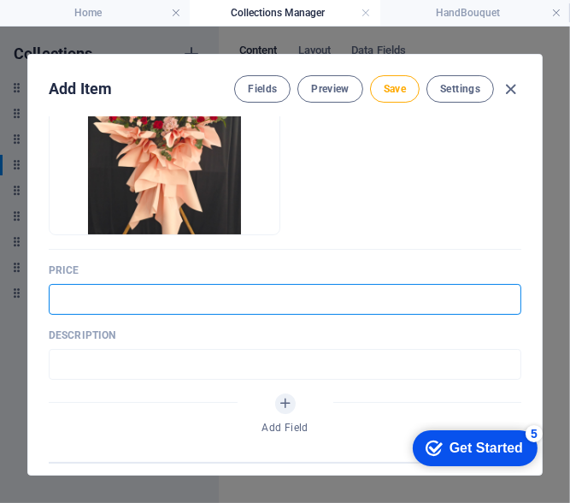
click at [164, 295] on input "text" at bounding box center [285, 299] width 473 height 31
click at [144, 362] on input "text" at bounding box center [285, 364] width 473 height 31
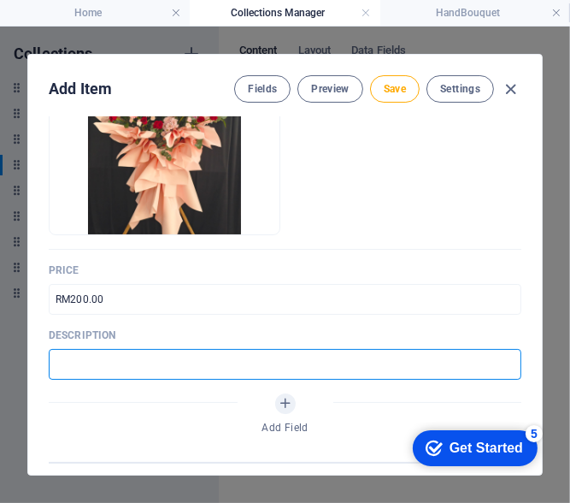
paste input "Grand opening stand with fresh flowers, arranged to bring prosperity and celebr…"
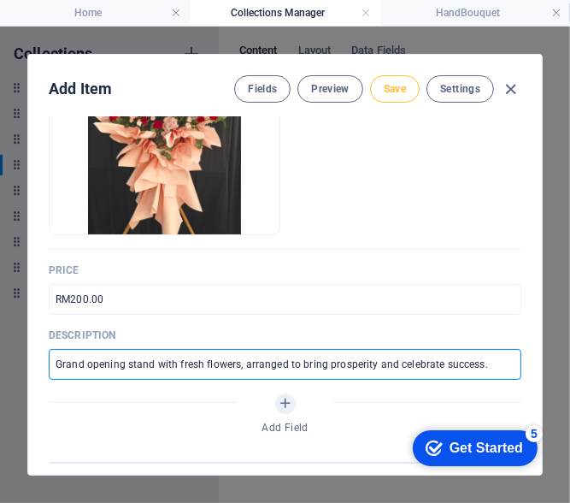
click at [406, 84] on span "Save" at bounding box center [395, 89] width 22 height 14
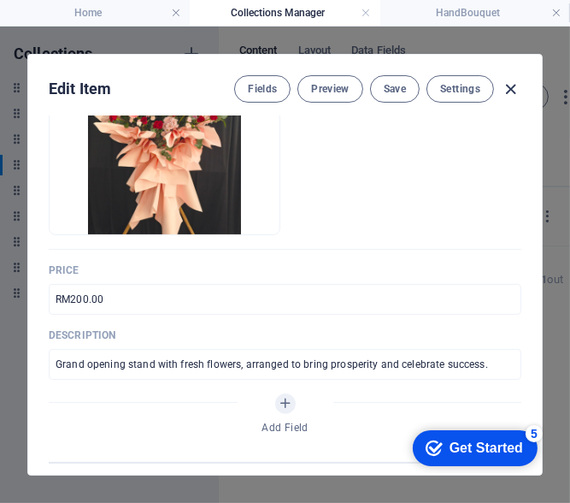
click at [510, 85] on icon "button" at bounding box center [512, 90] width 20 height 20
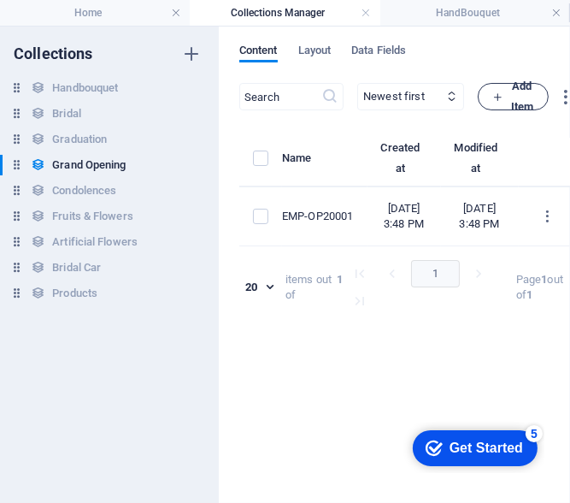
click at [504, 98] on icon "button" at bounding box center [497, 96] width 11 height 11
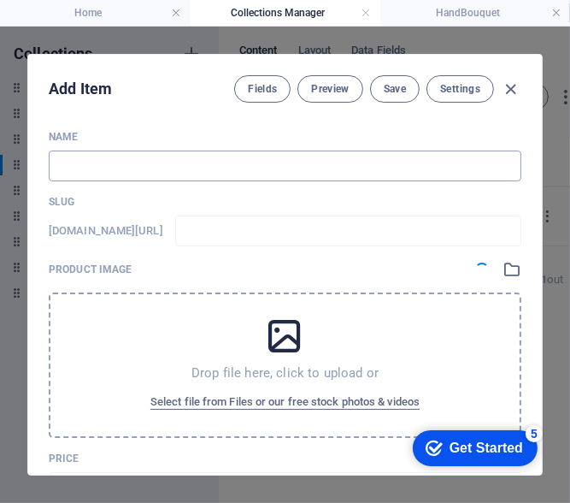
click at [111, 173] on input "text" at bounding box center [285, 165] width 473 height 31
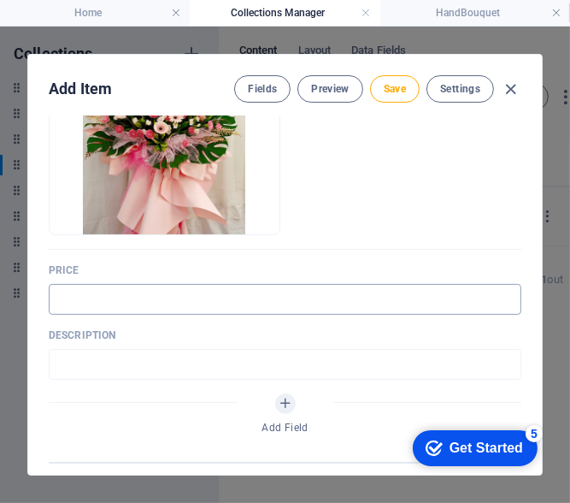
click at [133, 284] on input "text" at bounding box center [285, 299] width 473 height 31
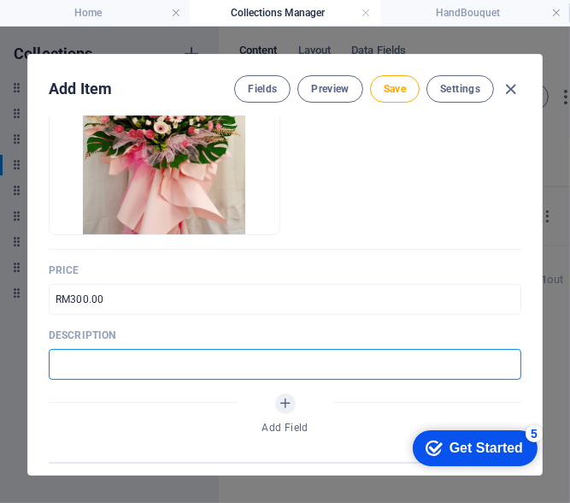
click at [202, 372] on input "text" at bounding box center [285, 364] width 473 height 31
paste input "Elegant flower stand featuring vibrant blooms, symbolizing growth and good fort…"
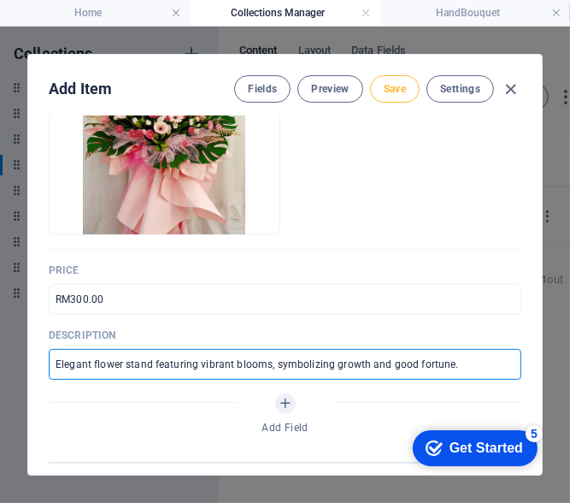
click at [402, 94] on span "Save" at bounding box center [395, 89] width 22 height 14
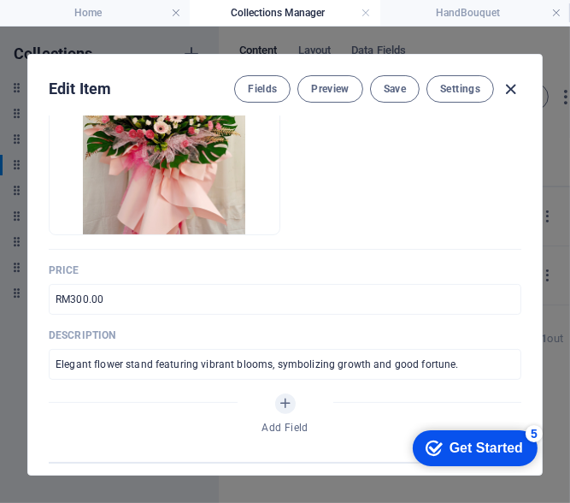
click at [506, 89] on icon "button" at bounding box center [512, 90] width 20 height 20
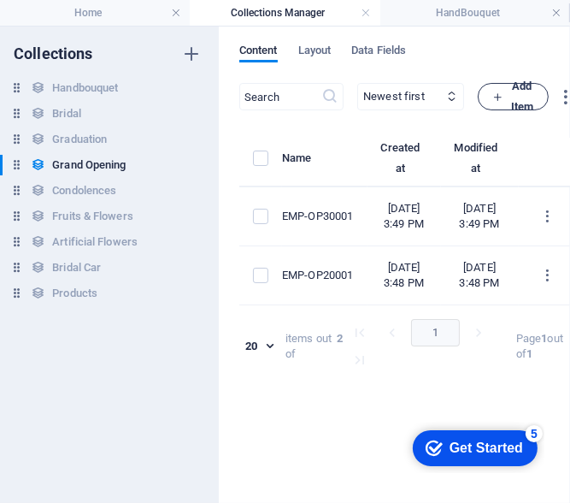
click at [534, 103] on span "Add Item" at bounding box center [513, 96] width 42 height 41
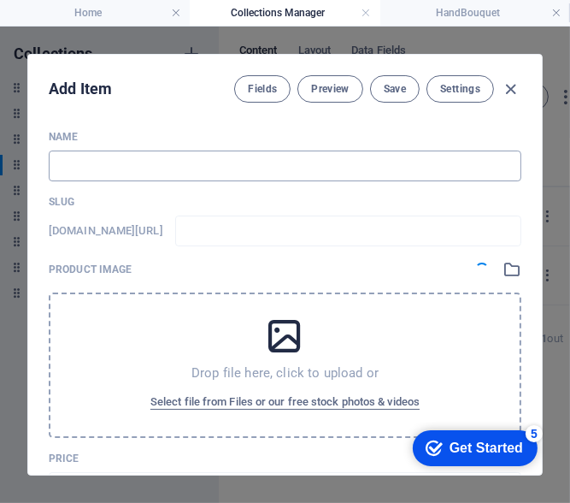
click at [121, 164] on input "text" at bounding box center [285, 165] width 473 height 31
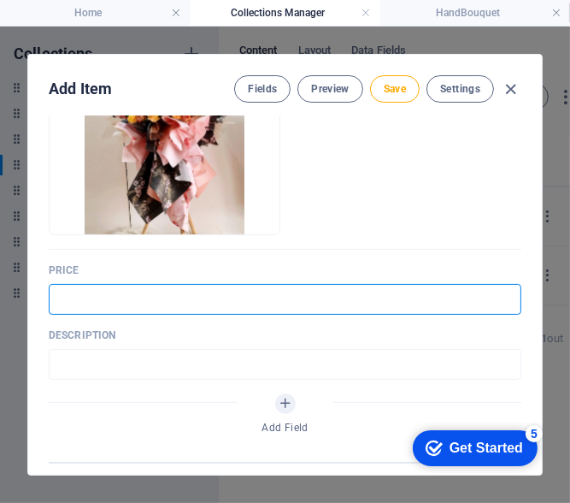
click at [114, 303] on input "text" at bounding box center [285, 299] width 473 height 31
click at [118, 368] on input "text" at bounding box center [285, 364] width 473 height 31
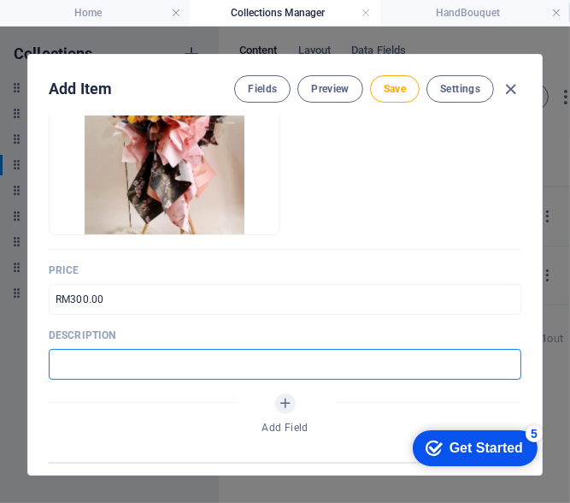
paste input "Fresh flower stand crafted to celebrate new beginnings and business milestones."
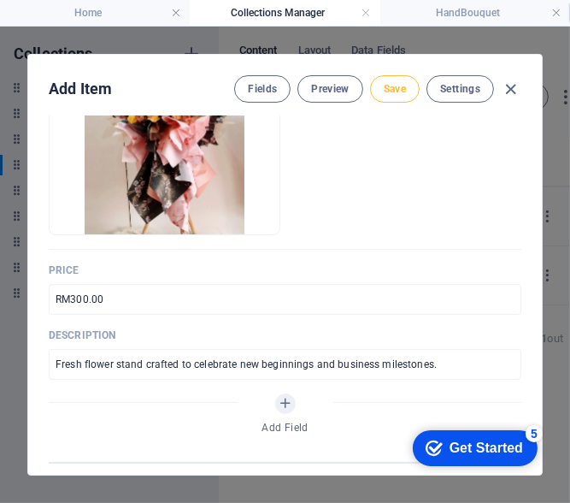
click at [388, 80] on button "Save" at bounding box center [395, 88] width 50 height 27
click at [513, 85] on icon "button" at bounding box center [512, 90] width 20 height 20
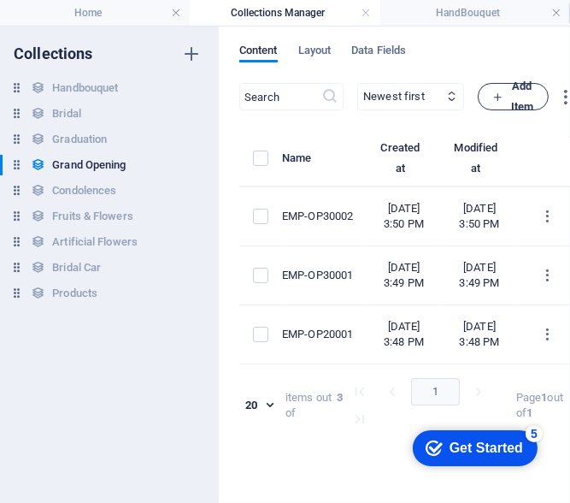
click at [534, 107] on span "Add Item" at bounding box center [513, 96] width 42 height 41
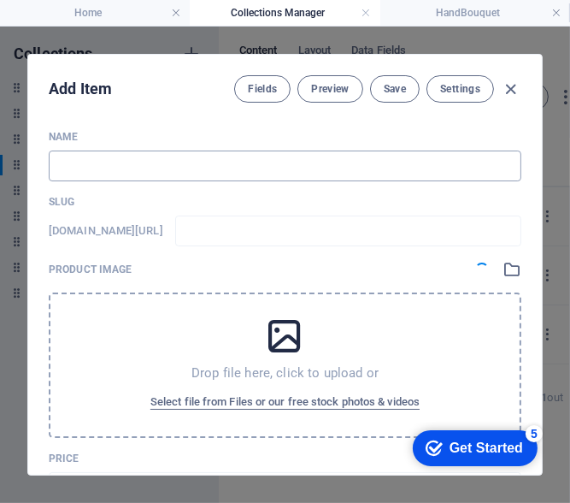
click at [97, 162] on input "text" at bounding box center [285, 165] width 473 height 31
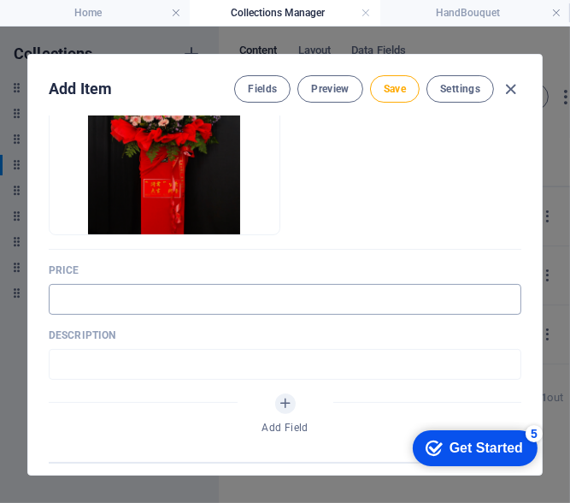
click at [134, 302] on input "text" at bounding box center [285, 299] width 473 height 31
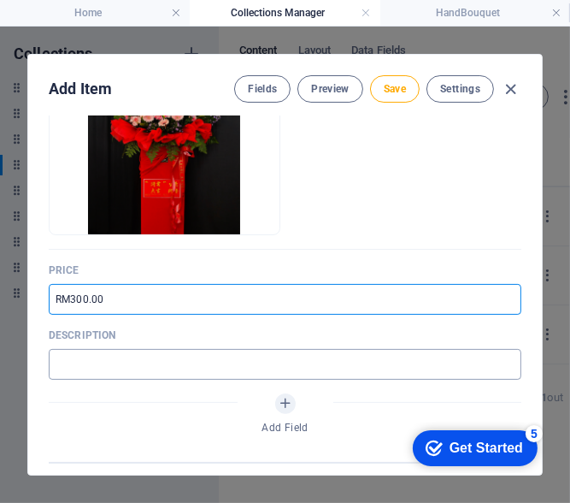
click at [174, 357] on input "text" at bounding box center [285, 364] width 473 height 31
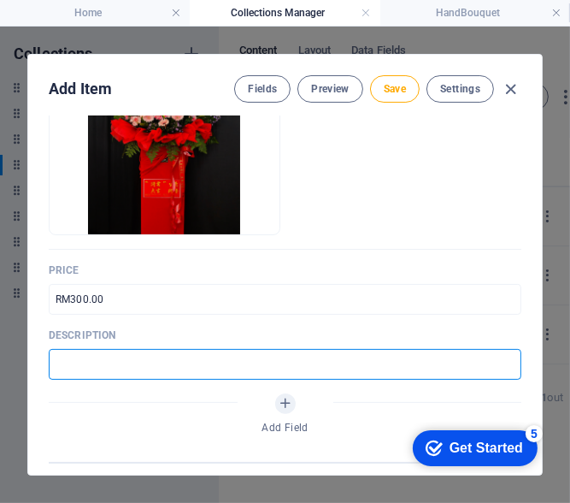
paste input "A striking arrangement of seasonal flowers, perfect for congratulating grand op…"
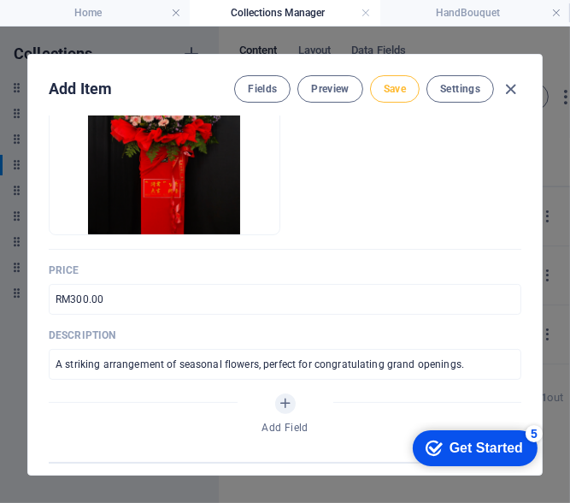
click at [403, 91] on span "Save" at bounding box center [395, 89] width 22 height 14
click at [511, 84] on icon "button" at bounding box center [512, 90] width 20 height 20
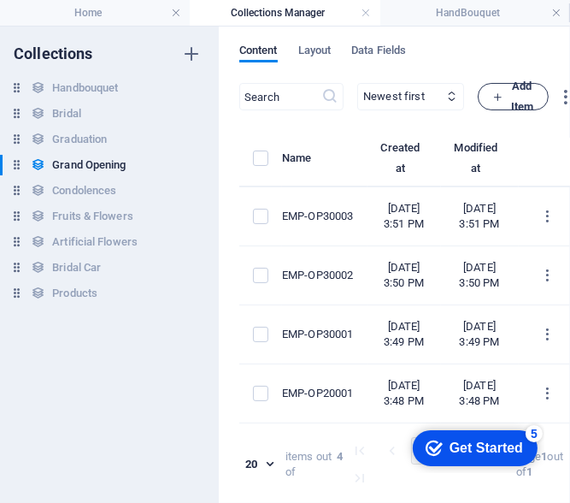
click at [504, 99] on icon "button" at bounding box center [497, 96] width 11 height 11
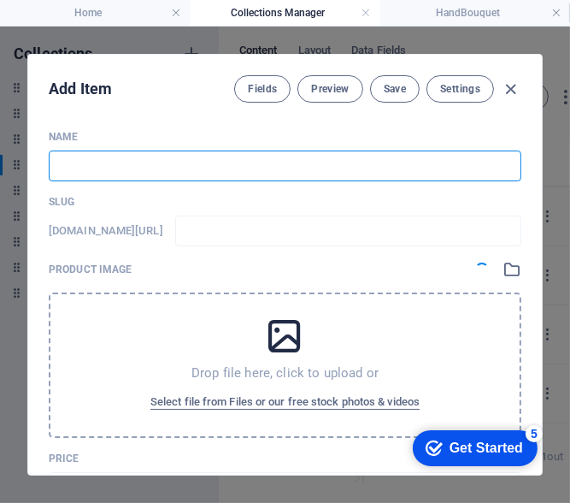
click at [145, 166] on input "text" at bounding box center [285, 165] width 473 height 31
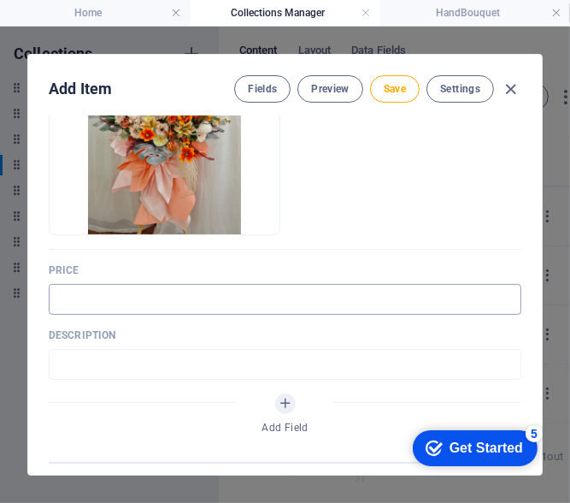
click at [192, 310] on input "text" at bounding box center [285, 299] width 473 height 31
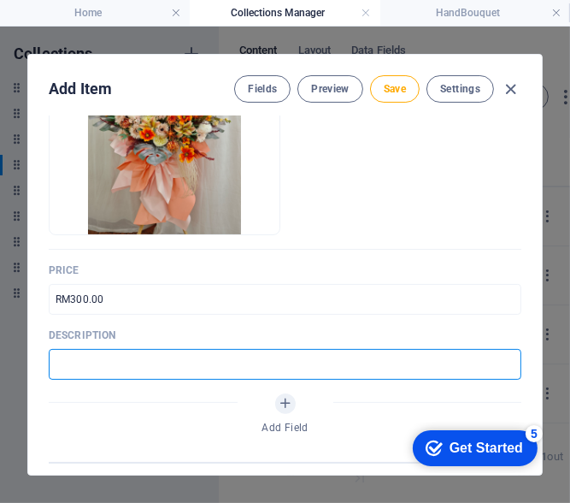
click at [141, 358] on input "text" at bounding box center [285, 364] width 473 height 31
paste input "Elegant artificial floral stand, a timeless symbol of prosperity and growth."
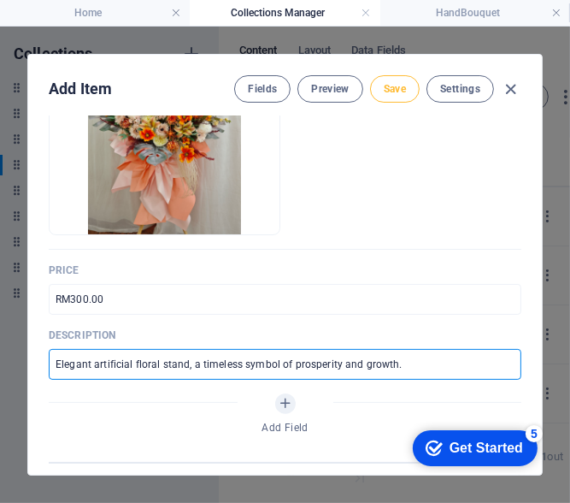
click at [398, 84] on span "Save" at bounding box center [395, 89] width 22 height 14
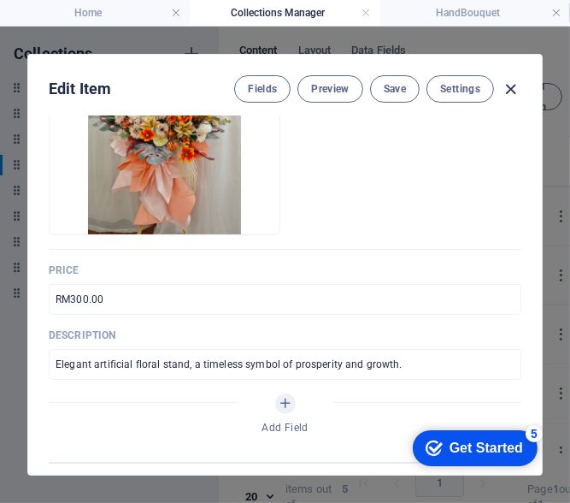
click at [507, 91] on icon "button" at bounding box center [512, 90] width 20 height 20
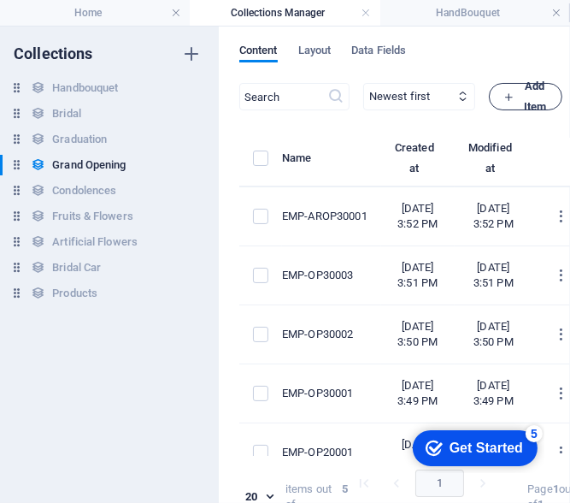
click at [515, 97] on icon "button" at bounding box center [509, 96] width 11 height 11
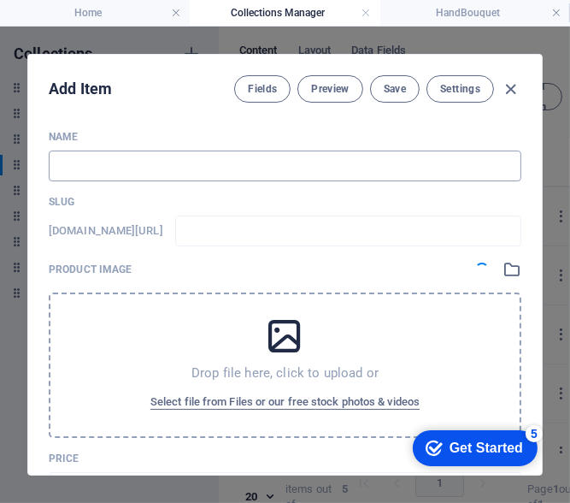
click at [116, 163] on input "text" at bounding box center [285, 165] width 473 height 31
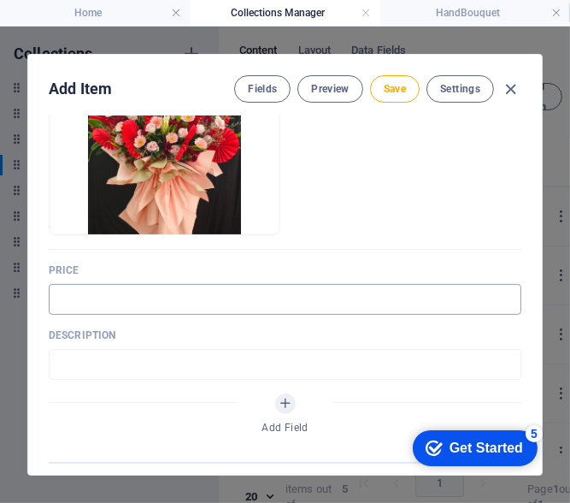
click at [177, 304] on input "text" at bounding box center [285, 299] width 473 height 31
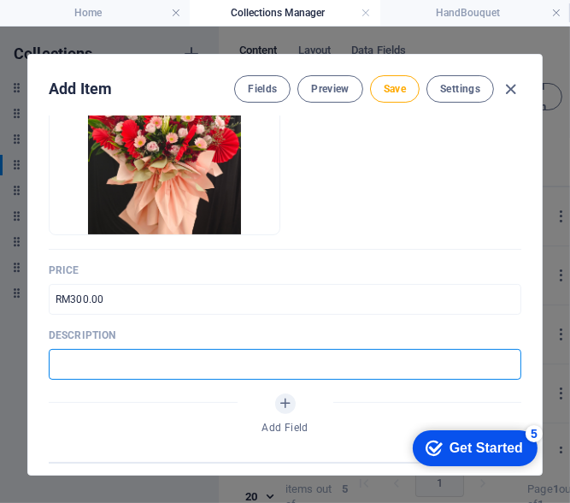
click at [109, 374] on input "text" at bounding box center [285, 364] width 473 height 31
paste input "Grand opening flower stand designed to brighten any celebration."
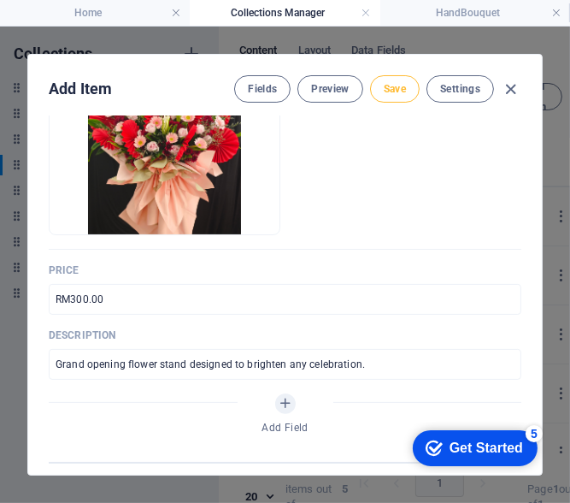
click at [398, 80] on button "Save" at bounding box center [395, 88] width 50 height 27
click at [504, 85] on icon "button" at bounding box center [512, 90] width 20 height 20
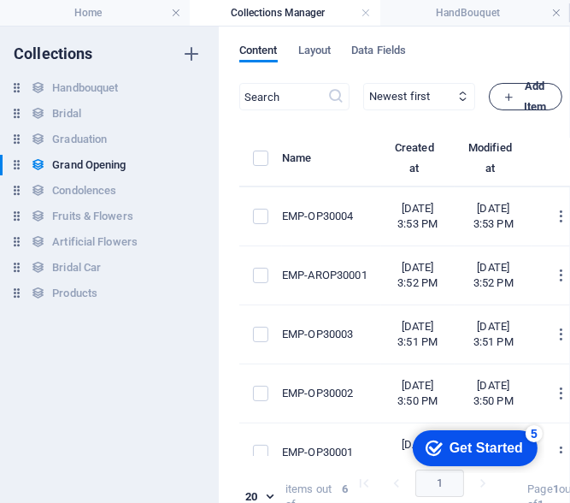
click at [551, 97] on button "Add Item" at bounding box center [526, 96] width 74 height 27
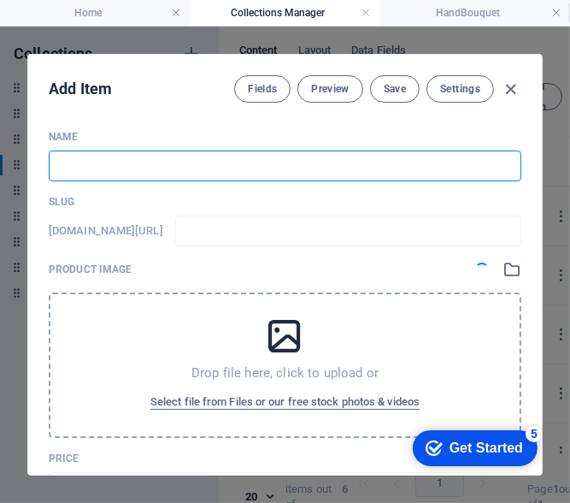
click at [117, 172] on input "text" at bounding box center [285, 165] width 473 height 31
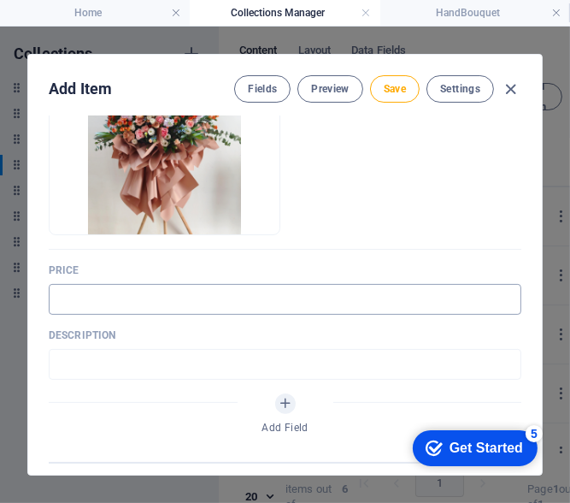
click at [121, 303] on input "text" at bounding box center [285, 299] width 473 height 31
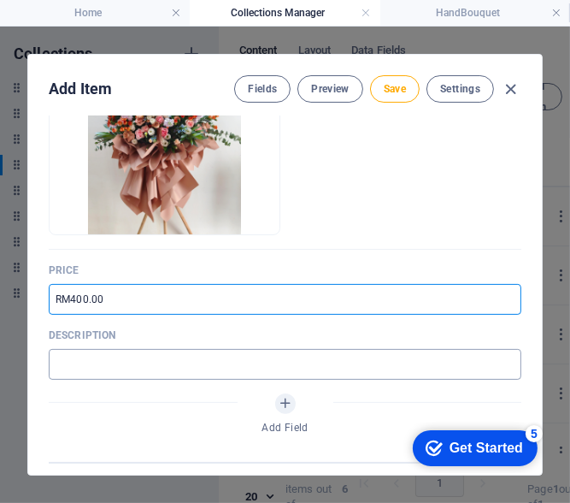
click at [85, 360] on input "text" at bounding box center [285, 364] width 473 height 31
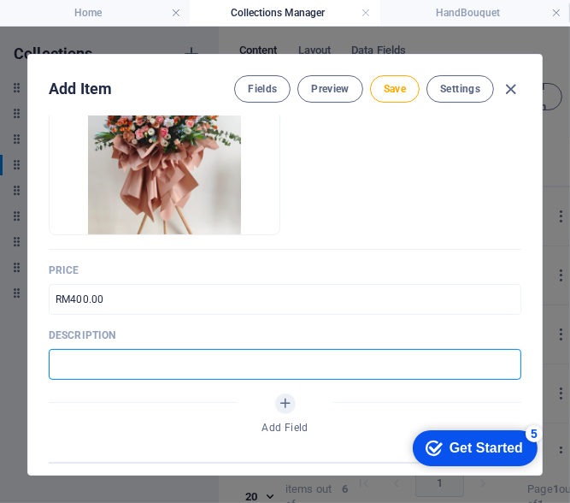
paste input "Colorful arrangement of fresh flowers to symbolize prosperity and achievement."
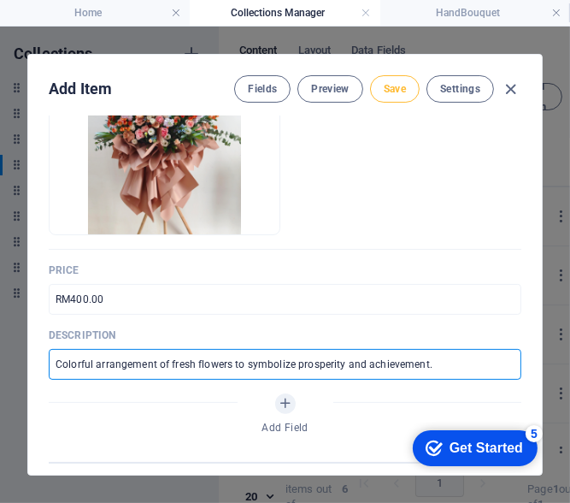
click at [398, 82] on span "Save" at bounding box center [395, 89] width 22 height 14
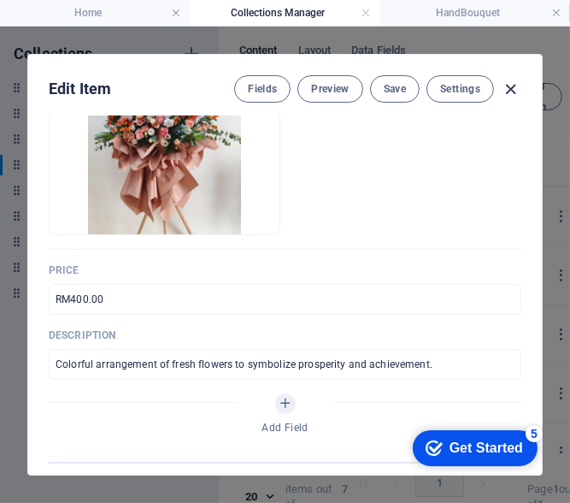
click at [504, 91] on icon "button" at bounding box center [512, 90] width 20 height 20
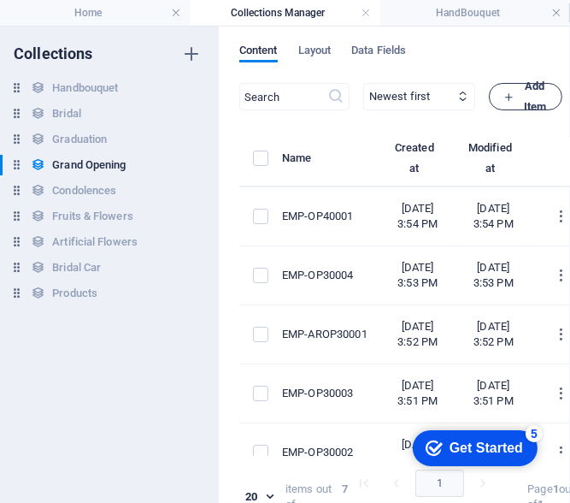
click at [552, 100] on button "Add Item" at bounding box center [526, 96] width 74 height 27
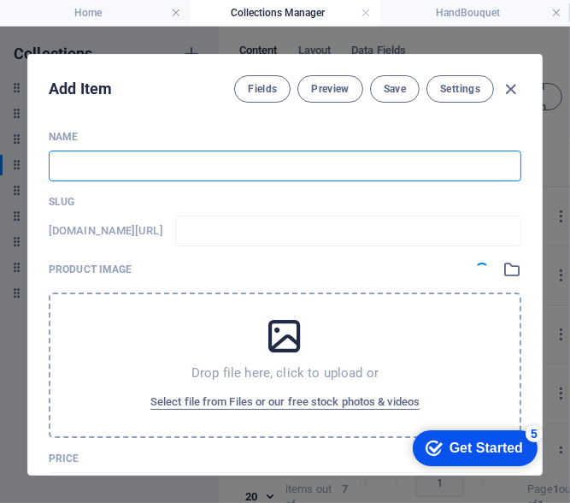
click at [152, 173] on input "text" at bounding box center [285, 165] width 473 height 31
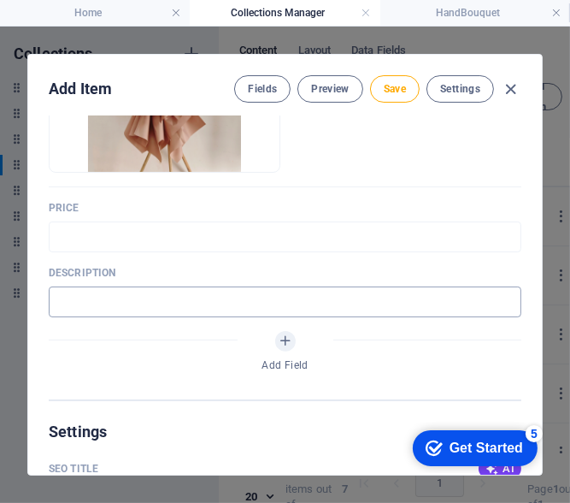
scroll to position [342, 0]
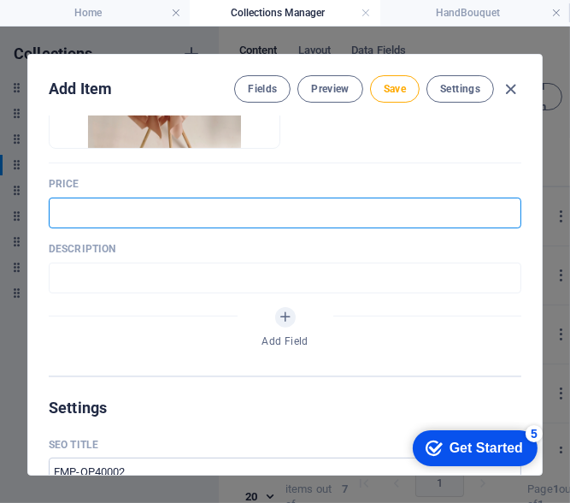
click at [223, 221] on input "text" at bounding box center [285, 212] width 473 height 31
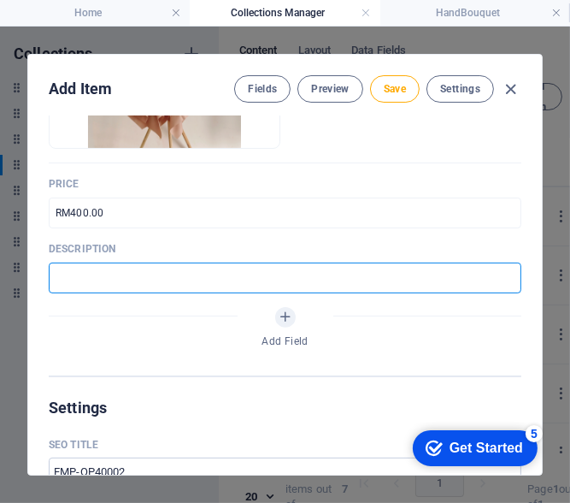
click at [192, 281] on input "text" at bounding box center [285, 277] width 473 height 31
paste input "Fresh flower arrangement symbolizing joy, abundance, and good luck."
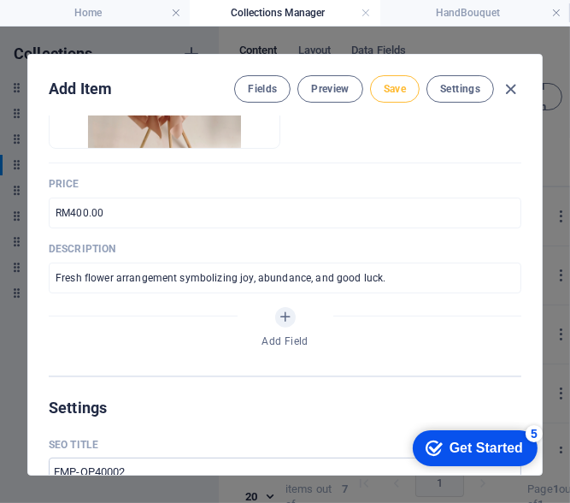
click at [400, 85] on span "Save" at bounding box center [395, 89] width 22 height 14
click at [506, 91] on icon "button" at bounding box center [512, 90] width 20 height 20
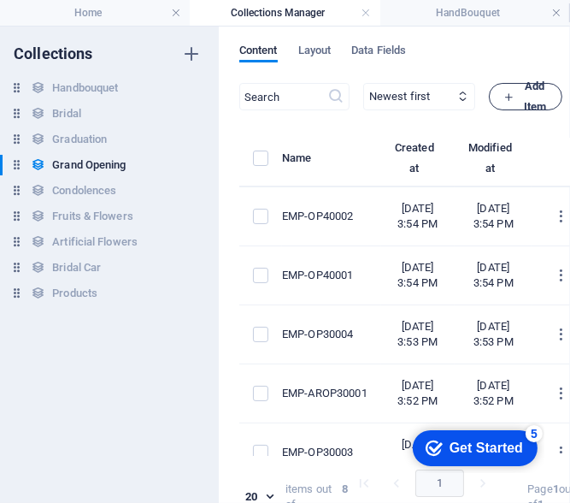
click at [515, 91] on icon "button" at bounding box center [509, 96] width 11 height 11
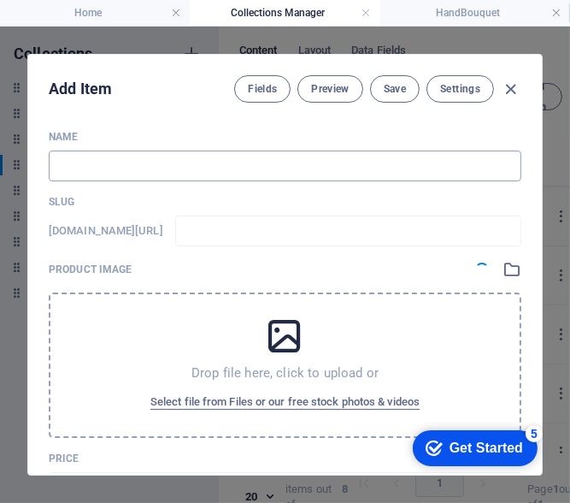
click at [121, 171] on input "text" at bounding box center [285, 165] width 473 height 31
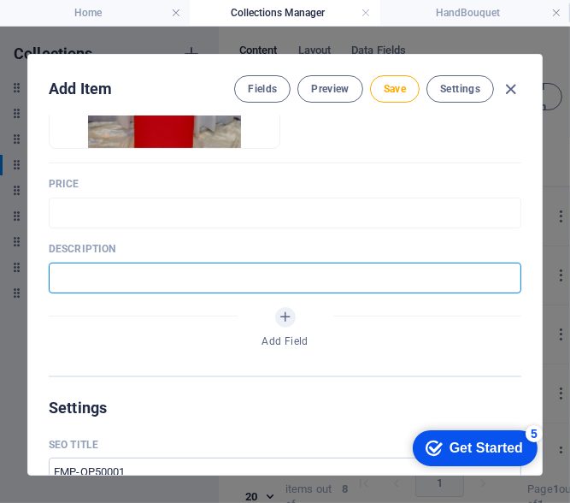
click at [239, 277] on input "text" at bounding box center [285, 277] width 473 height 31
paste input "A beautiful grand opening stand crafted to celebrate success and new beginnings."
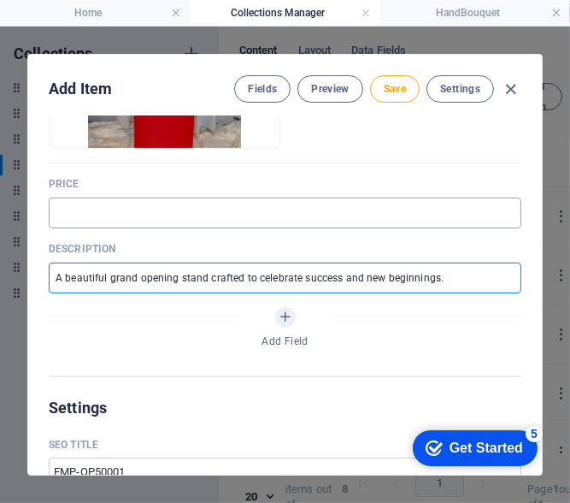
click at [213, 219] on input "text" at bounding box center [285, 212] width 473 height 31
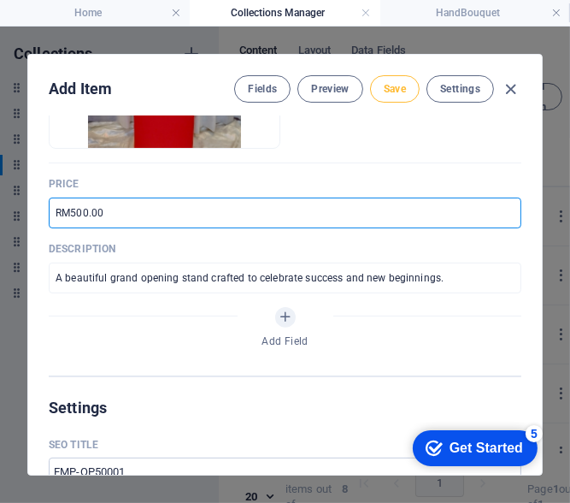
click at [398, 86] on span "Save" at bounding box center [395, 89] width 22 height 14
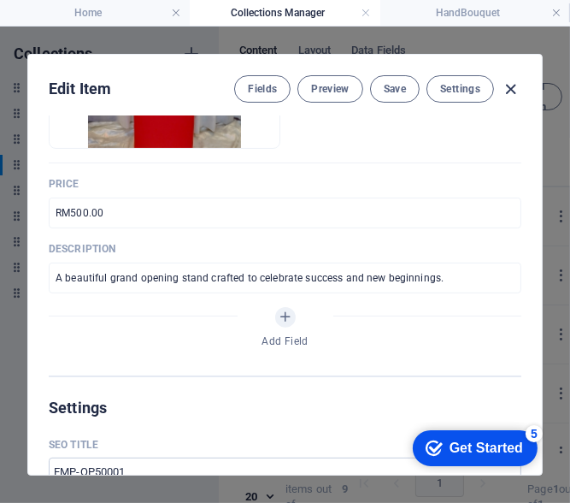
click at [511, 84] on icon "button" at bounding box center [512, 90] width 20 height 20
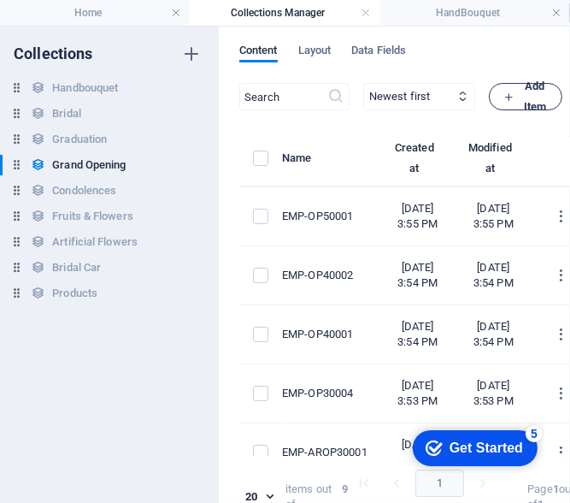
click at [515, 100] on icon "button" at bounding box center [509, 96] width 11 height 11
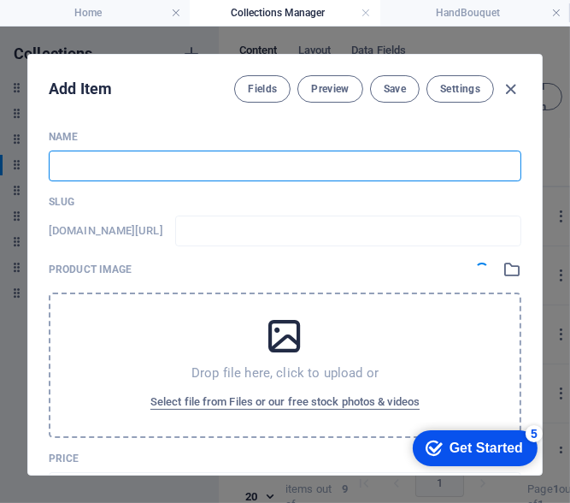
click at [201, 168] on input "text" at bounding box center [285, 165] width 473 height 31
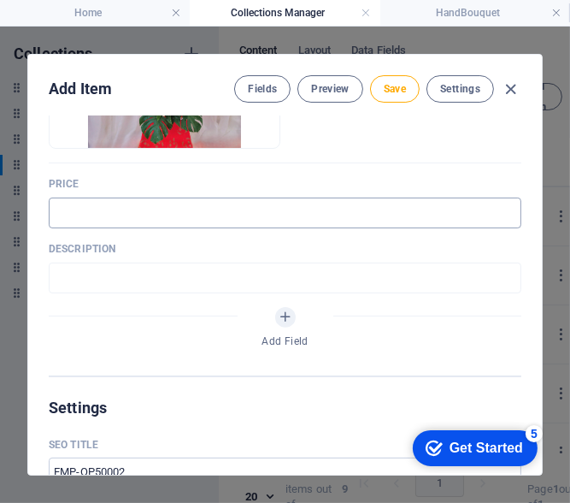
click at [234, 210] on input "text" at bounding box center [285, 212] width 473 height 31
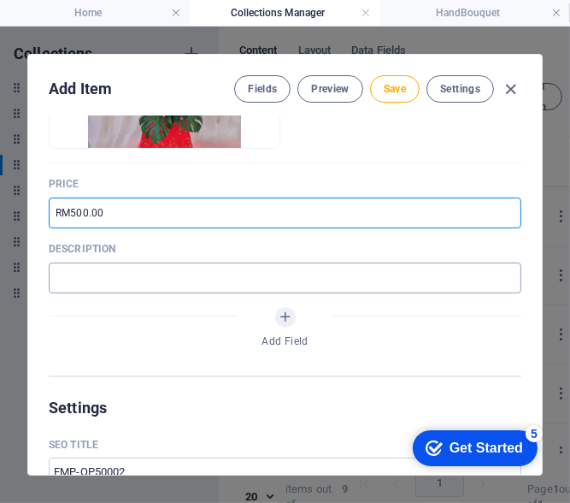
click at [142, 281] on input "text" at bounding box center [285, 277] width 473 height 31
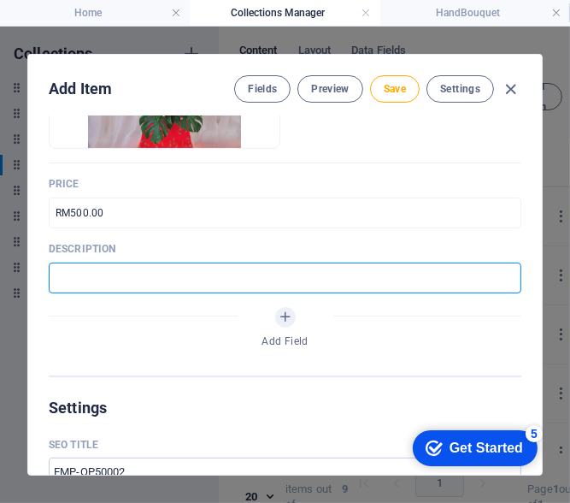
paste input "A sophisticated arrangement of fresh flowers, perfect for congratulatory events…"
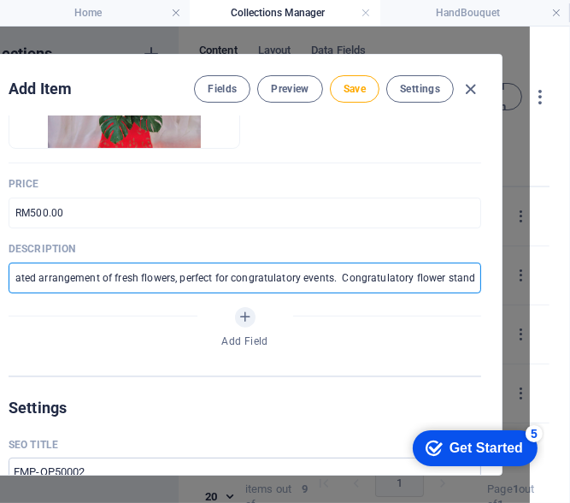
scroll to position [0, 105]
drag, startPoint x: 427, startPoint y: 274, endPoint x: 569, endPoint y: 292, distance: 143.1
click at [569, 292] on div "Collections Handbouquet Handbouquet Bridal Bridal Graduation Graduation Grand O…" at bounding box center [285, 265] width 570 height 476
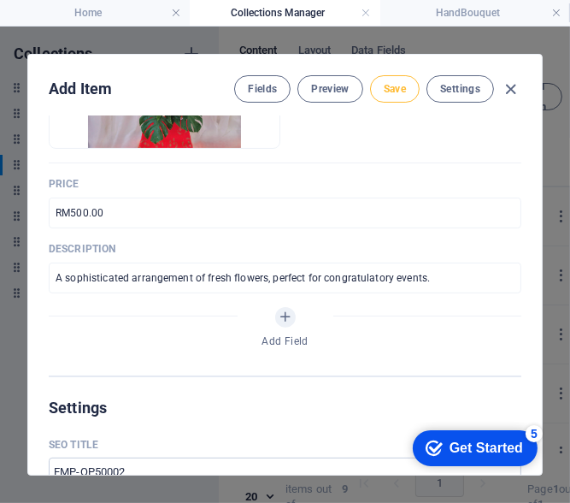
click at [394, 85] on span "Save" at bounding box center [395, 89] width 22 height 14
click at [514, 88] on icon "button" at bounding box center [512, 90] width 20 height 20
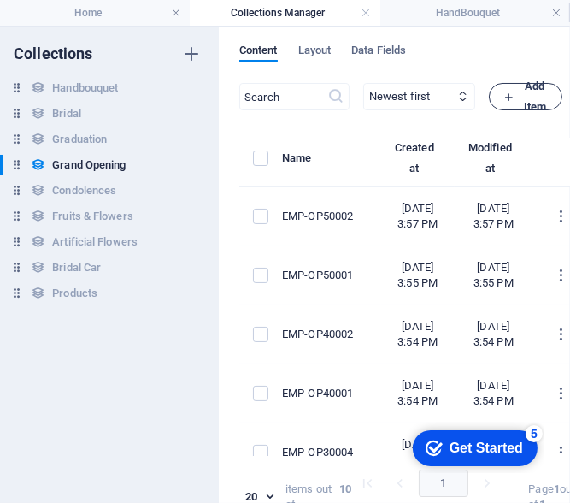
click at [549, 99] on button "Add Item" at bounding box center [526, 96] width 74 height 27
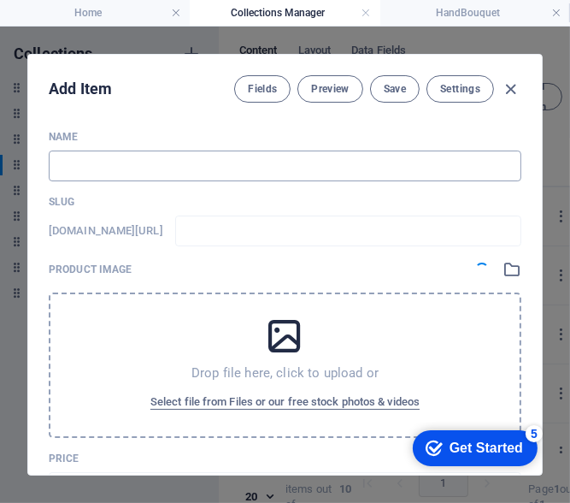
click at [156, 165] on input "text" at bounding box center [285, 165] width 473 height 31
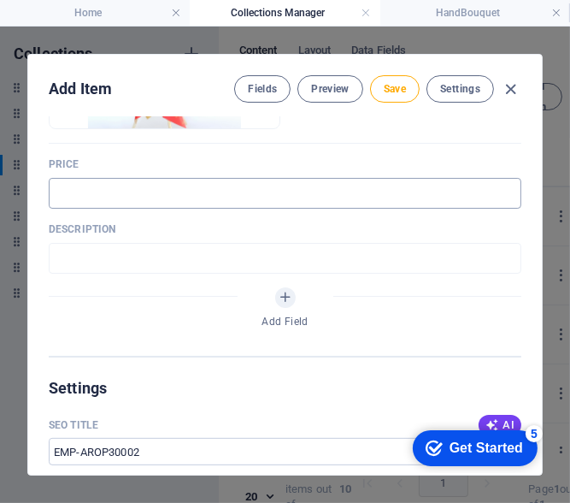
scroll to position [342, 0]
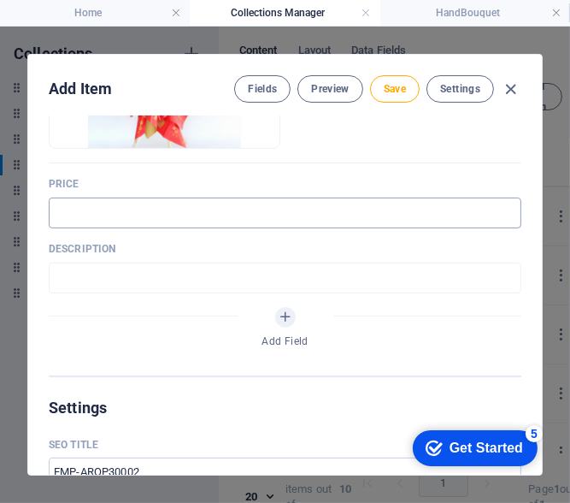
click at [154, 209] on input "text" at bounding box center [285, 212] width 473 height 31
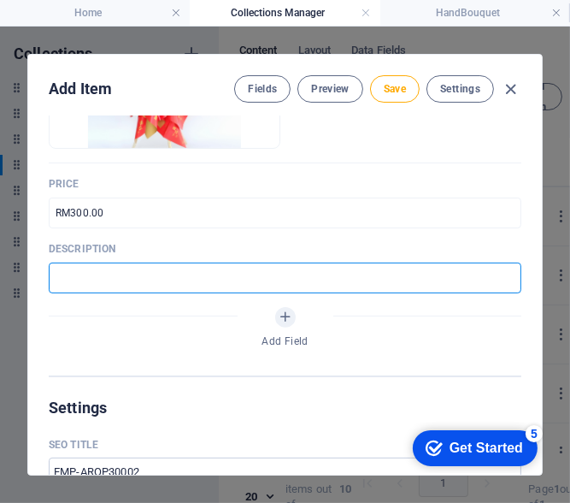
click at [156, 262] on input "text" at bounding box center [285, 277] width 473 height 31
paste input "Elegant artificial floral stand, a timeless symbol of prosperity and growth."
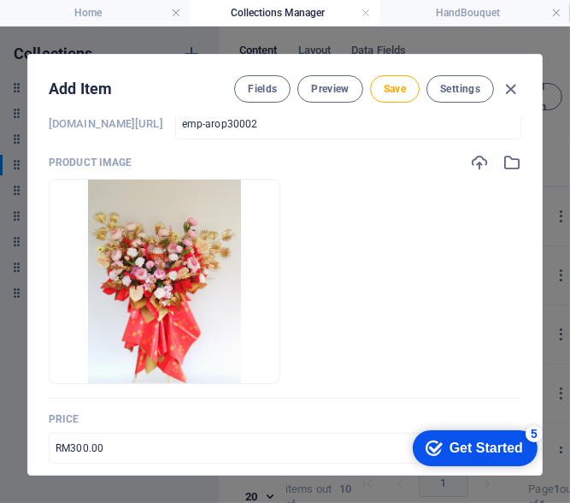
scroll to position [0, 0]
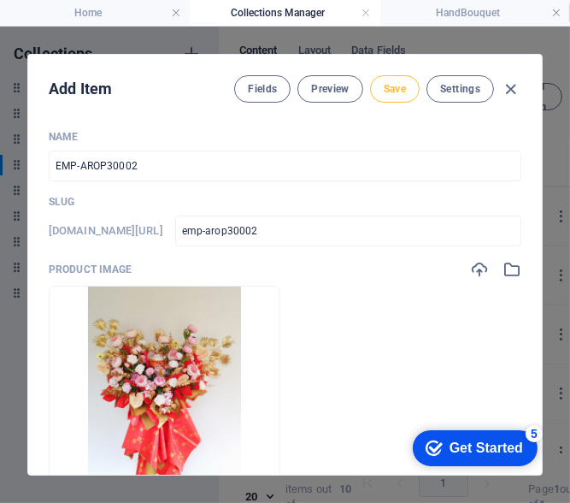
click at [404, 96] on button "Save" at bounding box center [395, 88] width 50 height 27
click at [510, 82] on icon "button" at bounding box center [512, 90] width 20 height 20
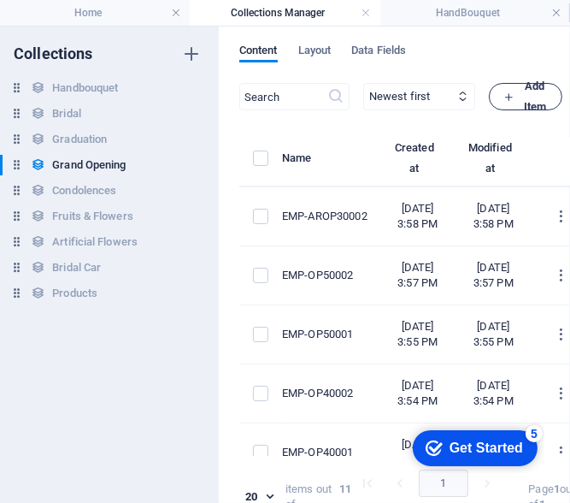
click at [515, 99] on icon "button" at bounding box center [509, 96] width 11 height 11
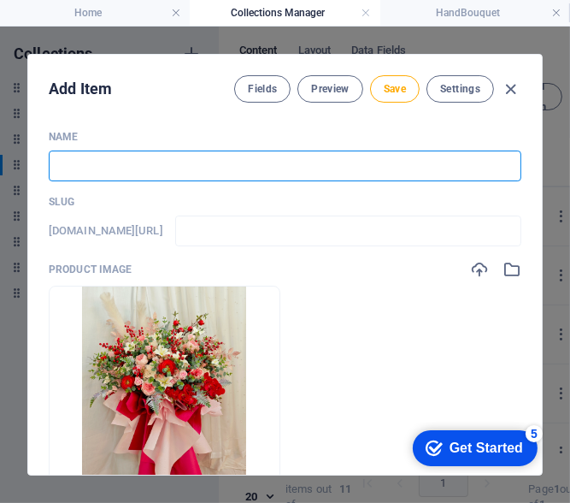
click at [139, 154] on input "text" at bounding box center [285, 165] width 473 height 31
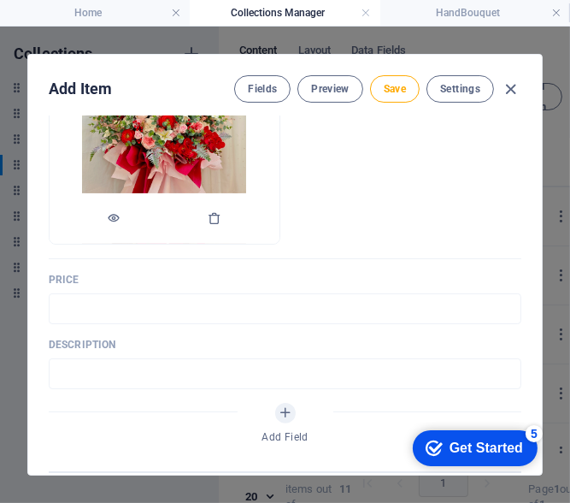
scroll to position [256, 0]
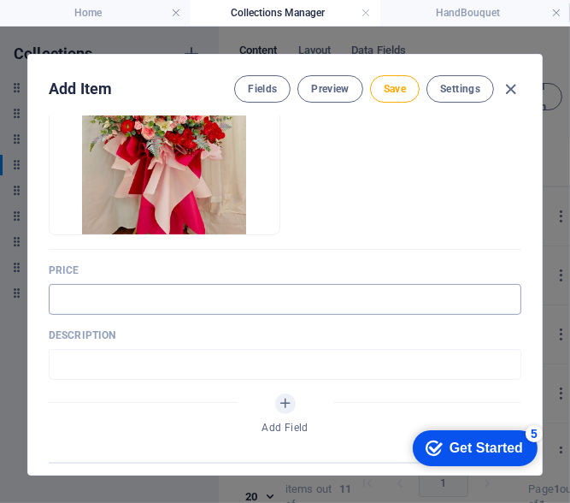
click at [111, 293] on input "text" at bounding box center [285, 299] width 473 height 31
click at [111, 380] on div "Name EMP-AROP30003 ​ Slug [DOMAIN_NAME][URL] emp-arop30003 ​ Product image Drop…" at bounding box center [285, 167] width 473 height 587
click at [114, 363] on input "text" at bounding box center [285, 364] width 473 height 31
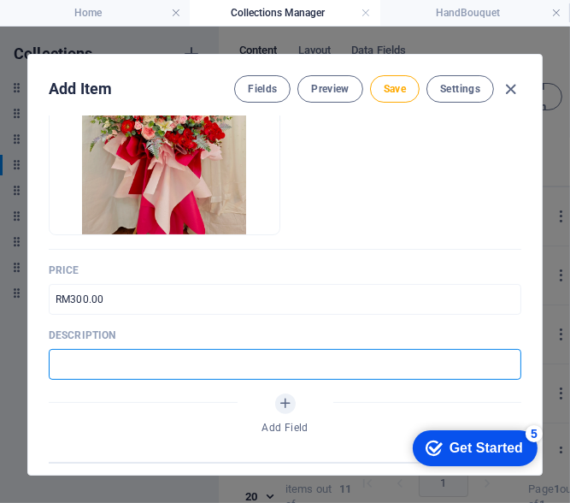
paste input "A stylish artificial flower stand perfect for congratulatory occasions."
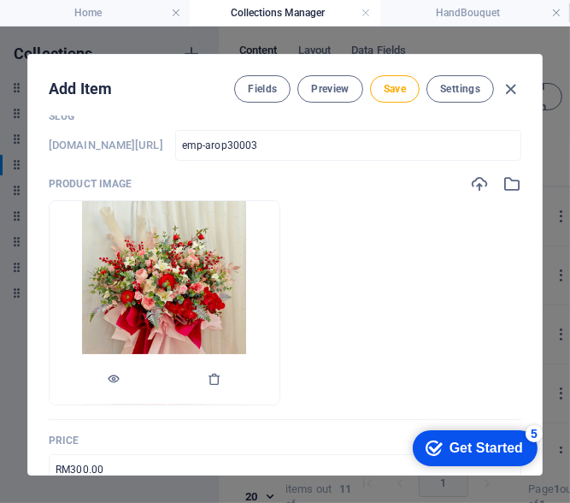
scroll to position [171, 0]
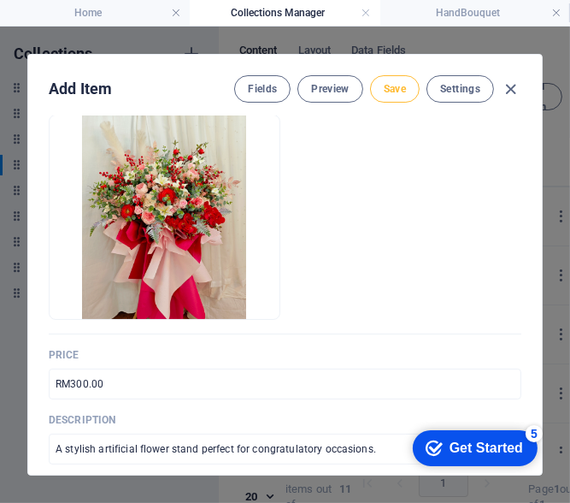
click at [384, 86] on span "Save" at bounding box center [395, 89] width 22 height 14
click at [516, 85] on icon "button" at bounding box center [512, 90] width 20 height 20
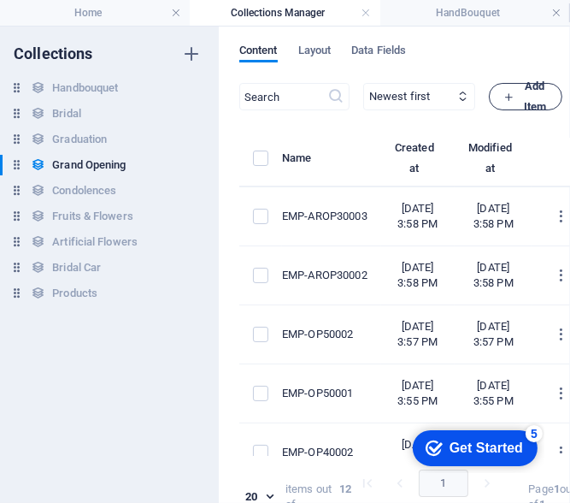
click at [515, 96] on icon "button" at bounding box center [509, 96] width 11 height 11
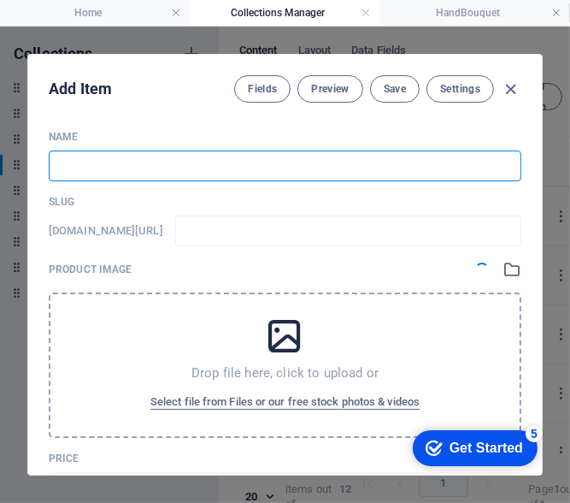
click at [121, 161] on input "text" at bounding box center [285, 165] width 473 height 31
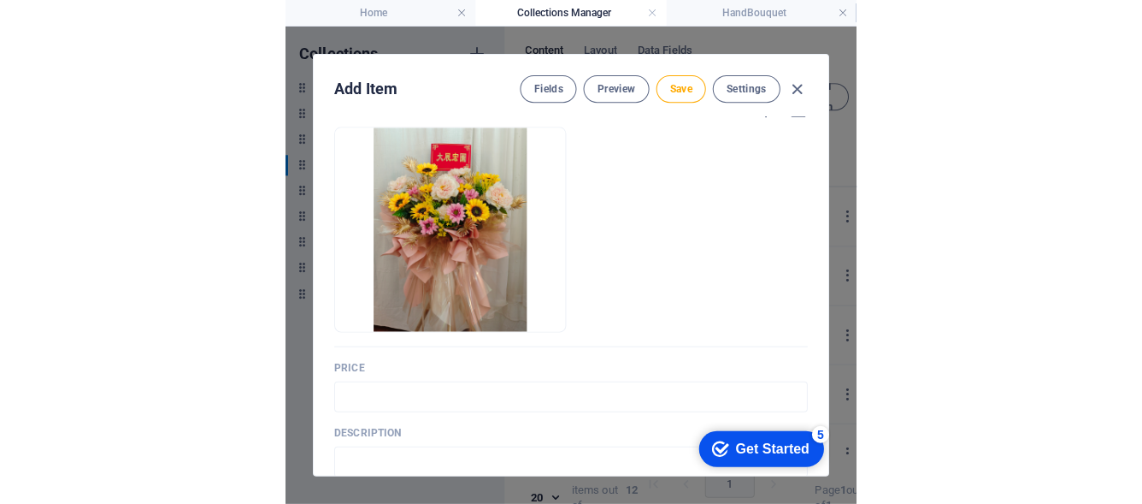
scroll to position [256, 0]
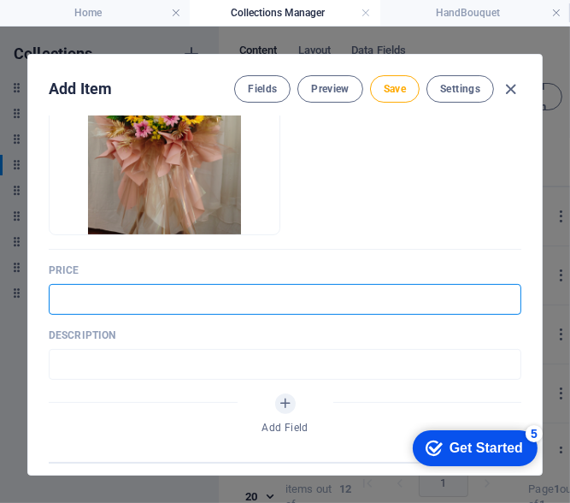
click at [97, 310] on input "text" at bounding box center [285, 299] width 473 height 31
click at [144, 357] on input "text" at bounding box center [285, 364] width 473 height 31
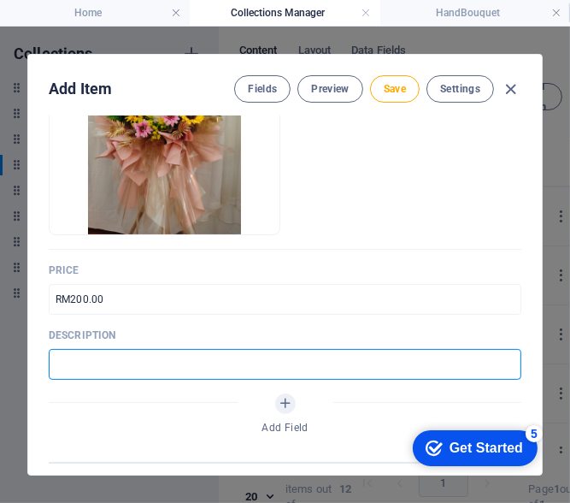
paste input "Artificial blooms arranged to bring vibrant charm to new beginnings."
click at [397, 91] on span "Save" at bounding box center [395, 89] width 22 height 14
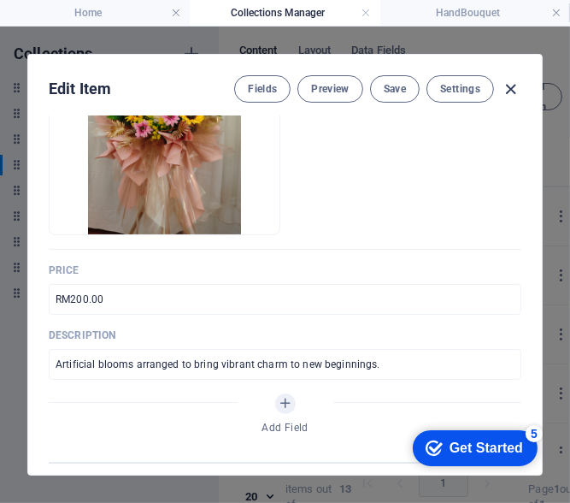
click at [504, 85] on icon "button" at bounding box center [512, 90] width 20 height 20
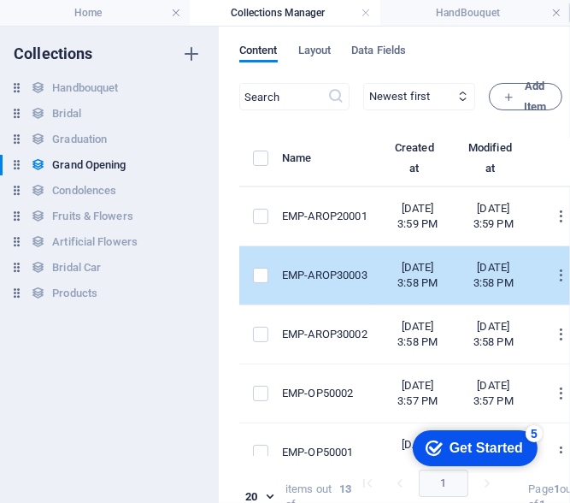
click at [246, 297] on td "items list" at bounding box center [260, 275] width 43 height 59
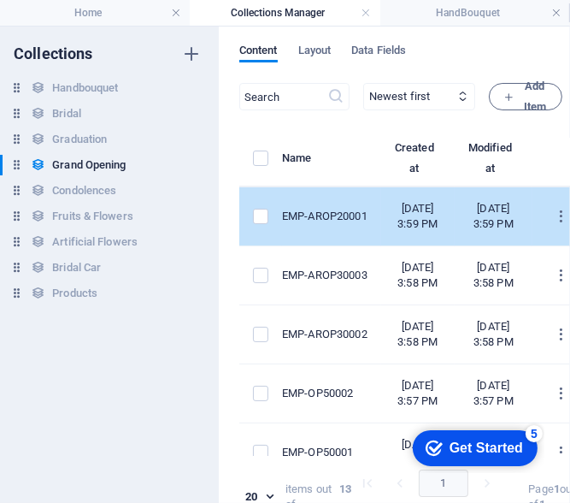
click at [268, 224] on div "items list" at bounding box center [260, 216] width 15 height 15
click at [262, 225] on td "items list" at bounding box center [260, 216] width 43 height 59
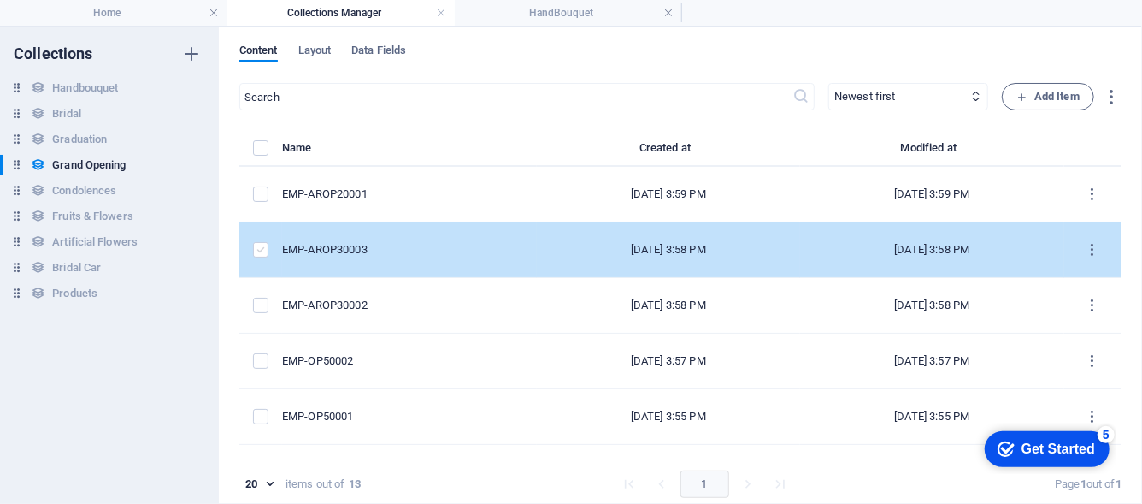
click at [256, 257] on label "items list" at bounding box center [260, 249] width 15 height 15
click at [0, 0] on input "items list" at bounding box center [0, 0] width 0 height 0
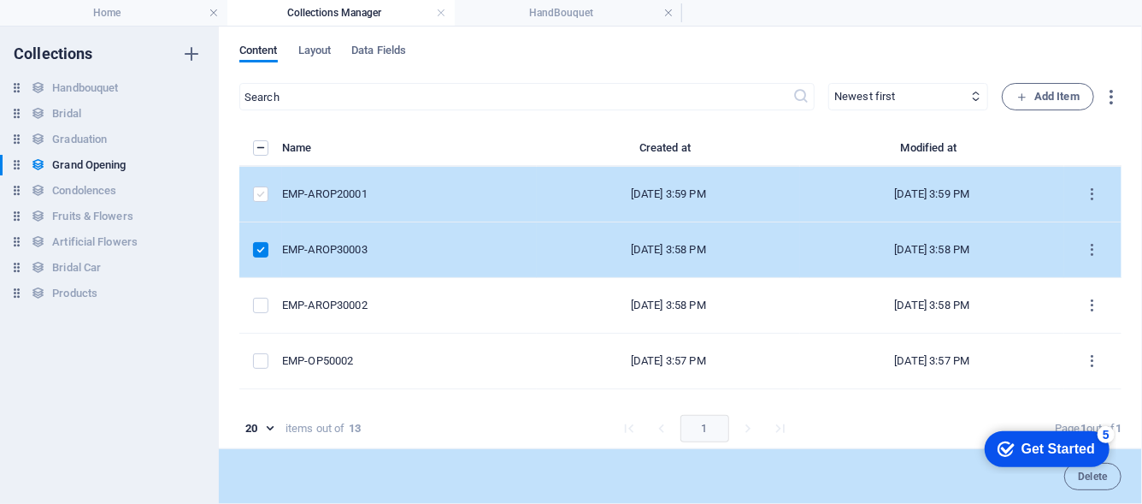
click at [263, 198] on label "items list" at bounding box center [260, 193] width 15 height 15
click at [0, 0] on input "items list" at bounding box center [0, 0] width 0 height 0
click at [569, 93] on icon "button" at bounding box center [1112, 97] width 20 height 20
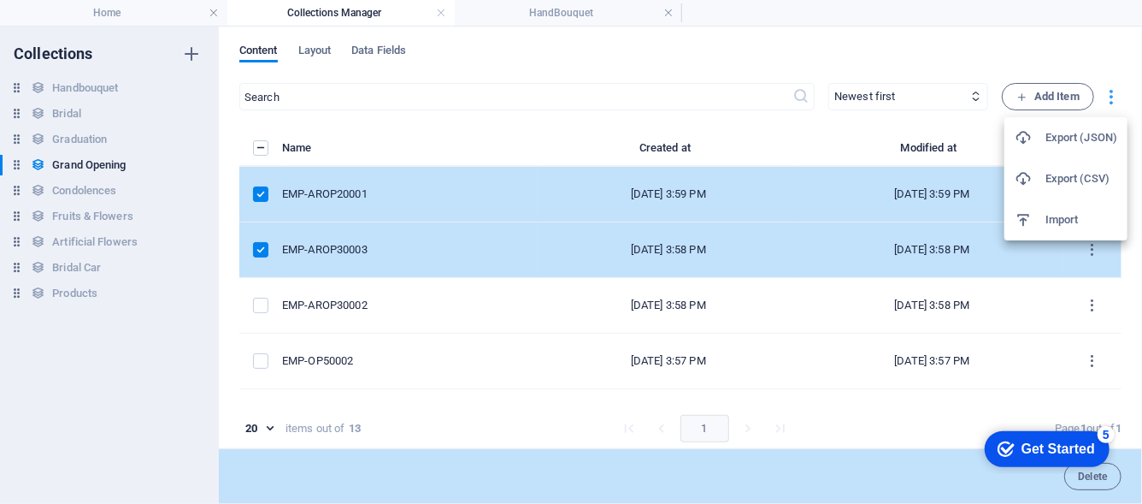
click at [569, 93] on div at bounding box center [571, 252] width 1142 height 504
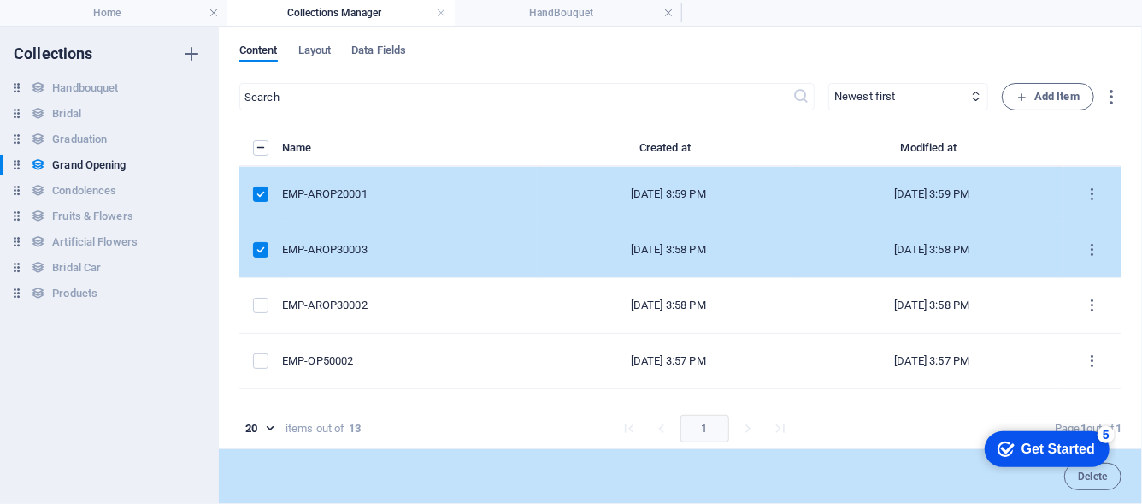
click at [249, 152] on th "items list" at bounding box center [260, 152] width 43 height 29
click at [262, 149] on label "items list" at bounding box center [260, 147] width 15 height 15
click at [0, 0] on input "items list" at bounding box center [0, 0] width 0 height 0
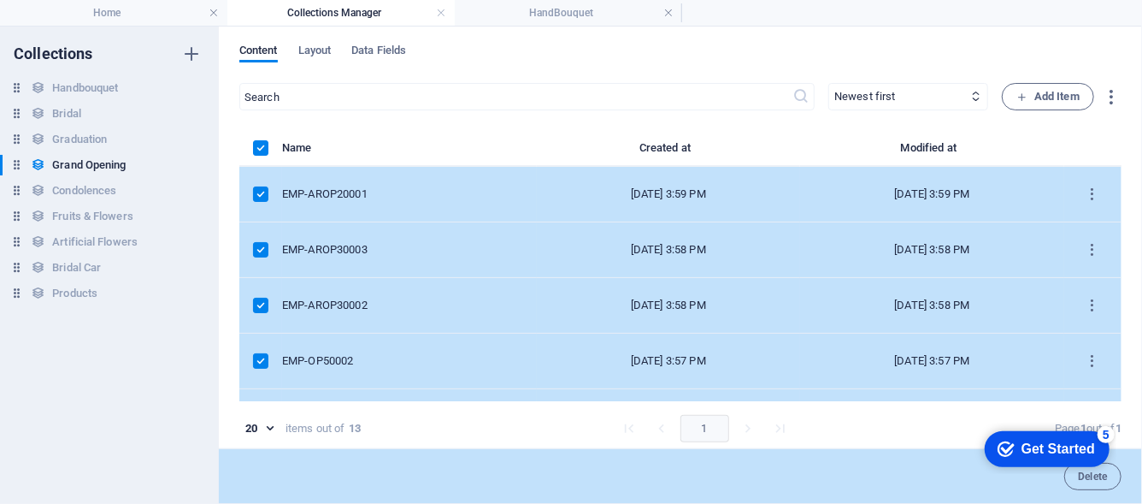
click at [262, 149] on label "items list" at bounding box center [260, 147] width 15 height 15
click at [0, 0] on input "items list" at bounding box center [0, 0] width 0 height 0
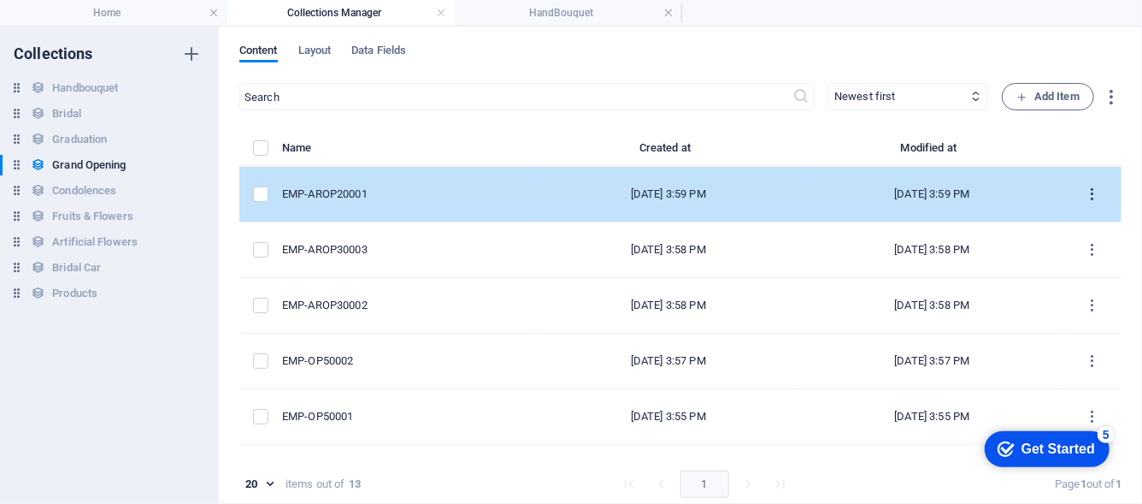
click at [569, 201] on icon "items list" at bounding box center [1093, 194] width 16 height 16
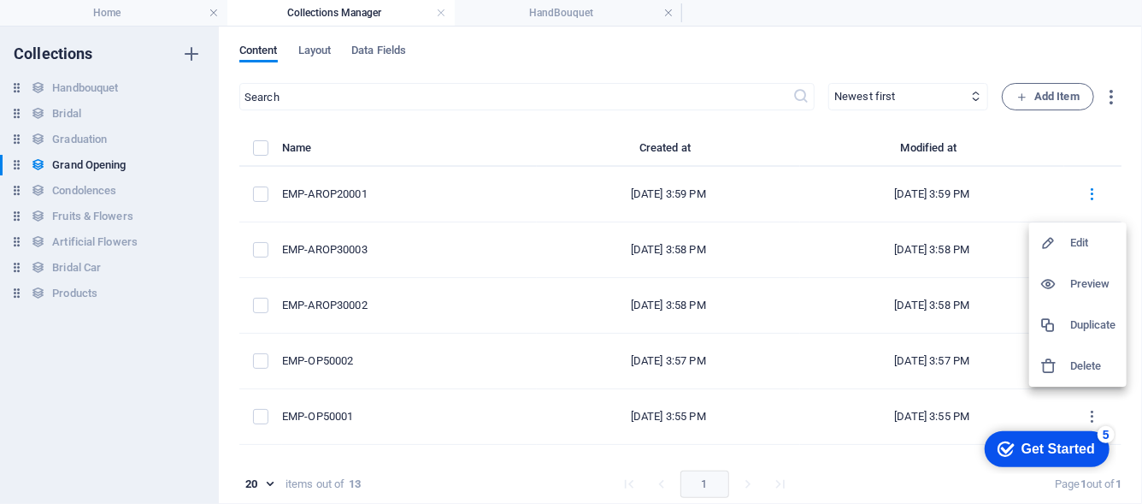
click at [314, 206] on div at bounding box center [571, 252] width 1142 height 504
drag, startPoint x: 351, startPoint y: 195, endPoint x: 126, endPoint y: 164, distance: 227.8
click at [126, 164] on div "Collections Handbouquet Handbouquet Bridal Bridal Graduation Graduation Grand O…" at bounding box center [571, 265] width 1142 height 477
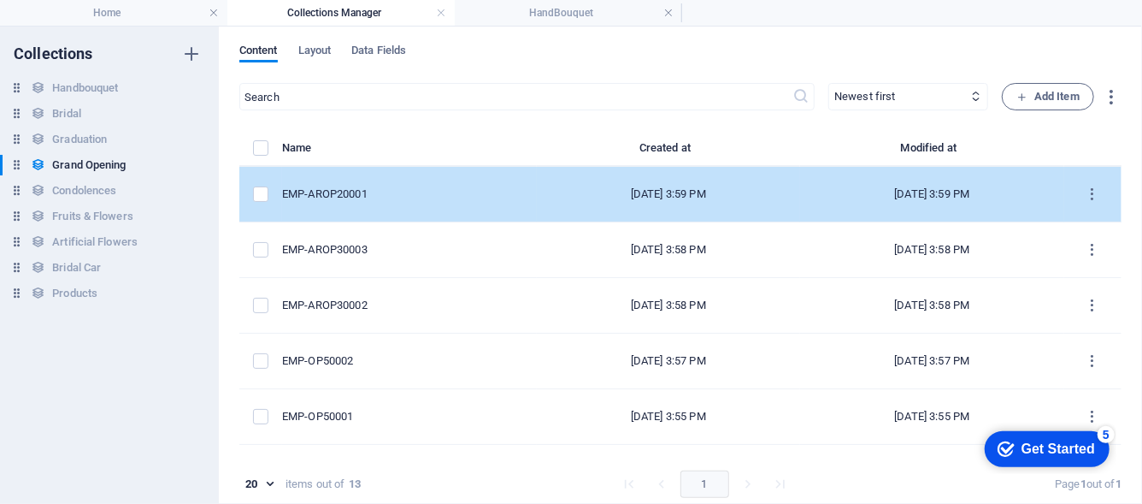
click at [569, 197] on td "[DATE] 3:59 PM" at bounding box center [931, 195] width 263 height 56
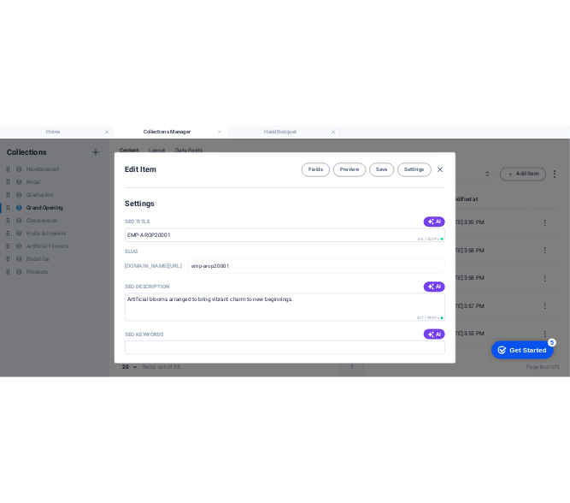
scroll to position [598, 0]
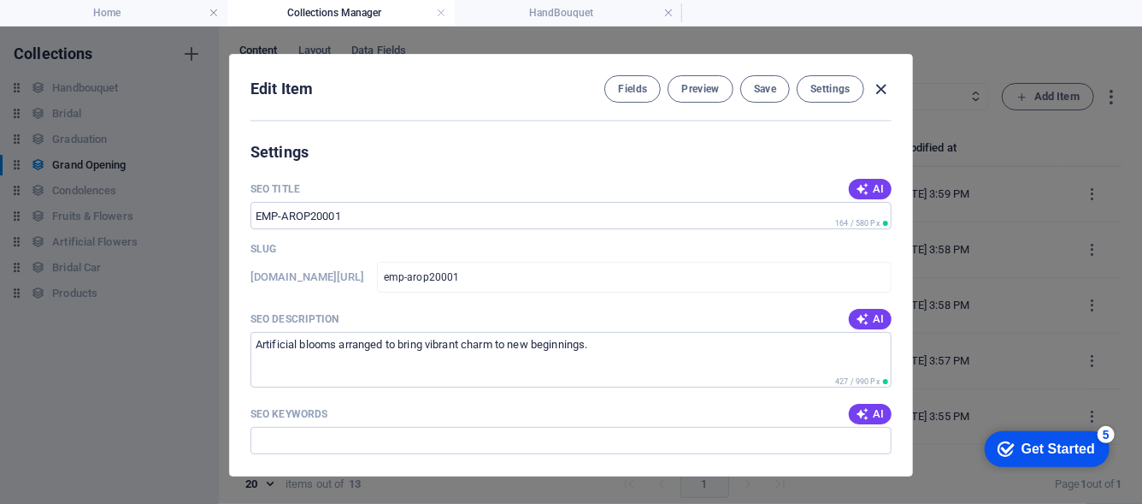
click at [569, 85] on icon "button" at bounding box center [882, 90] width 20 height 20
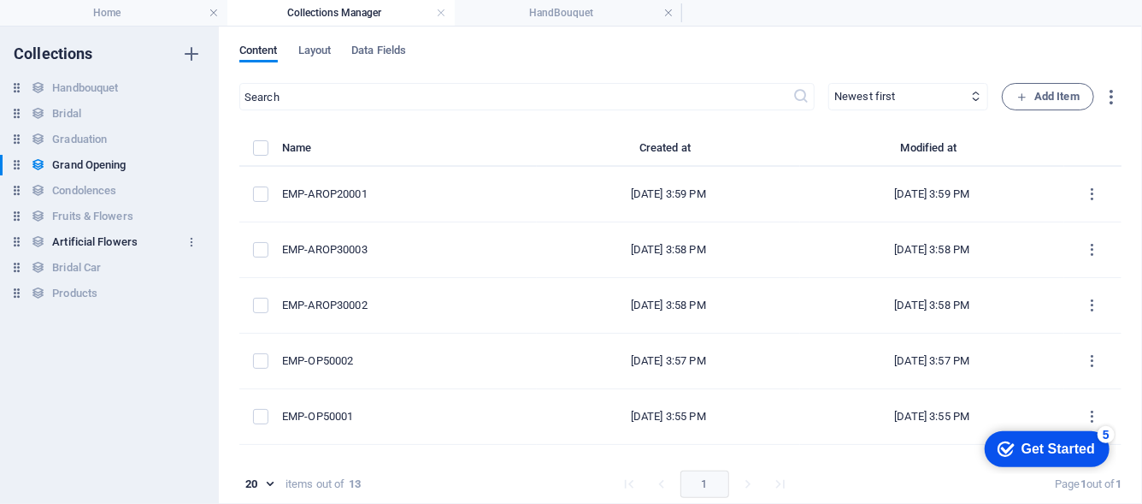
click at [123, 243] on h6 "Artificial Flowers" at bounding box center [94, 242] width 85 height 21
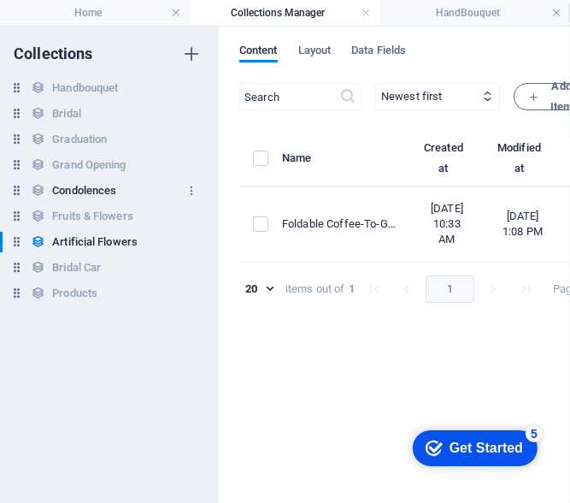
click at [128, 199] on div "Condolences Condolences" at bounding box center [101, 190] width 202 height 21
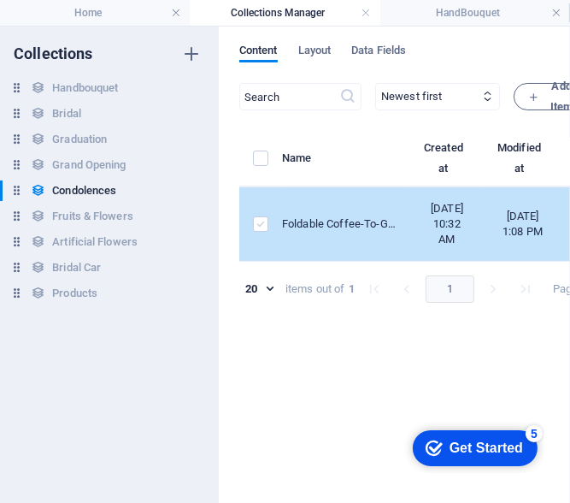
click at [262, 232] on label "items list" at bounding box center [260, 223] width 15 height 15
click at [0, 0] on input "items list" at bounding box center [0, 0] width 0 height 0
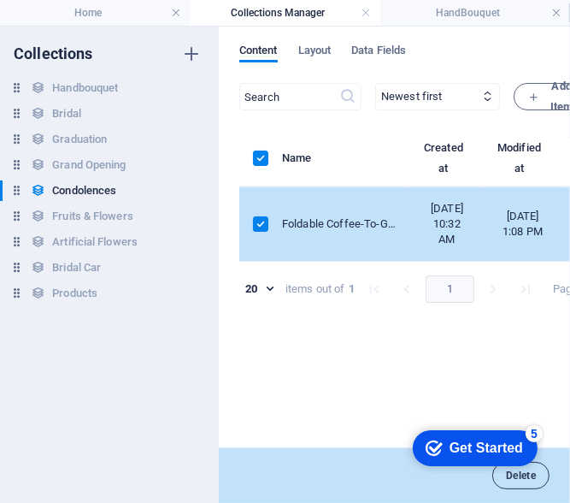
click at [545, 472] on button "Delete" at bounding box center [520, 475] width 57 height 27
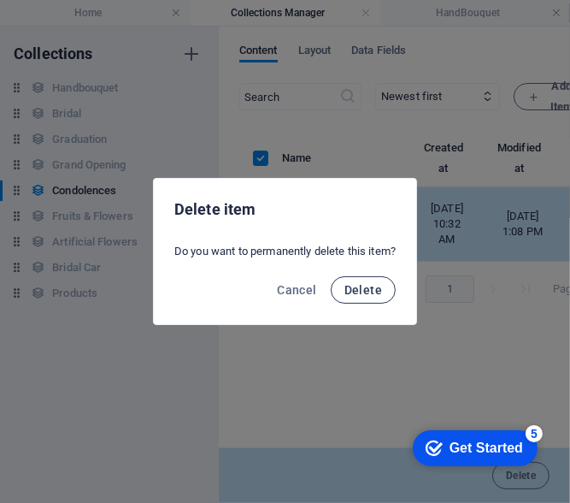
click at [382, 297] on span "Delete" at bounding box center [364, 290] width 38 height 14
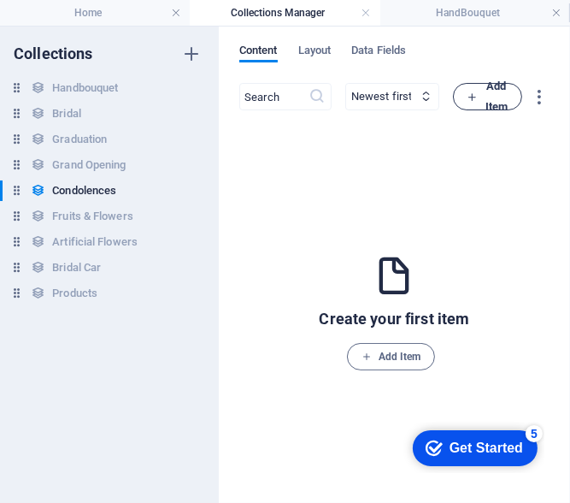
click at [487, 93] on span "Add Item" at bounding box center [488, 96] width 40 height 41
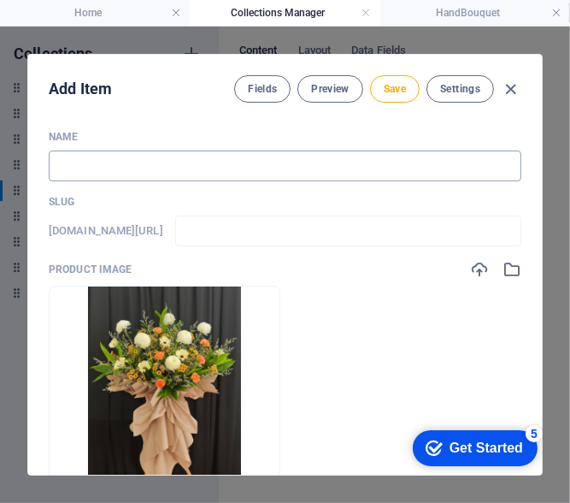
click at [149, 164] on input "text" at bounding box center [285, 165] width 473 height 31
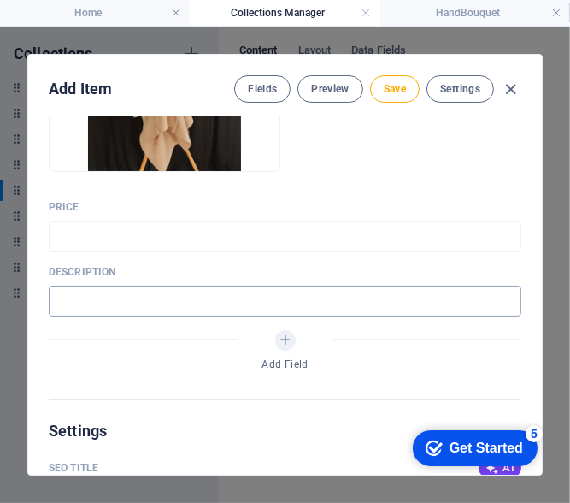
scroll to position [342, 0]
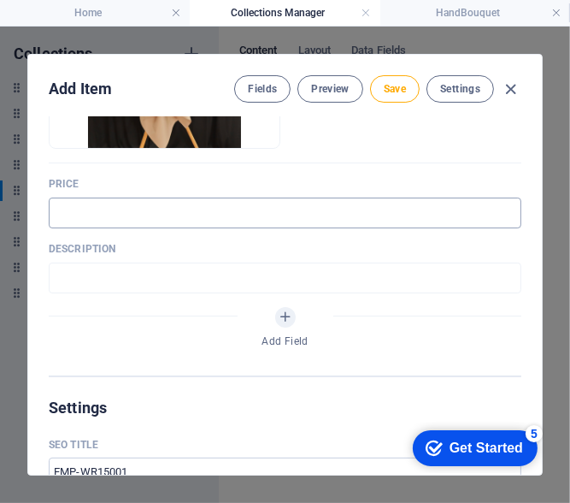
click at [210, 215] on input "text" at bounding box center [285, 212] width 473 height 31
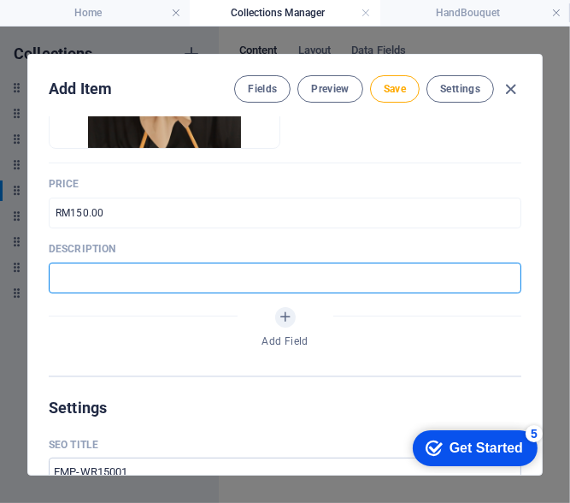
click at [144, 274] on input "text" at bounding box center [285, 277] width 473 height 31
paste input "A condolence stand of fresh flowers to convey heartfelt sympathy and comfort."
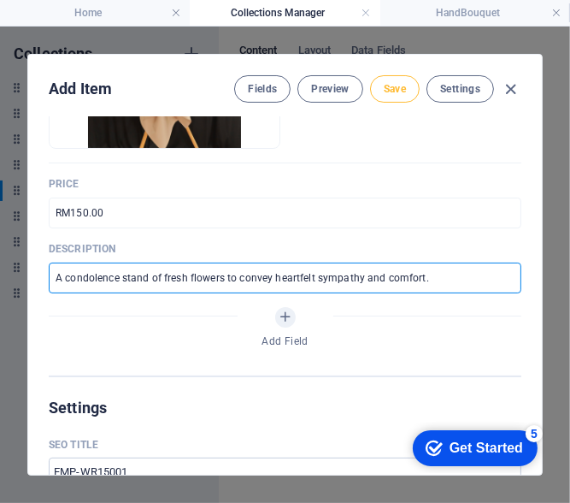
click at [384, 90] on span "Save" at bounding box center [395, 89] width 22 height 14
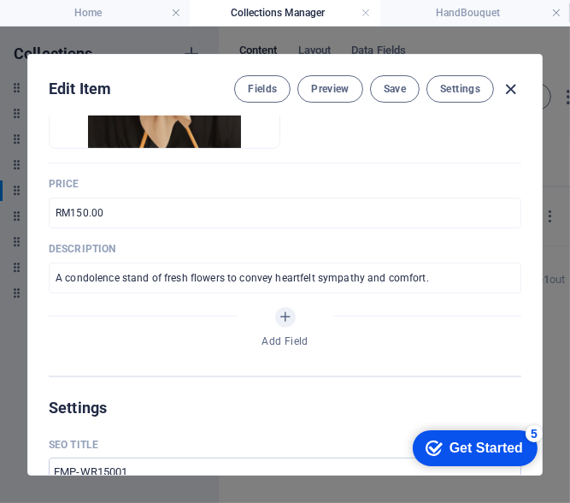
click at [516, 89] on icon "button" at bounding box center [512, 90] width 20 height 20
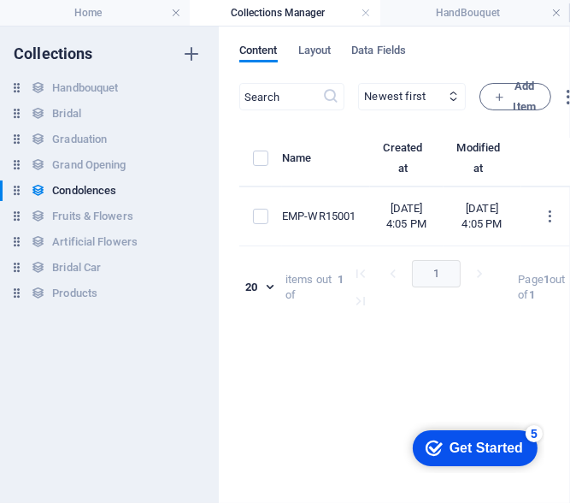
click at [527, 91] on button "Add Item" at bounding box center [516, 96] width 72 height 27
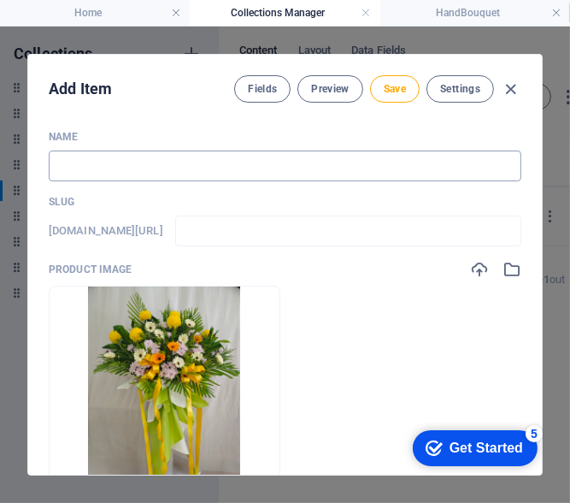
click at [95, 170] on input "text" at bounding box center [285, 165] width 473 height 31
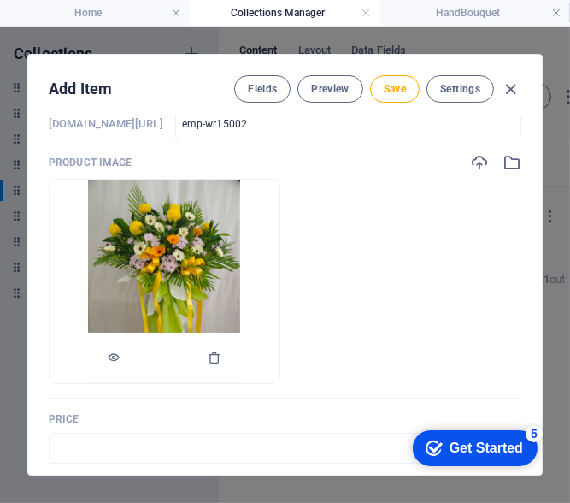
scroll to position [256, 0]
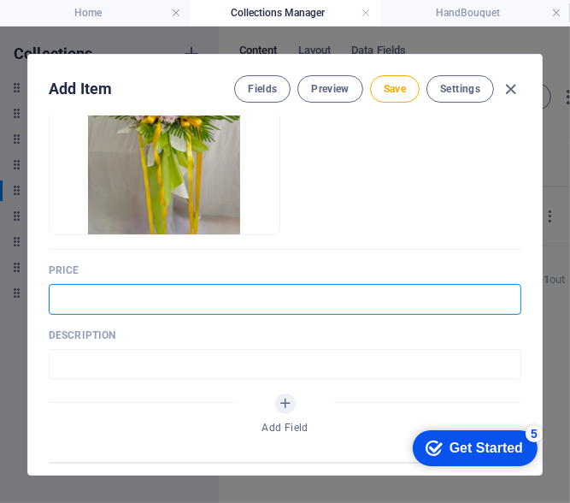
click at [101, 298] on input "text" at bounding box center [285, 299] width 473 height 31
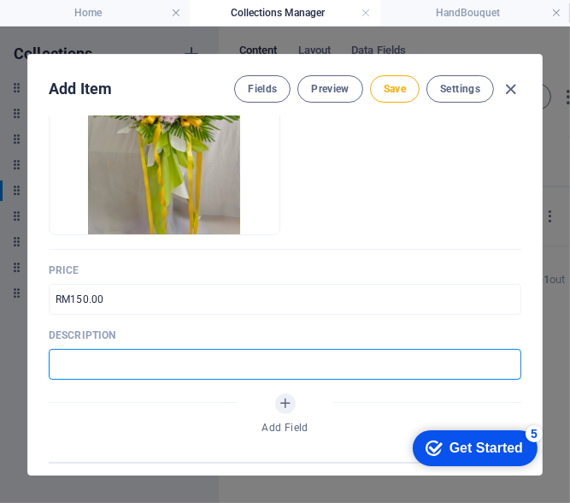
click at [96, 372] on input "text" at bounding box center [285, 364] width 473 height 31
paste input "Fresh flower stand designed to honor the memory of a loved one with [PERSON_NAM…"
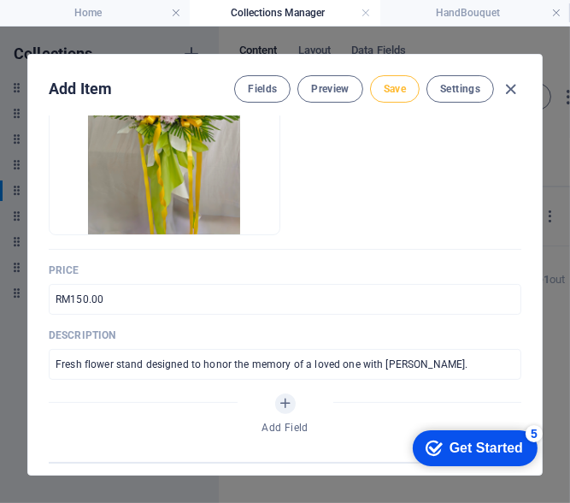
click at [393, 91] on span "Save" at bounding box center [395, 89] width 22 height 14
click at [410, 87] on button "Save" at bounding box center [395, 88] width 50 height 27
click at [521, 91] on icon "button" at bounding box center [512, 90] width 20 height 20
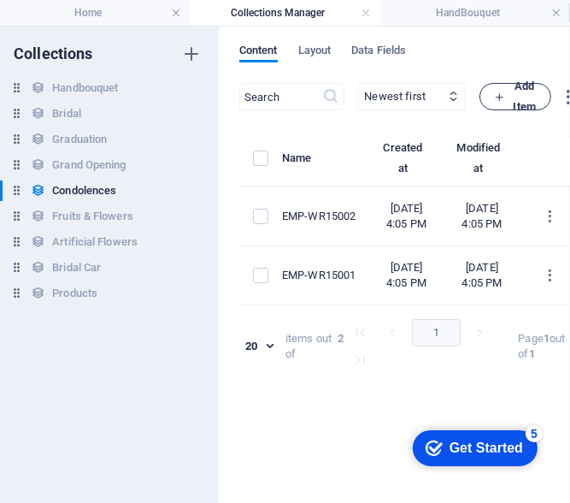
click at [505, 94] on icon "button" at bounding box center [499, 96] width 11 height 11
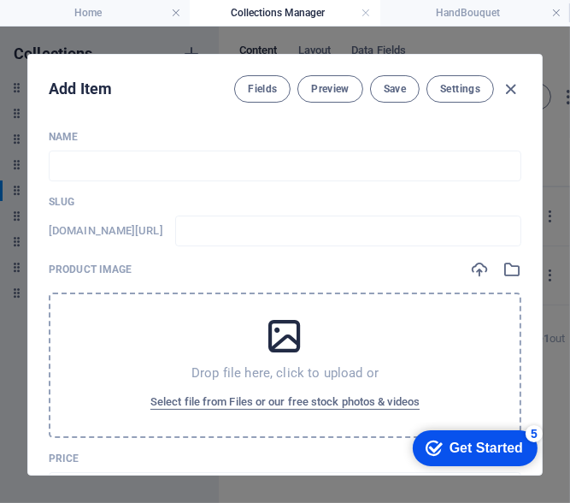
drag, startPoint x: 231, startPoint y: 361, endPoint x: 181, endPoint y: 333, distance: 57.1
click at [181, 333] on div "Drop file here, click to upload or Select file from Files or our free stock pho…" at bounding box center [285, 364] width 473 height 145
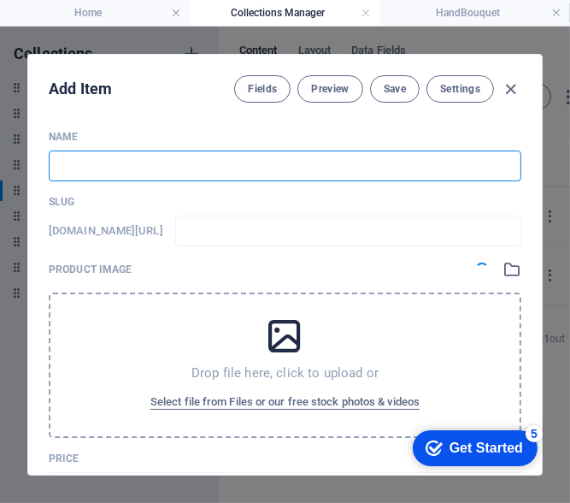
click at [219, 168] on input "text" at bounding box center [285, 165] width 473 height 31
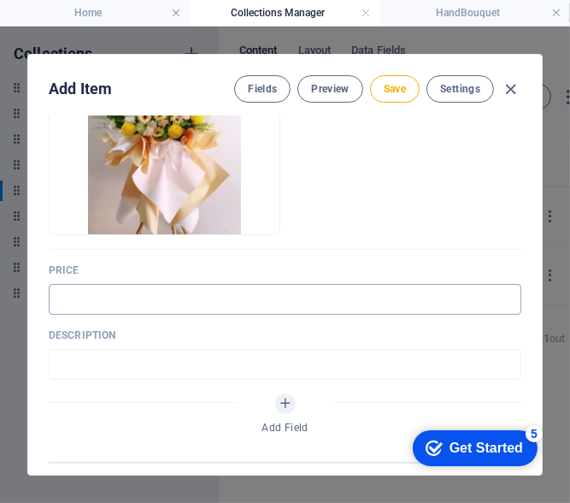
click at [217, 287] on input "text" at bounding box center [285, 299] width 473 height 31
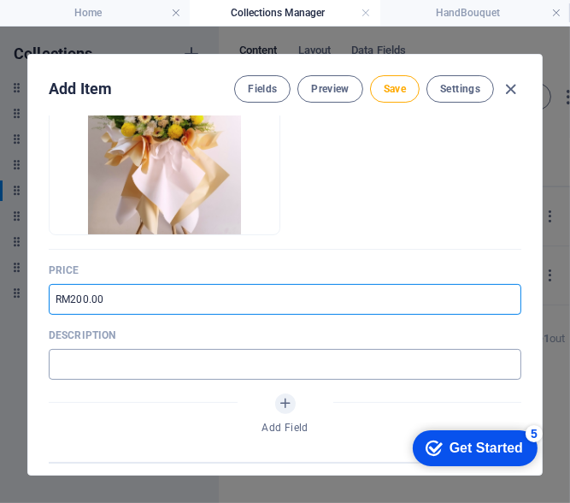
click at [262, 356] on input "text" at bounding box center [285, 364] width 473 height 31
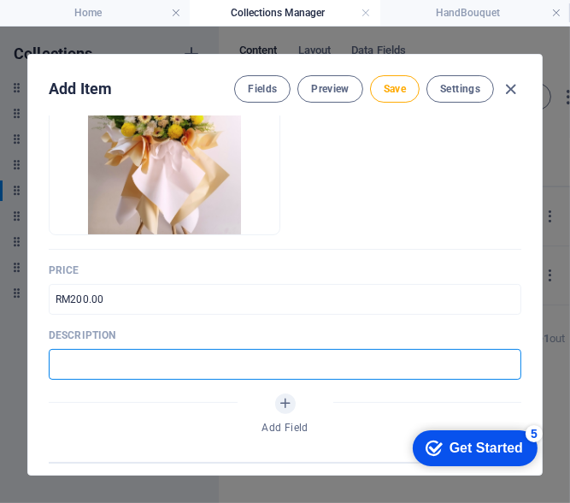
paste input "A solemn arrangement of blooms, offering comfort during a time of loss."
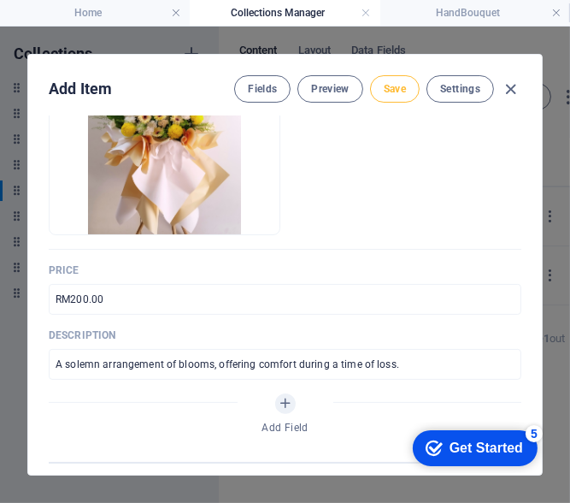
click at [398, 83] on span "Save" at bounding box center [395, 89] width 22 height 14
click at [507, 85] on icon "button" at bounding box center [512, 90] width 20 height 20
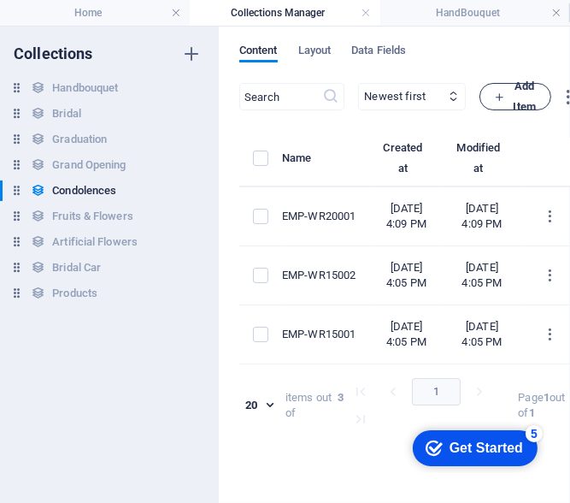
click at [505, 91] on icon "button" at bounding box center [499, 96] width 11 height 11
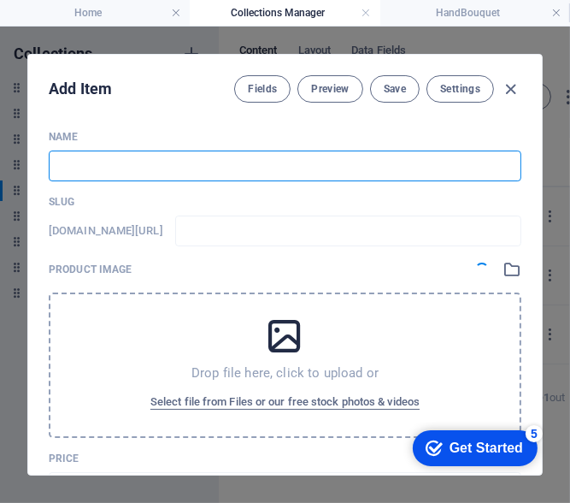
click at [219, 156] on input "text" at bounding box center [285, 165] width 473 height 31
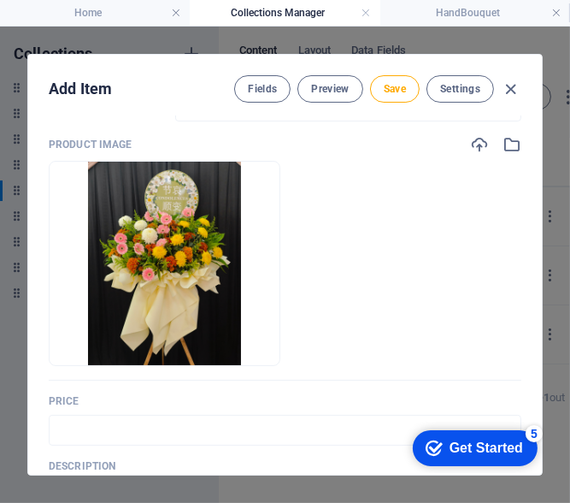
scroll to position [342, 0]
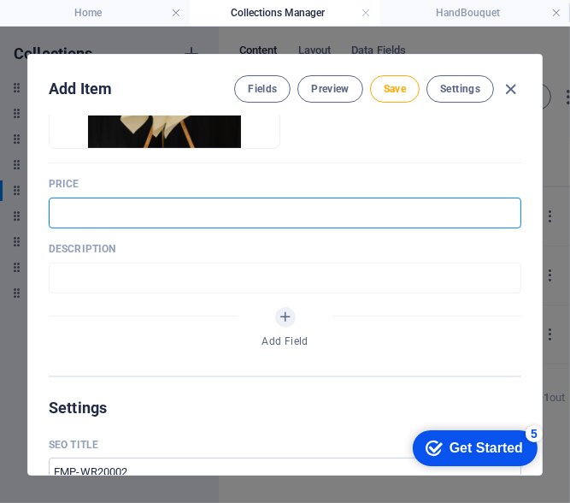
click at [189, 205] on input "text" at bounding box center [285, 212] width 473 height 31
click at [155, 293] on div "Name EMP-WR20002 ​ Slug [DOMAIN_NAME][URL] emp-wr20002 ​ Product image Drop fil…" at bounding box center [285, 81] width 473 height 587
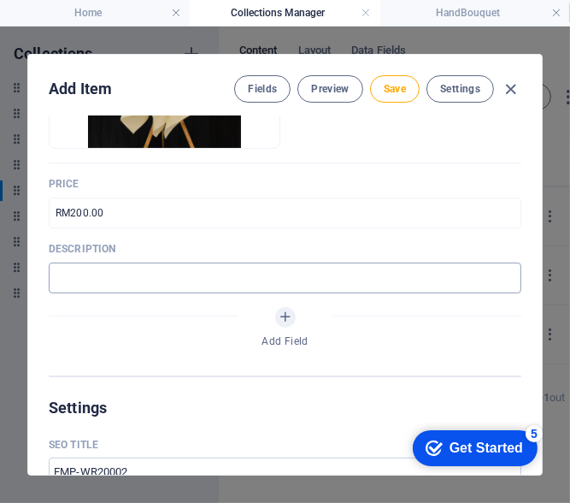
click at [157, 287] on input "text" at bounding box center [285, 277] width 473 height 31
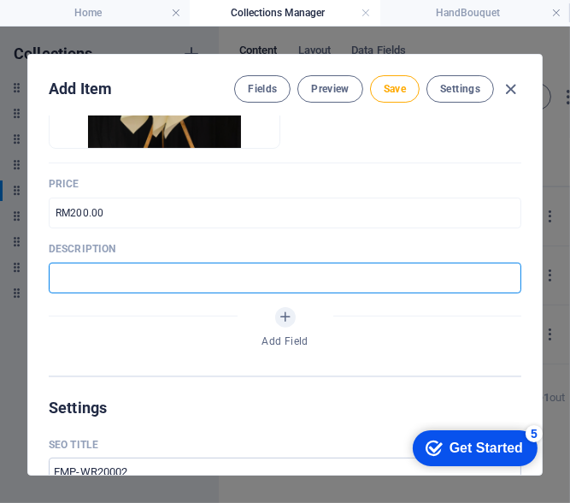
paste input "Fresh condolence flowers arranged to express deep sympathy and remembrance."
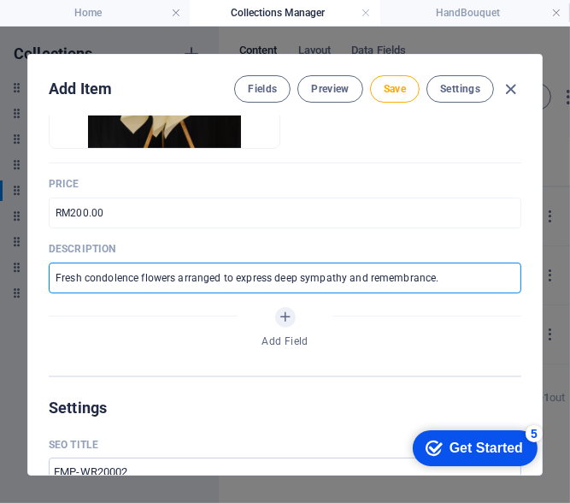
drag, startPoint x: 250, startPoint y: 252, endPoint x: 432, endPoint y: 152, distance: 207.8
click at [357, 192] on div "Name EMP-WR20002 ​ Slug [DOMAIN_NAME][URL] emp-wr20002 ​ Product image Drop fil…" at bounding box center [285, 81] width 473 height 587
click at [379, 91] on button "Save" at bounding box center [395, 88] width 50 height 27
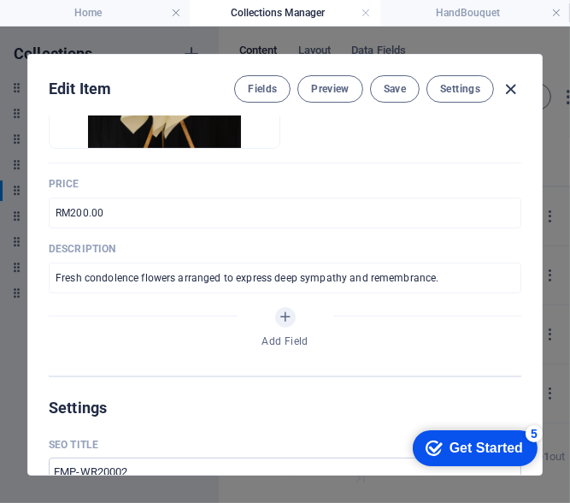
click at [510, 90] on icon "button" at bounding box center [512, 90] width 20 height 20
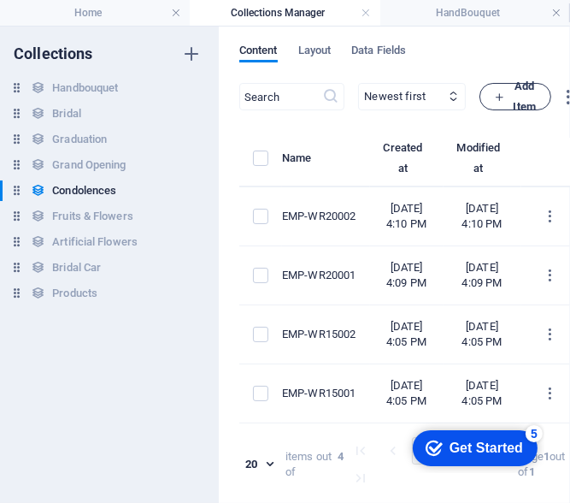
click at [537, 105] on span "Add Item" at bounding box center [515, 96] width 43 height 41
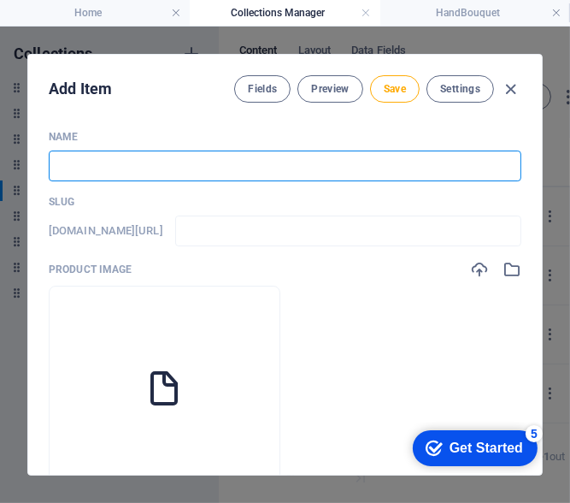
click at [150, 165] on input "text" at bounding box center [285, 165] width 473 height 31
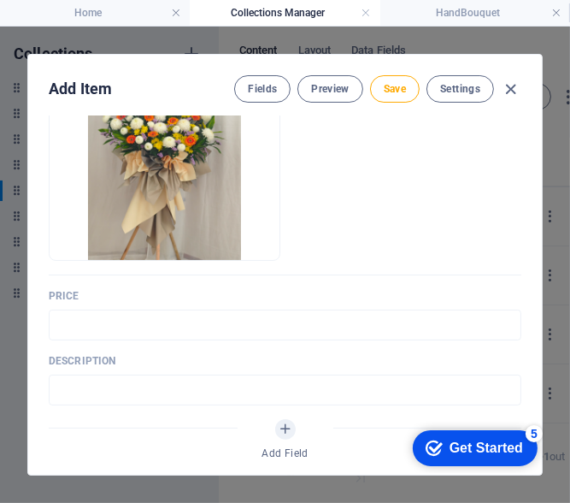
scroll to position [256, 0]
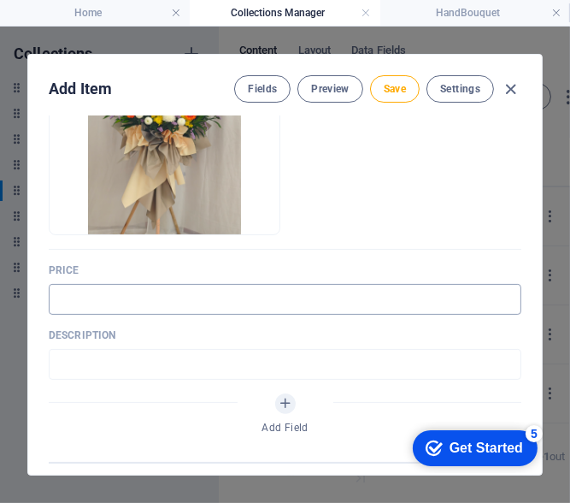
click at [164, 305] on input "text" at bounding box center [285, 299] width 473 height 31
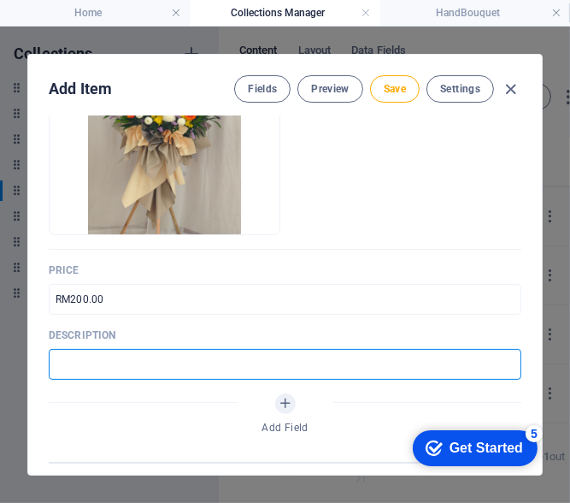
click at [134, 373] on input "text" at bounding box center [285, 364] width 473 height 31
paste input "An elegant stand of fresh flowers, symbolizing peace and eternal rest."
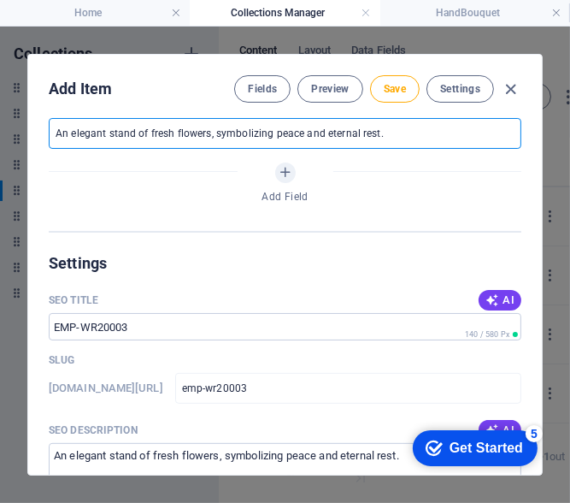
scroll to position [513, 0]
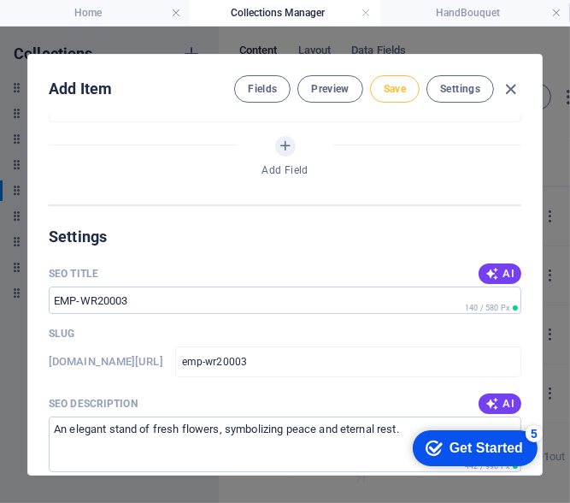
click at [392, 85] on span "Save" at bounding box center [395, 89] width 22 height 14
click at [510, 93] on icon "button" at bounding box center [512, 90] width 20 height 20
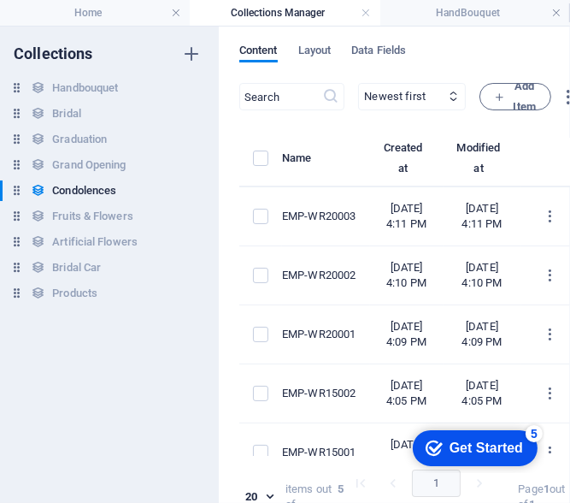
scroll to position [445, 0]
click at [541, 92] on button "Add Item" at bounding box center [516, 96] width 72 height 27
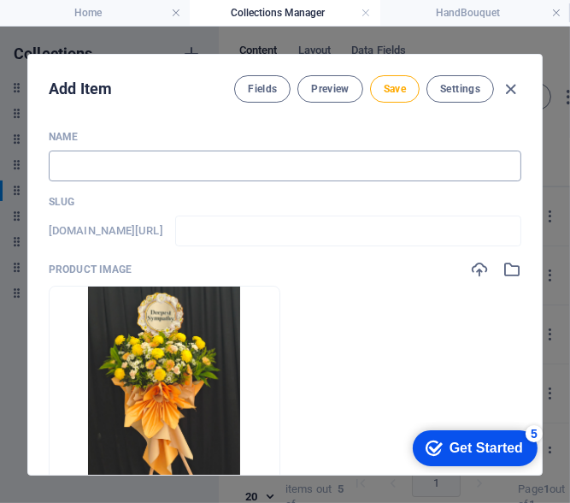
click at [178, 168] on input "text" at bounding box center [285, 165] width 473 height 31
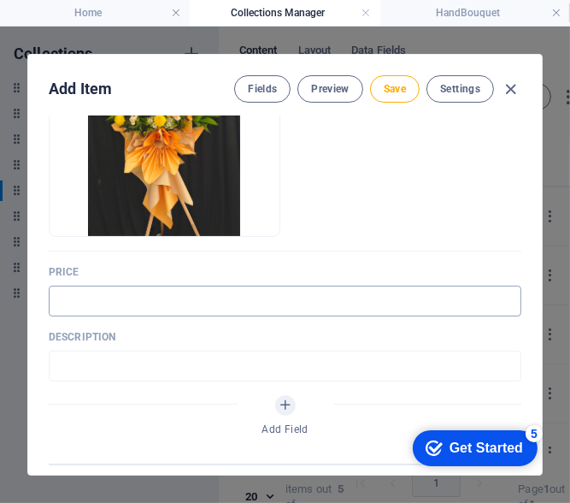
scroll to position [256, 0]
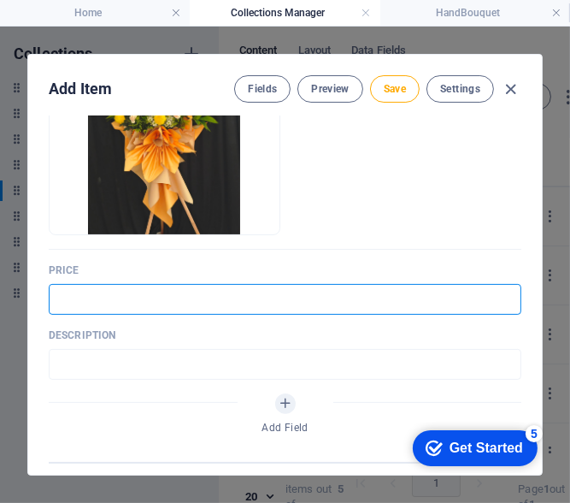
click at [210, 301] on input "text" at bounding box center [285, 299] width 473 height 31
click at [144, 373] on input "text" at bounding box center [285, 364] width 473 height 31
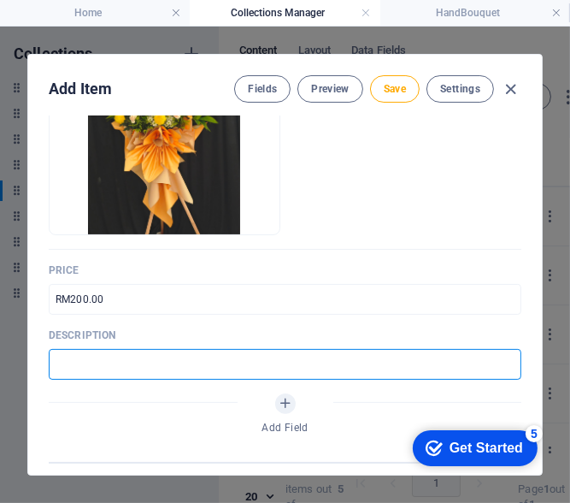
paste input "A floral tribute crafted with fresh blooms to honor cherished memories."
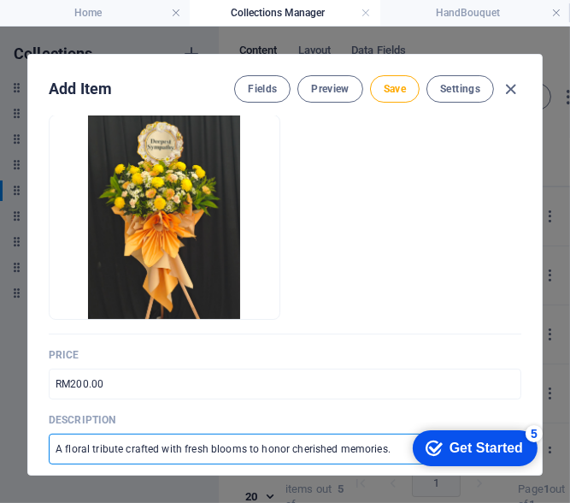
scroll to position [85, 0]
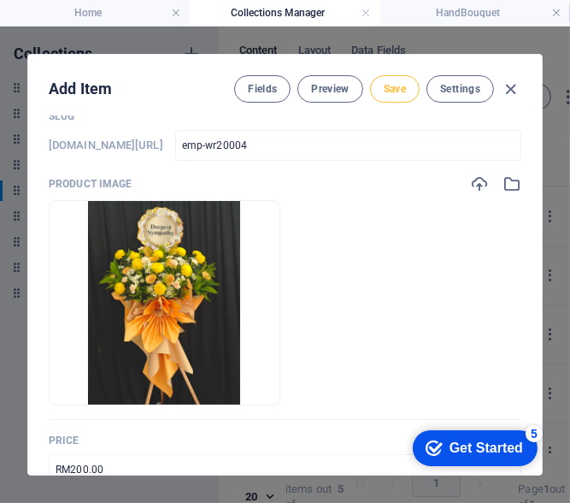
click at [398, 91] on span "Save" at bounding box center [395, 89] width 22 height 14
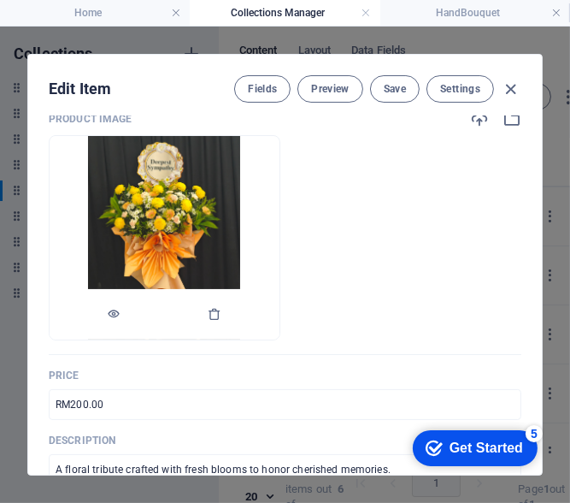
scroll to position [256, 0]
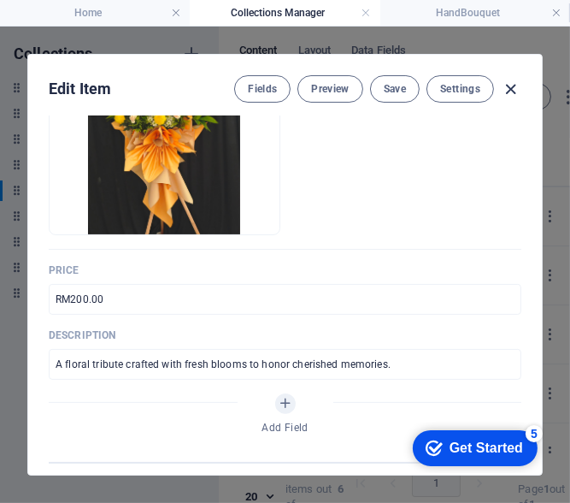
click at [510, 90] on icon "button" at bounding box center [512, 90] width 20 height 20
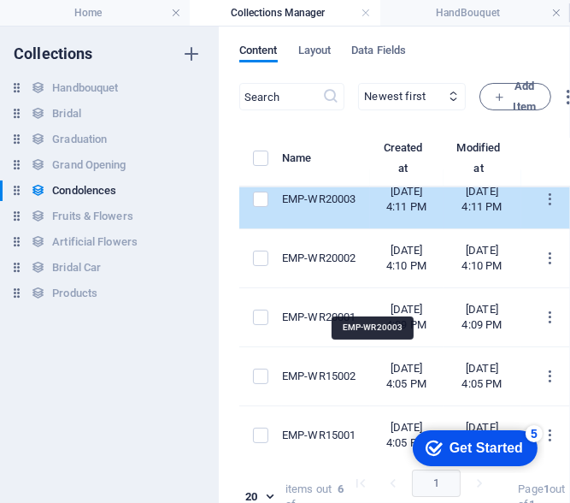
scroll to position [0, 0]
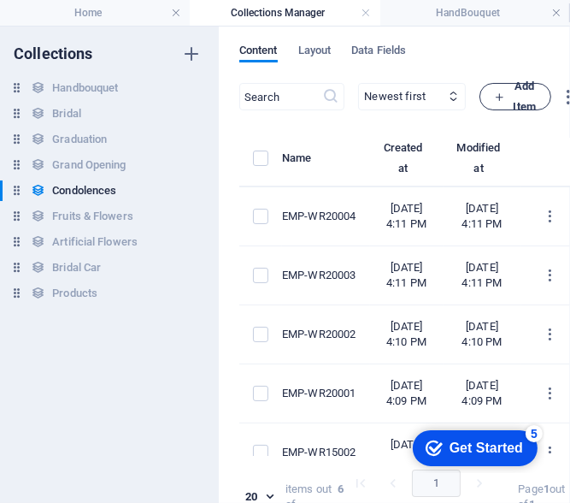
click at [505, 93] on icon "button" at bounding box center [499, 96] width 11 height 11
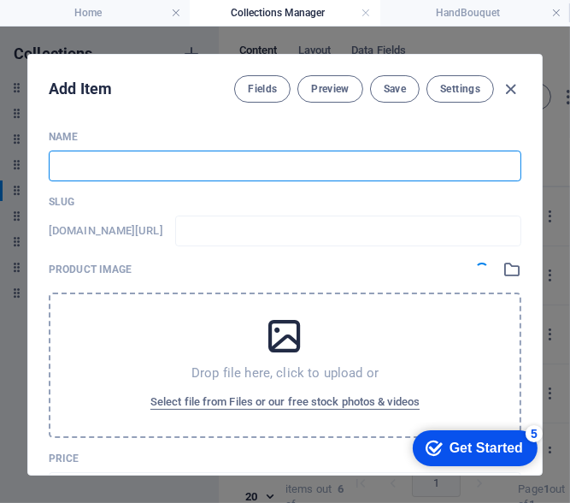
click at [183, 170] on input "text" at bounding box center [285, 165] width 473 height 31
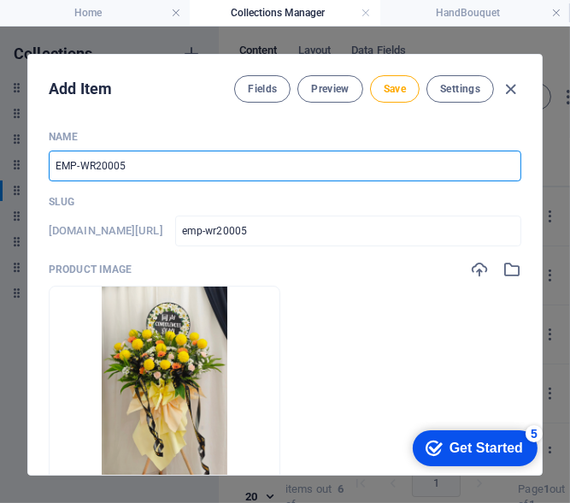
scroll to position [256, 0]
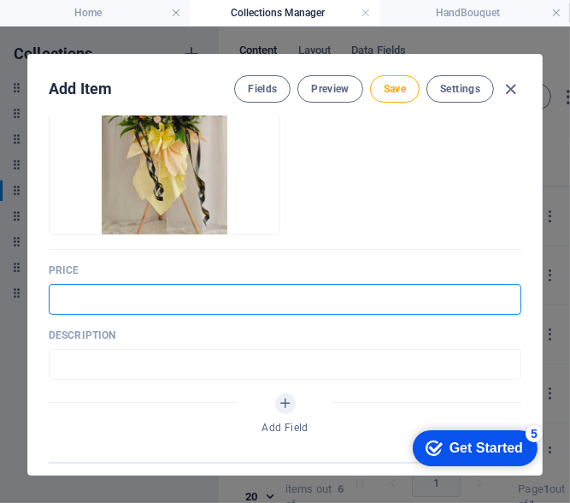
click at [180, 292] on input "text" at bounding box center [285, 299] width 473 height 31
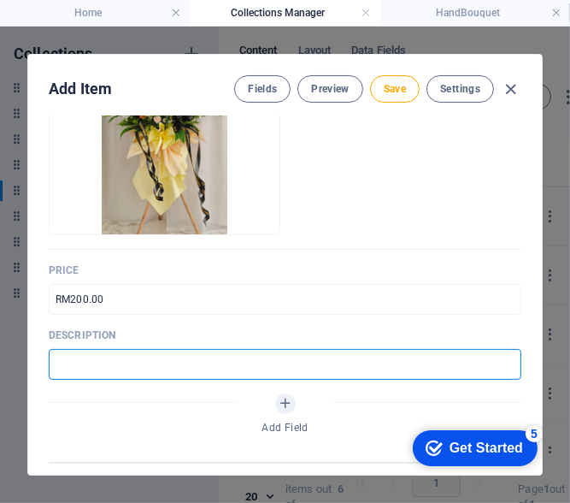
click at [141, 358] on input "text" at bounding box center [285, 364] width 473 height 31
paste input "Fresh flower stand designed to convey condolences with dignity and respect."
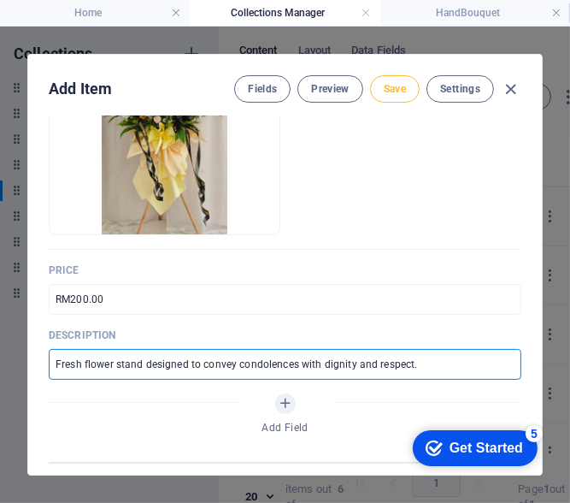
click at [399, 85] on span "Save" at bounding box center [395, 89] width 22 height 14
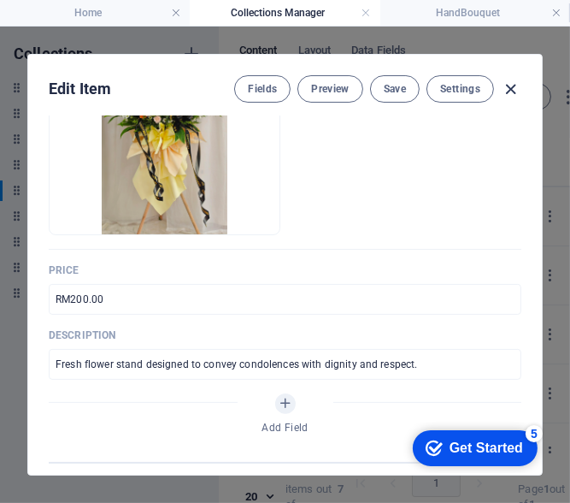
click at [512, 85] on icon "button" at bounding box center [512, 90] width 20 height 20
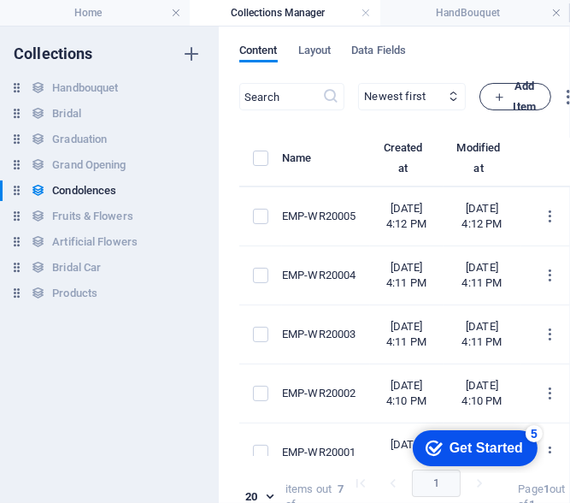
click at [541, 107] on button "Add Item" at bounding box center [516, 96] width 72 height 27
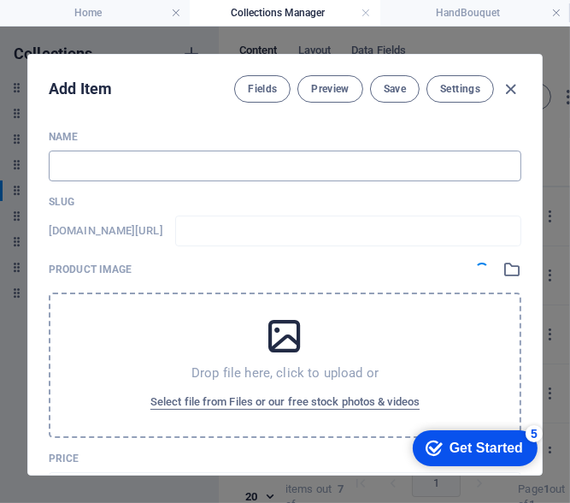
click at [149, 162] on input "text" at bounding box center [285, 165] width 473 height 31
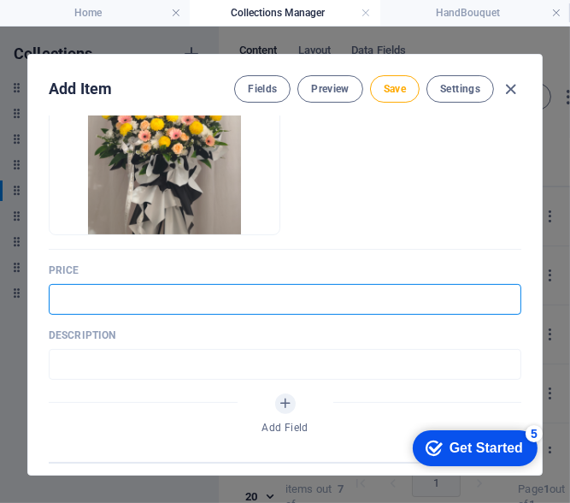
click at [160, 302] on input "text" at bounding box center [285, 299] width 473 height 31
click at [190, 358] on input "text" at bounding box center [285, 364] width 473 height 31
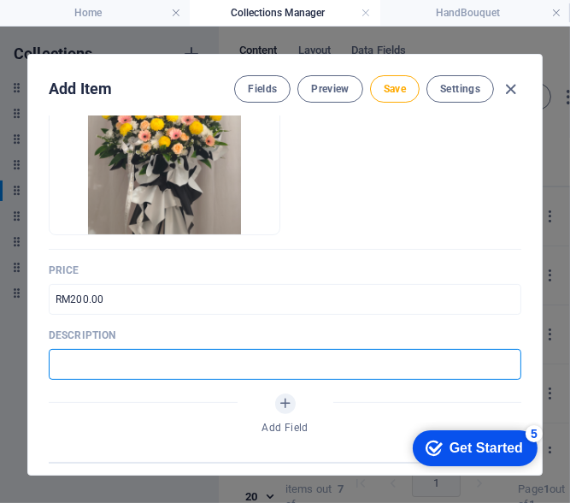
paste input "A simple yet graceful condolence stand to express heartfelt sorrow."
click at [394, 89] on span "Save" at bounding box center [395, 89] width 22 height 14
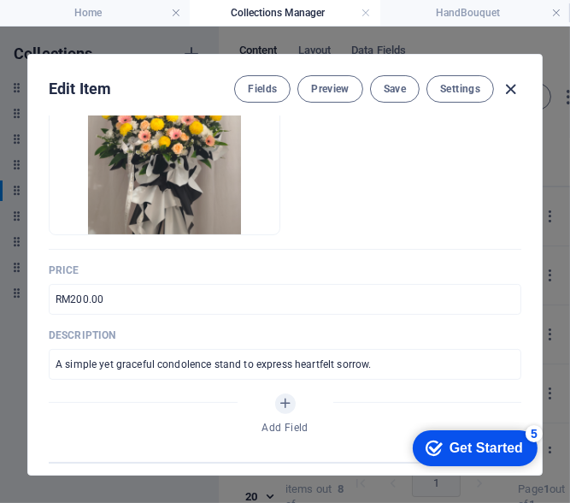
click at [510, 85] on icon "button" at bounding box center [512, 90] width 20 height 20
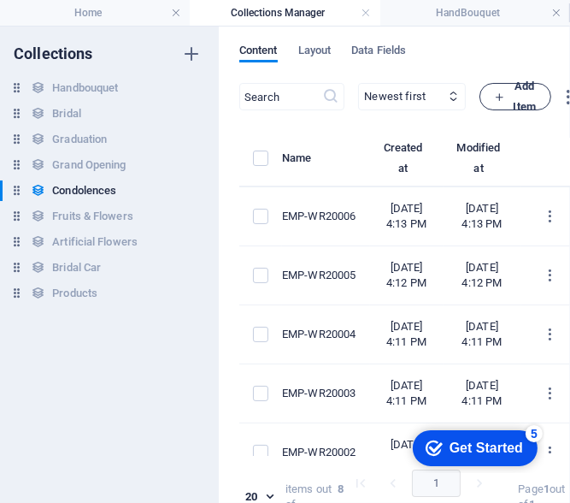
click at [538, 90] on button "Add Item" at bounding box center [516, 96] width 72 height 27
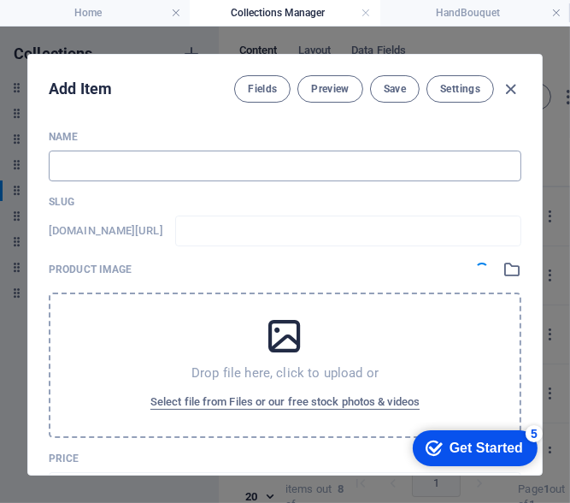
click at [103, 162] on input "text" at bounding box center [285, 165] width 473 height 31
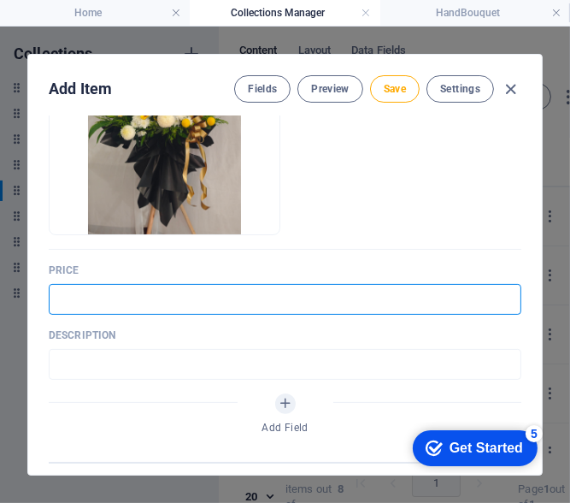
click at [129, 297] on input "text" at bounding box center [285, 299] width 473 height 31
click at [181, 356] on input "text" at bounding box center [285, 364] width 473 height 31
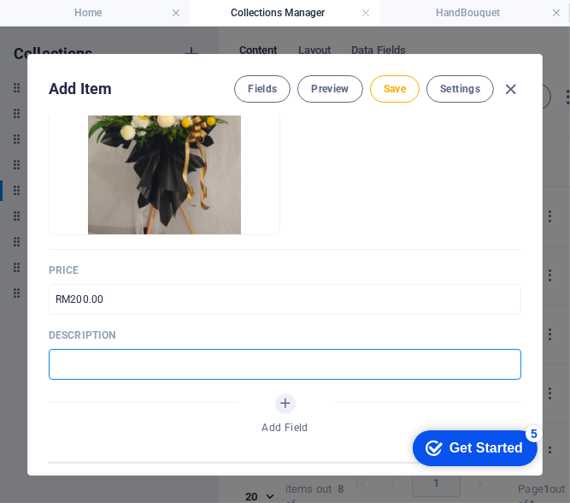
paste input "A simple yet graceful condolence stand to express heartfelt sorrow."
click at [398, 85] on span "Save" at bounding box center [395, 89] width 22 height 14
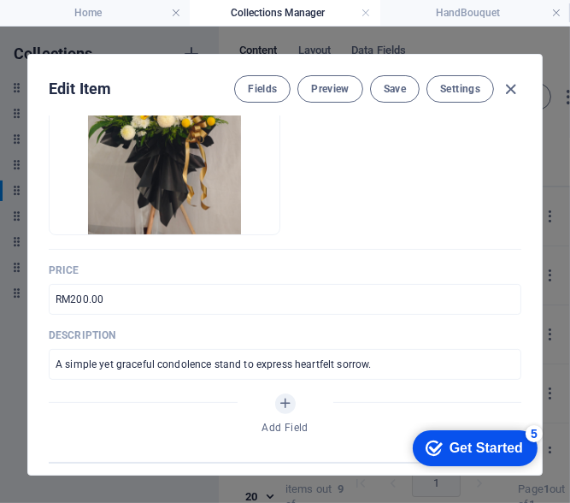
click at [521, 87] on div "Edit Item Fields Preview Save Settings" at bounding box center [285, 86] width 514 height 62
click at [512, 80] on icon "button" at bounding box center [512, 90] width 20 height 20
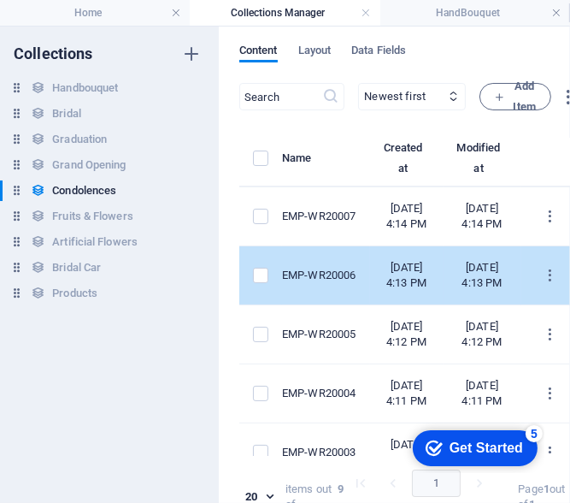
click at [367, 298] on td "EMP-WR20006" at bounding box center [326, 275] width 88 height 59
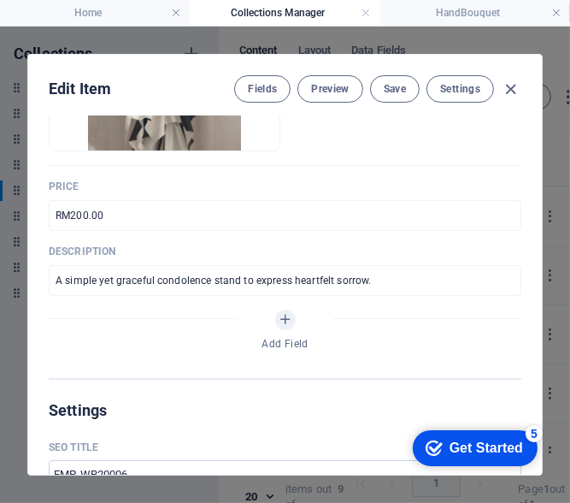
scroll to position [342, 0]
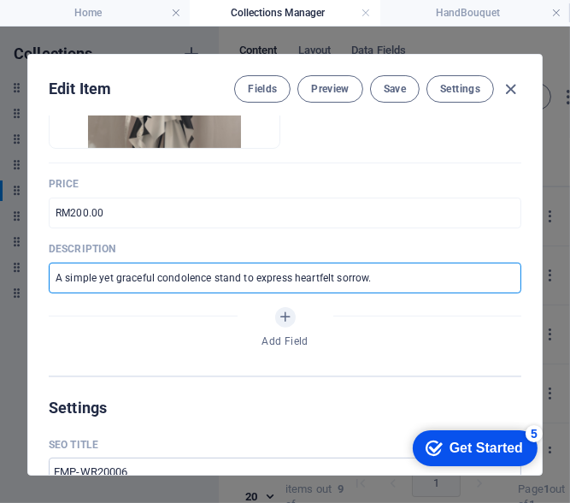
drag, startPoint x: 50, startPoint y: 269, endPoint x: 465, endPoint y: 320, distance: 417.7
click at [465, 320] on div "Name EMP-WR20006 ​ Slug [DOMAIN_NAME][URL] emp-wr20006 ​ Product image Drop fil…" at bounding box center [285, 81] width 473 height 587
paste input "Fresh blooms arranged as a tribute of love and remembrance"
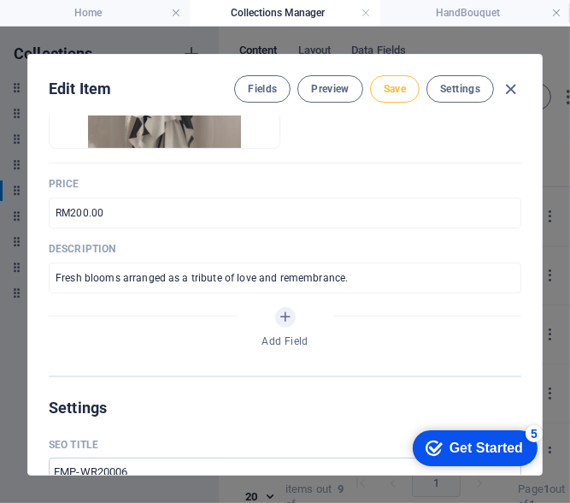
click at [397, 82] on span "Save" at bounding box center [395, 89] width 22 height 14
click at [513, 91] on icon "button" at bounding box center [512, 90] width 20 height 20
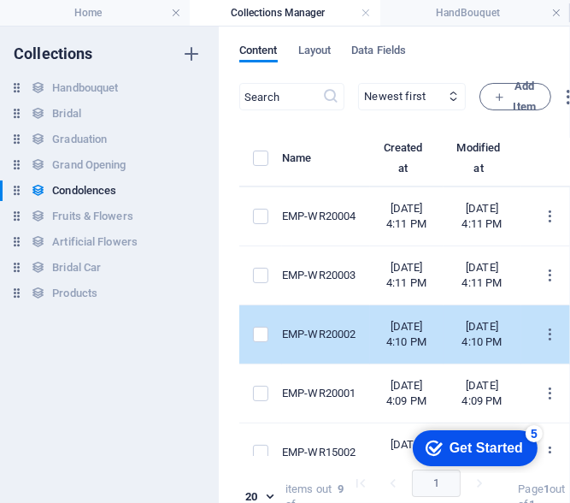
scroll to position [0, 0]
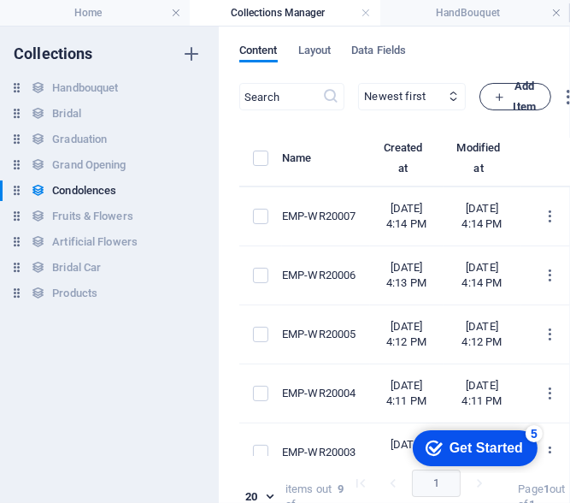
click at [505, 91] on icon "button" at bounding box center [499, 96] width 11 height 11
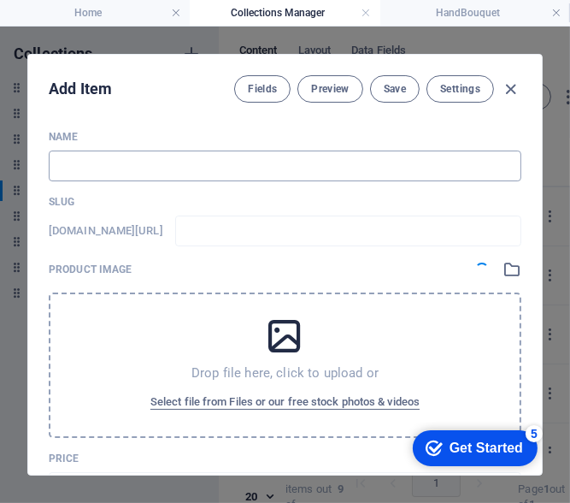
click at [112, 171] on input "text" at bounding box center [285, 165] width 473 height 31
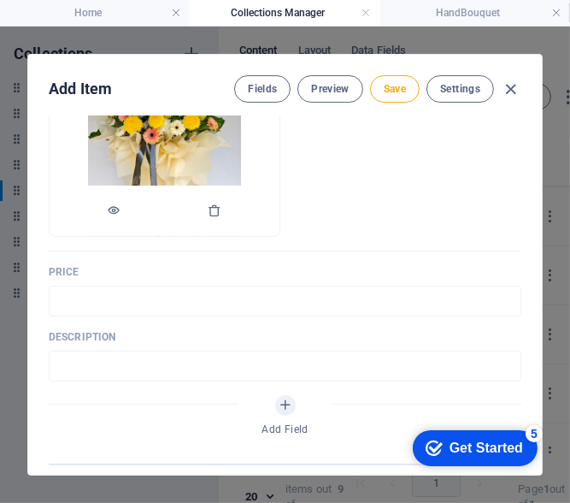
scroll to position [256, 0]
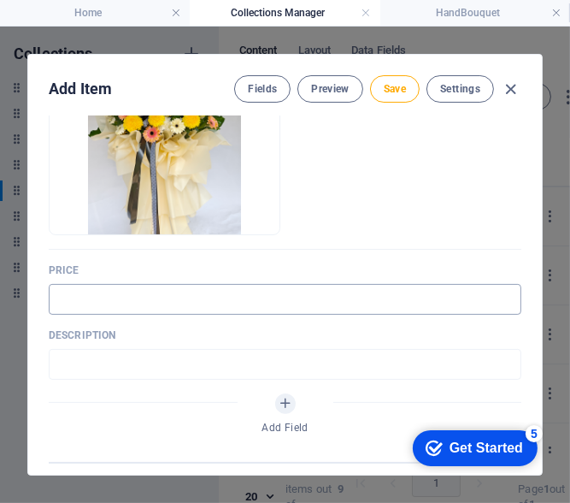
click at [162, 289] on input "text" at bounding box center [285, 299] width 473 height 31
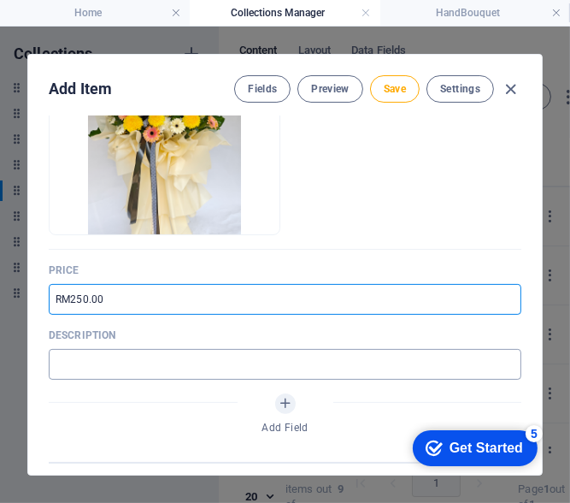
click at [156, 368] on input "text" at bounding box center [285, 364] width 473 height 31
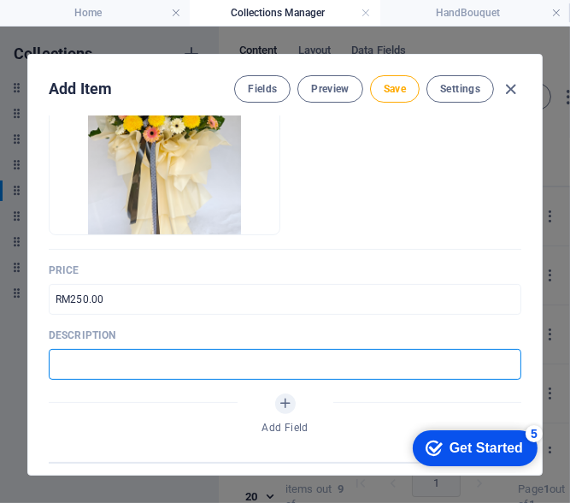
paste input "A solemn condolence stand symbolizing eternal peace and comfort."
click at [406, 78] on button "Save" at bounding box center [395, 88] width 50 height 27
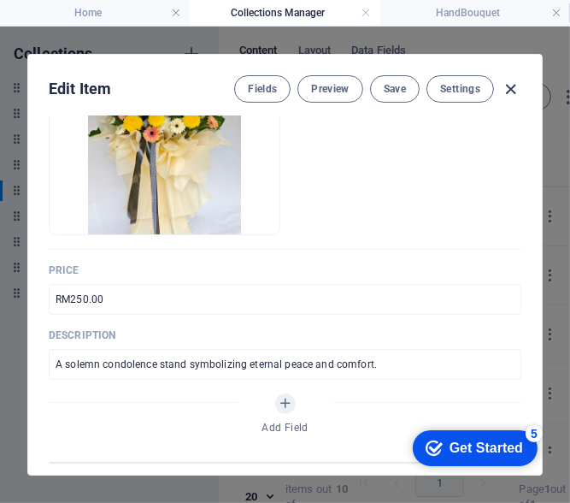
click at [516, 90] on icon "button" at bounding box center [512, 90] width 20 height 20
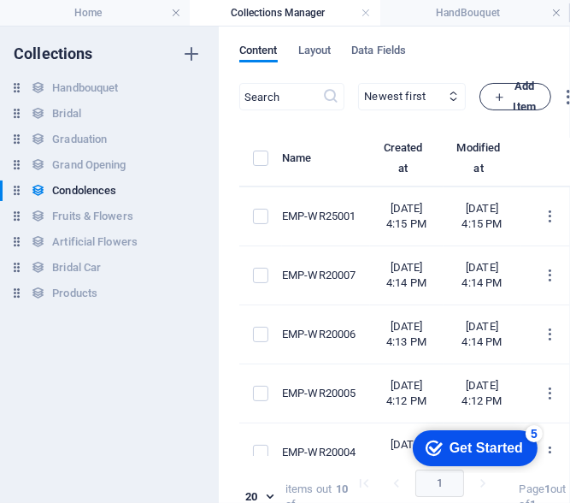
click at [539, 102] on button "Add Item" at bounding box center [516, 96] width 72 height 27
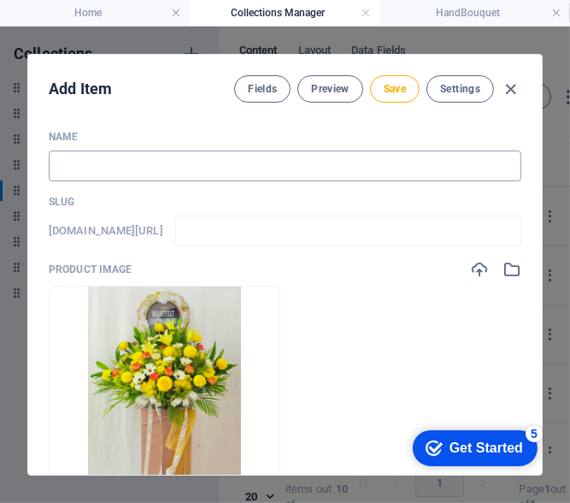
click at [192, 158] on input "text" at bounding box center [285, 165] width 473 height 31
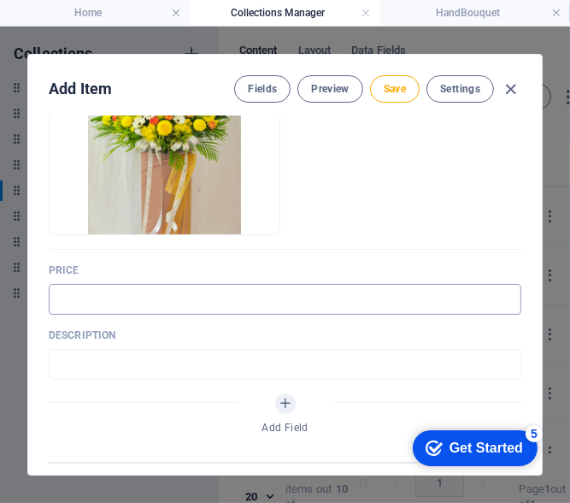
click at [199, 306] on input "text" at bounding box center [285, 299] width 473 height 31
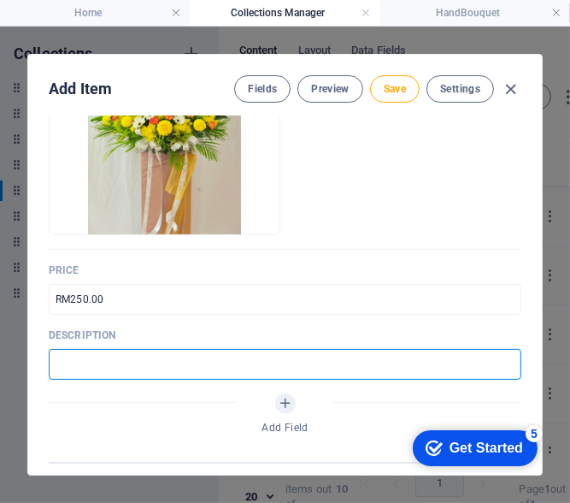
click at [133, 355] on input "text" at bounding box center [285, 364] width 473 height 31
paste input "Fresh flower arrangement to honor and remember a life well lived."
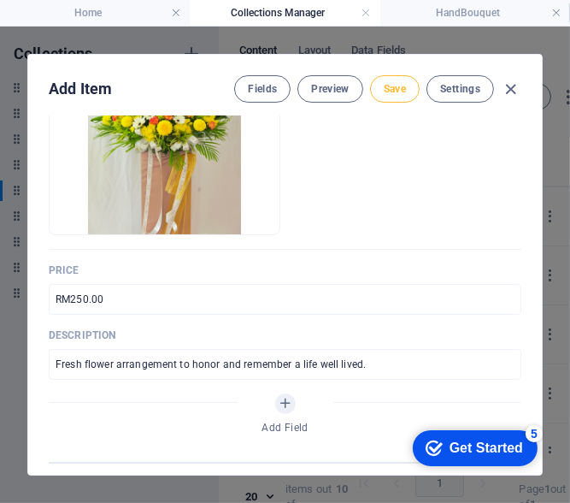
click at [397, 97] on button "Save" at bounding box center [395, 88] width 50 height 27
click at [510, 93] on icon "button" at bounding box center [512, 90] width 20 height 20
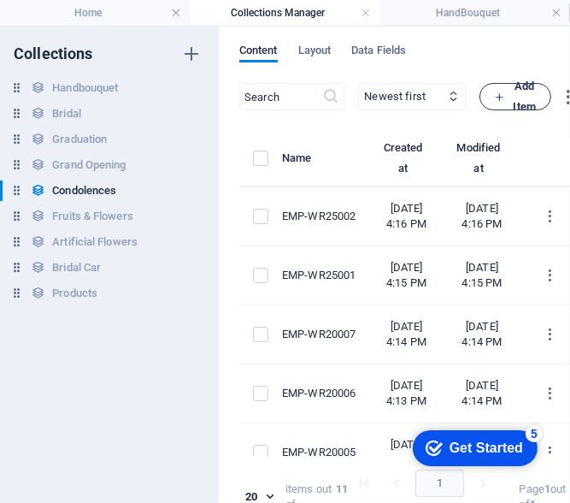
click at [505, 91] on icon "button" at bounding box center [499, 96] width 11 height 11
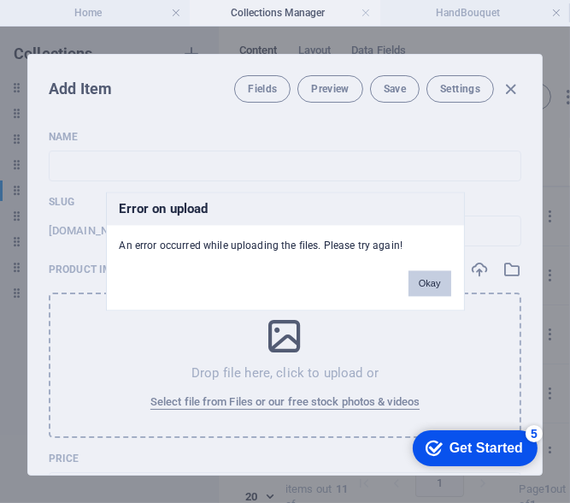
click at [431, 272] on button "Okay" at bounding box center [430, 284] width 43 height 26
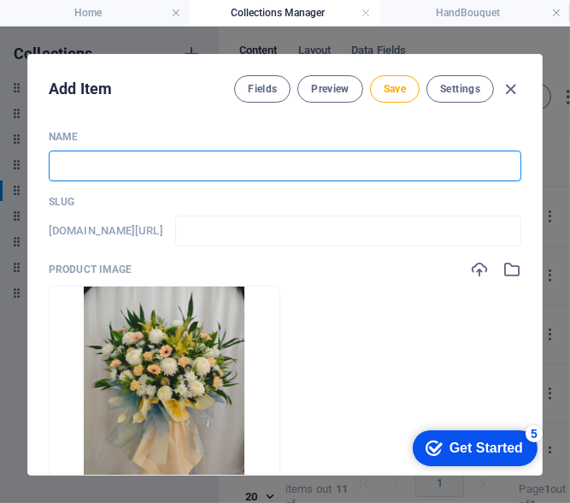
click at [169, 175] on input "text" at bounding box center [285, 165] width 473 height 31
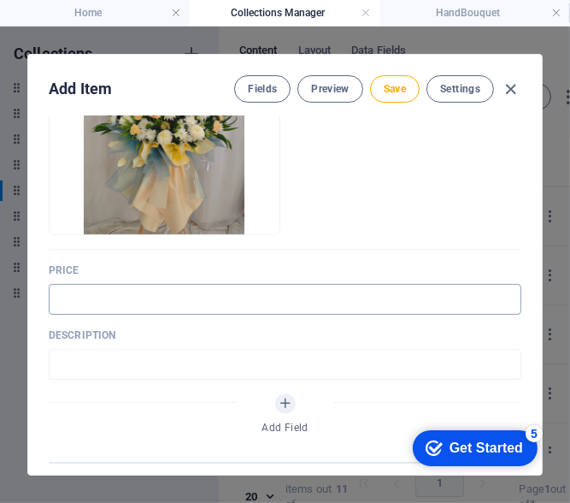
click at [136, 299] on input "text" at bounding box center [285, 299] width 473 height 31
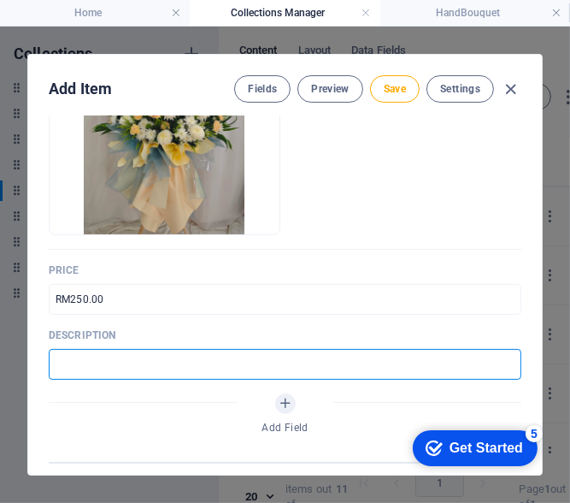
click at [127, 371] on input "text" at bounding box center [285, 364] width 473 height 31
paste input "A floral condolence stand crafted with respect and compassion."
click at [385, 91] on span "Save" at bounding box center [395, 89] width 22 height 14
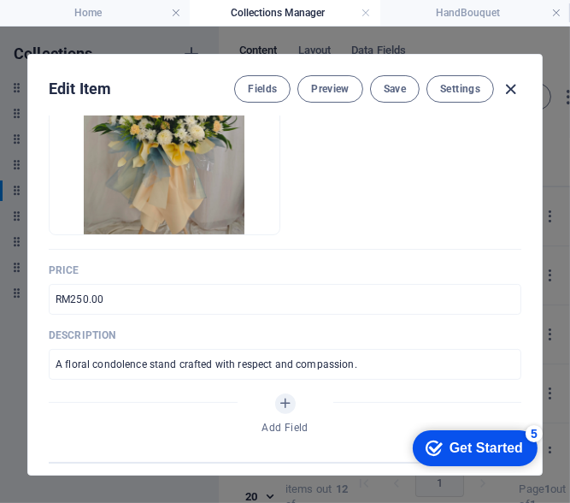
click at [502, 85] on icon "button" at bounding box center [512, 90] width 20 height 20
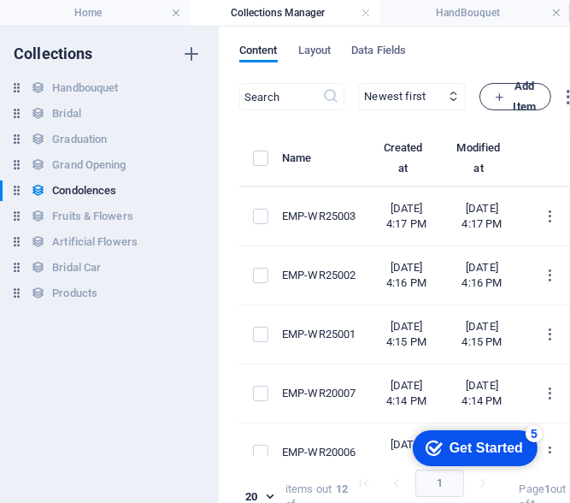
click at [537, 84] on span "Add Item" at bounding box center [515, 96] width 43 height 41
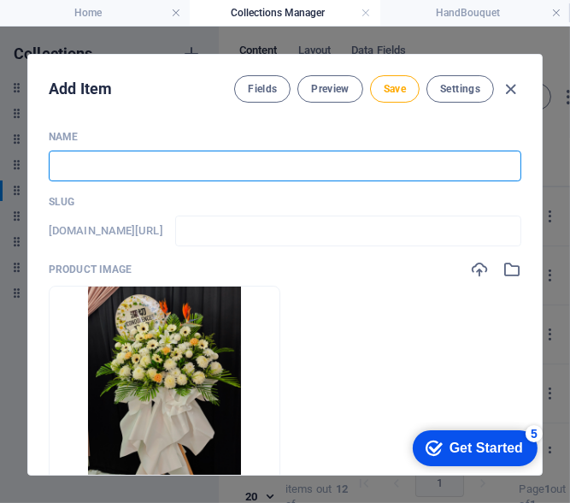
click at [122, 164] on input "text" at bounding box center [285, 165] width 473 height 31
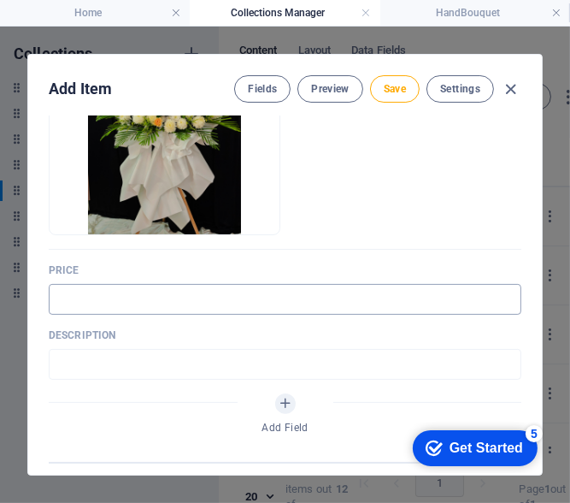
click at [169, 307] on input "text" at bounding box center [285, 299] width 473 height 31
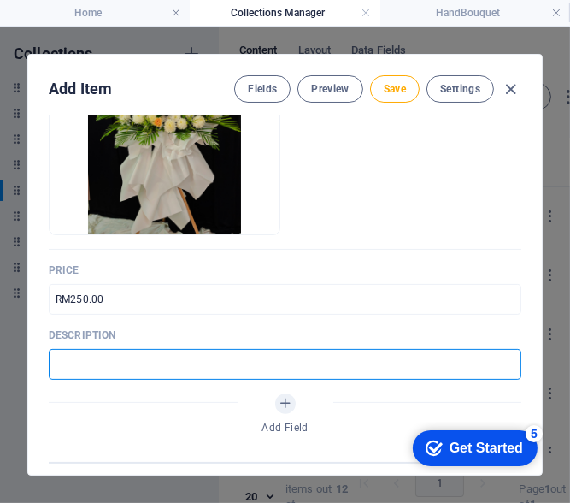
click at [85, 363] on input "text" at bounding box center [285, 364] width 473 height 31
paste input "Elegant fresh flowers arranged to offer sympathy and strength."
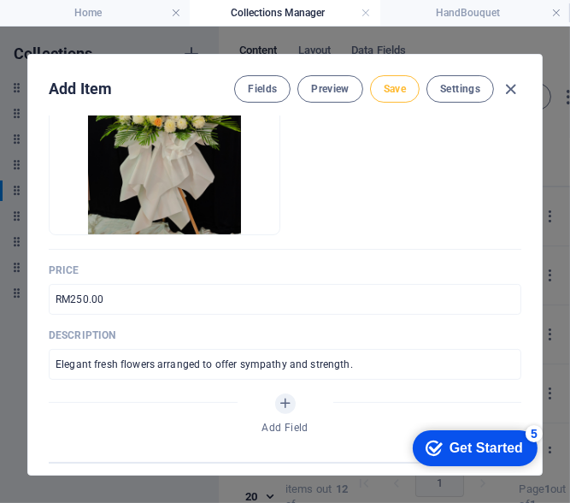
click at [377, 89] on button "Save" at bounding box center [395, 88] width 50 height 27
click at [514, 91] on icon "button" at bounding box center [512, 90] width 20 height 20
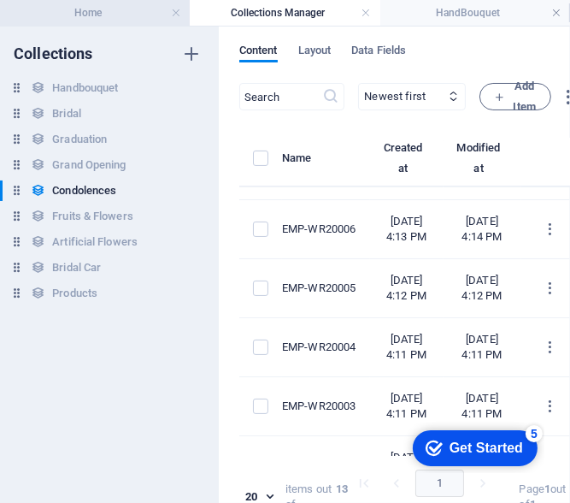
scroll to position [276, 0]
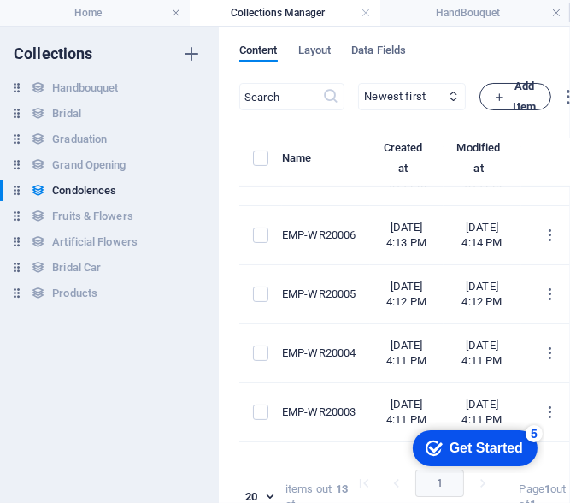
click at [537, 99] on span "Add Item" at bounding box center [515, 96] width 43 height 41
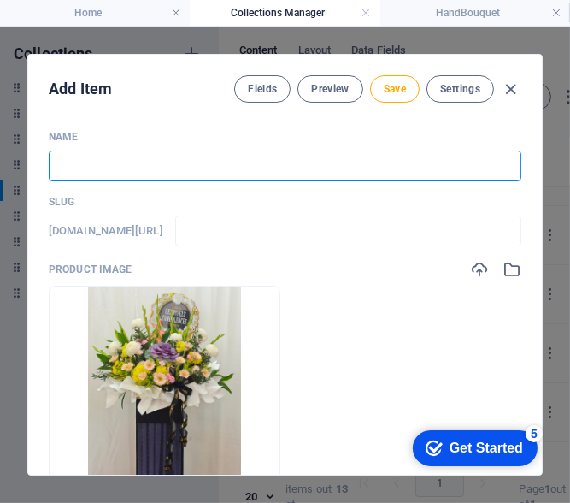
click at [220, 160] on input "text" at bounding box center [285, 165] width 473 height 31
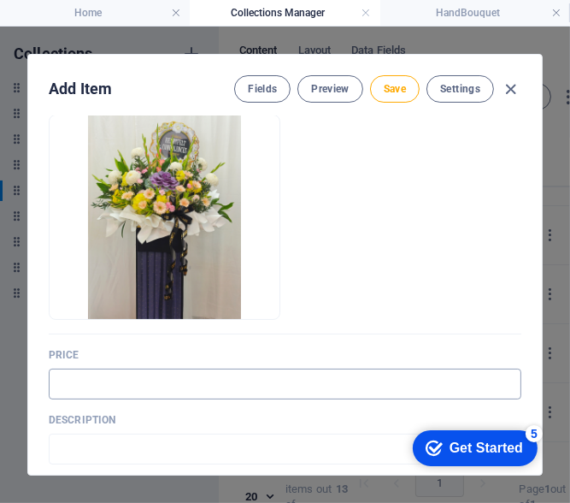
click at [85, 392] on input "text" at bounding box center [285, 383] width 473 height 31
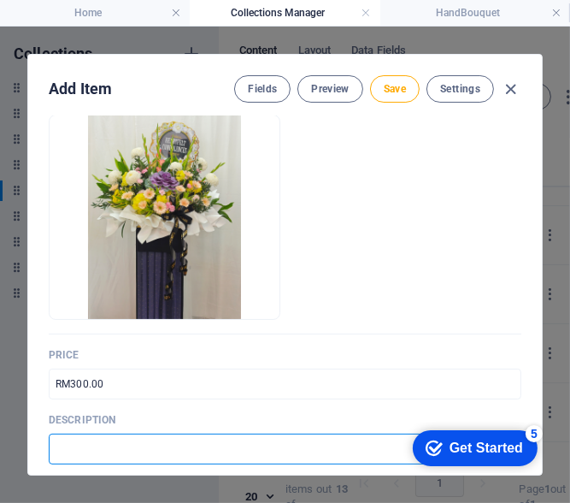
click at [119, 441] on input "text" at bounding box center [285, 448] width 473 height 31
paste input "A condolence stand with fresh blooms to express deepest sympathies."
click at [400, 86] on span "Save" at bounding box center [395, 89] width 22 height 14
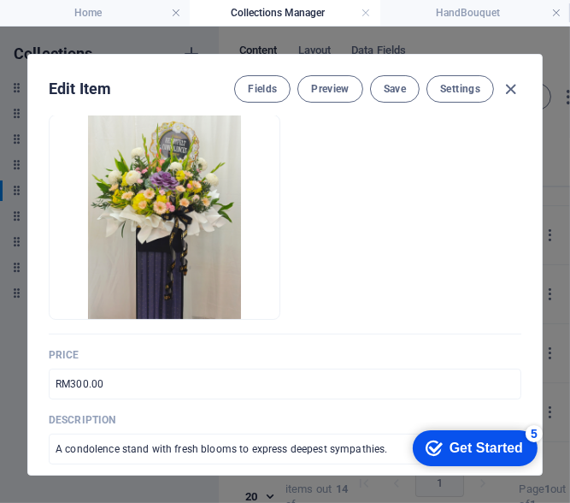
scroll to position [351, 0]
click at [516, 90] on icon "button" at bounding box center [512, 90] width 20 height 20
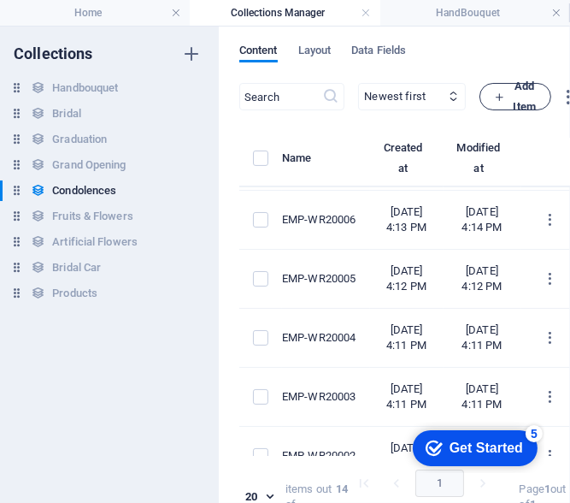
click at [505, 94] on icon "button" at bounding box center [499, 96] width 11 height 11
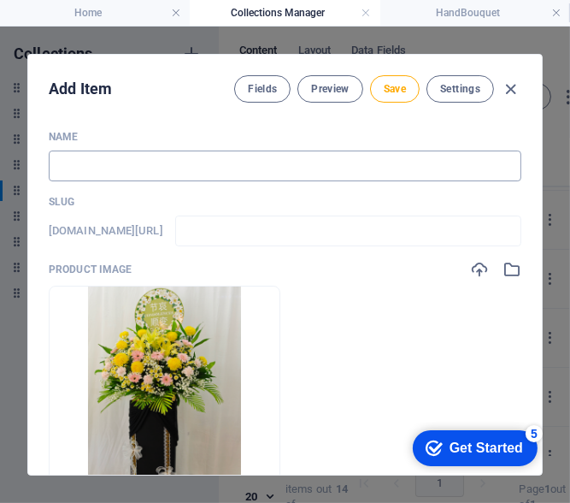
click at [146, 172] on input "text" at bounding box center [285, 165] width 473 height 31
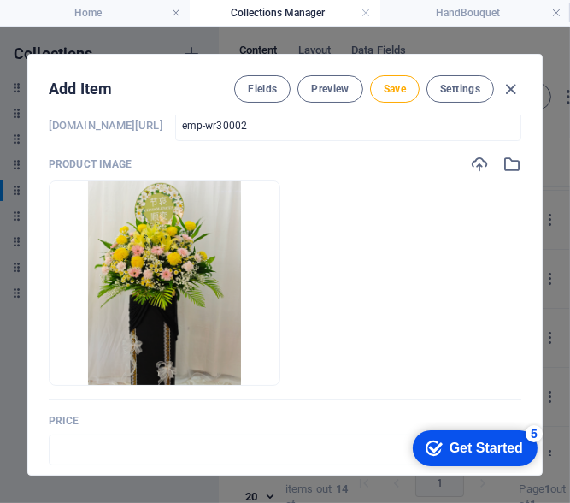
scroll to position [256, 0]
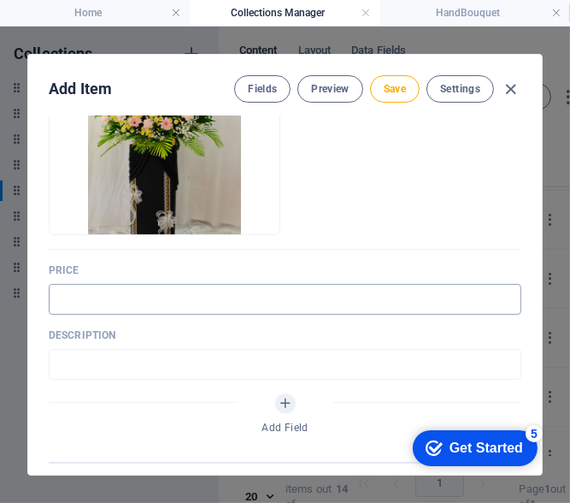
click at [150, 284] on input "text" at bounding box center [285, 299] width 473 height 31
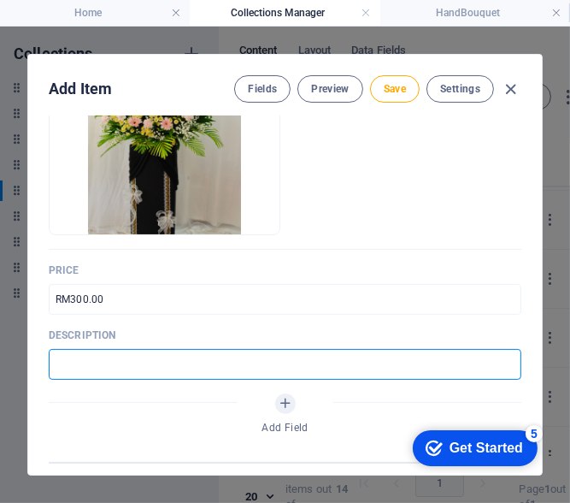
click at [178, 357] on input "text" at bounding box center [285, 364] width 473 height 31
paste input "Fresh floral tribute to bring peace and comfort in sorrow."
click at [384, 84] on span "Save" at bounding box center [395, 89] width 22 height 14
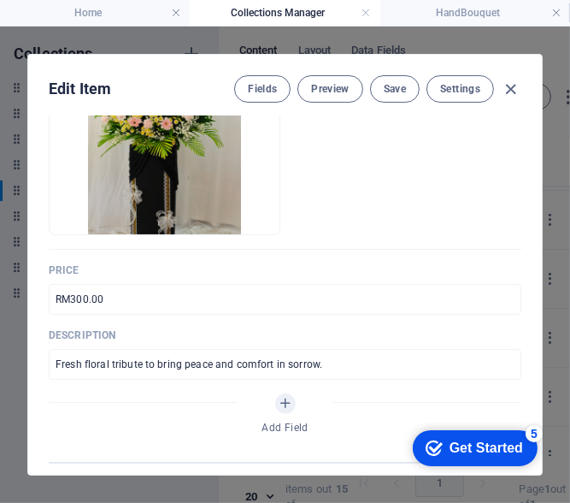
scroll to position [424, 0]
click at [510, 86] on icon "button" at bounding box center [512, 90] width 20 height 20
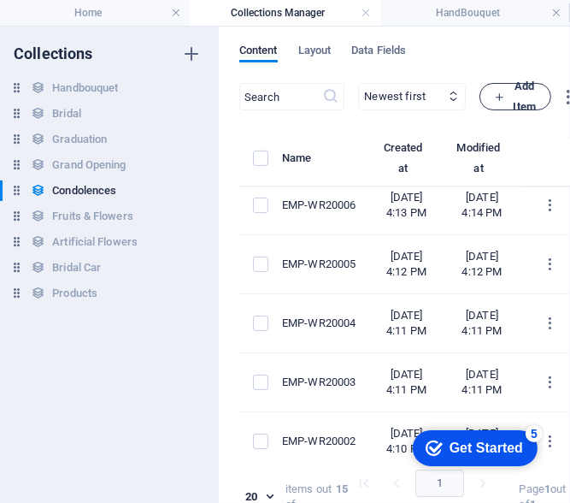
click at [537, 103] on span "Add Item" at bounding box center [515, 96] width 43 height 41
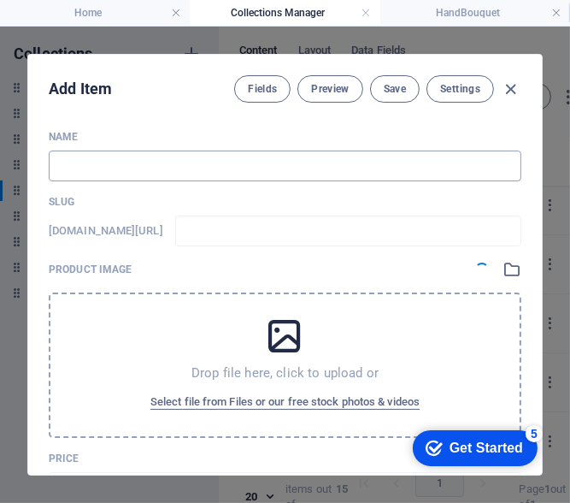
click at [216, 161] on input "text" at bounding box center [285, 165] width 473 height 31
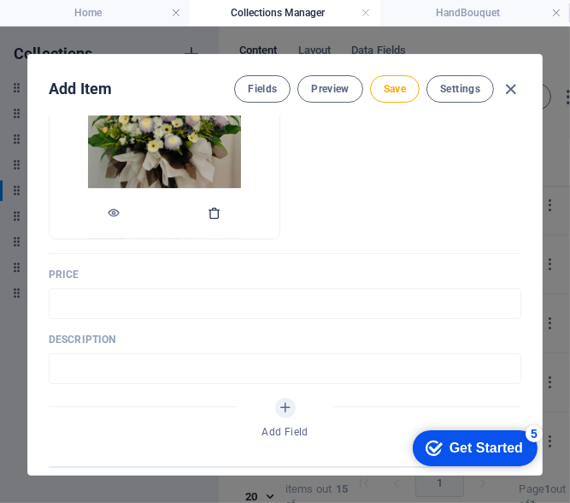
scroll to position [256, 0]
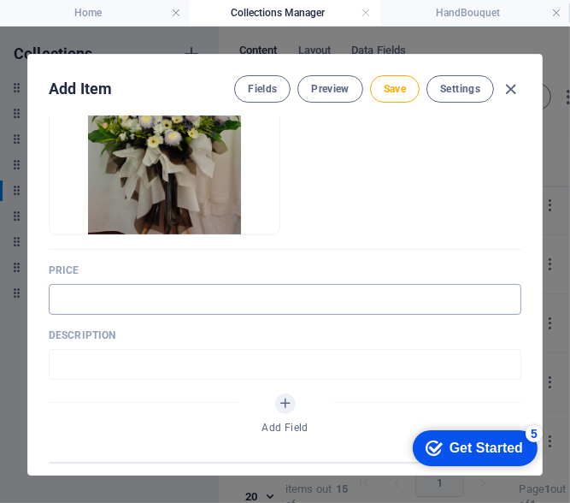
click at [156, 297] on input "text" at bounding box center [285, 299] width 473 height 31
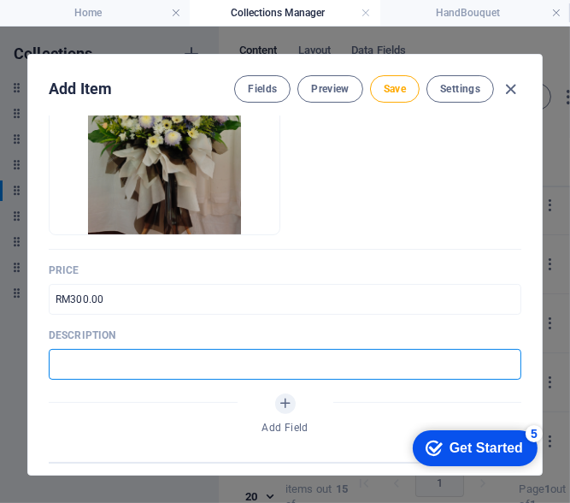
click at [174, 369] on input "text" at bounding box center [285, 364] width 473 height 31
paste input "A condolence stand symbolizing remembrance, love, and respect."
click at [402, 84] on span "Save" at bounding box center [395, 89] width 22 height 14
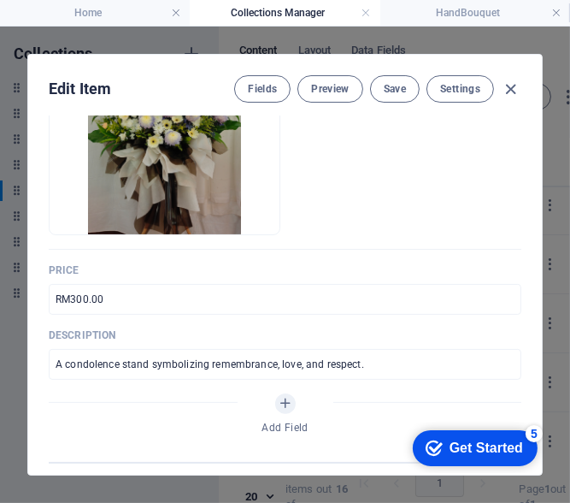
scroll to position [498, 0]
click at [508, 82] on icon "button" at bounding box center [512, 90] width 20 height 20
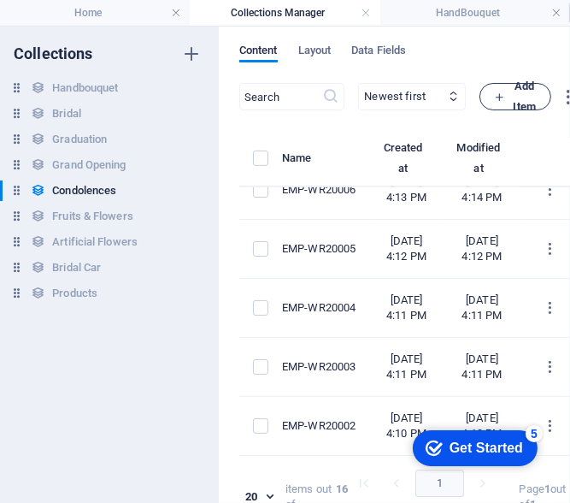
click at [539, 95] on button "Add Item" at bounding box center [516, 96] width 72 height 27
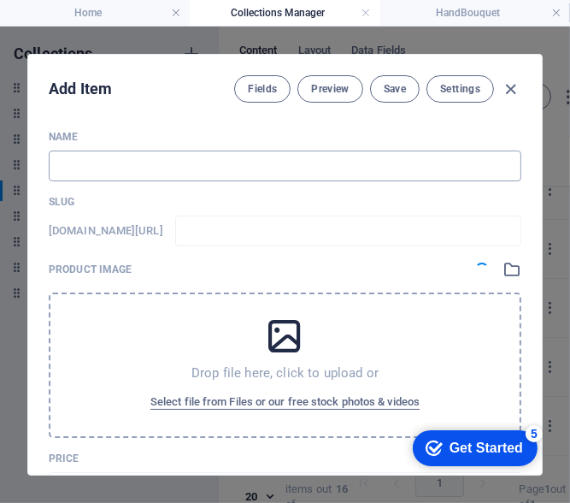
click at [168, 171] on input "text" at bounding box center [285, 165] width 473 height 31
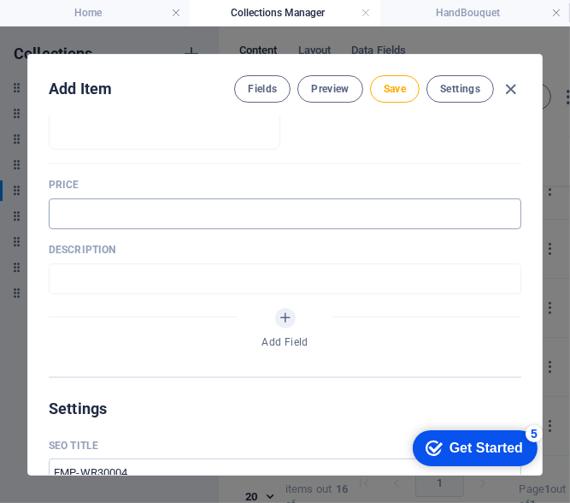
scroll to position [342, 0]
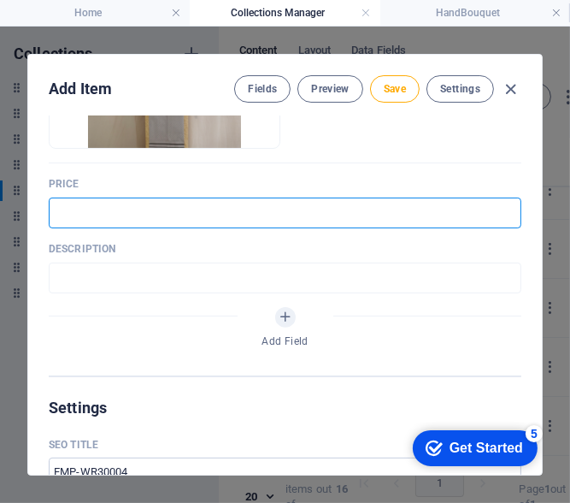
click at [122, 222] on input "text" at bounding box center [285, 212] width 473 height 31
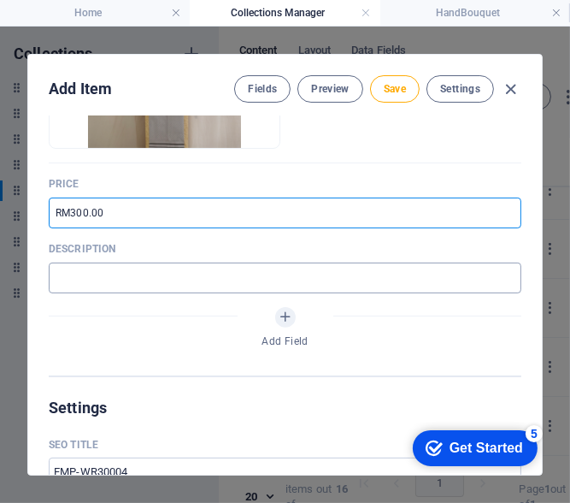
click at [224, 280] on input "text" at bounding box center [285, 277] width 473 height 31
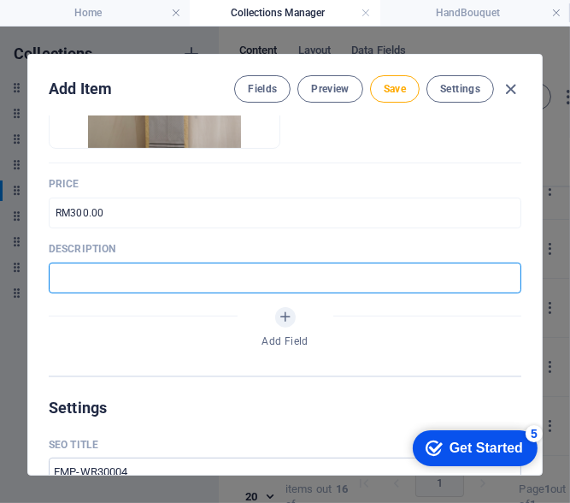
paste input "Fresh flowers arranged to honor memories and bring solace."
click at [392, 85] on span "Save" at bounding box center [395, 89] width 22 height 14
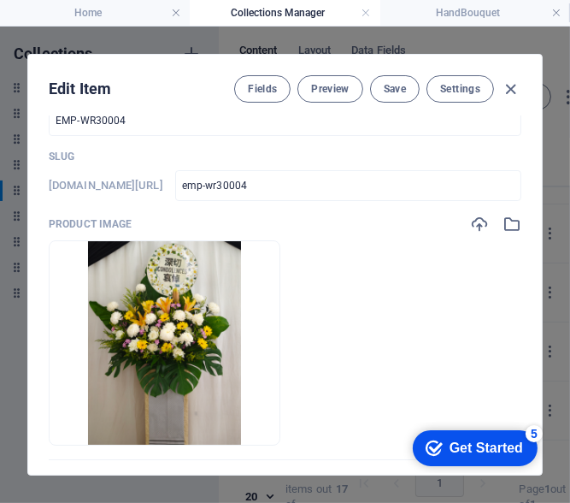
scroll to position [0, 0]
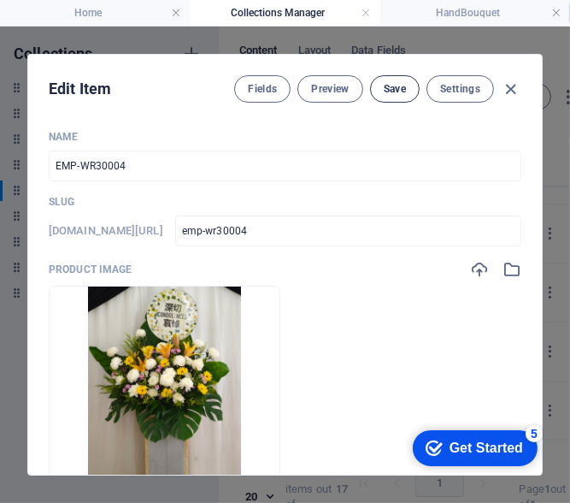
click at [406, 91] on button "Save" at bounding box center [395, 88] width 50 height 27
click at [507, 92] on icon "button" at bounding box center [512, 90] width 20 height 20
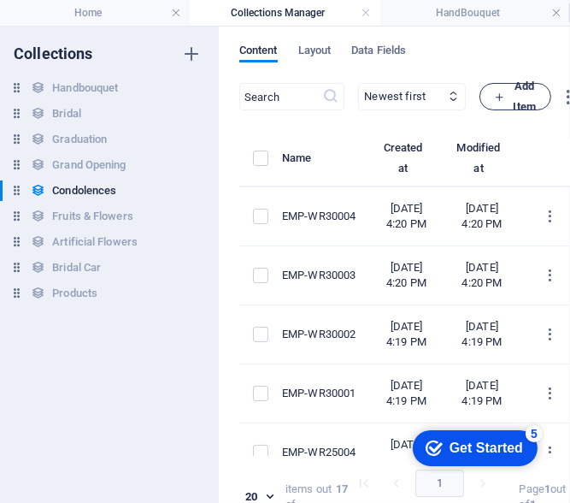
click at [541, 91] on button "Add Item" at bounding box center [516, 96] width 72 height 27
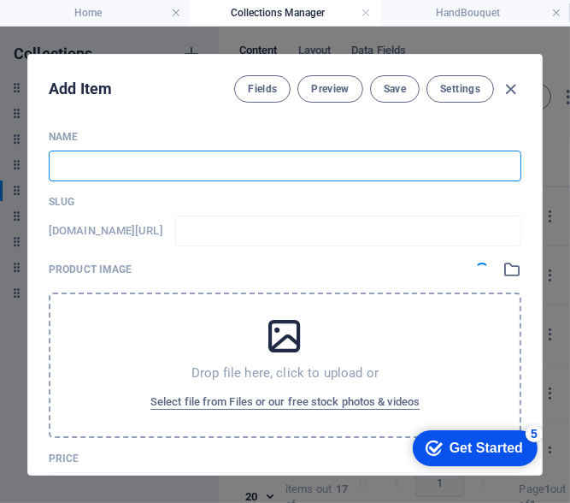
click at [178, 164] on input "text" at bounding box center [285, 165] width 473 height 31
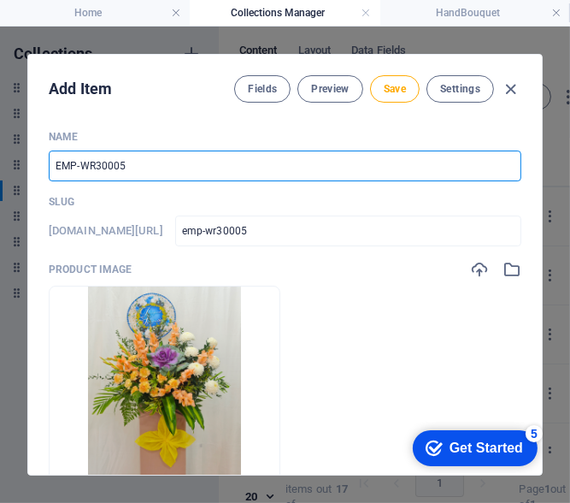
scroll to position [171, 0]
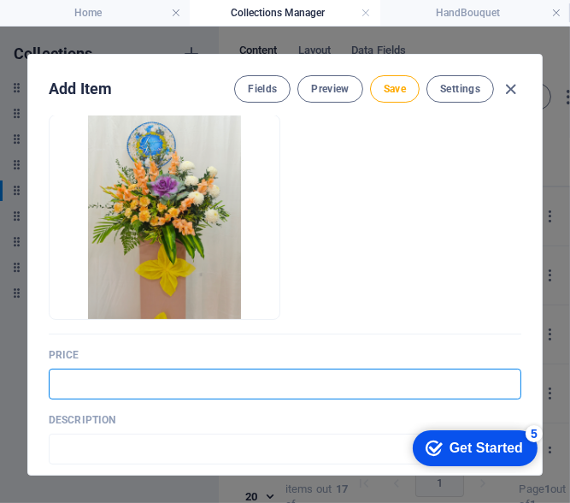
click at [90, 398] on div "Name EMP-WR30005 ​ Slug [DOMAIN_NAME][URL] emp-wr30005 ​ Product image Drop fil…" at bounding box center [285, 252] width 473 height 587
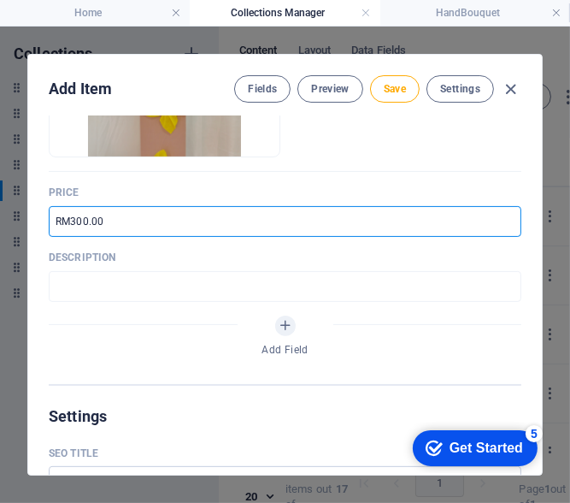
scroll to position [342, 0]
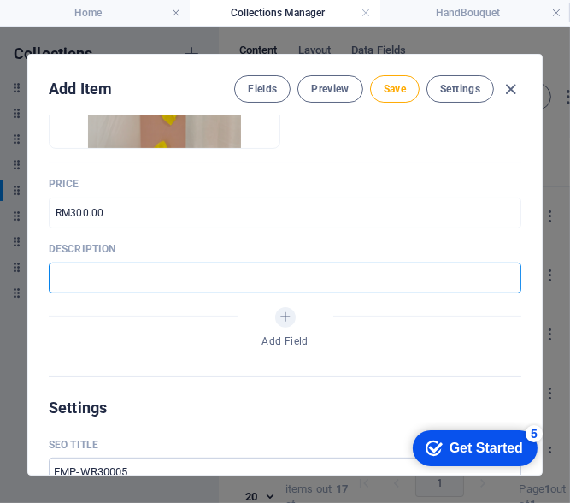
click at [199, 278] on input "text" at bounding box center [285, 277] width 473 height 31
paste input "A graceful condolence stand to convey heartfelt condolences."
click at [389, 80] on button "Save" at bounding box center [395, 88] width 50 height 27
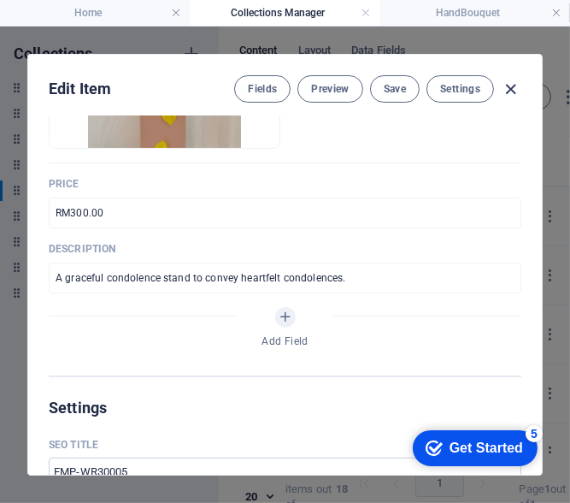
click at [510, 91] on icon "button" at bounding box center [512, 90] width 20 height 20
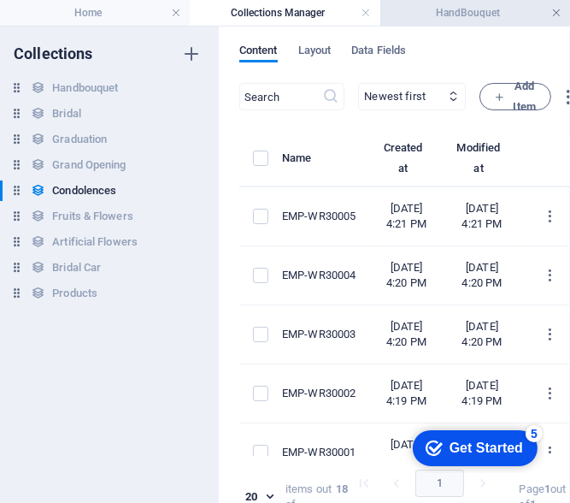
click at [557, 11] on link at bounding box center [556, 13] width 10 height 16
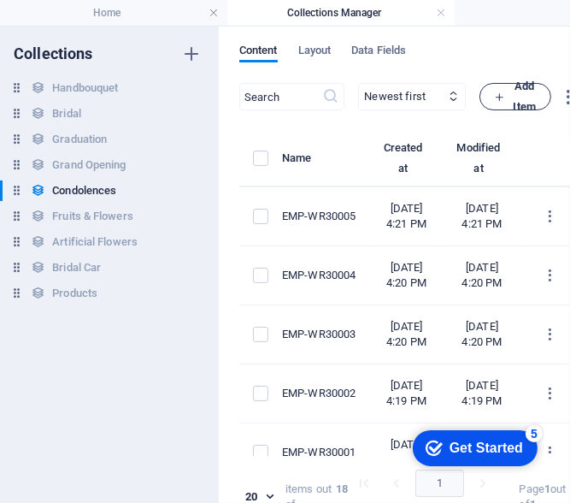
click at [537, 104] on span "Add Item" at bounding box center [515, 96] width 43 height 41
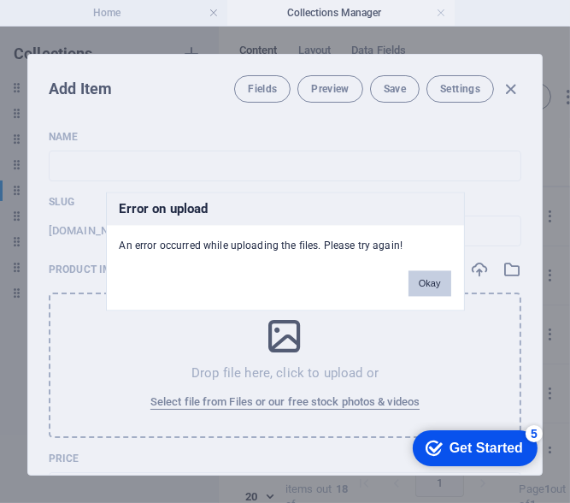
click at [427, 285] on button "Okay" at bounding box center [430, 284] width 43 height 26
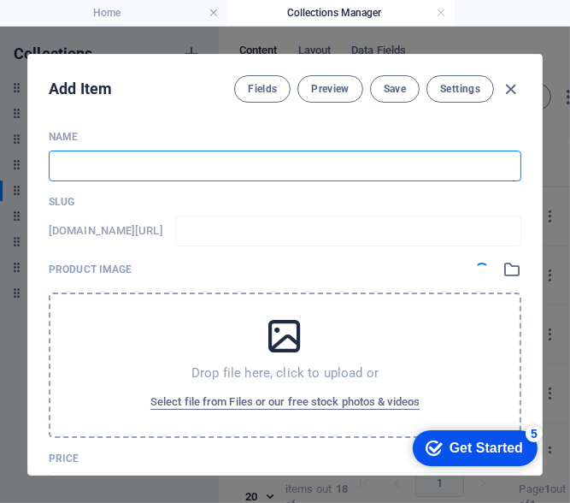
click at [235, 166] on input "text" at bounding box center [285, 165] width 473 height 31
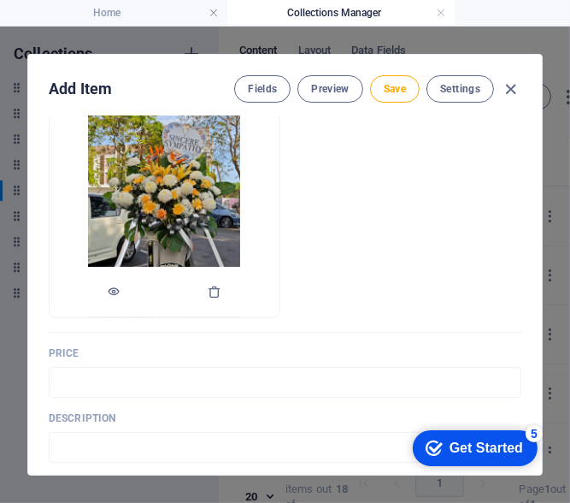
scroll to position [256, 0]
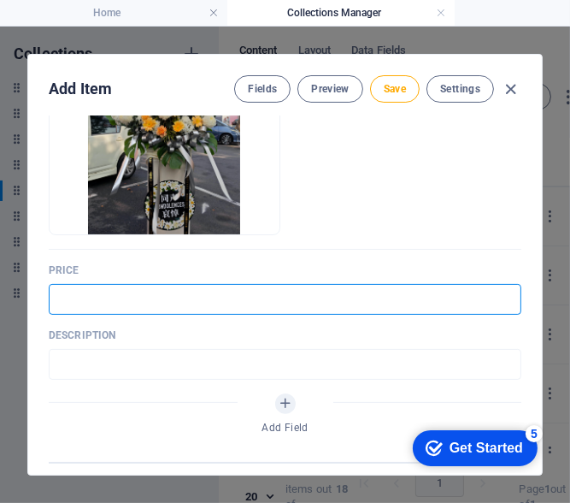
click at [198, 291] on input "text" at bounding box center [285, 299] width 473 height 31
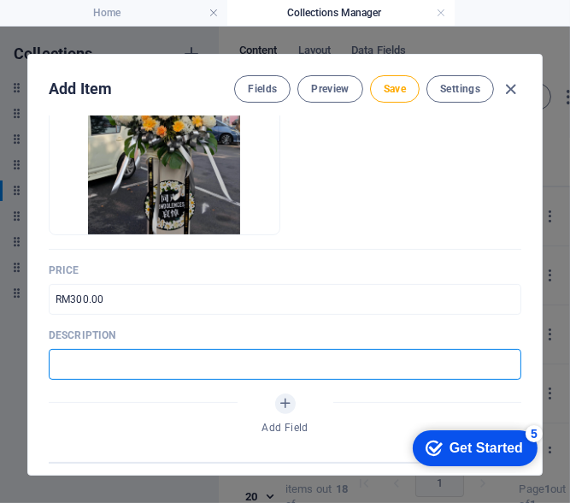
click at [139, 363] on input "text" at bounding box center [285, 364] width 473 height 31
paste input "A condolence flower stand arranged with fresh blooms to express compassion and …"
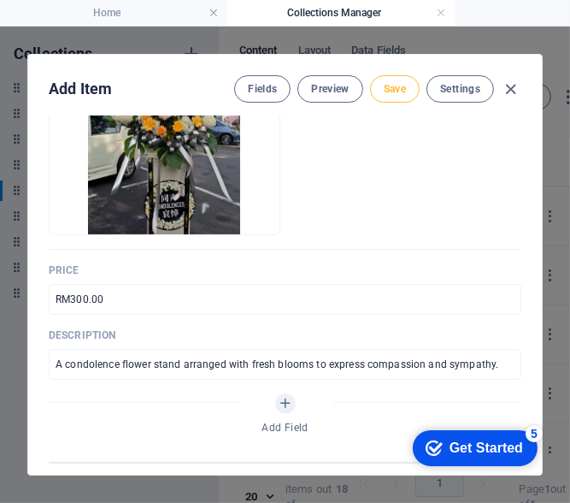
click at [390, 93] on span "Save" at bounding box center [395, 89] width 22 height 14
click at [511, 93] on icon "button" at bounding box center [512, 90] width 20 height 20
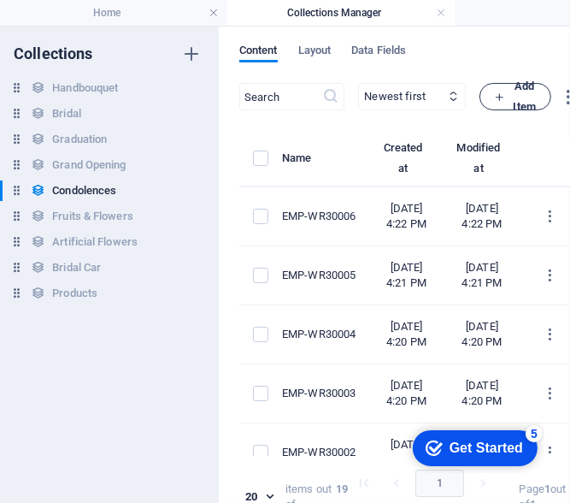
click at [537, 103] on span "Add Item" at bounding box center [515, 96] width 43 height 41
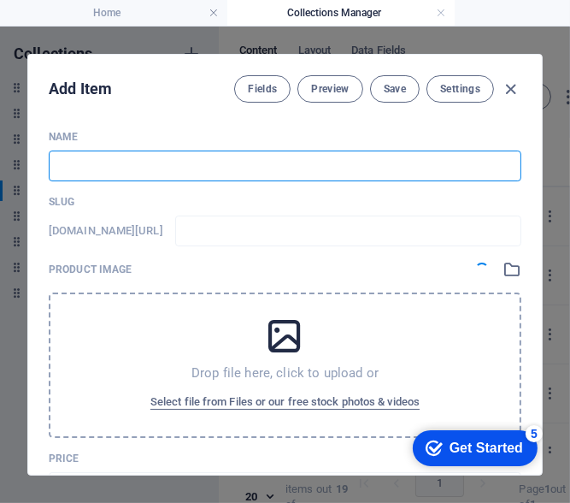
click at [162, 158] on input "text" at bounding box center [285, 165] width 473 height 31
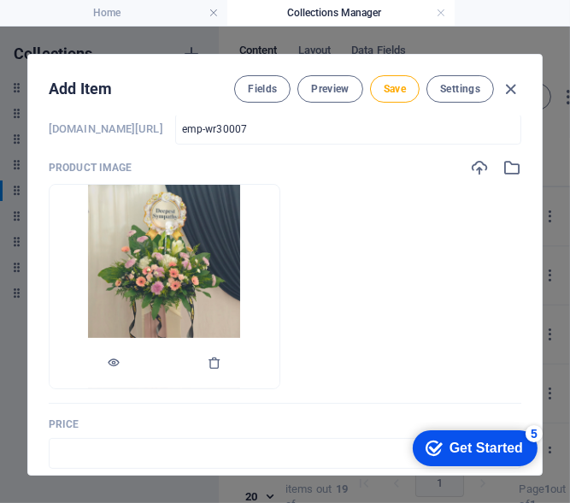
scroll to position [342, 0]
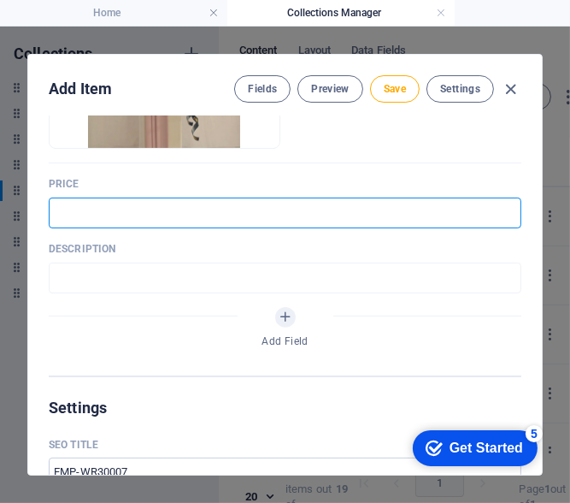
click at [119, 219] on input "text" at bounding box center [285, 212] width 473 height 31
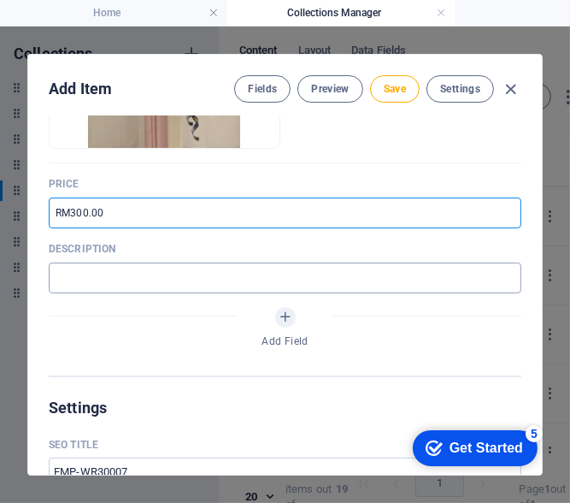
click at [149, 277] on input "text" at bounding box center [285, 277] width 473 height 31
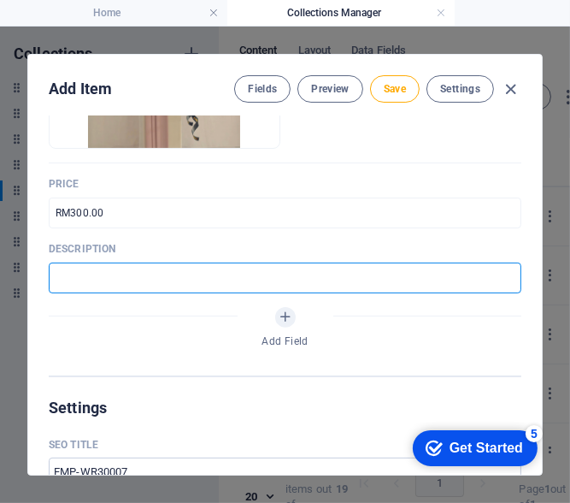
paste input "Fresh floral tribute created to honor memories and offer comfort to grieving he…"
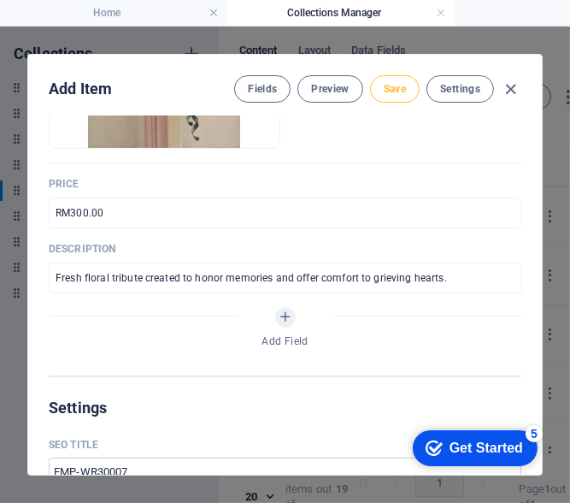
click at [386, 97] on button "Save" at bounding box center [395, 88] width 50 height 27
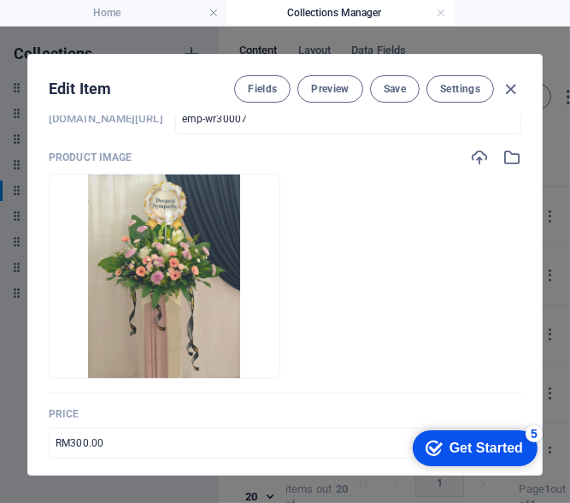
scroll to position [0, 0]
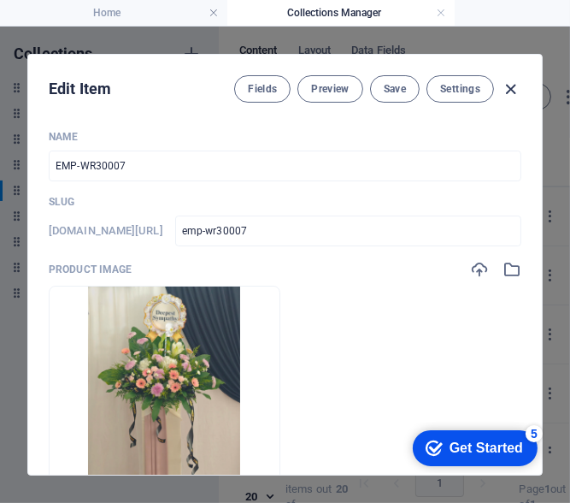
click at [514, 88] on icon "button" at bounding box center [512, 90] width 20 height 20
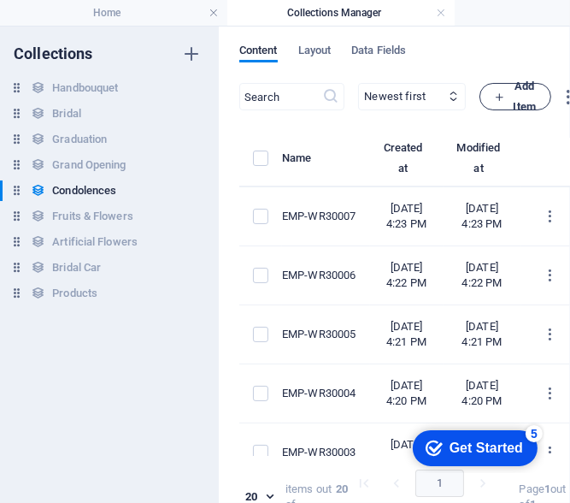
click at [538, 103] on button "Add Item" at bounding box center [516, 96] width 72 height 27
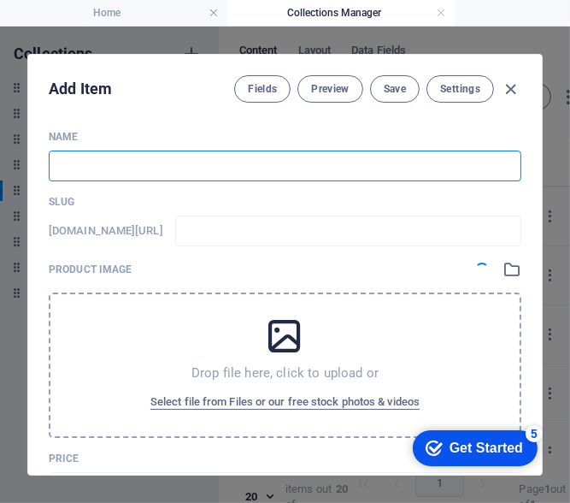
click at [246, 168] on input "text" at bounding box center [285, 165] width 473 height 31
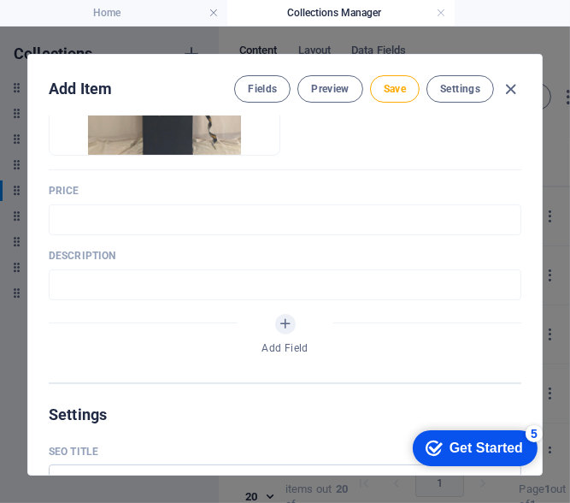
scroll to position [342, 0]
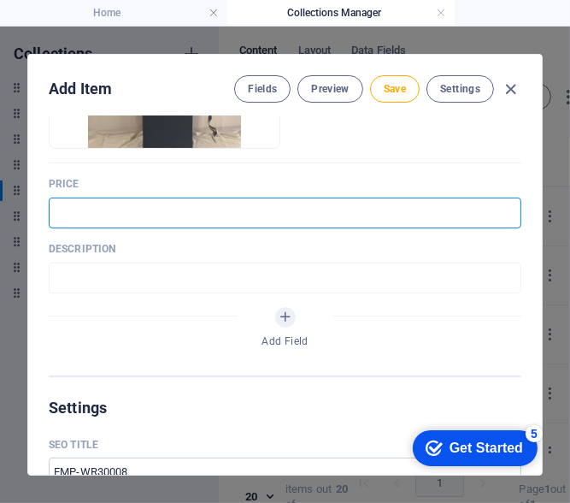
click at [199, 213] on input "text" at bounding box center [285, 212] width 473 height 31
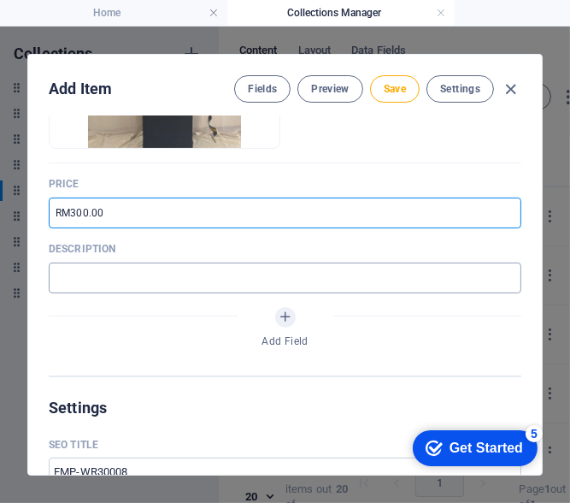
click at [179, 274] on input "text" at bounding box center [285, 277] width 473 height 31
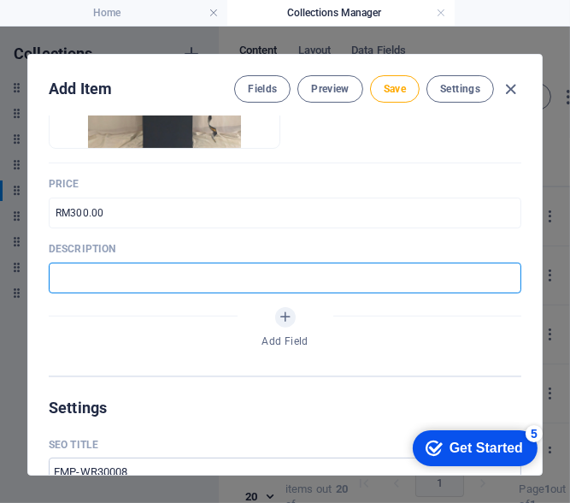
paste input "A condolence stand with serene flowers, symbolizing peace and eternal rest."
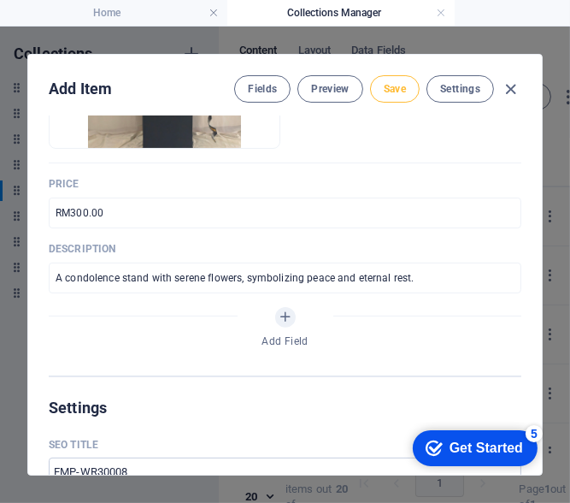
click at [388, 82] on span "Save" at bounding box center [395, 89] width 22 height 14
click at [511, 97] on icon "button" at bounding box center [512, 90] width 20 height 20
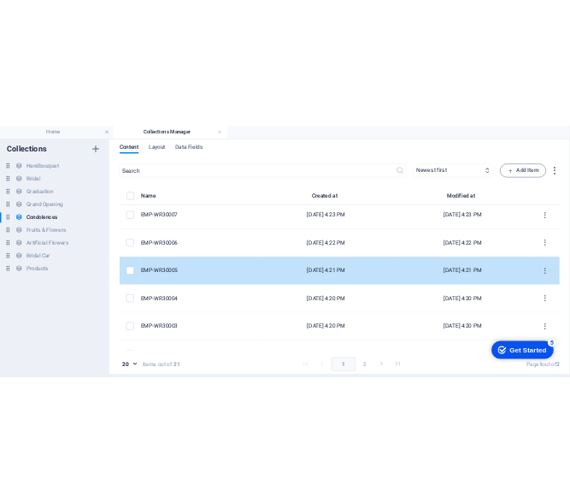
scroll to position [0, 0]
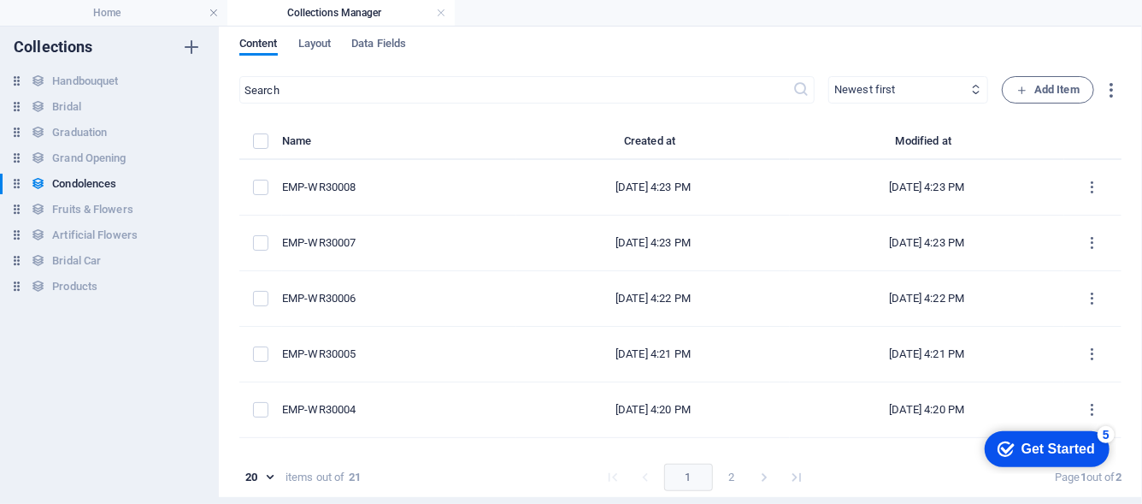
click at [569, 83] on select "Newest first Oldest first Last modified Name (ascending) Name (descending) Slug…" at bounding box center [908, 89] width 160 height 27
click at [569, 76] on select "Newest first Oldest first Last modified Name (ascending) Name (descending) Slug…" at bounding box center [908, 89] width 160 height 27
click at [569, 95] on select "Newest first Oldest first Last modified Name (ascending) Name (descending) Slug…" at bounding box center [908, 89] width 160 height 27
click at [569, 76] on select "Newest first Oldest first Last modified Name (ascending) Name (descending) Slug…" at bounding box center [908, 89] width 160 height 27
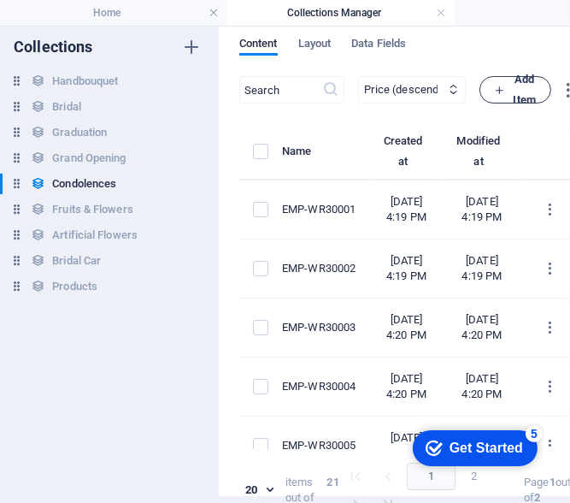
click at [537, 90] on span "Add Item" at bounding box center [515, 89] width 43 height 41
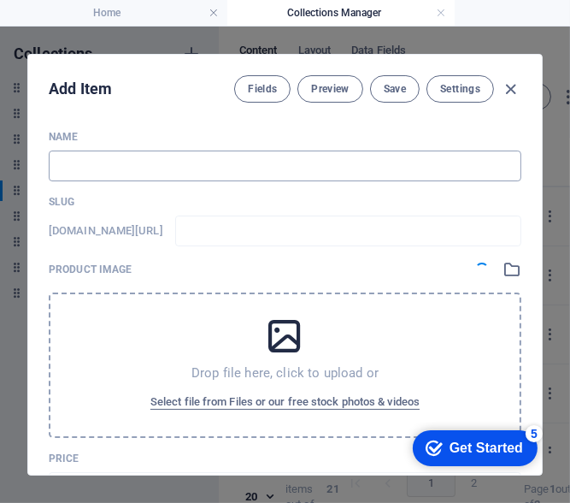
click at [172, 169] on input "text" at bounding box center [285, 165] width 473 height 31
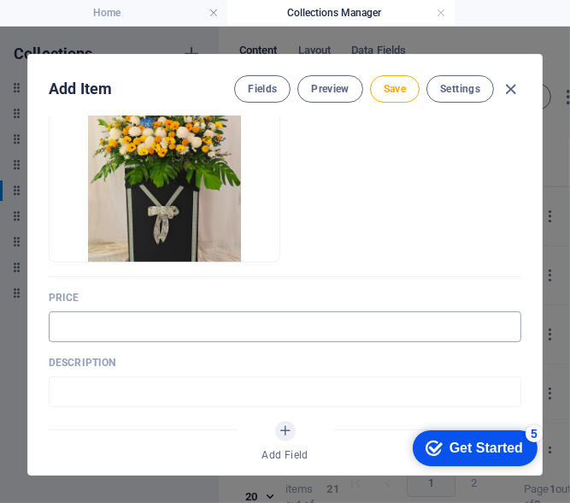
scroll to position [256, 0]
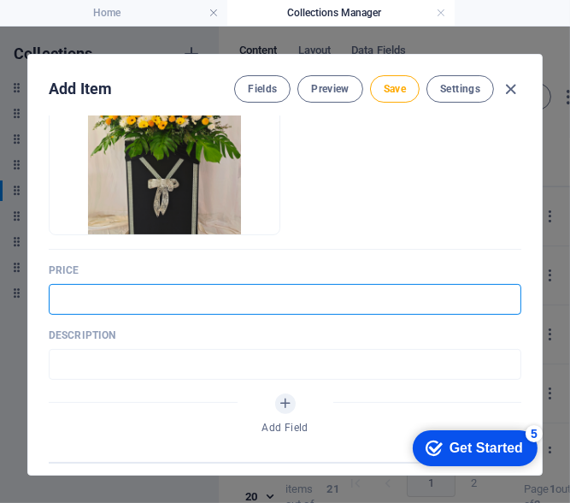
click at [194, 298] on input "text" at bounding box center [285, 299] width 473 height 31
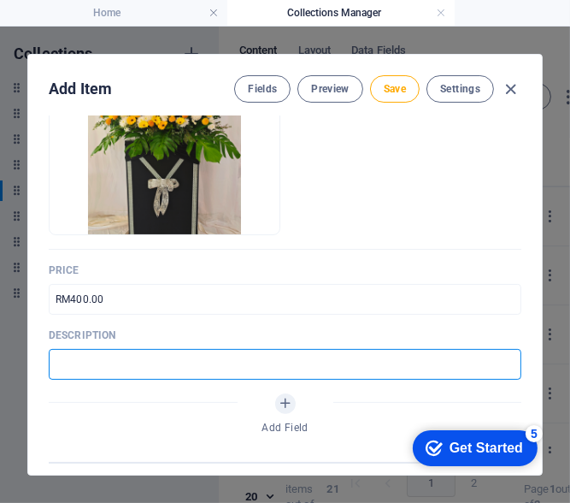
click at [160, 373] on input "text" at bounding box center [285, 364] width 473 height 31
paste input "Fresh flowers arranged with care to convey sympathy and heartfelt remembrance."
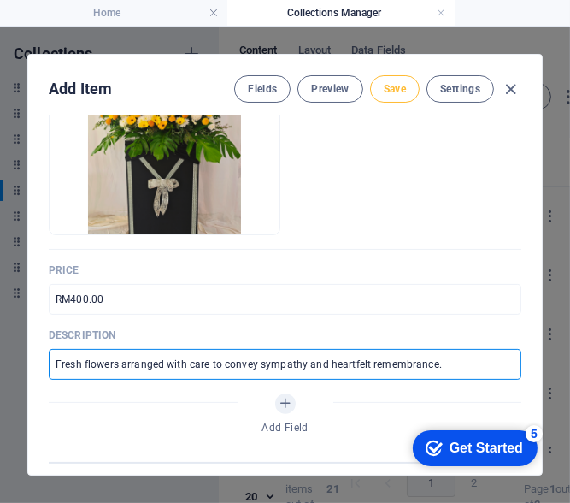
click at [391, 85] on span "Save" at bounding box center [395, 89] width 22 height 14
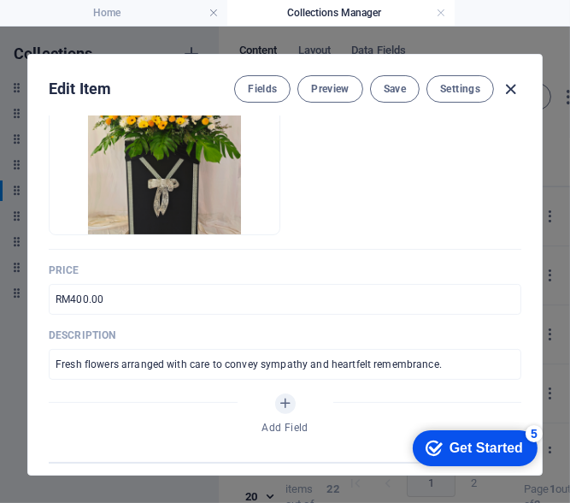
click at [511, 84] on icon "button" at bounding box center [512, 90] width 20 height 20
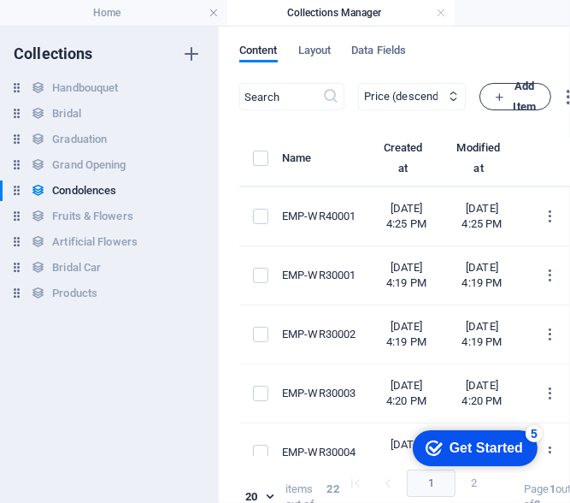
click at [505, 96] on icon "button" at bounding box center [499, 96] width 11 height 11
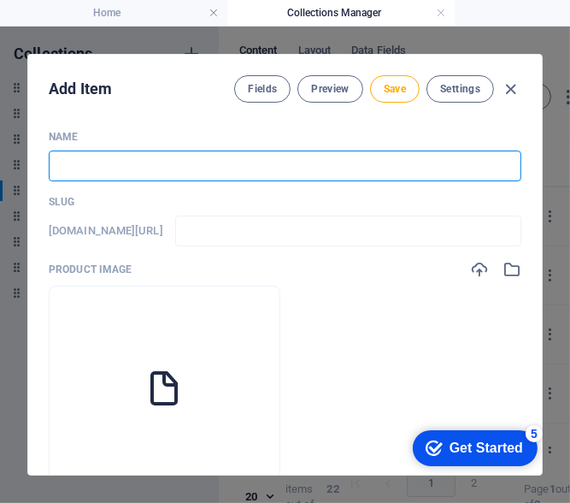
click at [126, 162] on input "text" at bounding box center [285, 165] width 473 height 31
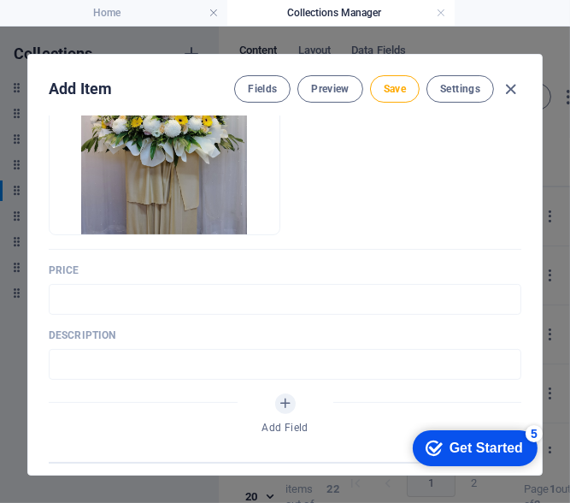
click at [44, 296] on div "Name EMP-WR40002 ​ Slug [DOMAIN_NAME][URL] emp-wr40002 ​ Product image Drop fil…" at bounding box center [285, 295] width 514 height 358
click at [109, 298] on input "text" at bounding box center [285, 299] width 473 height 31
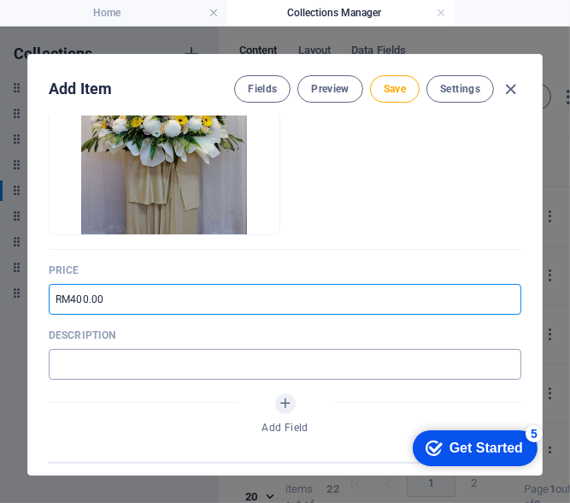
click at [109, 359] on input "text" at bounding box center [285, 364] width 473 height 31
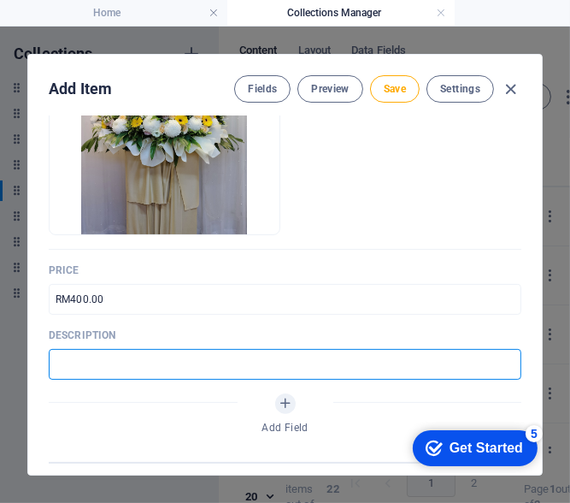
paste input "A tribute of fresh blooms designed to offer solace during times of loss."
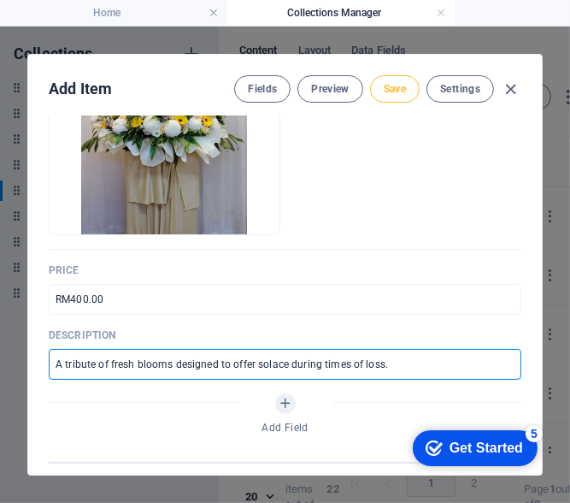
click at [384, 82] on span "Save" at bounding box center [395, 89] width 22 height 14
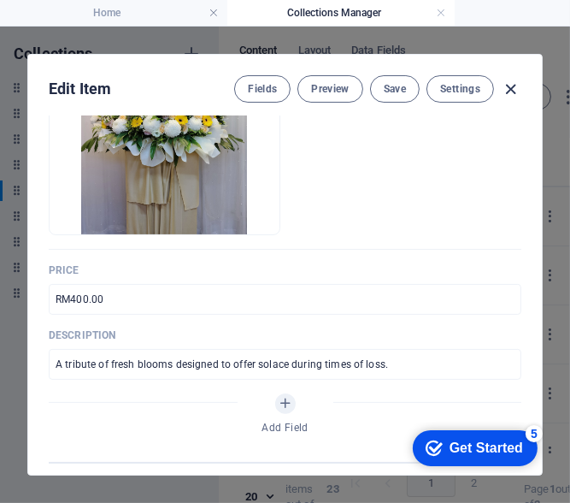
click at [502, 87] on icon "button" at bounding box center [512, 90] width 20 height 20
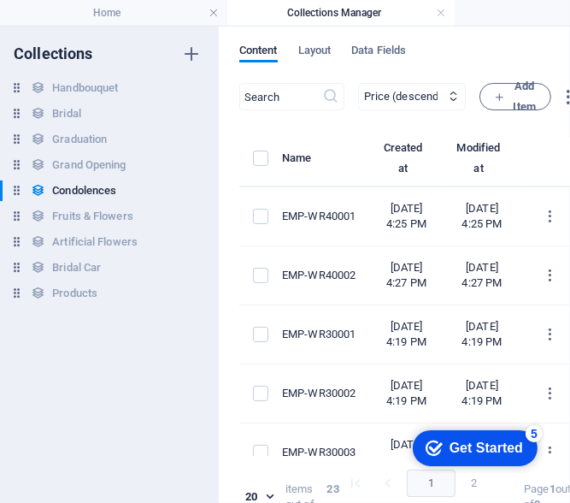
scroll to position [0, 0]
click at [537, 93] on span "Add Item" at bounding box center [515, 96] width 43 height 41
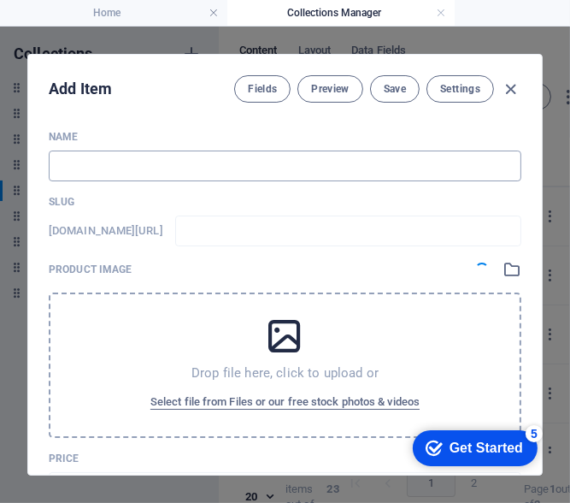
click at [164, 162] on input "text" at bounding box center [285, 165] width 473 height 31
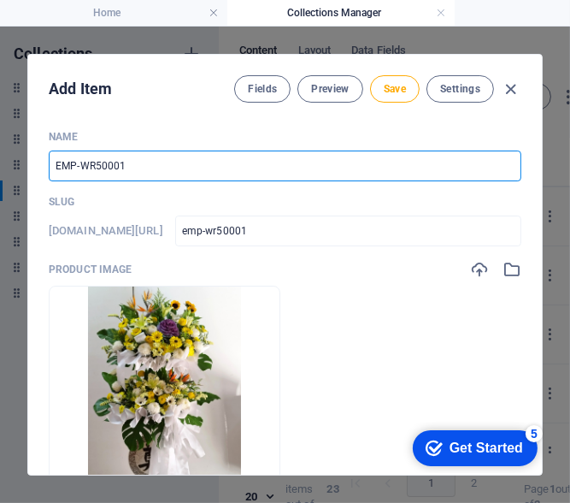
scroll to position [171, 0]
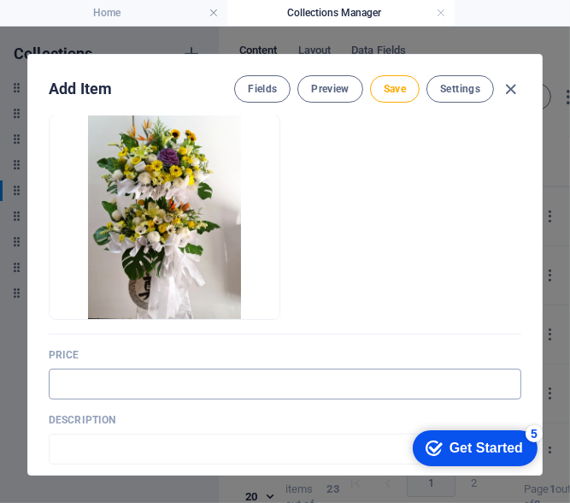
click at [139, 381] on input "text" at bounding box center [285, 383] width 473 height 31
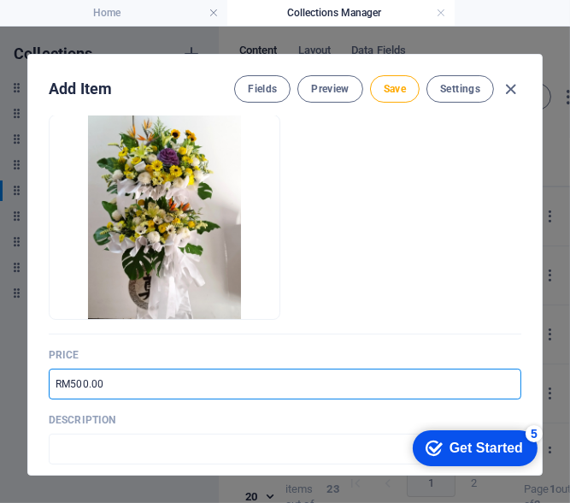
click at [159, 417] on p "Description" at bounding box center [285, 420] width 473 height 14
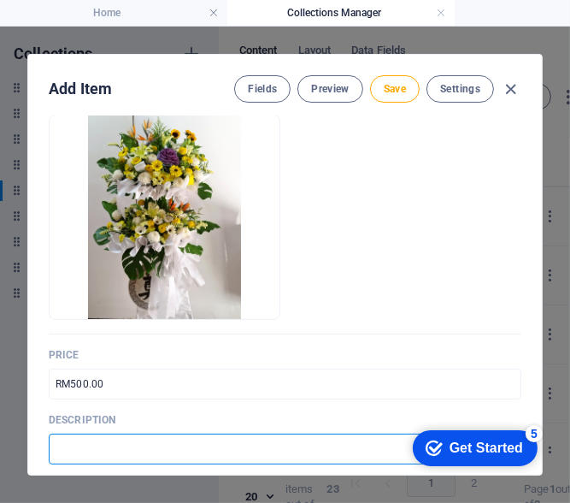
click at [153, 435] on input "text" at bounding box center [285, 448] width 473 height 31
paste input "Condolence stand crafted with fresh flowers to express love and remembrance."
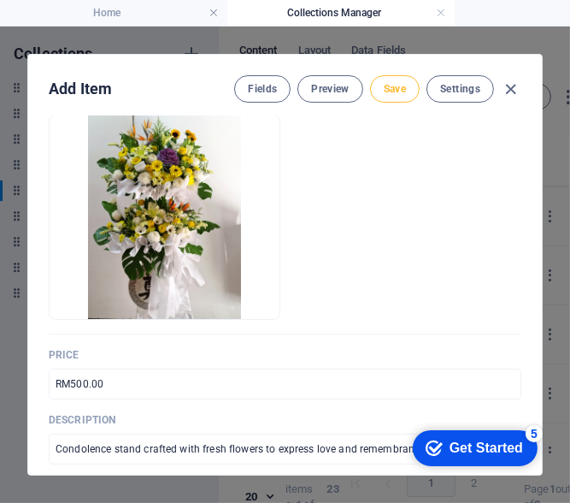
click at [397, 77] on button "Save" at bounding box center [395, 88] width 50 height 27
click at [506, 91] on icon "button" at bounding box center [512, 90] width 20 height 20
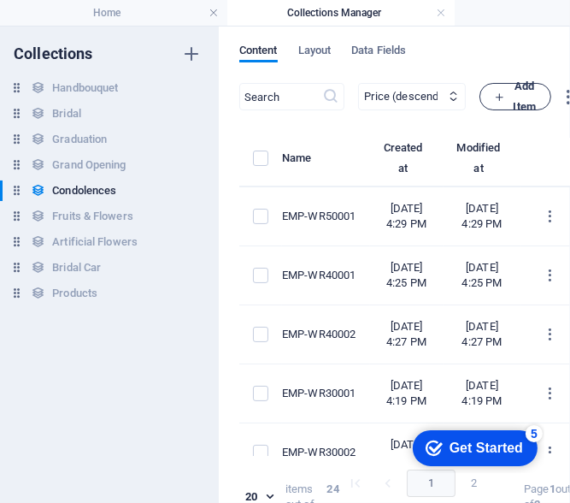
click at [505, 93] on icon "button" at bounding box center [499, 96] width 11 height 11
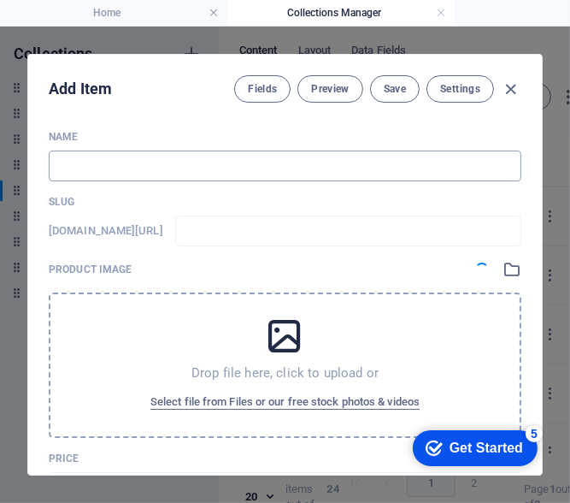
click at [146, 168] on input "text" at bounding box center [285, 165] width 473 height 31
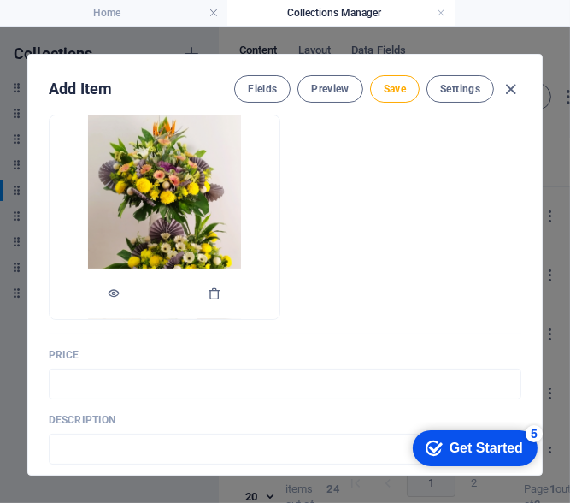
scroll to position [256, 0]
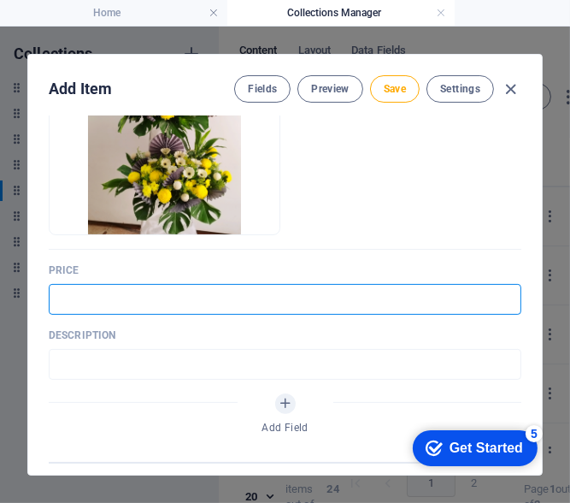
click at [134, 299] on input "text" at bounding box center [285, 299] width 473 height 31
click at [164, 353] on input "text" at bounding box center [285, 364] width 473 height 31
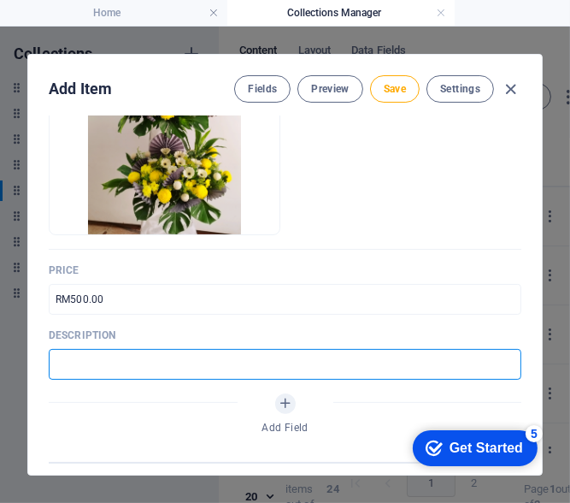
paste input "A floral arrangement of fresh blooms, extending comfort and support."
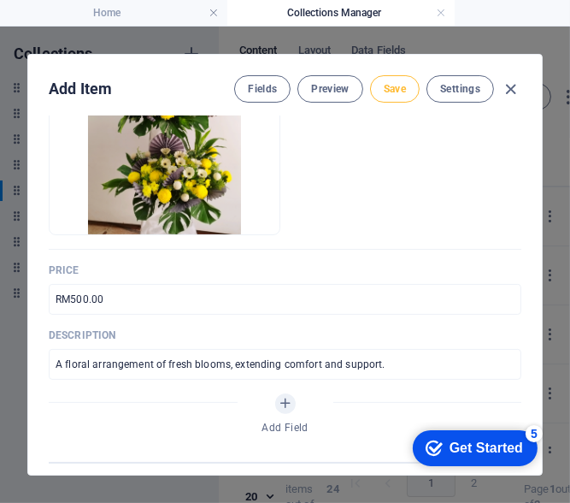
click at [404, 92] on button "Save" at bounding box center [395, 88] width 50 height 27
click at [513, 88] on icon "button" at bounding box center [512, 90] width 20 height 20
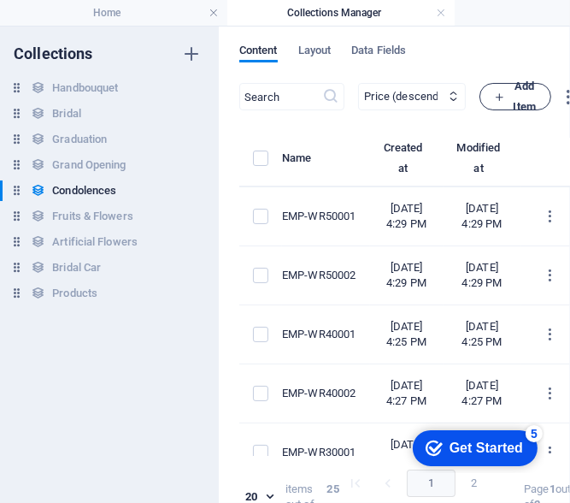
click at [533, 100] on button "Add Item" at bounding box center [516, 96] width 72 height 27
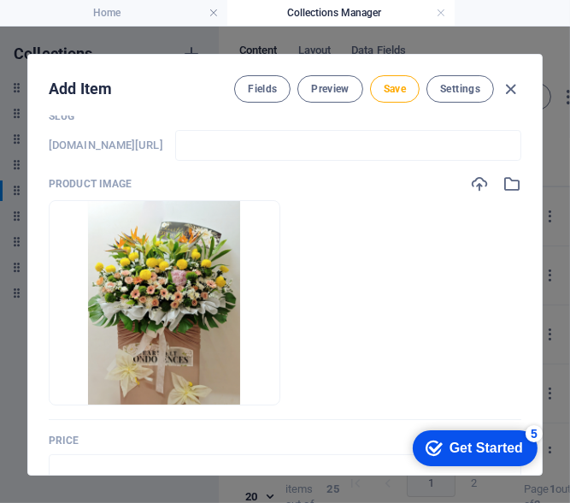
scroll to position [0, 0]
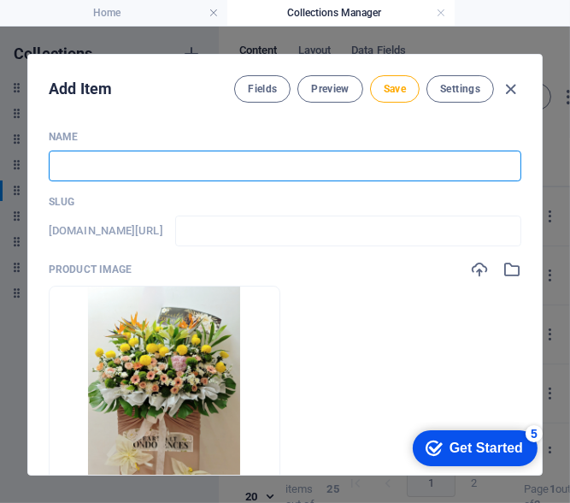
click at [134, 157] on input "text" at bounding box center [285, 165] width 473 height 31
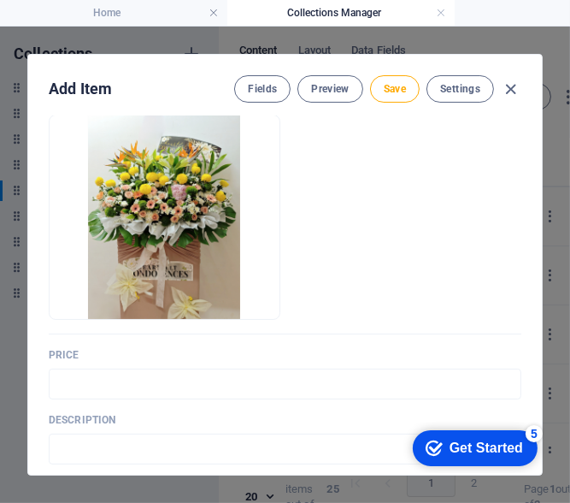
click at [90, 366] on div "Price ​" at bounding box center [285, 373] width 473 height 51
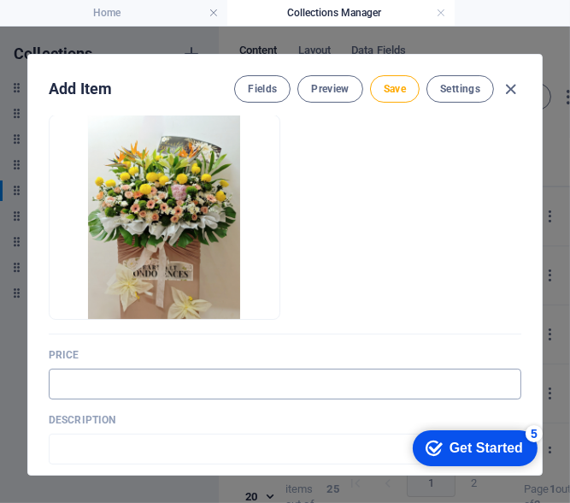
click at [85, 377] on input "text" at bounding box center [285, 383] width 473 height 31
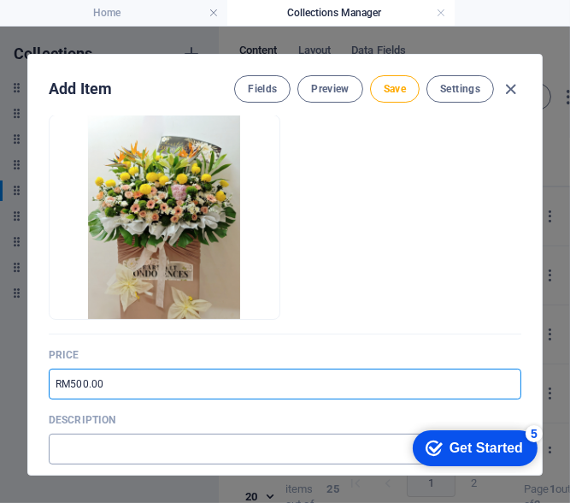
click at [134, 439] on input "text" at bounding box center [285, 448] width 473 height 31
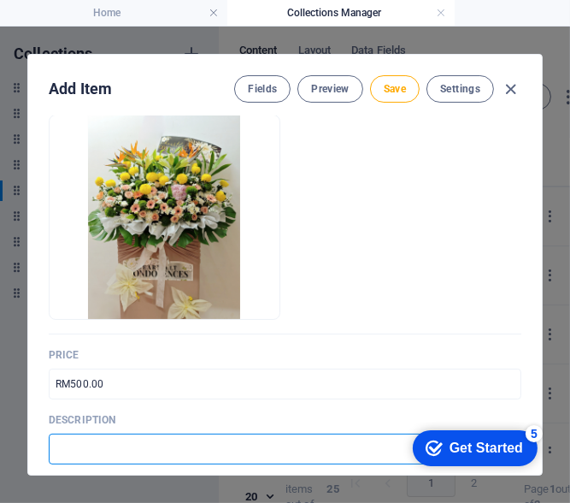
paste input "Fresh condolence flowers symbolizing purity, love, and everlasting peace."
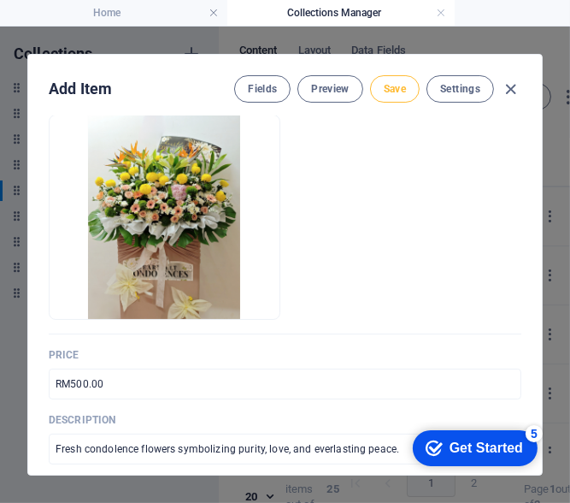
click at [396, 94] on span "Save" at bounding box center [395, 89] width 22 height 14
click at [511, 85] on icon "button" at bounding box center [512, 90] width 20 height 20
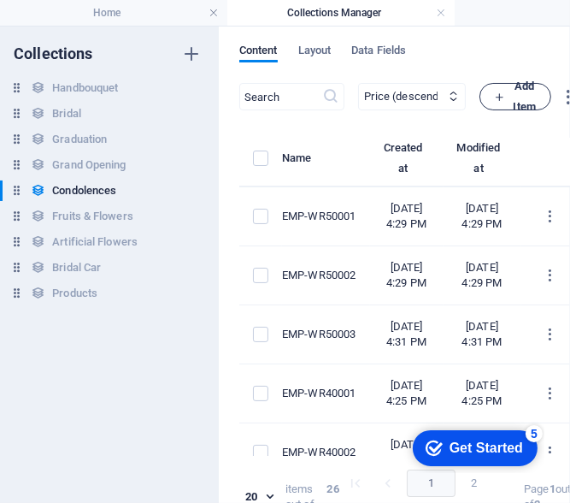
click at [537, 105] on span "Add Item" at bounding box center [515, 96] width 43 height 41
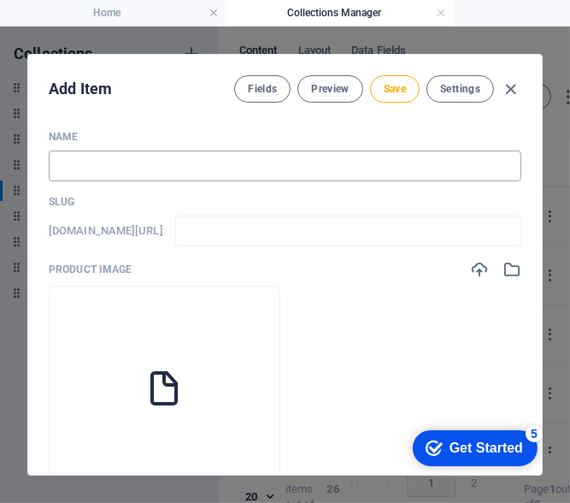
click at [144, 160] on input "text" at bounding box center [285, 165] width 473 height 31
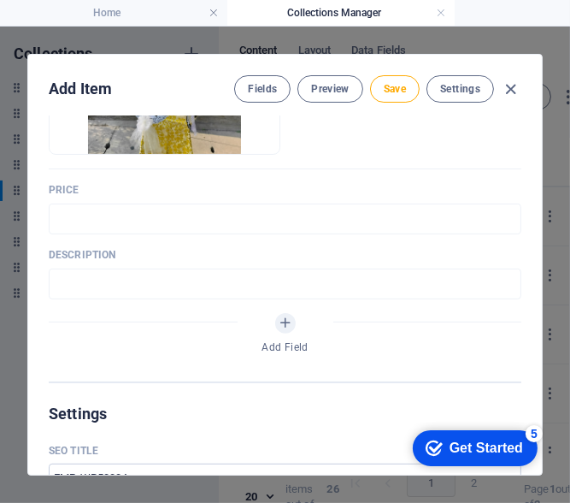
scroll to position [342, 0]
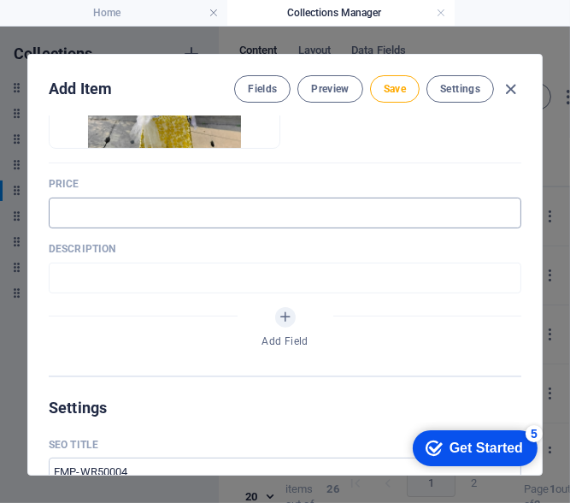
click at [254, 212] on input "text" at bounding box center [285, 212] width 473 height 31
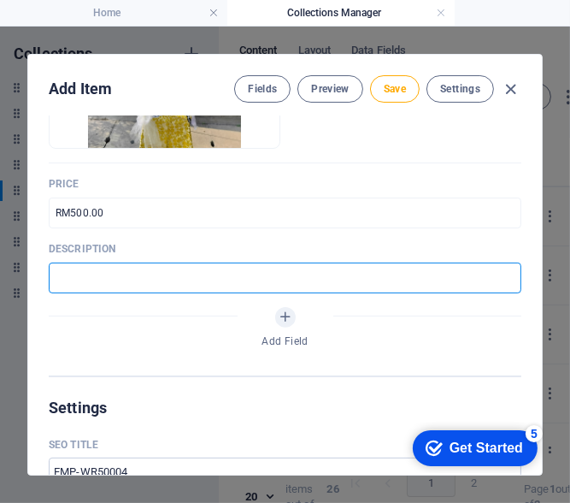
click at [178, 274] on input "text" at bounding box center [285, 277] width 473 height 31
paste input "A graceful flower stand expressing heartfelt condolences and prayers."
click at [392, 95] on span "Save" at bounding box center [395, 89] width 22 height 14
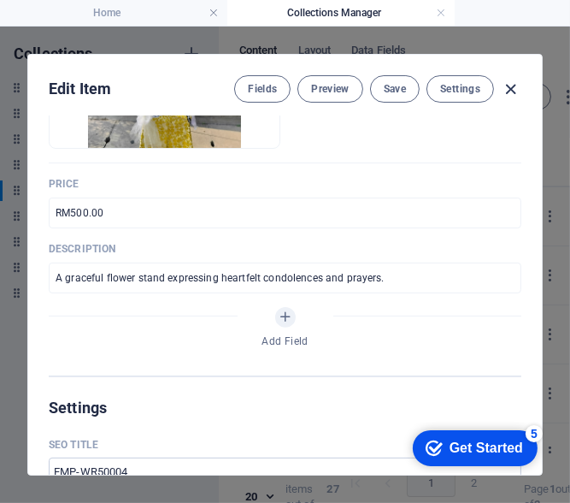
click at [505, 84] on icon "button" at bounding box center [512, 90] width 20 height 20
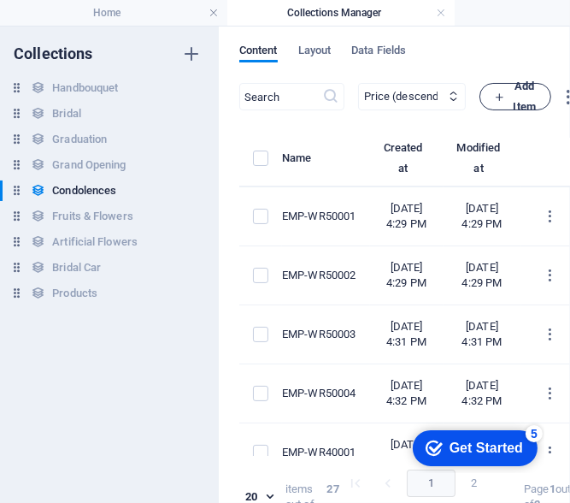
click at [537, 88] on span "Add Item" at bounding box center [515, 96] width 43 height 41
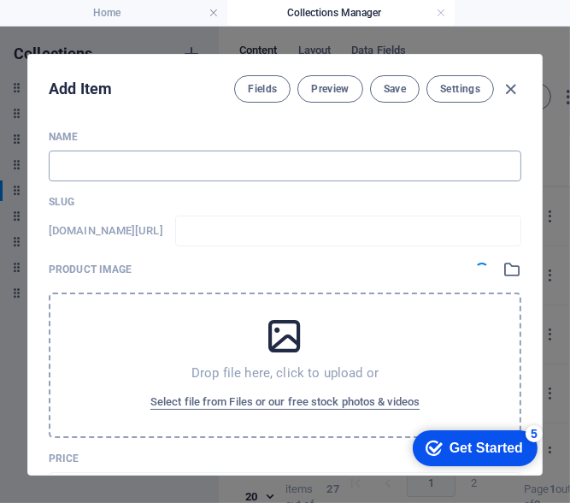
click at [131, 158] on input "text" at bounding box center [285, 165] width 473 height 31
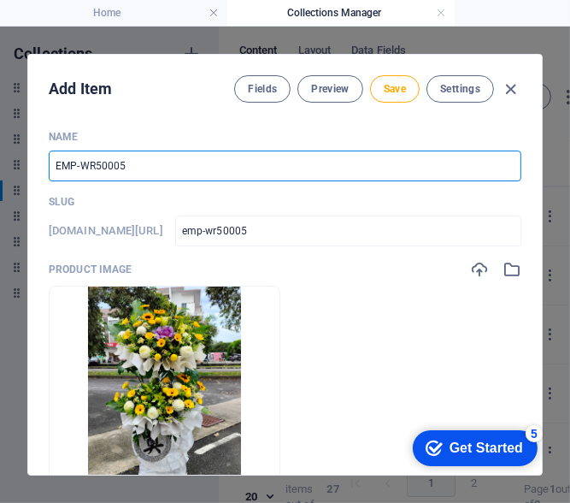
scroll to position [171, 0]
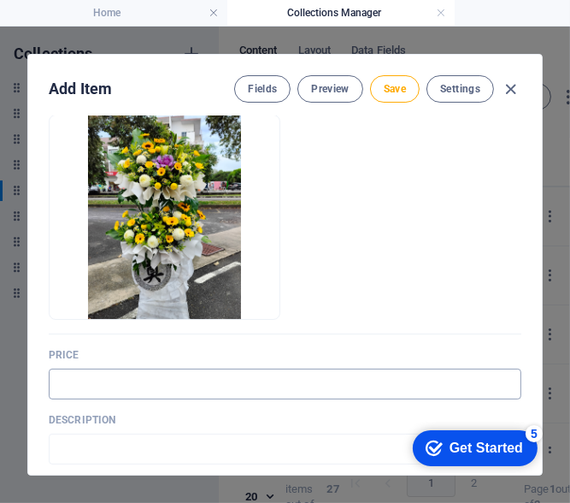
click at [121, 392] on input "text" at bounding box center [285, 383] width 473 height 31
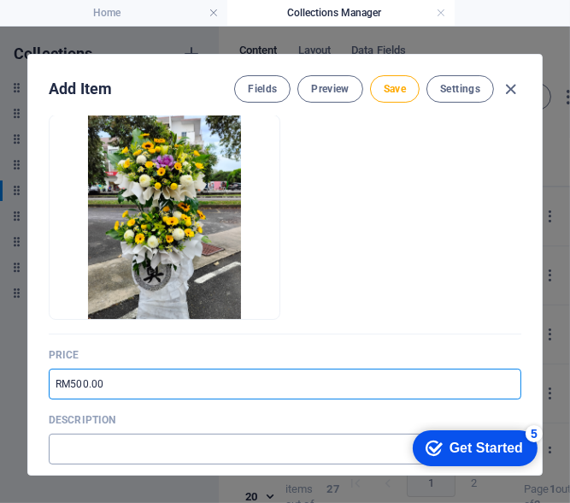
click at [130, 448] on input "text" at bounding box center [285, 448] width 473 height 31
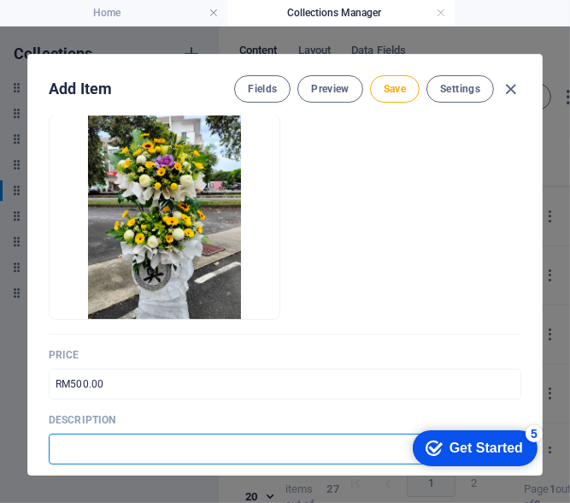
paste input "A condolence stand created with fresh flowers to bring peace and comfort."
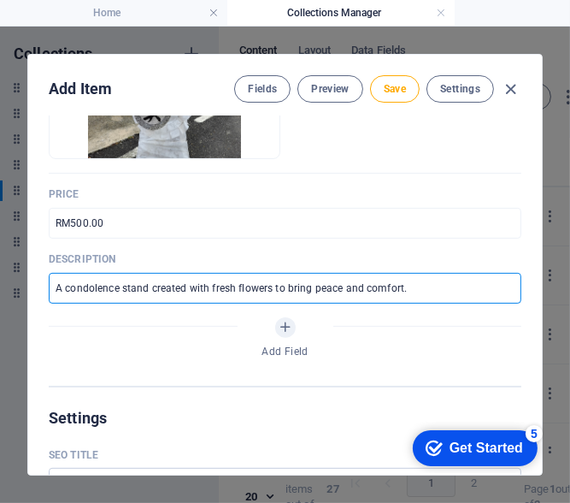
scroll to position [342, 0]
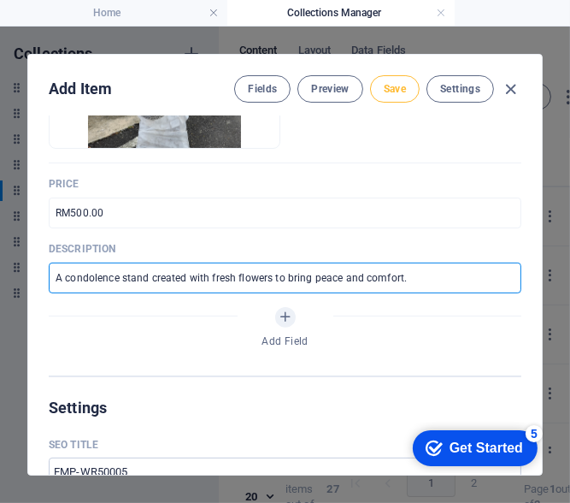
click at [384, 88] on span "Save" at bounding box center [395, 89] width 22 height 14
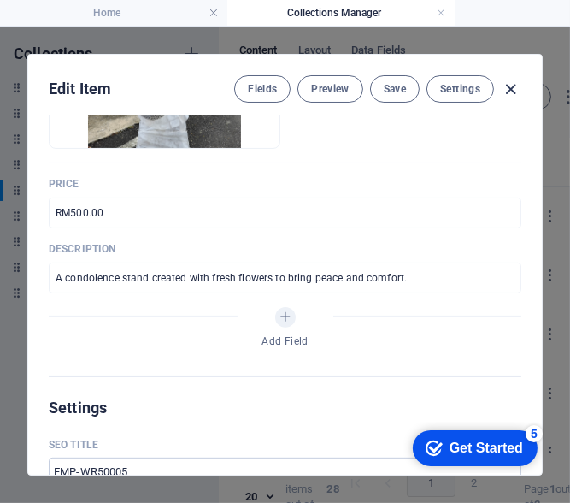
click at [514, 91] on icon "button" at bounding box center [512, 90] width 20 height 20
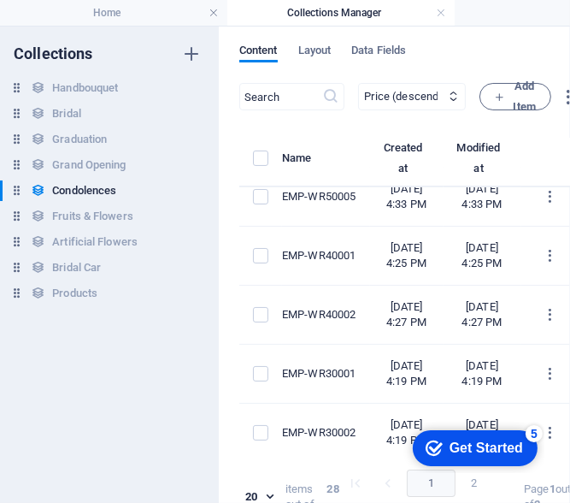
scroll to position [0, 0]
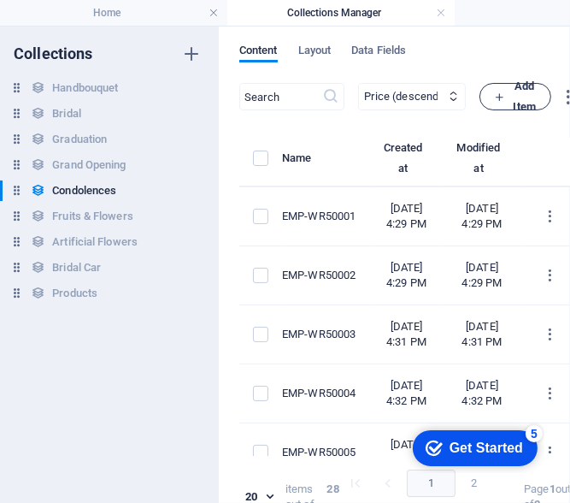
click at [537, 85] on span "Add Item" at bounding box center [515, 96] width 43 height 41
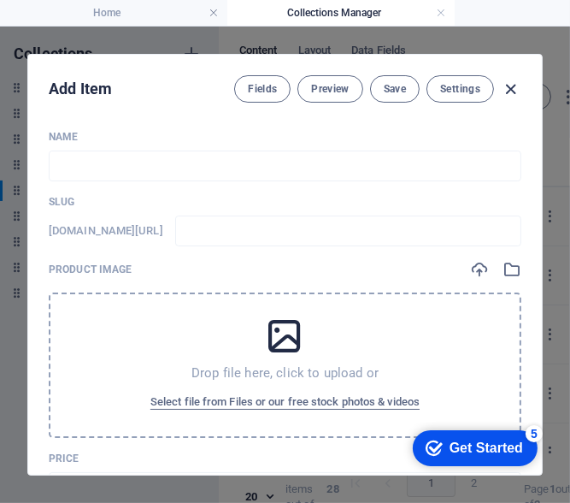
click at [514, 91] on icon "button" at bounding box center [512, 90] width 20 height 20
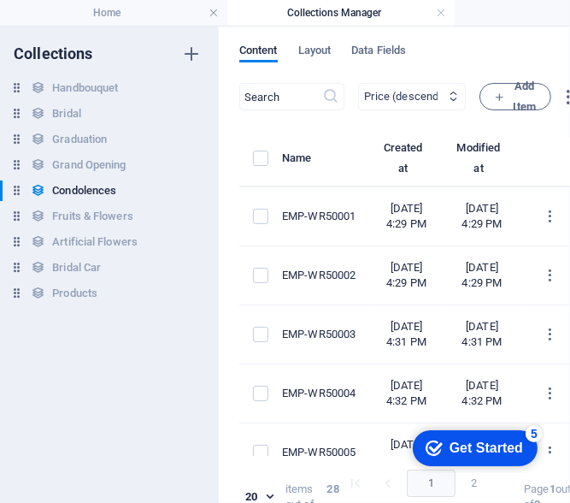
click at [459, 95] on icon at bounding box center [453, 96] width 11 height 11
click at [466, 97] on select "Newest first Oldest first Last modified Name (ascending) Name (descending) Slug…" at bounding box center [412, 96] width 108 height 27
click at [379, 83] on select "Newest first Oldest first Last modified Name (ascending) Name (descending) Slug…" at bounding box center [412, 96] width 108 height 27
click at [539, 89] on button "Add Item" at bounding box center [516, 96] width 72 height 27
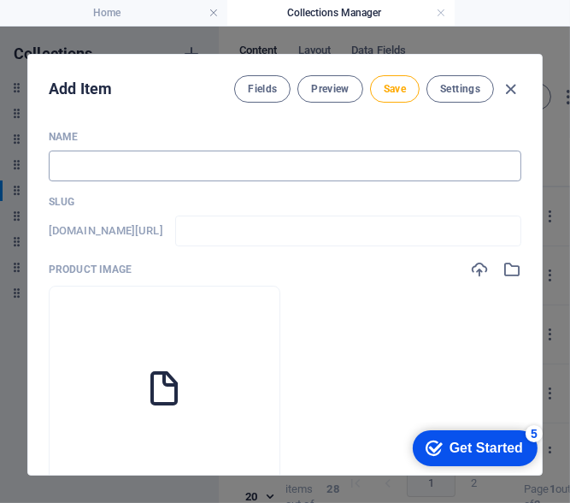
click at [128, 169] on input "text" at bounding box center [285, 165] width 473 height 31
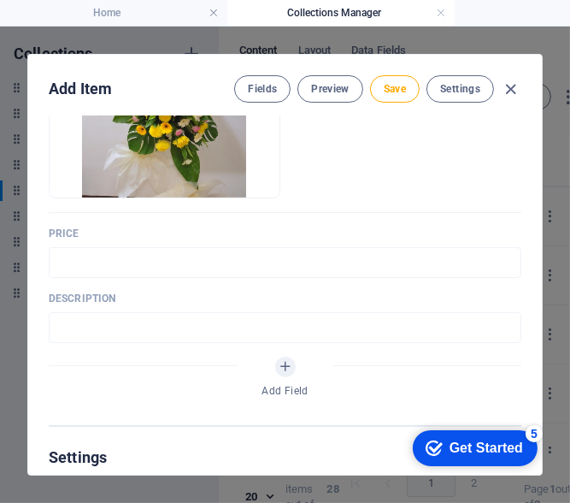
scroll to position [342, 0]
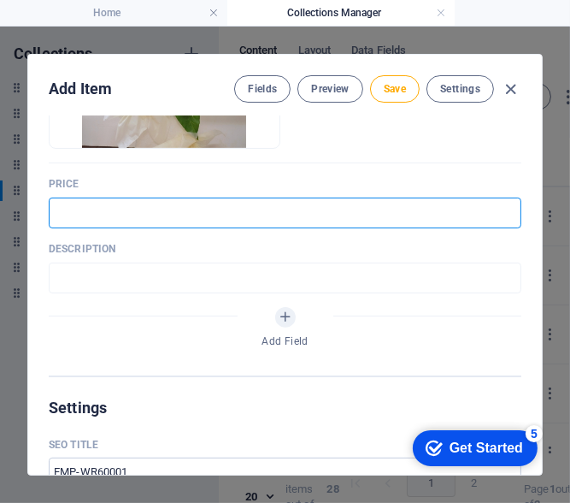
click at [165, 200] on input "text" at bounding box center [285, 212] width 473 height 31
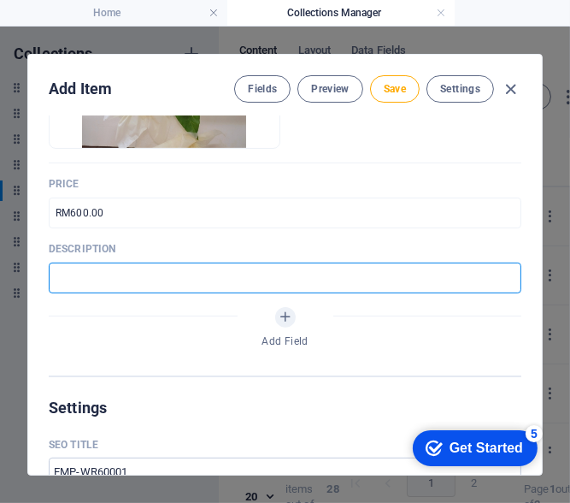
click at [154, 289] on input "text" at bounding box center [285, 277] width 473 height 31
paste input "Floral tribute with fresh blooms to honor and remember a cherished life."
click at [398, 97] on button "Save" at bounding box center [395, 88] width 50 height 27
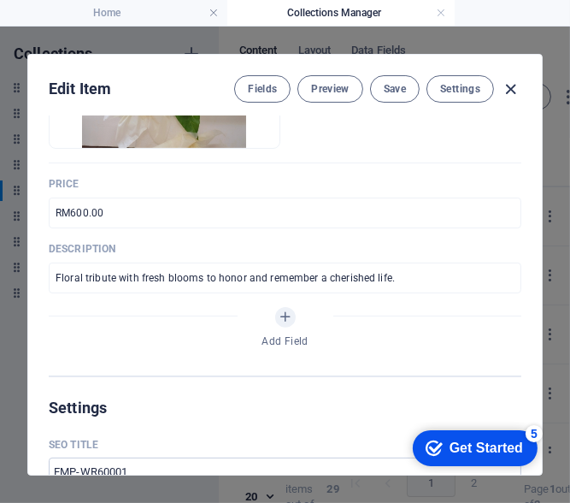
drag, startPoint x: 506, startPoint y: 91, endPoint x: 496, endPoint y: 85, distance: 12.3
click at [506, 91] on icon "button" at bounding box center [512, 90] width 20 height 20
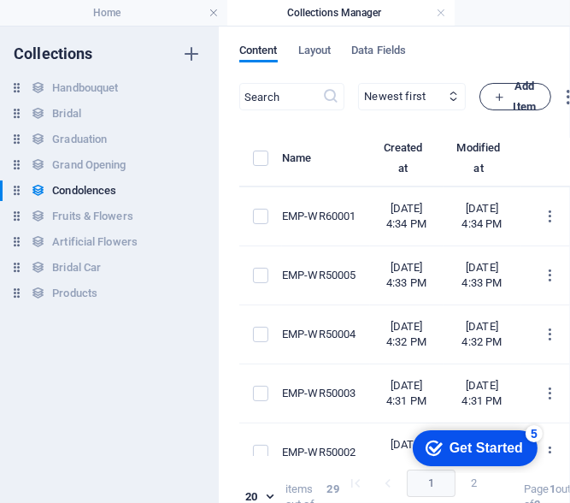
click at [537, 102] on span "Add Item" at bounding box center [515, 96] width 43 height 41
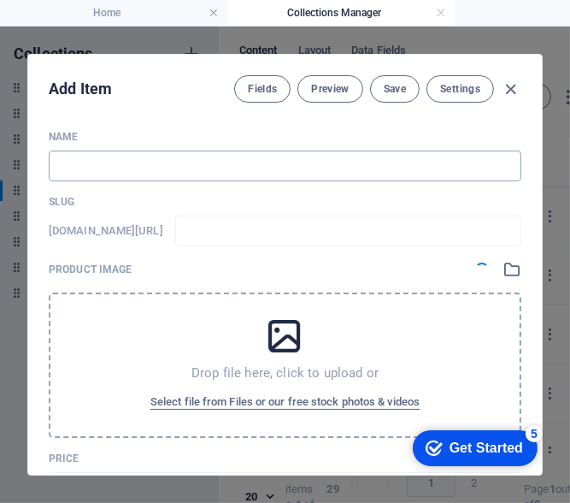
click at [139, 155] on input "text" at bounding box center [285, 165] width 473 height 31
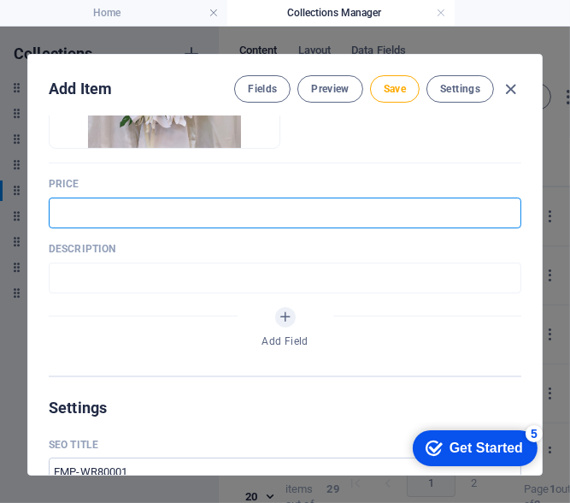
click at [164, 216] on input "text" at bounding box center [285, 212] width 473 height 31
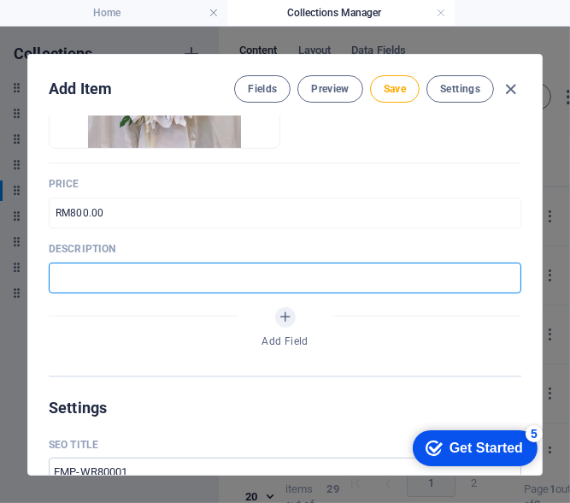
click at [203, 273] on input "text" at bounding box center [285, 277] width 473 height 31
paste input "Fresh condolence flowers designed to convey compassion and sympathy."
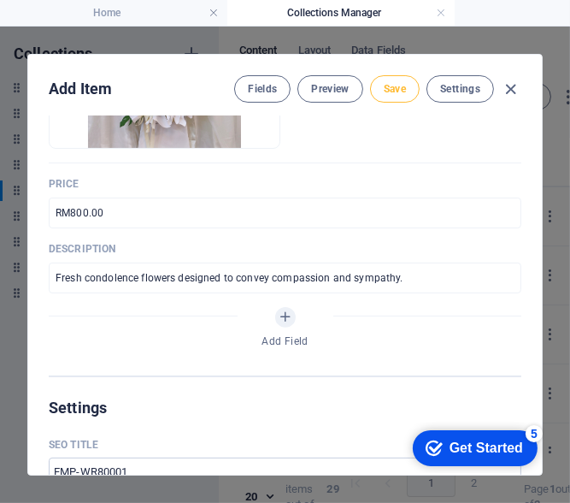
click at [392, 98] on button "Save" at bounding box center [395, 88] width 50 height 27
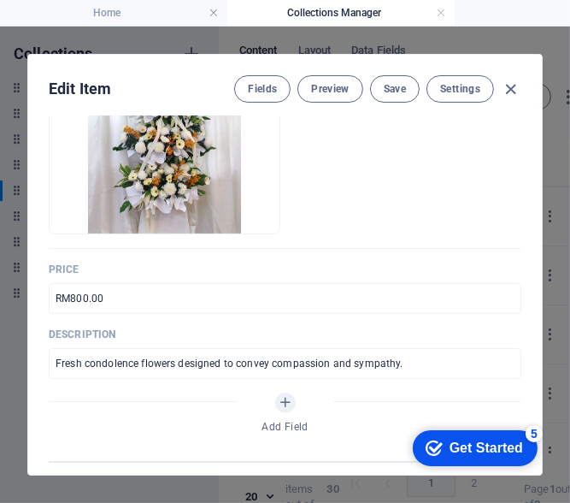
scroll to position [256, 0]
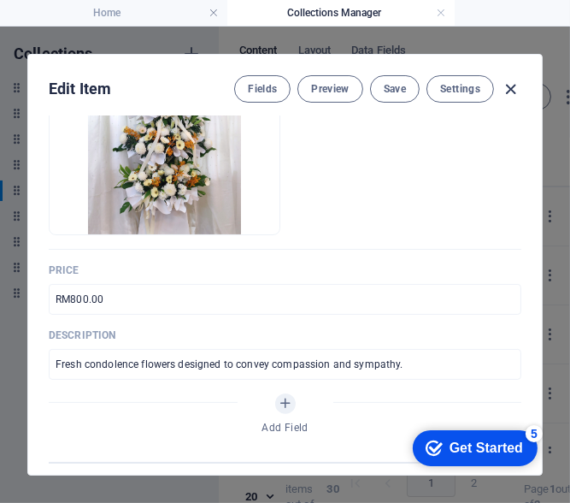
click at [505, 91] on icon "button" at bounding box center [512, 90] width 20 height 20
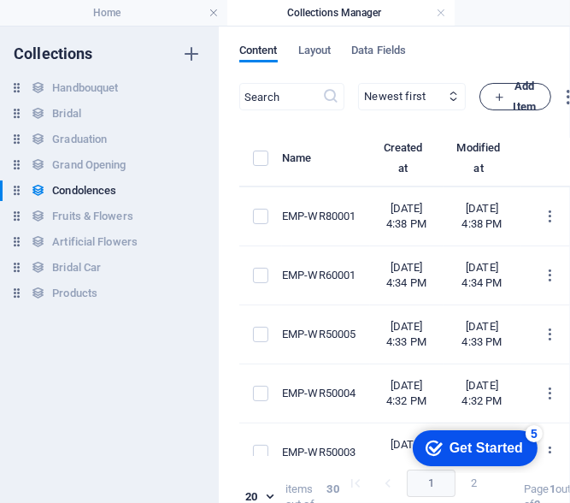
click at [505, 97] on icon "button" at bounding box center [499, 96] width 11 height 11
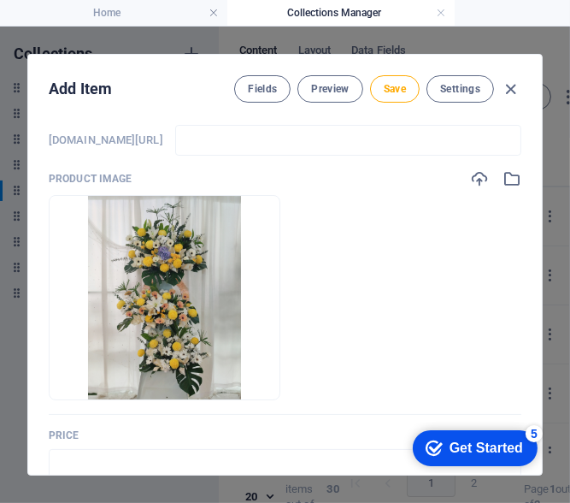
scroll to position [0, 0]
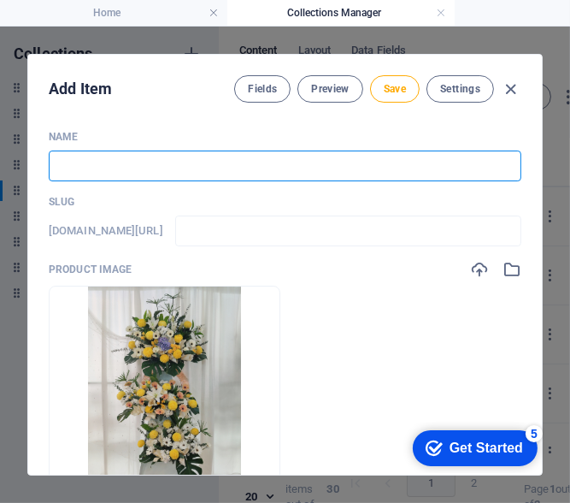
click at [288, 168] on input "text" at bounding box center [285, 165] width 473 height 31
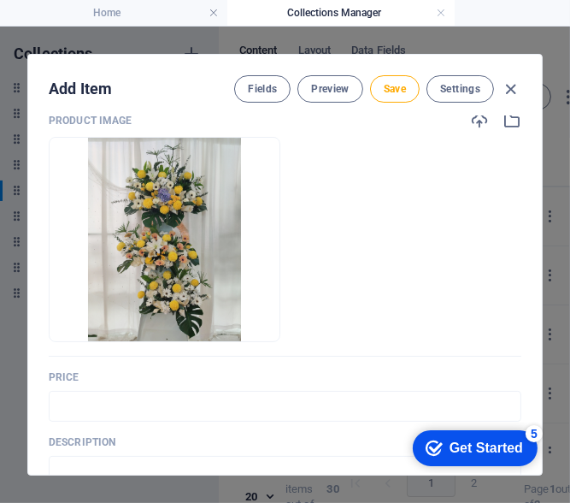
scroll to position [256, 0]
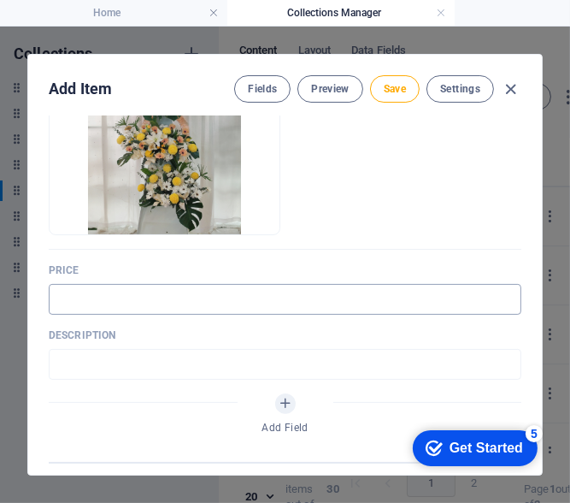
click at [130, 290] on input "text" at bounding box center [285, 299] width 473 height 31
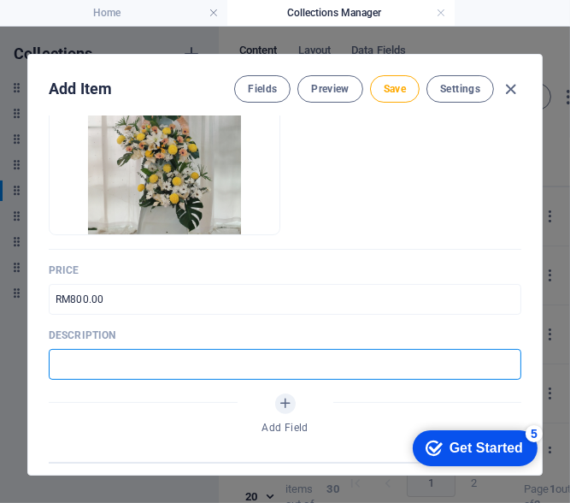
click at [142, 364] on input "text" at bounding box center [285, 364] width 473 height 31
paste input "A solemn stand of fresh blooms, offering prayers and remembrance."
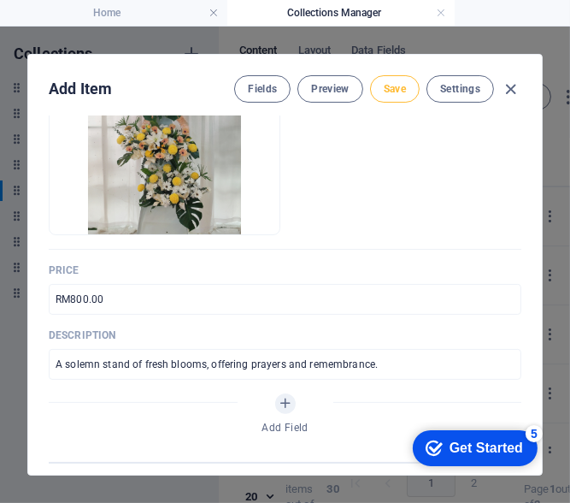
click at [396, 85] on span "Save" at bounding box center [395, 89] width 22 height 14
click at [504, 91] on icon "button" at bounding box center [512, 90] width 20 height 20
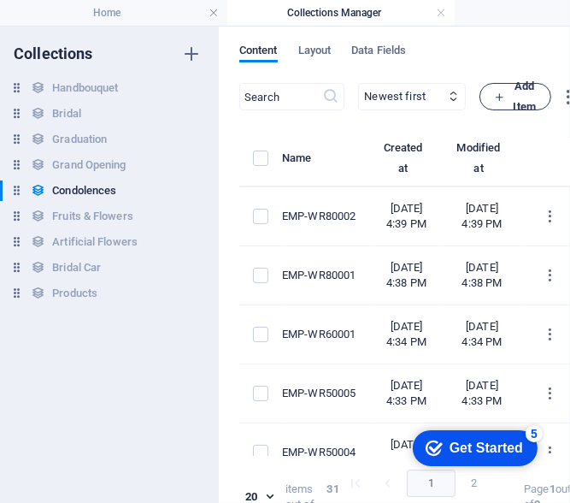
click at [505, 98] on icon "button" at bounding box center [499, 96] width 11 height 11
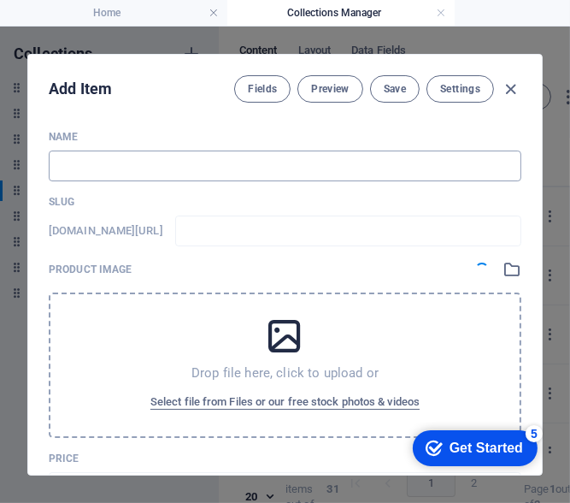
click at [113, 162] on input "text" at bounding box center [285, 165] width 473 height 31
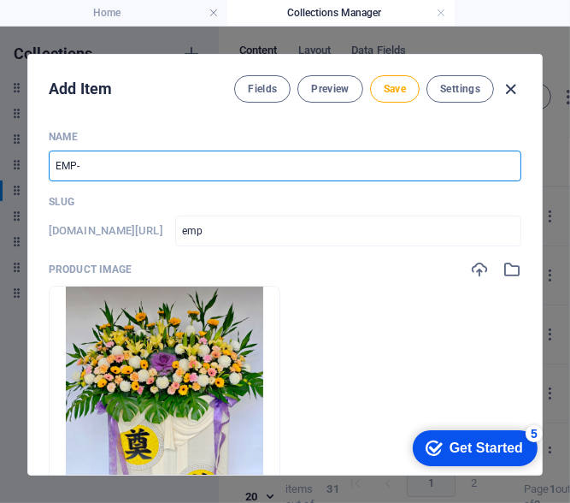
click at [514, 90] on icon "button" at bounding box center [512, 90] width 20 height 20
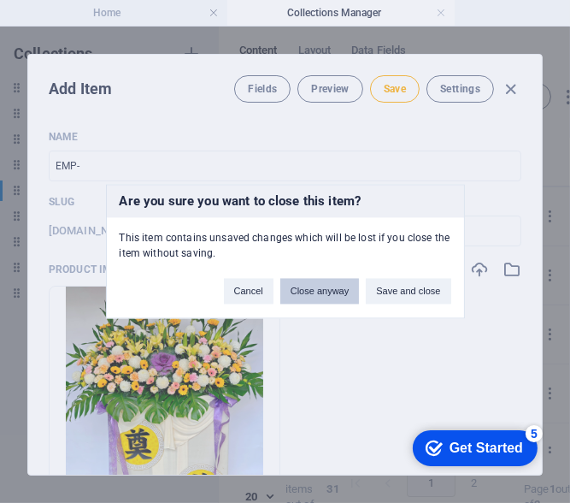
click at [319, 298] on button "Close anyway" at bounding box center [319, 292] width 79 height 26
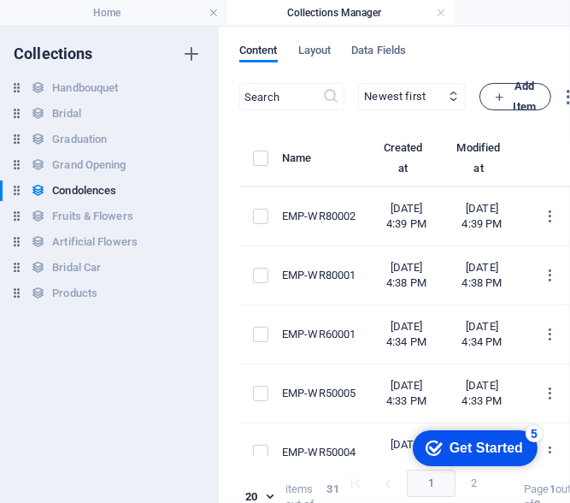
click at [505, 94] on icon "button" at bounding box center [499, 96] width 11 height 11
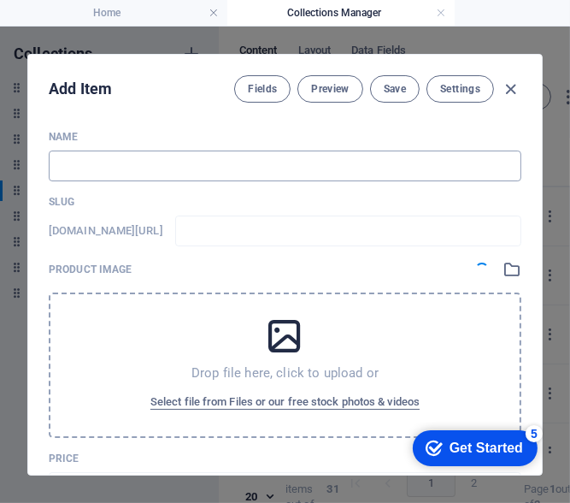
click at [304, 170] on input "text" at bounding box center [285, 165] width 473 height 31
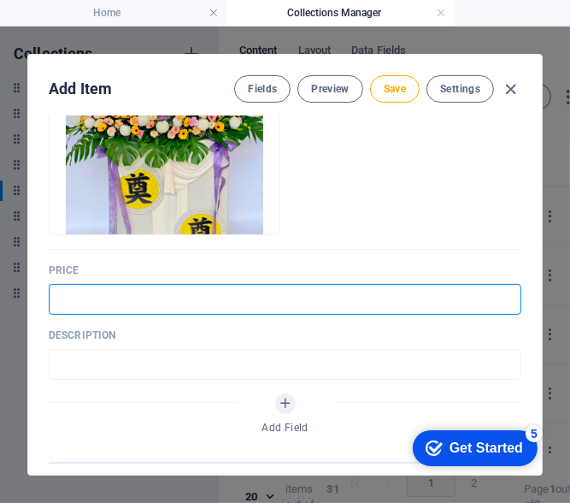
click at [101, 304] on input "text" at bounding box center [285, 299] width 473 height 31
click at [150, 362] on input "text" at bounding box center [285, 364] width 473 height 31
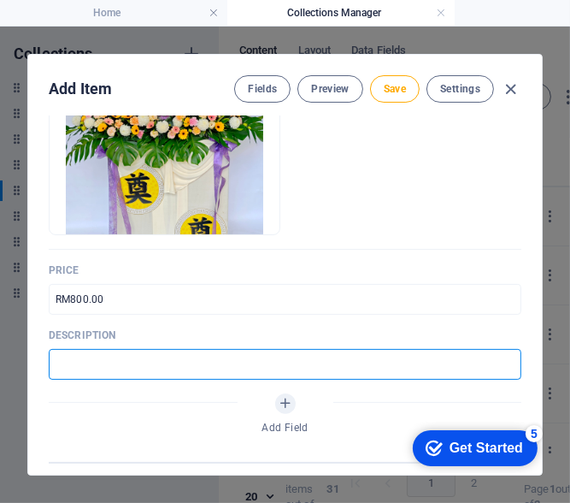
paste input "Fresh floral condolence stand symbolizing strength, comfort, and peace."
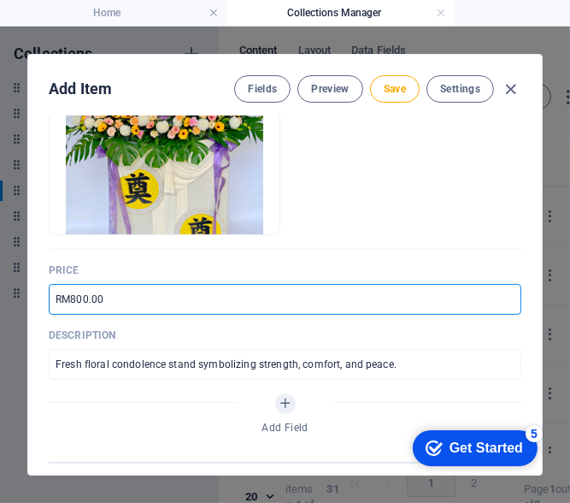
drag, startPoint x: 123, startPoint y: 301, endPoint x: 87, endPoint y: 295, distance: 36.4
click at [87, 295] on input "RM800.00" at bounding box center [285, 299] width 473 height 31
click at [87, 294] on input "RM800 -RM1000" at bounding box center [285, 299] width 473 height 31
click at [94, 294] on input "RM800 -RM1000" at bounding box center [285, 299] width 473 height 31
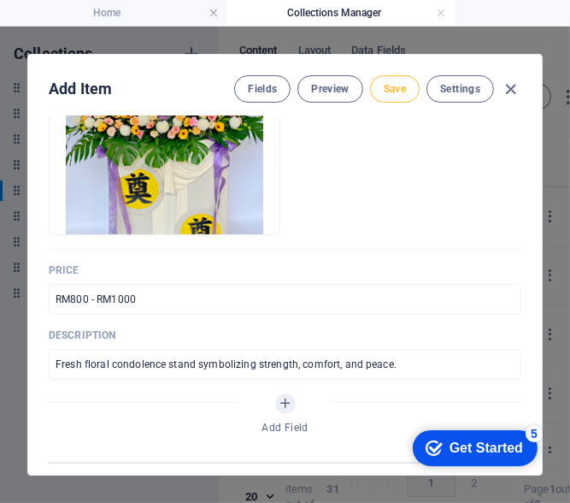
click at [395, 89] on span "Save" at bounding box center [395, 89] width 22 height 14
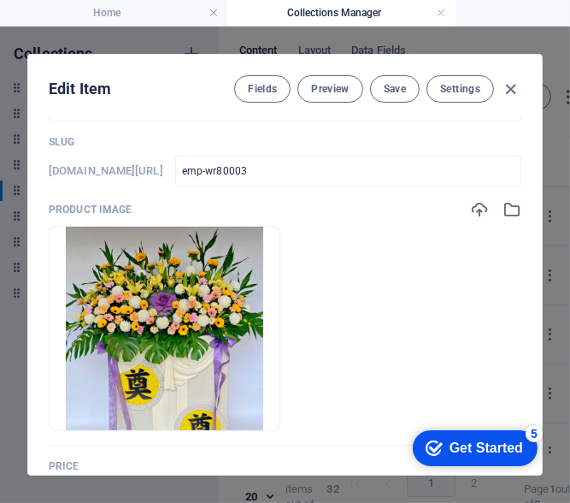
scroll to position [0, 0]
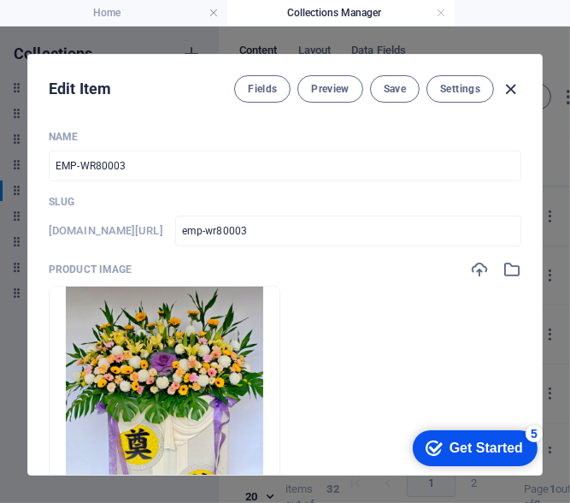
click at [507, 92] on icon "button" at bounding box center [512, 90] width 20 height 20
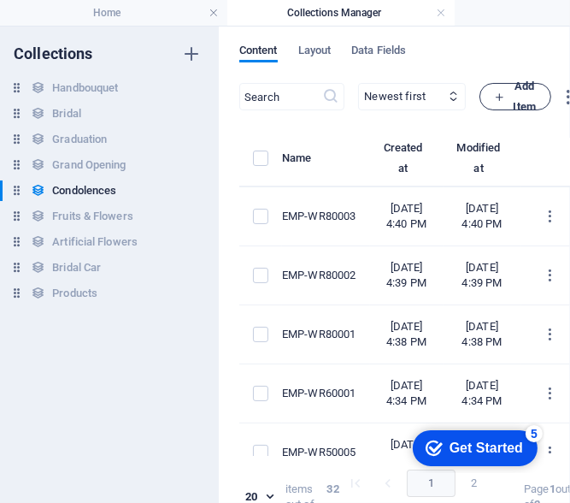
click at [537, 97] on span "Add Item" at bounding box center [515, 96] width 43 height 41
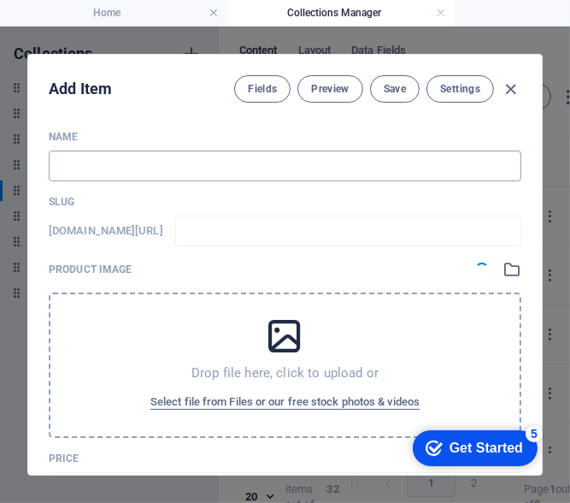
click at [85, 162] on input "text" at bounding box center [285, 165] width 473 height 31
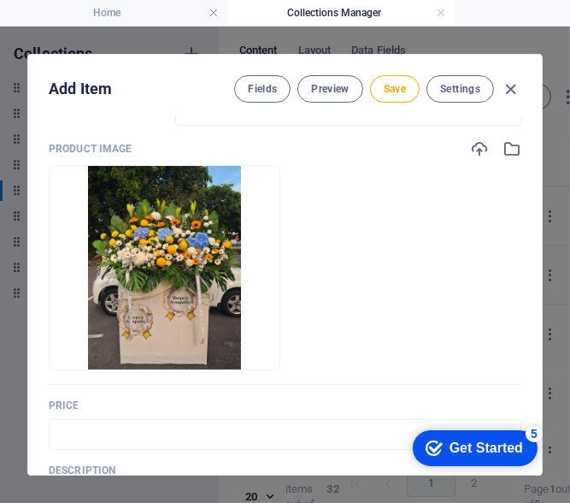
scroll to position [256, 0]
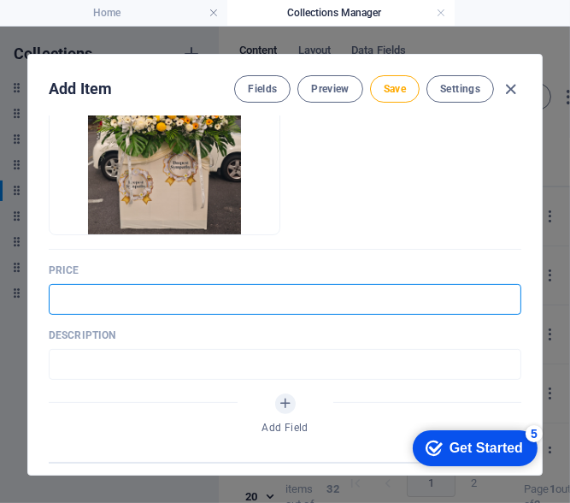
click at [148, 287] on input "text" at bounding box center [285, 299] width 473 height 31
click at [179, 372] on input "text" at bounding box center [285, 364] width 473 height 31
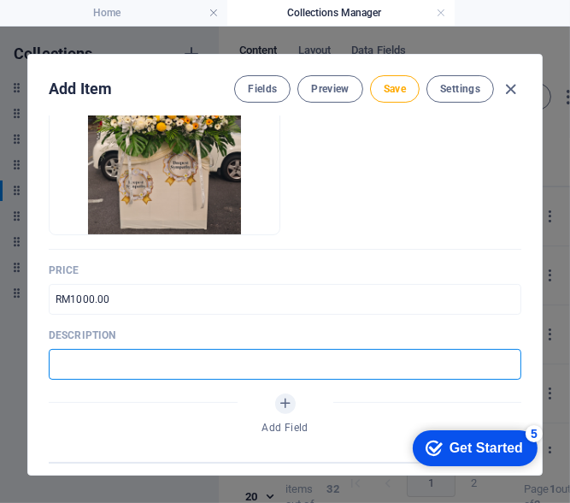
paste input "Elegant condolence arrangement crafted with abundant fresh blooms, symbolizing …"
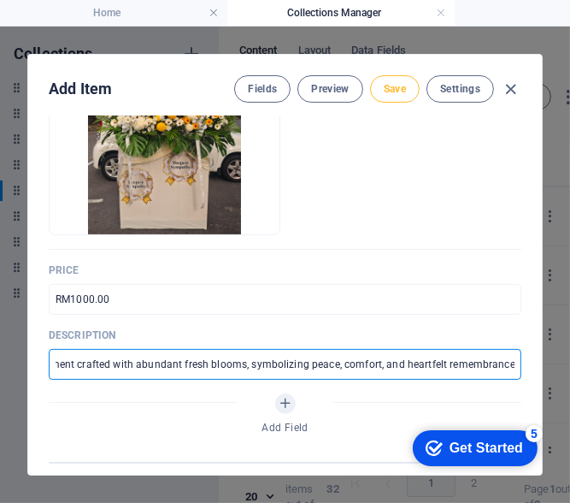
scroll to position [0, 0]
click at [386, 90] on span "Save" at bounding box center [395, 89] width 22 height 14
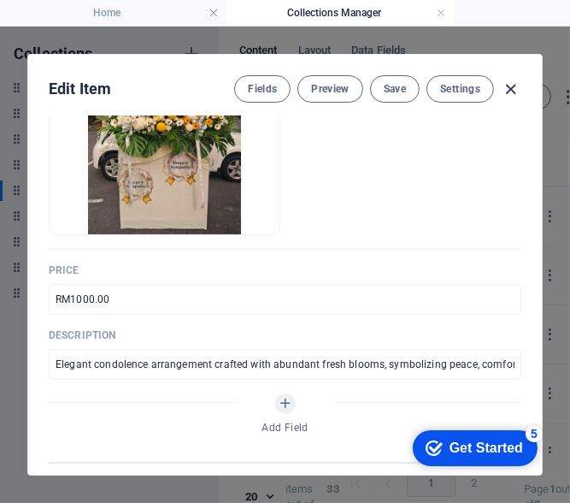
click at [514, 89] on icon "button" at bounding box center [512, 90] width 20 height 20
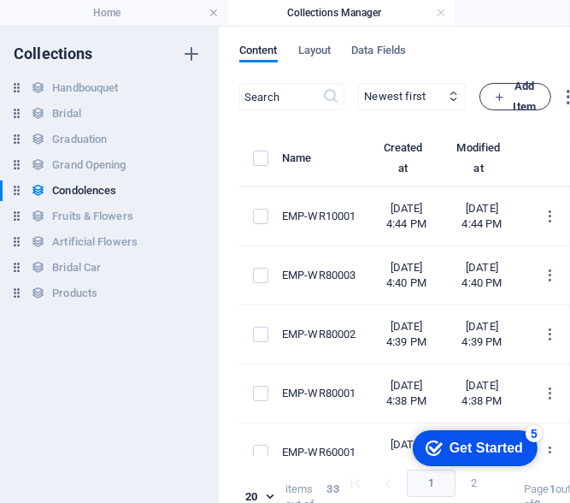
click at [505, 96] on icon "button" at bounding box center [499, 96] width 11 height 11
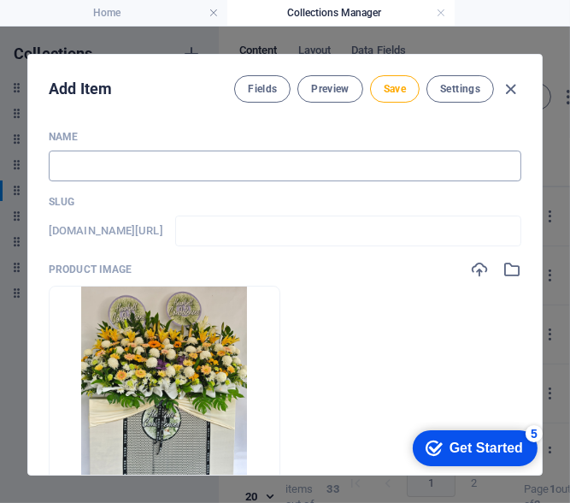
click at [236, 168] on input "text" at bounding box center [285, 165] width 473 height 31
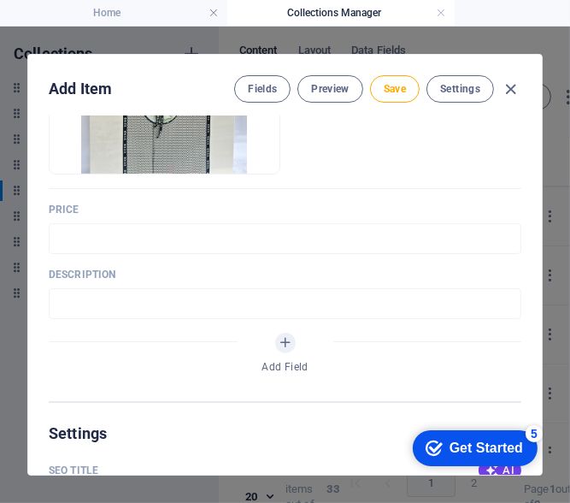
scroll to position [342, 0]
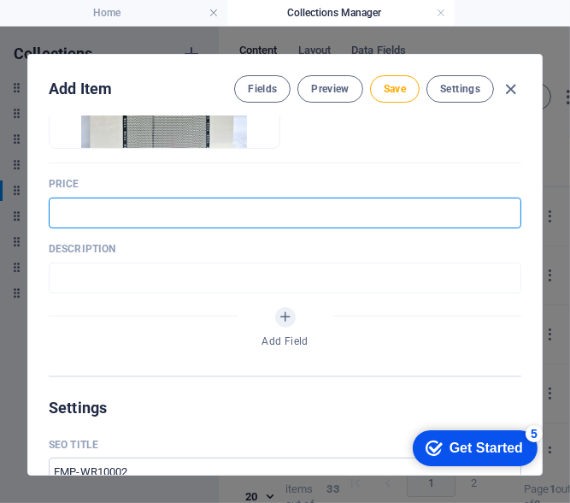
click at [173, 216] on input "text" at bounding box center [285, 212] width 473 height 31
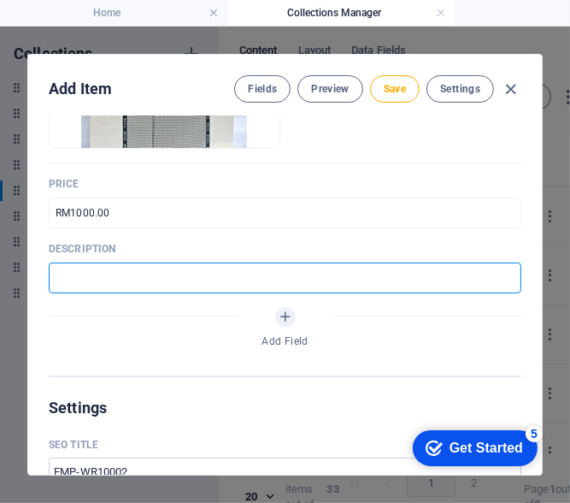
click at [168, 275] on input "text" at bounding box center [285, 277] width 473 height 31
paste input "A luxurious condolence stand with seasonal fresh flowers, expressing profound c…"
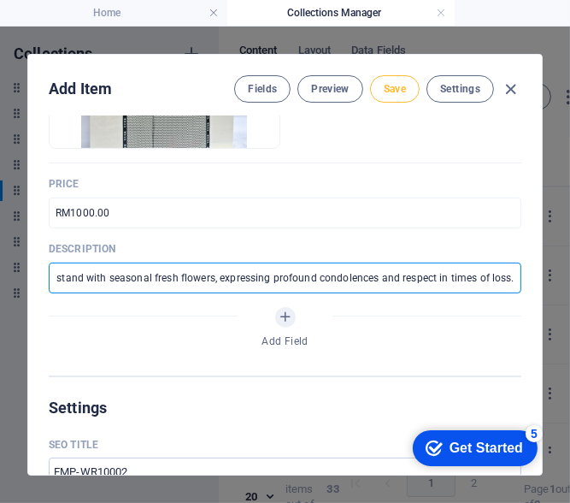
scroll to position [0, 0]
click at [385, 84] on span "Save" at bounding box center [395, 89] width 22 height 14
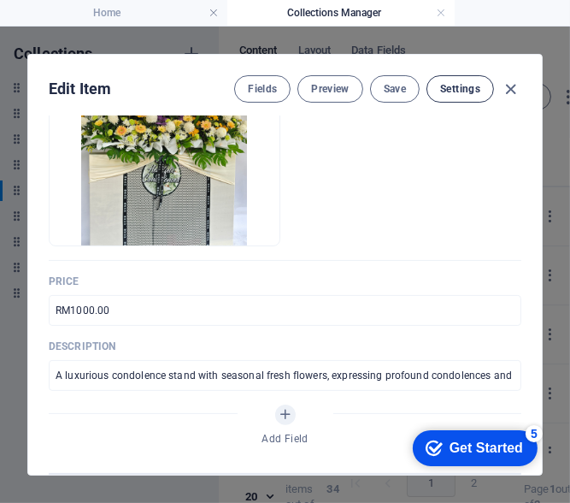
scroll to position [171, 0]
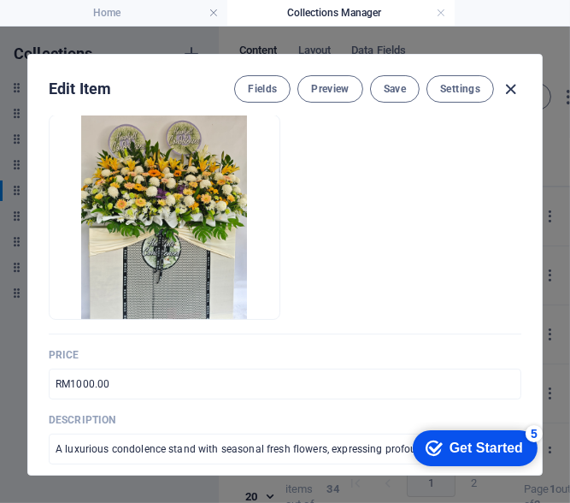
click at [510, 83] on icon "button" at bounding box center [512, 90] width 20 height 20
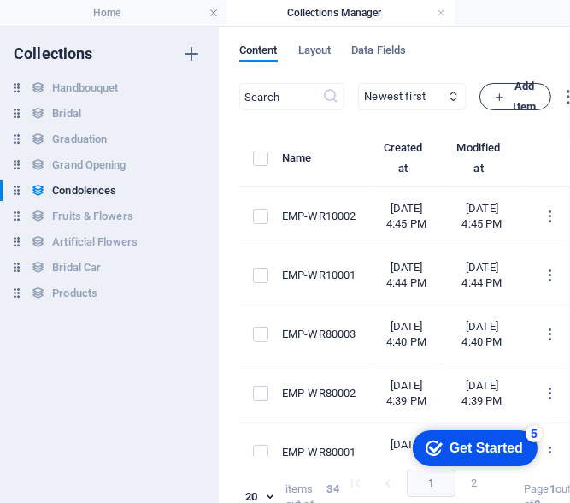
click at [505, 92] on icon "button" at bounding box center [499, 96] width 11 height 11
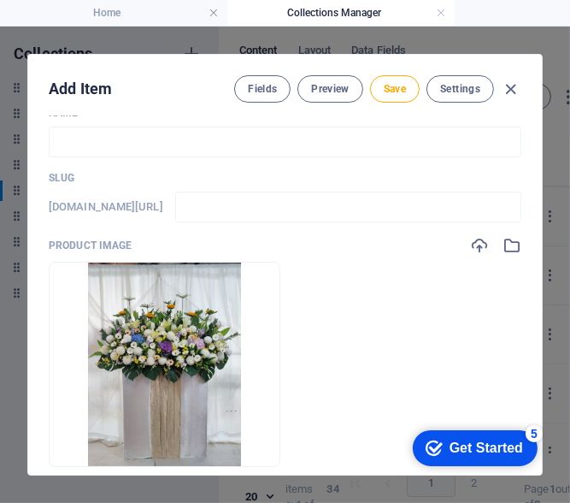
scroll to position [0, 0]
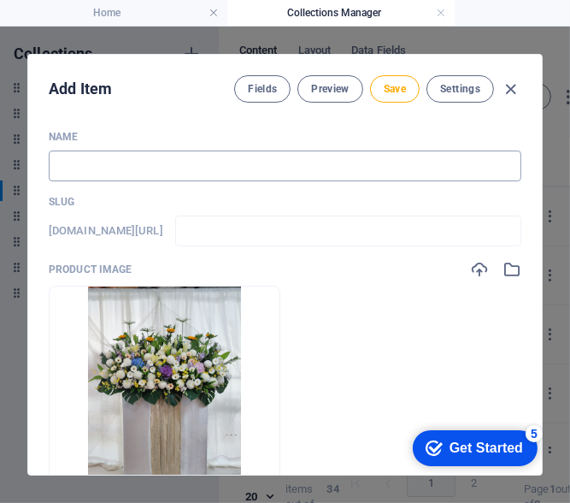
click at [287, 170] on input "text" at bounding box center [285, 165] width 473 height 31
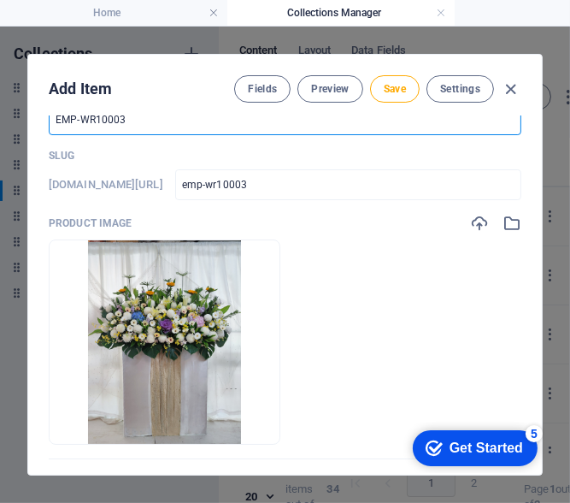
scroll to position [171, 0]
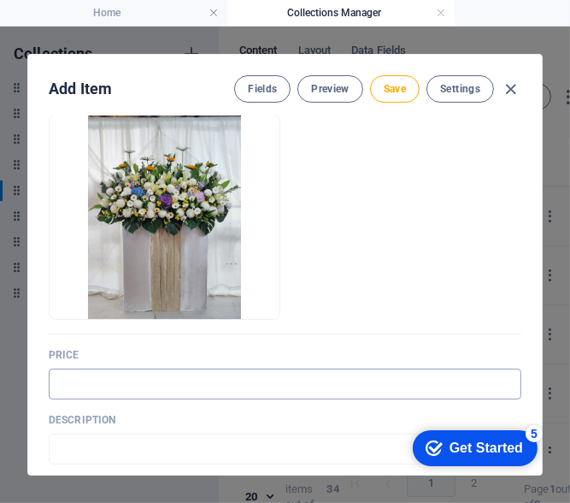
click at [166, 383] on input "text" at bounding box center [285, 383] width 473 height 31
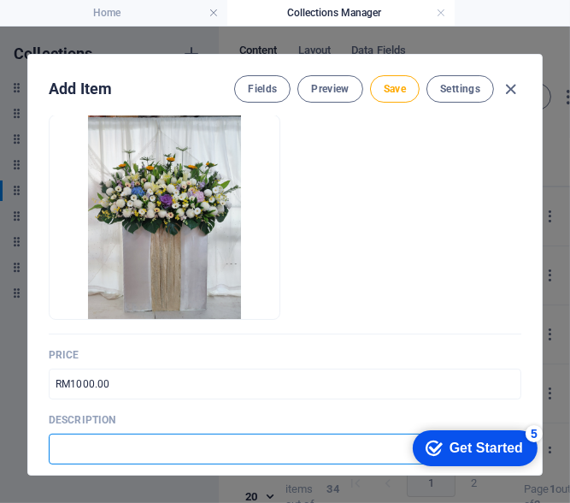
click at [157, 441] on input "text" at bounding box center [285, 448] width 473 height 31
paste input "Prestigious condolence stand with premium flowers, conveying heartfelt sympathy…"
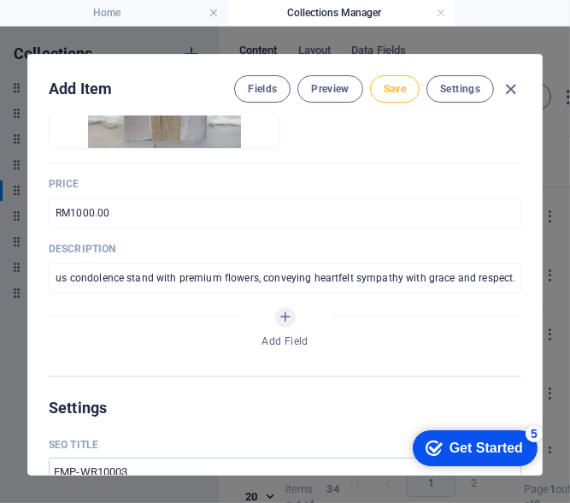
scroll to position [0, 0]
click at [382, 94] on button "Save" at bounding box center [395, 88] width 50 height 27
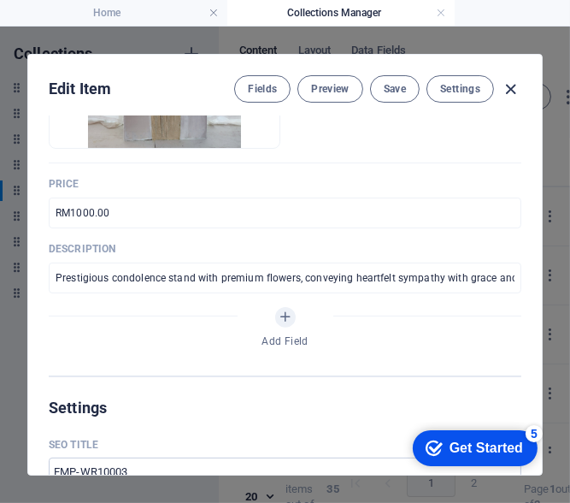
click at [504, 88] on icon "button" at bounding box center [512, 90] width 20 height 20
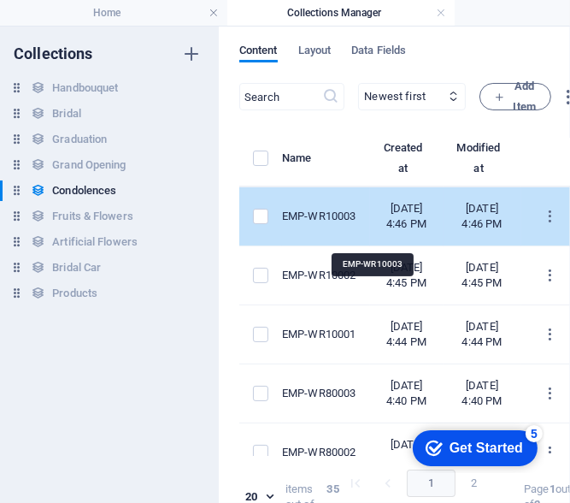
click at [357, 224] on div "EMP-WR10003" at bounding box center [319, 216] width 74 height 15
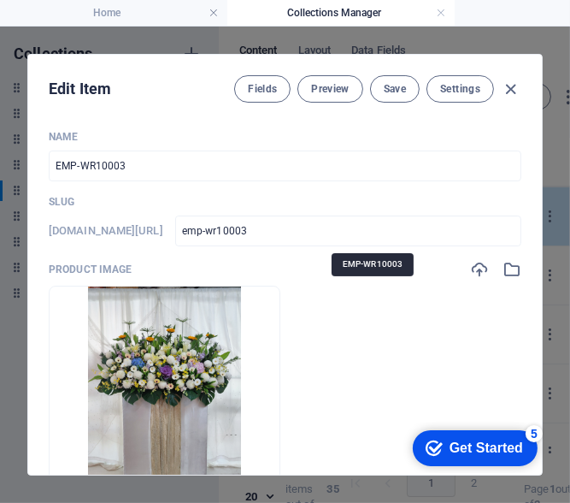
click at [394, 240] on input "emp-wr10003" at bounding box center [348, 230] width 346 height 31
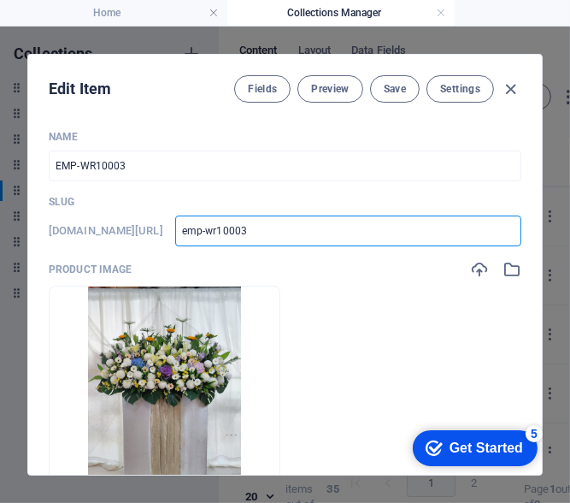
click at [347, 244] on input "emp-wr10003" at bounding box center [348, 230] width 346 height 31
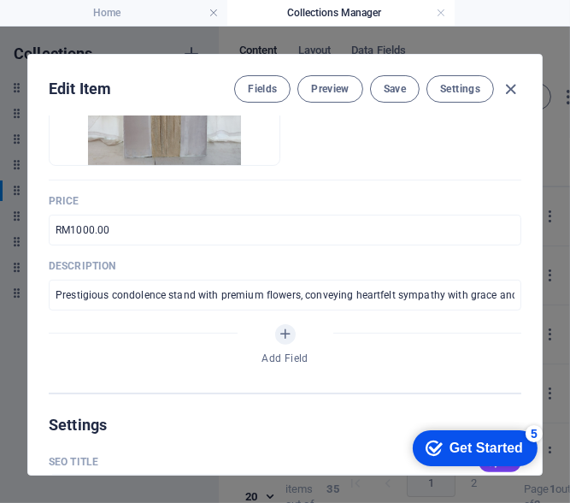
scroll to position [342, 0]
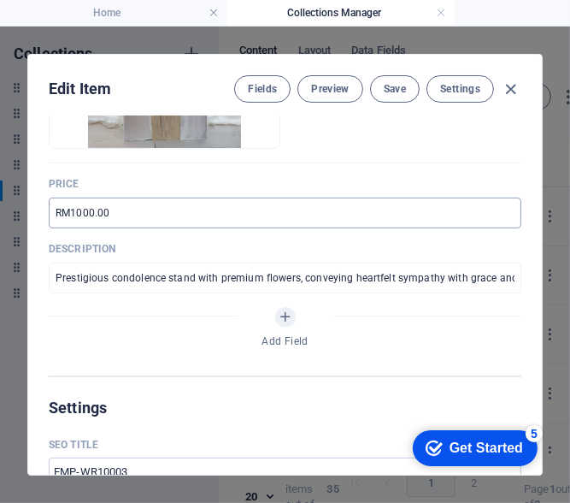
click at [161, 215] on input "RM1000.00" at bounding box center [285, 212] width 473 height 31
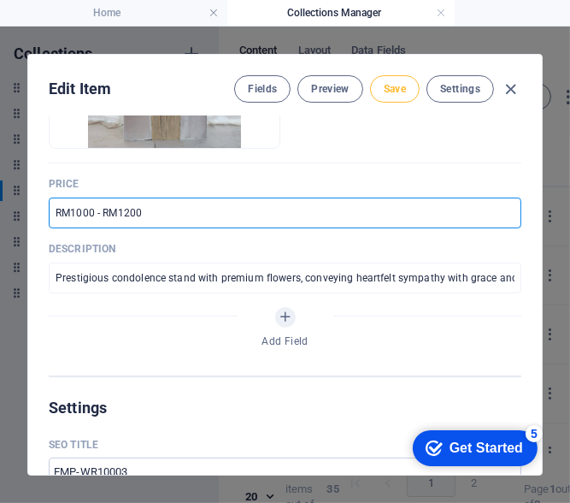
click at [386, 89] on span "Save" at bounding box center [395, 89] width 22 height 14
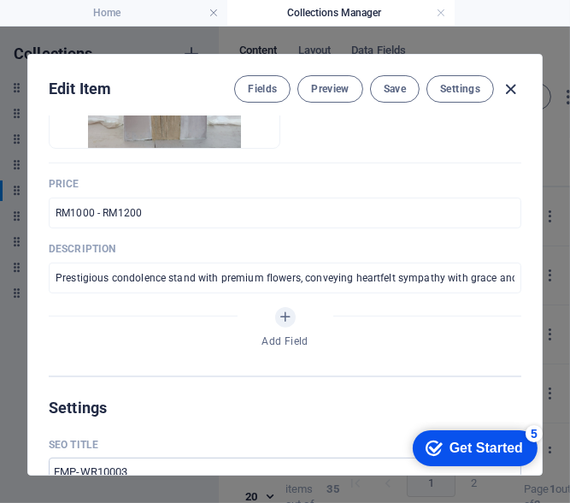
click at [514, 91] on icon "button" at bounding box center [512, 90] width 20 height 20
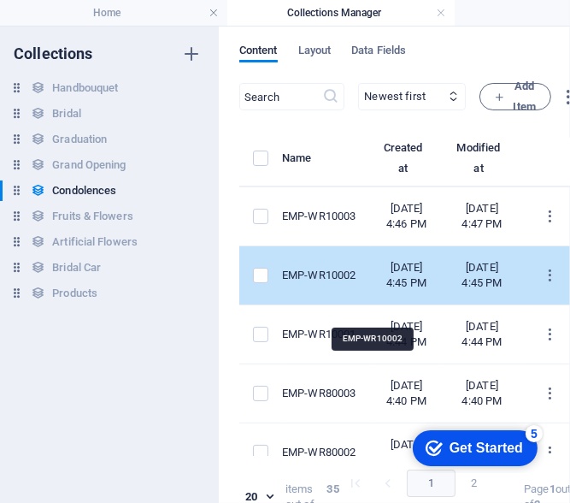
click at [357, 283] on div "EMP-WR10002" at bounding box center [319, 275] width 74 height 15
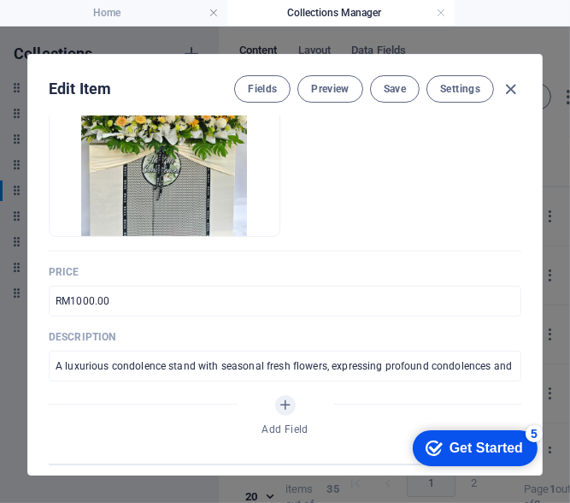
scroll to position [256, 0]
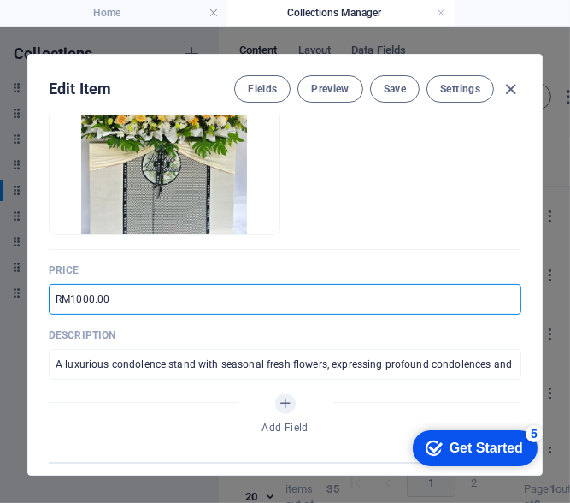
click at [138, 296] on input "RM1000.00" at bounding box center [285, 299] width 473 height 31
click at [392, 94] on span "Save" at bounding box center [395, 89] width 22 height 14
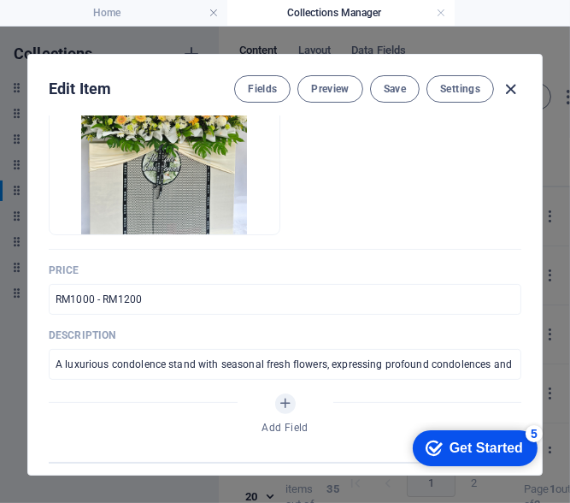
drag, startPoint x: 507, startPoint y: 87, endPoint x: 506, endPoint y: 103, distance: 16.3
click at [508, 87] on icon "button" at bounding box center [512, 90] width 20 height 20
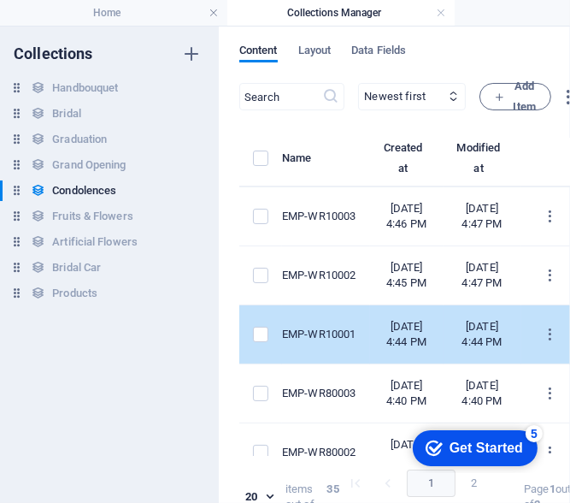
click at [369, 364] on td "EMP-WR10001" at bounding box center [326, 334] width 88 height 59
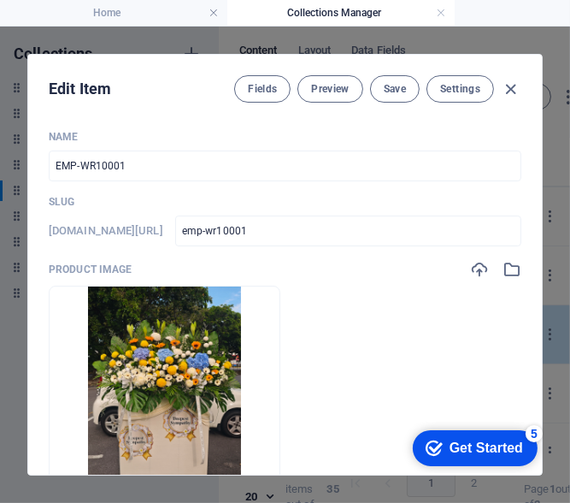
click at [369, 373] on ul "Drop files here to upload them instantly" at bounding box center [285, 388] width 473 height 205
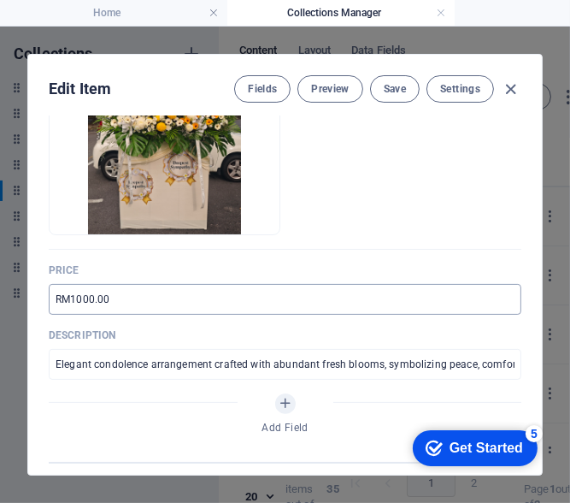
click at [142, 309] on input "RM1000.00" at bounding box center [285, 299] width 473 height 31
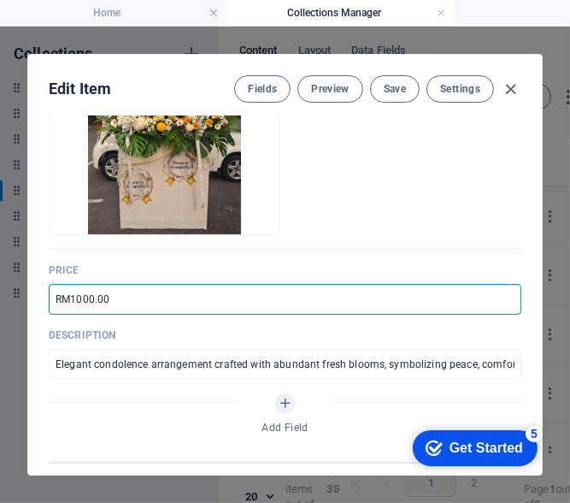
click at [140, 309] on input "RM1000.00" at bounding box center [285, 299] width 473 height 31
click at [401, 87] on span "Save" at bounding box center [395, 89] width 22 height 14
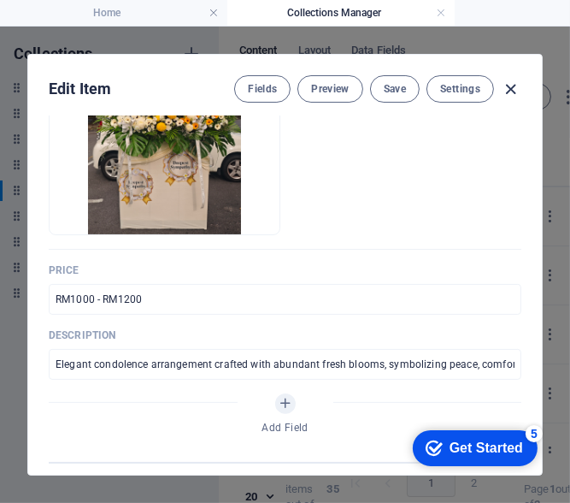
click at [510, 89] on icon "button" at bounding box center [512, 90] width 20 height 20
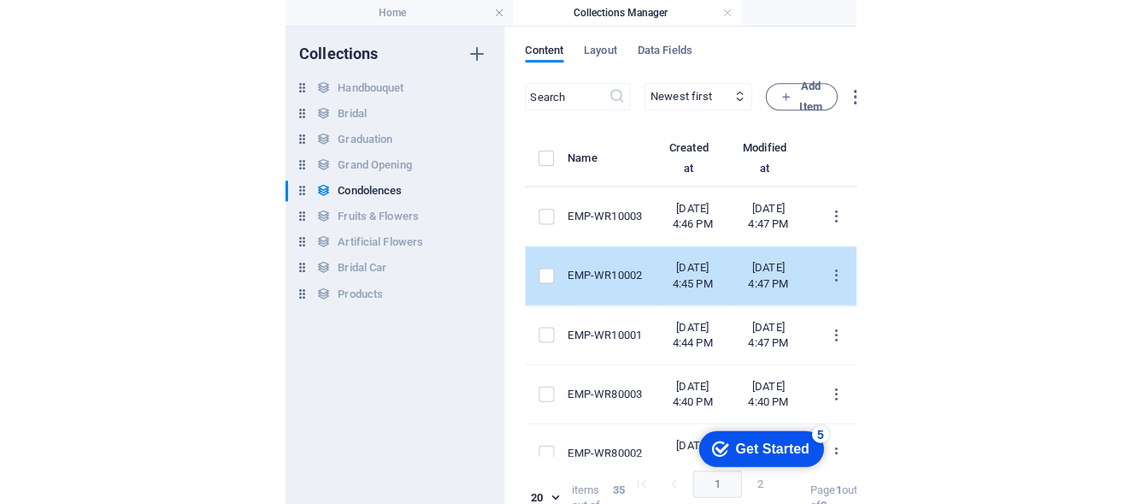
scroll to position [85, 0]
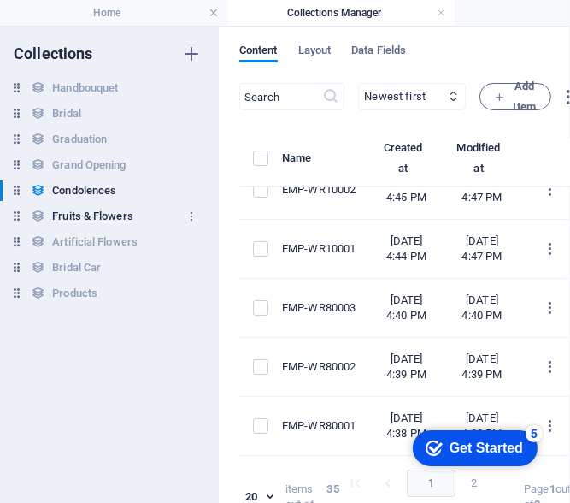
click at [119, 215] on h6 "Fruits & Flowers" at bounding box center [92, 216] width 81 height 21
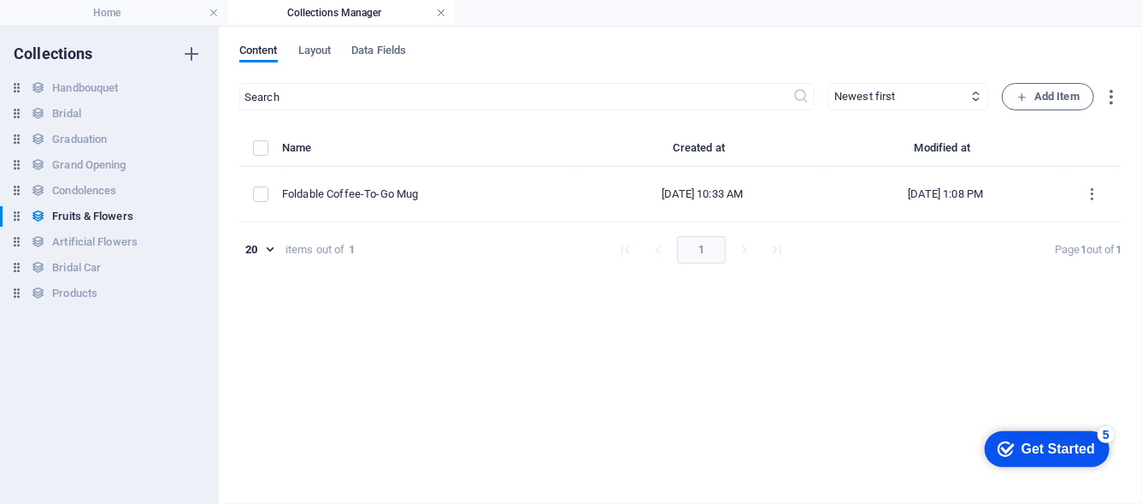
click at [443, 14] on link at bounding box center [441, 13] width 10 height 16
